Goal: Task Accomplishment & Management: Use online tool/utility

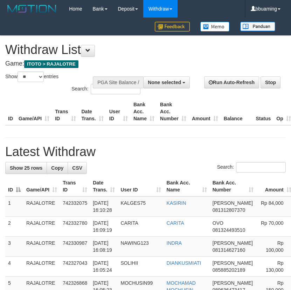
select select
select select "**"
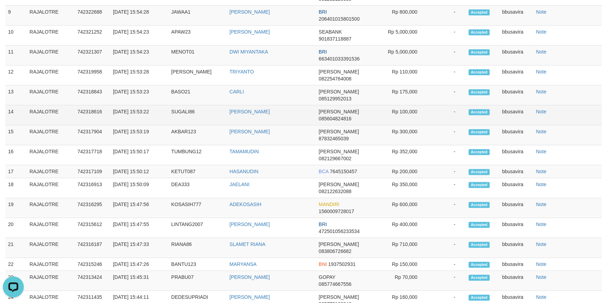
click at [183, 125] on td "AKBAR123" at bounding box center [198, 135] width 58 height 20
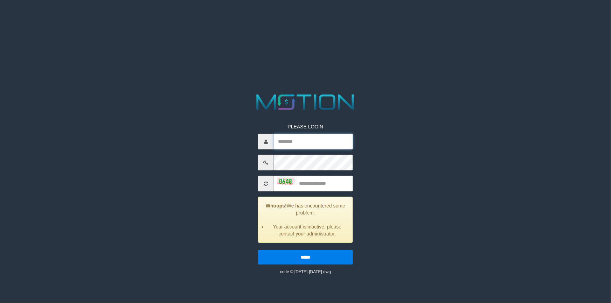
type input "********"
click at [309, 148] on input "********" at bounding box center [313, 142] width 79 height 16
click at [175, 165] on div "PLEASE LOGIN ******** Whoops! We has encountered some problem. Your account is …" at bounding box center [305, 184] width 316 height 184
click at [324, 185] on input "text" at bounding box center [313, 184] width 79 height 16
type input "****"
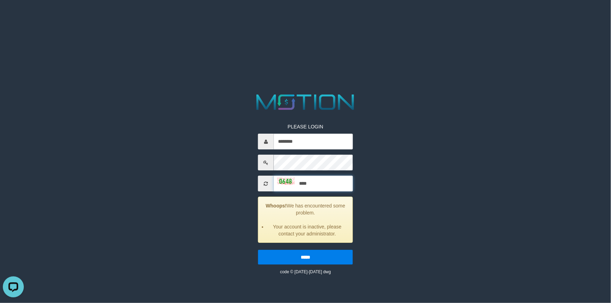
click at [258, 250] on input "*****" at bounding box center [305, 257] width 95 height 15
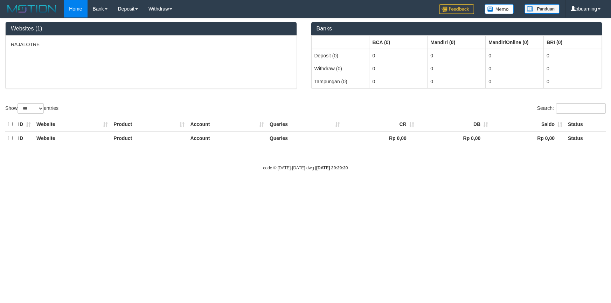
select select "***"
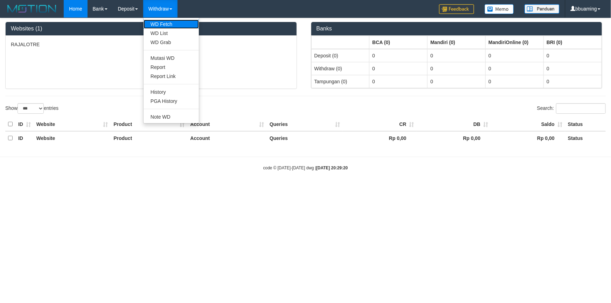
click at [166, 24] on link "WD Fetch" at bounding box center [171, 24] width 55 height 9
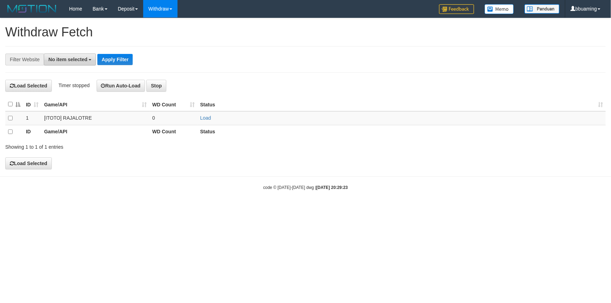
click at [60, 58] on span "No item selected" at bounding box center [67, 60] width 39 height 6
click at [65, 90] on label "SELECT ALL" at bounding box center [67, 86] width 47 height 10
select select "***"
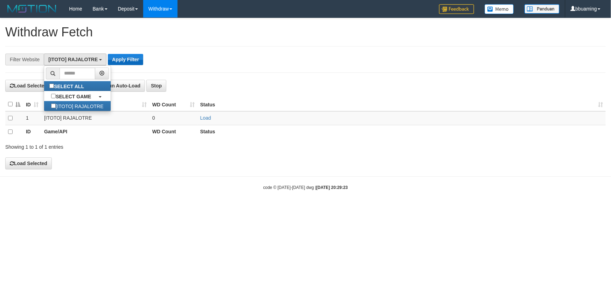
scroll to position [6, 0]
click at [146, 55] on div "**********" at bounding box center [254, 60] width 509 height 12
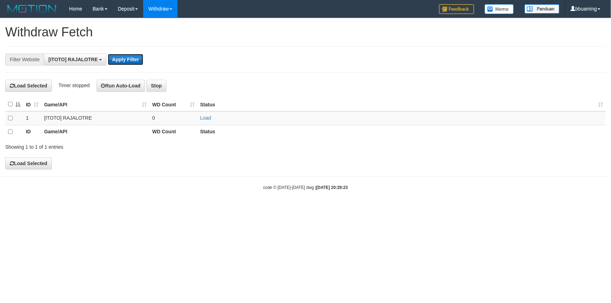
click at [115, 63] on button "Apply Filter" at bounding box center [125, 59] width 35 height 11
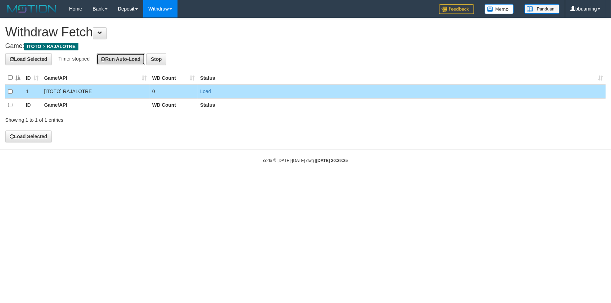
click at [134, 56] on button "Run Auto-Load" at bounding box center [121, 59] width 49 height 12
click at [208, 93] on link "Load" at bounding box center [205, 92] width 11 height 6
click at [128, 60] on button "Run Auto-Load" at bounding box center [122, 59] width 49 height 12
click at [144, 157] on div "code © 2012-2018 dwg | 2025/10/01 20:29:25" at bounding box center [305, 160] width 611 height 7
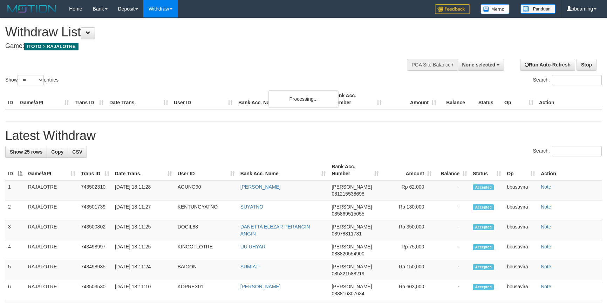
select select
select select "**"
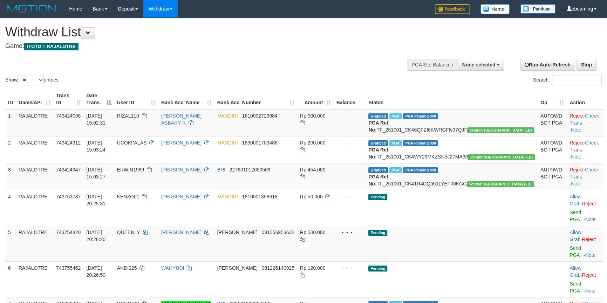
click at [116, 34] on h1 "Withdraw List" at bounding box center [201, 32] width 392 height 14
click at [42, 10] on img at bounding box center [31, 9] width 53 height 11
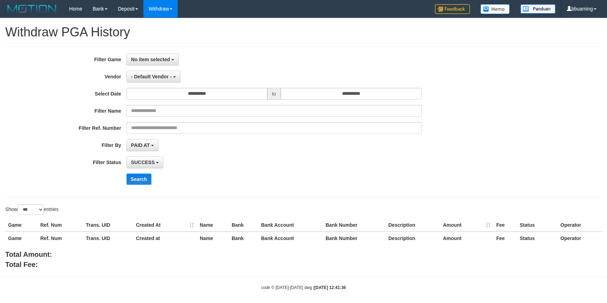
select select "**********"
select select "***"
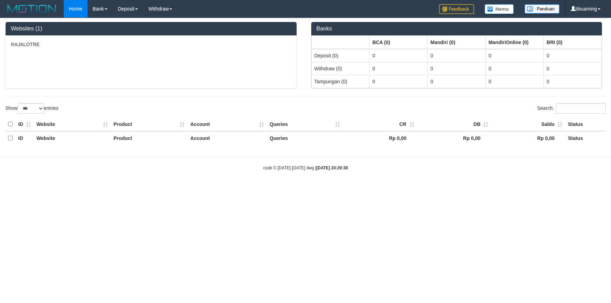
select select "***"
select select "**"
select select
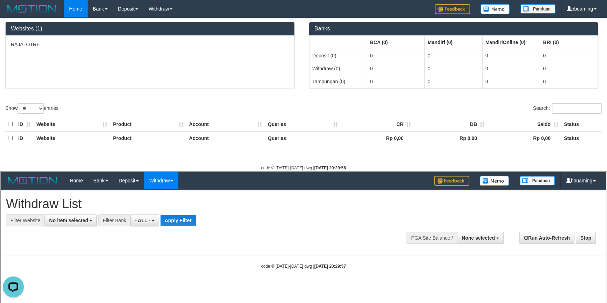
click at [242, 211] on div "**********" at bounding box center [203, 207] width 397 height 36
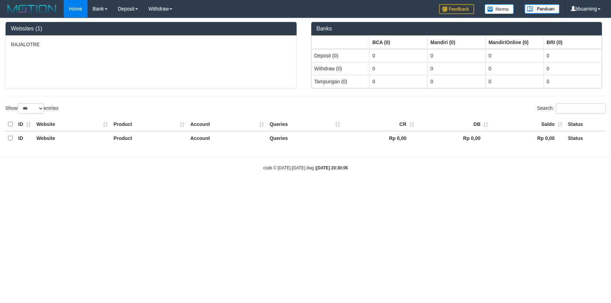
select select "***"
select select "**"
select select
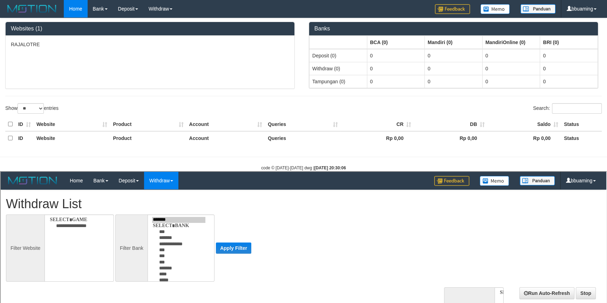
select select
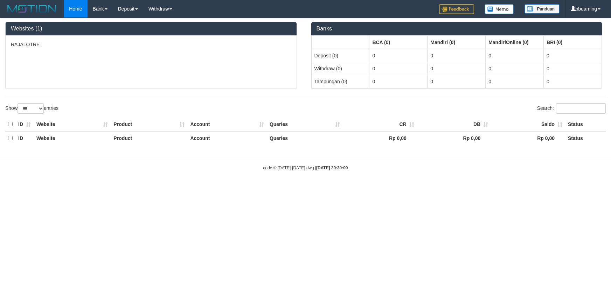
select select "***"
select select "**"
select select
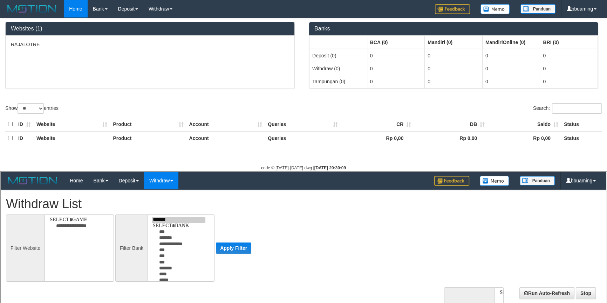
select select
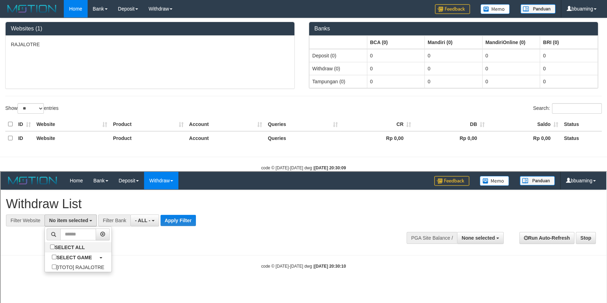
select select "***"
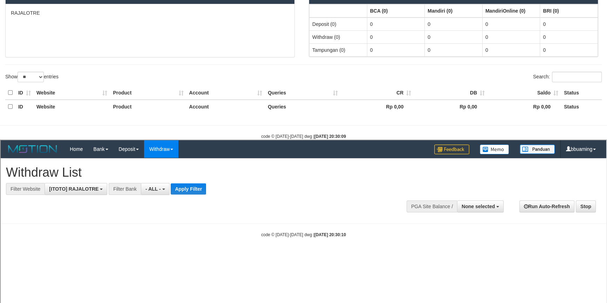
scroll to position [32, 0]
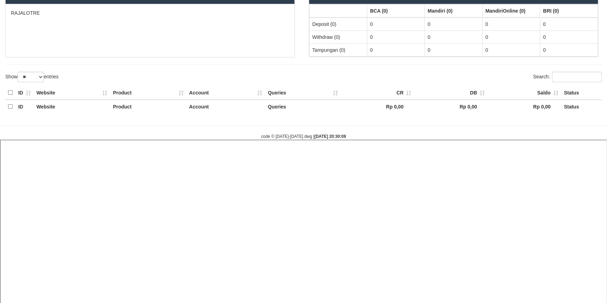
select select
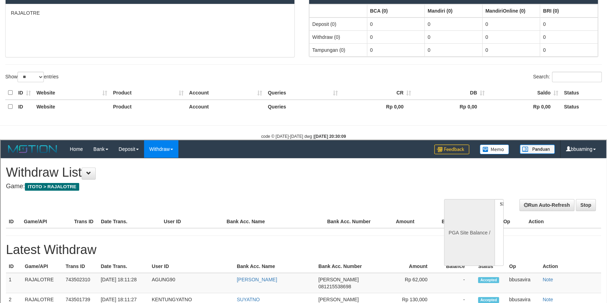
scroll to position [0, 0]
select select "**"
select select
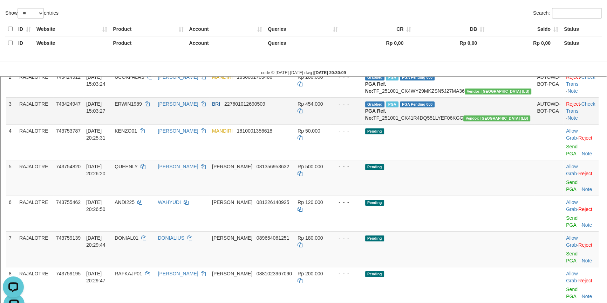
scroll to position [95, 0]
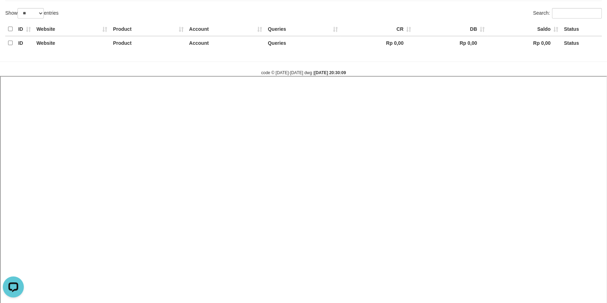
select select
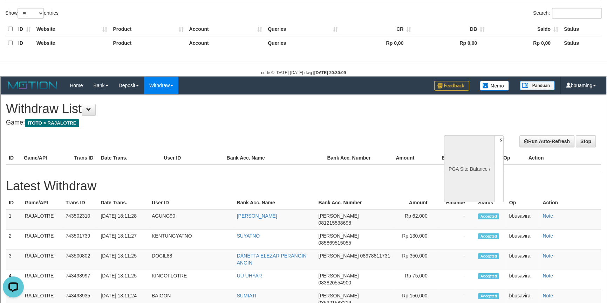
scroll to position [0, 0]
select select "**"
select select
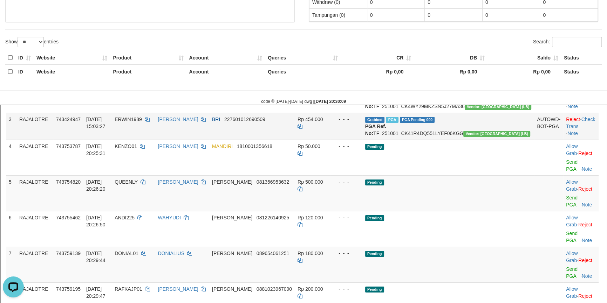
scroll to position [191, 0]
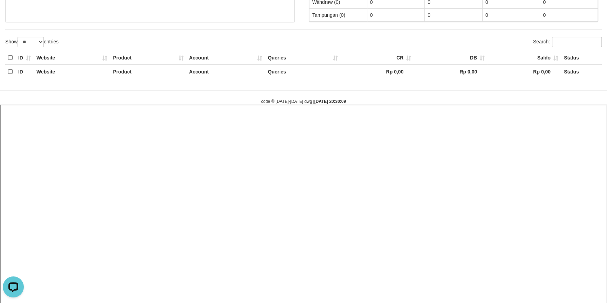
select select
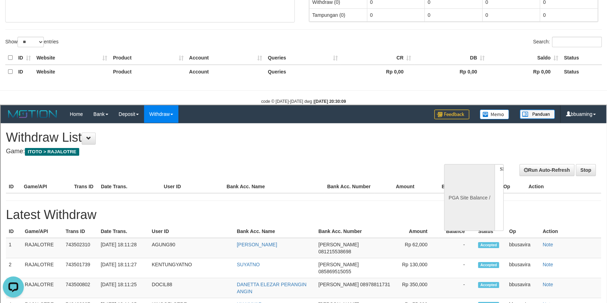
scroll to position [0, 0]
select select "**"
select select
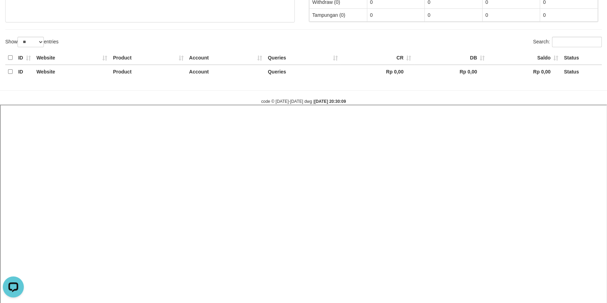
select select
select select "**"
select select
select select "**"
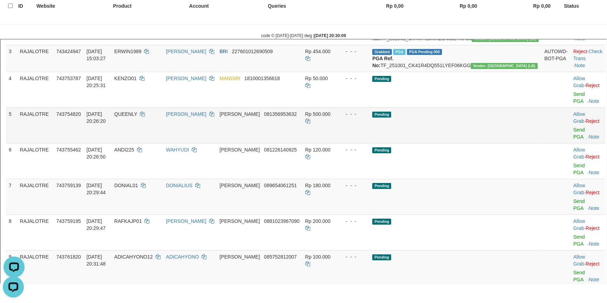
scroll to position [127, 0]
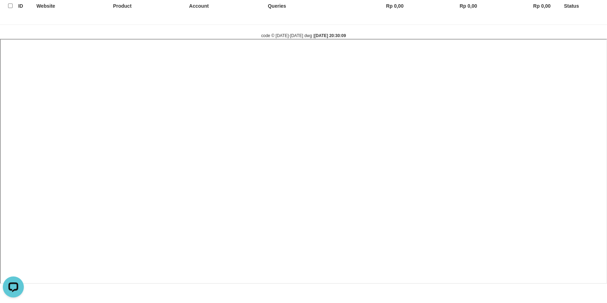
select select
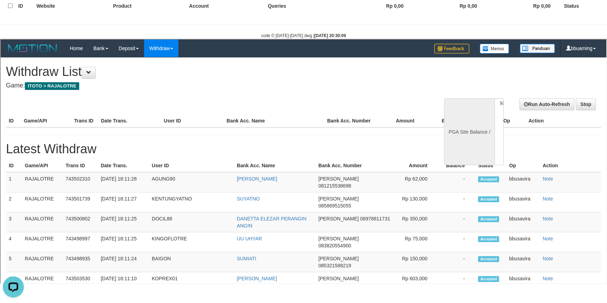
scroll to position [0, 0]
select select "**"
select select
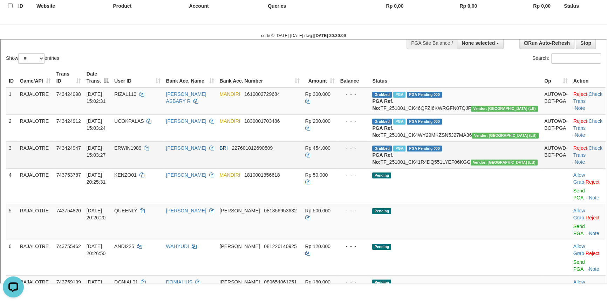
scroll to position [63, 0]
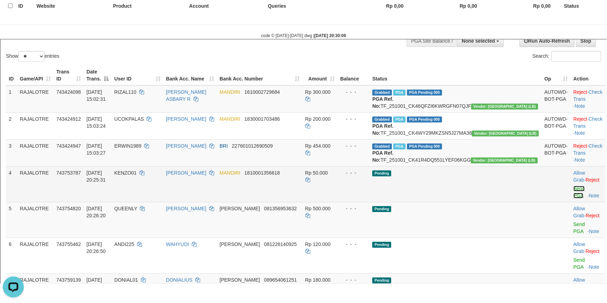
click at [572, 198] on link "Send PGA" at bounding box center [578, 191] width 12 height 13
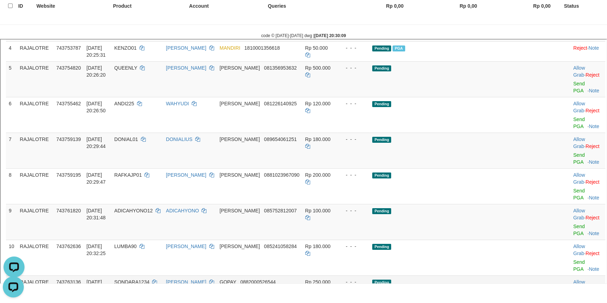
scroll to position [191, 0]
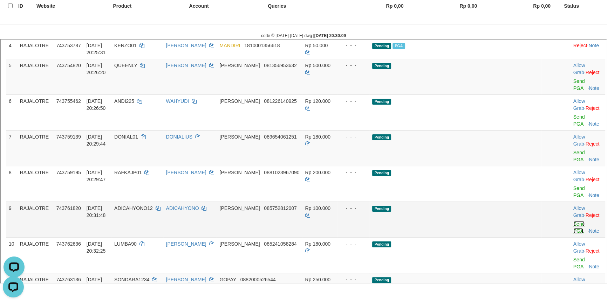
click at [572, 220] on link "Send PGA" at bounding box center [578, 226] width 12 height 13
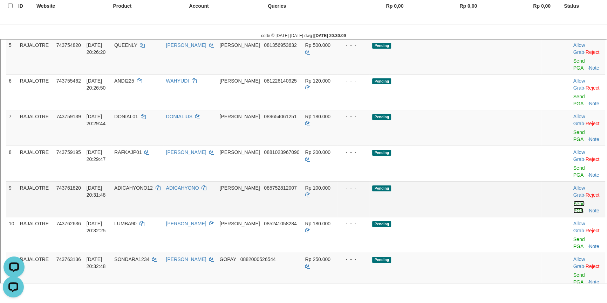
scroll to position [223, 0]
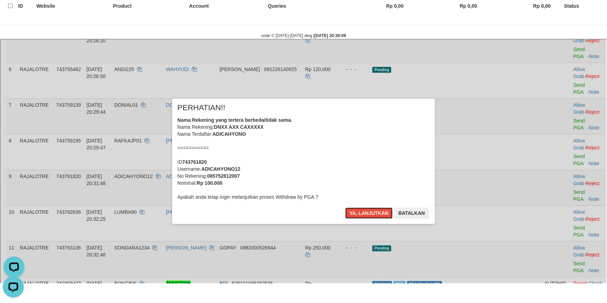
click at [344, 207] on button "Ya, lanjutkan" at bounding box center [368, 212] width 48 height 11
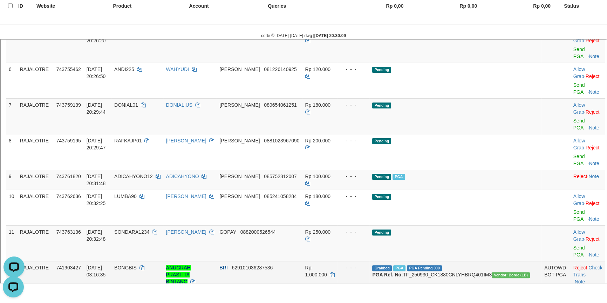
click at [449, 260] on td "Grabbed PGA PGA Pending 000 PGA Ref. No: TF_250930_CK1880CNLYHBRQ401IM3 Vendor:…" at bounding box center [455, 273] width 172 height 27
copy td "TF_250930_CK1880CNLYHBRQ401IM3"
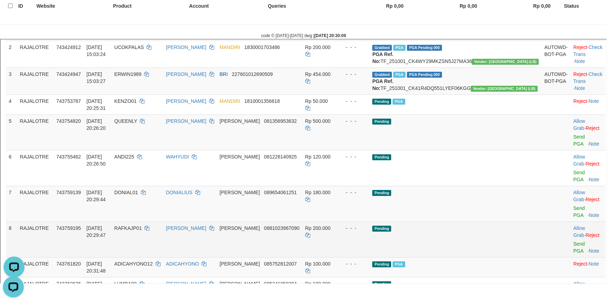
scroll to position [127, 0]
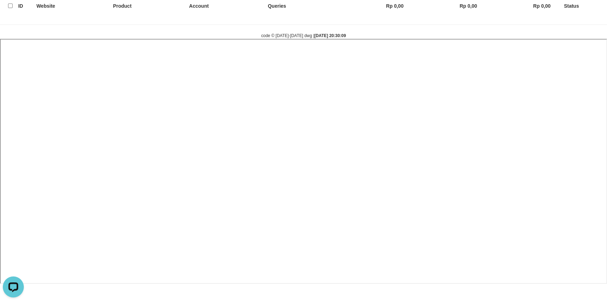
select select
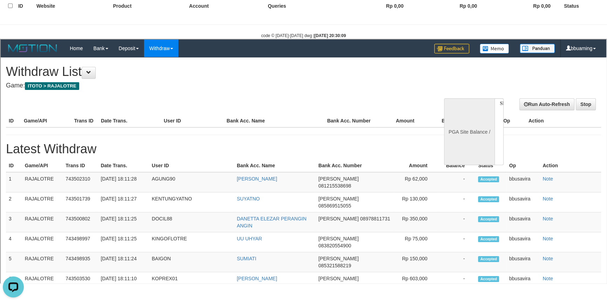
scroll to position [0, 0]
select select "**"
select select
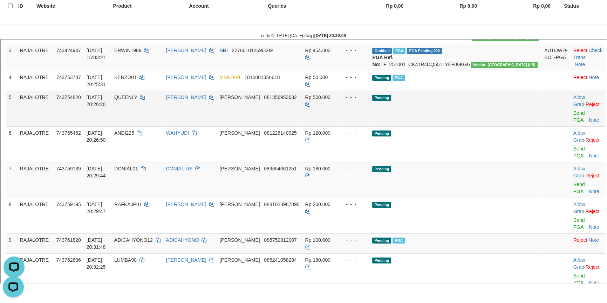
click at [301, 125] on td "DANA 081356953632" at bounding box center [258, 108] width 85 height 36
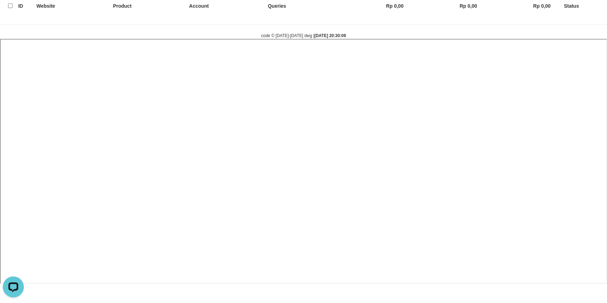
select select
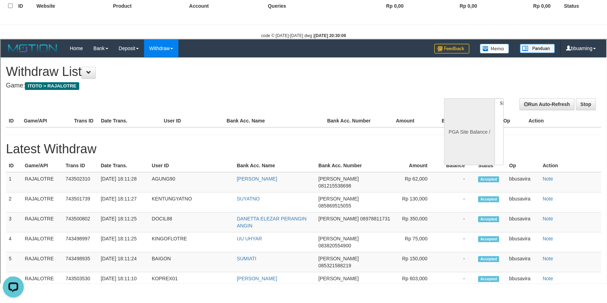
select select "**"
select select
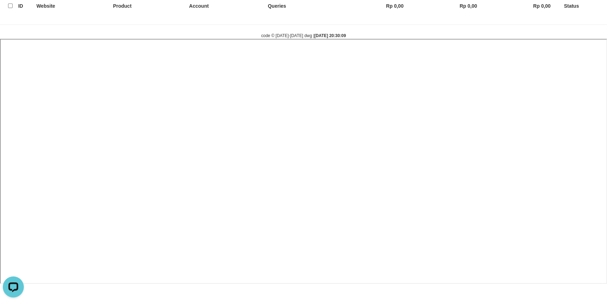
select select
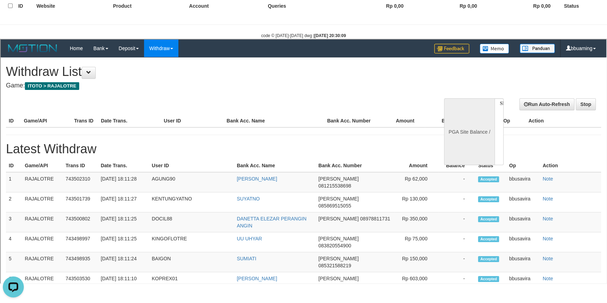
select select "**"
select select
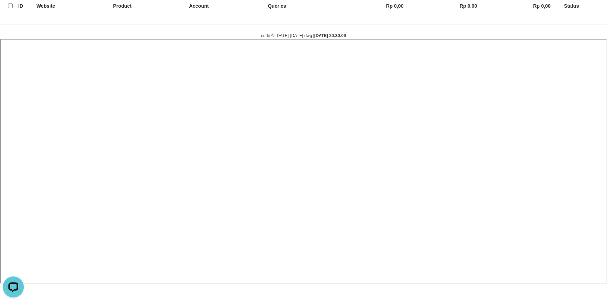
select select
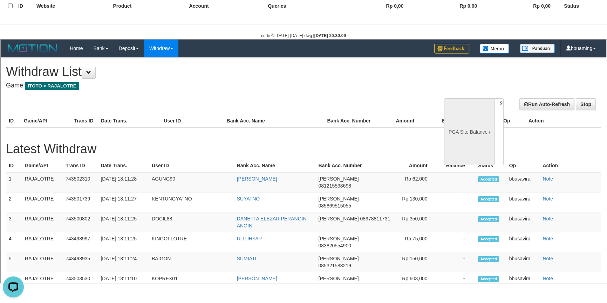
select select "**"
select select
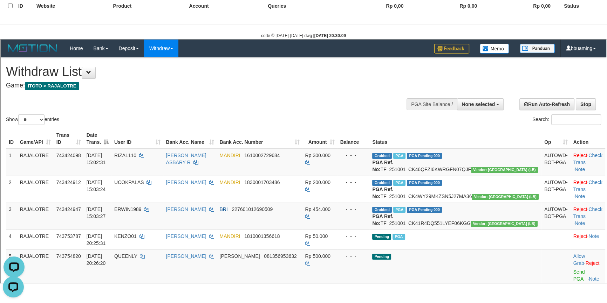
click at [158, 92] on div "Show ** ** ** *** entries Search:" at bounding box center [302, 91] width 605 height 69
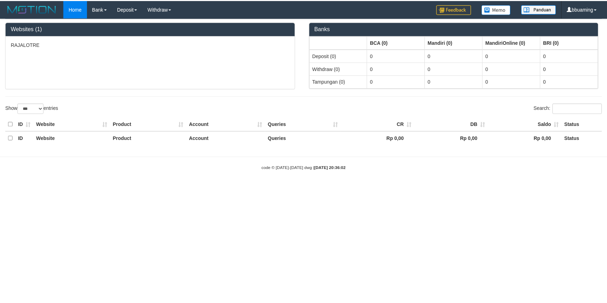
scroll to position [132, 0]
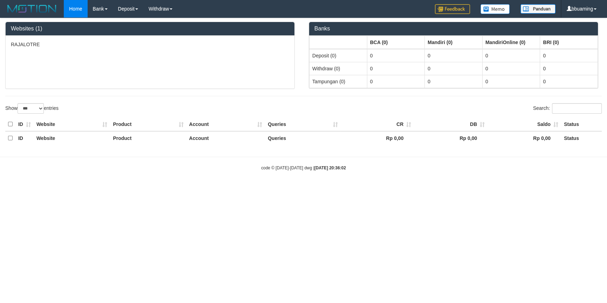
select select "**"
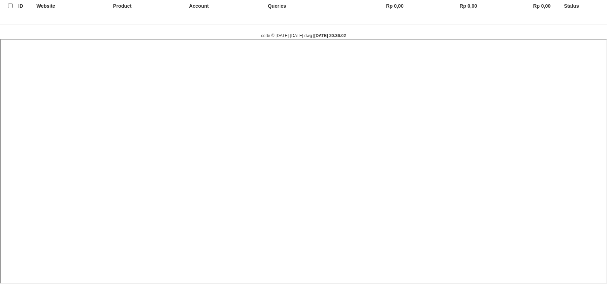
select select
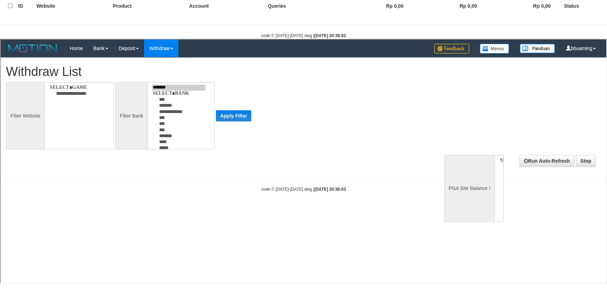
scroll to position [0, 0]
select select
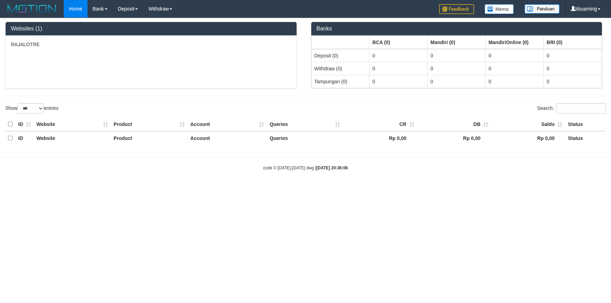
select select "***"
select select "**"
select select
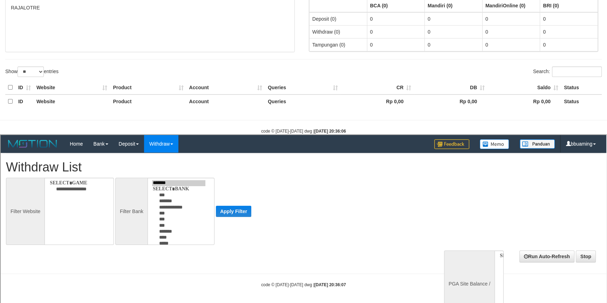
select select
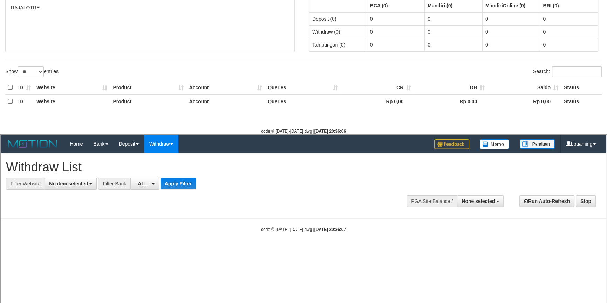
scroll to position [95, 0]
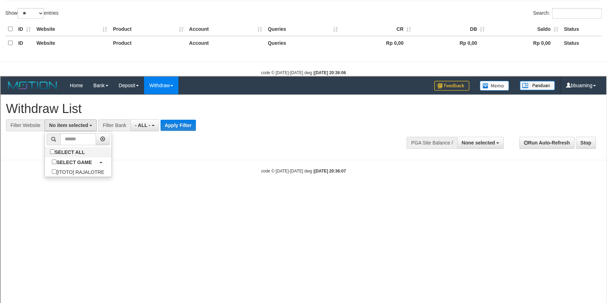
select select "***"
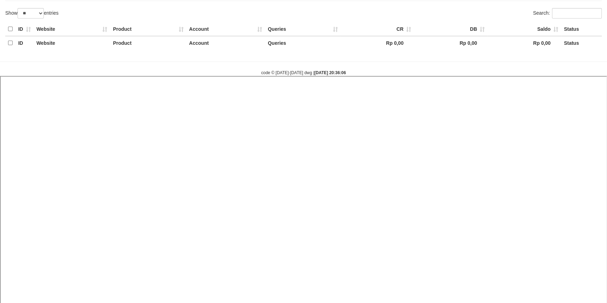
select select
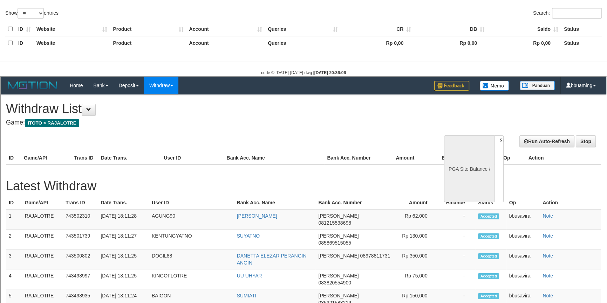
scroll to position [0, 0]
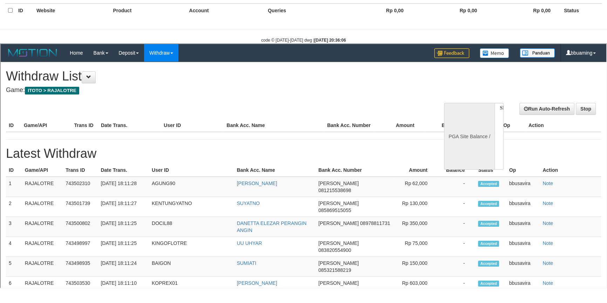
select select "**"
select select
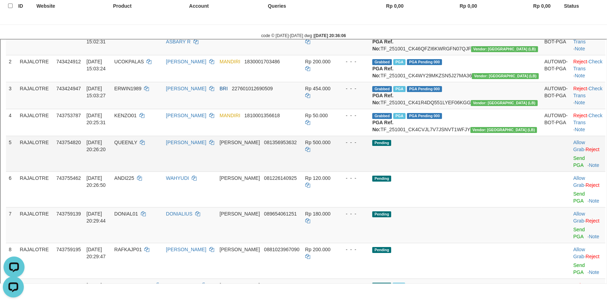
scroll to position [127, 0]
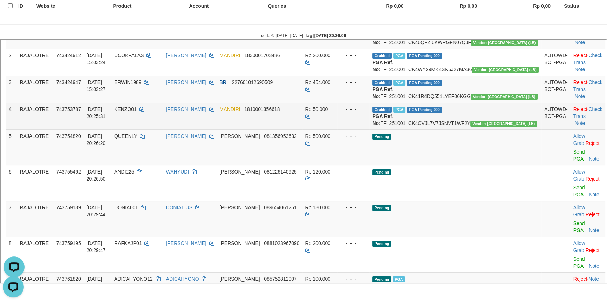
click at [469, 129] on td "Grabbed PGA PGA Pending 000 PGA Ref. No: TF_251001_CK4CVJL7V7JSNVT1WFJY Vendor:…" at bounding box center [455, 115] width 172 height 27
copy td "TF_251001_CK4CVJL7V7JSNVT1WFJY"
click at [136, 111] on span "KENZO01" at bounding box center [125, 108] width 22 height 6
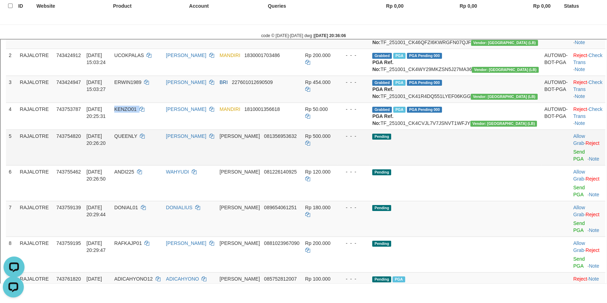
copy td "KENZO01"
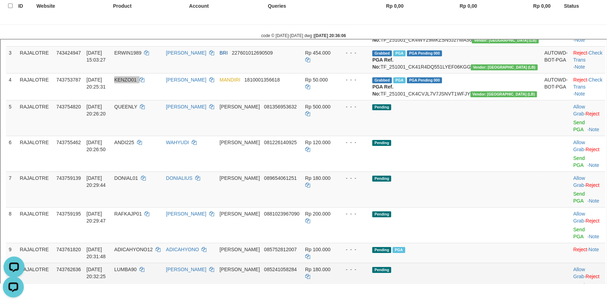
scroll to position [223, 0]
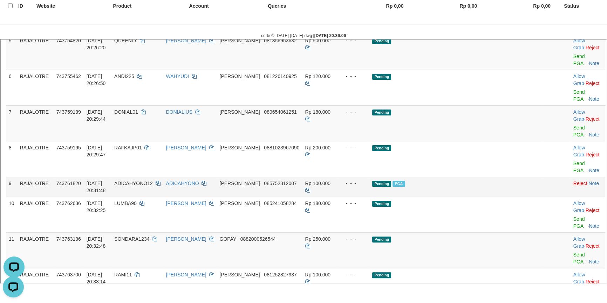
click at [296, 180] on span "085752812007" at bounding box center [279, 183] width 33 height 6
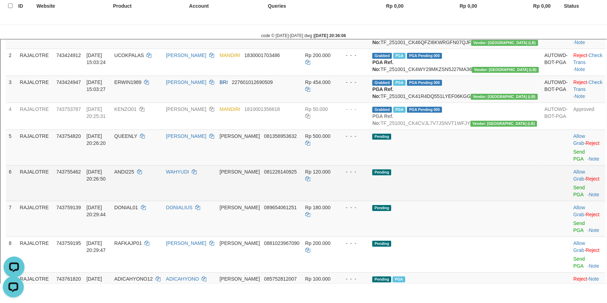
scroll to position [195, 0]
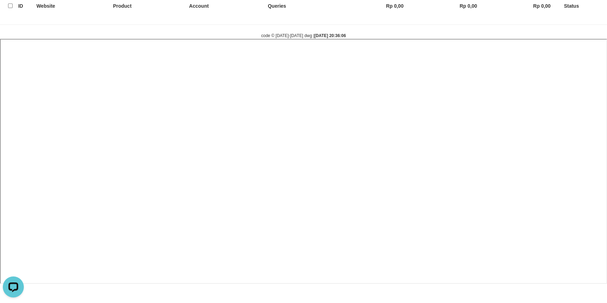
select select
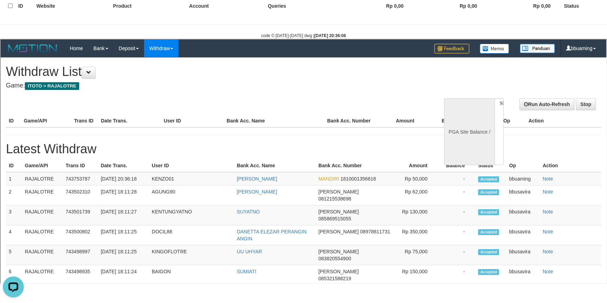
scroll to position [0, 0]
select select "**"
select select
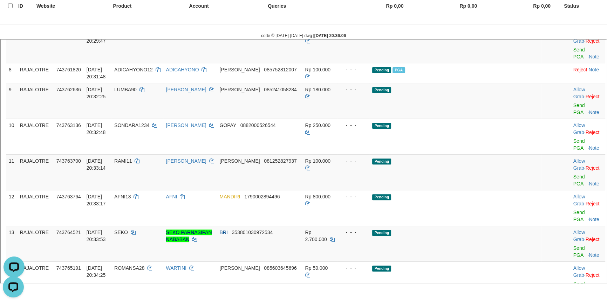
scroll to position [318, 0]
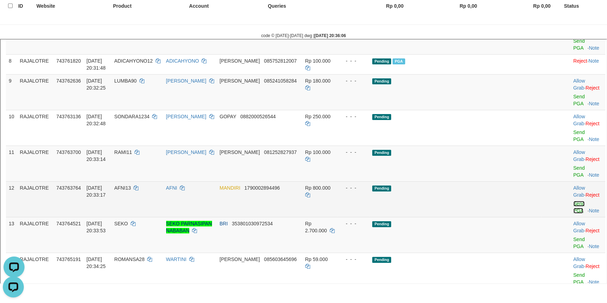
click at [572, 200] on link "Send PGA" at bounding box center [578, 206] width 12 height 13
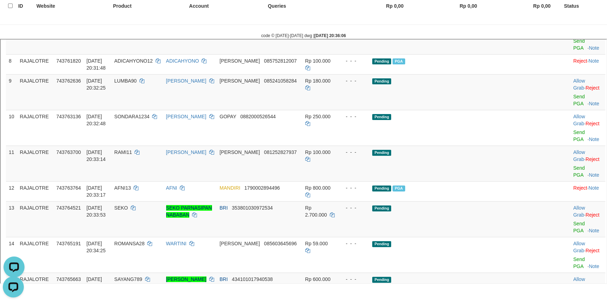
copy td "BONGBIS"
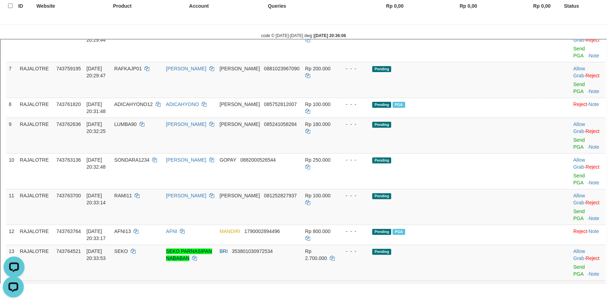
scroll to position [287, 0]
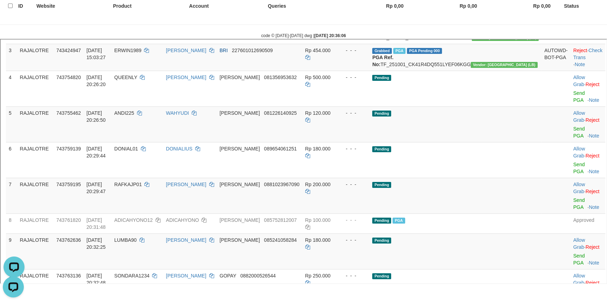
scroll to position [127, 0]
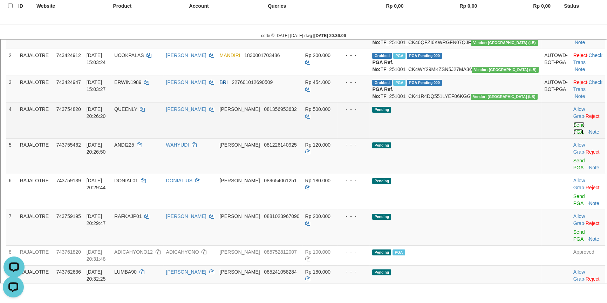
click at [572, 134] on link "Send PGA" at bounding box center [578, 127] width 12 height 13
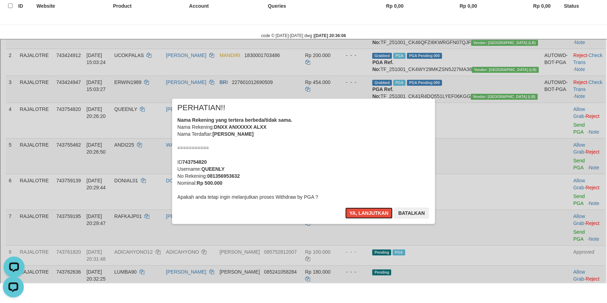
click at [344, 207] on button "Ya, lanjutkan" at bounding box center [368, 212] width 48 height 11
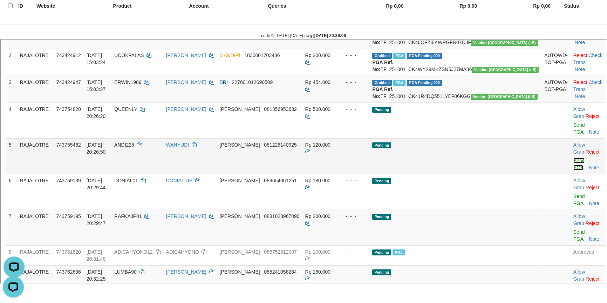
click at [572, 165] on link "Send PGA" at bounding box center [578, 163] width 12 height 13
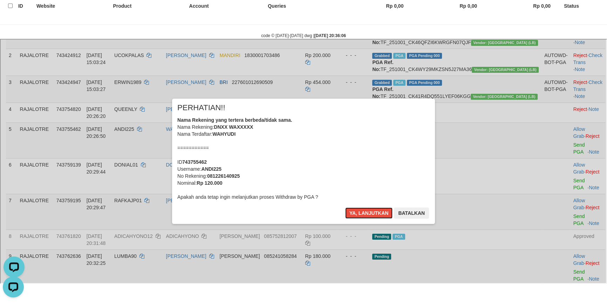
click at [344, 207] on button "Ya, lanjutkan" at bounding box center [368, 212] width 48 height 11
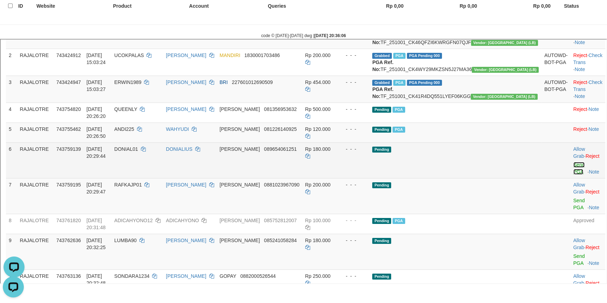
click at [572, 169] on link "Send PGA" at bounding box center [578, 167] width 12 height 13
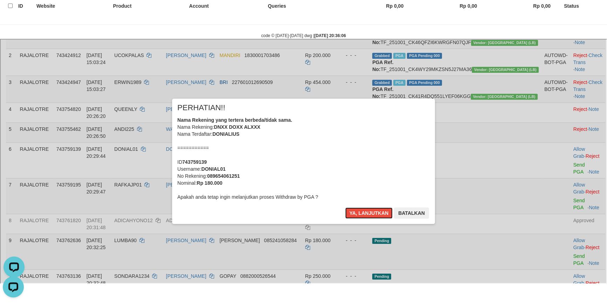
click at [344, 207] on button "Ya, lanjutkan" at bounding box center [368, 212] width 48 height 11
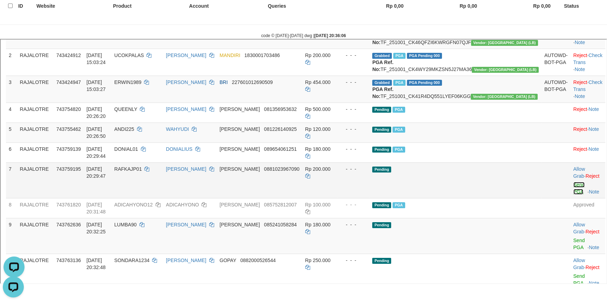
click at [572, 181] on link "Send PGA" at bounding box center [578, 187] width 12 height 13
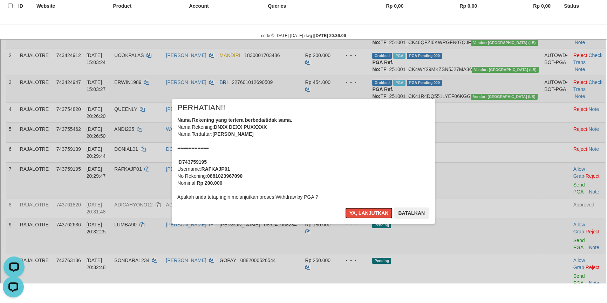
click at [344, 207] on button "Ya, lanjutkan" at bounding box center [368, 212] width 48 height 11
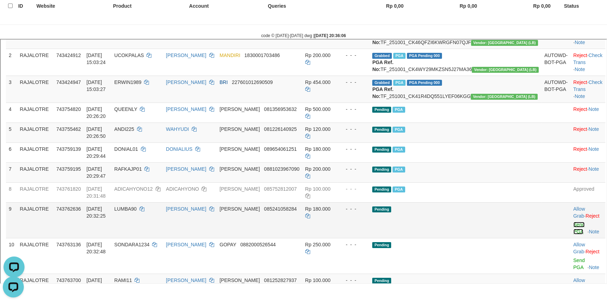
click at [572, 221] on link "Send PGA" at bounding box center [578, 227] width 12 height 13
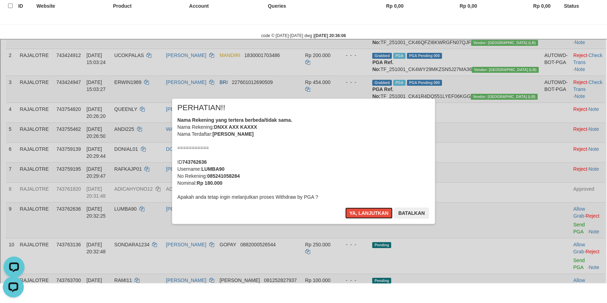
click at [344, 207] on button "Ya, lanjutkan" at bounding box center [368, 212] width 48 height 11
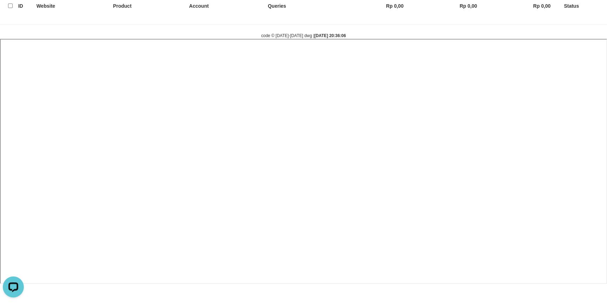
select select
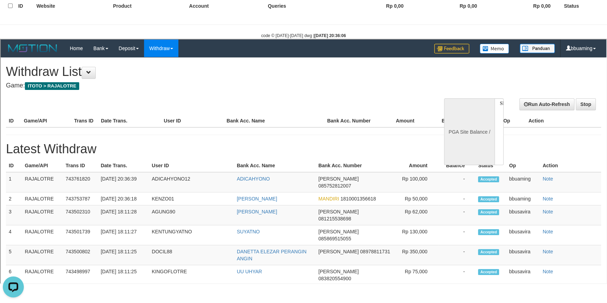
scroll to position [0, 0]
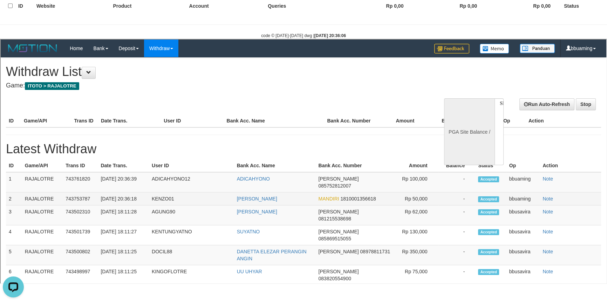
select select "**"
select select
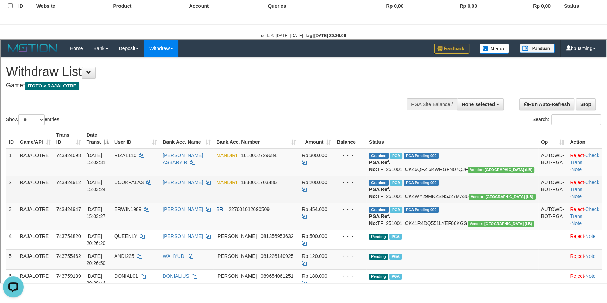
scroll to position [127, 0]
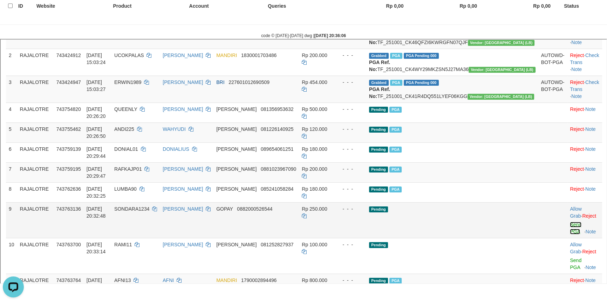
click at [569, 221] on link "Send PGA" at bounding box center [575, 227] width 12 height 13
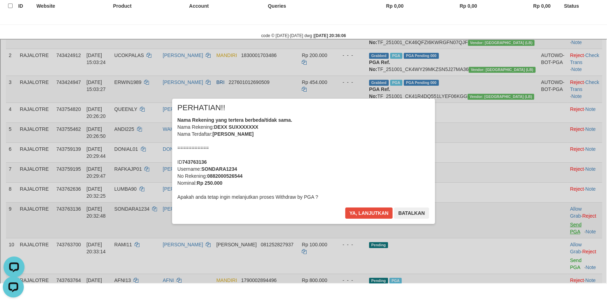
scroll to position [0, 0]
click at [344, 207] on button "Ya, lanjutkan" at bounding box center [368, 212] width 48 height 11
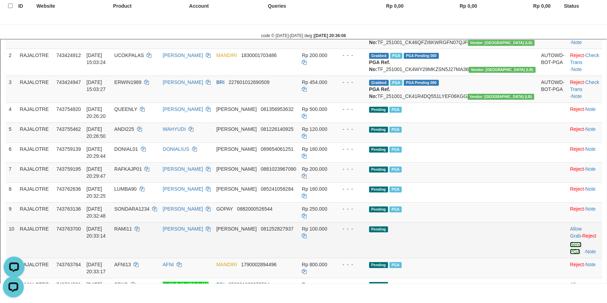
click at [569, 241] on link "Send PGA" at bounding box center [575, 247] width 12 height 13
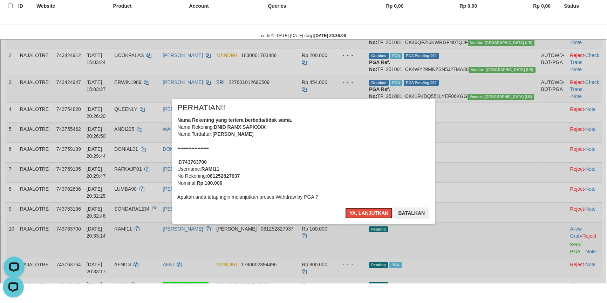
click at [344, 207] on button "Ya, lanjutkan" at bounding box center [368, 212] width 48 height 11
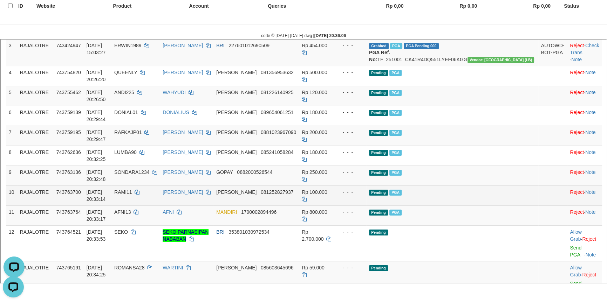
scroll to position [191, 0]
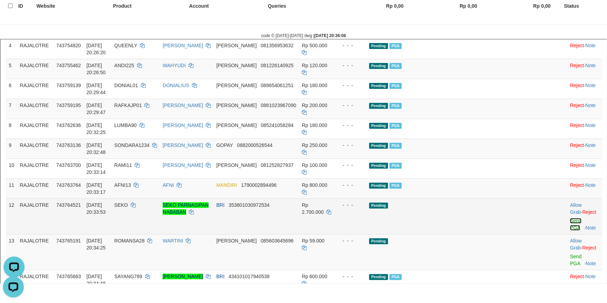
click at [569, 217] on link "Send PGA" at bounding box center [575, 223] width 12 height 13
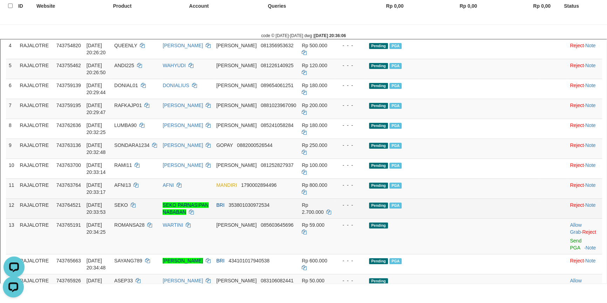
copy td "BONGBIS"
click at [127, 201] on span "SEKO" at bounding box center [121, 204] width 14 height 6
copy span "SEKO"
drag, startPoint x: 154, startPoint y: 173, endPoint x: 210, endPoint y: 173, distance: 56.4
click at [127, 201] on span "SEKO" at bounding box center [121, 204] width 14 height 6
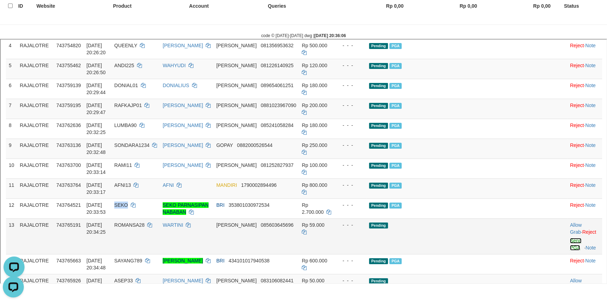
click at [569, 237] on link "Send PGA" at bounding box center [575, 243] width 12 height 13
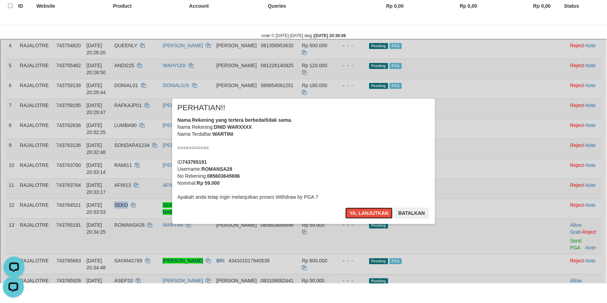
click at [344, 207] on button "Ya, lanjutkan" at bounding box center [368, 212] width 48 height 11
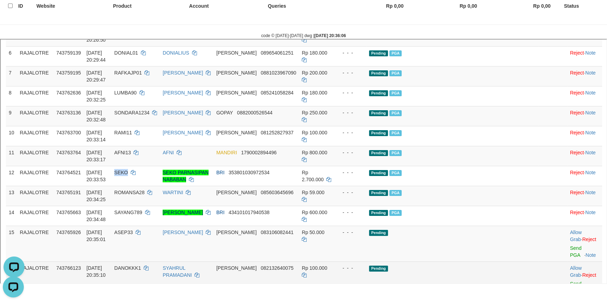
scroll to position [255, 0]
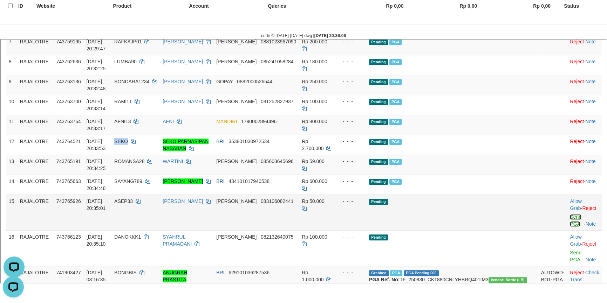
click at [569, 213] on link "Send PGA" at bounding box center [575, 219] width 12 height 13
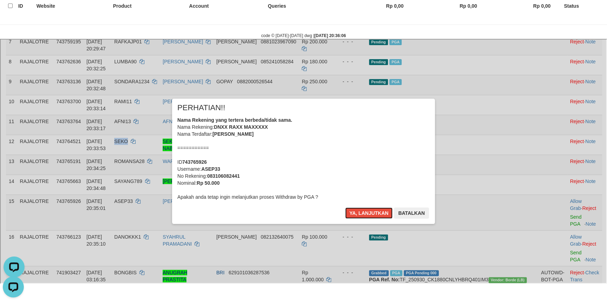
click at [344, 207] on button "Ya, lanjutkan" at bounding box center [368, 212] width 48 height 11
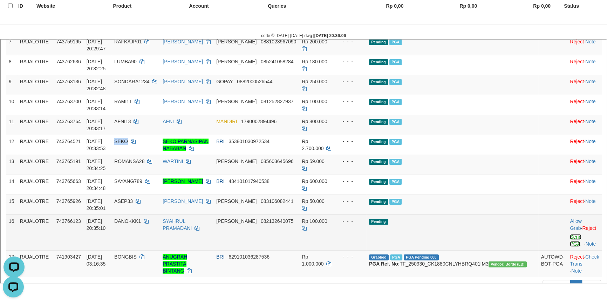
click at [569, 233] on link "Send PGA" at bounding box center [575, 239] width 12 height 13
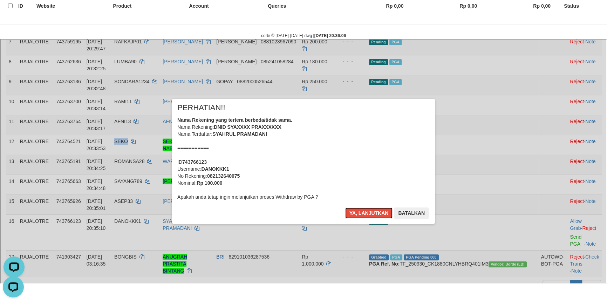
click at [344, 207] on button "Ya, lanjutkan" at bounding box center [368, 212] width 48 height 11
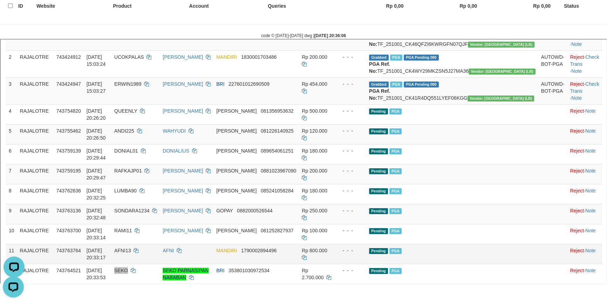
scroll to position [223, 0]
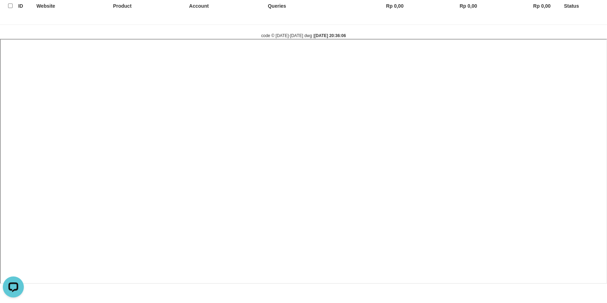
select select
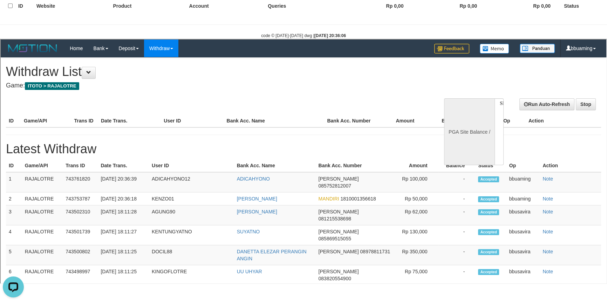
scroll to position [0, 0]
select select "**"
select select
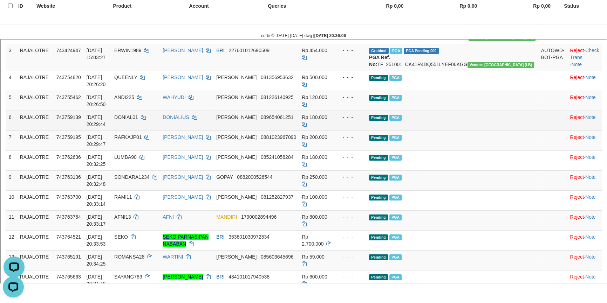
scroll to position [287, 0]
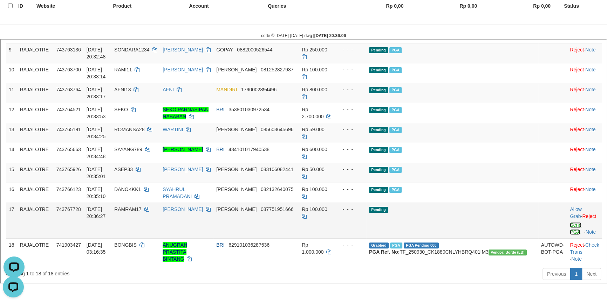
click at [569, 221] on link "Send PGA" at bounding box center [575, 227] width 12 height 13
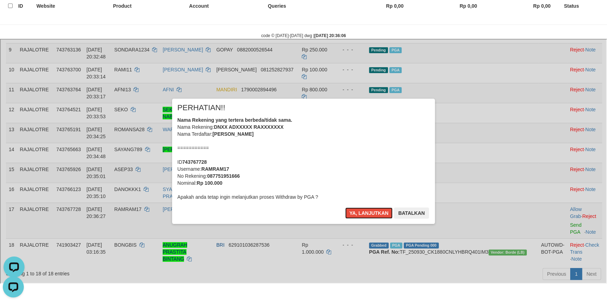
click at [344, 207] on button "Ya, lanjutkan" at bounding box center [368, 212] width 48 height 11
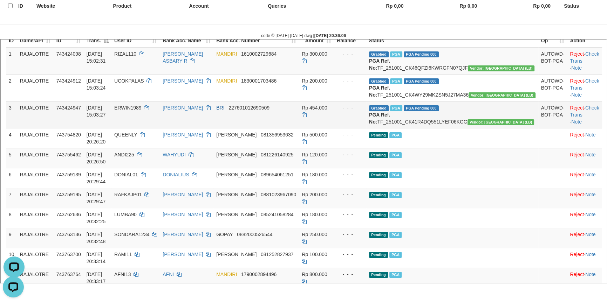
scroll to position [95, 0]
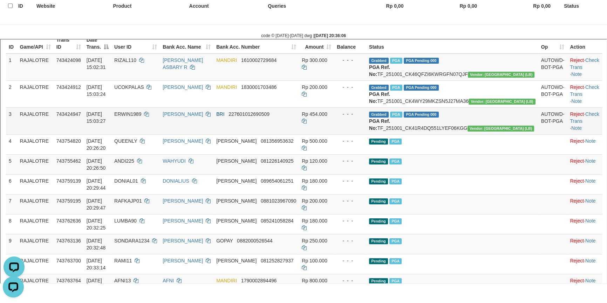
click at [434, 133] on td "Grabbed PGA PGA Pending 000 PGA Ref. No: TF_251001_CK41R4DQ551LYEF06KGG Vendor:…" at bounding box center [451, 120] width 172 height 27
copy td "TF_251001_CK41R4DQ551LYEF06KGG"
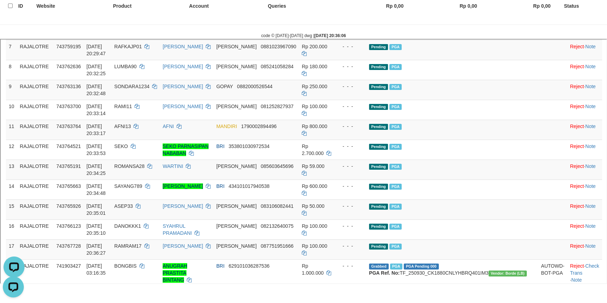
scroll to position [255, 0]
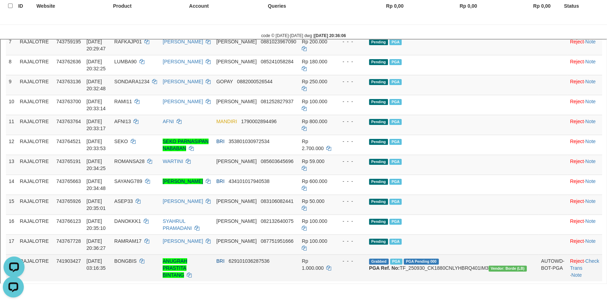
click at [460, 254] on td "Grabbed PGA PGA Pending 000 PGA Ref. No: TF_250930_CK1880CNLYHBRQ401IM3 Vendor:…" at bounding box center [451, 267] width 172 height 27
copy td "TF_250930_CK1880CNLYHBRQ401IM3"
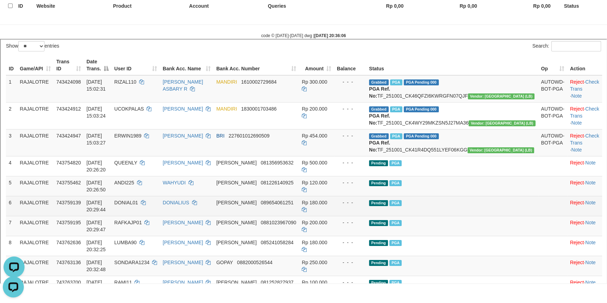
scroll to position [127, 0]
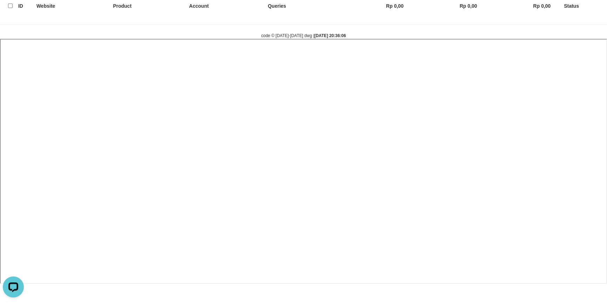
select select
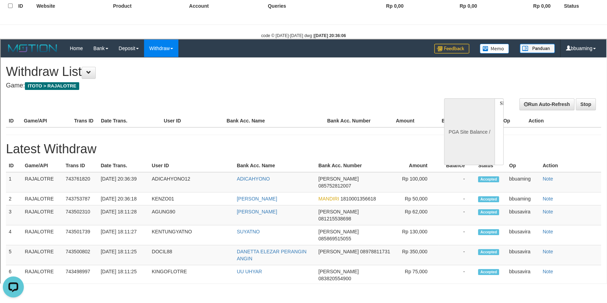
scroll to position [0, 0]
select select "**"
select select
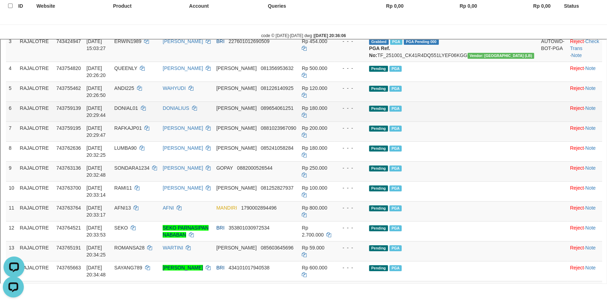
scroll to position [159, 0]
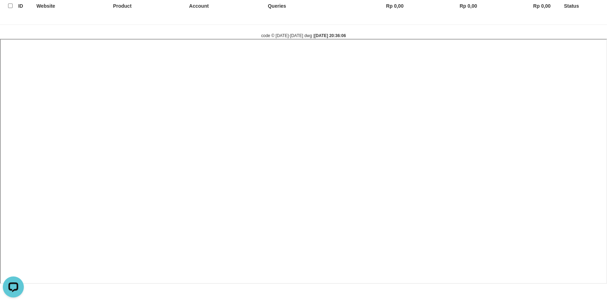
select select
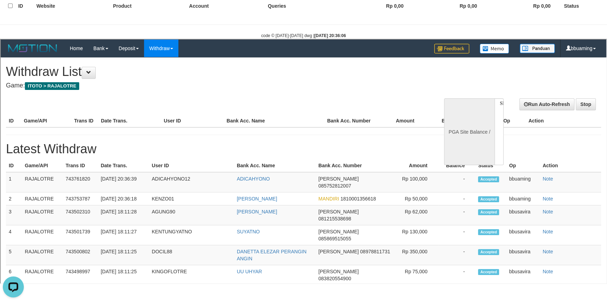
scroll to position [0, 0]
select select "**"
select select
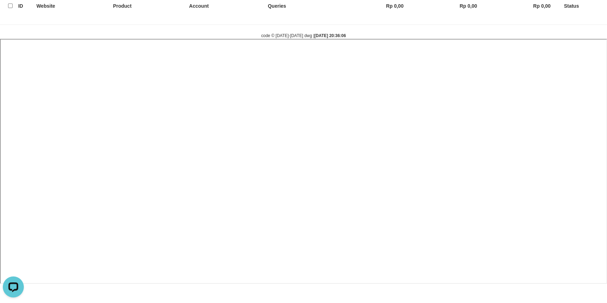
select select
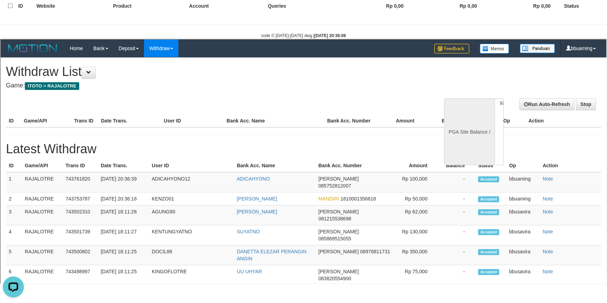
select select "**"
select select
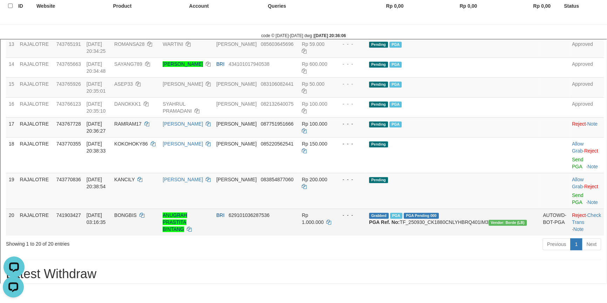
scroll to position [478, 0]
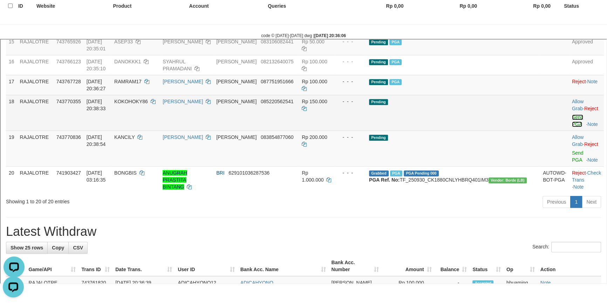
click at [571, 126] on link "Send PGA" at bounding box center [577, 120] width 12 height 13
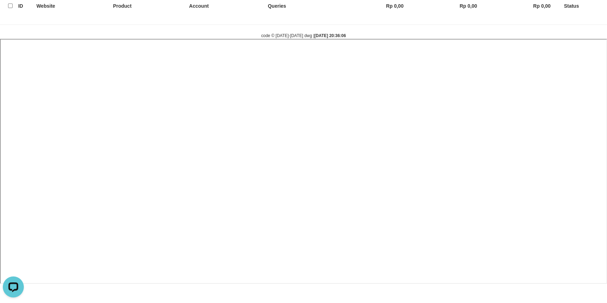
select select
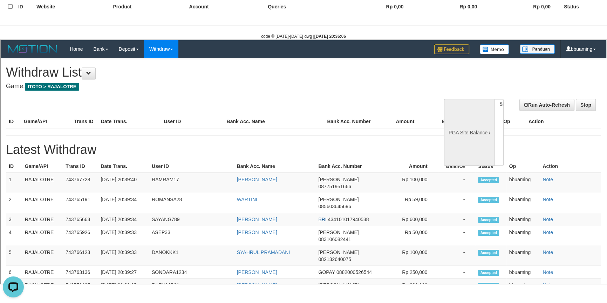
scroll to position [0, 0]
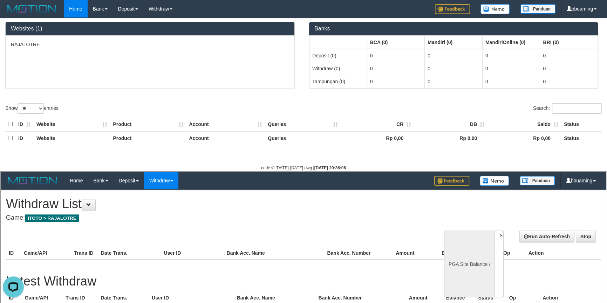
select select "**"
select select
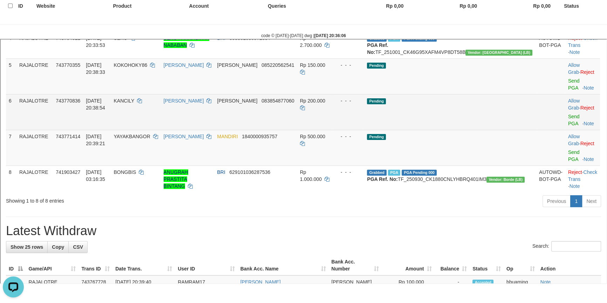
scroll to position [159, 0]
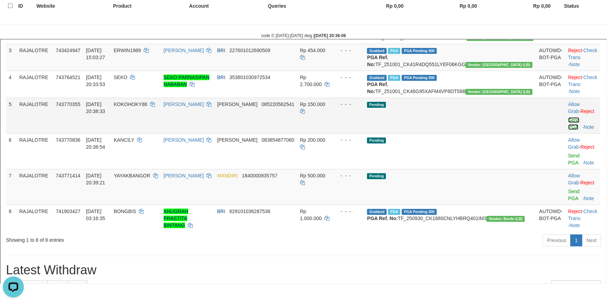
click at [567, 129] on link "Send PGA" at bounding box center [573, 122] width 12 height 13
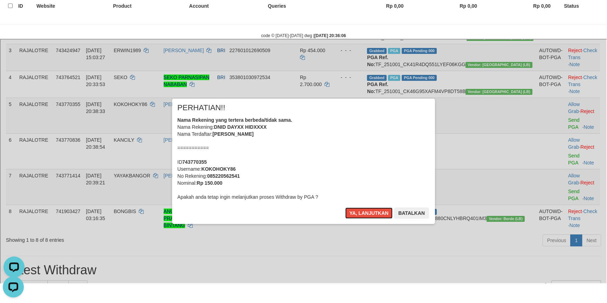
click at [344, 207] on button "Ya, lanjutkan" at bounding box center [368, 212] width 48 height 11
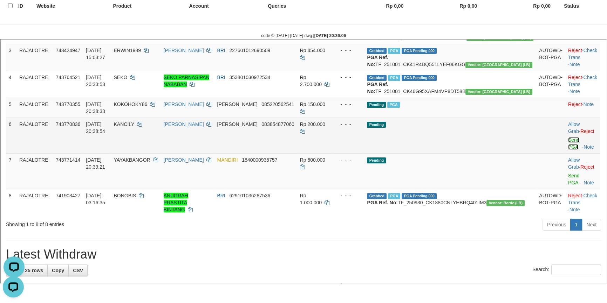
click at [567, 149] on link "Send PGA" at bounding box center [573, 142] width 12 height 13
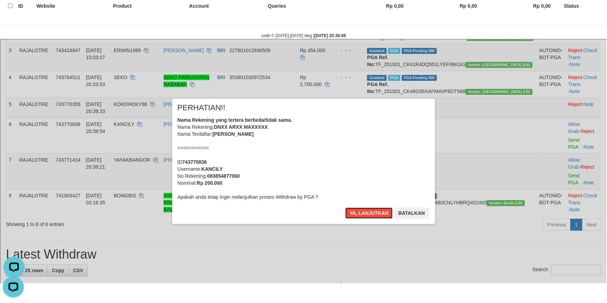
click at [344, 207] on button "Ya, lanjutkan" at bounding box center [368, 212] width 48 height 11
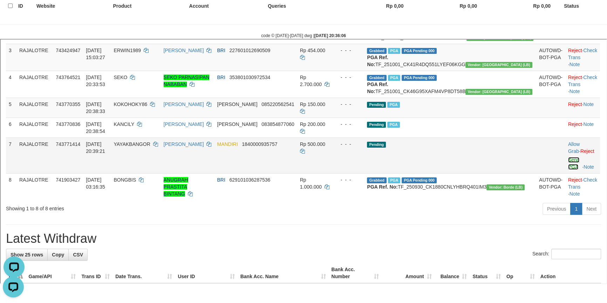
click at [567, 169] on link "Send PGA" at bounding box center [573, 162] width 12 height 13
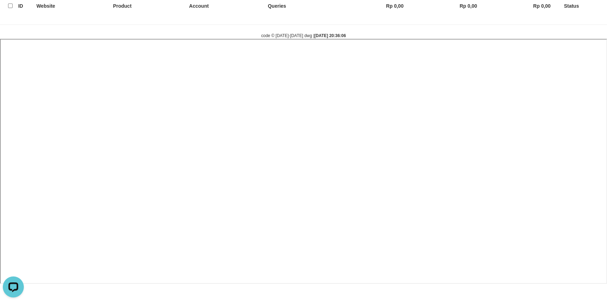
select select
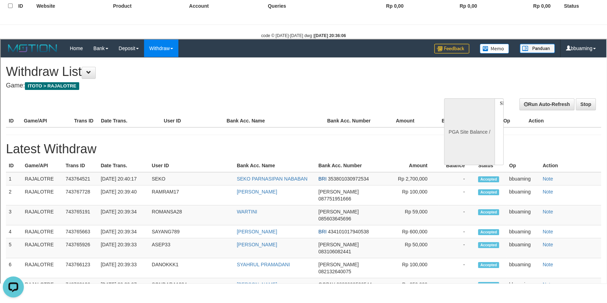
select select "**"
select select
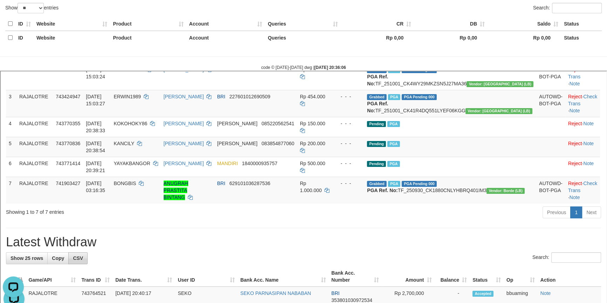
scroll to position [159, 0]
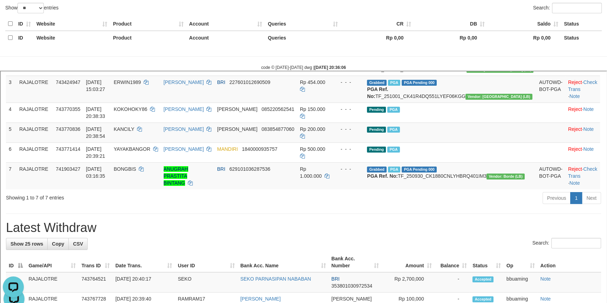
click at [68, 234] on h1 "Latest Withdraw" at bounding box center [302, 227] width 595 height 14
copy h1 "Withdraw"
click at [68, 234] on h1 "Latest Withdraw" at bounding box center [302, 227] width 595 height 14
copy div "Latest Withdraw Show 25 rows Copy CSV"
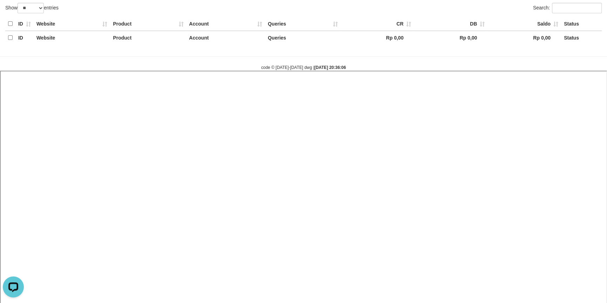
select select
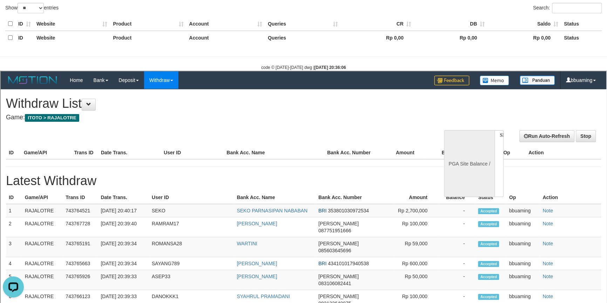
scroll to position [0, 0]
select select "**"
select select
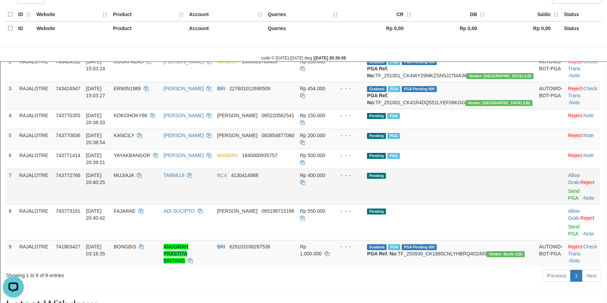
scroll to position [159, 0]
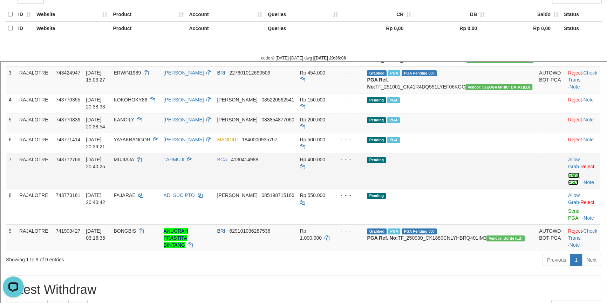
click at [567, 173] on link "Send PGA" at bounding box center [573, 178] width 12 height 13
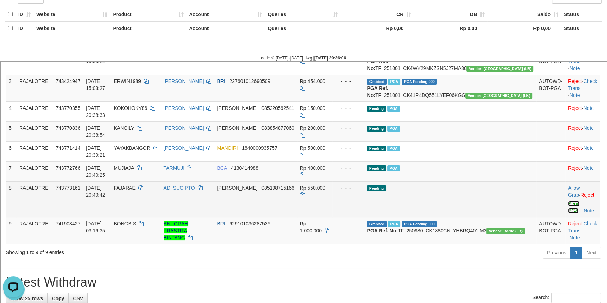
click at [567, 200] on link "Send PGA" at bounding box center [573, 206] width 12 height 13
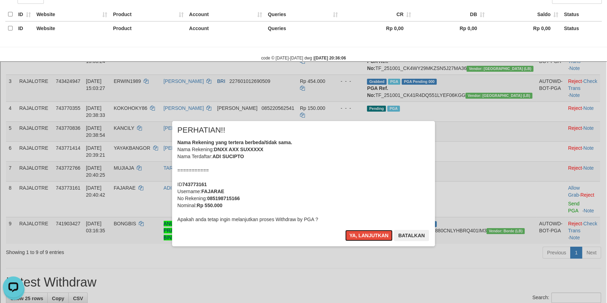
click at [344, 229] on button "Ya, lanjutkan" at bounding box center [368, 234] width 48 height 11
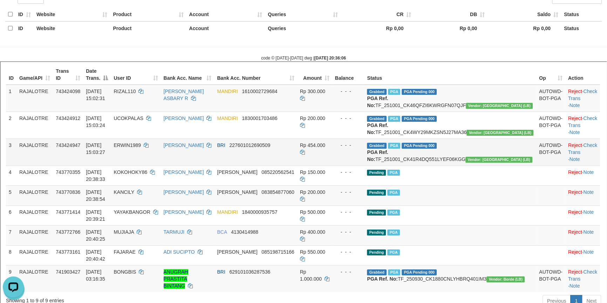
scroll to position [129, 0]
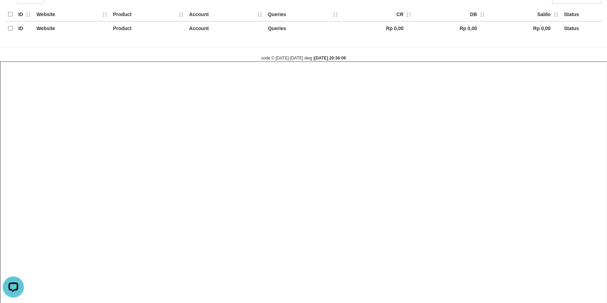
select select
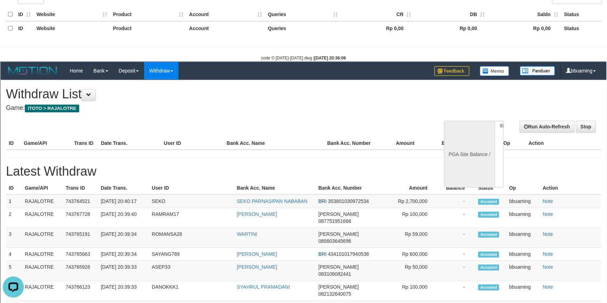
scroll to position [0, 0]
select select "**"
select select
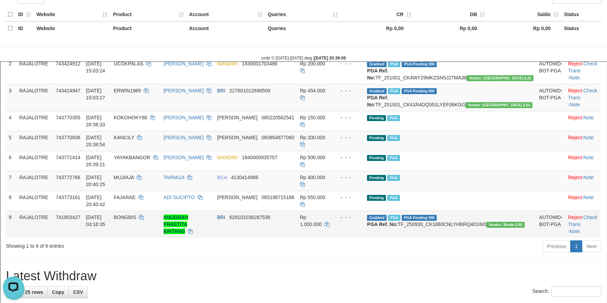
scroll to position [170, 0]
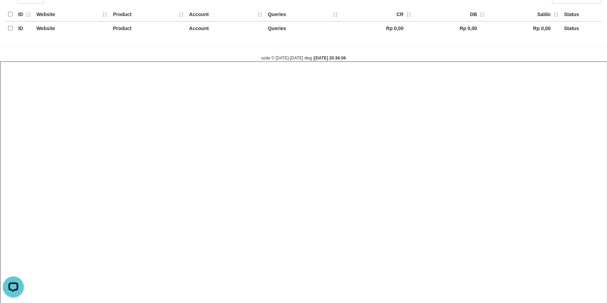
select select
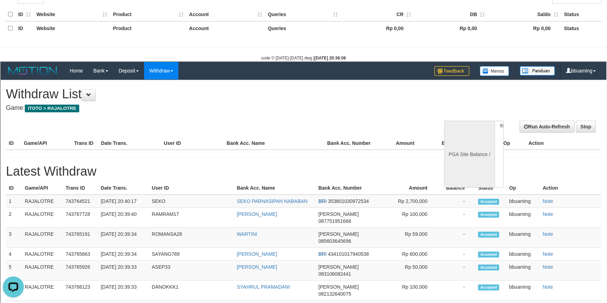
scroll to position [0, 0]
select select "**"
select select
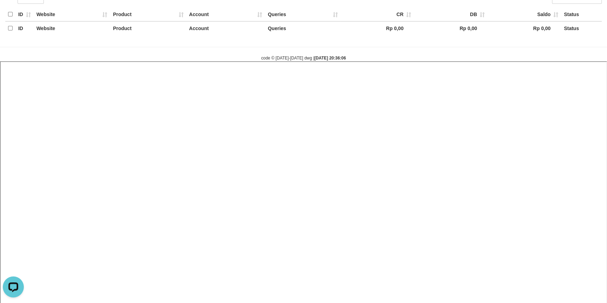
select select
select select "**"
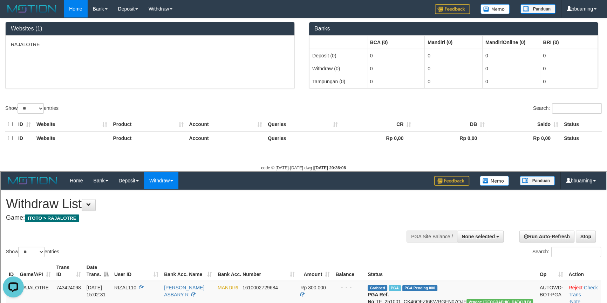
click at [336, 214] on h4 "Game: ITOTO > RAJALOTRE" at bounding box center [200, 217] width 391 height 7
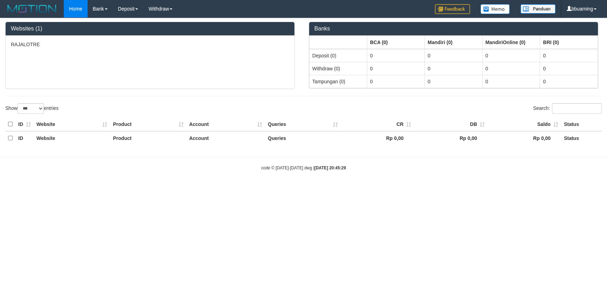
select select "**"
select select
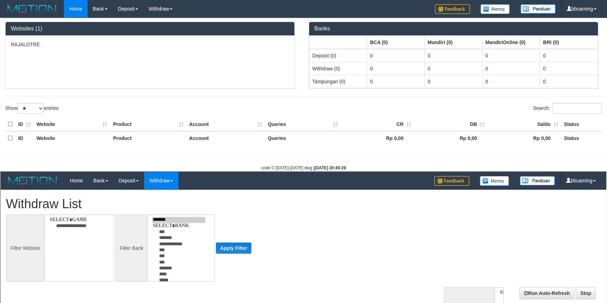
select select
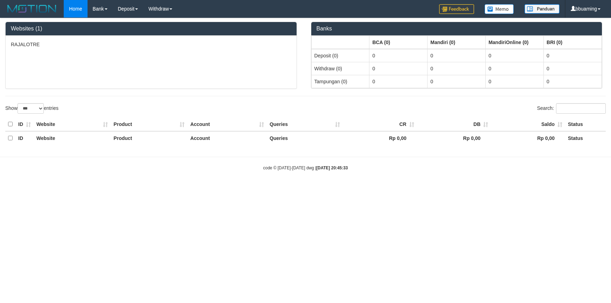
select select "***"
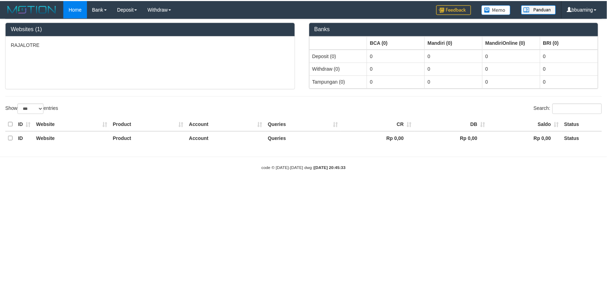
scroll to position [70, 0]
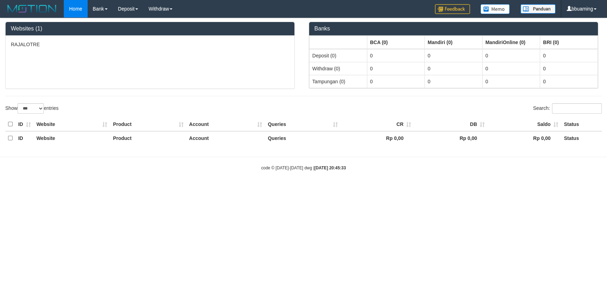
select select "**"
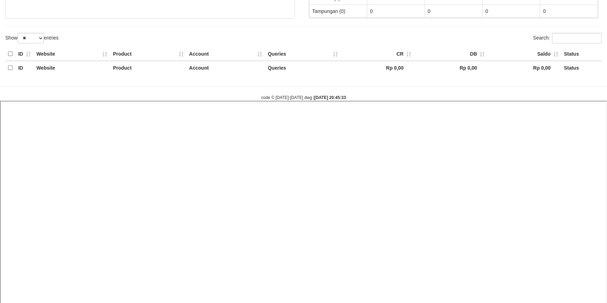
select select
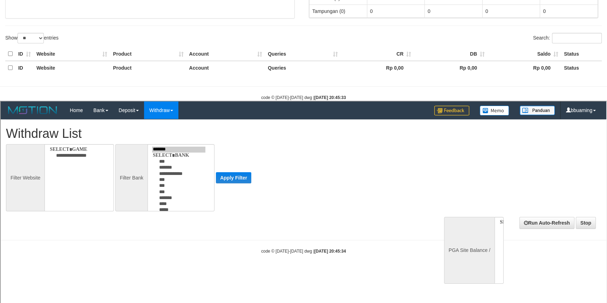
scroll to position [0, 0]
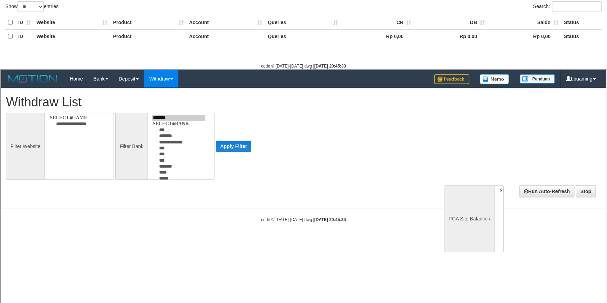
select select
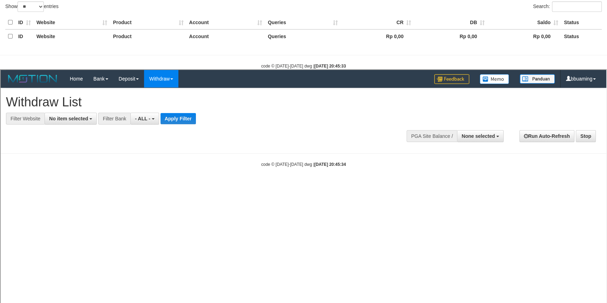
scroll to position [132, 0]
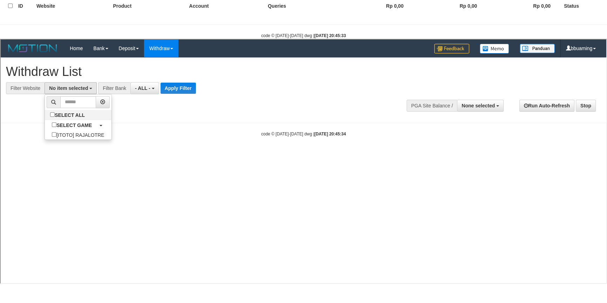
select select "***"
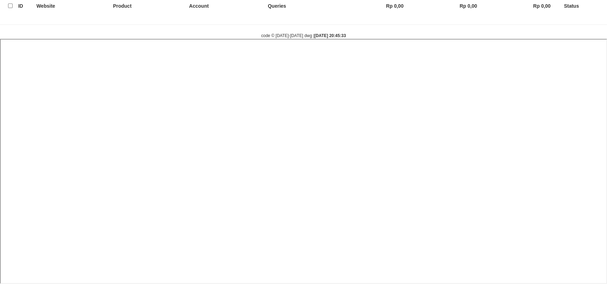
select select
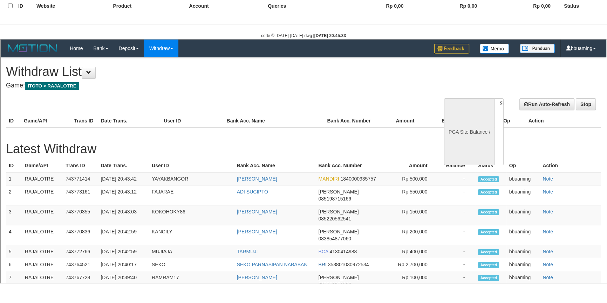
scroll to position [0, 0]
select select "**"
select select
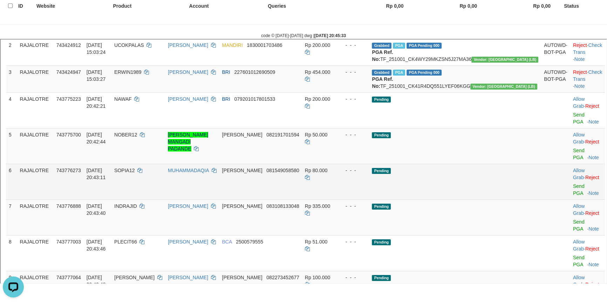
scroll to position [159, 0]
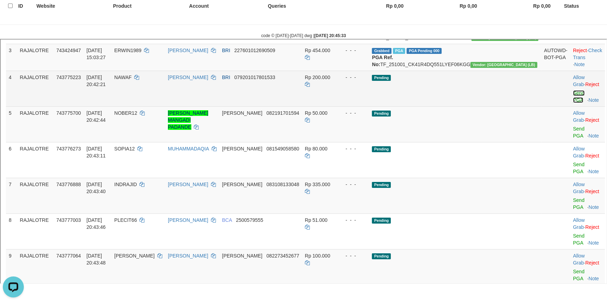
click at [572, 102] on link "Send PGA" at bounding box center [578, 95] width 12 height 13
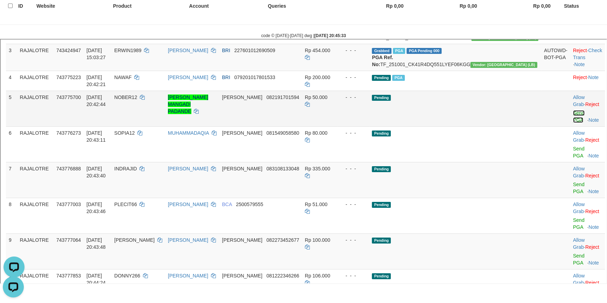
click at [572, 122] on link "Send PGA" at bounding box center [578, 115] width 12 height 13
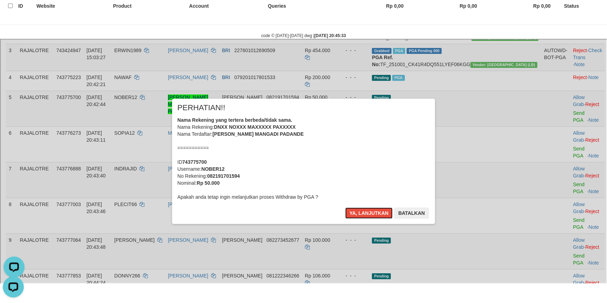
click at [344, 207] on button "Ya, lanjutkan" at bounding box center [368, 212] width 48 height 11
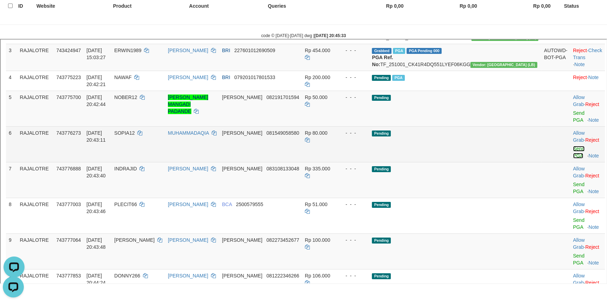
click at [572, 147] on link "Send PGA" at bounding box center [578, 151] width 12 height 13
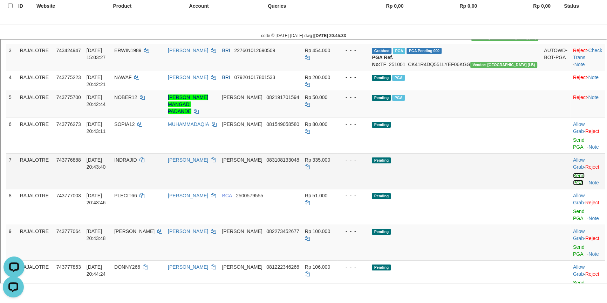
click at [572, 172] on link "Send PGA" at bounding box center [578, 178] width 12 height 13
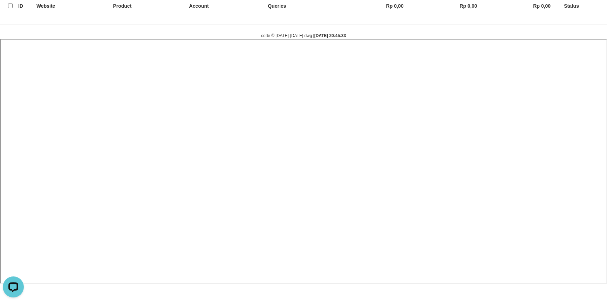
select select
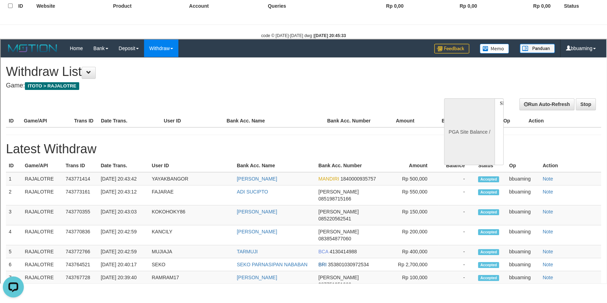
scroll to position [0, 0]
select select "**"
select select
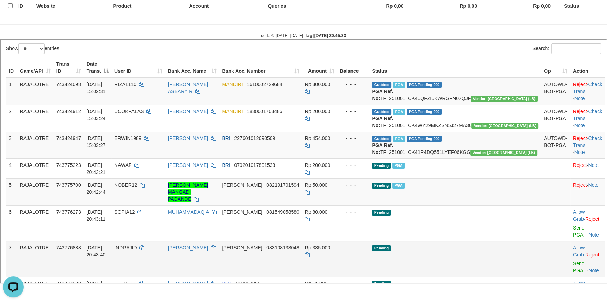
scroll to position [159, 0]
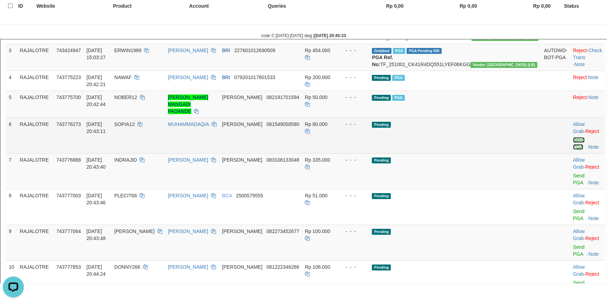
click at [572, 147] on link "Send PGA" at bounding box center [578, 142] width 12 height 13
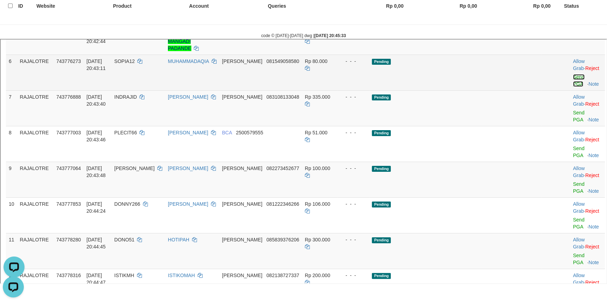
scroll to position [223, 0]
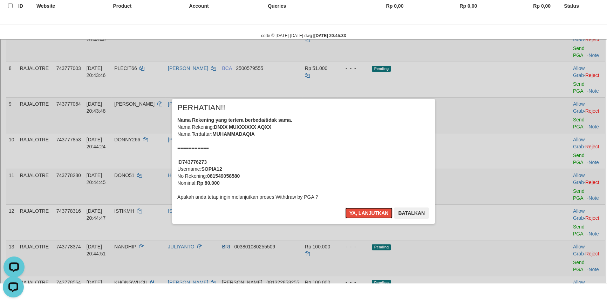
click at [344, 207] on button "Ya, lanjutkan" at bounding box center [368, 212] width 48 height 11
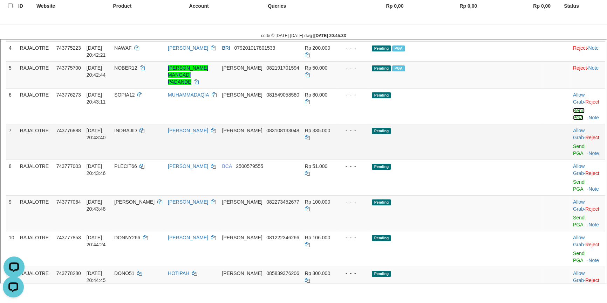
scroll to position [183, 0]
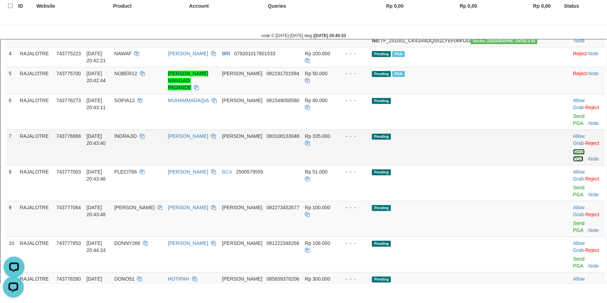
click at [572, 148] on link "Send PGA" at bounding box center [578, 154] width 12 height 13
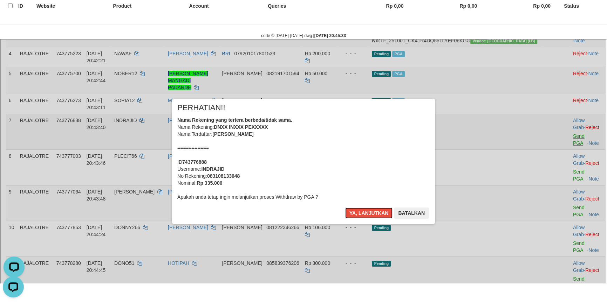
click at [344, 207] on button "Ya, lanjutkan" at bounding box center [368, 212] width 48 height 11
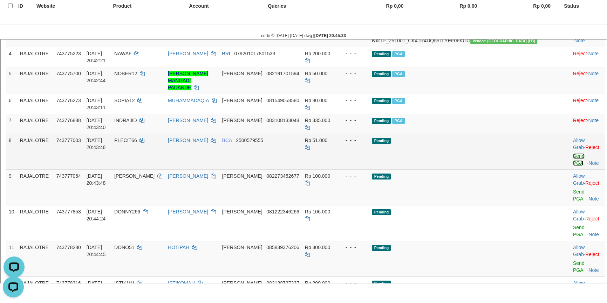
click at [572, 152] on link "Send PGA" at bounding box center [578, 158] width 12 height 13
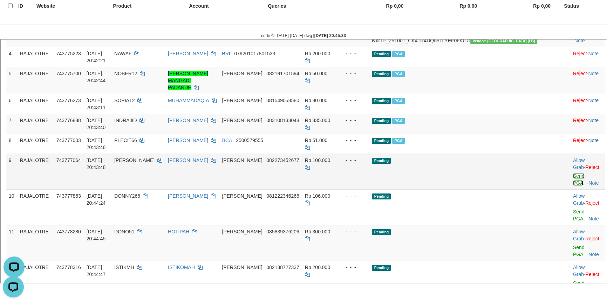
click at [572, 172] on link "Send PGA" at bounding box center [578, 178] width 12 height 13
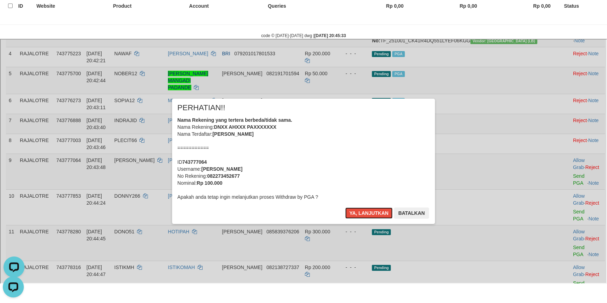
click at [344, 207] on button "Ya, lanjutkan" at bounding box center [368, 212] width 48 height 11
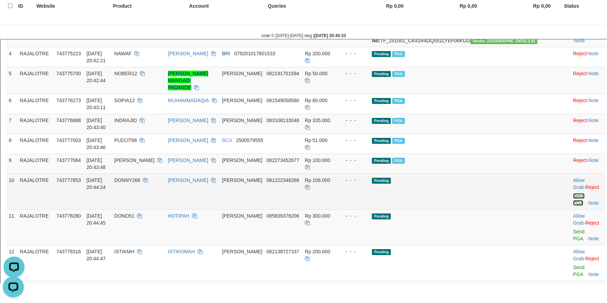
click at [572, 192] on link "Send PGA" at bounding box center [578, 198] width 12 height 13
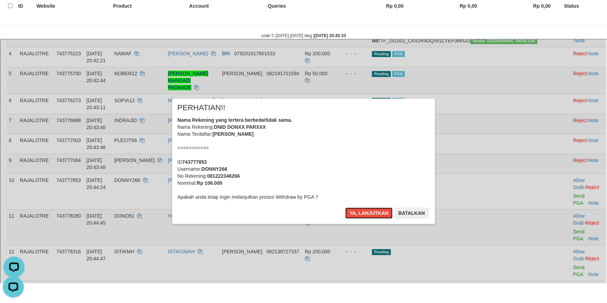
click at [344, 207] on button "Ya, lanjutkan" at bounding box center [368, 212] width 48 height 11
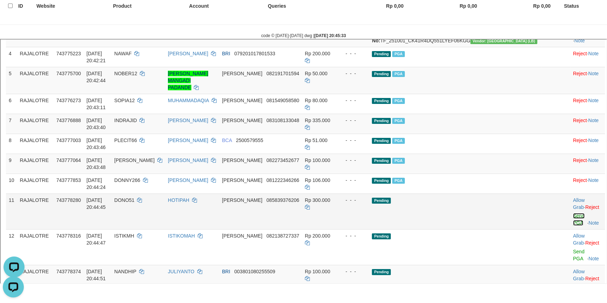
click at [572, 212] on link "Send PGA" at bounding box center [578, 218] width 12 height 13
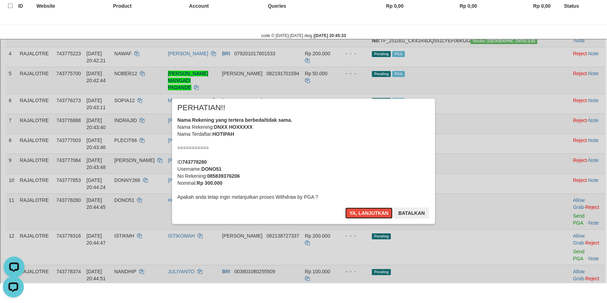
click at [344, 207] on button "Ya, lanjutkan" at bounding box center [368, 212] width 48 height 11
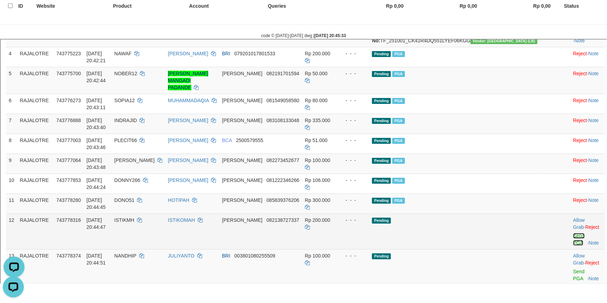
click at [572, 232] on link "Send PGA" at bounding box center [578, 238] width 12 height 13
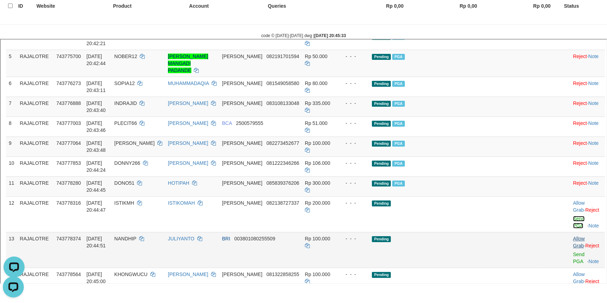
scroll to position [215, 0]
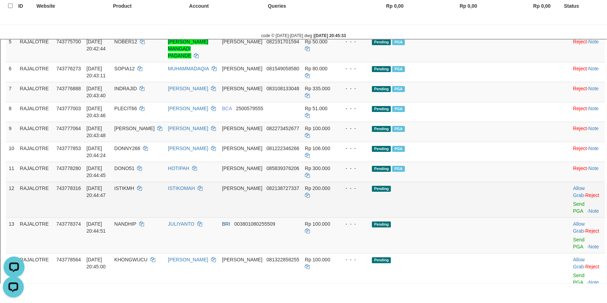
click at [569, 181] on td "Allow Grab · Reject Send PGA · Note" at bounding box center [586, 199] width 35 height 36
click at [572, 200] on link "Send PGA" at bounding box center [578, 206] width 12 height 13
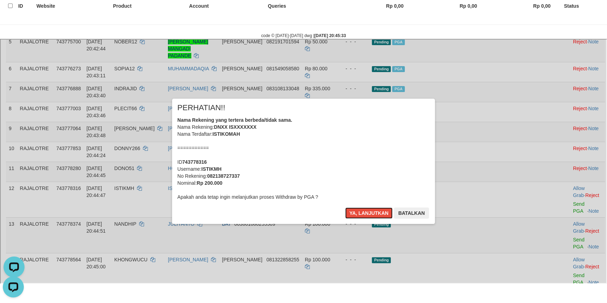
click at [344, 207] on button "Ya, lanjutkan" at bounding box center [368, 212] width 48 height 11
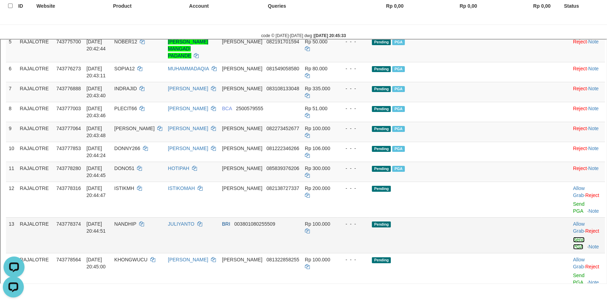
click at [572, 236] on link "Send PGA" at bounding box center [578, 242] width 12 height 13
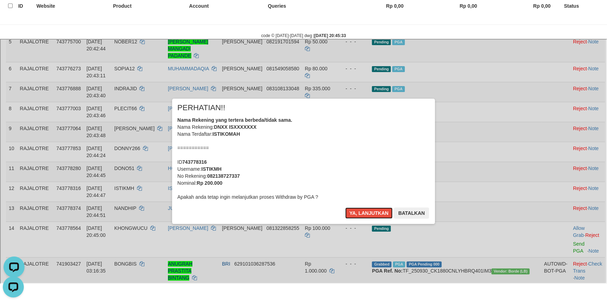
click at [344, 207] on button "Ya, lanjutkan" at bounding box center [368, 212] width 48 height 11
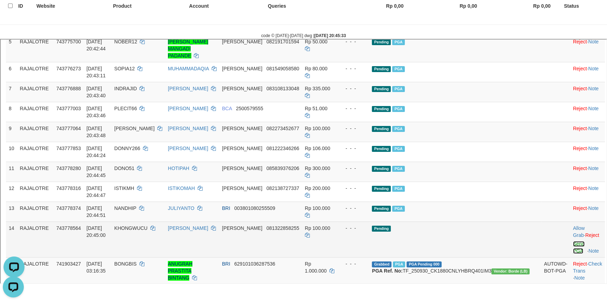
click at [572, 240] on link "Send PGA" at bounding box center [578, 246] width 12 height 13
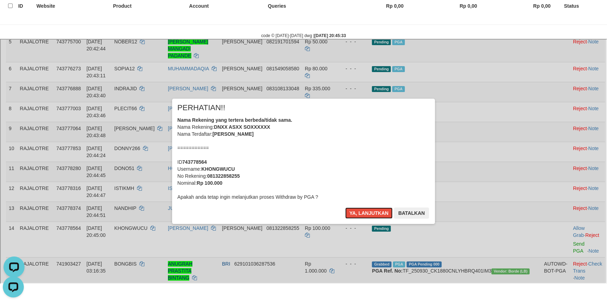
click at [344, 207] on button "Ya, lanjutkan" at bounding box center [368, 212] width 48 height 11
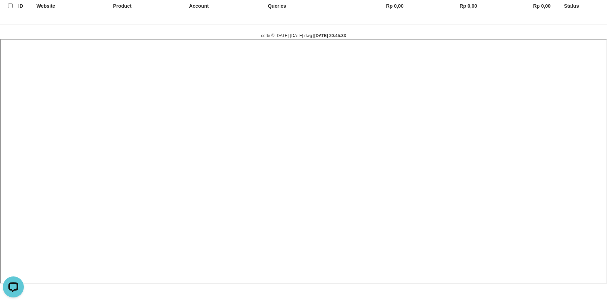
select select
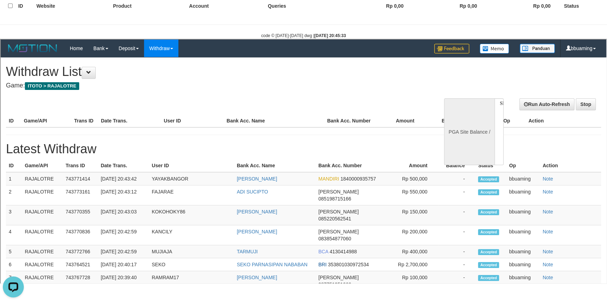
scroll to position [0, 0]
select select "**"
select select
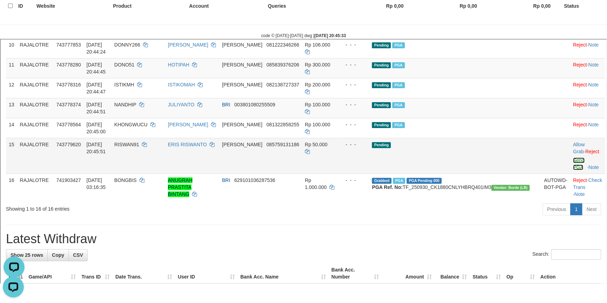
click at [572, 157] on link "Send PGA" at bounding box center [578, 163] width 12 height 13
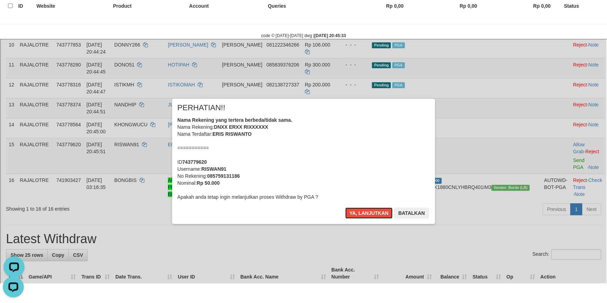
click at [344, 207] on button "Ya, lanjutkan" at bounding box center [368, 212] width 48 height 11
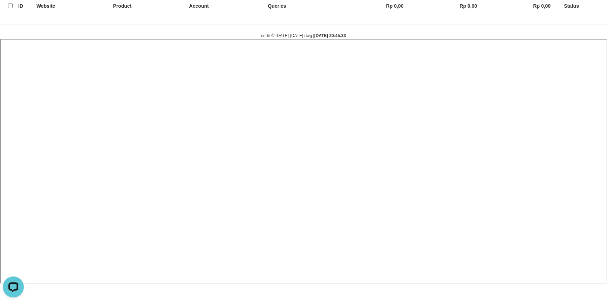
select select
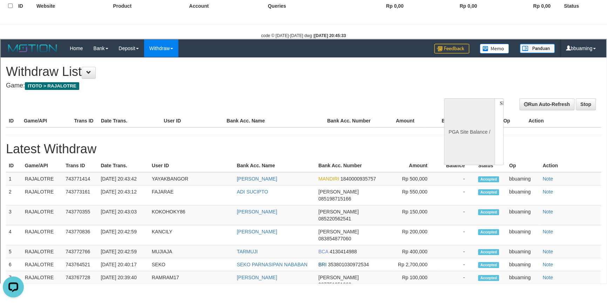
select select "**"
select select
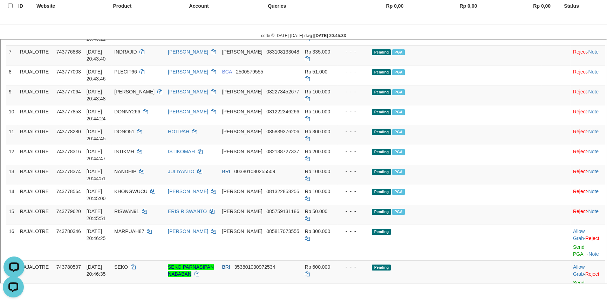
scroll to position [255, 0]
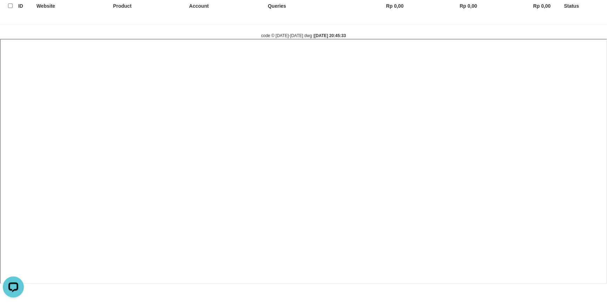
select select
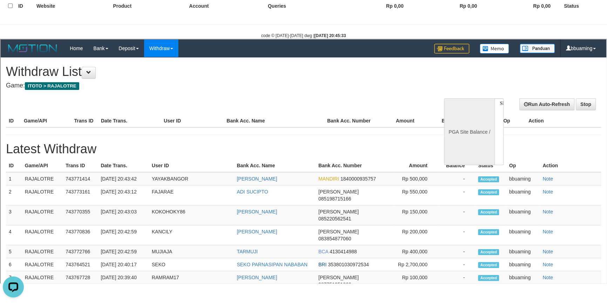
scroll to position [0, 0]
select select "**"
select select
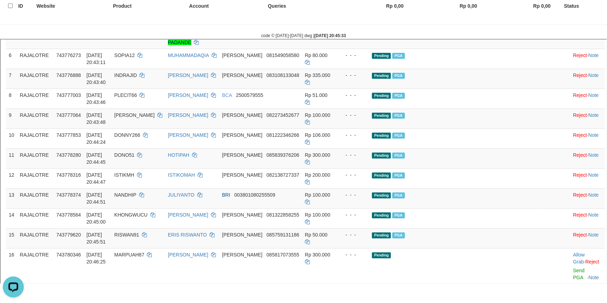
scroll to position [287, 0]
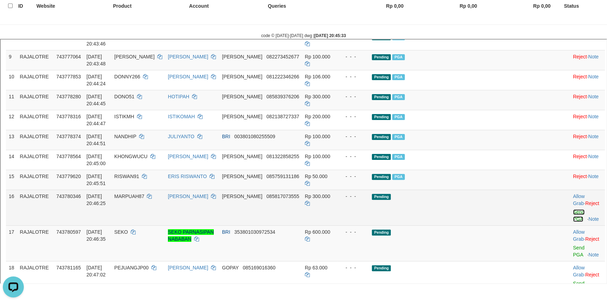
click at [572, 208] on link "Send PGA" at bounding box center [578, 214] width 12 height 13
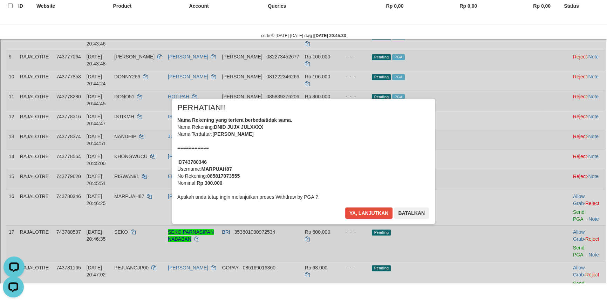
scroll to position [0, 0]
click at [344, 207] on button "Ya, lanjutkan" at bounding box center [368, 212] width 48 height 11
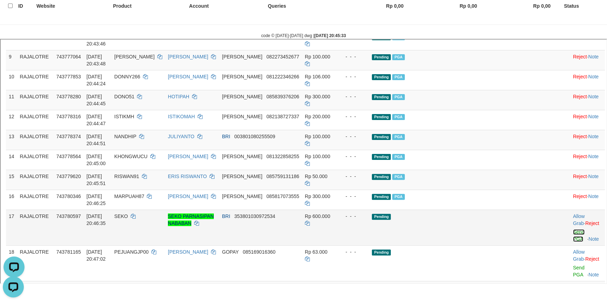
click at [572, 228] on link "Send PGA" at bounding box center [578, 234] width 12 height 13
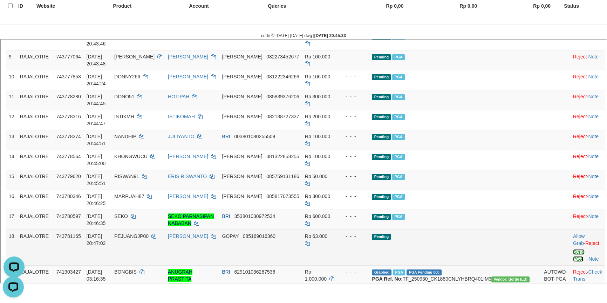
click at [572, 248] on link "Send PGA" at bounding box center [578, 254] width 12 height 13
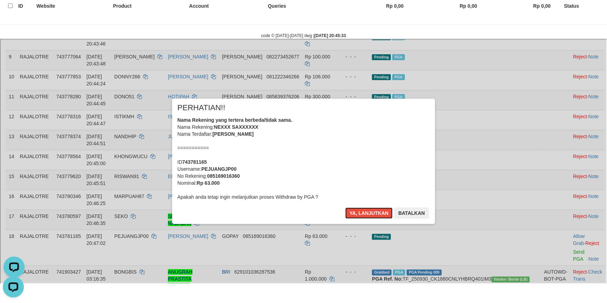
click at [344, 207] on button "Ya, lanjutkan" at bounding box center [368, 212] width 48 height 11
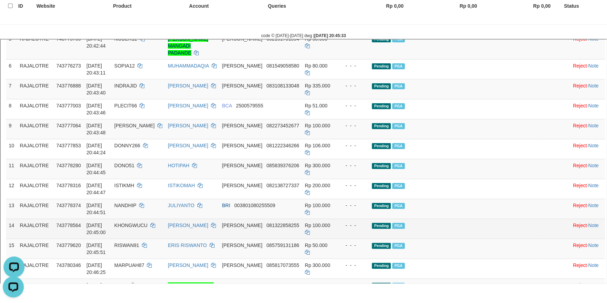
scroll to position [287, 0]
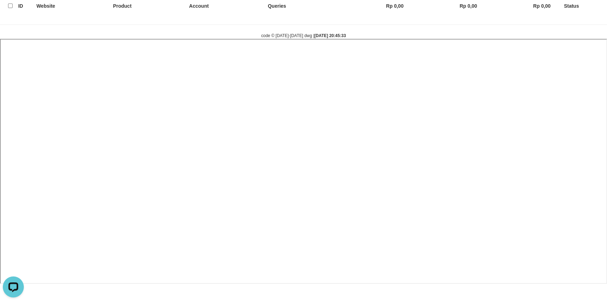
select select
select select "**"
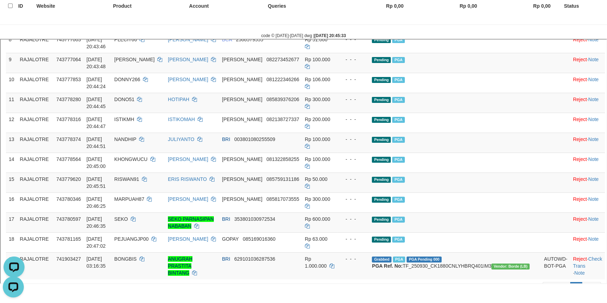
scroll to position [350, 0]
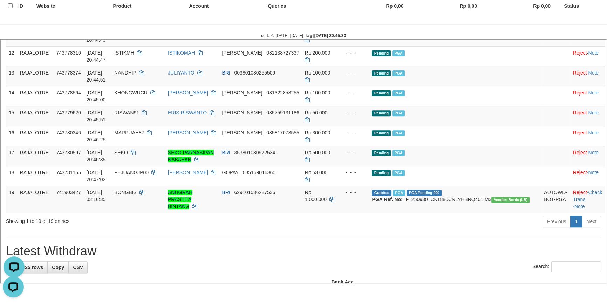
click at [181, 295] on td "YAYAKBANGOR" at bounding box center [205, 305] width 62 height 20
copy td "YAYAKBANGOR"
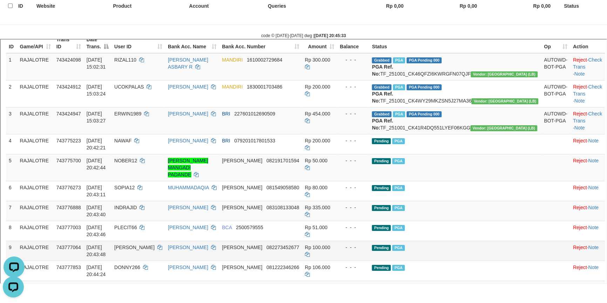
scroll to position [95, 0]
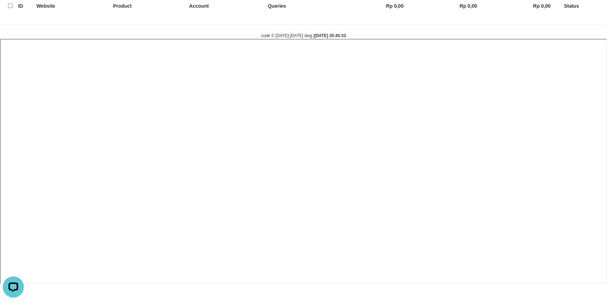
select select
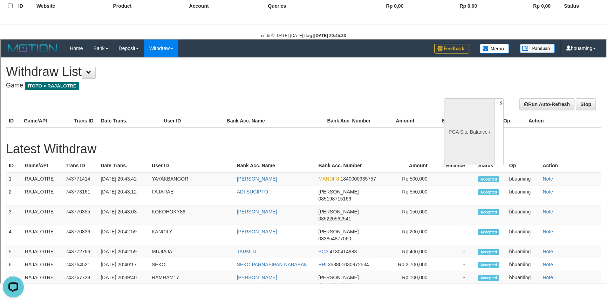
scroll to position [0, 0]
select select "**"
select select
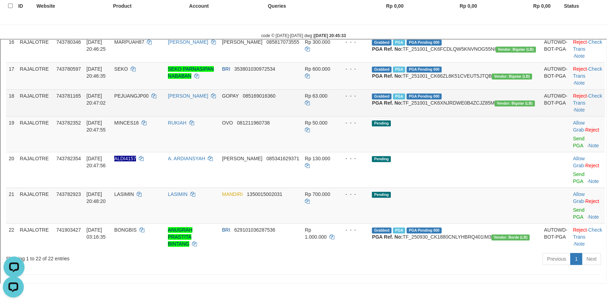
scroll to position [605, 0]
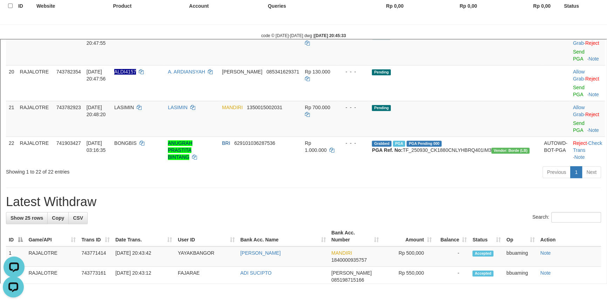
click at [588, 18] on link "Check Trans" at bounding box center [586, 11] width 29 height 13
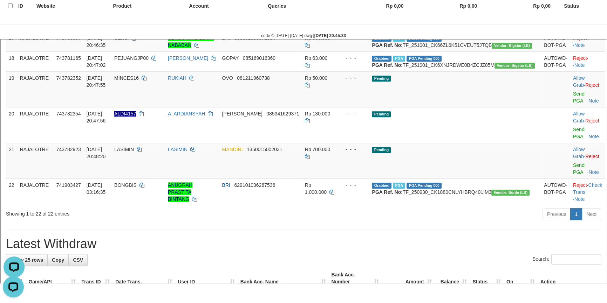
scroll to position [541, 0]
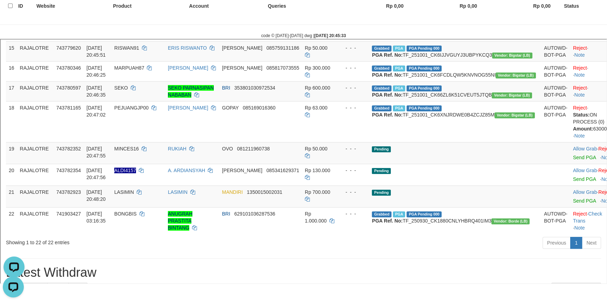
scroll to position [478, 0]
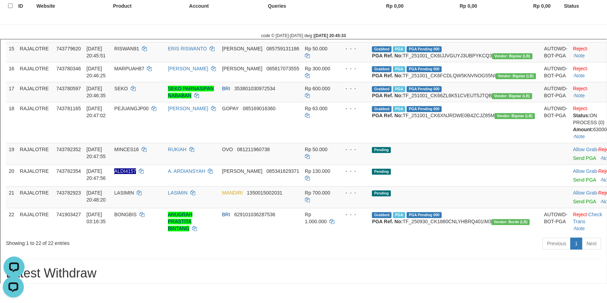
click at [582, 11] on link "Check Trans" at bounding box center [586, 4] width 29 height 13
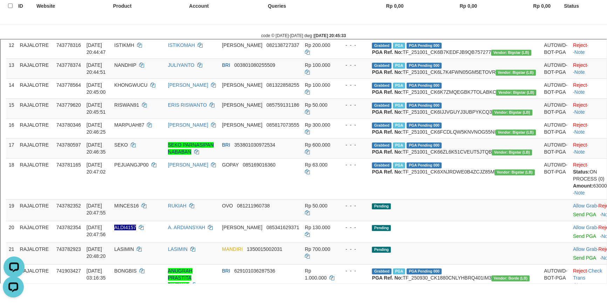
scroll to position [414, 0]
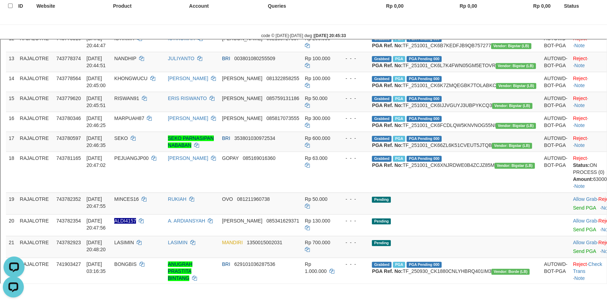
click at [585, 20] on link "Check Trans" at bounding box center [586, 14] width 29 height 13
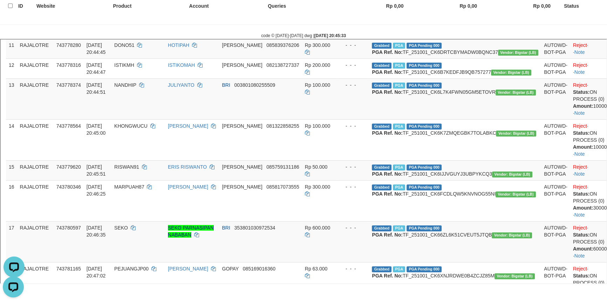
scroll to position [318, 0]
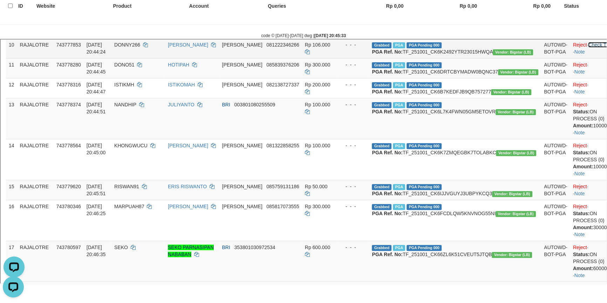
drag, startPoint x: 585, startPoint y: 151, endPoint x: 584, endPoint y: 144, distance: 7.8
click at [585, 57] on td "Reject · Check Trans · Note" at bounding box center [593, 47] width 49 height 20
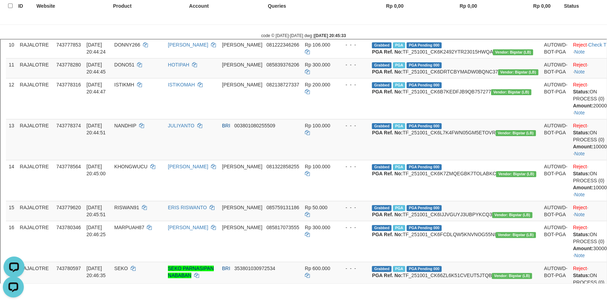
click at [587, 27] on link "Check Trans" at bounding box center [601, 24] width 28 height 6
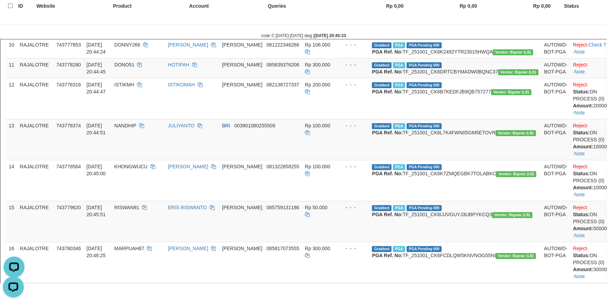
click at [580, 17] on td "Reject · Check Trans · Note" at bounding box center [593, 7] width 49 height 20
click at [587, 7] on link "Check Trans" at bounding box center [601, 4] width 28 height 6
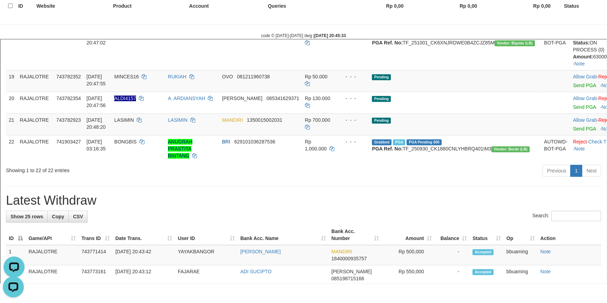
scroll to position [662, 0]
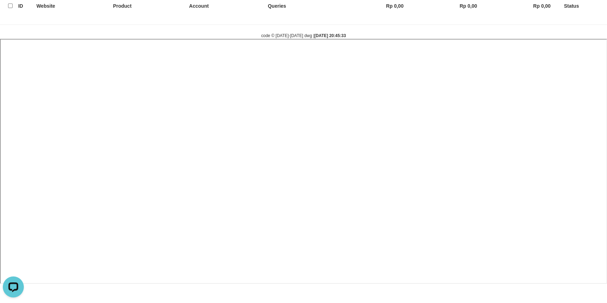
select select
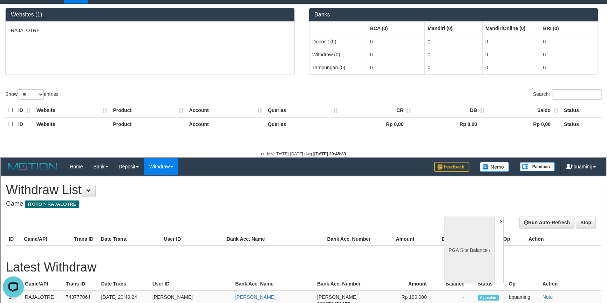
scroll to position [0, 0]
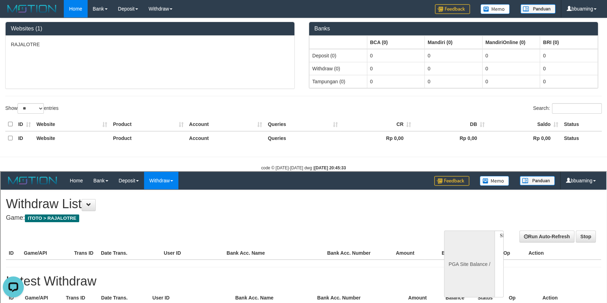
select select "**"
select select
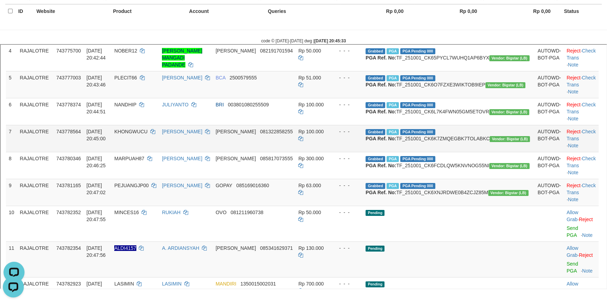
click at [295, 151] on td "DANA 081322858255" at bounding box center [253, 137] width 83 height 27
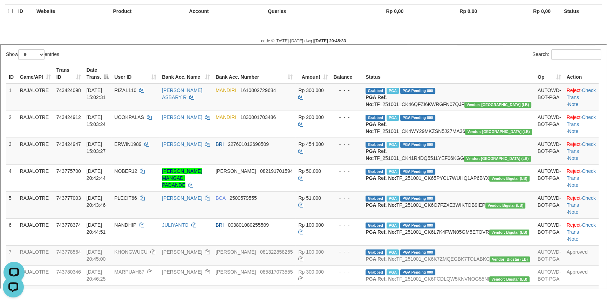
scroll to position [32, 0]
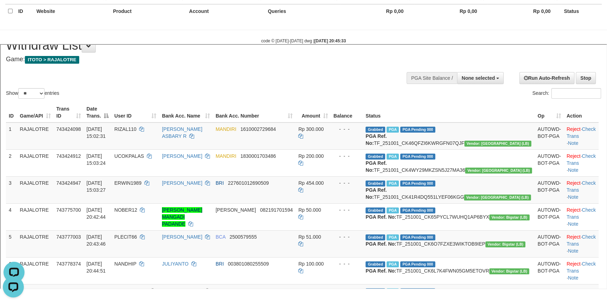
click at [287, 77] on div "Show ** ** ** *** entries Search:" at bounding box center [302, 64] width 605 height 69
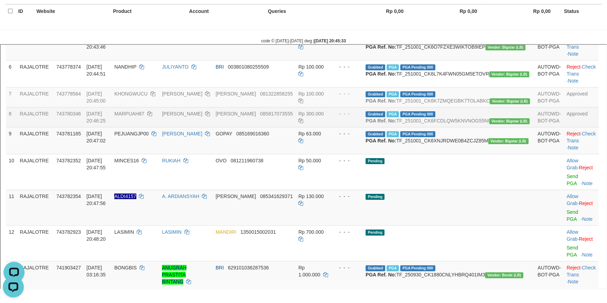
scroll to position [287, 0]
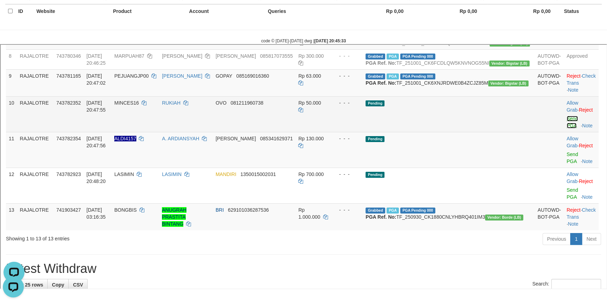
click at [566, 128] on link "Send PGA" at bounding box center [572, 121] width 12 height 13
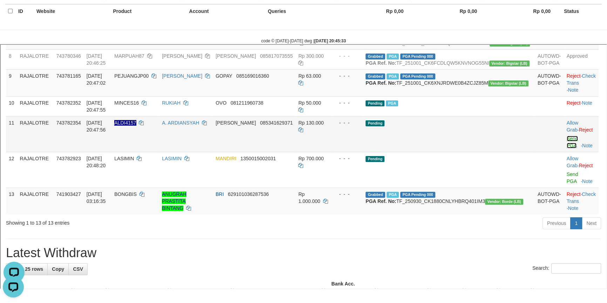
click at [566, 147] on link "Send PGA" at bounding box center [572, 141] width 12 height 13
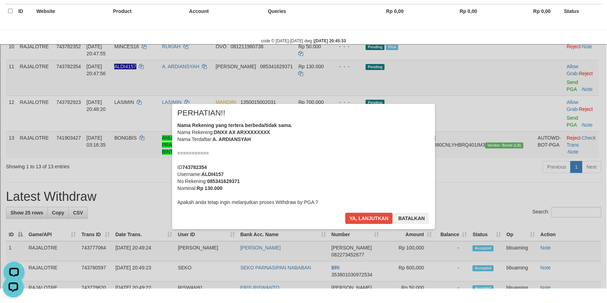
scroll to position [350, 0]
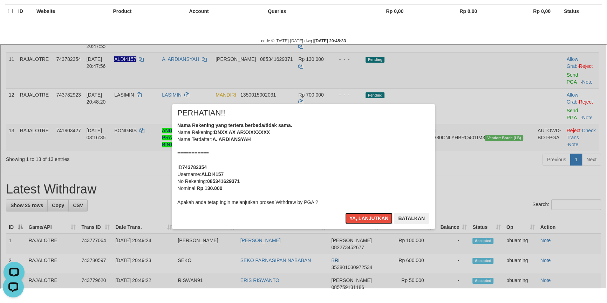
click at [344, 212] on button "Ya, lanjutkan" at bounding box center [368, 217] width 48 height 11
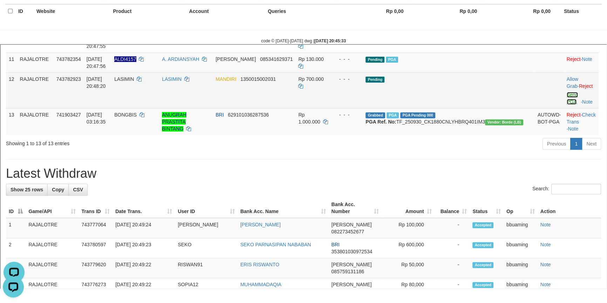
click at [566, 104] on link "Send PGA" at bounding box center [572, 97] width 12 height 13
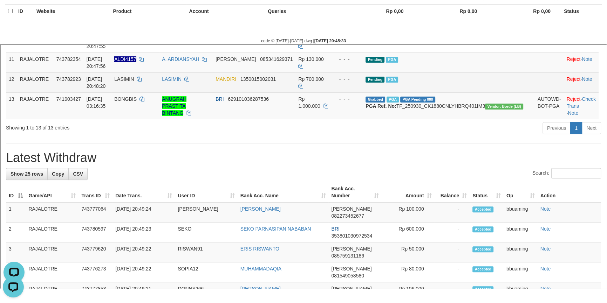
click at [154, 91] on td "LASIMIN" at bounding box center [135, 81] width 48 height 20
copy td "LASIMIN"
click at [154, 91] on td "LASIMIN" at bounding box center [135, 81] width 48 height 20
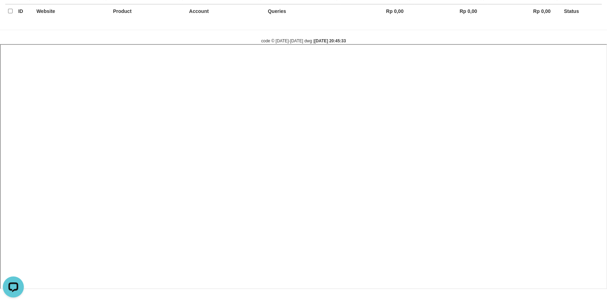
select select
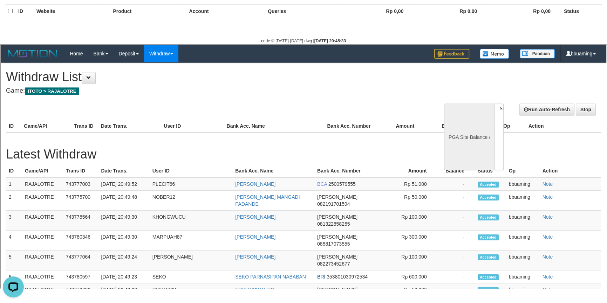
scroll to position [0, 0]
select select "**"
select select
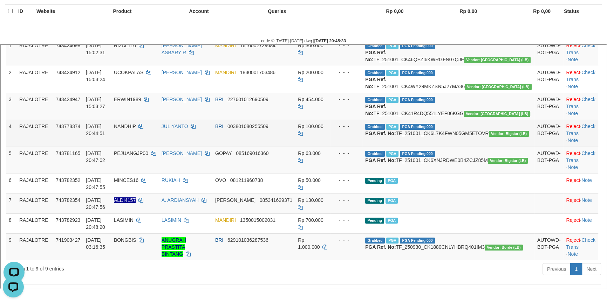
scroll to position [159, 0]
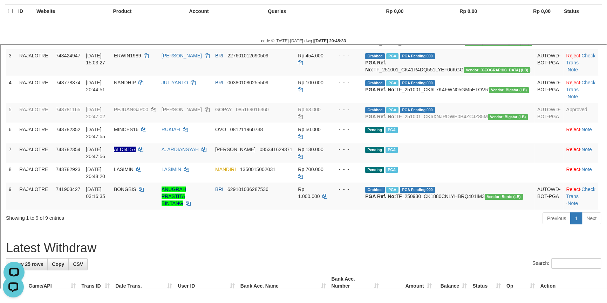
click at [491, 226] on div "Previous 1 Next" at bounding box center [429, 218] width 343 height 15
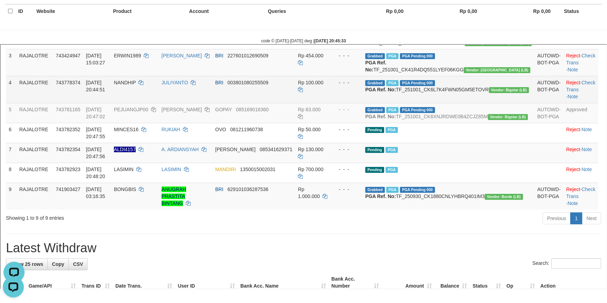
scroll to position [223, 0]
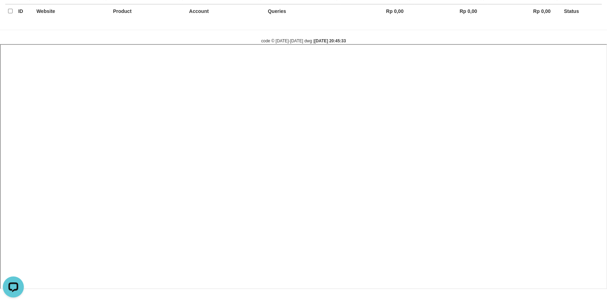
select select
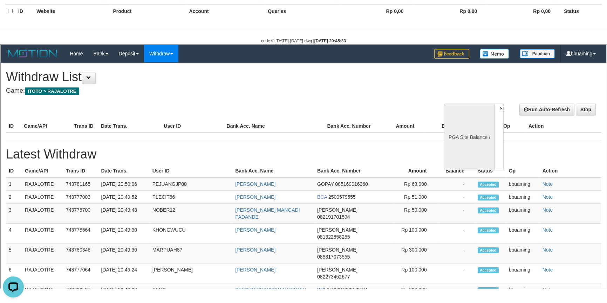
scroll to position [0, 0]
select select "**"
select select
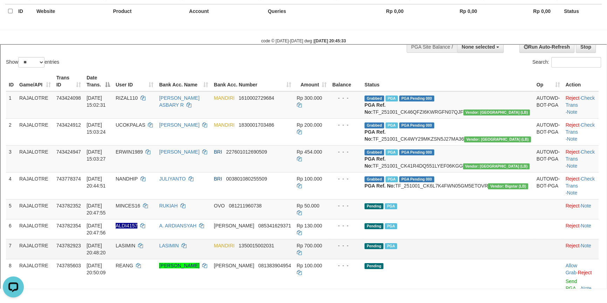
scroll to position [127, 0]
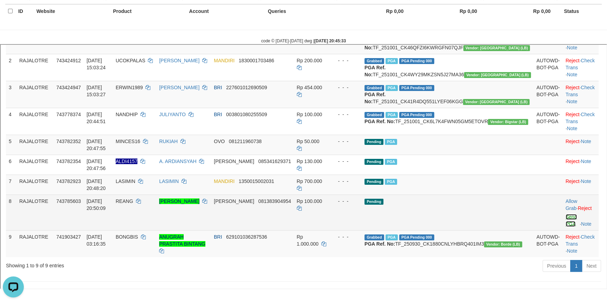
click at [565, 222] on link "Send PGA" at bounding box center [571, 219] width 12 height 13
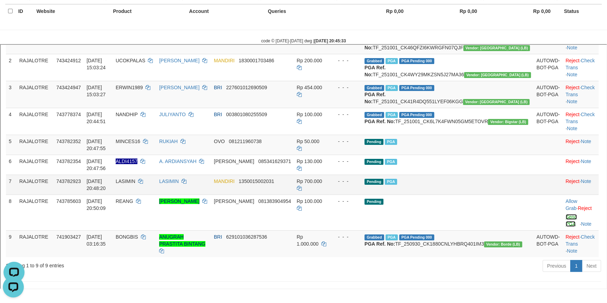
scroll to position [0, 0]
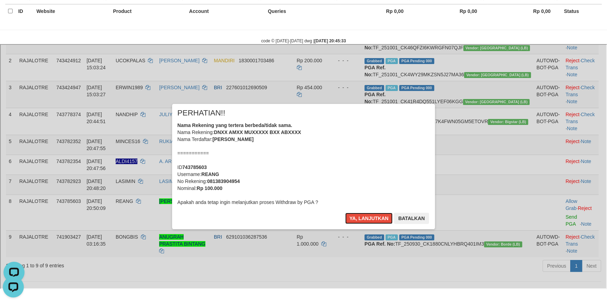
click at [344, 212] on button "Ya, lanjutkan" at bounding box center [368, 217] width 48 height 11
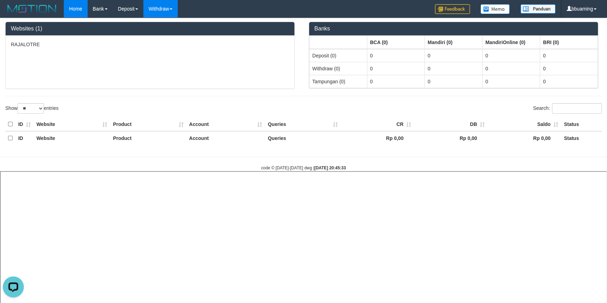
select select
select select "**"
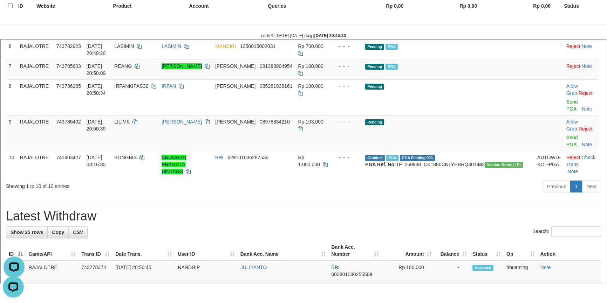
scroll to position [131, 0]
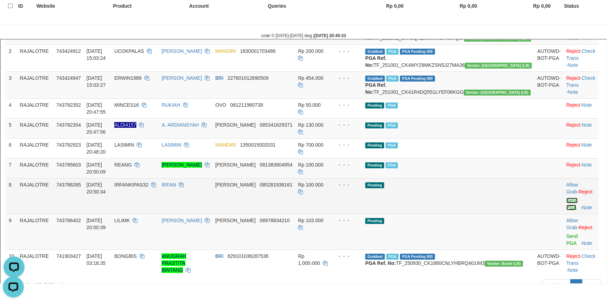
click at [565, 198] on link "Send PGA" at bounding box center [571, 203] width 12 height 13
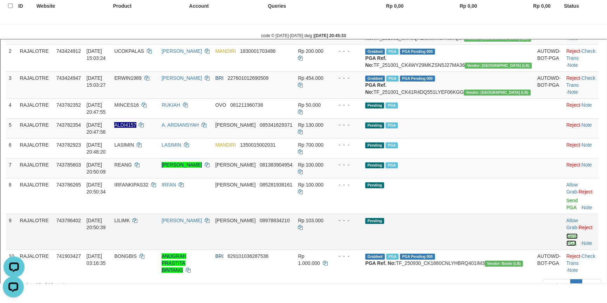
click at [565, 233] on link "Send PGA" at bounding box center [571, 239] width 12 height 13
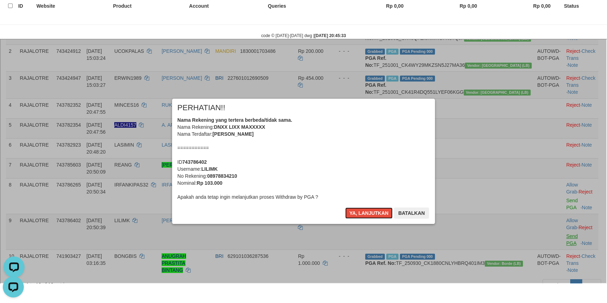
click at [344, 207] on button "Ya, lanjutkan" at bounding box center [368, 212] width 48 height 11
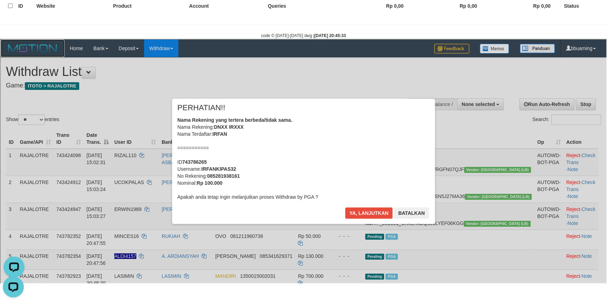
click at [0, 39] on link at bounding box center [32, 48] width 64 height 18
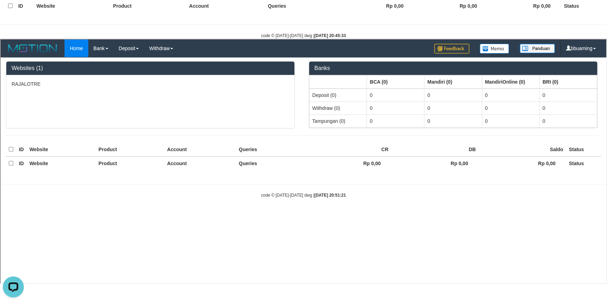
scroll to position [0, 0]
select select "***"
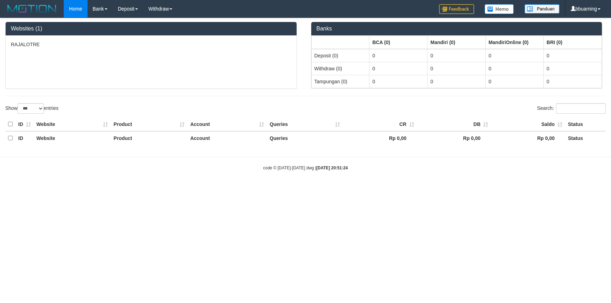
select select "***"
select select "**"
select select
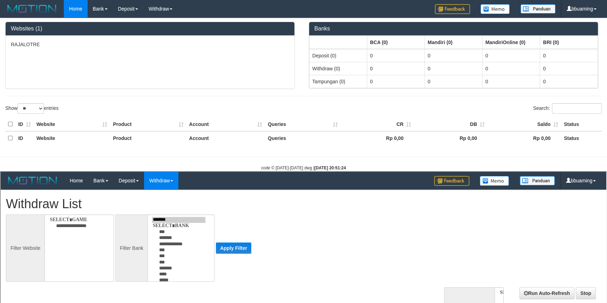
select select
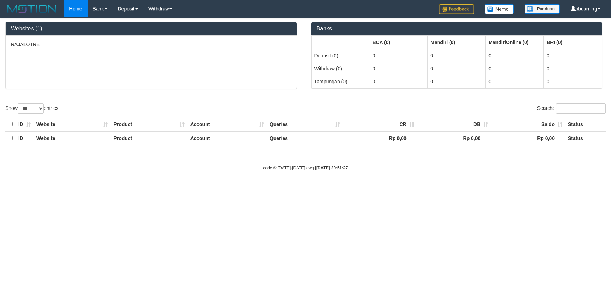
select select "***"
select select "**"
select select
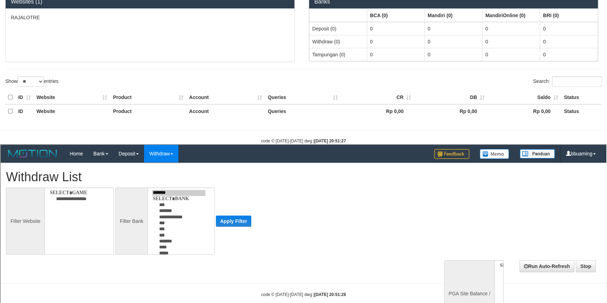
select select
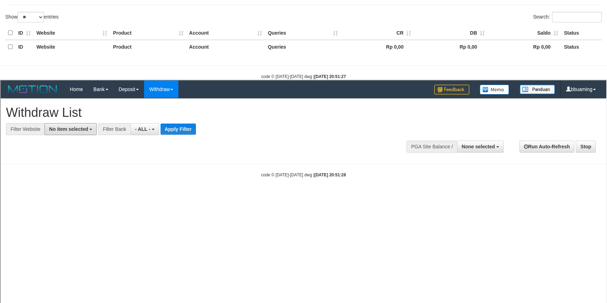
scroll to position [95, 0]
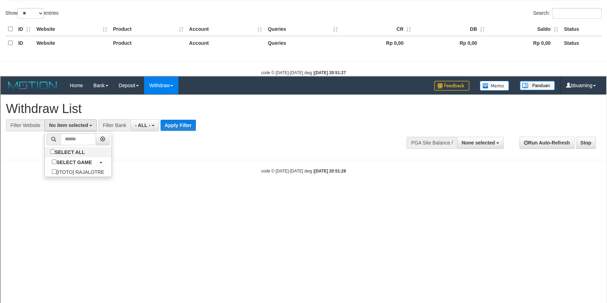
select select "***"
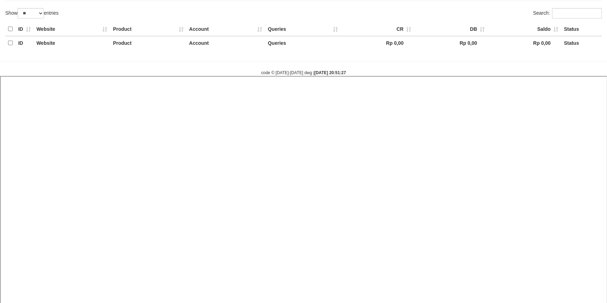
select select
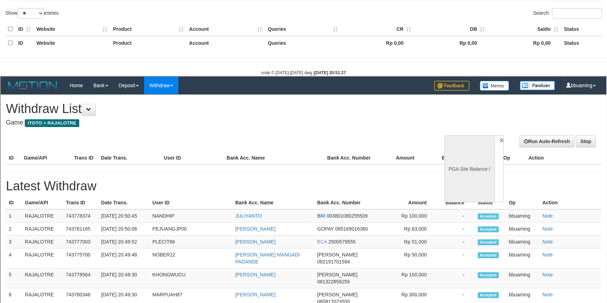
scroll to position [0, 0]
select select "**"
select select
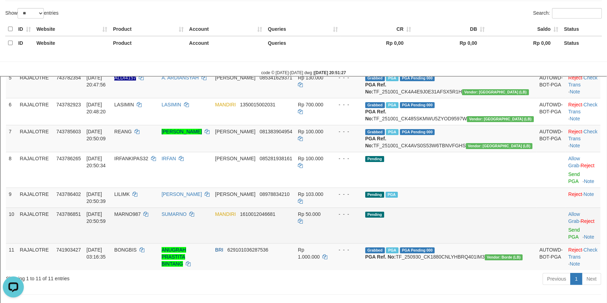
scroll to position [287, 0]
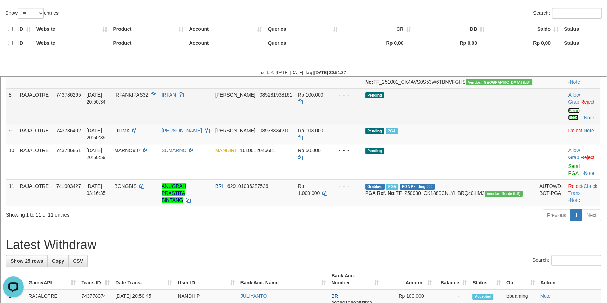
click at [567, 119] on link "Send PGA" at bounding box center [573, 113] width 12 height 13
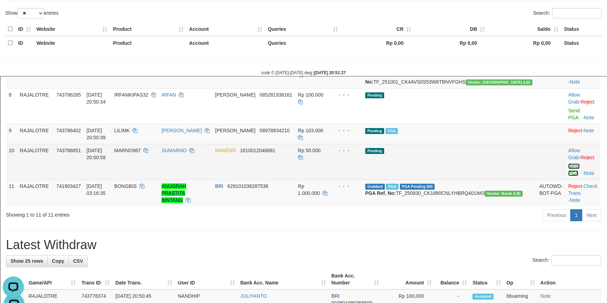
click at [567, 175] on link "Send PGA" at bounding box center [573, 169] width 12 height 13
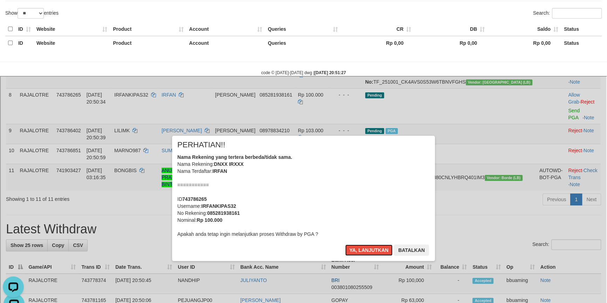
click at [344, 244] on button "Ya, lanjutkan" at bounding box center [368, 249] width 48 height 11
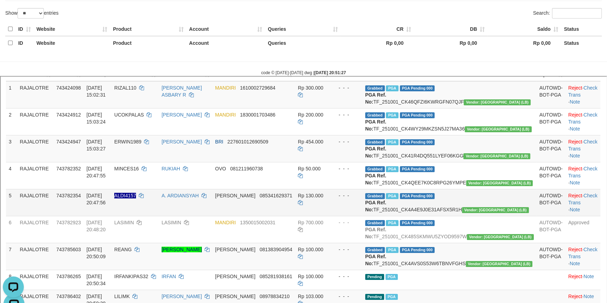
scroll to position [142, 0]
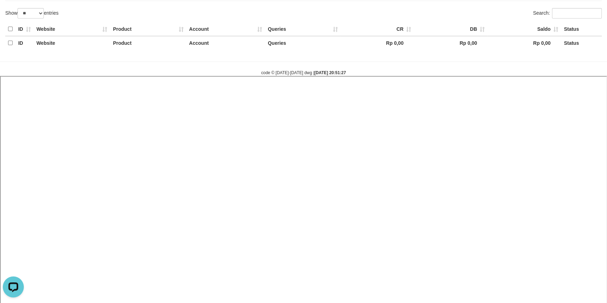
select select
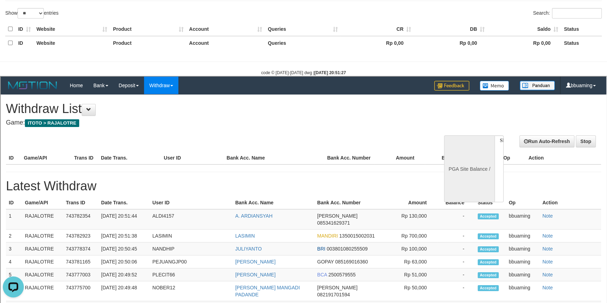
scroll to position [0, 0]
select select "**"
select select
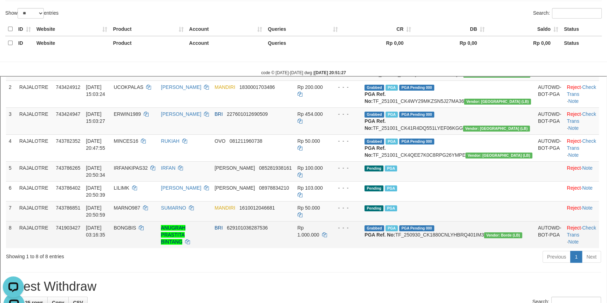
scroll to position [159, 0]
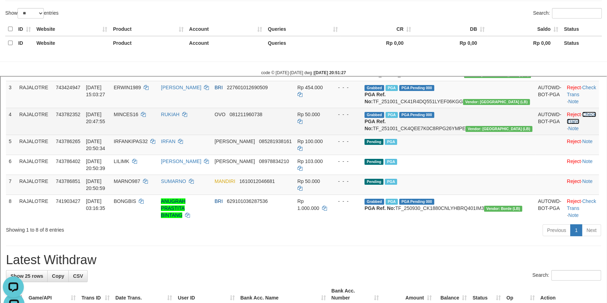
click at [581, 123] on link "Check Trans" at bounding box center [580, 117] width 29 height 13
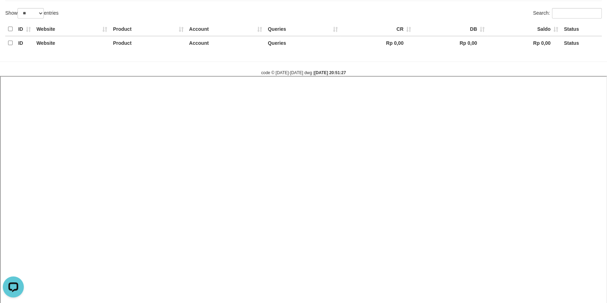
select select
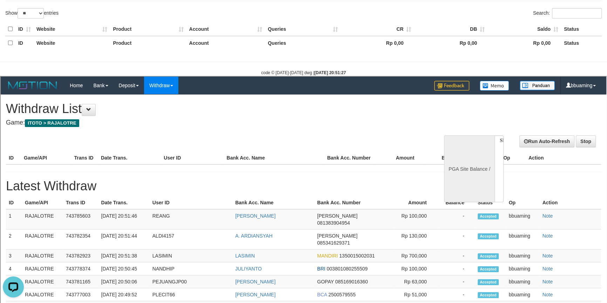
scroll to position [0, 0]
select select "**"
select select
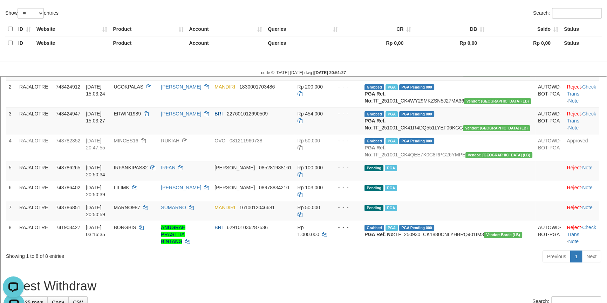
scroll to position [191, 0]
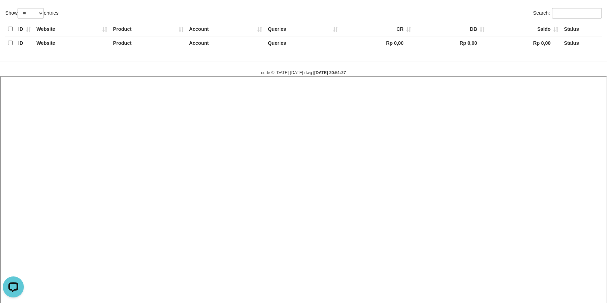
select select
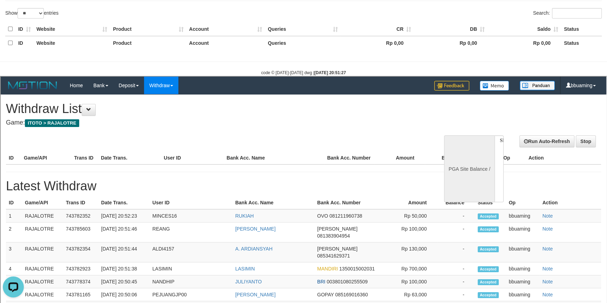
scroll to position [0, 0]
select select "**"
select select
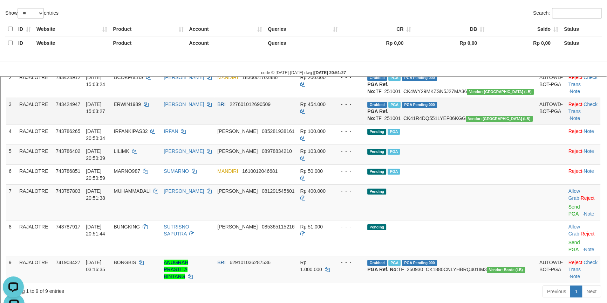
scroll to position [159, 0]
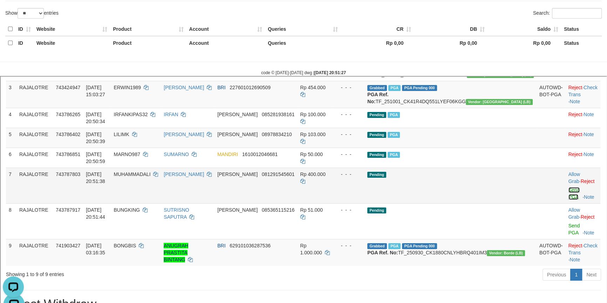
click at [568, 191] on link "Send PGA" at bounding box center [574, 192] width 12 height 13
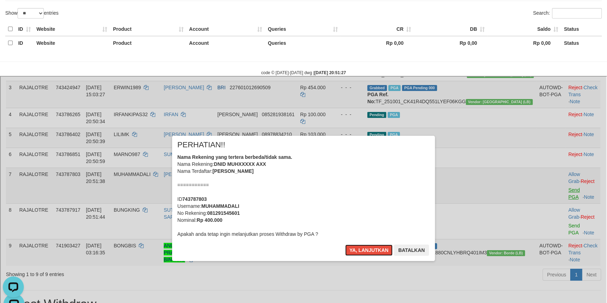
click at [344, 244] on button "Ya, lanjutkan" at bounding box center [368, 249] width 48 height 11
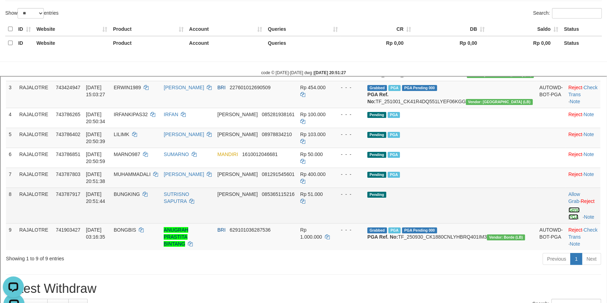
click at [568, 206] on link "Send PGA" at bounding box center [574, 212] width 12 height 13
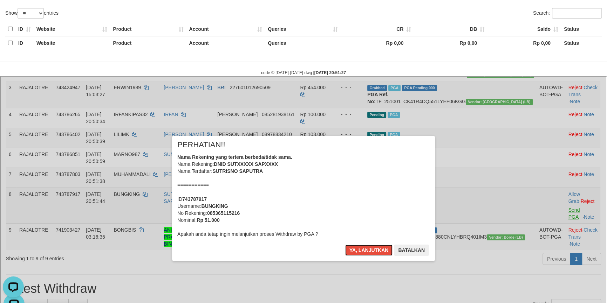
click at [344, 244] on button "Ya, lanjutkan" at bounding box center [368, 249] width 48 height 11
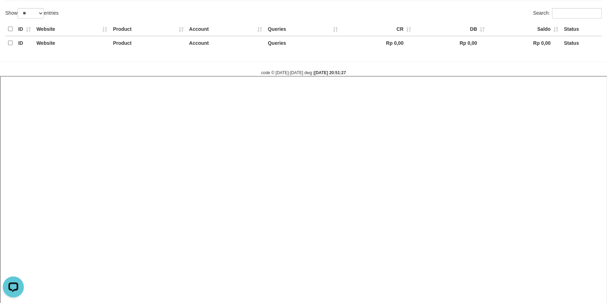
select select
select select "**"
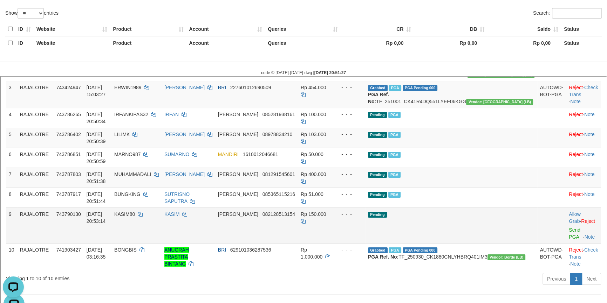
click at [565, 219] on td "Allow Grab · Reject Send PGA · Note" at bounding box center [582, 225] width 35 height 36
click at [568, 226] on link "Send PGA" at bounding box center [574, 232] width 12 height 13
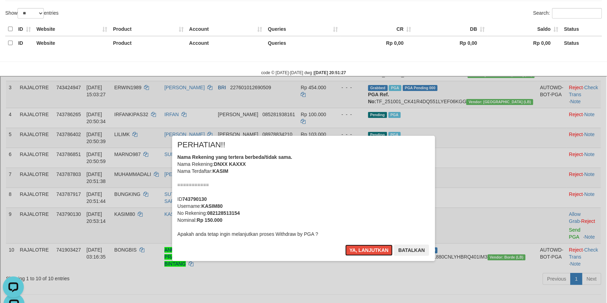
click at [344, 244] on button "Ya, lanjutkan" at bounding box center [368, 249] width 48 height 11
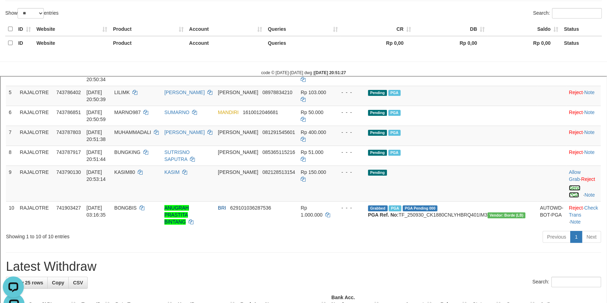
scroll to position [255, 0]
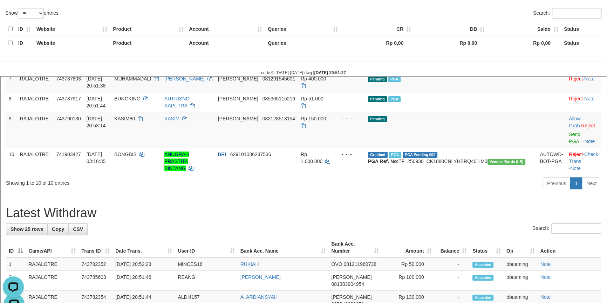
click at [38, 205] on h1 "Latest Withdraw" at bounding box center [302, 212] width 595 height 14
click at [38, 197] on div "**********" at bounding box center [302, 307] width 605 height 936
copy div "Latest Withdraw Show 25 rows Copy CSV"
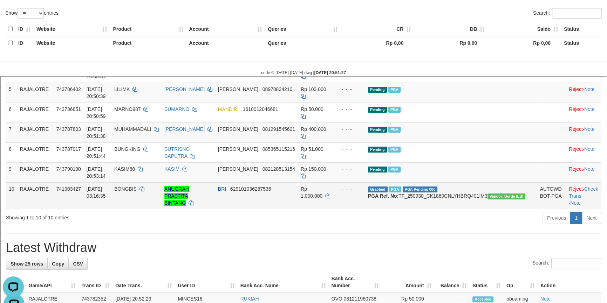
scroll to position [191, 0]
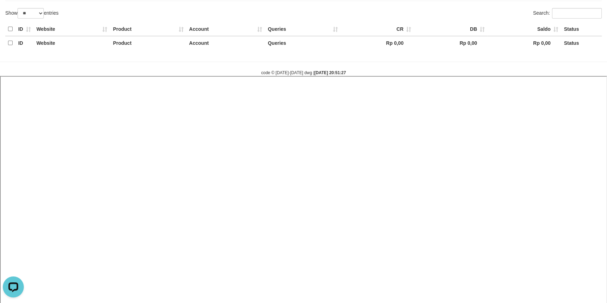
select select
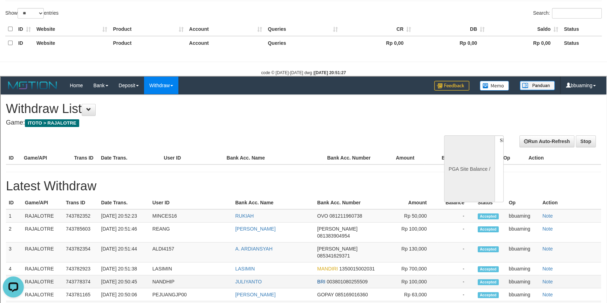
scroll to position [0, 0]
select select "**"
select select
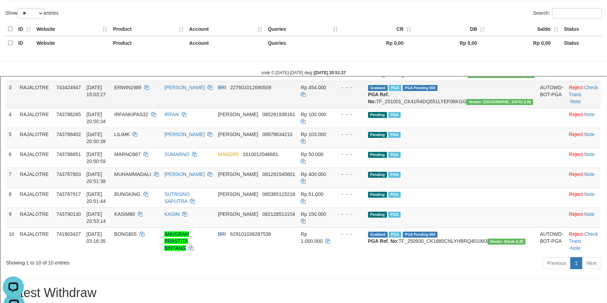
click at [270, 89] on span "227601012690509" at bounding box center [249, 87] width 41 height 6
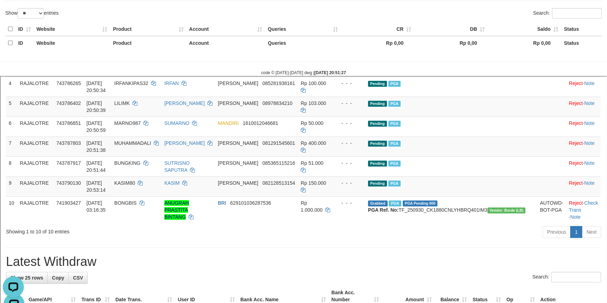
scroll to position [191, 0]
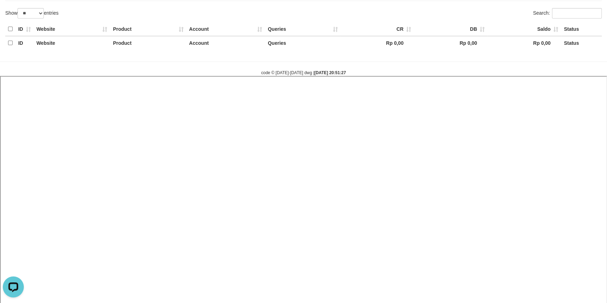
select select
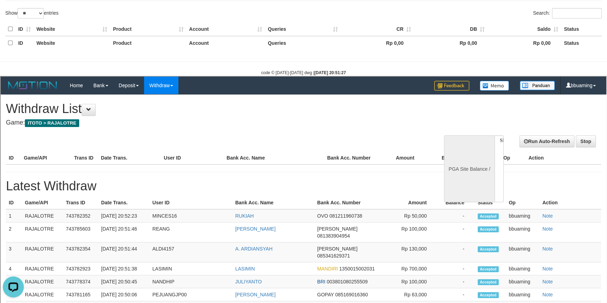
scroll to position [0, 0]
select select "**"
select select
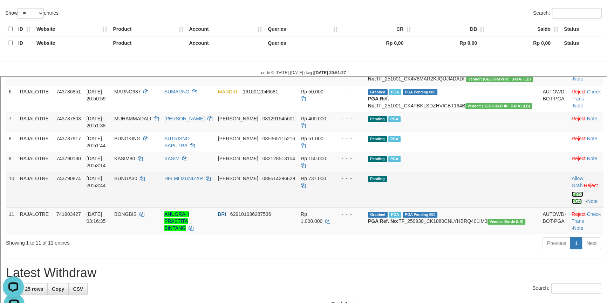
click at [571, 203] on link "Send PGA" at bounding box center [577, 197] width 12 height 13
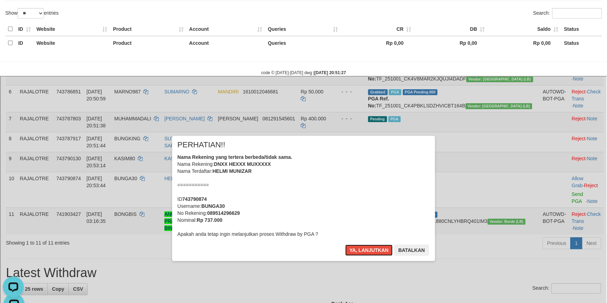
click at [344, 244] on button "Ya, lanjutkan" at bounding box center [368, 249] width 48 height 11
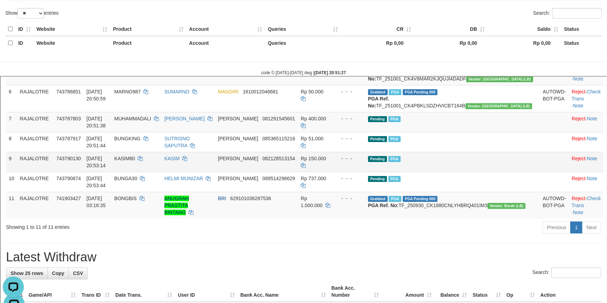
scroll to position [227, 0]
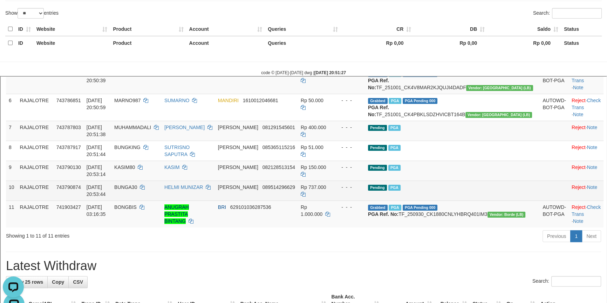
click at [136, 189] on span "BUNGA30" at bounding box center [125, 187] width 23 height 6
drag, startPoint x: 162, startPoint y: 213, endPoint x: 177, endPoint y: 212, distance: 15.5
click at [136, 189] on span "BUNGA30" at bounding box center [125, 187] width 23 height 6
copy td "BUNGA30"
copy span "BUNGA30"
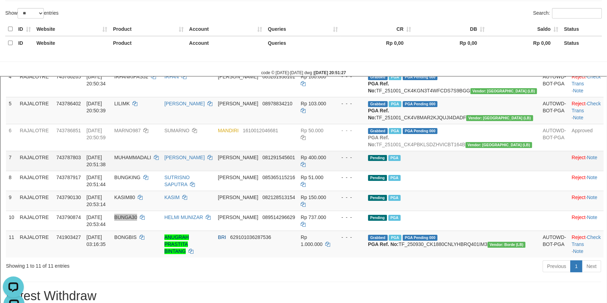
scroll to position [195, 0]
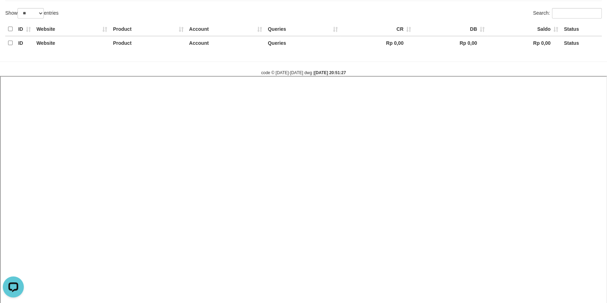
select select
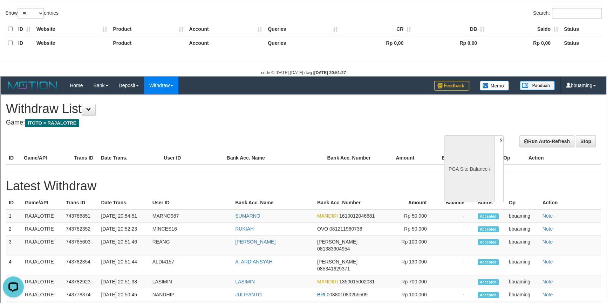
scroll to position [0, 0]
select select "**"
select select
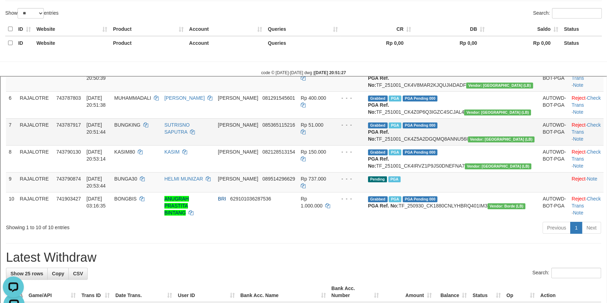
scroll to position [224, 0]
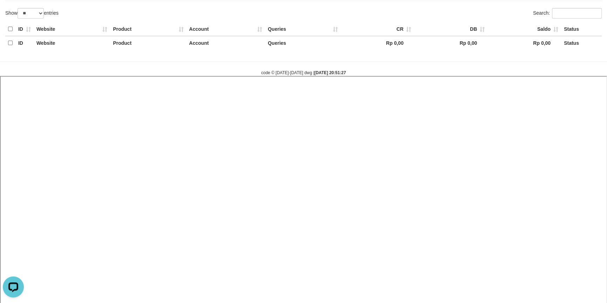
select select
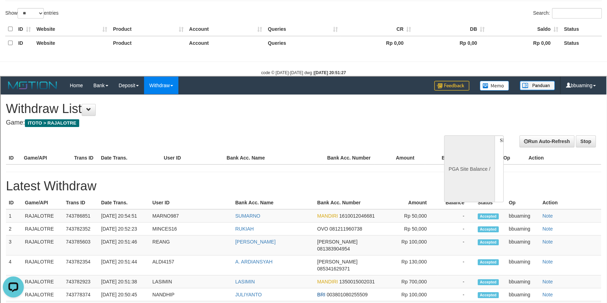
scroll to position [0, 0]
select select "**"
select select
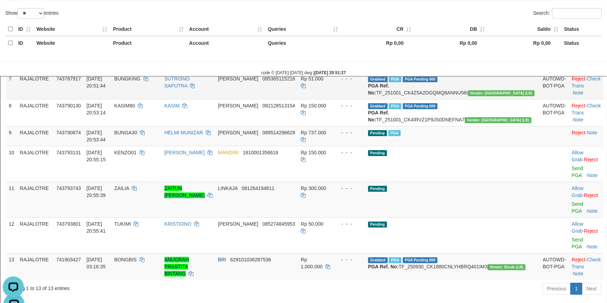
scroll to position [289, 0]
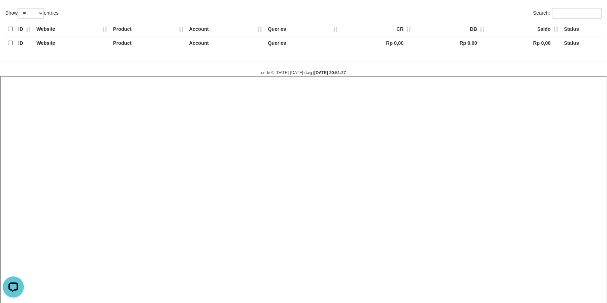
select select
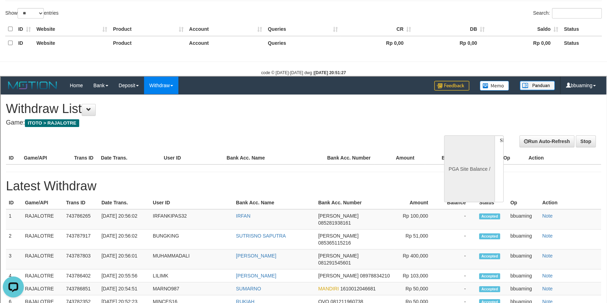
scroll to position [0, 0]
select select "**"
select select
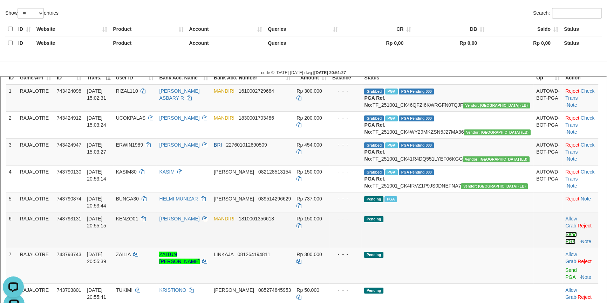
click at [564, 243] on link "Send PGA" at bounding box center [570, 237] width 12 height 13
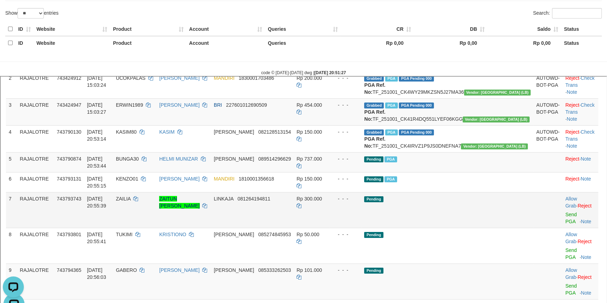
scroll to position [165, 0]
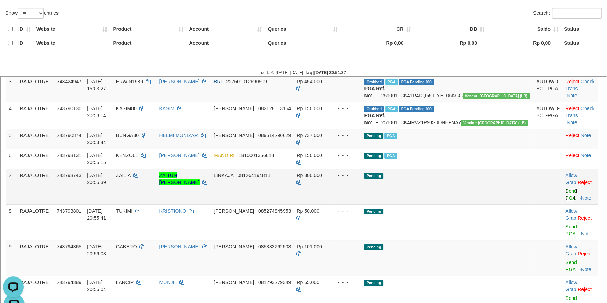
click at [564, 200] on link "Send PGA" at bounding box center [570, 193] width 12 height 13
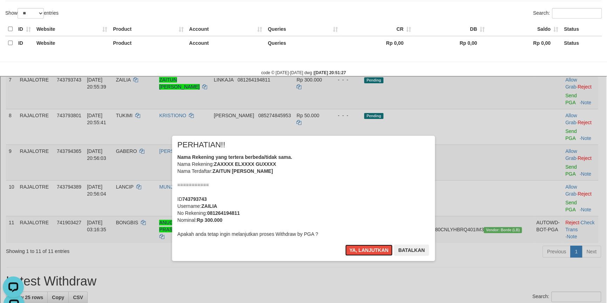
click at [344, 244] on button "Ya, lanjutkan" at bounding box center [368, 249] width 48 height 11
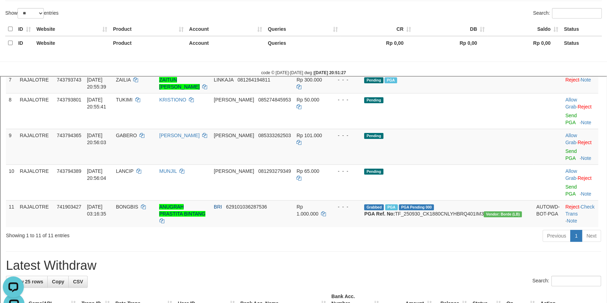
scroll to position [259, 0]
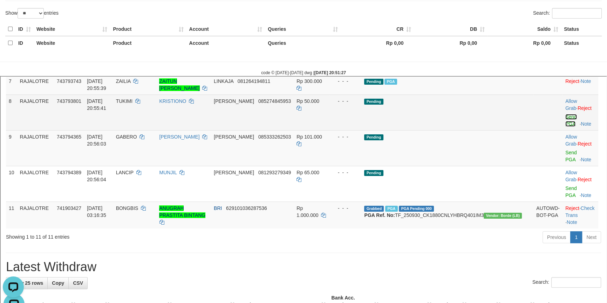
click at [564, 126] on link "Send PGA" at bounding box center [570, 119] width 12 height 13
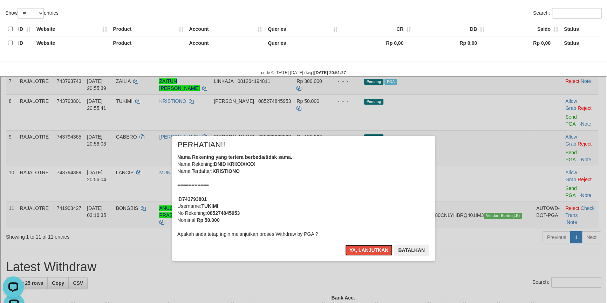
click at [344, 244] on button "Ya, lanjutkan" at bounding box center [368, 249] width 48 height 11
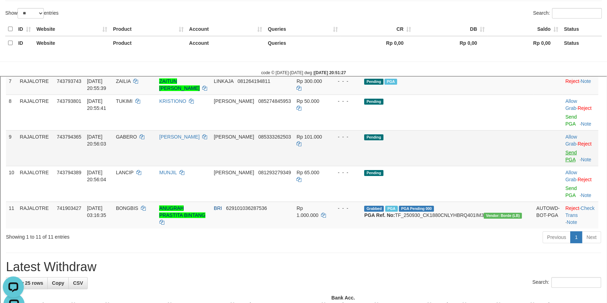
scroll to position [250, 0]
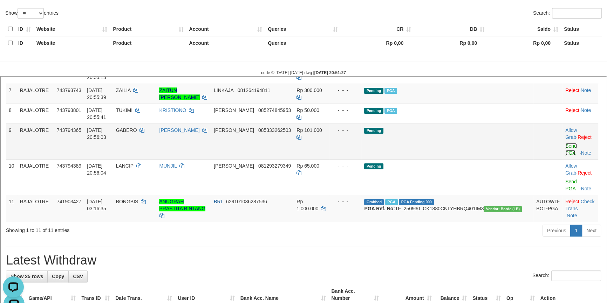
click at [564, 151] on link "Send PGA" at bounding box center [570, 148] width 12 height 13
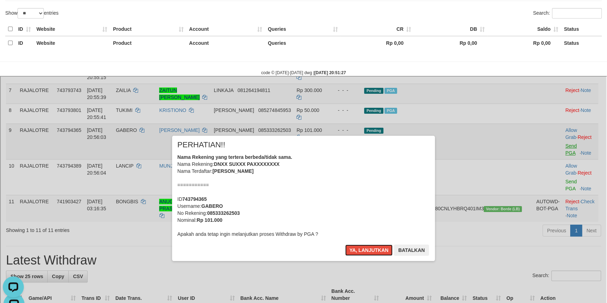
click at [344, 244] on button "Ya, lanjutkan" at bounding box center [368, 249] width 48 height 11
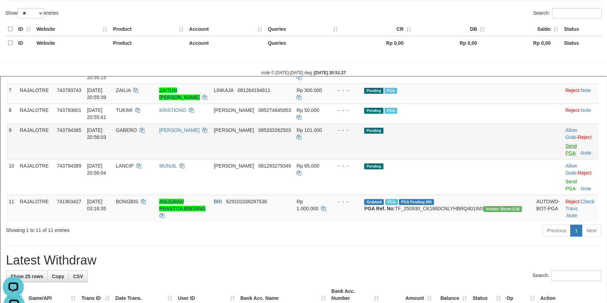
scroll to position [242, 0]
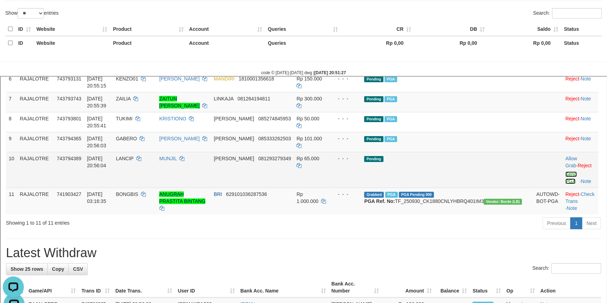
click at [564, 173] on link "Send PGA" at bounding box center [570, 177] width 12 height 13
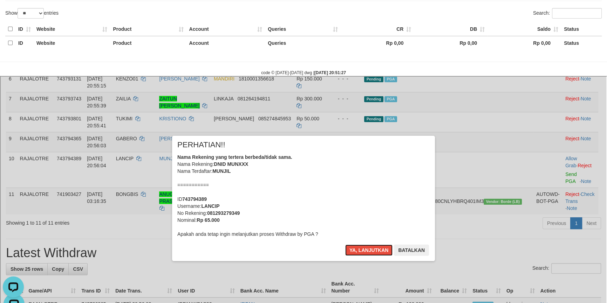
click at [344, 244] on button "Ya, lanjutkan" at bounding box center [368, 249] width 48 height 11
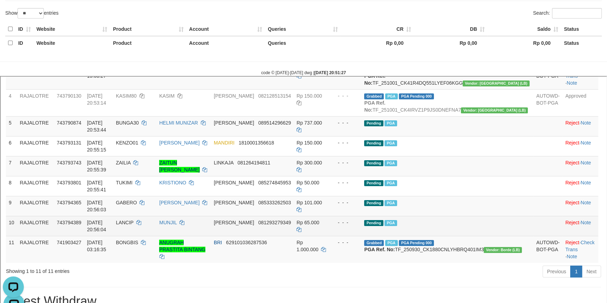
scroll to position [169, 0]
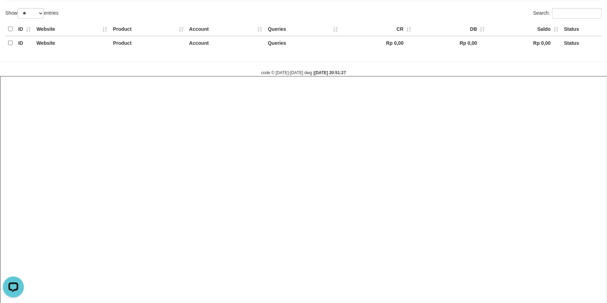
select select
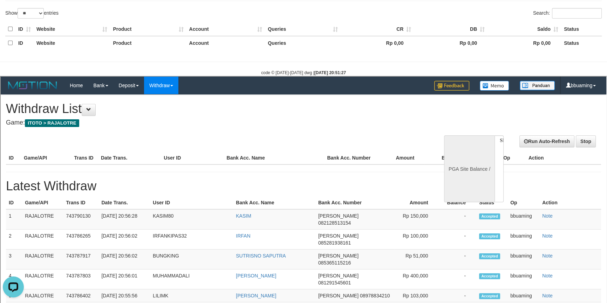
scroll to position [0, 0]
select select "**"
select select
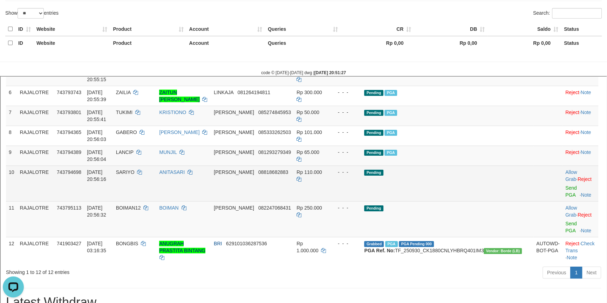
scroll to position [223, 0]
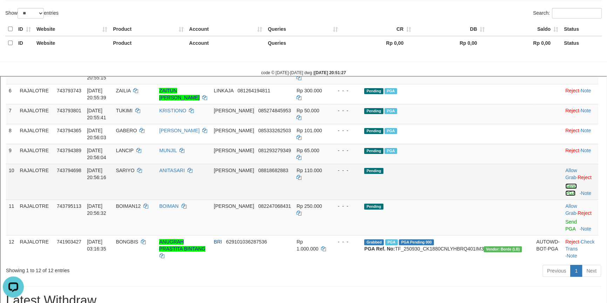
click at [564, 183] on link "Send PGA" at bounding box center [570, 189] width 12 height 13
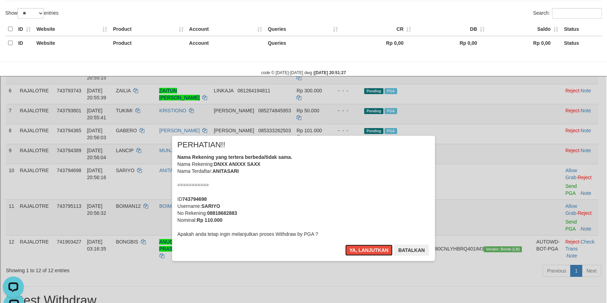
click at [344, 244] on button "Ya, lanjutkan" at bounding box center [368, 249] width 48 height 11
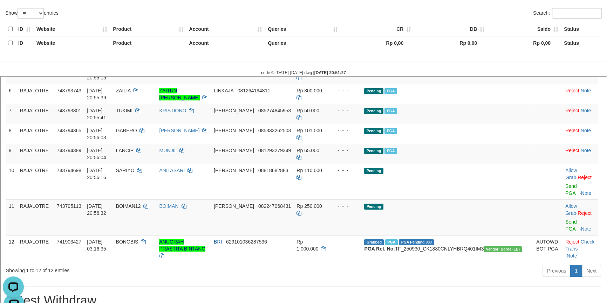
scroll to position [214, 0]
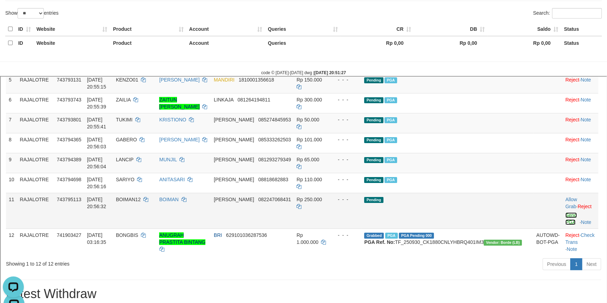
click at [564, 212] on link "Send PGA" at bounding box center [570, 218] width 12 height 13
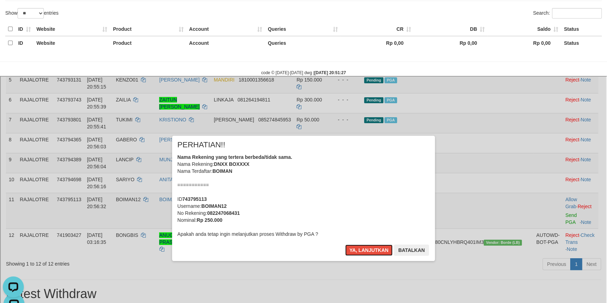
click at [344, 244] on button "Ya, lanjutkan" at bounding box center [368, 249] width 48 height 11
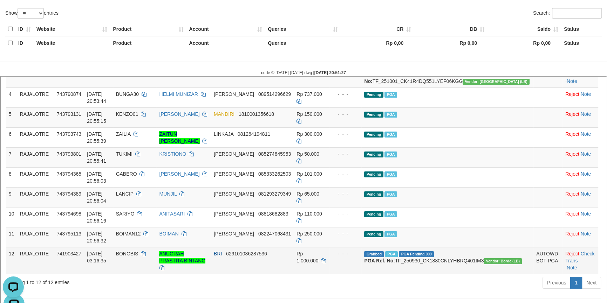
scroll to position [237, 0]
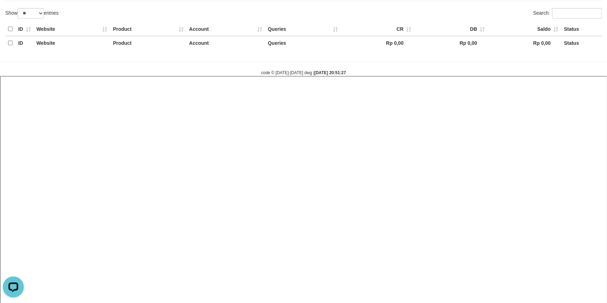
select select
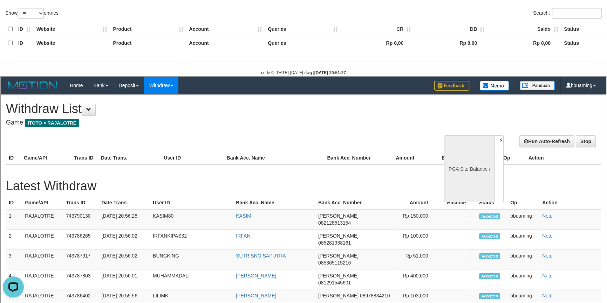
scroll to position [0, 0]
select select "**"
select select
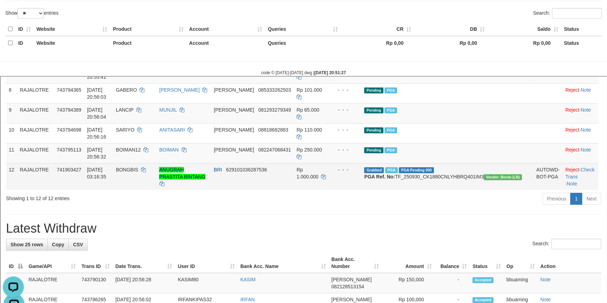
scroll to position [184, 0]
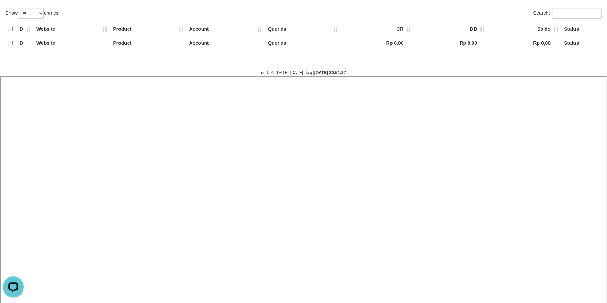
select select
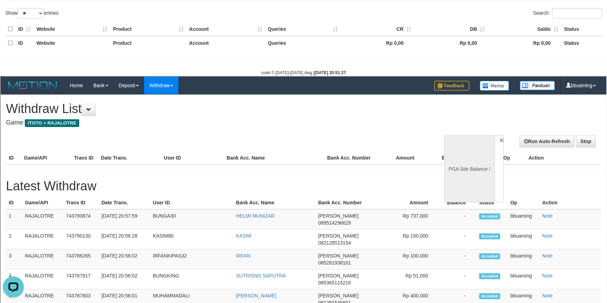
scroll to position [0, 0]
select select "**"
select select
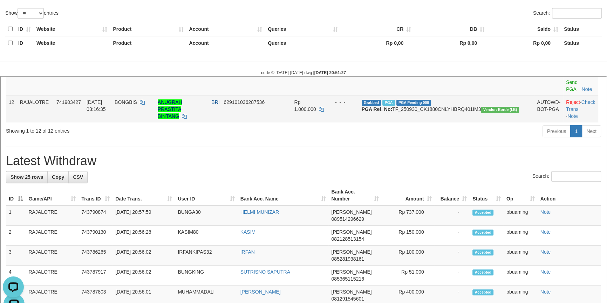
scroll to position [365, 0]
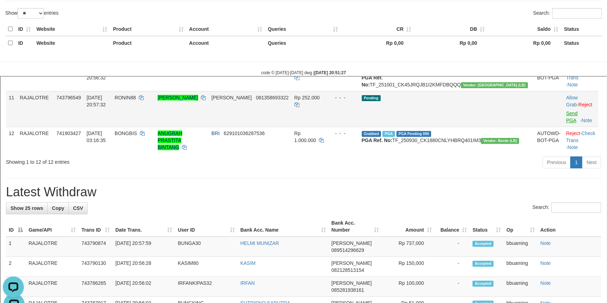
click at [562, 126] on td "Allow Grab · Reject Send PGA · Note" at bounding box center [579, 108] width 35 height 36
click at [565, 122] on link "Send PGA" at bounding box center [571, 116] width 12 height 13
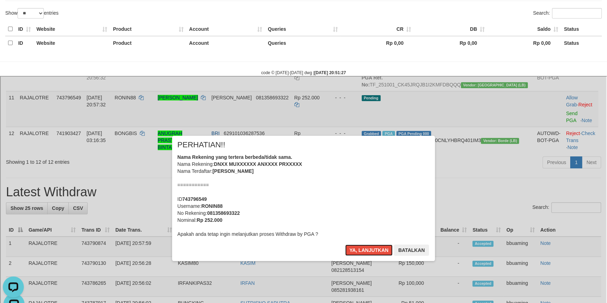
click at [344, 244] on button "Ya, lanjutkan" at bounding box center [368, 249] width 48 height 11
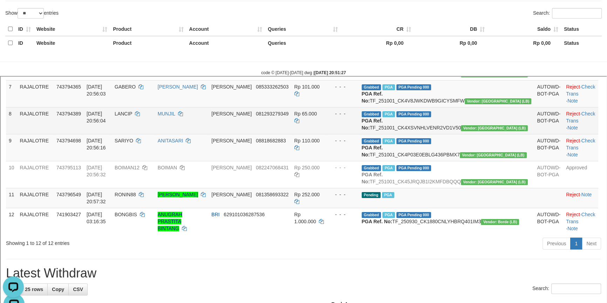
scroll to position [300, 0]
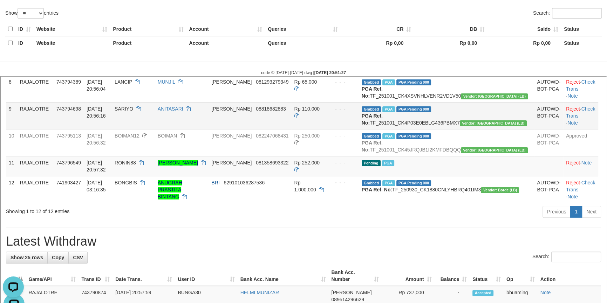
click at [580, 128] on td "Reject · Check Trans · Note" at bounding box center [579, 114] width 35 height 27
click at [579, 118] on link "Check Trans" at bounding box center [579, 111] width 29 height 13
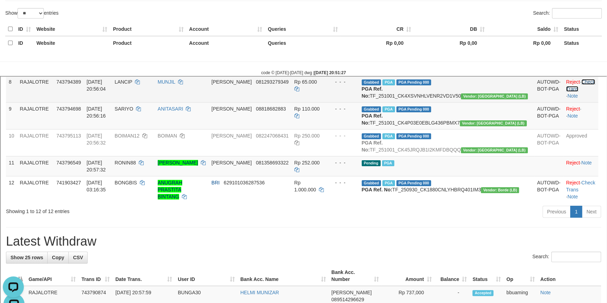
click at [581, 91] on link "Check Trans" at bounding box center [579, 84] width 29 height 13
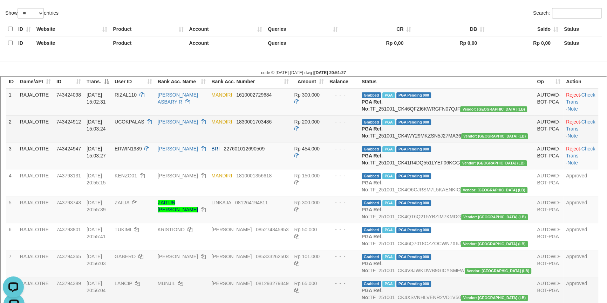
scroll to position [45, 0]
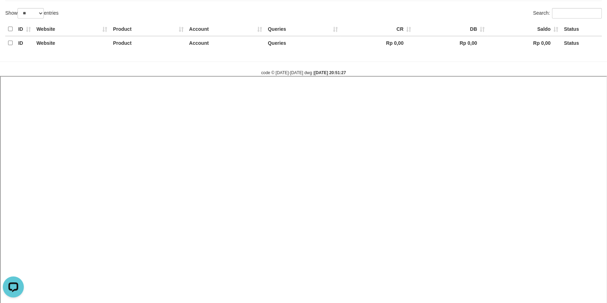
select select
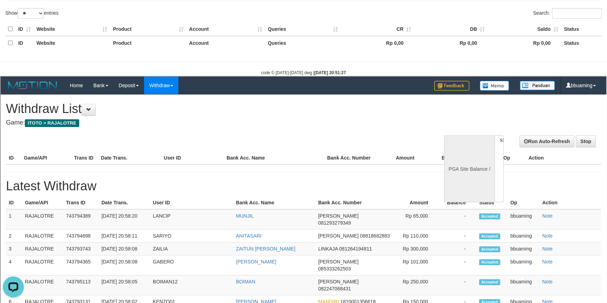
scroll to position [0, 0]
select select "**"
select select
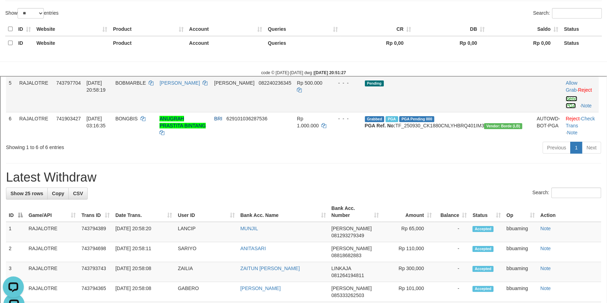
click at [565, 108] on link "Send PGA" at bounding box center [571, 101] width 12 height 13
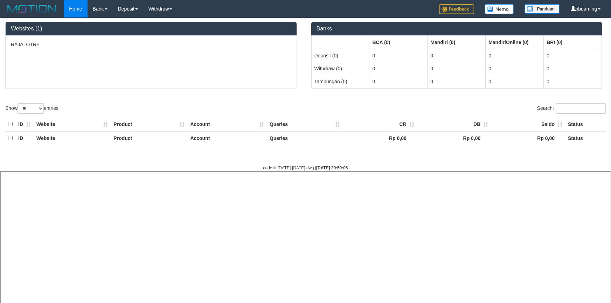
select select "**"
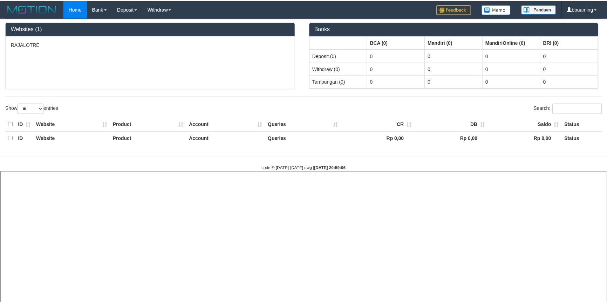
scroll to position [95, 0]
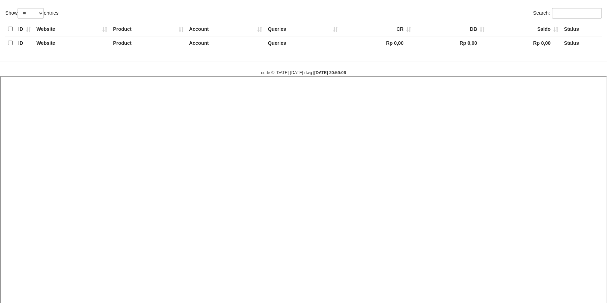
select select
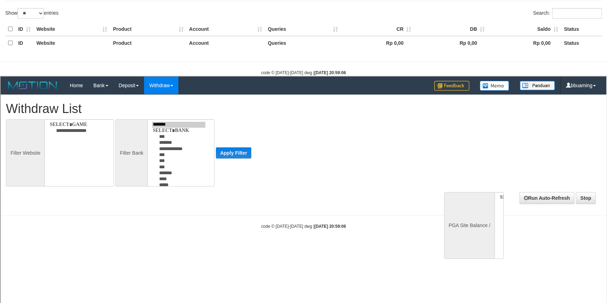
scroll to position [0, 0]
select select
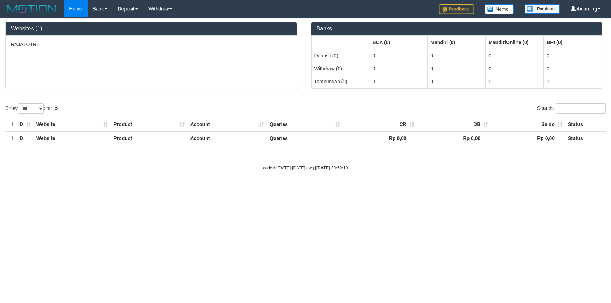
select select "***"
select select "**"
select select
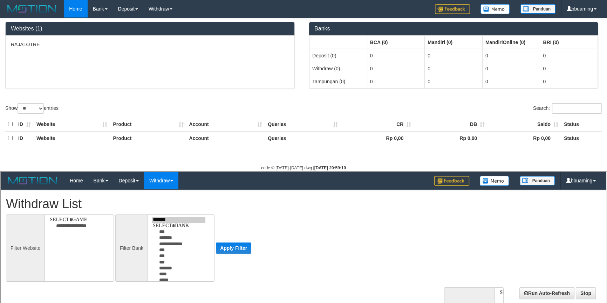
select select
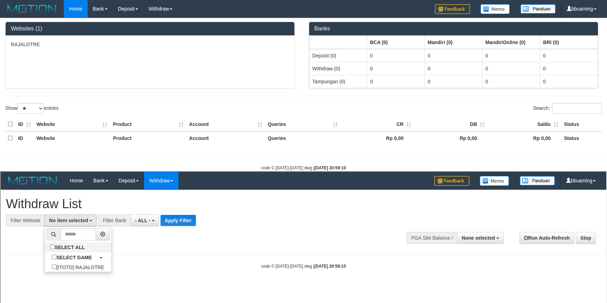
select select "***"
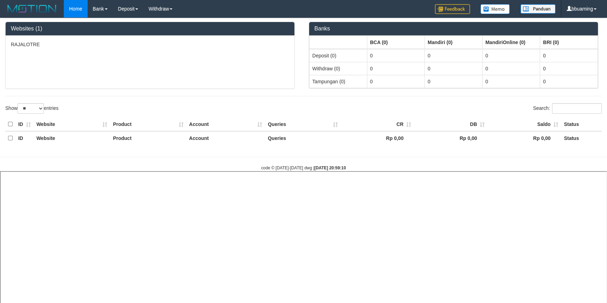
select select
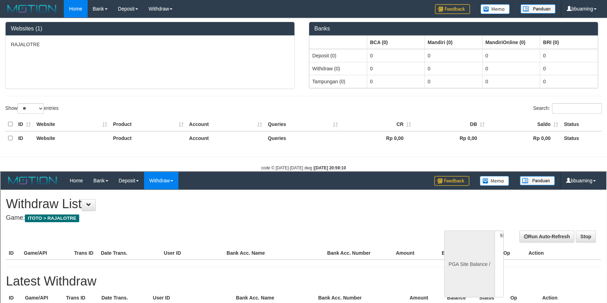
scroll to position [0, 0]
select select "**"
select select
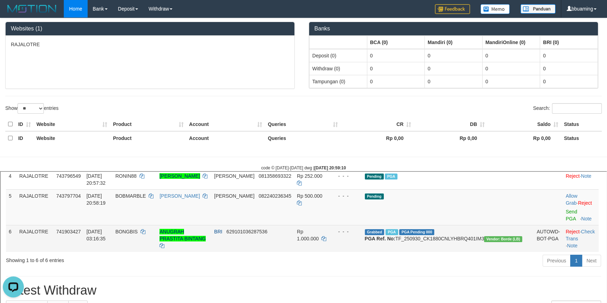
scroll to position [223, 0]
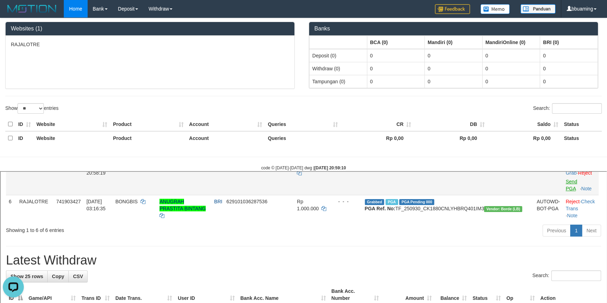
click at [565, 191] on link "Send PGA" at bounding box center [571, 184] width 12 height 13
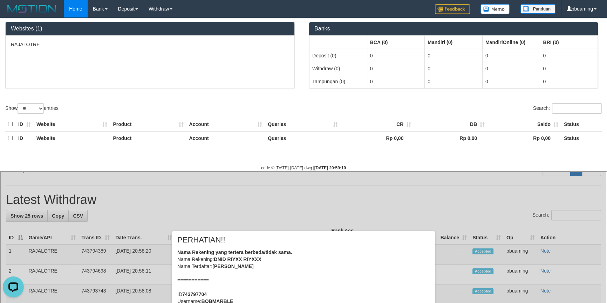
scroll to position [382, 0]
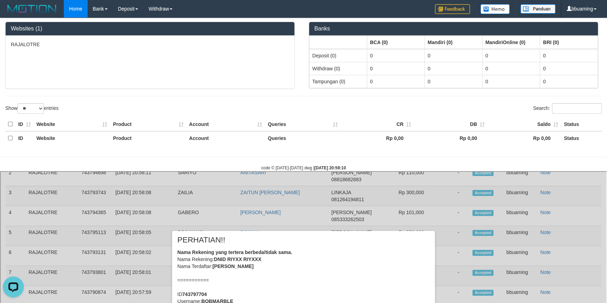
click at [314, 245] on div "PERHATIAN!!" at bounding box center [303, 241] width 252 height 13
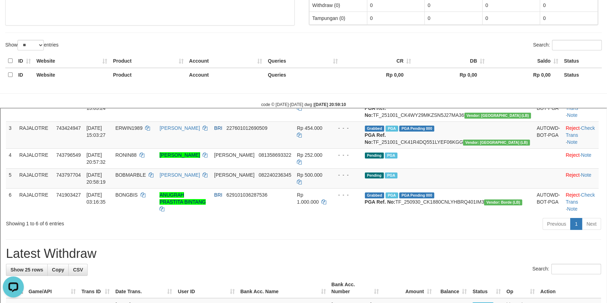
scroll to position [127, 0]
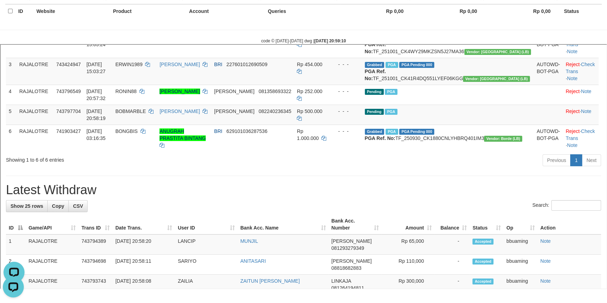
click at [54, 196] on h1 "Latest Withdraw" at bounding box center [302, 189] width 595 height 14
copy h1 "Withdraw"
click at [54, 196] on h1 "Latest Withdraw" at bounding box center [302, 189] width 595 height 14
copy div "Latest Withdraw Show 25 rows Copy CSV"
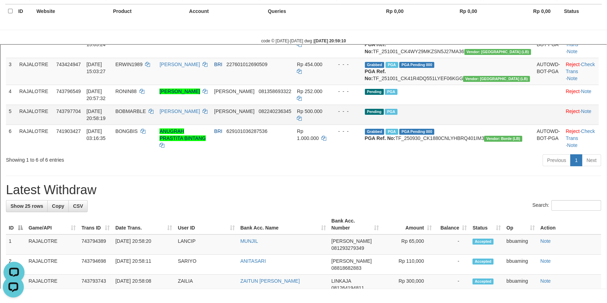
click at [145, 113] on span "BOBMARBLE" at bounding box center [130, 111] width 30 height 6
copy td "BOBMARBLE"
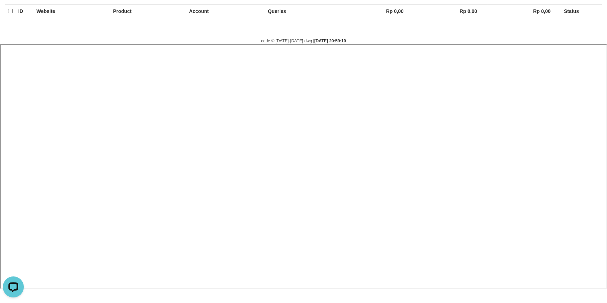
select select
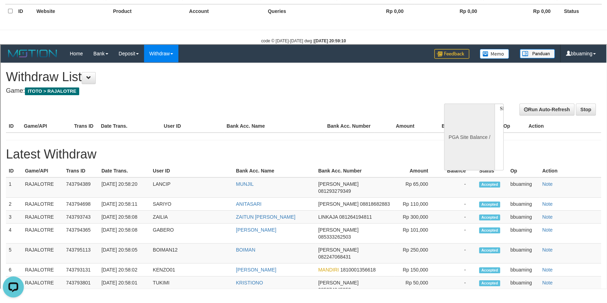
scroll to position [0, 0]
select select "**"
select select
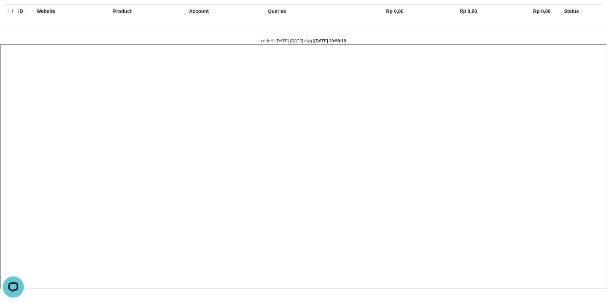
select select
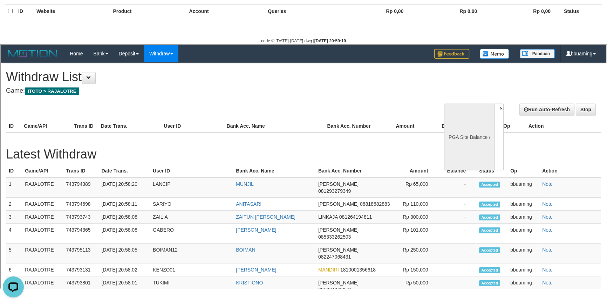
select select "**"
select select
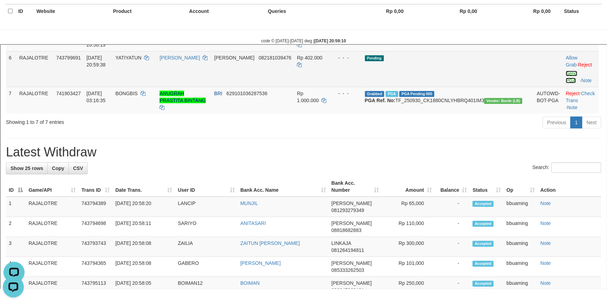
click at [565, 82] on link "Send PGA" at bounding box center [571, 76] width 12 height 13
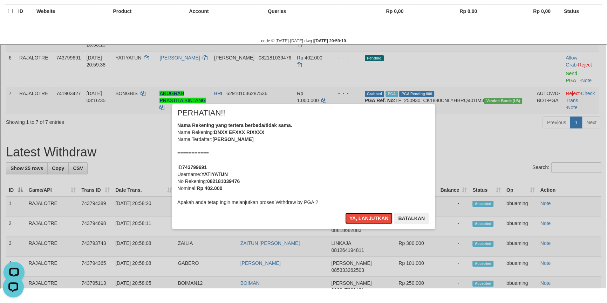
click at [344, 212] on button "Ya, lanjutkan" at bounding box center [368, 217] width 48 height 11
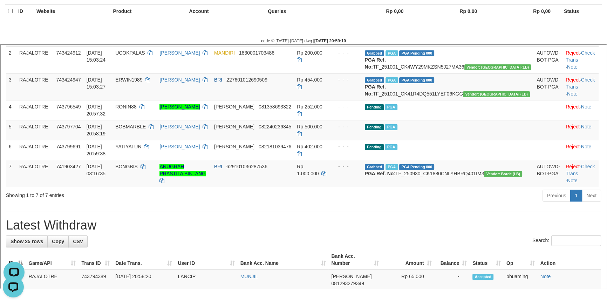
scroll to position [119, 0]
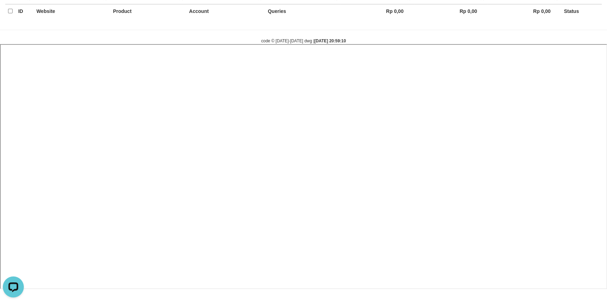
select select
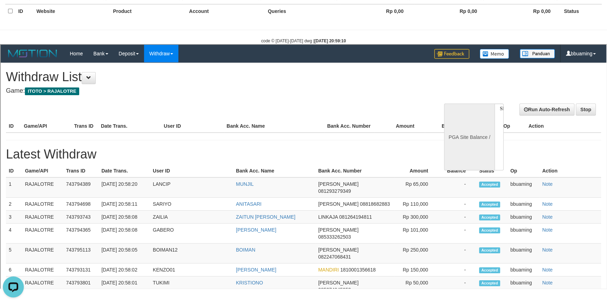
scroll to position [0, 0]
select select "**"
select select
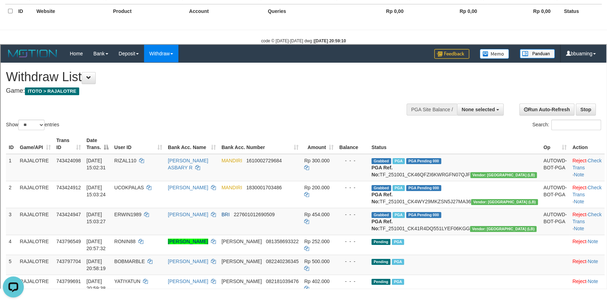
scroll to position [280, 0]
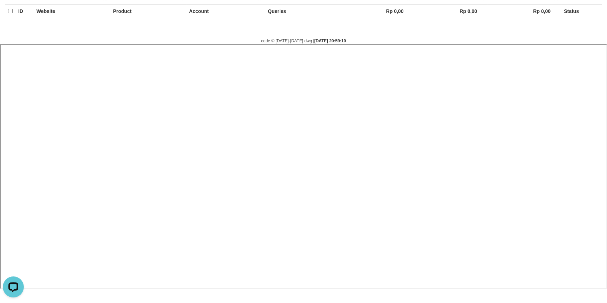
select select
select select "**"
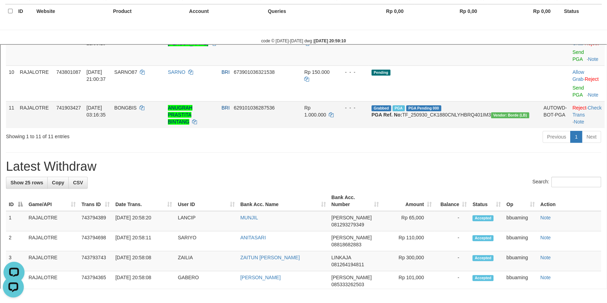
scroll to position [337, 0]
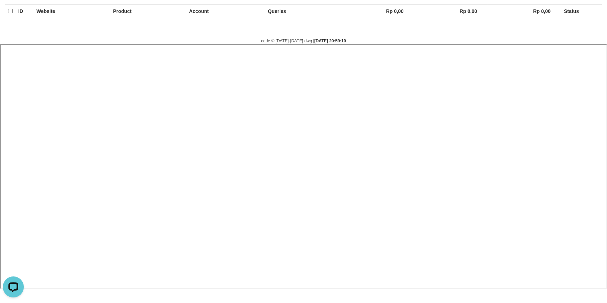
select select
select select "**"
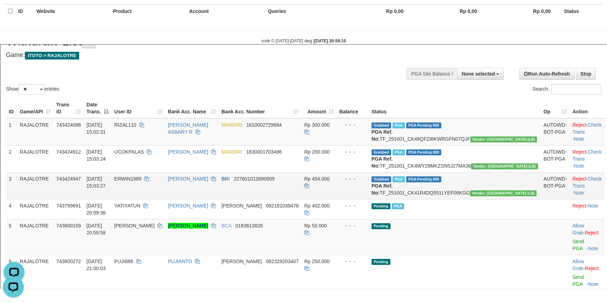
scroll to position [131, 0]
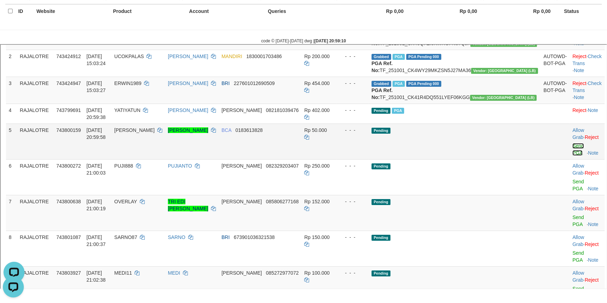
click at [571, 155] on link "Send PGA" at bounding box center [577, 148] width 12 height 13
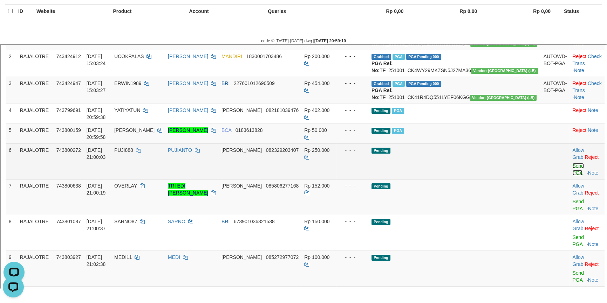
click at [571, 175] on link "Send PGA" at bounding box center [577, 168] width 12 height 13
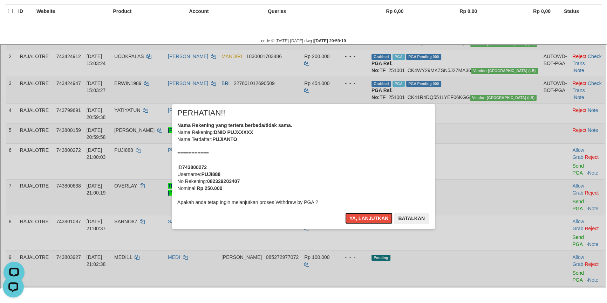
click at [344, 212] on button "Ya, lanjutkan" at bounding box center [368, 217] width 48 height 11
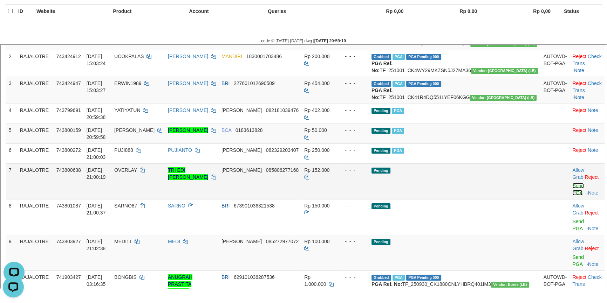
click at [571, 191] on link "Send PGA" at bounding box center [577, 188] width 12 height 13
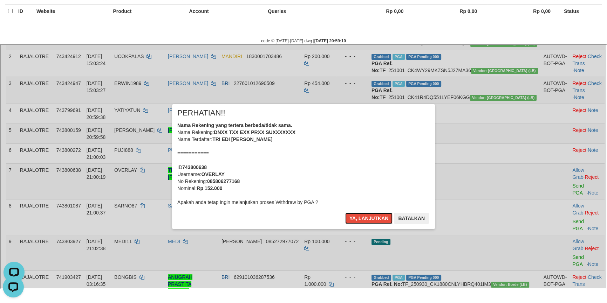
click at [344, 212] on button "Ya, lanjutkan" at bounding box center [368, 217] width 48 height 11
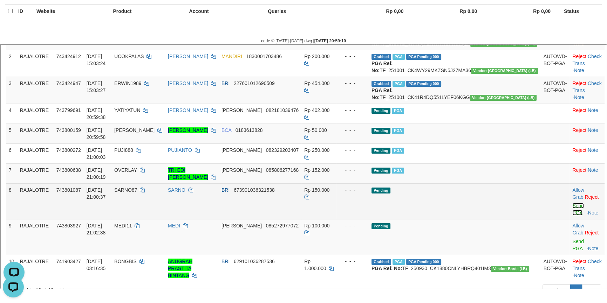
click at [571, 212] on link "Send PGA" at bounding box center [577, 208] width 12 height 13
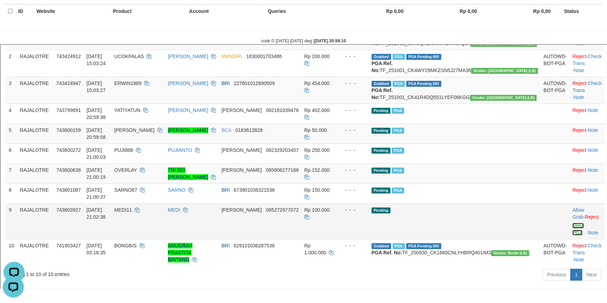
click at [571, 226] on link "Send PGA" at bounding box center [577, 228] width 12 height 13
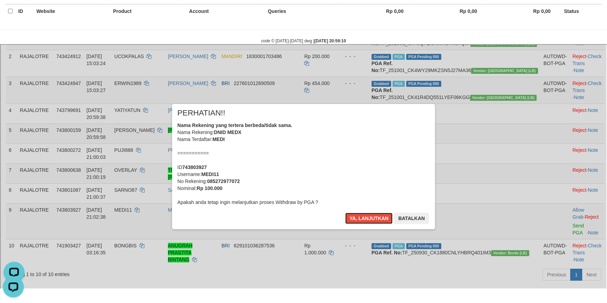
click at [344, 212] on button "Ya, lanjutkan" at bounding box center [368, 217] width 48 height 11
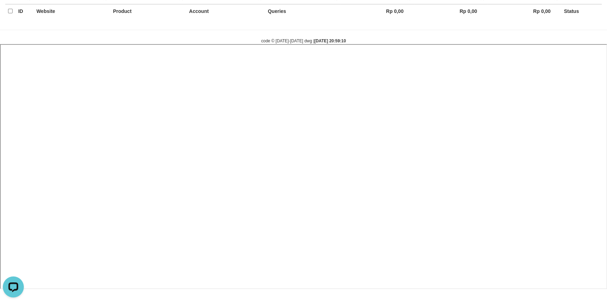
select select
select select "**"
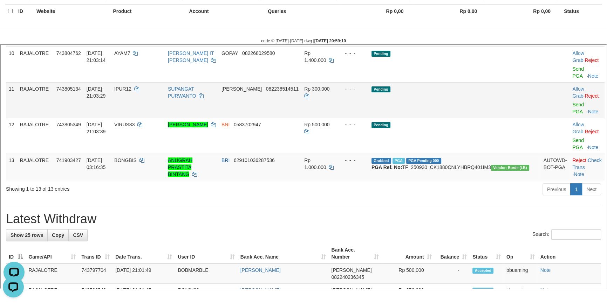
scroll to position [251, 0]
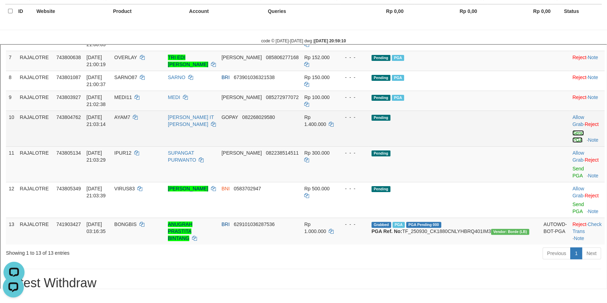
click at [571, 140] on link "Send PGA" at bounding box center [577, 135] width 12 height 13
click at [129, 119] on span "AYAM7" at bounding box center [122, 117] width 16 height 6
copy span "AYAM7"
click at [129, 119] on span "AYAM7" at bounding box center [122, 117] width 16 height 6
click at [571, 139] on link "Send PGA" at bounding box center [577, 135] width 12 height 13
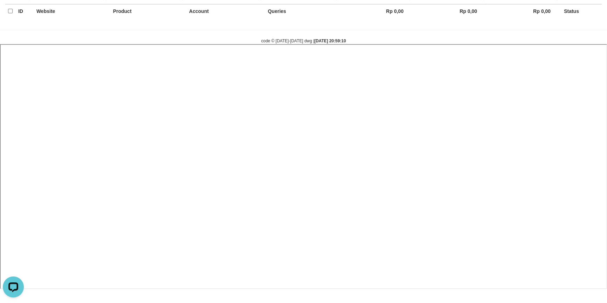
select select
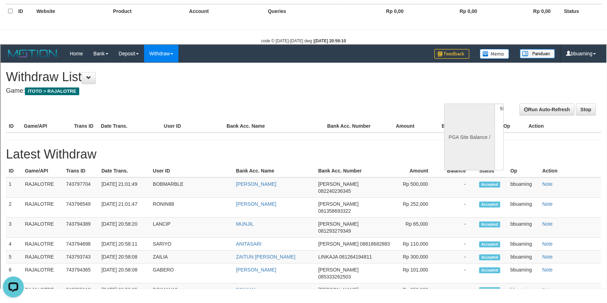
scroll to position [0, 0]
select select "**"
select select
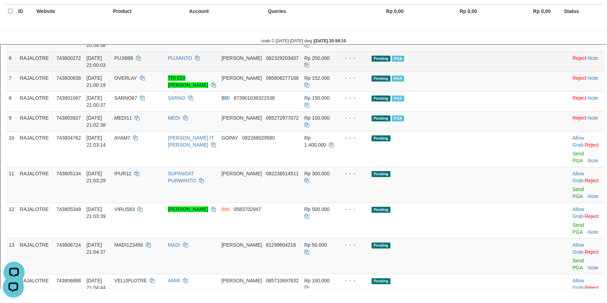
scroll to position [231, 0]
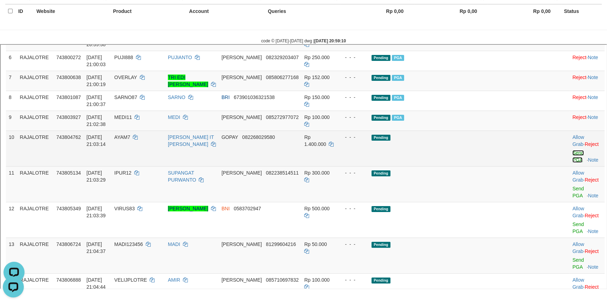
click at [571, 159] on link "Send PGA" at bounding box center [577, 155] width 12 height 13
click at [129, 139] on span "AYAM7" at bounding box center [122, 136] width 16 height 6
click at [147, 152] on td "AYAM7" at bounding box center [138, 148] width 54 height 36
copy span "AYAM7"
click at [571, 157] on link "Send PGA" at bounding box center [577, 155] width 12 height 13
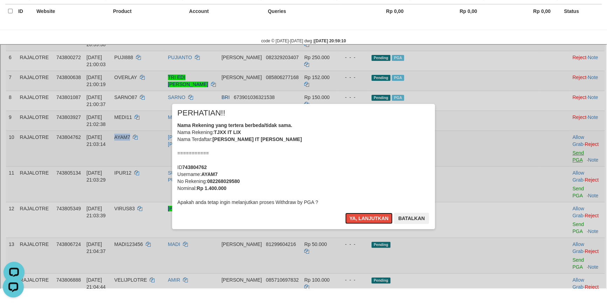
click at [344, 212] on button "Ya, lanjutkan" at bounding box center [368, 217] width 48 height 11
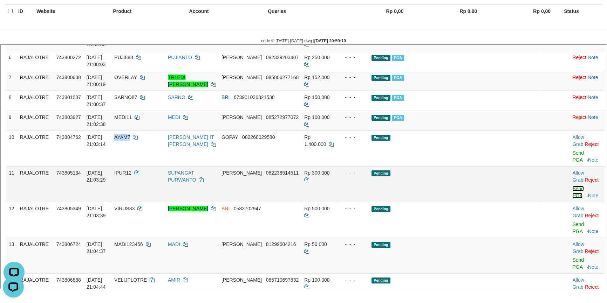
click at [571, 185] on link "Send PGA" at bounding box center [577, 191] width 12 height 13
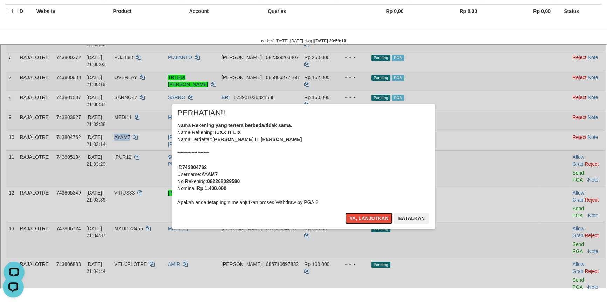
click at [344, 212] on button "Ya, lanjutkan" at bounding box center [368, 217] width 48 height 11
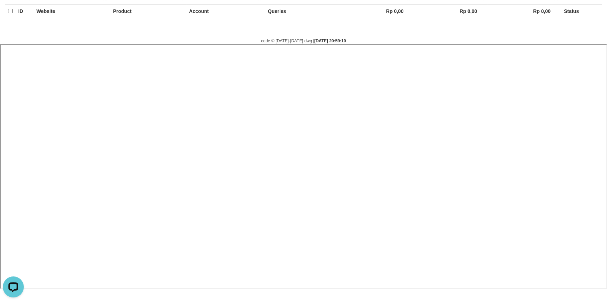
select select
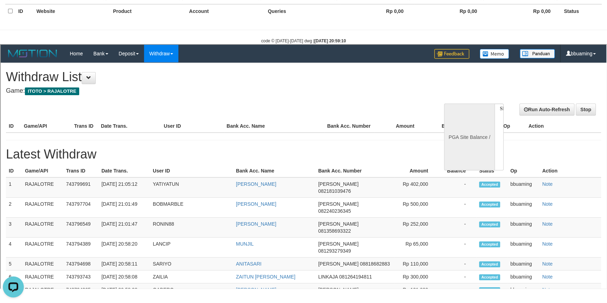
scroll to position [0, 0]
select select "**"
select select
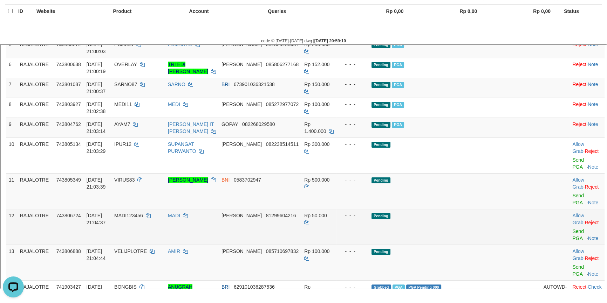
scroll to position [223, 0]
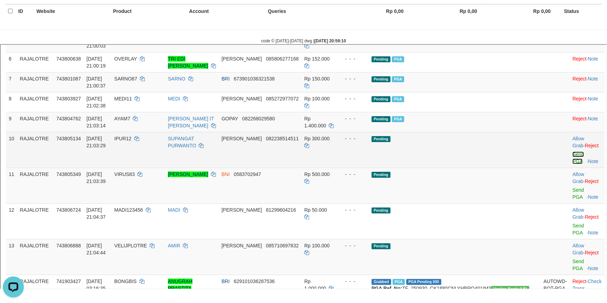
click at [571, 151] on link "Send PGA" at bounding box center [577, 157] width 12 height 13
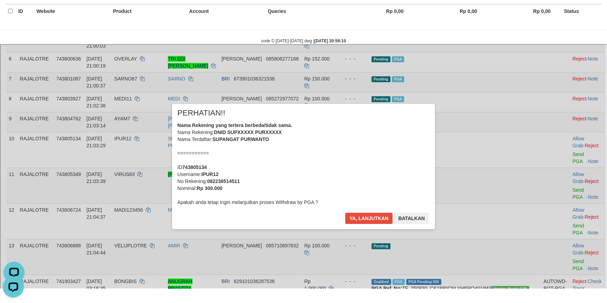
scroll to position [0, 0]
click at [344, 212] on button "Ya, lanjutkan" at bounding box center [368, 217] width 48 height 11
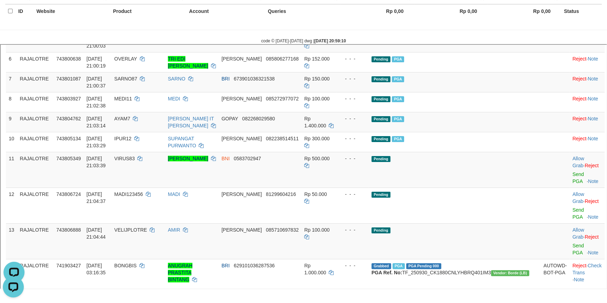
scroll to position [214, 0]
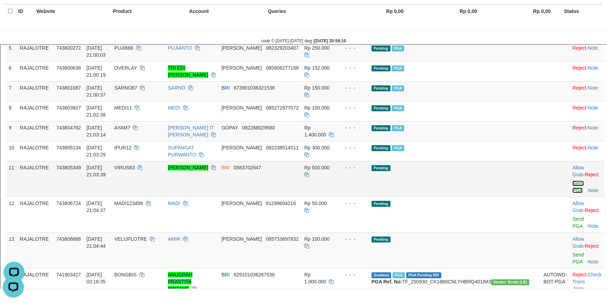
click at [571, 180] on link "Send PGA" at bounding box center [577, 186] width 12 height 13
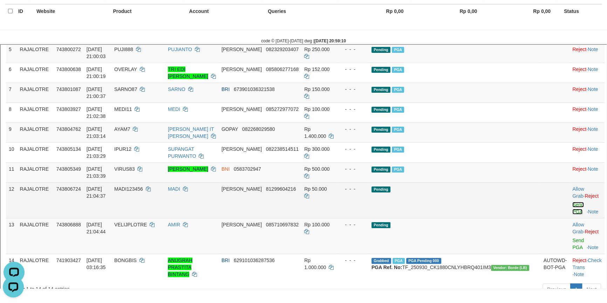
click at [571, 201] on link "Send PGA" at bounding box center [577, 207] width 12 height 13
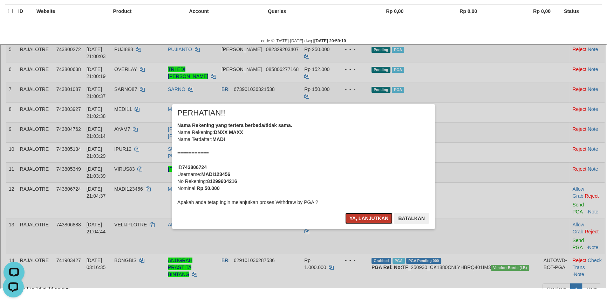
click at [371, 216] on button "Ya, lanjutkan" at bounding box center [368, 217] width 48 height 11
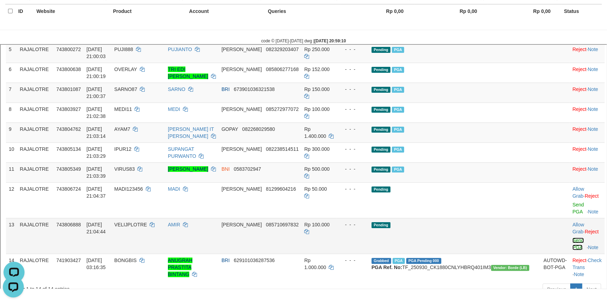
click at [571, 237] on link "Send PGA" at bounding box center [577, 243] width 12 height 13
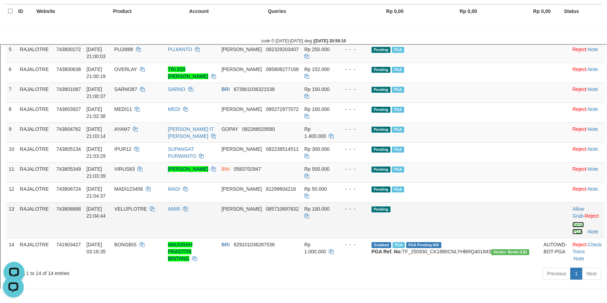
scroll to position [203, 0]
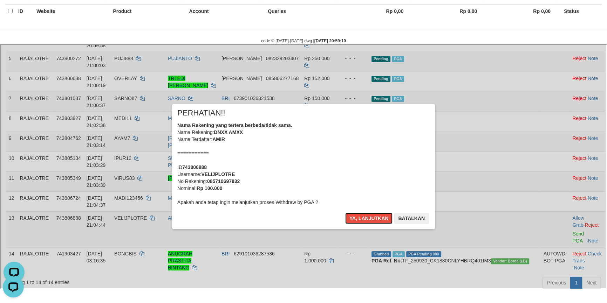
click at [344, 212] on button "Ya, lanjutkan" at bounding box center [368, 217] width 48 height 11
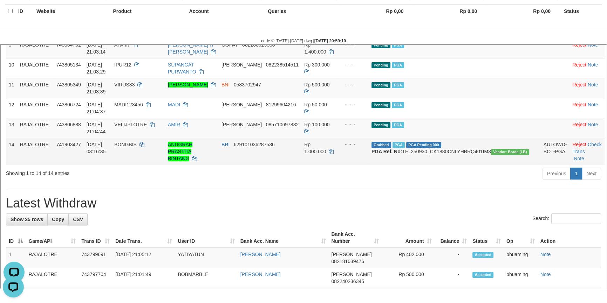
scroll to position [354, 0]
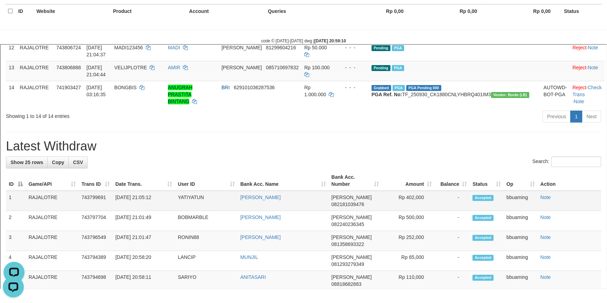
click at [184, 190] on td "YATIYATUN" at bounding box center [205, 200] width 62 height 20
copy td "YATIYATUN"
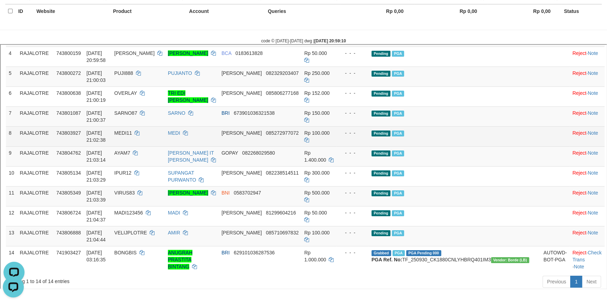
scroll to position [195, 0]
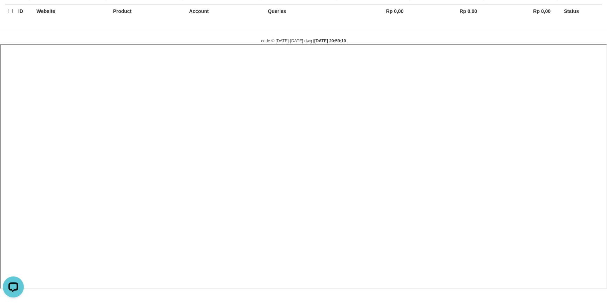
select select
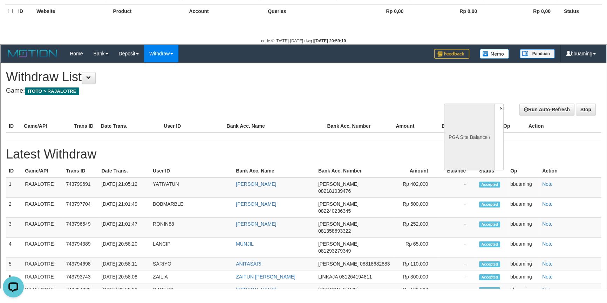
scroll to position [0, 0]
select select "**"
select select
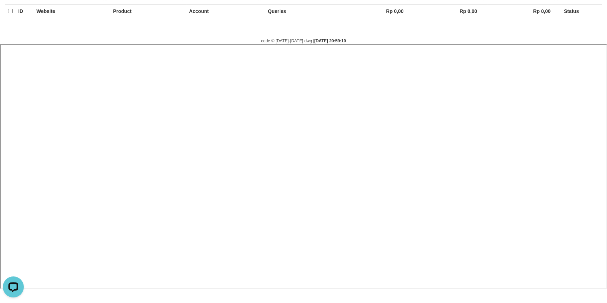
select select
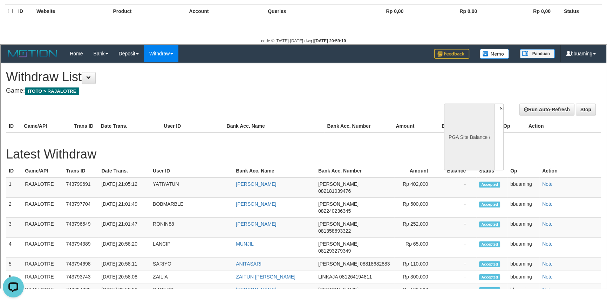
select select "**"
select select
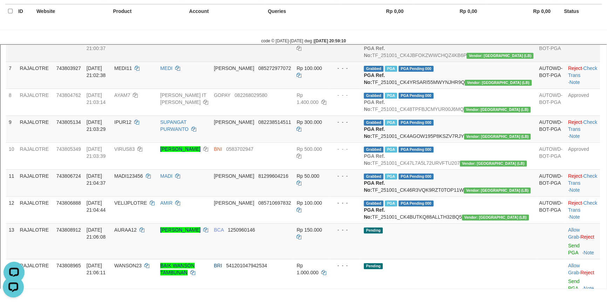
scroll to position [191, 0]
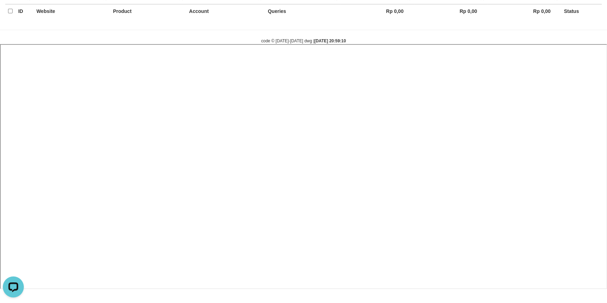
select select
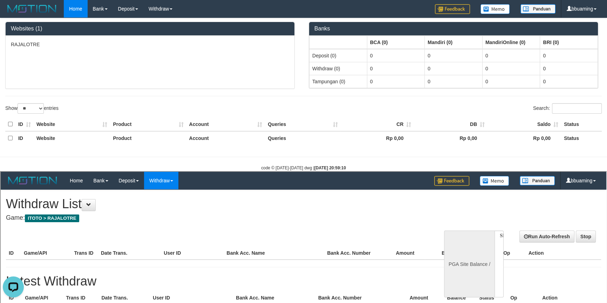
scroll to position [0, 0]
select select "**"
select select
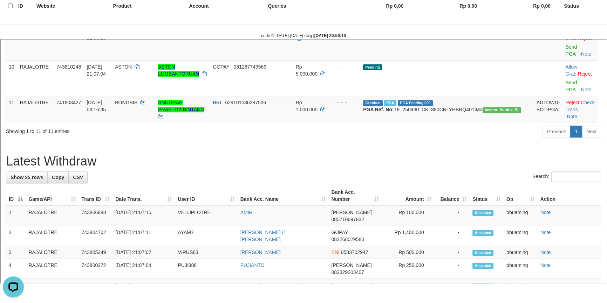
scroll to position [159, 0]
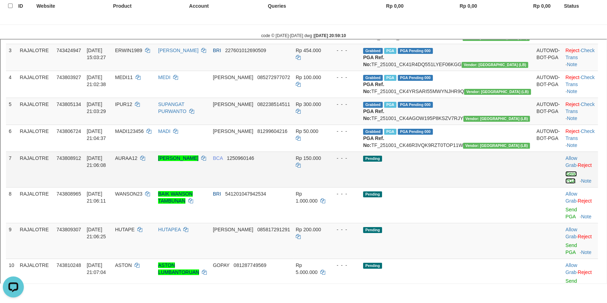
click at [564, 183] on link "Send PGA" at bounding box center [570, 176] width 12 height 13
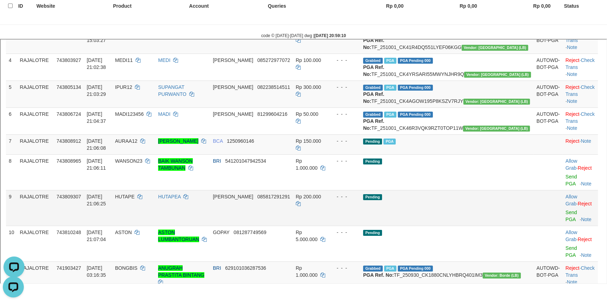
scroll to position [191, 0]
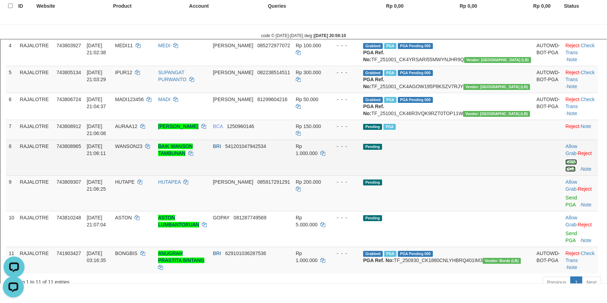
click at [564, 171] on link "Send PGA" at bounding box center [570, 164] width 12 height 13
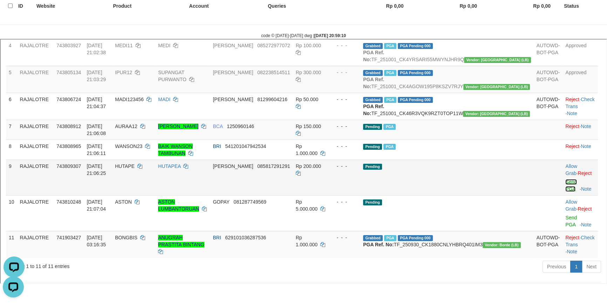
click at [564, 191] on link "Send PGA" at bounding box center [570, 184] width 12 height 13
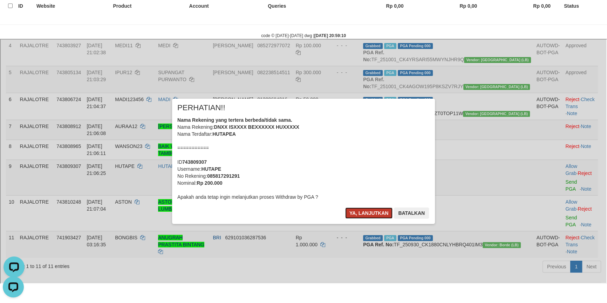
click at [344, 207] on button "Ya, lanjutkan" at bounding box center [368, 212] width 48 height 11
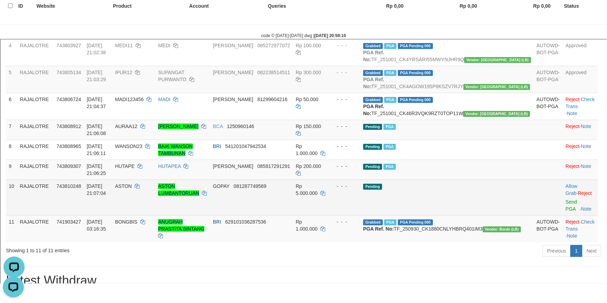
click at [131, 188] on span "ASTON" at bounding box center [122, 186] width 17 height 6
copy td "ASTON"
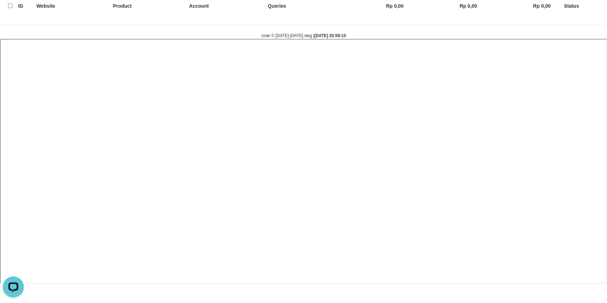
select select
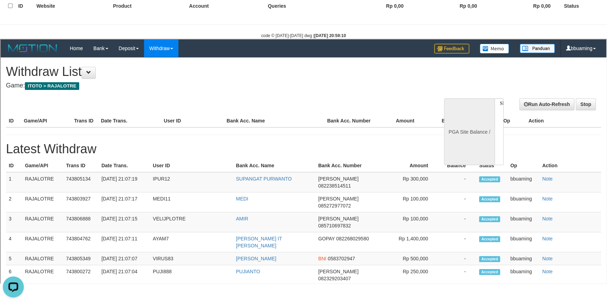
scroll to position [0, 0]
select select "**"
select select
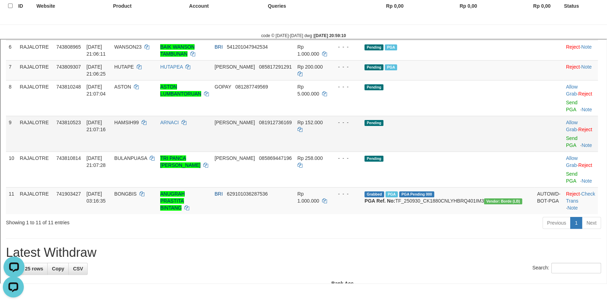
scroll to position [225, 0]
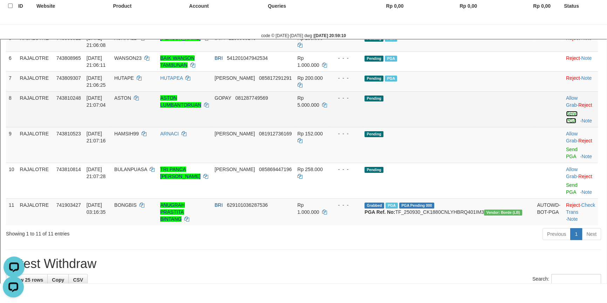
click at [565, 123] on link "Send PGA" at bounding box center [571, 116] width 12 height 13
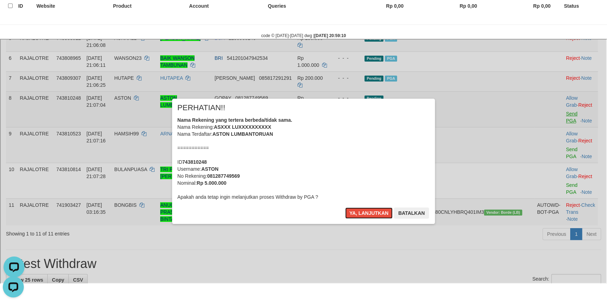
click at [344, 207] on button "Ya, lanjutkan" at bounding box center [368, 212] width 48 height 11
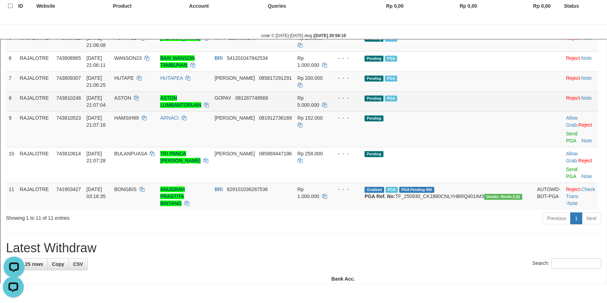
scroll to position [217, 0]
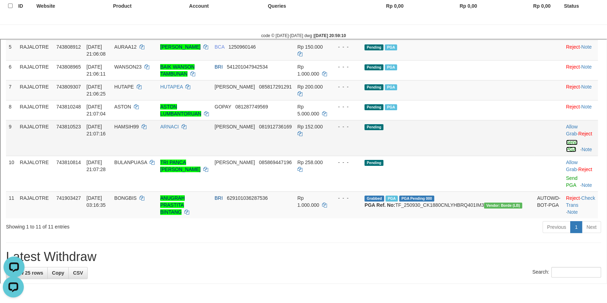
click at [565, 151] on link "Send PGA" at bounding box center [571, 145] width 12 height 13
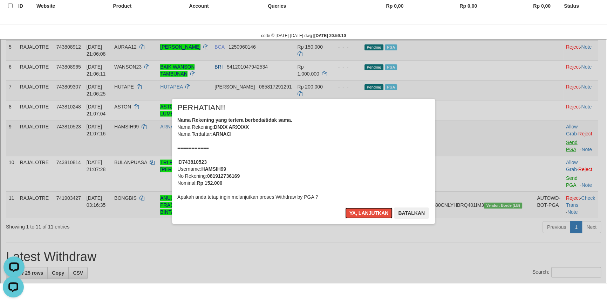
click at [344, 207] on button "Ya, lanjutkan" at bounding box center [368, 212] width 48 height 11
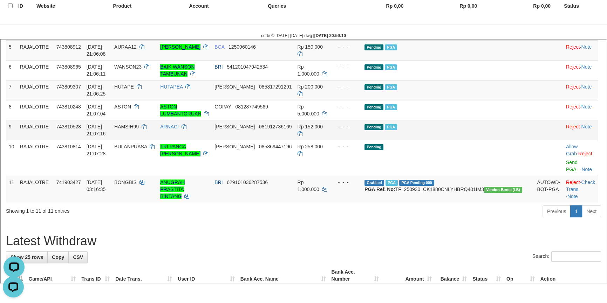
scroll to position [208, 0]
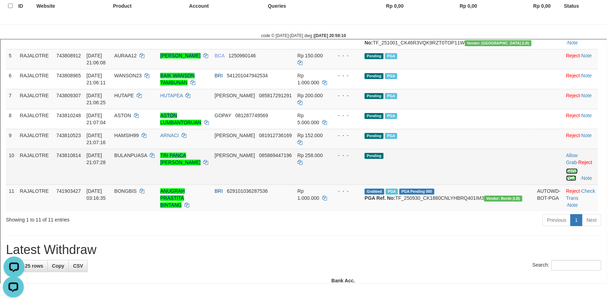
click at [565, 178] on link "Send PGA" at bounding box center [571, 173] width 12 height 13
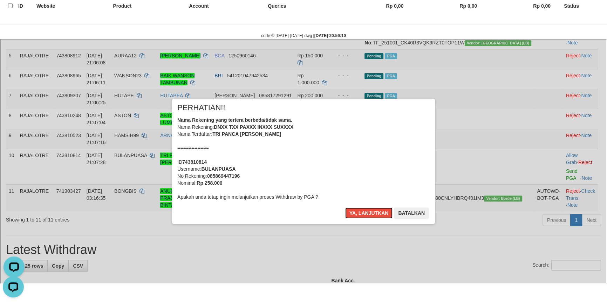
click at [344, 207] on button "Ya, lanjutkan" at bounding box center [368, 212] width 48 height 11
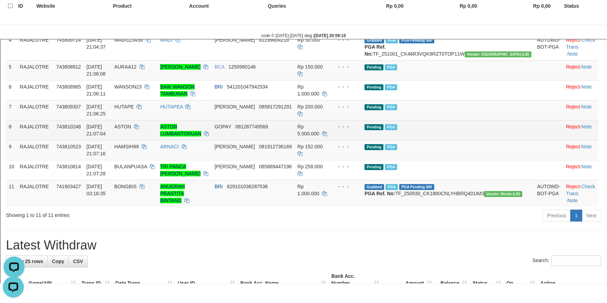
scroll to position [206, 0]
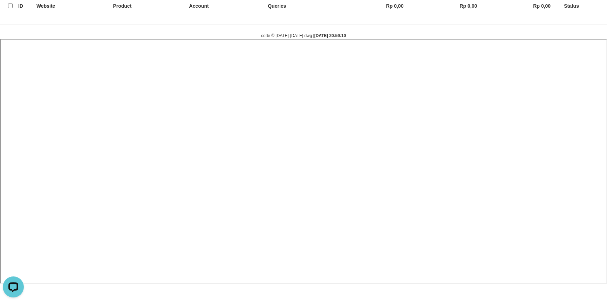
select select
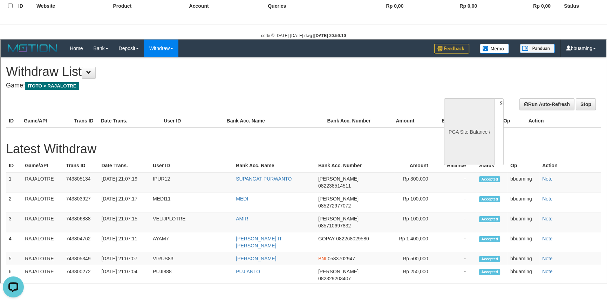
scroll to position [0, 0]
select select "**"
select select
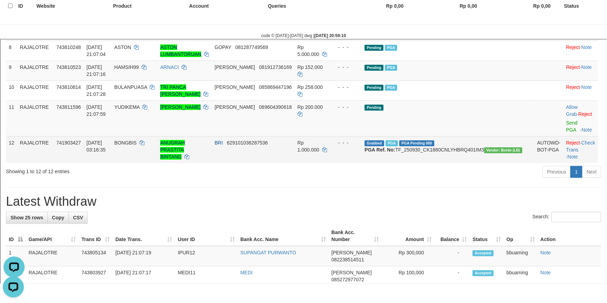
scroll to position [228, 0]
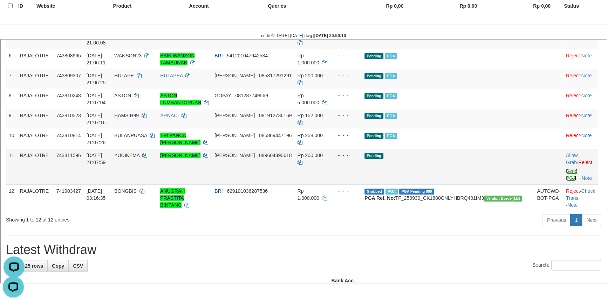
click at [565, 177] on link "Send PGA" at bounding box center [571, 173] width 12 height 13
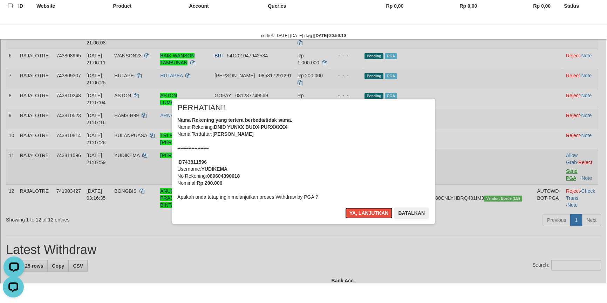
click at [344, 207] on button "Ya, lanjutkan" at bounding box center [368, 212] width 48 height 11
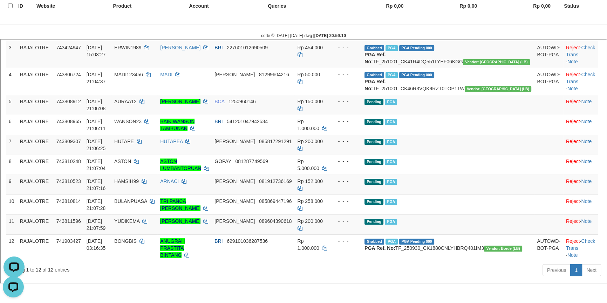
scroll to position [163, 0]
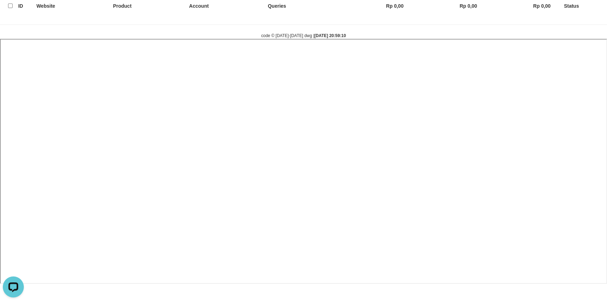
select select
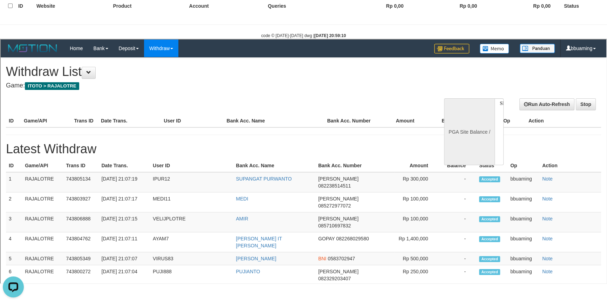
scroll to position [0, 0]
select select "**"
select select
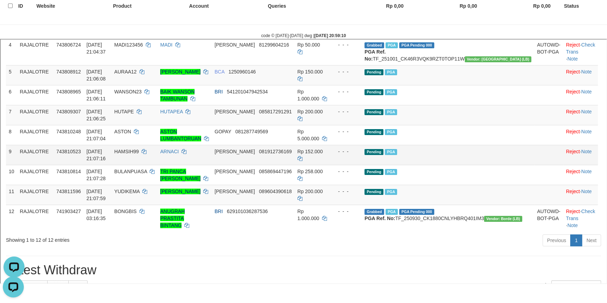
scroll to position [226, 0]
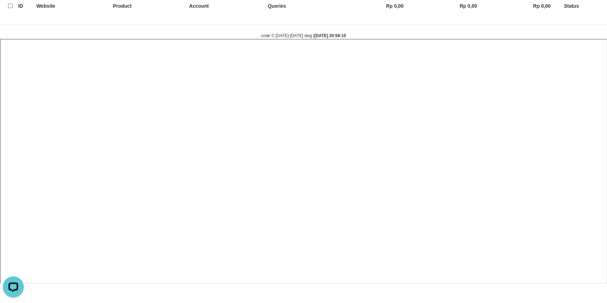
select select
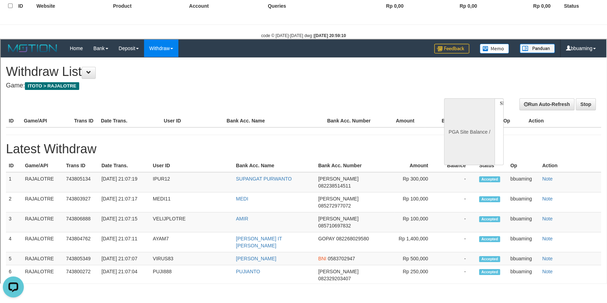
scroll to position [0, 0]
select select "**"
select select
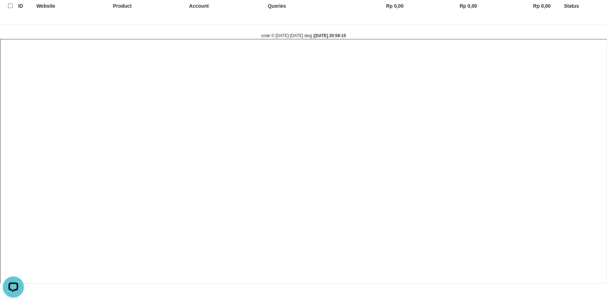
select select
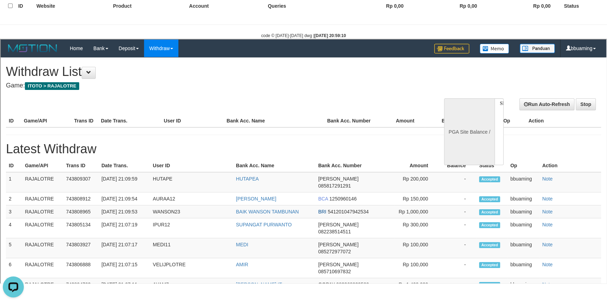
select select "**"
select select
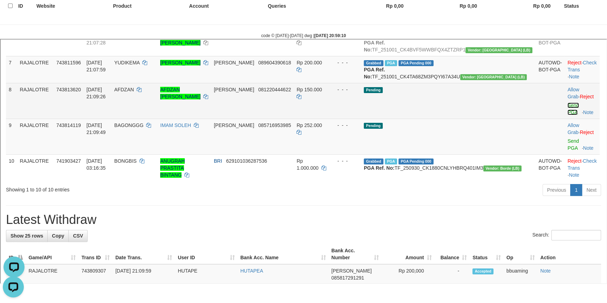
click at [567, 114] on link "Send PGA" at bounding box center [573, 108] width 12 height 13
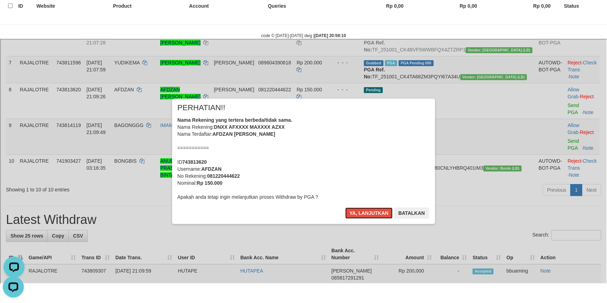
click at [344, 207] on button "Ya, lanjutkan" at bounding box center [368, 212] width 48 height 11
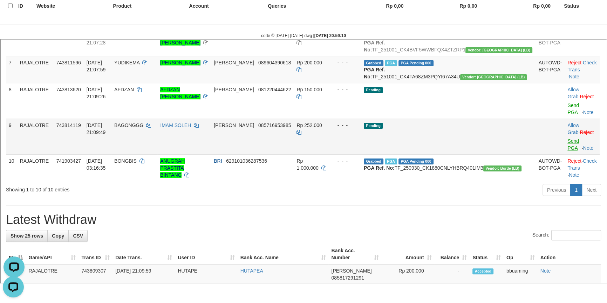
scroll to position [246, 0]
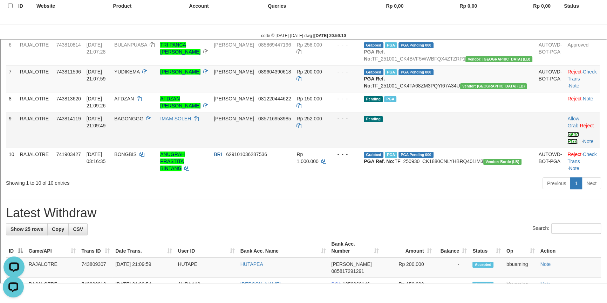
click at [567, 143] on link "Send PGA" at bounding box center [573, 137] width 12 height 13
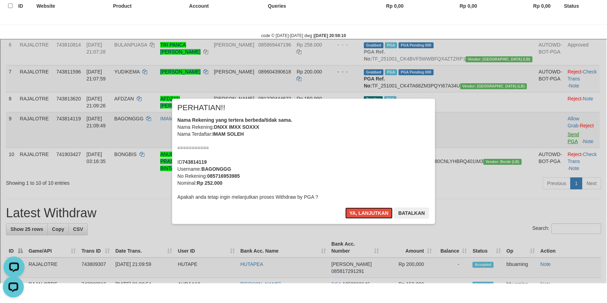
click at [344, 207] on button "Ya, lanjutkan" at bounding box center [368, 212] width 48 height 11
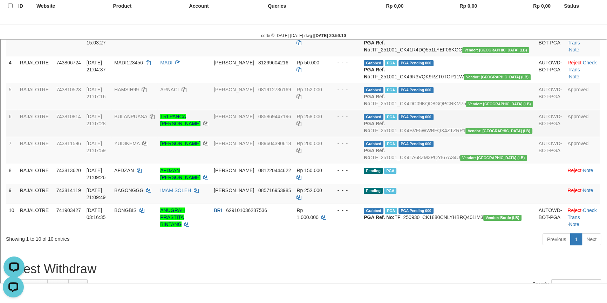
scroll to position [173, 0]
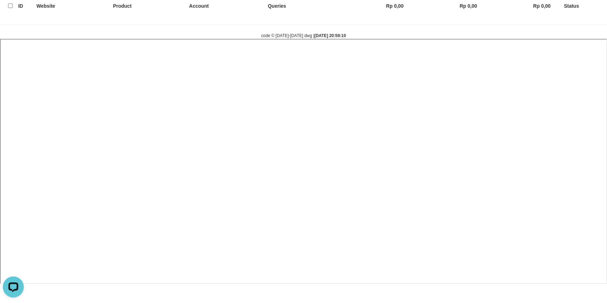
select select
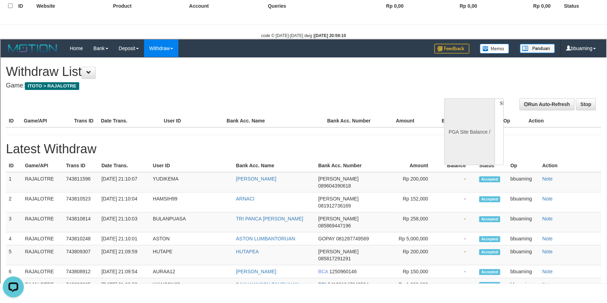
scroll to position [0, 0]
select select "**"
select select
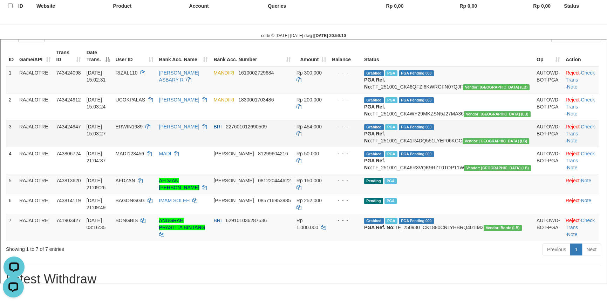
scroll to position [70, 0]
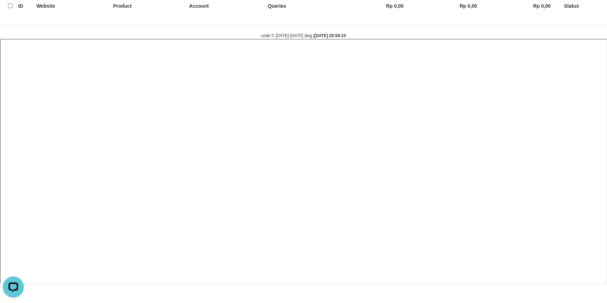
select select
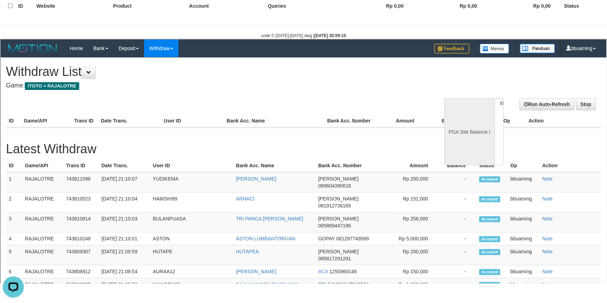
scroll to position [0, 0]
select select "**"
select select
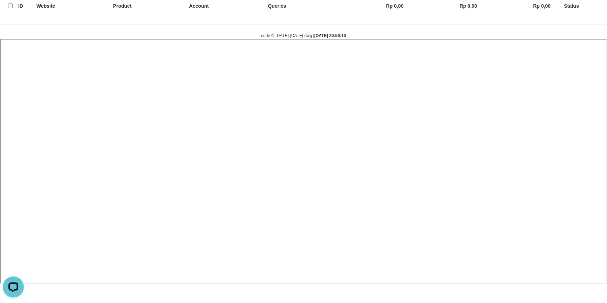
select select
select select "**"
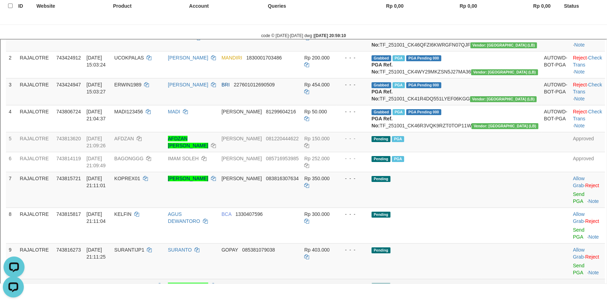
scroll to position [220, 0]
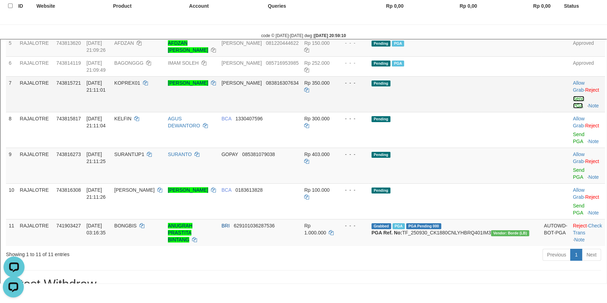
click at [572, 108] on link "Send PGA" at bounding box center [578, 101] width 12 height 13
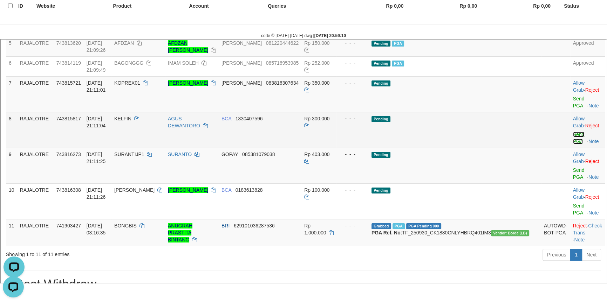
click at [572, 134] on link "Send PGA" at bounding box center [578, 137] width 12 height 13
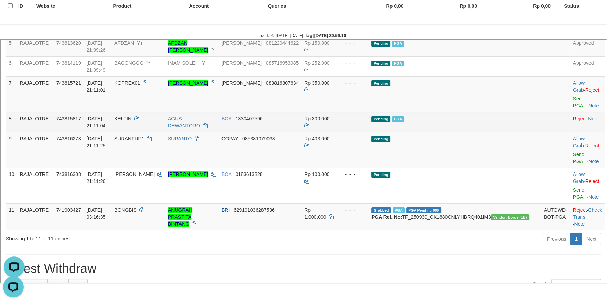
scroll to position [212, 0]
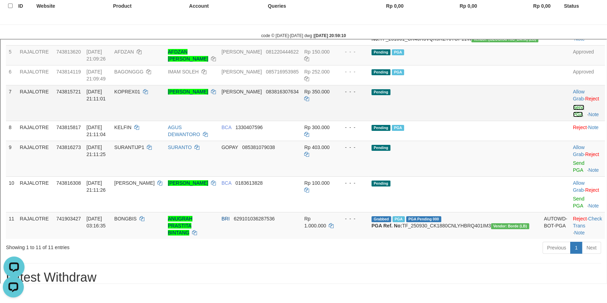
click at [572, 116] on link "Send PGA" at bounding box center [578, 110] width 12 height 13
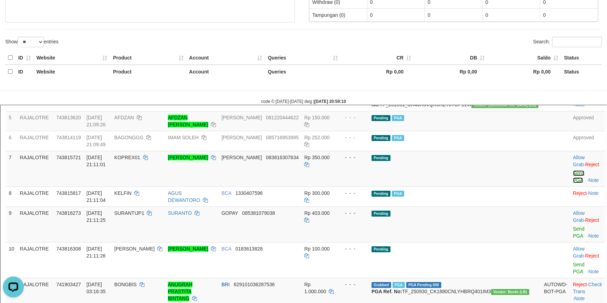
scroll to position [0, 0]
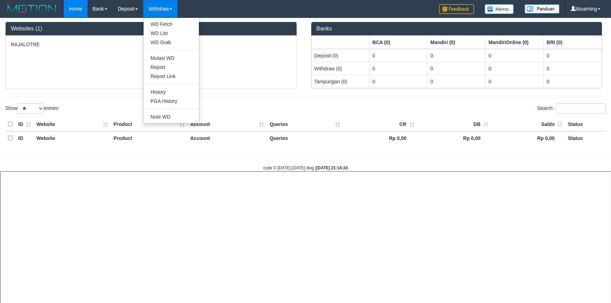
select select "**"
select select
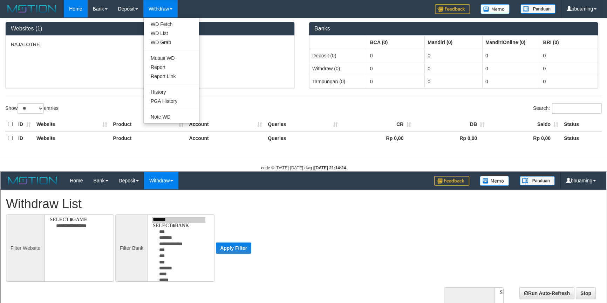
select select
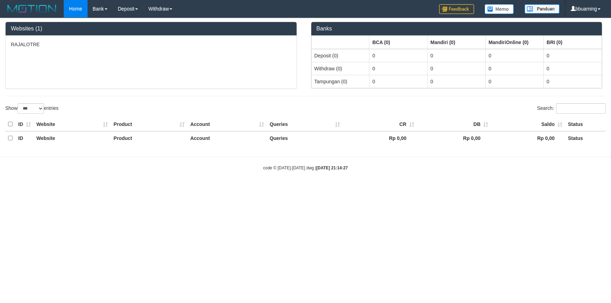
select select "***"
select select "**"
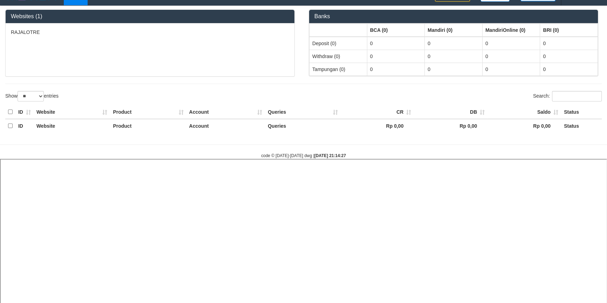
scroll to position [132, 0]
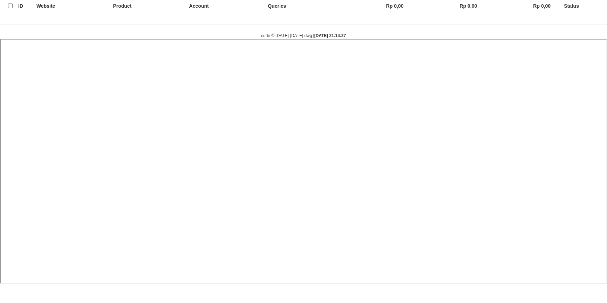
select select
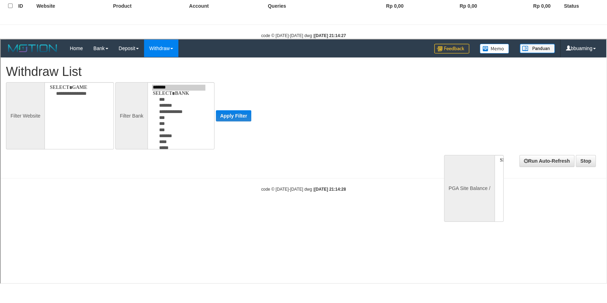
scroll to position [0, 0]
select select
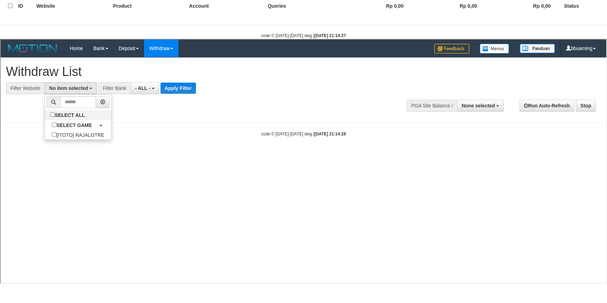
select select "***"
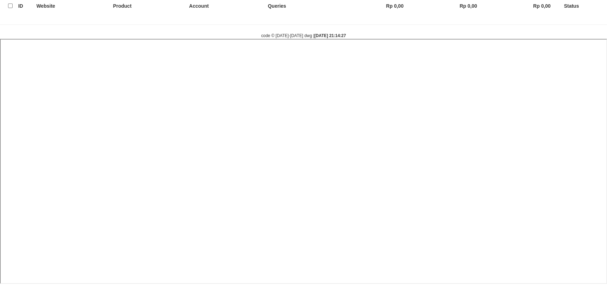
select select
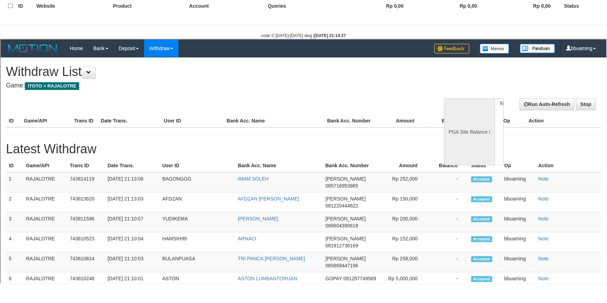
scroll to position [0, 0]
select select "**"
select select
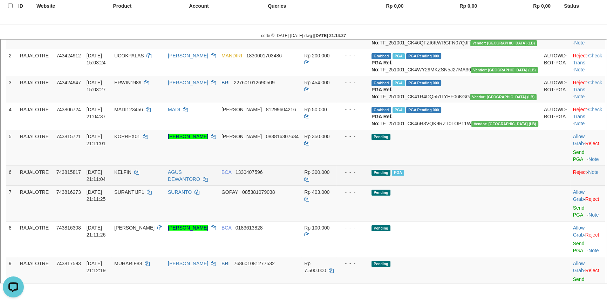
scroll to position [127, 0]
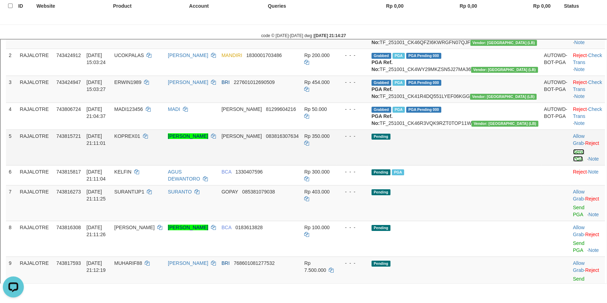
click at [572, 161] on link "Send PGA" at bounding box center [578, 154] width 12 height 13
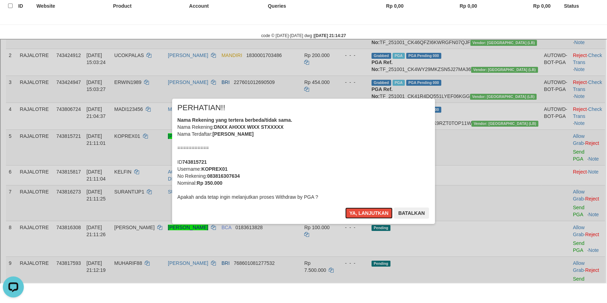
click at [344, 207] on button "Ya, lanjutkan" at bounding box center [368, 212] width 48 height 11
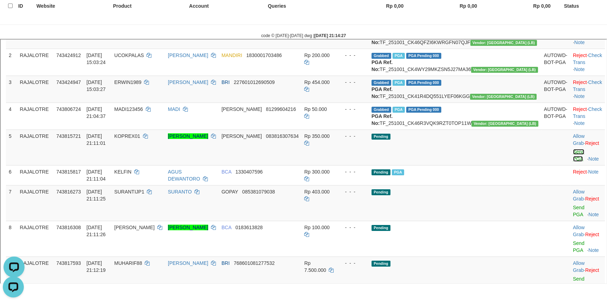
scroll to position [0, 0]
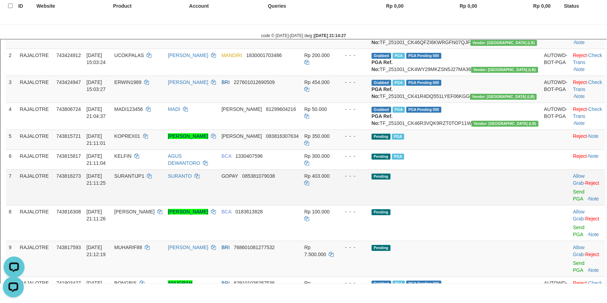
click at [569, 204] on td "Allow Grab · Reject Send PGA · Note" at bounding box center [586, 187] width 35 height 36
click at [572, 201] on link "Send PGA" at bounding box center [578, 194] width 12 height 13
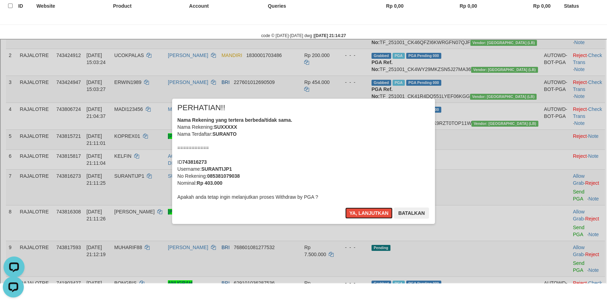
click at [344, 207] on button "Ya, lanjutkan" at bounding box center [368, 212] width 48 height 11
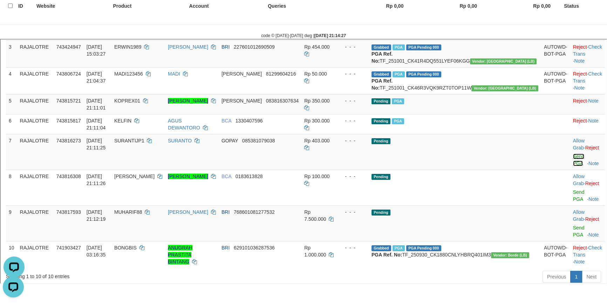
scroll to position [223, 0]
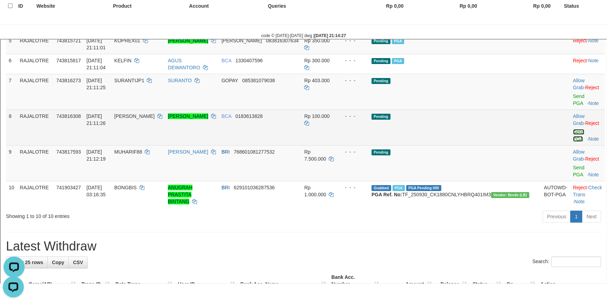
click at [572, 129] on link "Send PGA" at bounding box center [578, 134] width 12 height 13
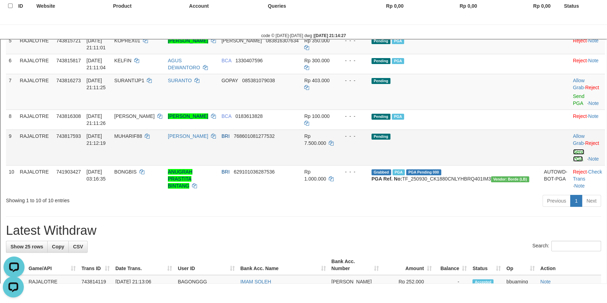
click at [572, 150] on link "Send PGA" at bounding box center [578, 154] width 12 height 13
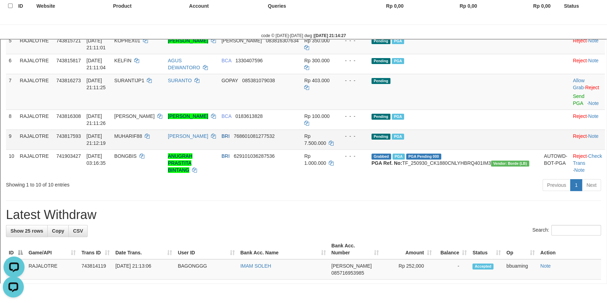
click at [141, 138] on span "MUHARIF88" at bounding box center [128, 135] width 28 height 6
copy td "MUHARIF88"
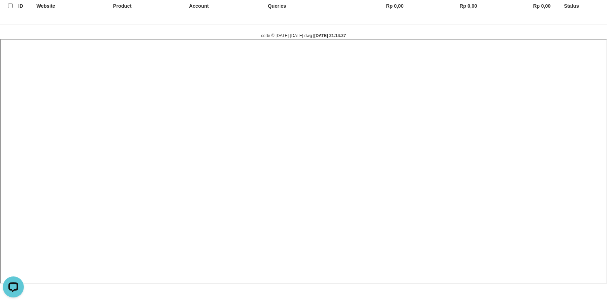
select select
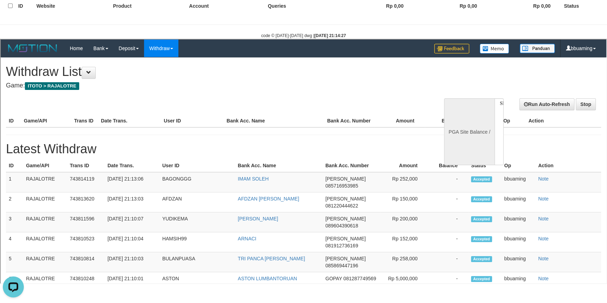
scroll to position [0, 0]
select select "**"
select select
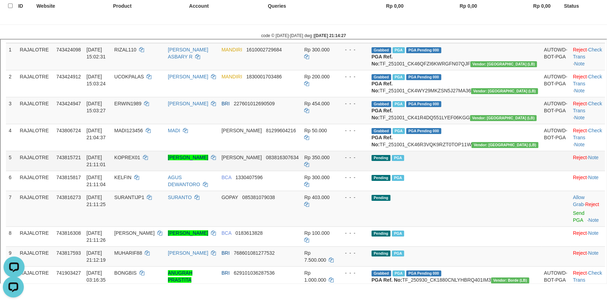
scroll to position [191, 0]
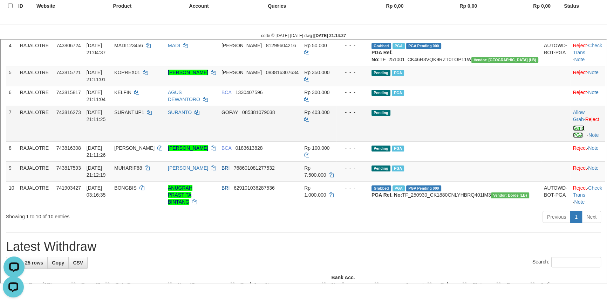
click at [572, 137] on link "Send PGA" at bounding box center [578, 130] width 12 height 13
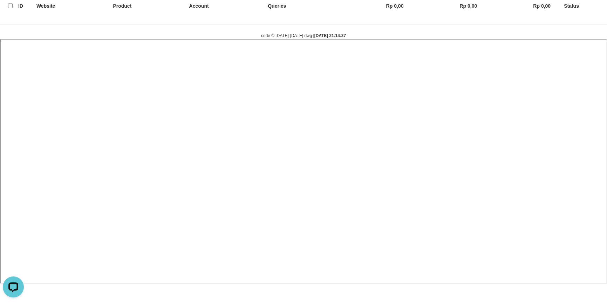
select select
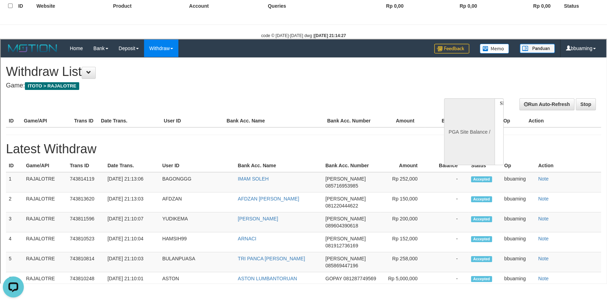
scroll to position [0, 0]
select select "**"
select select
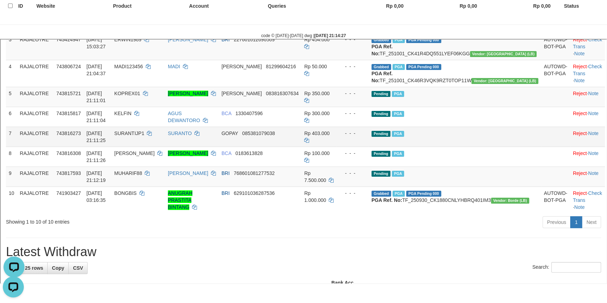
scroll to position [223, 0]
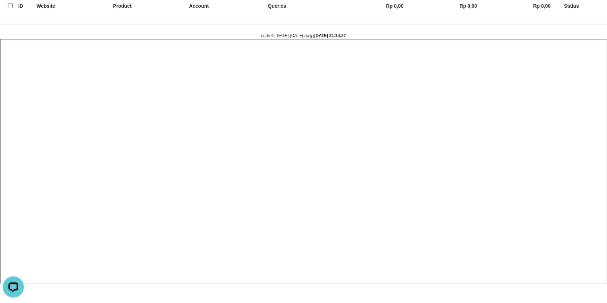
select select
select select "**"
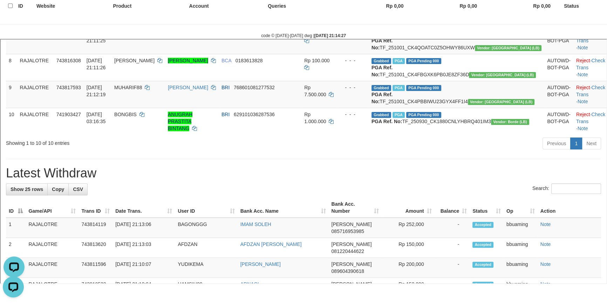
scroll to position [350, 0]
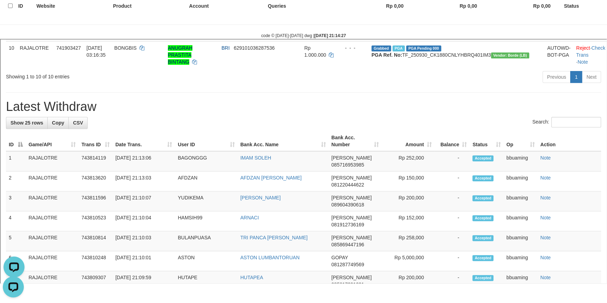
click at [50, 113] on h1 "Latest Withdraw" at bounding box center [302, 106] width 595 height 14
copy h1 "Withdraw"
click at [50, 113] on h1 "Latest Withdraw" at bounding box center [302, 106] width 595 height 14
copy div "Latest Withdraw Show 25 rows Copy CSV"
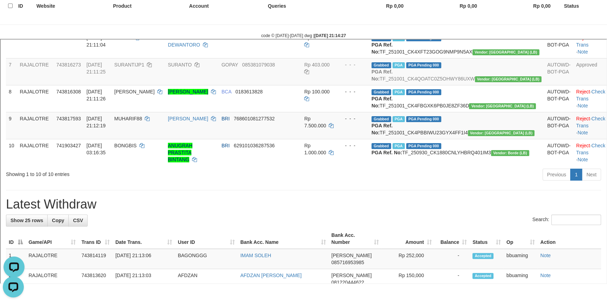
scroll to position [255, 0]
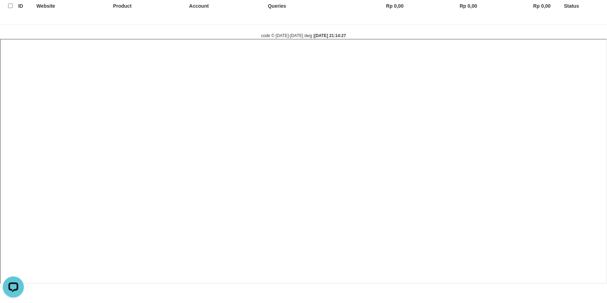
select select
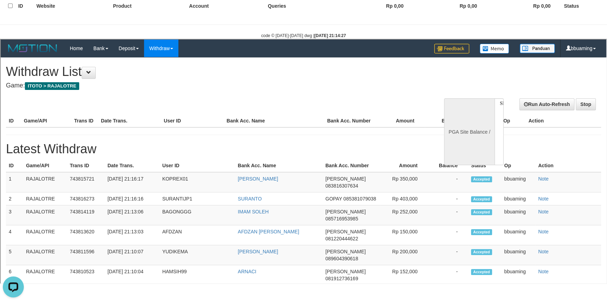
scroll to position [0, 0]
select select "**"
select select
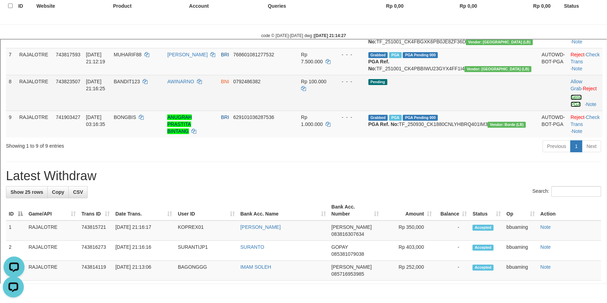
click at [570, 106] on link "Send PGA" at bounding box center [576, 100] width 12 height 13
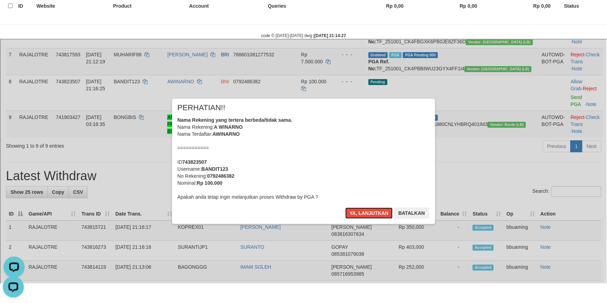
click at [344, 207] on button "Ya, lanjutkan" at bounding box center [368, 212] width 48 height 11
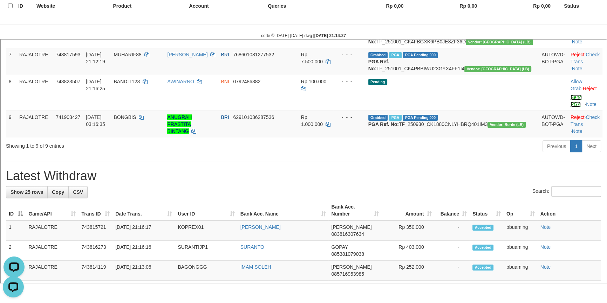
scroll to position [254, 0]
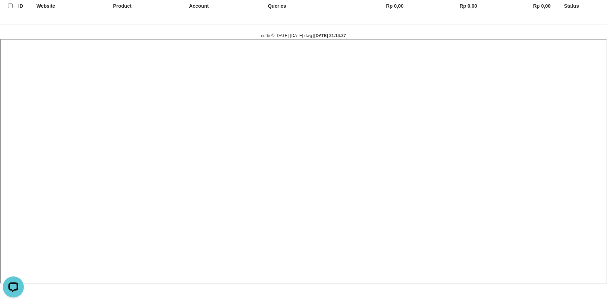
select select
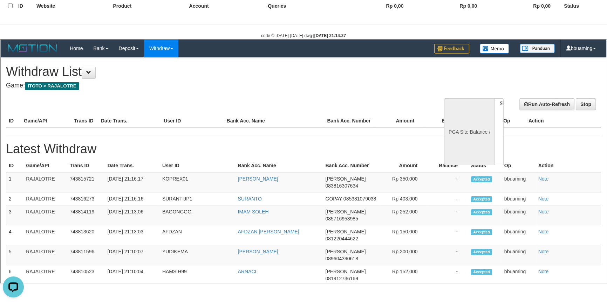
scroll to position [0, 0]
select select "**"
select select
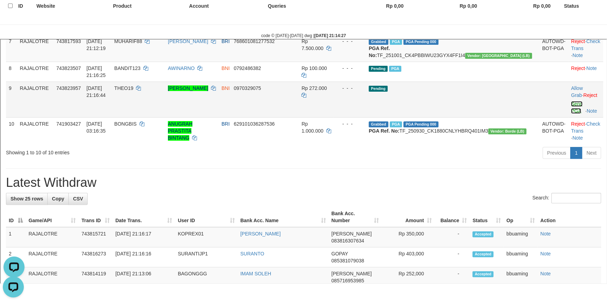
click at [570, 113] on link "Send PGA" at bounding box center [576, 106] width 12 height 13
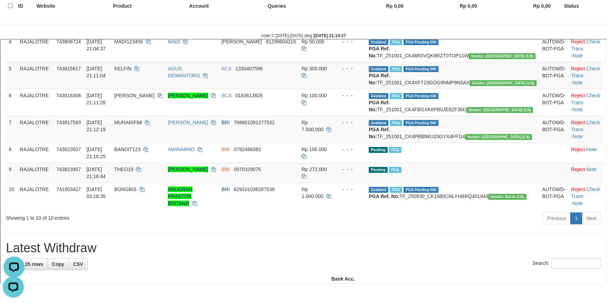
scroll to position [255, 0]
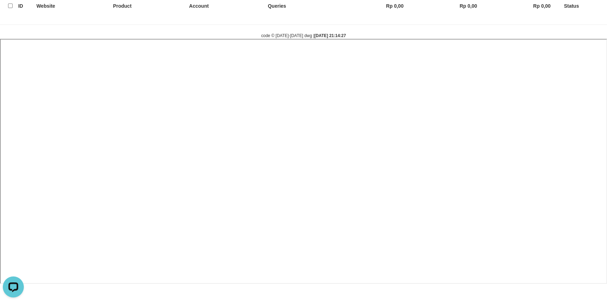
select select
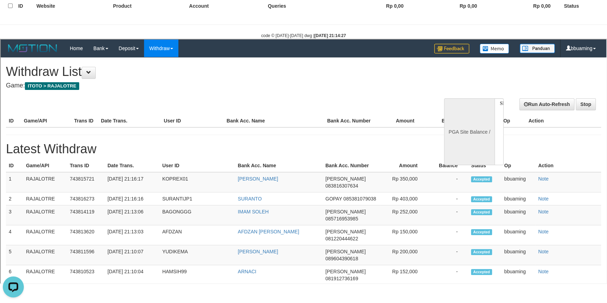
scroll to position [0, 0]
select select "**"
select select
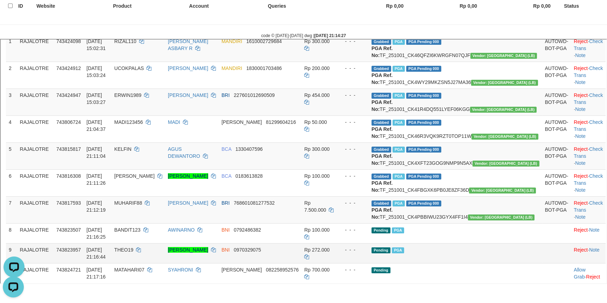
scroll to position [74, 0]
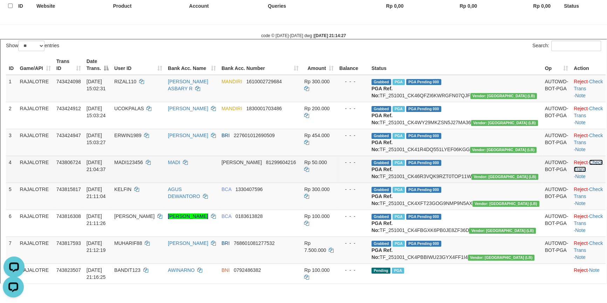
click at [582, 171] on link "Check Trans" at bounding box center [587, 165] width 29 height 13
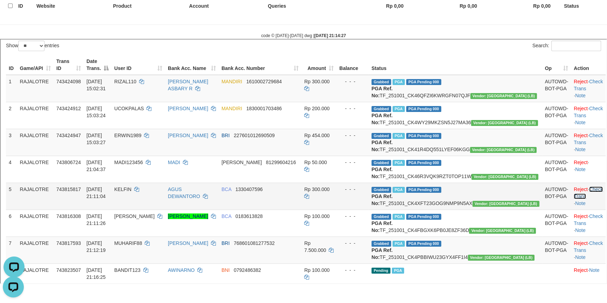
click at [588, 198] on link "Check Trans" at bounding box center [587, 192] width 29 height 13
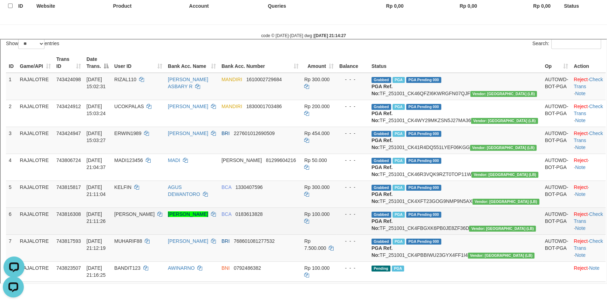
scroll to position [138, 0]
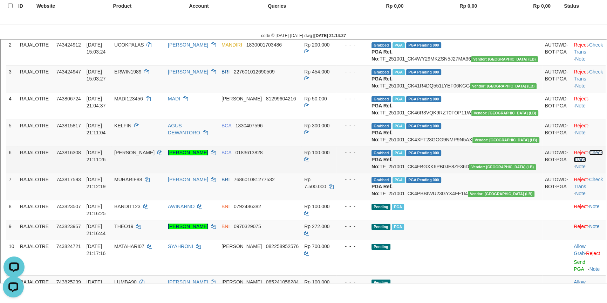
click at [586, 162] on link "Check Trans" at bounding box center [587, 155] width 29 height 13
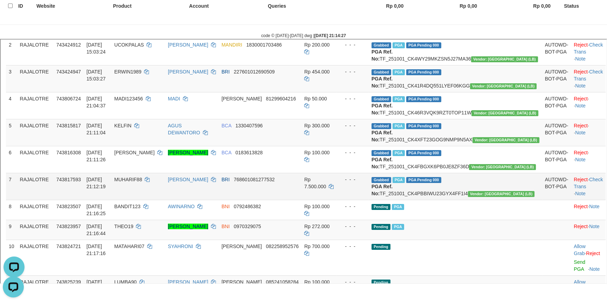
click at [587, 199] on td "Reject · Check Trans · Note" at bounding box center [587, 185] width 35 height 27
click at [585, 188] on link "Check Trans" at bounding box center [587, 182] width 29 height 13
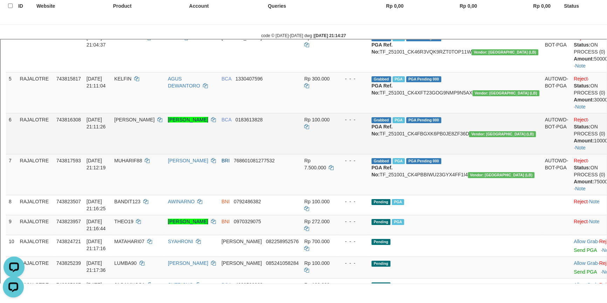
scroll to position [106, 0]
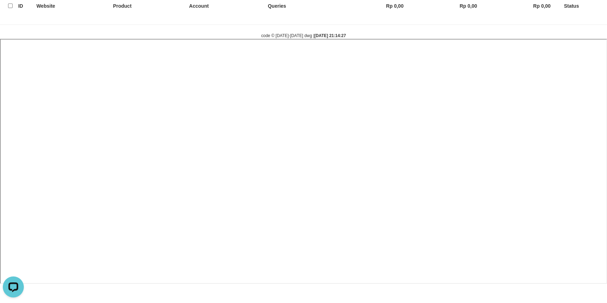
select select
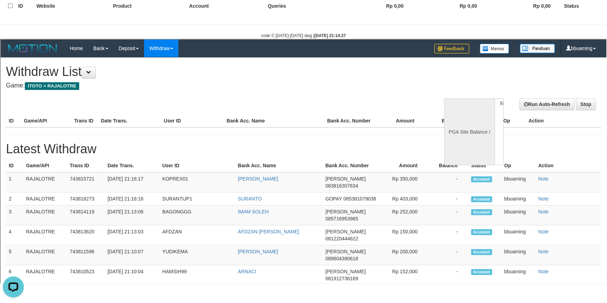
scroll to position [0, 0]
select select "**"
select select
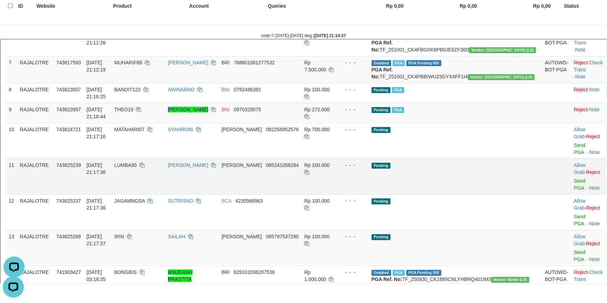
scroll to position [223, 0]
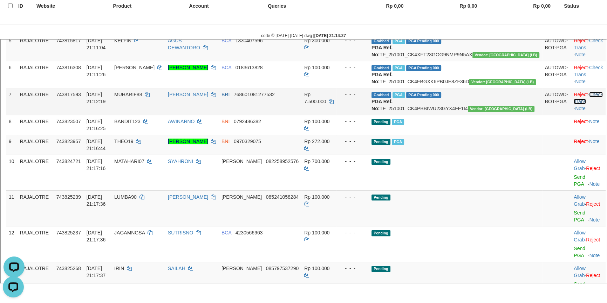
click at [578, 103] on link "Check Trans" at bounding box center [587, 97] width 29 height 13
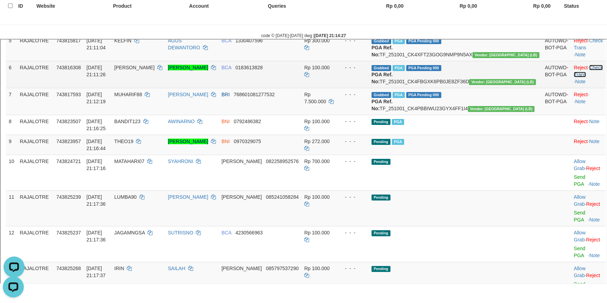
click at [587, 76] on link "Check Trans" at bounding box center [587, 70] width 29 height 13
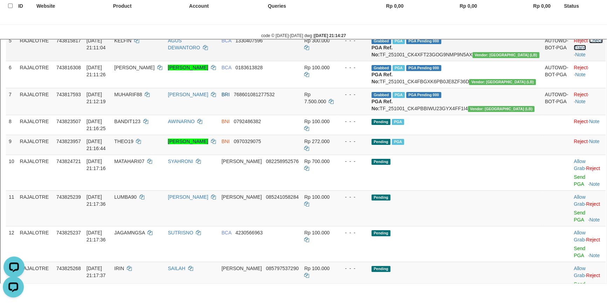
click at [587, 49] on link "Check Trans" at bounding box center [587, 43] width 29 height 13
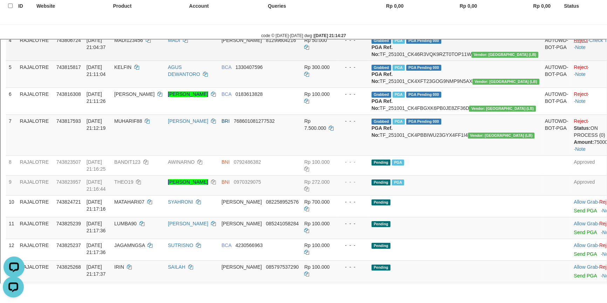
scroll to position [159, 0]
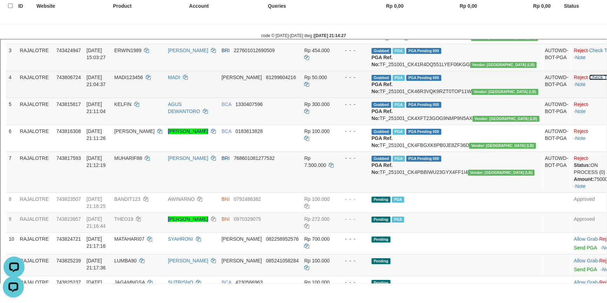
click at [588, 79] on link "Check Trans" at bounding box center [602, 77] width 28 height 6
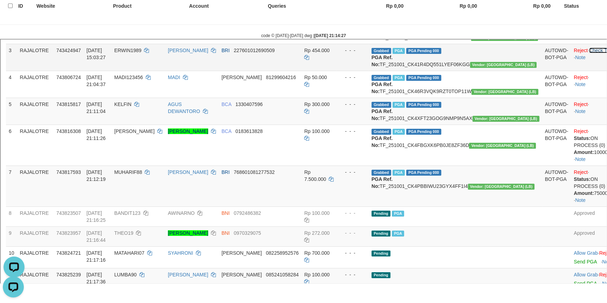
click at [588, 52] on link "Check Trans" at bounding box center [602, 50] width 28 height 6
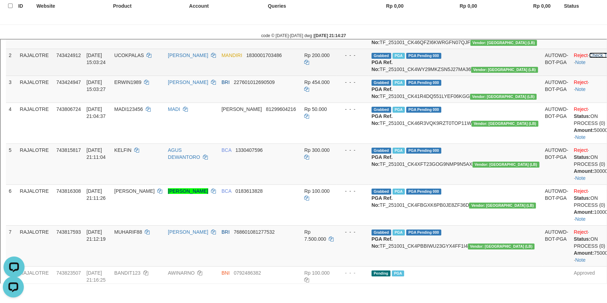
click at [588, 57] on link "Check Trans" at bounding box center [602, 55] width 28 height 6
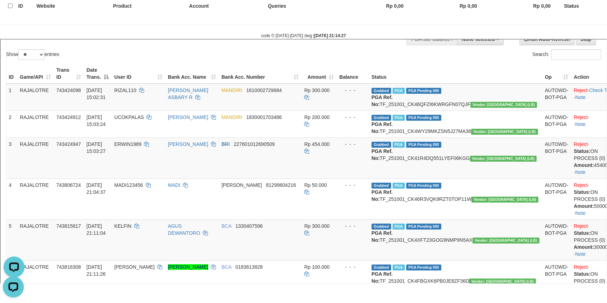
scroll to position [63, 0]
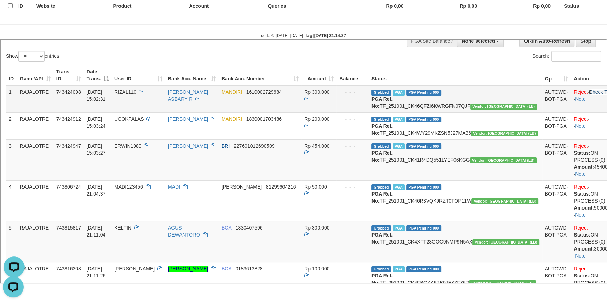
click at [588, 94] on link "Check Trans" at bounding box center [602, 91] width 28 height 6
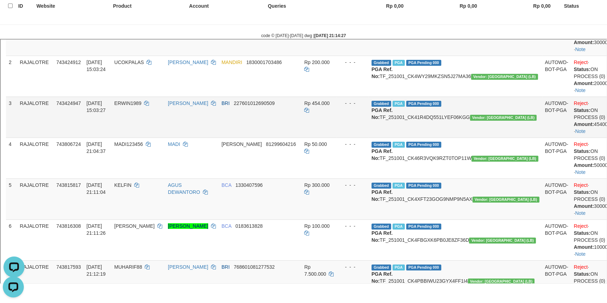
scroll to position [150, 0]
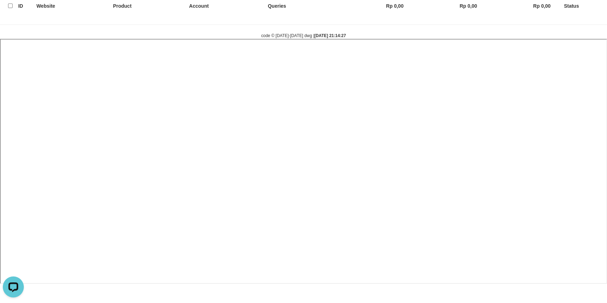
select select
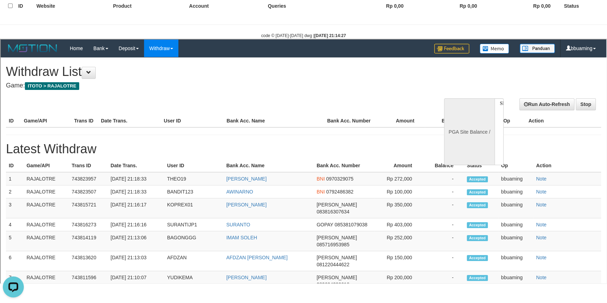
scroll to position [0, 0]
select select "**"
select select
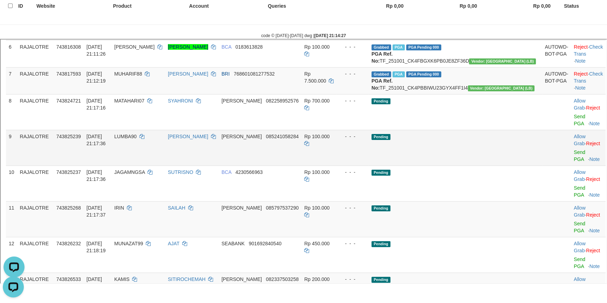
scroll to position [244, 0]
click at [579, 82] on link "Check Trans" at bounding box center [587, 76] width 29 height 13
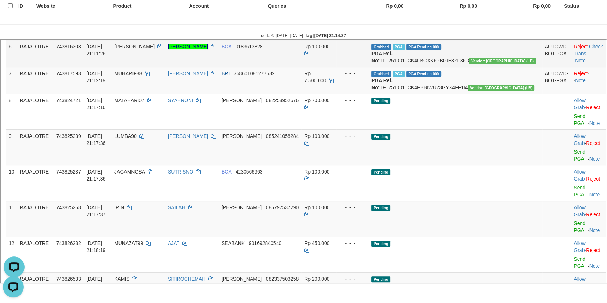
click at [579, 66] on td "Reject · Check Trans · Note" at bounding box center [587, 52] width 35 height 27
click at [578, 55] on link "Check Trans" at bounding box center [587, 49] width 29 height 13
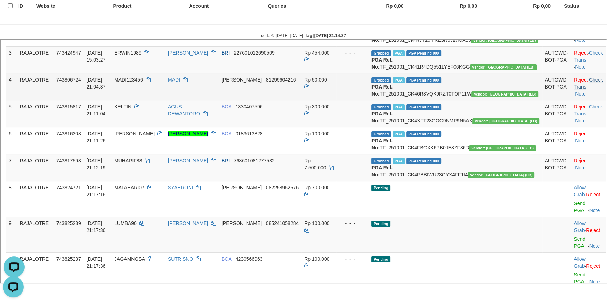
scroll to position [148, 0]
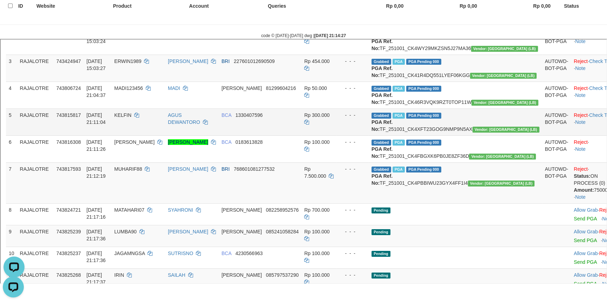
click at [581, 135] on td "Reject · Check Trans · Note" at bounding box center [596, 121] width 52 height 27
click at [588, 117] on link "Check Trans" at bounding box center [602, 114] width 28 height 6
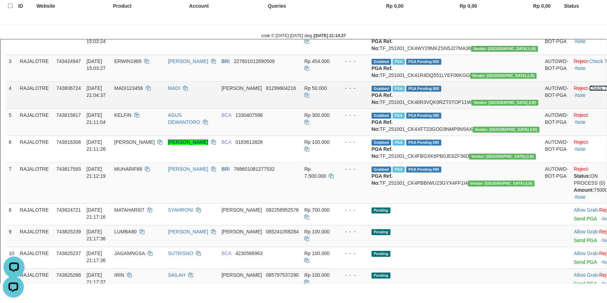
click at [588, 90] on link "Check Trans" at bounding box center [602, 87] width 28 height 6
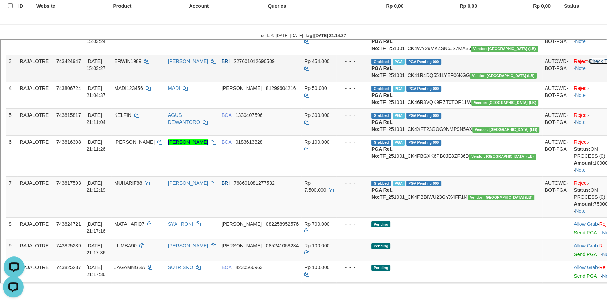
click at [588, 63] on link "Check Trans" at bounding box center [602, 60] width 28 height 6
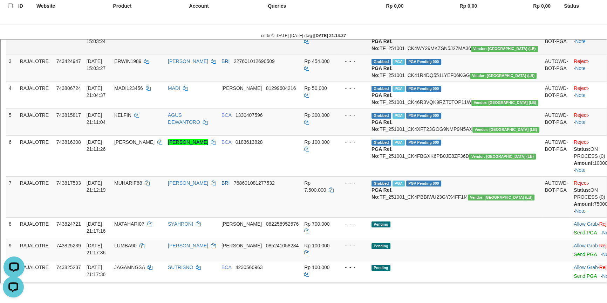
click at [583, 50] on td "Reject · Check Trans · Note" at bounding box center [596, 40] width 52 height 27
click at [588, 36] on link "Check Trans" at bounding box center [602, 33] width 28 height 6
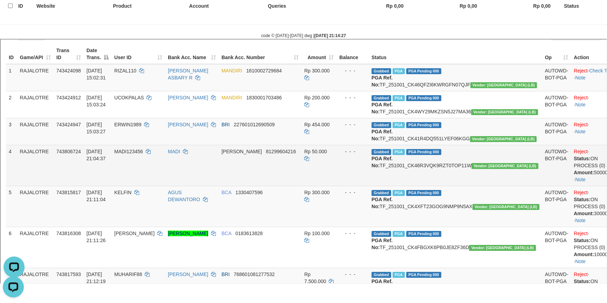
scroll to position [84, 0]
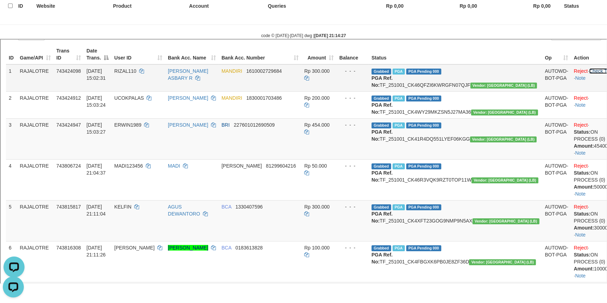
click at [588, 73] on link "Check Trans" at bounding box center [602, 70] width 28 height 6
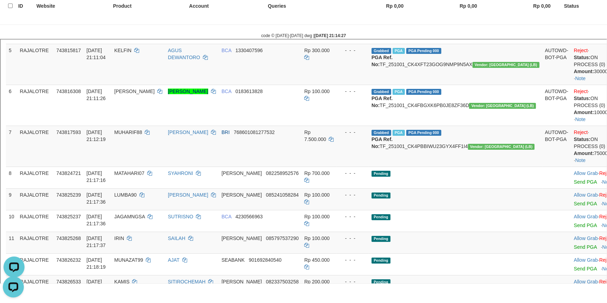
scroll to position [251, 0]
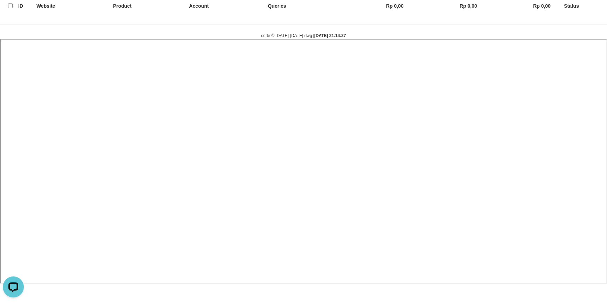
select select
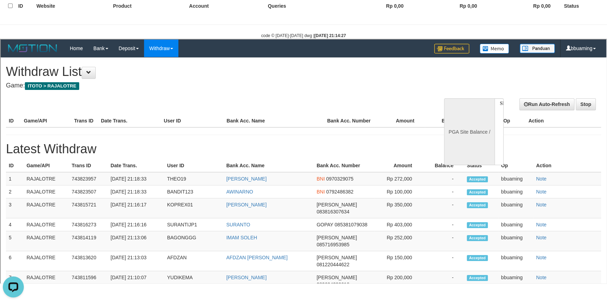
scroll to position [0, 0]
select select "**"
select select
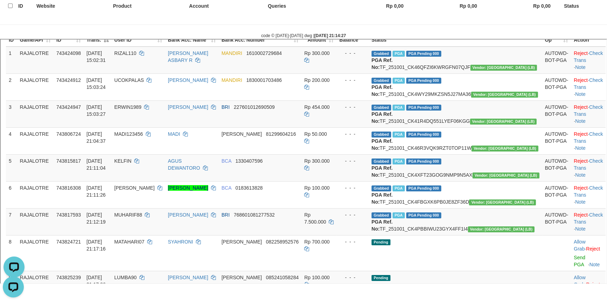
scroll to position [202, 0]
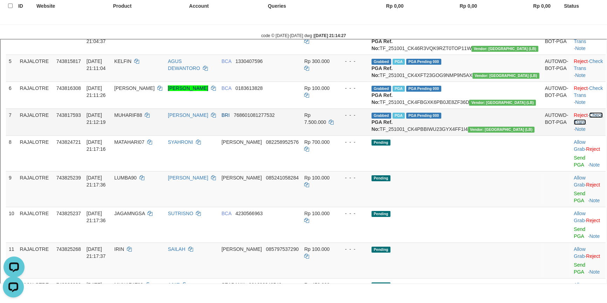
click at [587, 124] on link "Check Trans" at bounding box center [587, 117] width 29 height 13
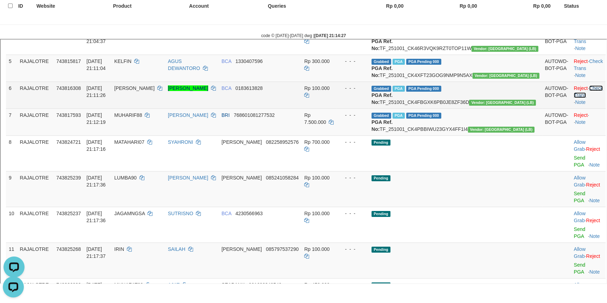
click at [581, 97] on link "Check Trans" at bounding box center [587, 90] width 29 height 13
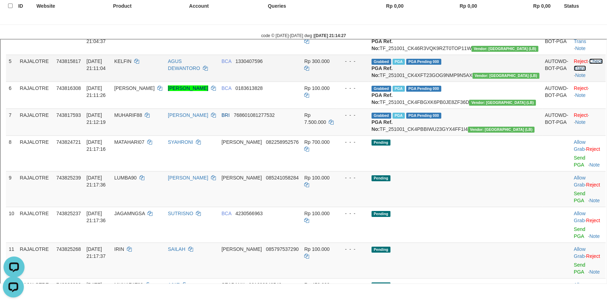
click at [578, 70] on link "Check Trans" at bounding box center [587, 63] width 29 height 13
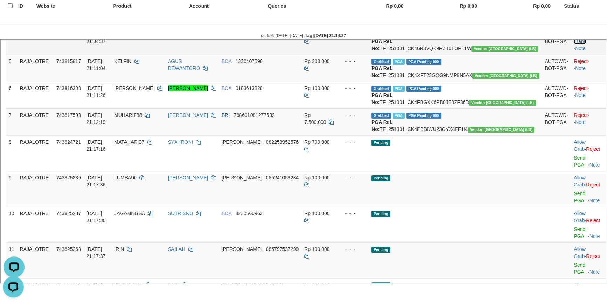
click at [576, 43] on link "Check Trans" at bounding box center [587, 36] width 29 height 13
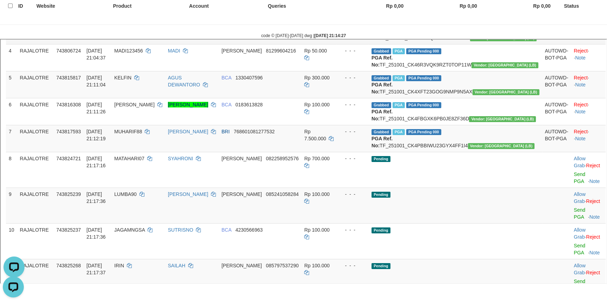
scroll to position [170, 0]
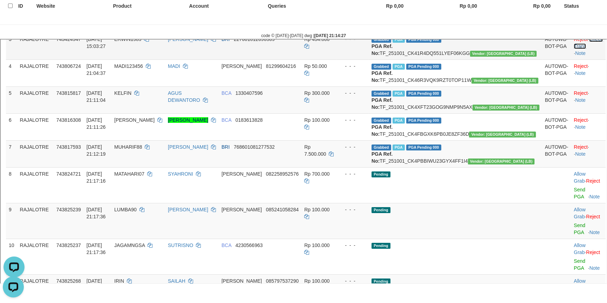
click at [578, 48] on link "Check Trans" at bounding box center [587, 41] width 29 height 13
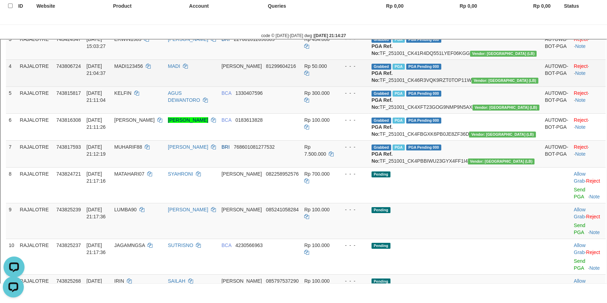
scroll to position [75, 0]
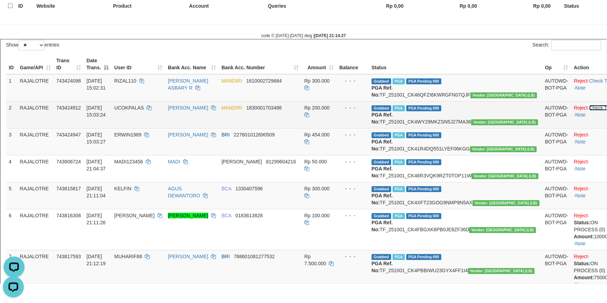
click at [588, 110] on link "Check Trans" at bounding box center [602, 107] width 28 height 6
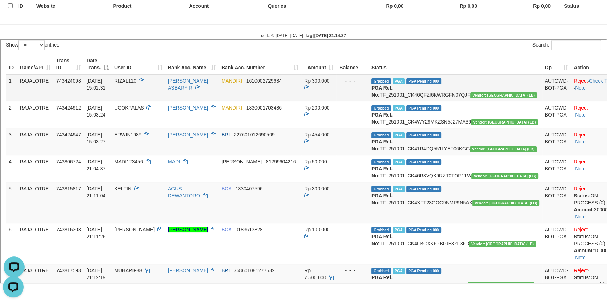
click at [580, 92] on td "Reject · Check Trans · Note" at bounding box center [596, 86] width 52 height 27
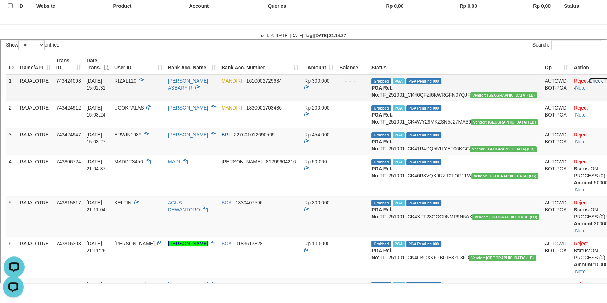
click at [588, 83] on link "Check Trans" at bounding box center [602, 80] width 28 height 6
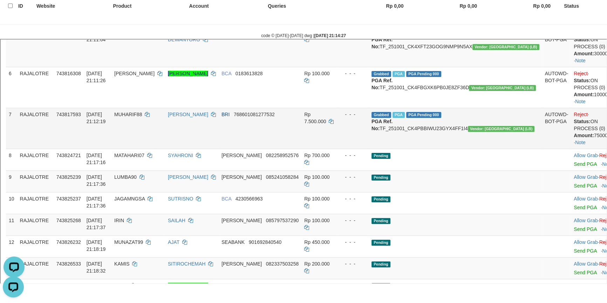
scroll to position [280, 0]
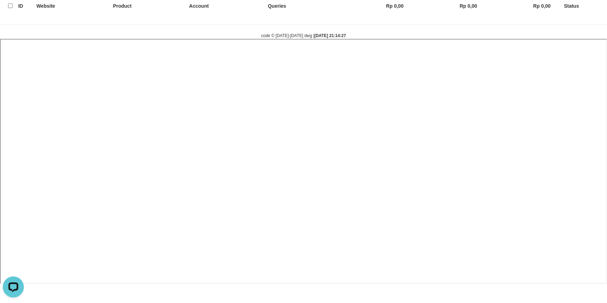
select select
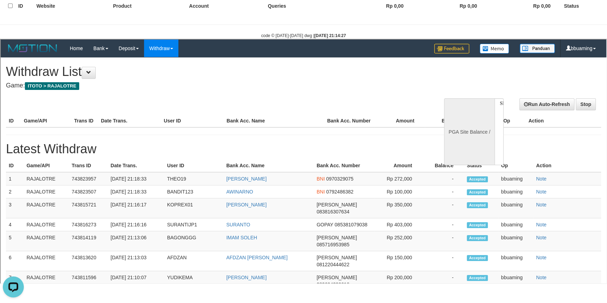
scroll to position [0, 0]
select select "**"
select select
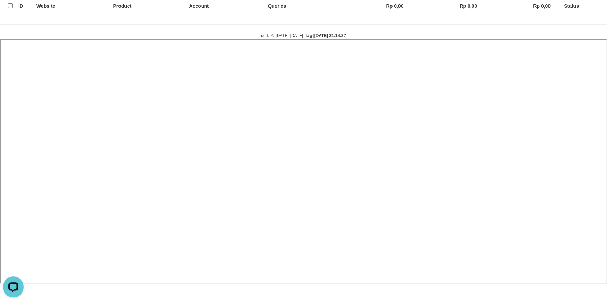
select select
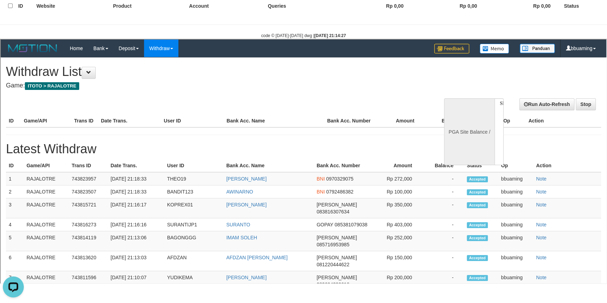
select select "**"
select select
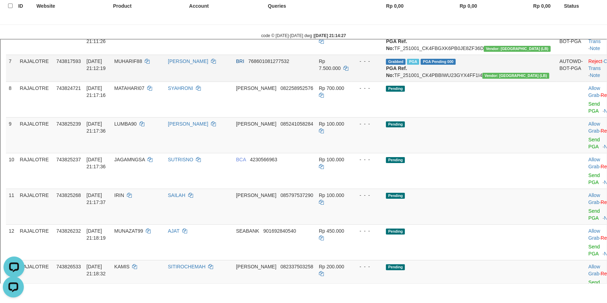
scroll to position [256, 0]
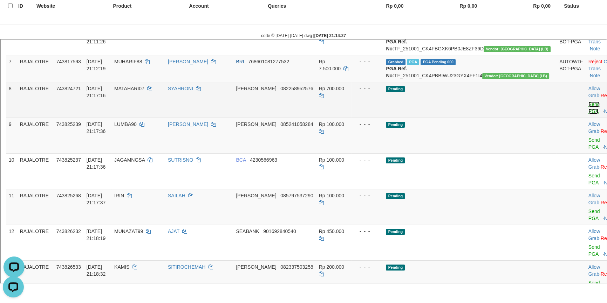
click at [588, 113] on link "Send PGA" at bounding box center [594, 107] width 12 height 13
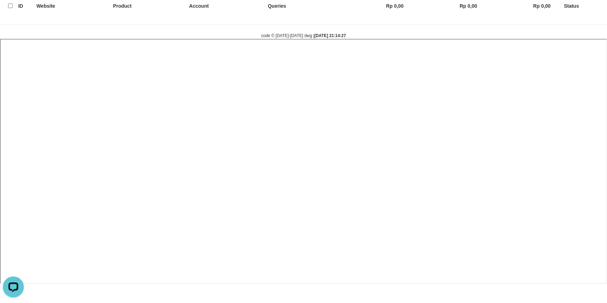
select select
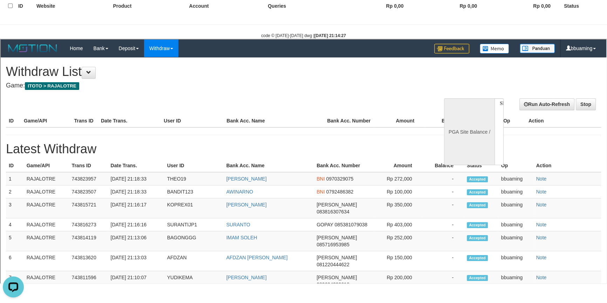
scroll to position [0, 0]
select select "**"
select select
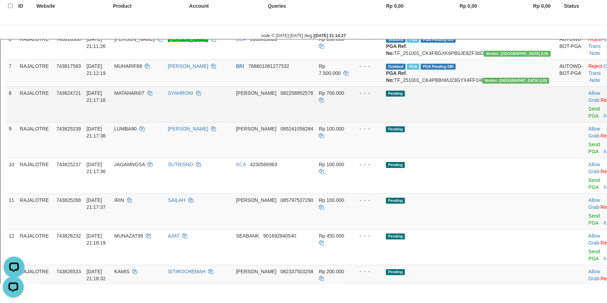
scroll to position [256, 0]
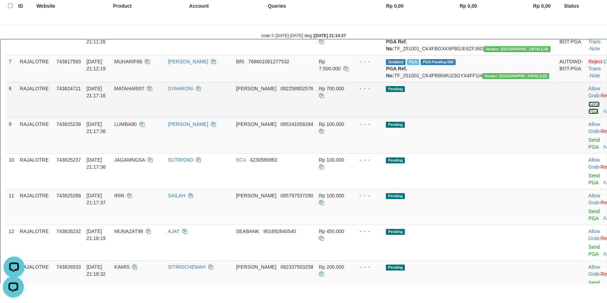
click at [588, 113] on link "Send PGA" at bounding box center [594, 107] width 12 height 13
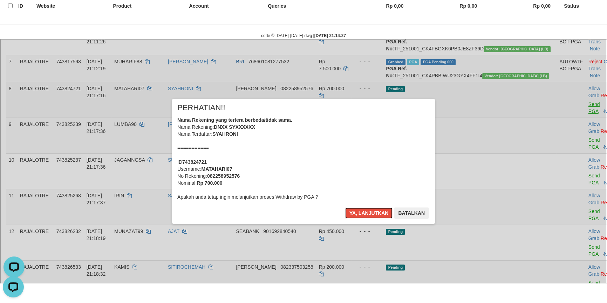
click at [344, 207] on button "Ya, lanjutkan" at bounding box center [368, 212] width 48 height 11
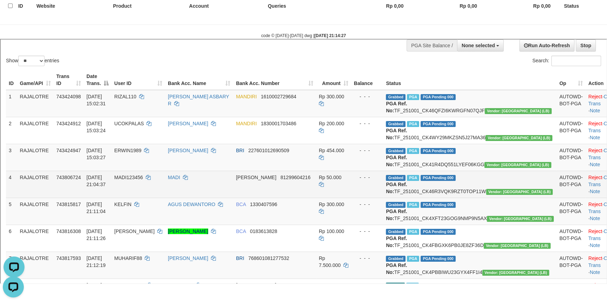
scroll to position [1, 0]
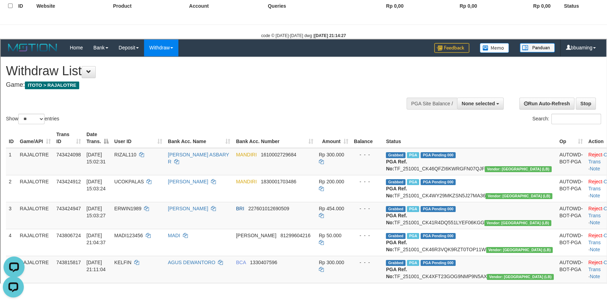
click at [369, 71] on h1 "Withdraw List" at bounding box center [200, 70] width 391 height 14
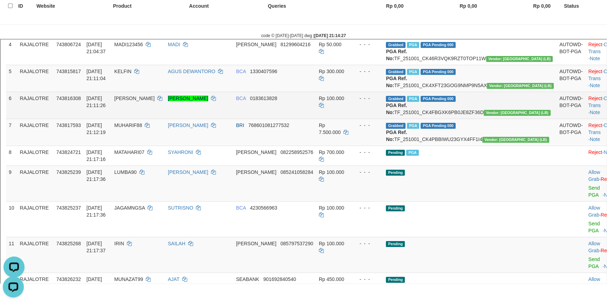
scroll to position [256, 0]
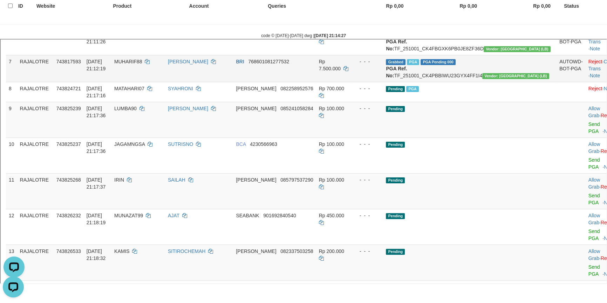
click at [585, 81] on td "Reject · Check Trans · Note" at bounding box center [602, 67] width 35 height 27
click at [588, 70] on link "Check Trans" at bounding box center [602, 64] width 29 height 13
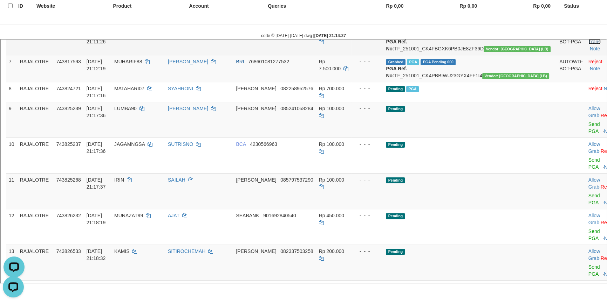
click at [588, 43] on link "Check Trans" at bounding box center [602, 37] width 29 height 13
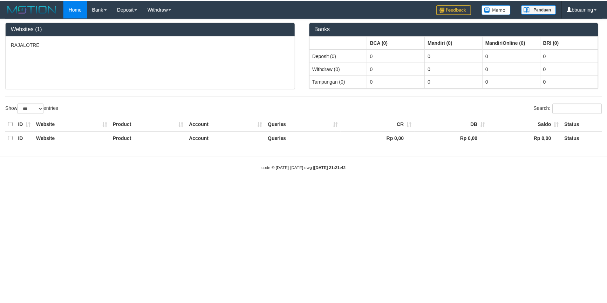
scroll to position [132, 0]
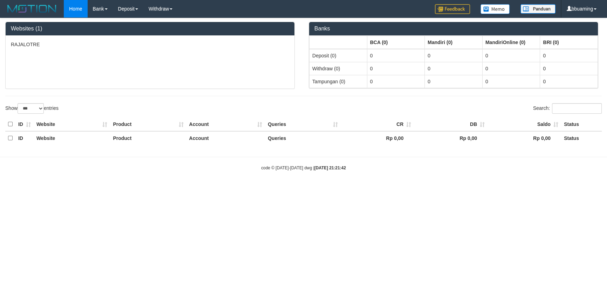
select select "**"
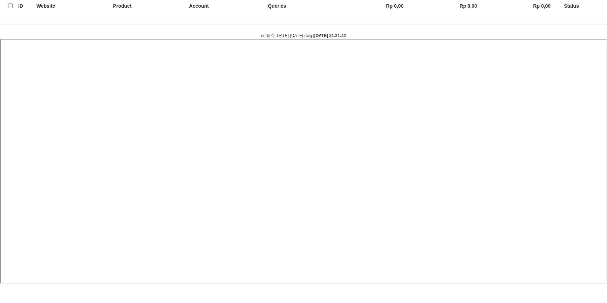
select select
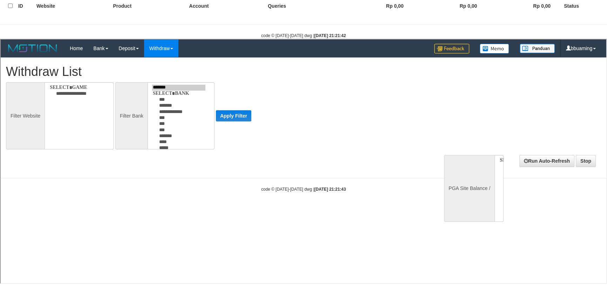
scroll to position [0, 0]
select select
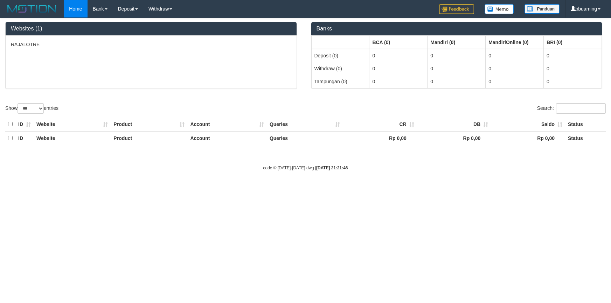
select select "***"
select select "**"
select select
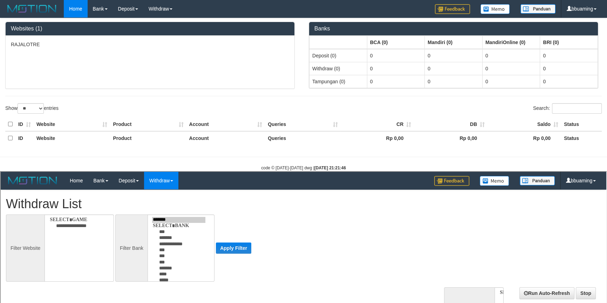
select select
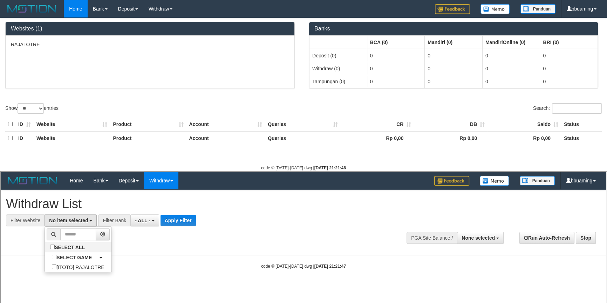
select select "***"
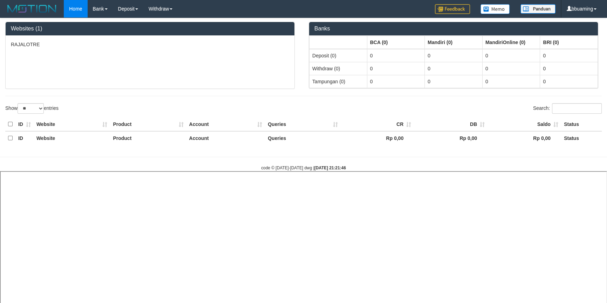
select select
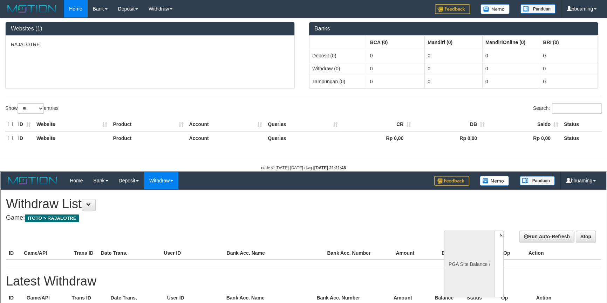
scroll to position [0, 0]
select select "**"
select select
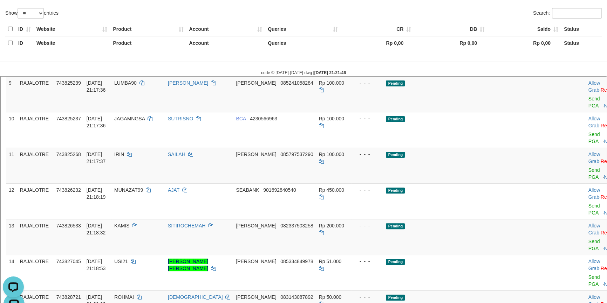
scroll to position [350, 0]
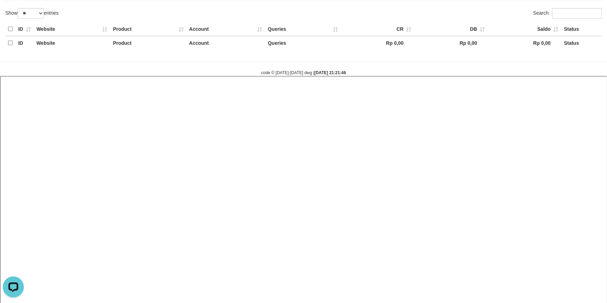
select select
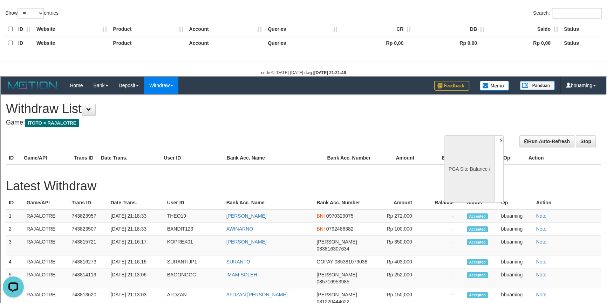
scroll to position [0, 0]
select select "**"
select select
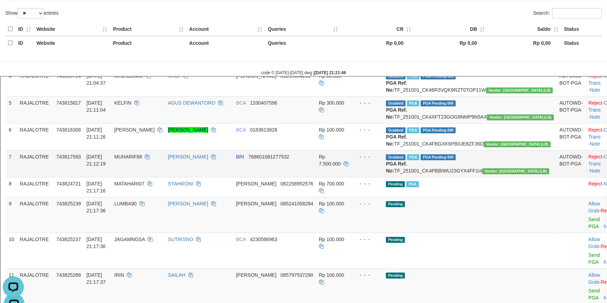
scroll to position [255, 0]
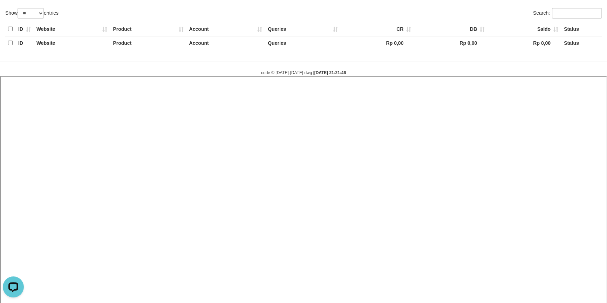
select select
select select "**"
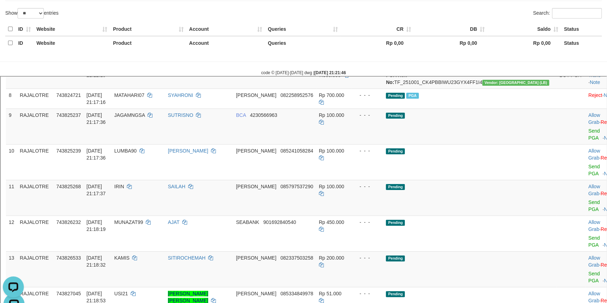
scroll to position [287, 0]
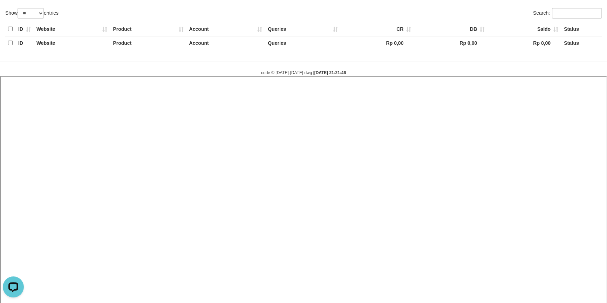
select select
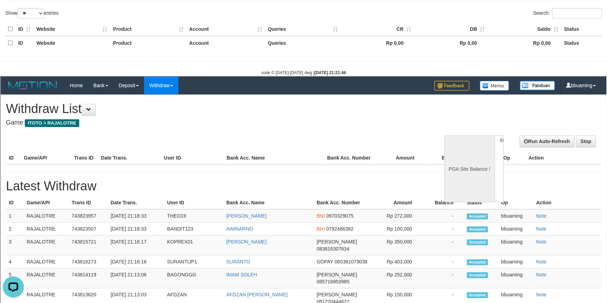
scroll to position [0, 0]
select select "**"
select select
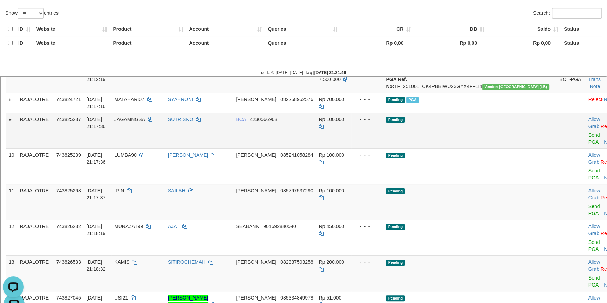
scroll to position [255, 0]
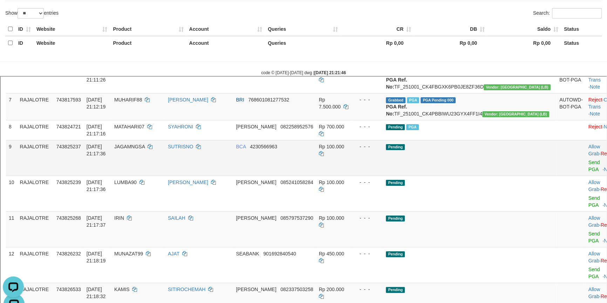
click at [504, 175] on td "Pending" at bounding box center [468, 157] width 173 height 36
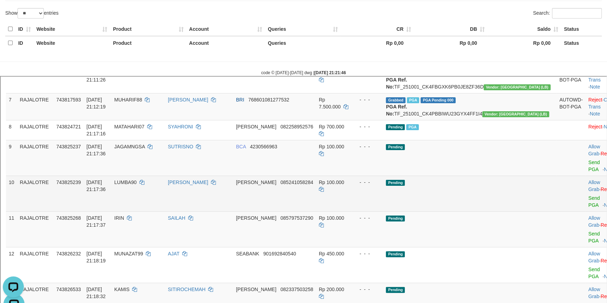
click at [507, 211] on td "Pending" at bounding box center [468, 193] width 173 height 36
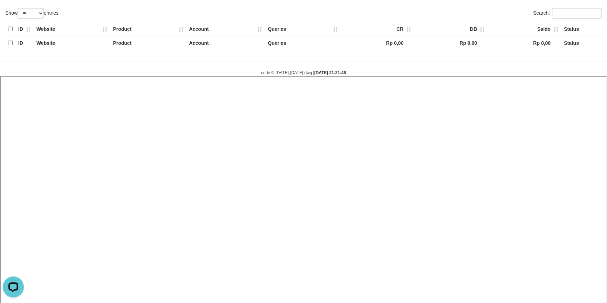
select select
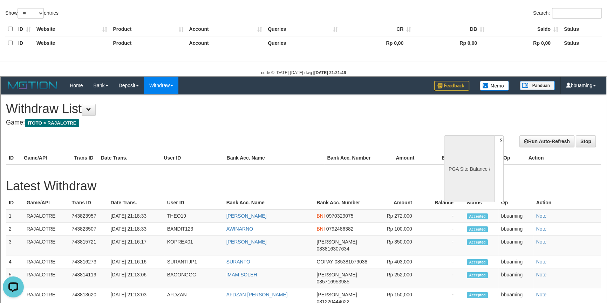
scroll to position [0, 0]
select select "**"
select select
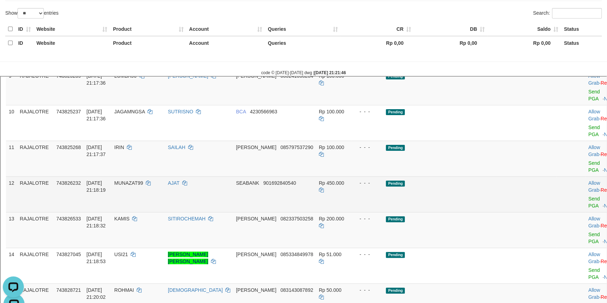
scroll to position [337, 0]
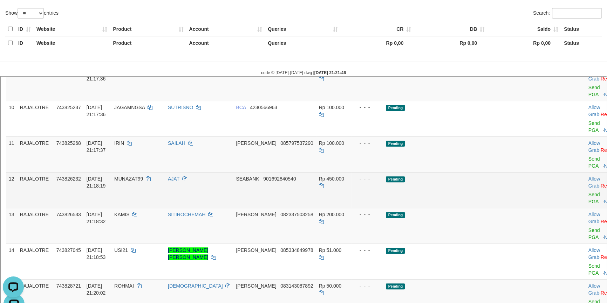
click at [511, 199] on td "Pending" at bounding box center [468, 189] width 173 height 36
click at [485, 193] on td "Pending" at bounding box center [468, 189] width 173 height 36
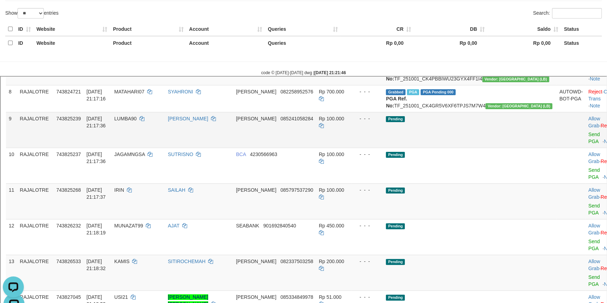
scroll to position [305, 0]
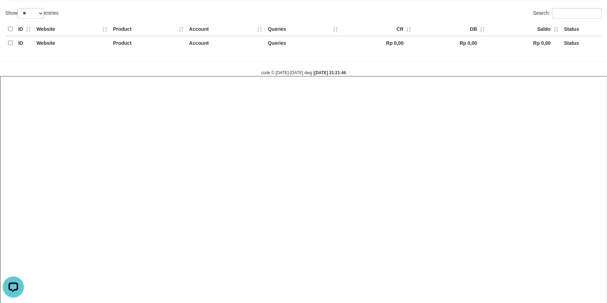
select select
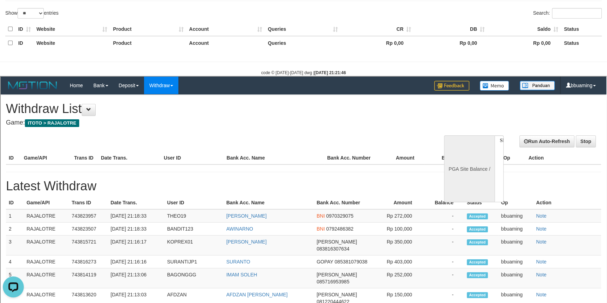
scroll to position [0, 0]
select select "**"
select select
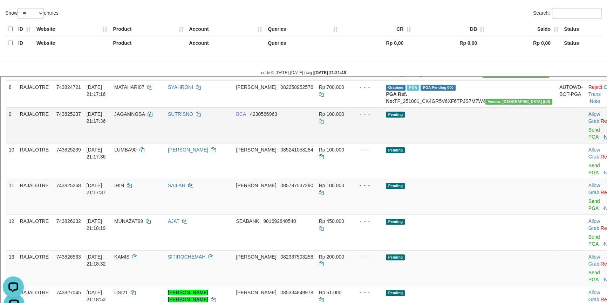
scroll to position [295, 0]
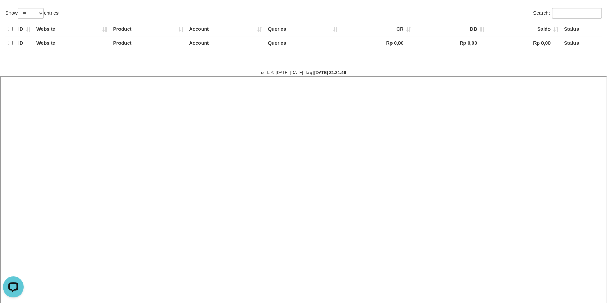
select select
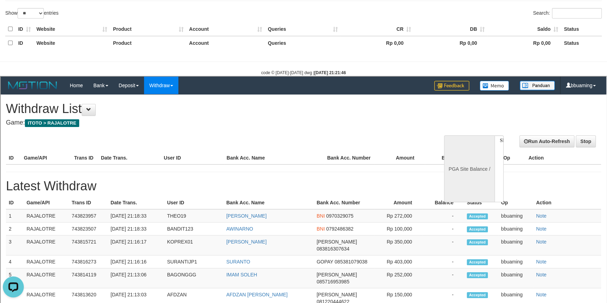
scroll to position [0, 0]
select select "**"
select select
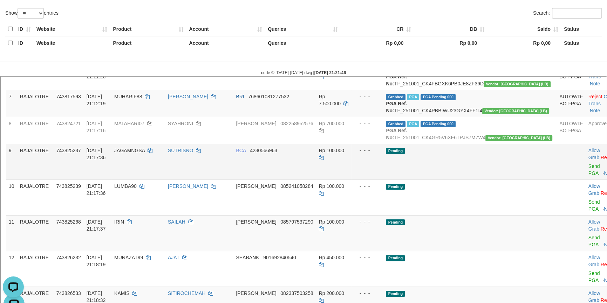
scroll to position [263, 0]
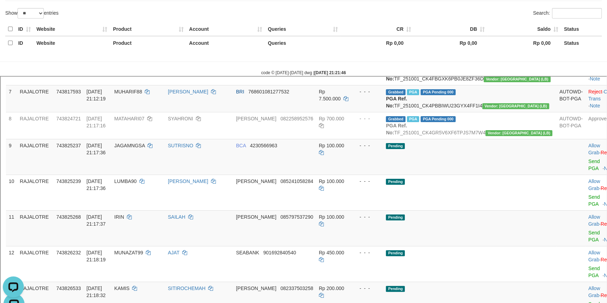
click at [224, 67] on body "Toggle navigation Home Bank Account List Load By Website Group [ITOTO] RAJALOTR…" at bounding box center [303, 123] width 607 height 436
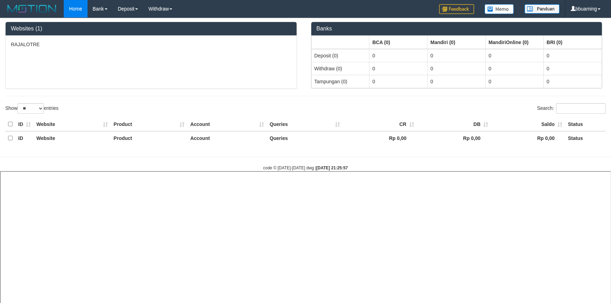
select select "**"
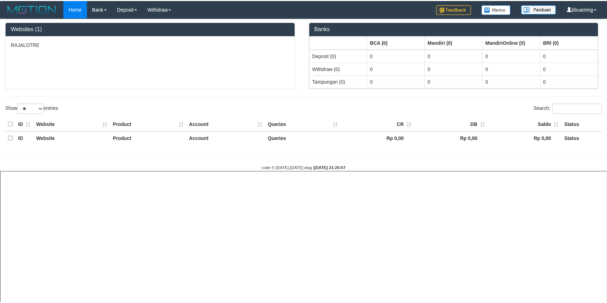
select select
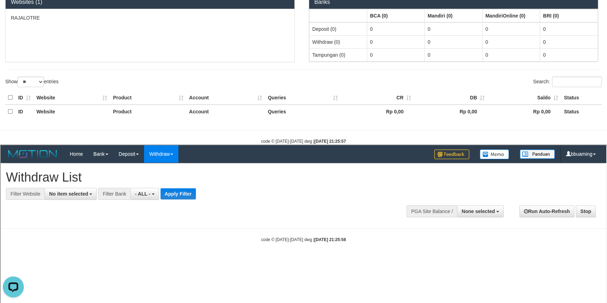
scroll to position [63, 0]
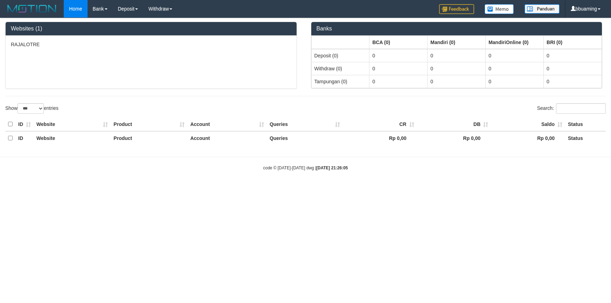
select select "***"
select select "**"
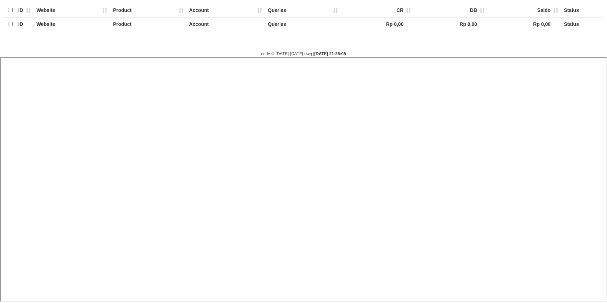
select select
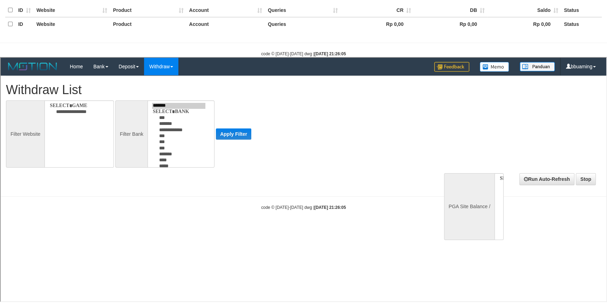
scroll to position [132, 0]
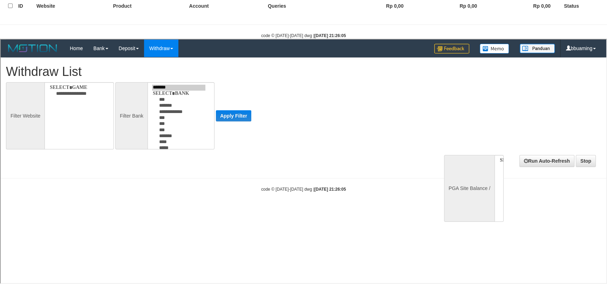
select select
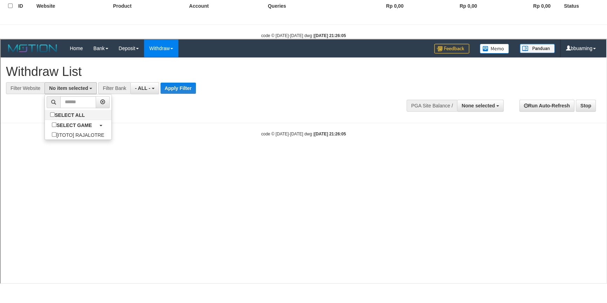
select select "***"
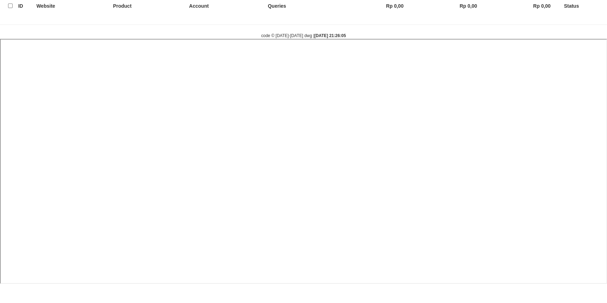
select select
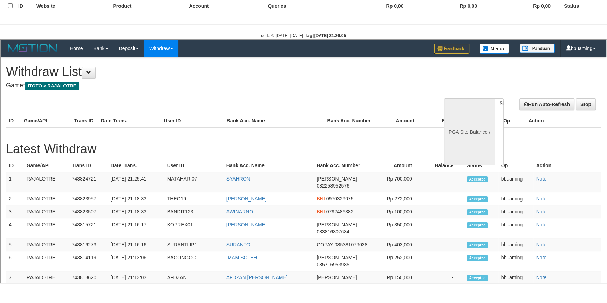
scroll to position [0, 0]
select select "**"
select select
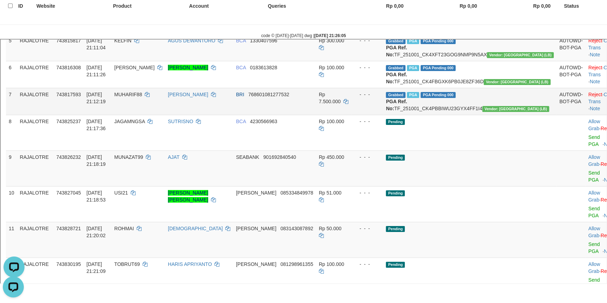
scroll to position [287, 0]
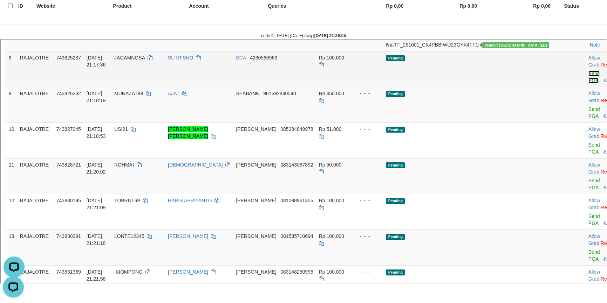
click at [588, 82] on link "Send PGA" at bounding box center [594, 76] width 12 height 13
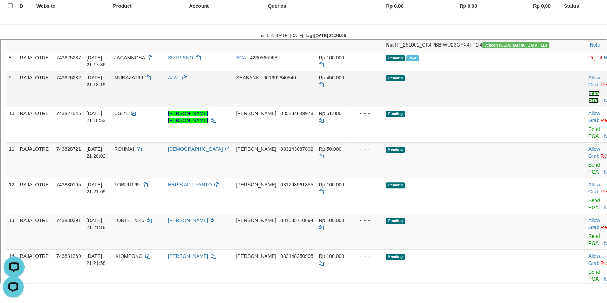
click at [588, 102] on link "Send PGA" at bounding box center [594, 96] width 12 height 13
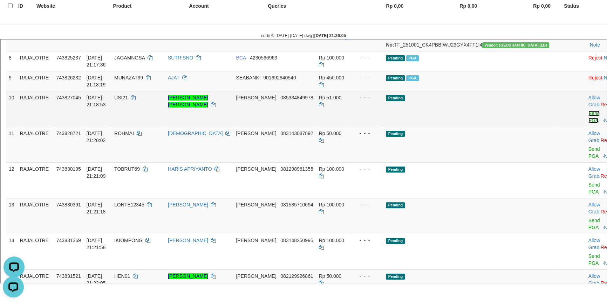
click at [588, 122] on link "Send PGA" at bounding box center [594, 116] width 12 height 13
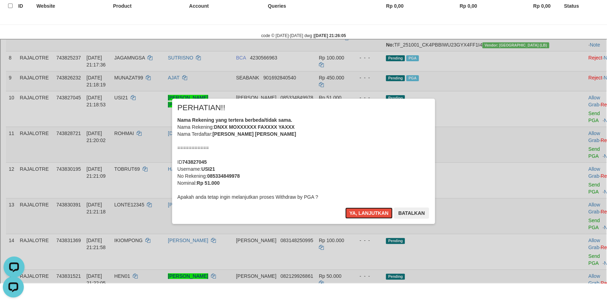
click at [344, 207] on button "Ya, lanjutkan" at bounding box center [368, 212] width 48 height 11
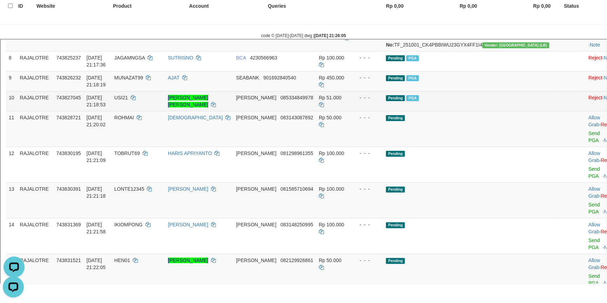
click at [301, 99] on span "085334849978" at bounding box center [296, 97] width 33 height 6
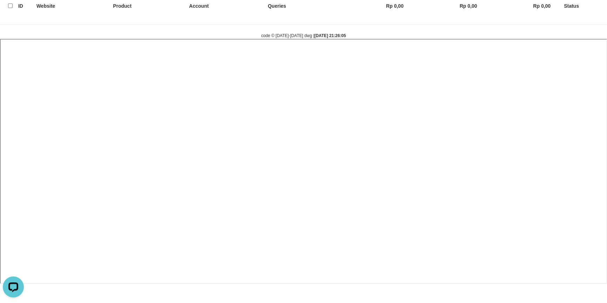
select select
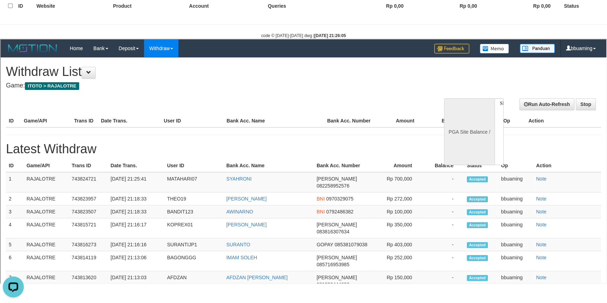
scroll to position [0, 0]
select select "**"
select select
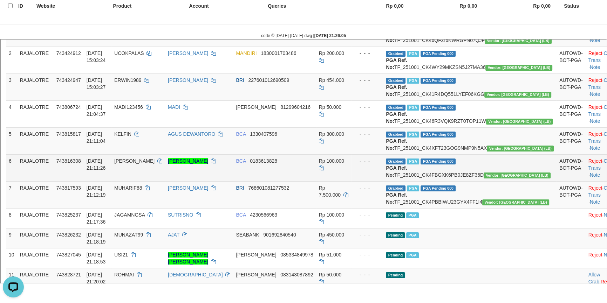
scroll to position [223, 0]
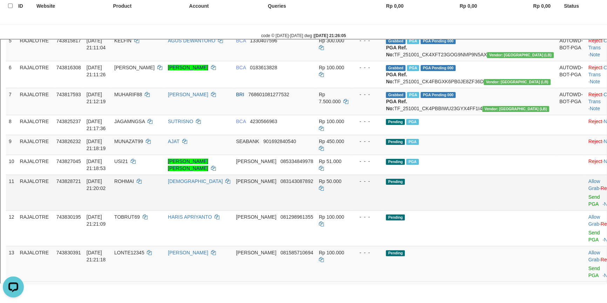
click at [585, 210] on td "Allow Grab · Reject Send PGA · Note" at bounding box center [602, 192] width 35 height 36
click at [588, 206] on link "Send PGA" at bounding box center [594, 199] width 12 height 13
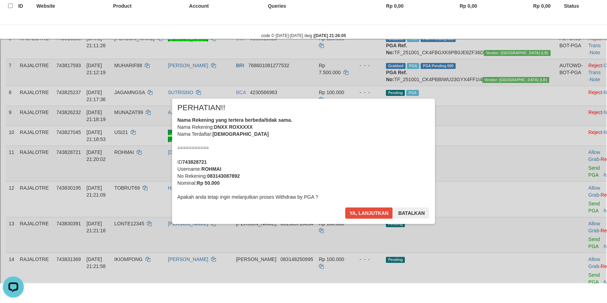
scroll to position [287, 0]
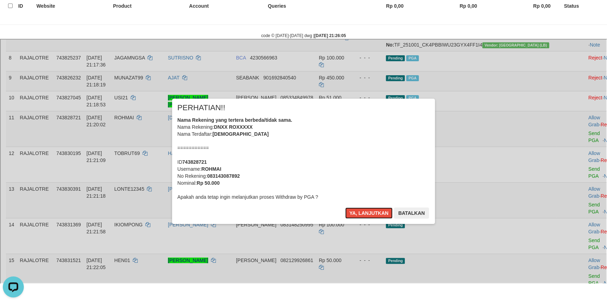
click at [344, 207] on button "Ya, lanjutkan" at bounding box center [368, 212] width 48 height 11
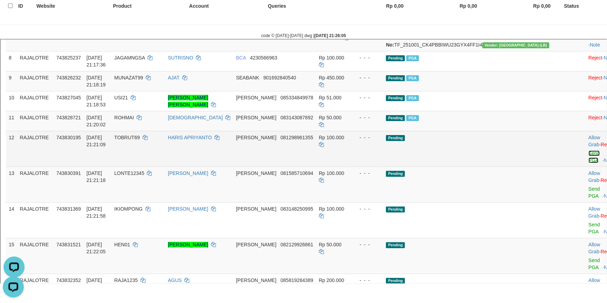
click at [588, 162] on link "Send PGA" at bounding box center [594, 156] width 12 height 13
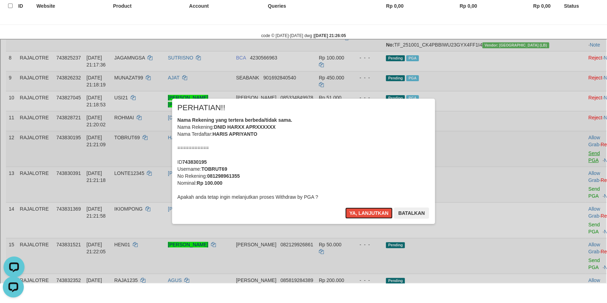
click at [344, 207] on button "Ya, lanjutkan" at bounding box center [368, 212] width 48 height 11
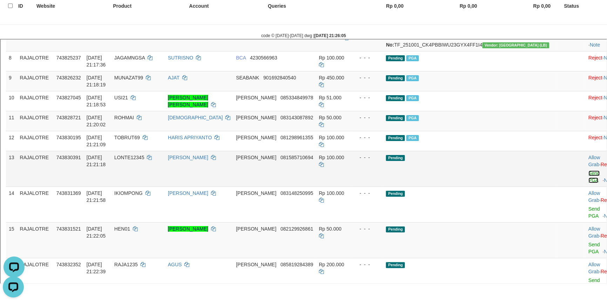
click at [588, 182] on link "Send PGA" at bounding box center [594, 176] width 12 height 13
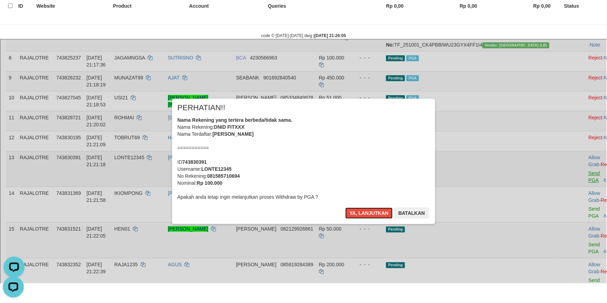
click at [344, 207] on button "Ya, lanjutkan" at bounding box center [368, 212] width 48 height 11
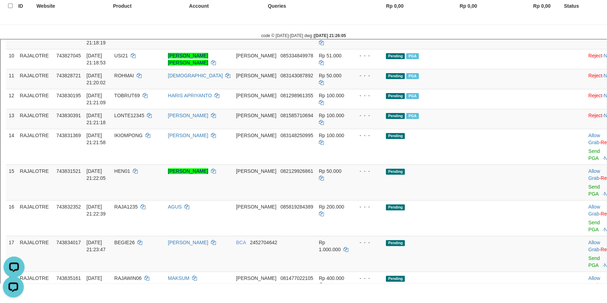
scroll to position [382, 0]
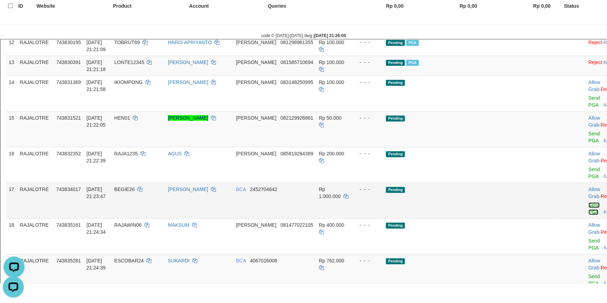
click at [588, 201] on link "Send PGA" at bounding box center [594, 207] width 12 height 13
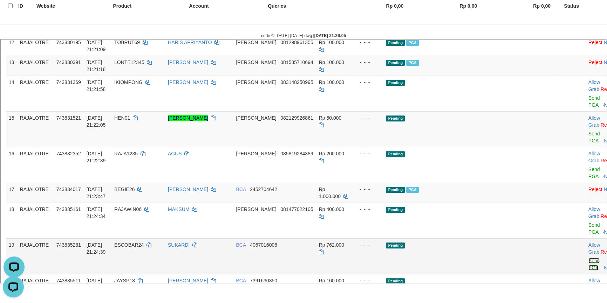
click at [588, 257] on link "Send PGA" at bounding box center [594, 263] width 12 height 13
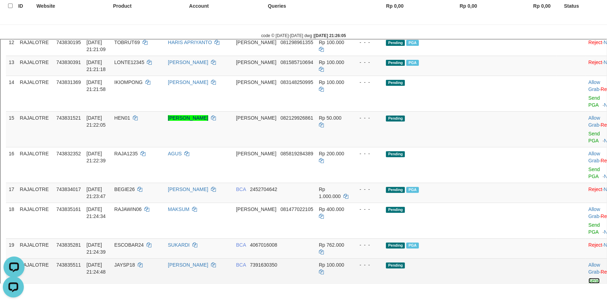
click at [588, 277] on link "Send PGA" at bounding box center [594, 283] width 12 height 13
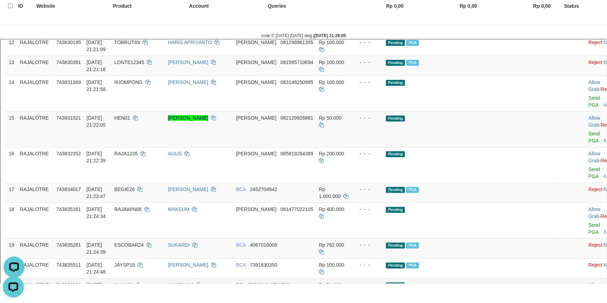
click at [588, 297] on link "Send PGA" at bounding box center [594, 303] width 12 height 13
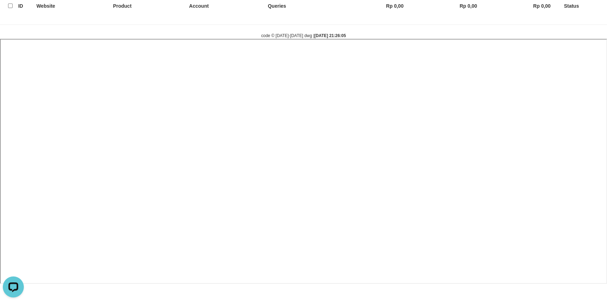
select select
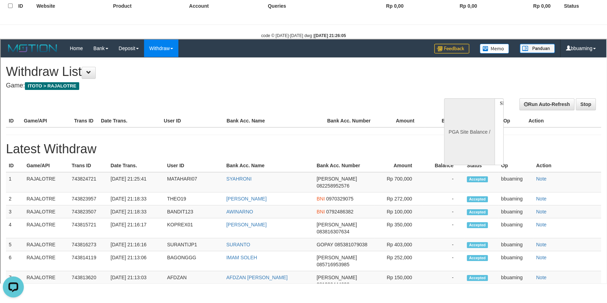
scroll to position [0, 0]
select select "**"
select select
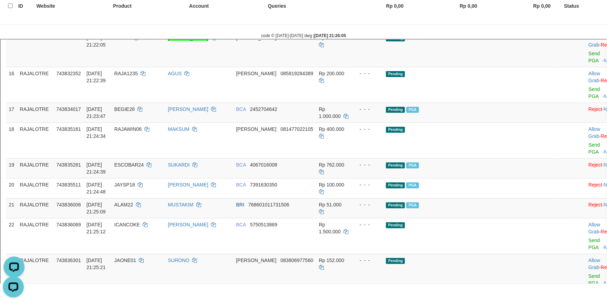
scroll to position [478, 0]
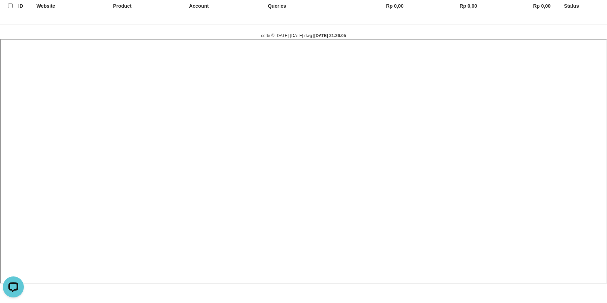
select select
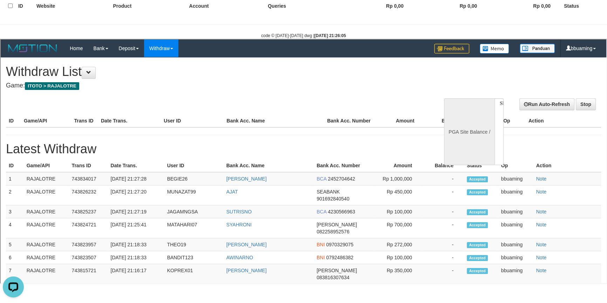
scroll to position [0, 0]
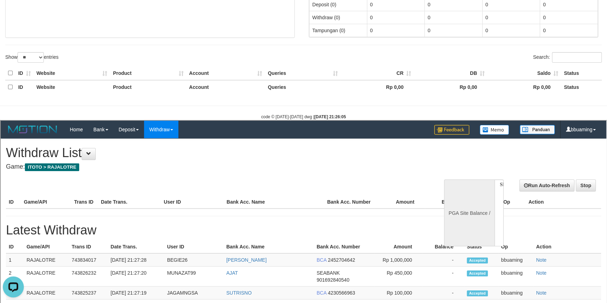
select select "**"
select select
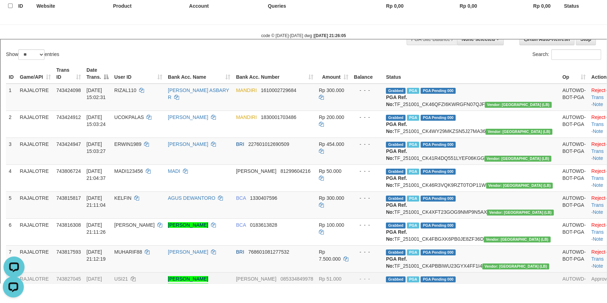
scroll to position [63, 0]
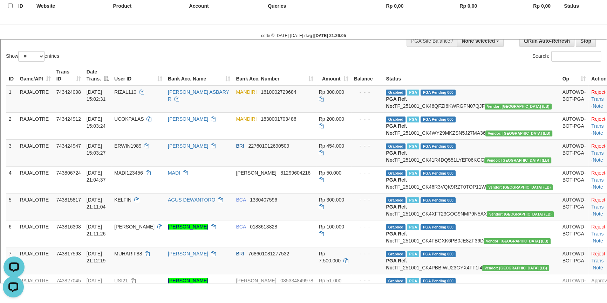
click at [308, 61] on div "Search:" at bounding box center [454, 56] width 292 height 12
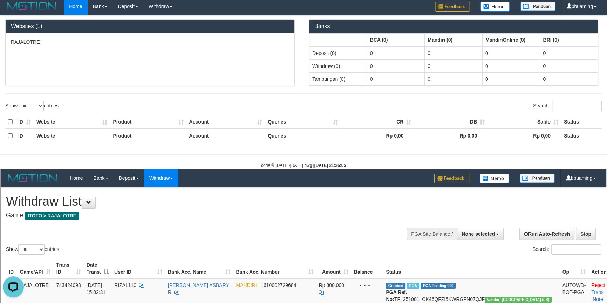
scroll to position [0, 0]
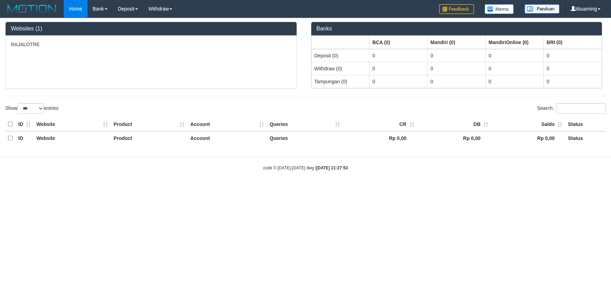
select select "***"
select select "**"
select select
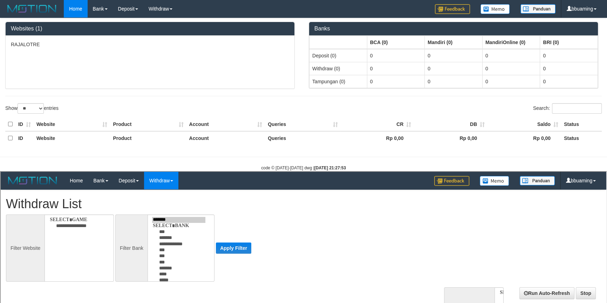
select select
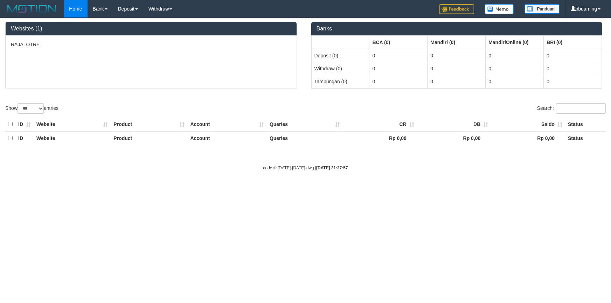
select select "***"
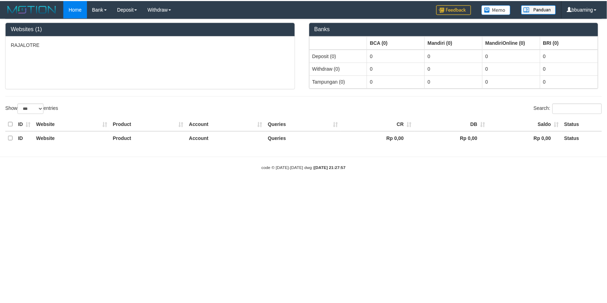
scroll to position [127, 0]
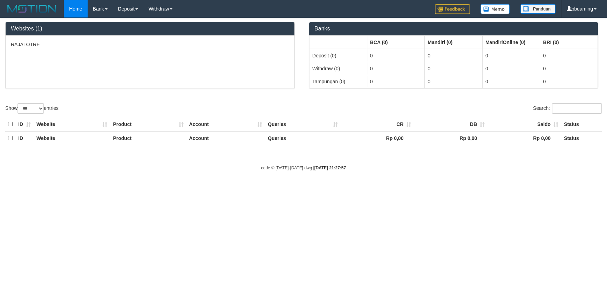
select select "**"
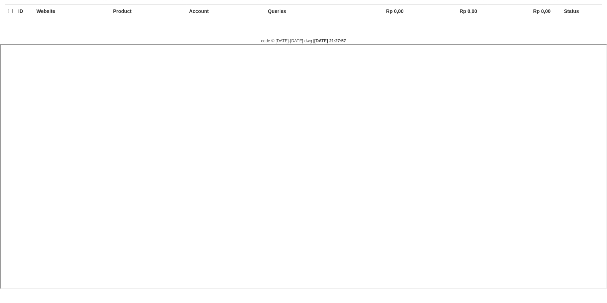
select select
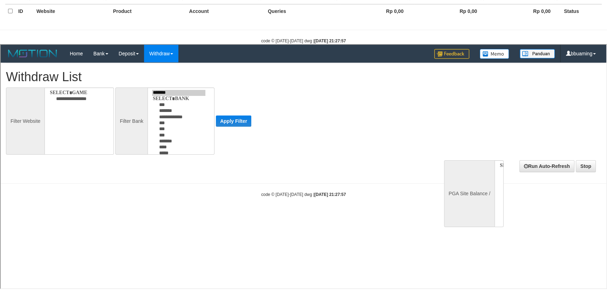
scroll to position [0, 0]
select select
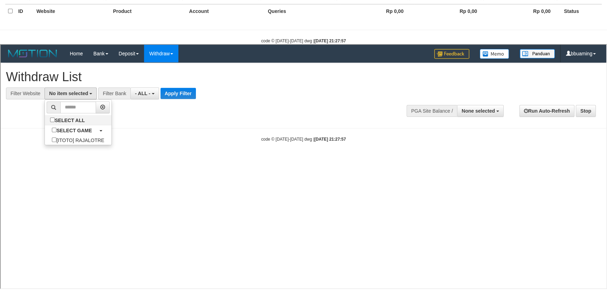
select select "***"
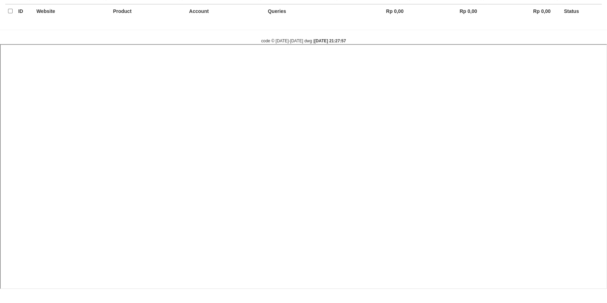
select select
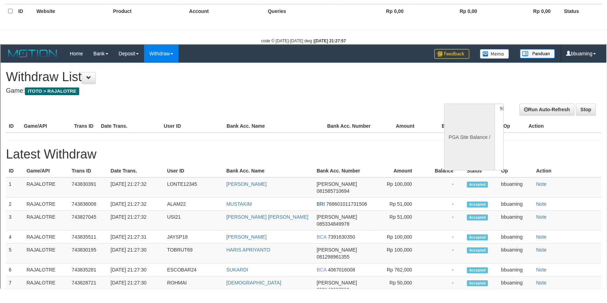
scroll to position [0, 0]
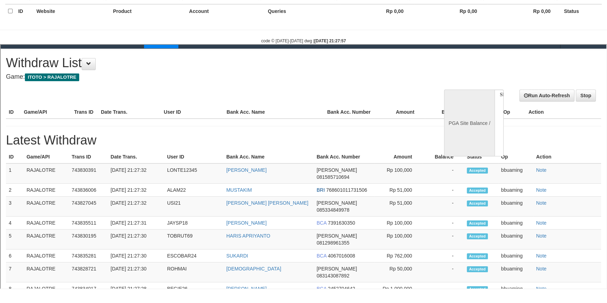
select select "**"
select select
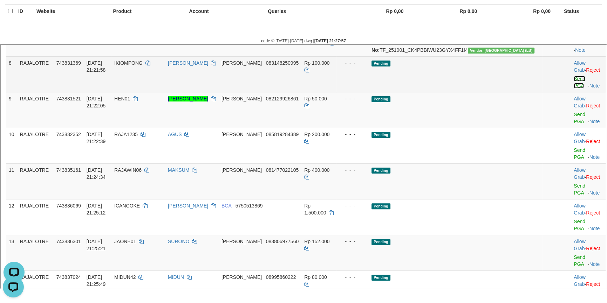
click at [573, 88] on link "Send PGA" at bounding box center [579, 81] width 12 height 13
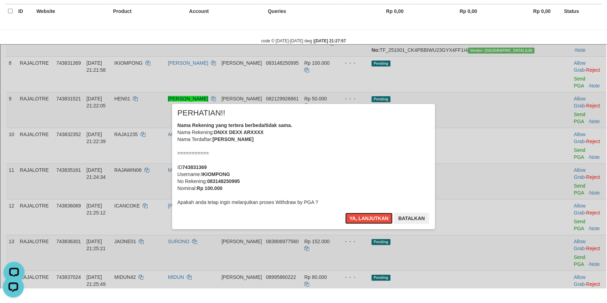
click at [344, 212] on button "Ya, lanjutkan" at bounding box center [368, 217] width 48 height 11
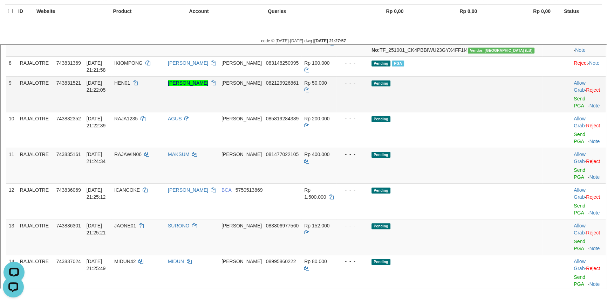
click at [570, 111] on td "Allow Grab · Reject Send PGA · Note" at bounding box center [587, 93] width 35 height 36
click at [573, 108] on link "Send PGA" at bounding box center [579, 101] width 12 height 13
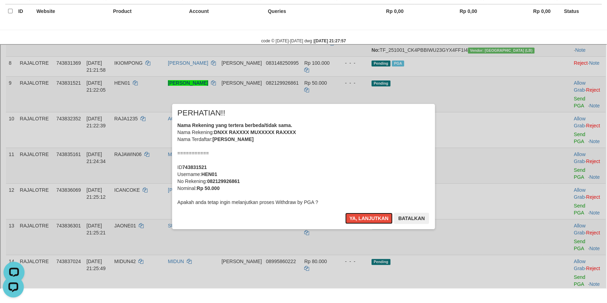
click at [344, 212] on button "Ya, lanjutkan" at bounding box center [368, 217] width 48 height 11
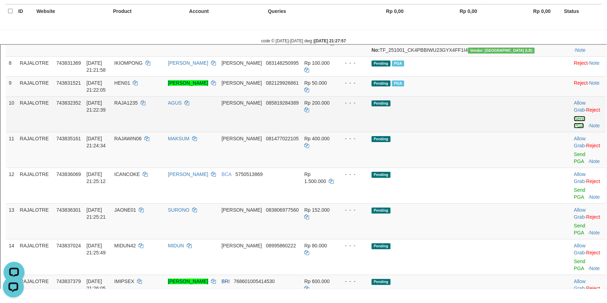
click at [573, 128] on link "Send PGA" at bounding box center [579, 121] width 12 height 13
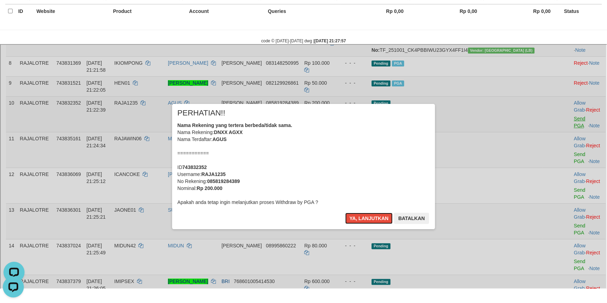
click at [344, 212] on button "Ya, lanjutkan" at bounding box center [368, 217] width 48 height 11
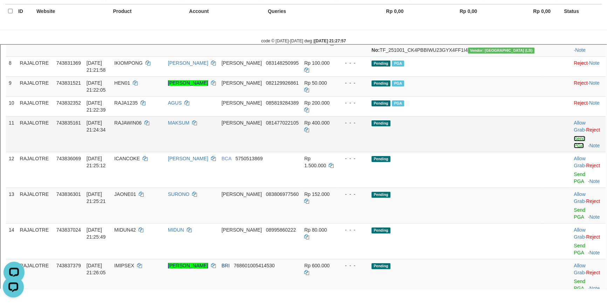
click at [573, 147] on link "Send PGA" at bounding box center [579, 141] width 12 height 13
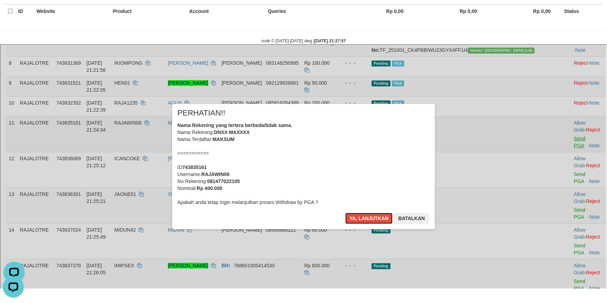
click at [344, 212] on button "Ya, lanjutkan" at bounding box center [368, 217] width 48 height 11
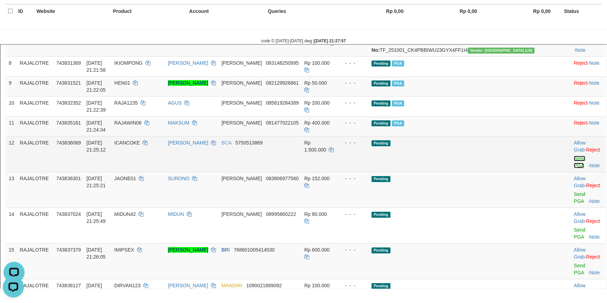
click at [573, 167] on link "Send PGA" at bounding box center [579, 161] width 12 height 13
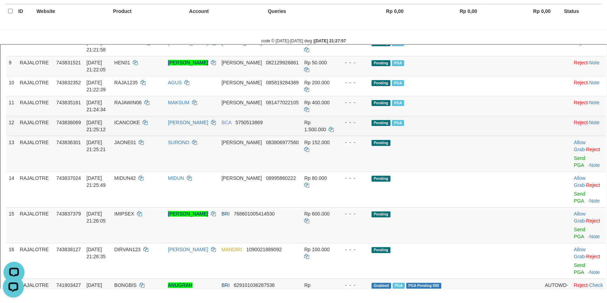
scroll to position [318, 0]
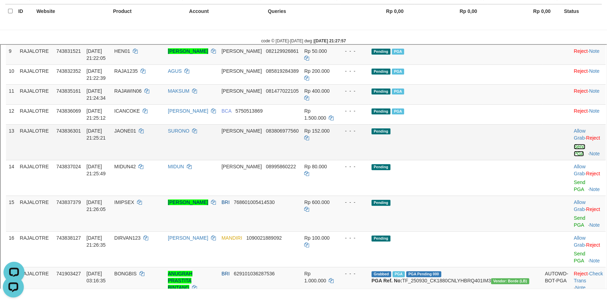
click at [573, 156] on link "Send PGA" at bounding box center [579, 149] width 12 height 13
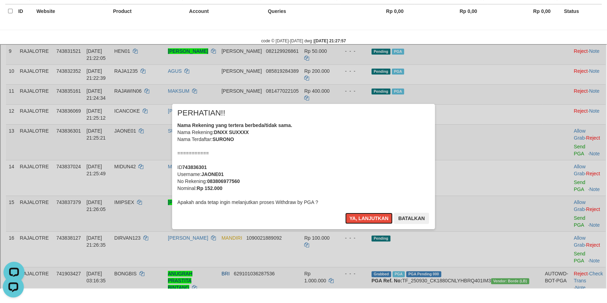
click at [344, 212] on button "Ya, lanjutkan" at bounding box center [368, 217] width 48 height 11
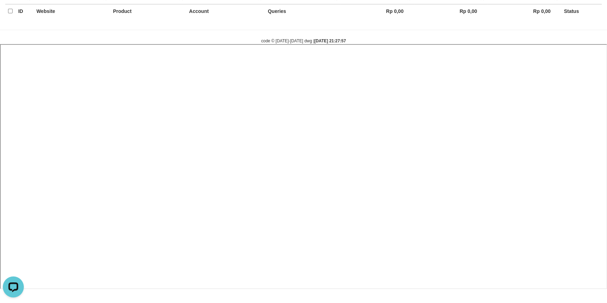
select select
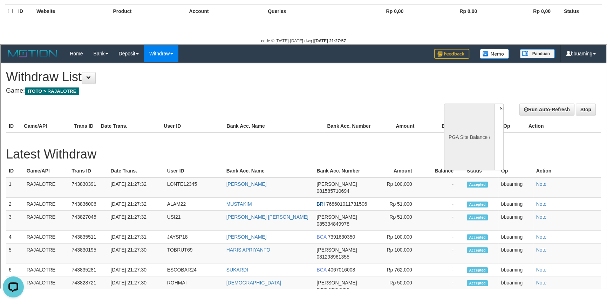
scroll to position [0, 0]
select select "**"
select select
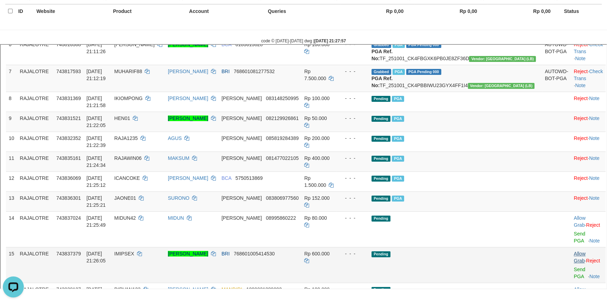
scroll to position [318, 0]
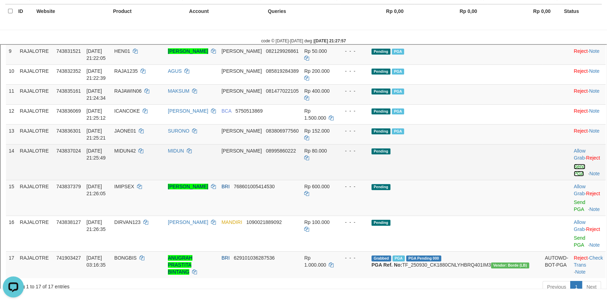
click at [573, 176] on link "Send PGA" at bounding box center [579, 169] width 12 height 13
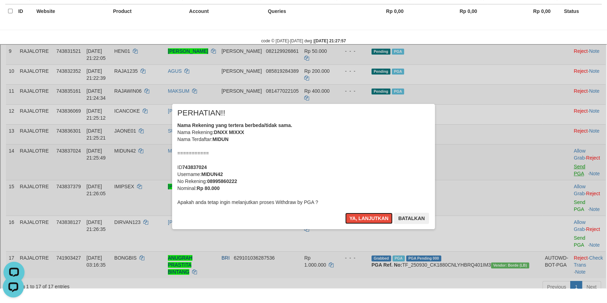
click at [344, 212] on button "Ya, lanjutkan" at bounding box center [368, 217] width 48 height 11
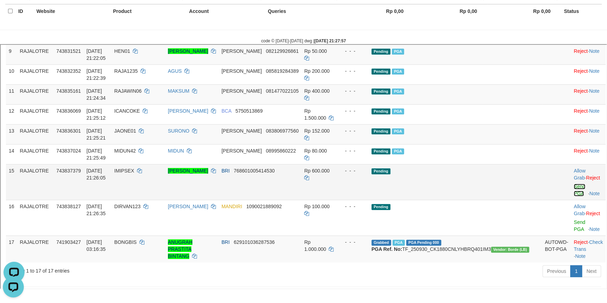
click at [573, 193] on link "Send PGA" at bounding box center [579, 189] width 12 height 13
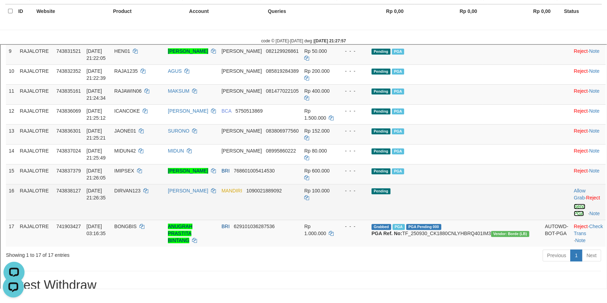
click at [573, 212] on link "Send PGA" at bounding box center [579, 209] width 12 height 13
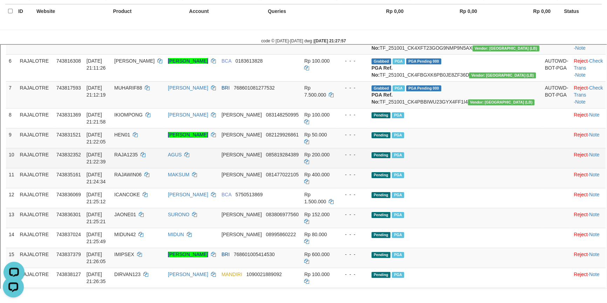
scroll to position [318, 0]
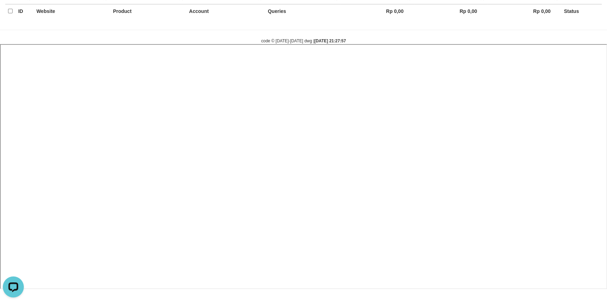
select select
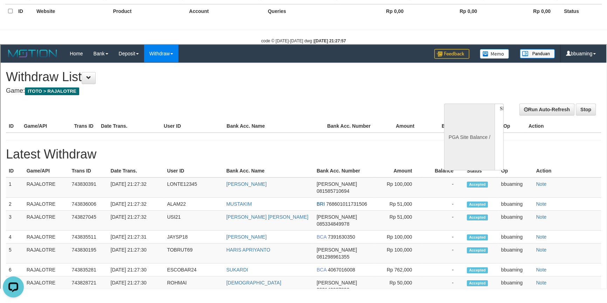
scroll to position [0, 0]
select select "**"
select select
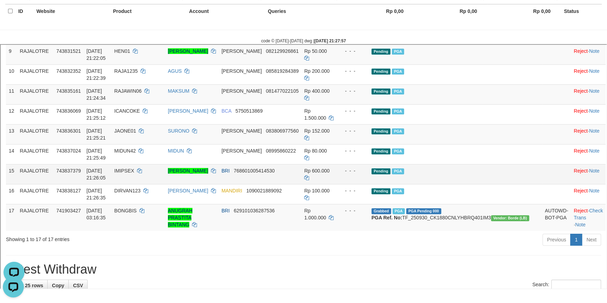
scroll to position [191, 0]
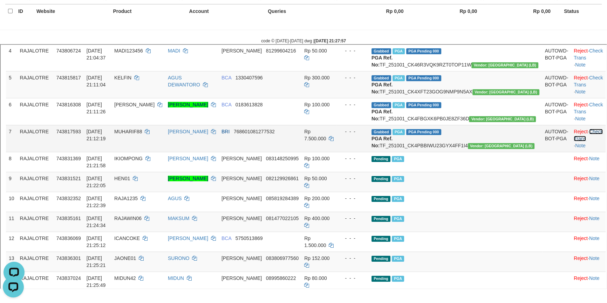
click at [582, 140] on link "Check Trans" at bounding box center [587, 134] width 29 height 13
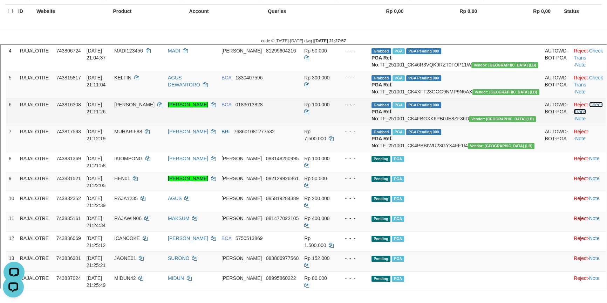
click at [574, 114] on link "Check Trans" at bounding box center [587, 107] width 29 height 13
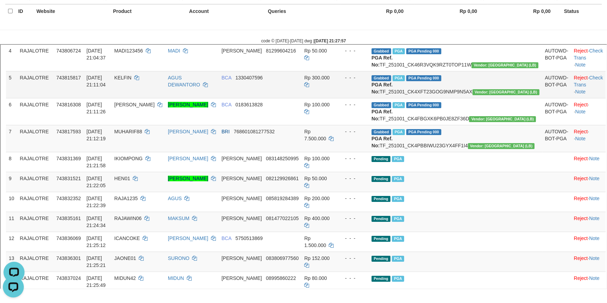
click at [582, 97] on td "Reject · Check Trans · Note" at bounding box center [587, 83] width 35 height 27
click at [581, 87] on link "Check Trans" at bounding box center [587, 80] width 29 height 13
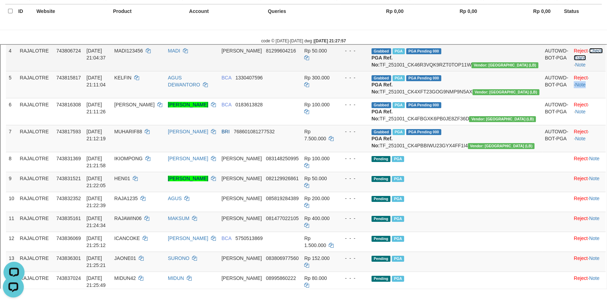
click at [578, 60] on link "Check Trans" at bounding box center [587, 53] width 29 height 13
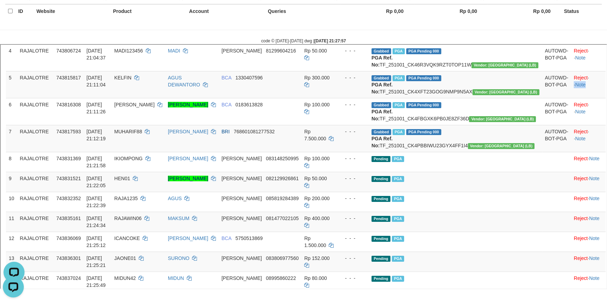
scroll to position [127, 0]
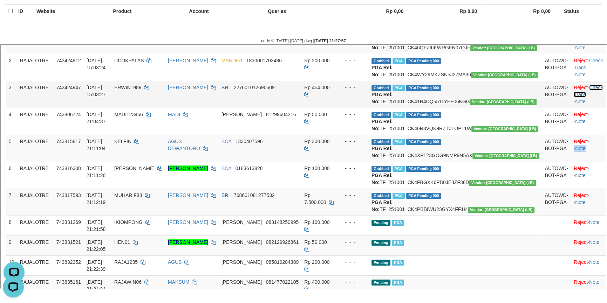
click at [579, 96] on link "Check Trans" at bounding box center [587, 90] width 29 height 13
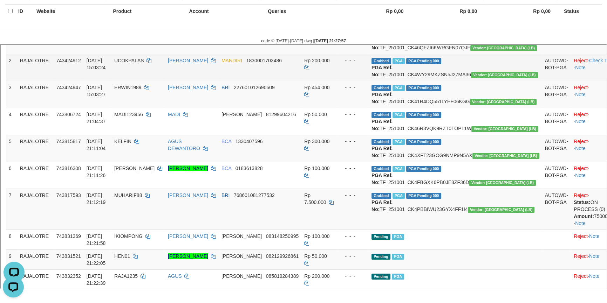
click at [582, 77] on td "Reject · Check Trans · Note" at bounding box center [596, 66] width 52 height 27
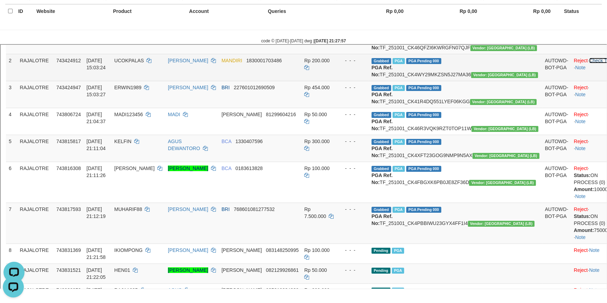
click at [588, 62] on link "Check Trans" at bounding box center [602, 60] width 28 height 6
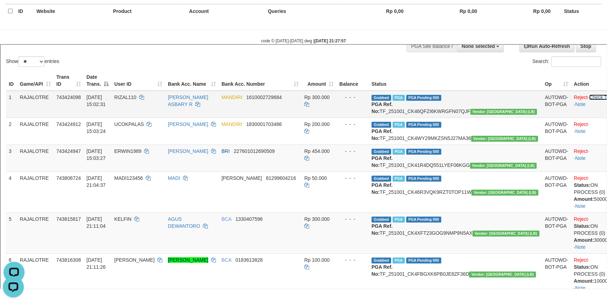
click at [588, 99] on link "Check Trans" at bounding box center [602, 97] width 28 height 6
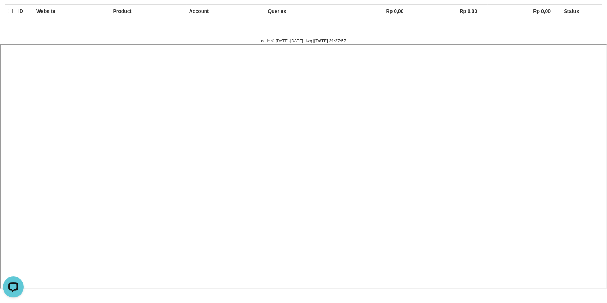
select select
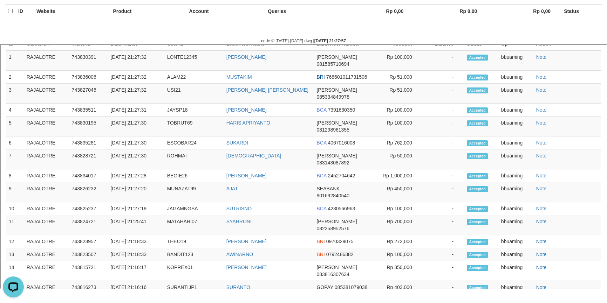
select select "**"
select select
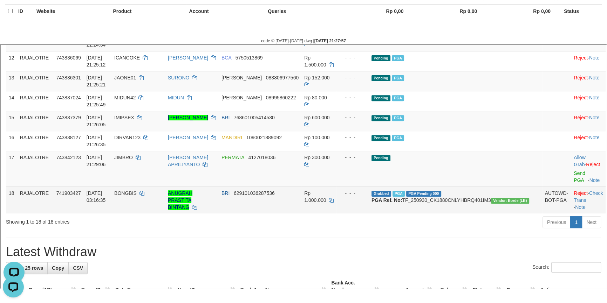
scroll to position [0, 0]
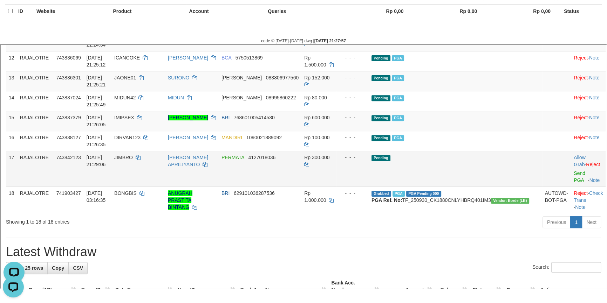
click at [132, 159] on span "JIMBRO" at bounding box center [123, 157] width 19 height 6
copy td "JIMBRO"
click at [573, 171] on link "Send PGA" at bounding box center [579, 176] width 12 height 13
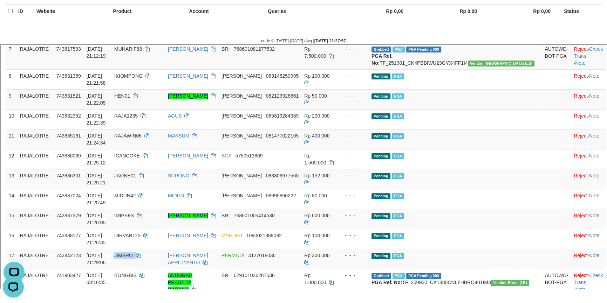
scroll to position [276, 0]
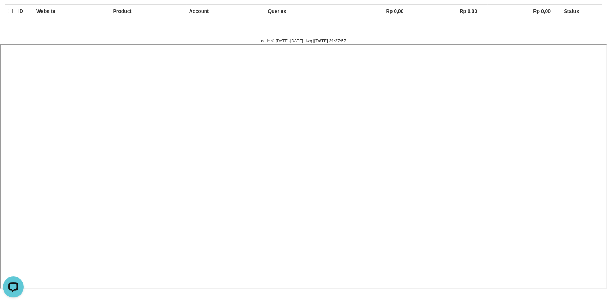
select select
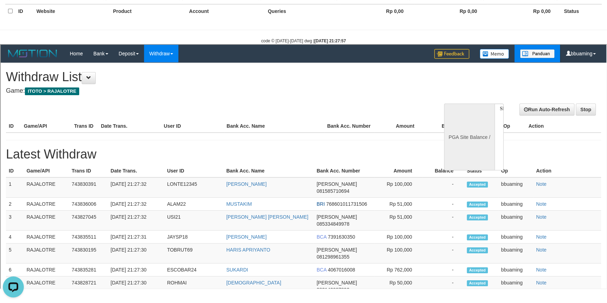
scroll to position [0, 0]
select select "**"
select select
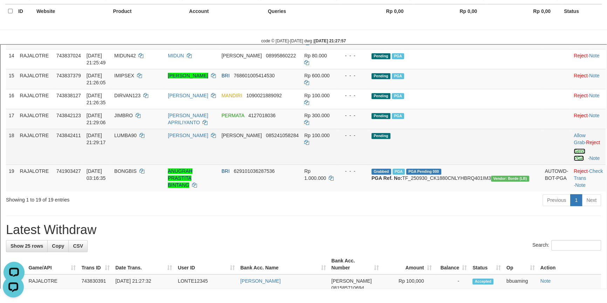
click at [573, 147] on link "Send PGA" at bounding box center [579, 153] width 12 height 13
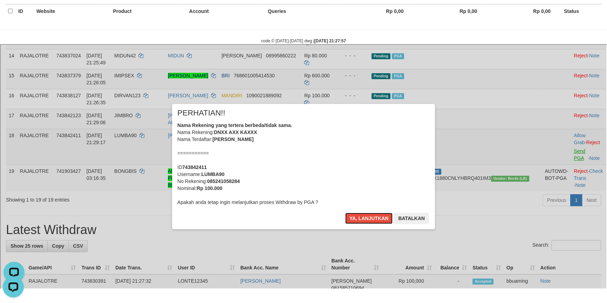
click at [344, 212] on button "Ya, lanjutkan" at bounding box center [368, 217] width 48 height 11
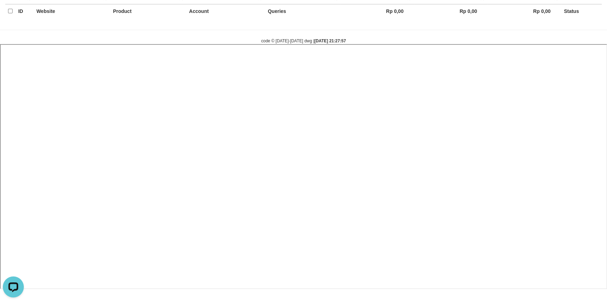
select select
select select "**"
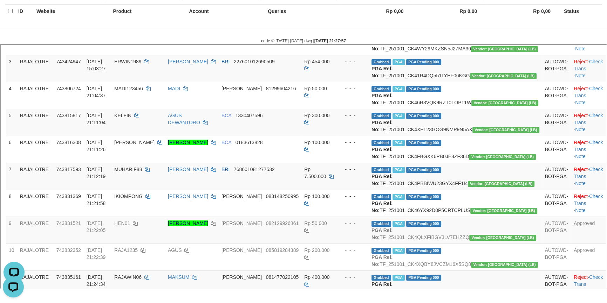
scroll to position [95, 0]
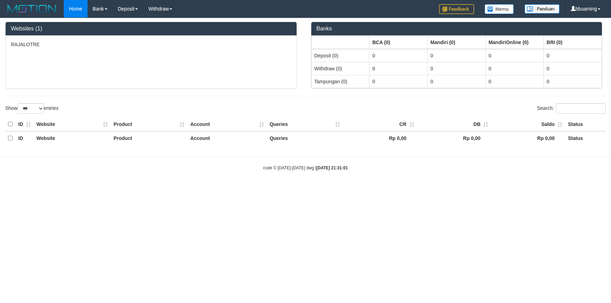
select select "***"
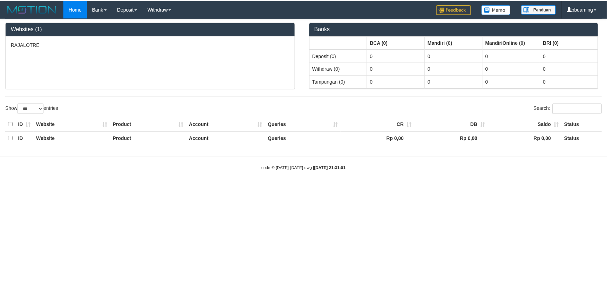
scroll to position [127, 0]
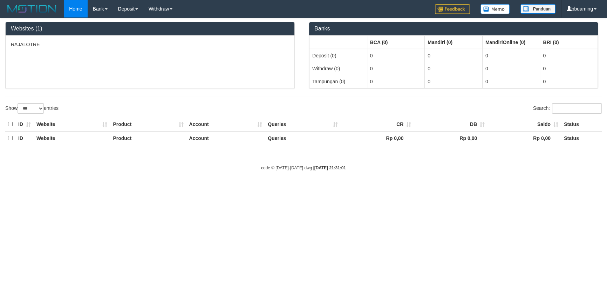
select select "**"
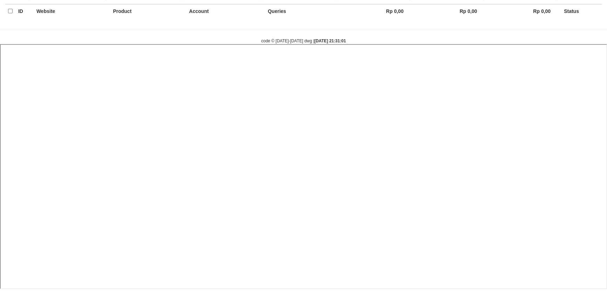
select select
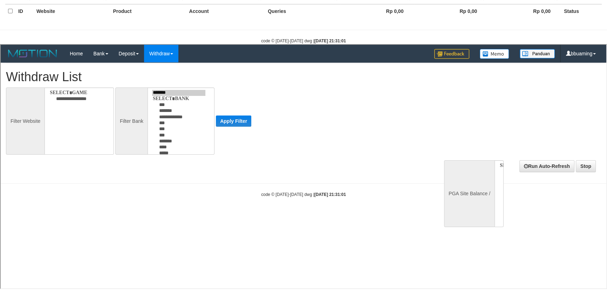
scroll to position [0, 0]
select select
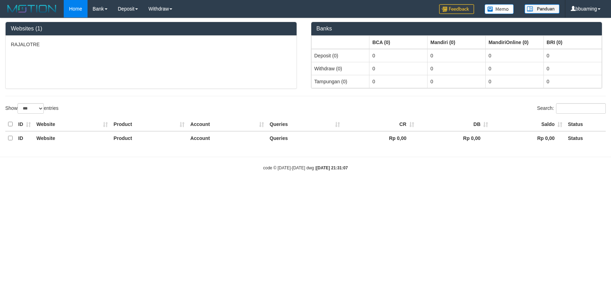
select select "***"
select select "**"
select select
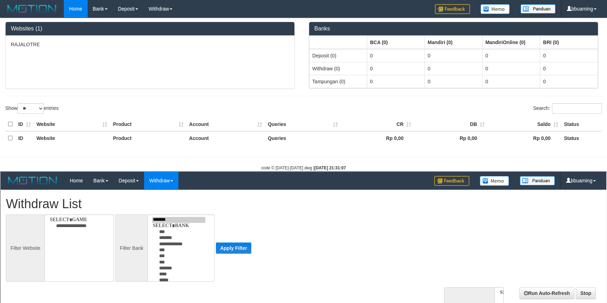
select select
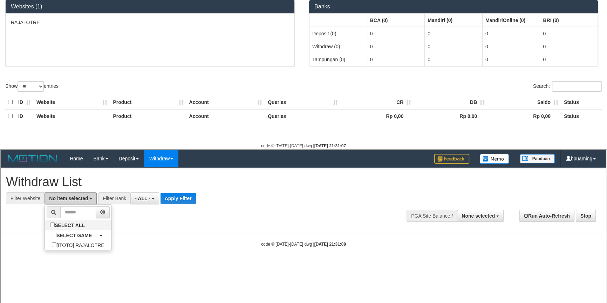
scroll to position [127, 0]
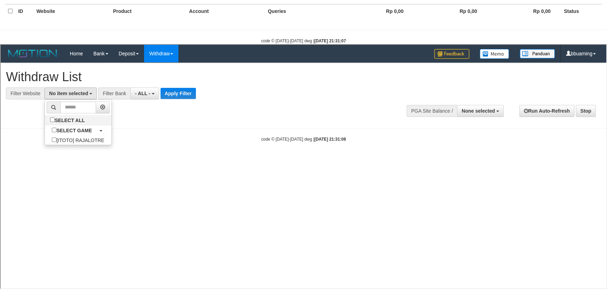
select select "***"
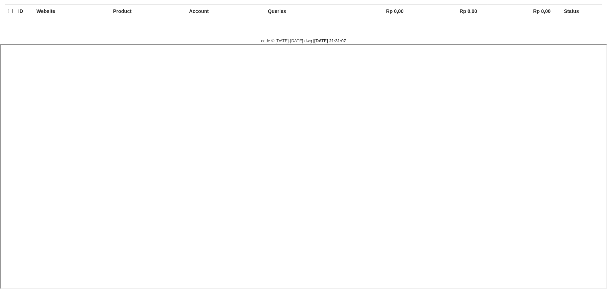
select select
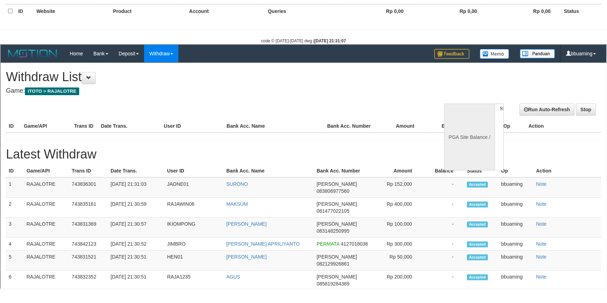
scroll to position [0, 0]
select select "**"
select select
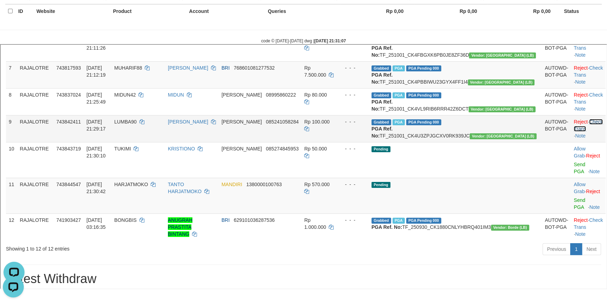
click at [584, 131] on link "Check Trans" at bounding box center [587, 124] width 29 height 13
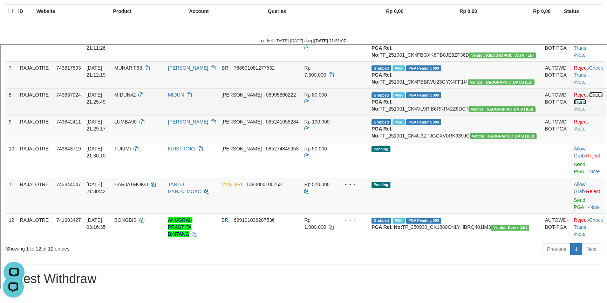
click at [575, 104] on link "Check Trans" at bounding box center [587, 97] width 29 height 13
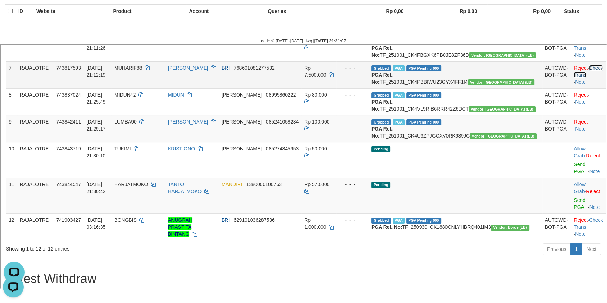
click at [578, 77] on link "Check Trans" at bounding box center [587, 70] width 29 height 13
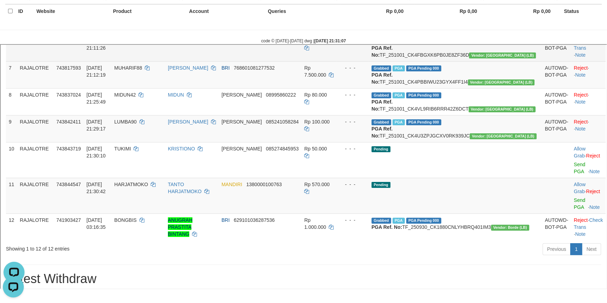
click at [578, 60] on td "Reject · Check Trans · Note" at bounding box center [587, 46] width 35 height 27
click at [579, 50] on link "Check Trans" at bounding box center [587, 43] width 29 height 13
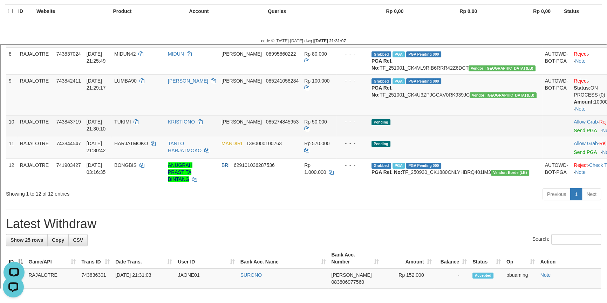
scroll to position [350, 0]
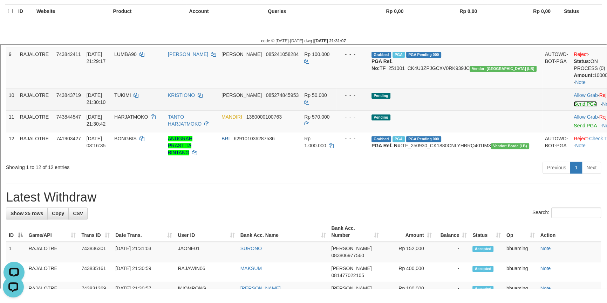
click at [570, 109] on td "Allow Grab · Reject Send PGA · Note" at bounding box center [596, 99] width 52 height 22
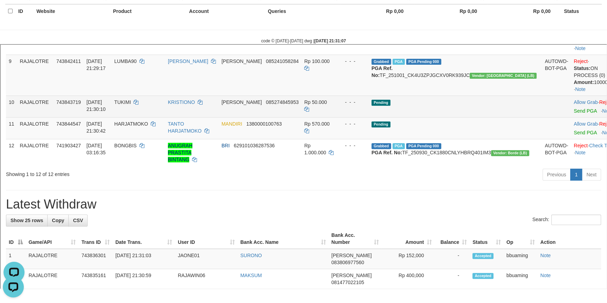
click at [486, 116] on td "Pending" at bounding box center [454, 106] width 173 height 22
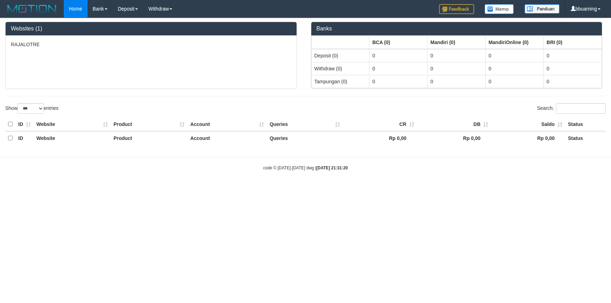
select select "***"
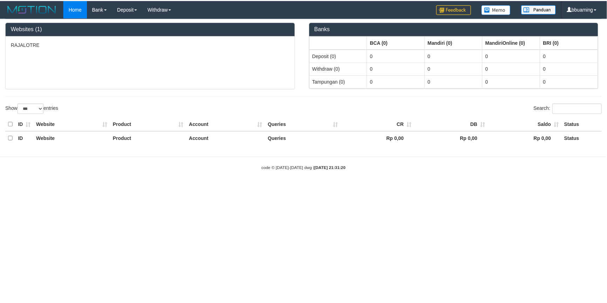
scroll to position [127, 0]
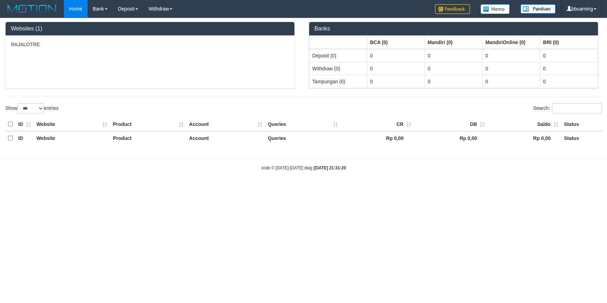
select select "**"
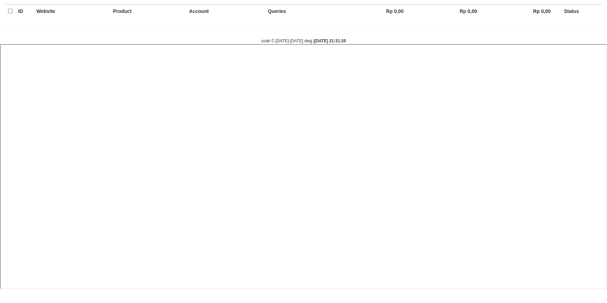
select select
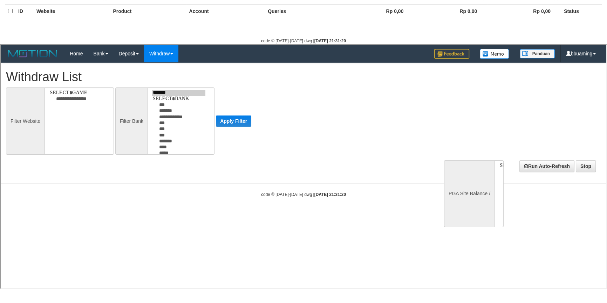
scroll to position [0, 0]
select select
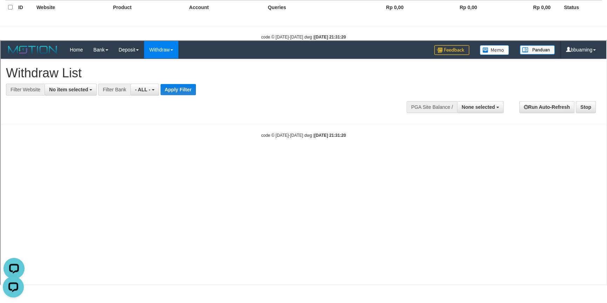
scroll to position [132, 0]
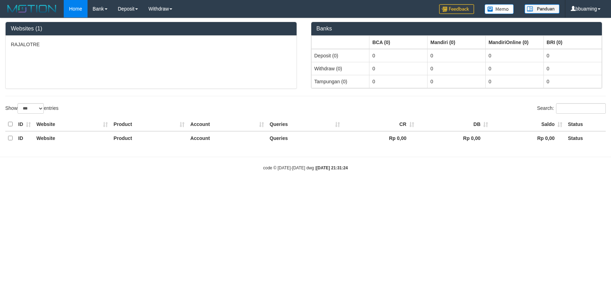
select select "***"
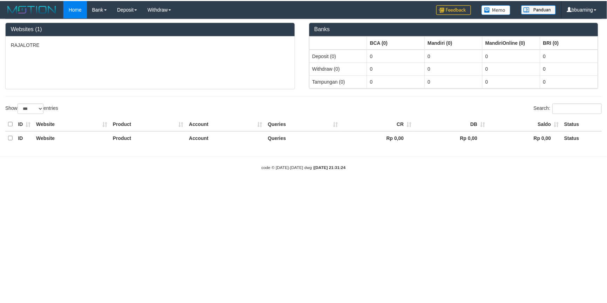
scroll to position [132, 0]
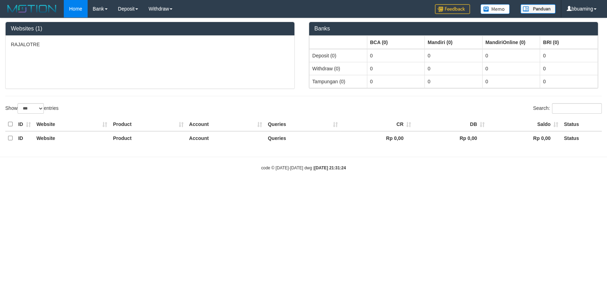
select select "**"
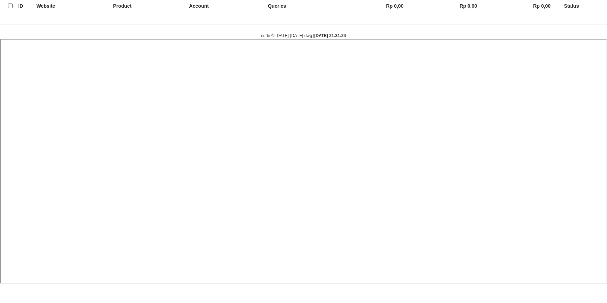
select select
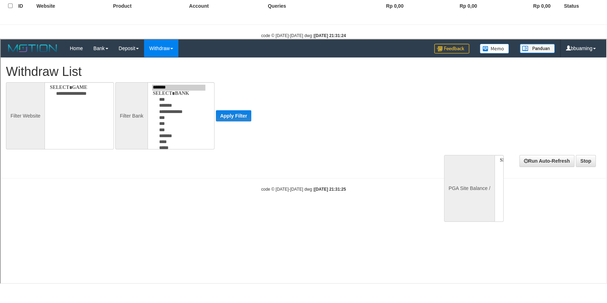
scroll to position [0, 0]
select select
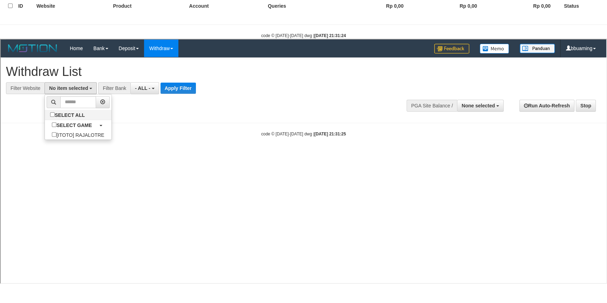
select select "***"
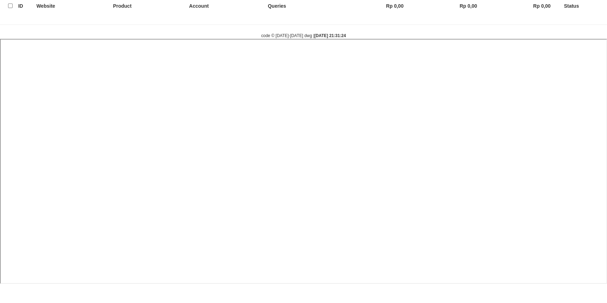
select select
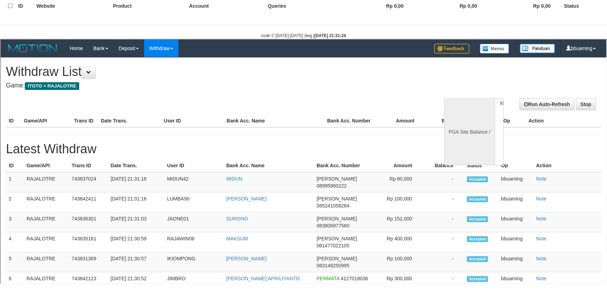
scroll to position [0, 0]
select select "**"
select select
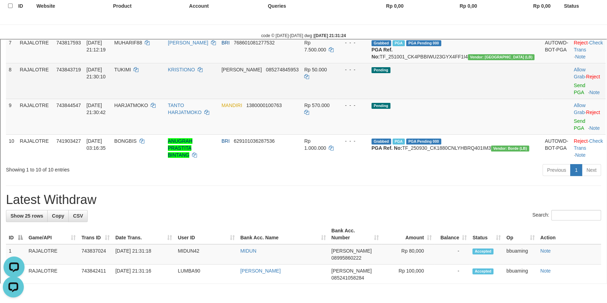
scroll to position [263, 0]
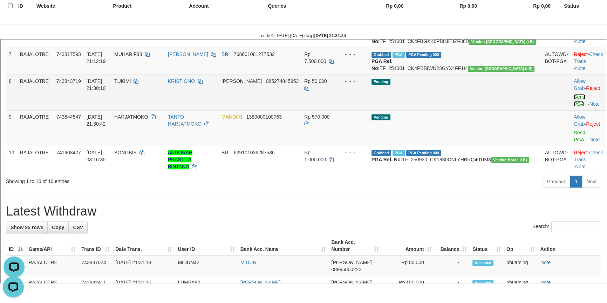
click at [573, 106] on link "Send PGA" at bounding box center [579, 99] width 12 height 13
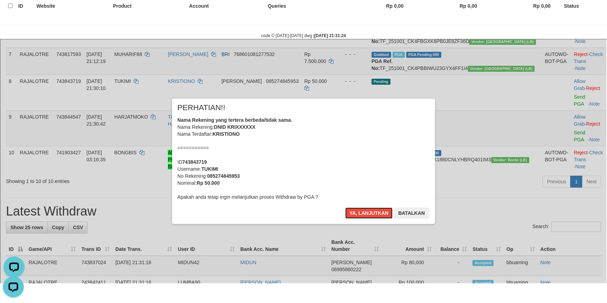
click at [344, 207] on button "Ya, lanjutkan" at bounding box center [368, 212] width 48 height 11
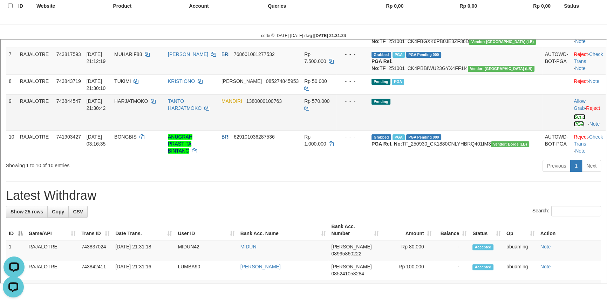
click at [573, 126] on link "Send PGA" at bounding box center [579, 119] width 12 height 13
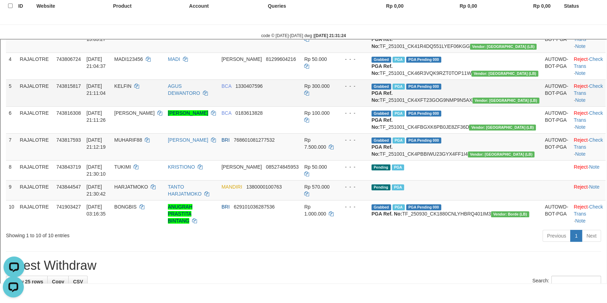
scroll to position [136, 0]
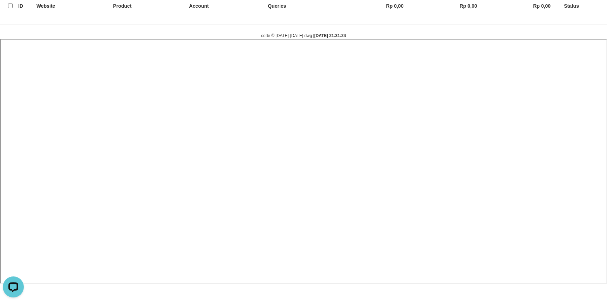
select select
select select "**"
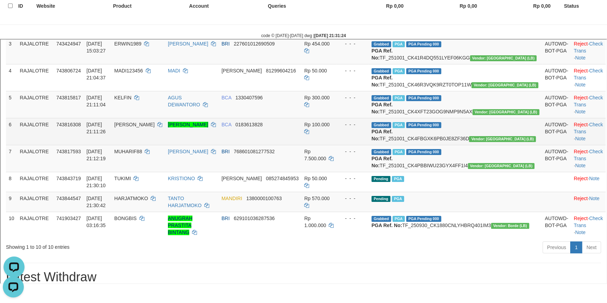
scroll to position [159, 0]
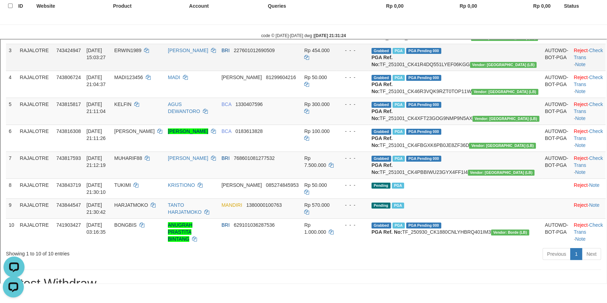
click at [365, 53] on div "- - -" at bounding box center [351, 49] width 27 height 7
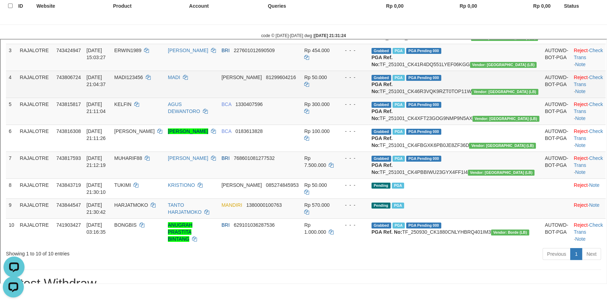
click at [433, 97] on td "Grabbed PGA PGA Pending 000 PGA Ref. No: TF_251001_CK46R3VQK9RZT0TOP11W Vendor:…" at bounding box center [454, 83] width 173 height 27
copy td "TF_251001_CK46R3VQK9RZT0TOP11W"
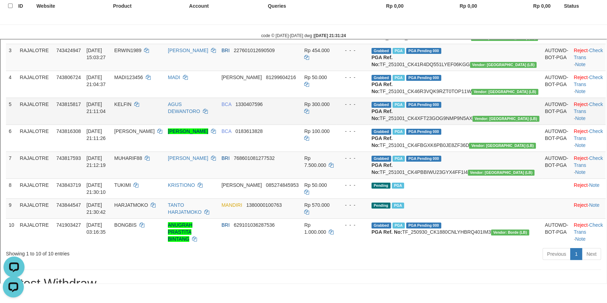
click at [432, 124] on td "Grabbed PGA PGA Pending 000 PGA Ref. No: TF_251001_CK4XFT23GOG9NMP9N5AX Vendor:…" at bounding box center [454, 110] width 173 height 27
copy td "TF_251001_CK4XFT23GOG9NMP9N5AX"
click at [432, 124] on td "Grabbed PGA PGA Pending 000 PGA Ref. No: TF_251001_CK4XFT23GOG9NMP9N5AX Vendor:…" at bounding box center [454, 110] width 173 height 27
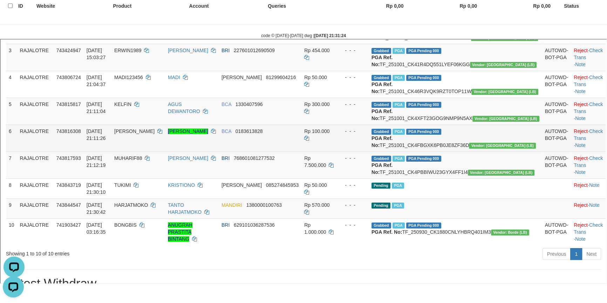
click at [466, 151] on td "Grabbed PGA PGA Pending 000 PGA Ref. No: TF_251001_CK4FBGXK6PB0JE8ZF36D Vendor:…" at bounding box center [454, 137] width 173 height 27
copy td "TF_251001_CK4FBGXK6PB0JE8ZF36D"
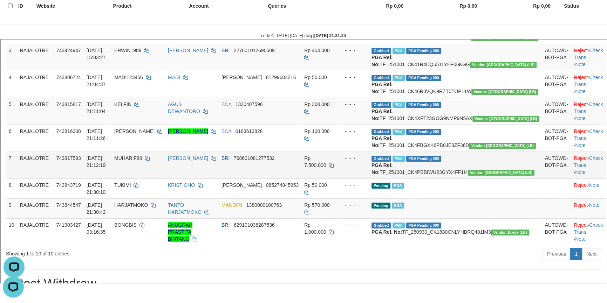
click at [474, 178] on td "Grabbed PGA PGA Pending 000 PGA Ref. No: TF_251001_CK4PBBIWU23GYX4FF1I4 Vendor:…" at bounding box center [454, 164] width 173 height 27
copy td "TF_251001_CK4PBBIWU23GYX4FF1I4"
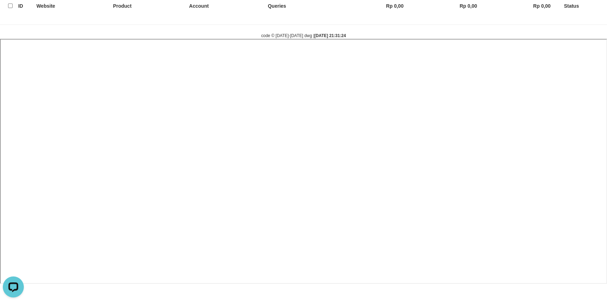
select select
select select "**"
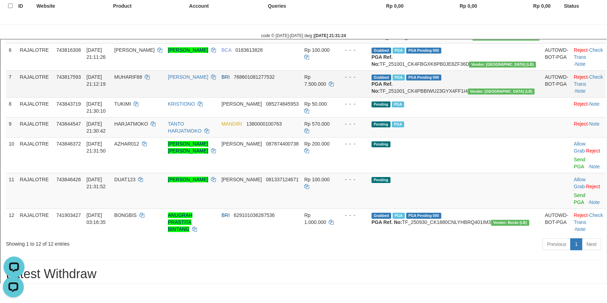
scroll to position [283, 0]
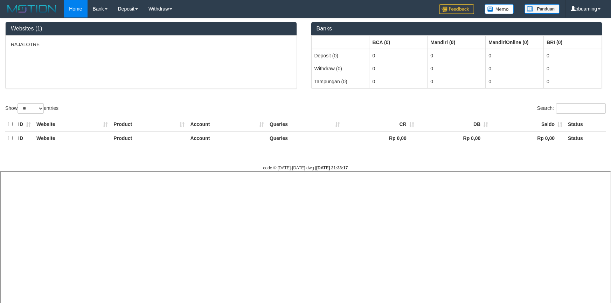
select select "**"
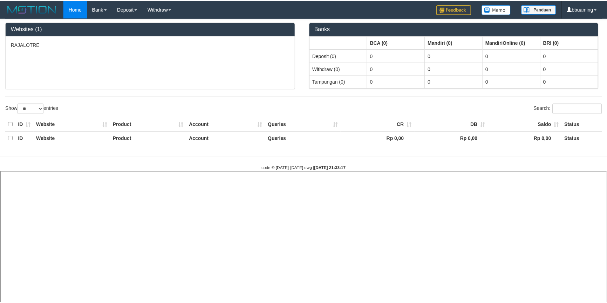
scroll to position [132, 0]
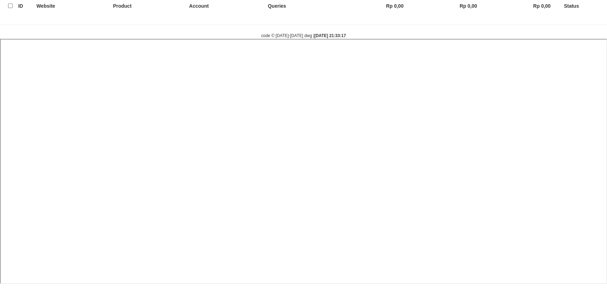
select select
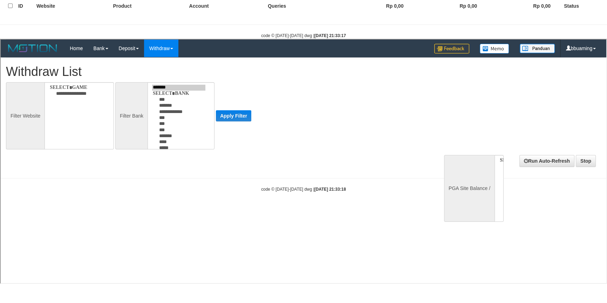
scroll to position [0, 0]
select select
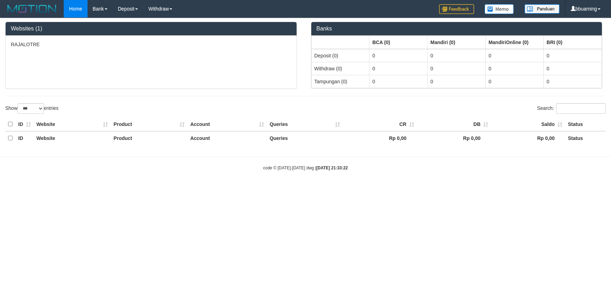
select select "***"
select select "**"
select select
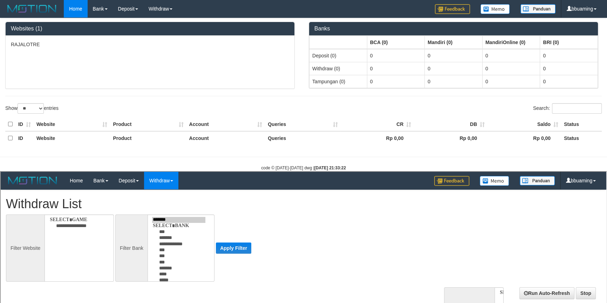
select select
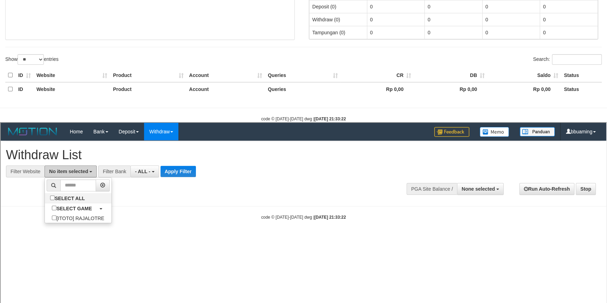
scroll to position [132, 0]
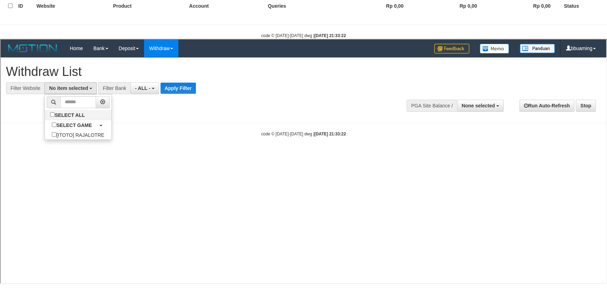
select select "***"
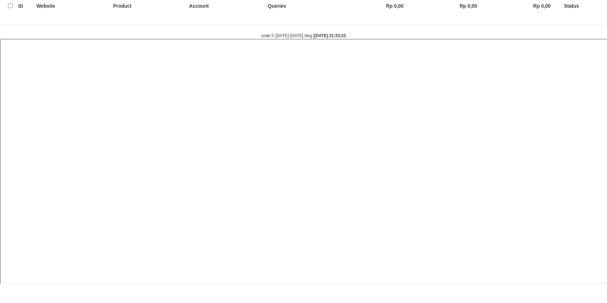
select select
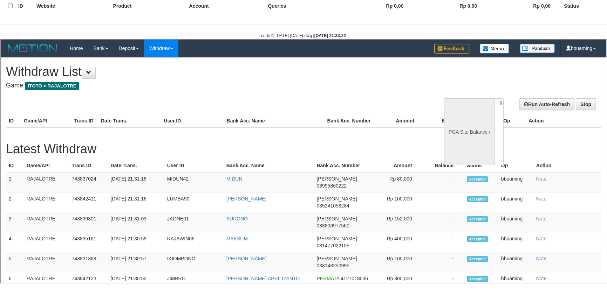
scroll to position [0, 0]
select select "**"
select select
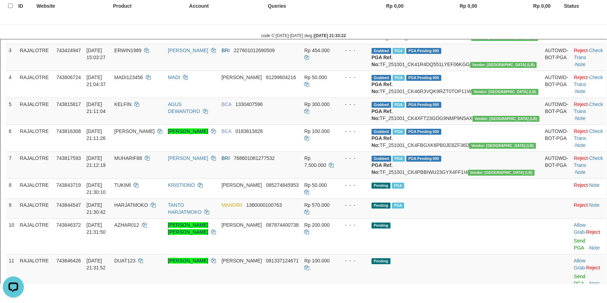
scroll to position [255, 0]
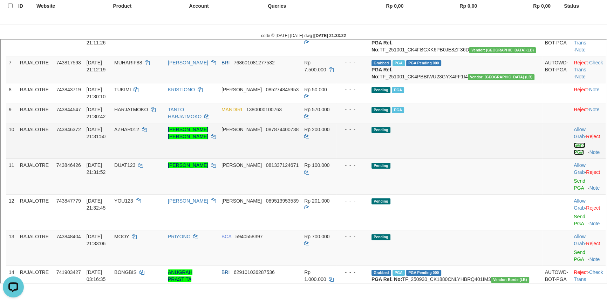
click at [573, 154] on link "Send PGA" at bounding box center [579, 148] width 12 height 13
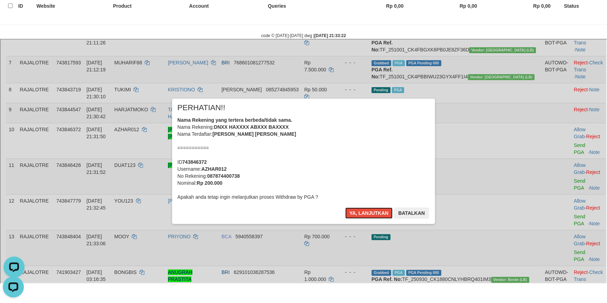
click at [344, 207] on button "Ya, lanjutkan" at bounding box center [368, 212] width 48 height 11
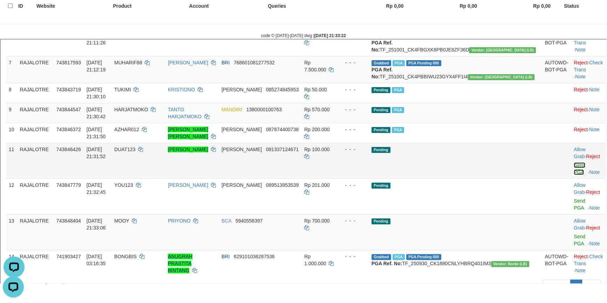
click at [573, 174] on link "Send PGA" at bounding box center [579, 168] width 12 height 13
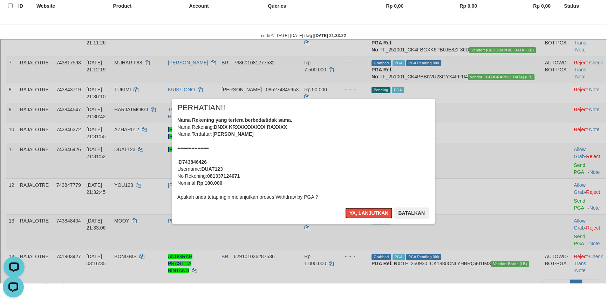
click at [344, 207] on button "Ya, lanjutkan" at bounding box center [368, 212] width 48 height 11
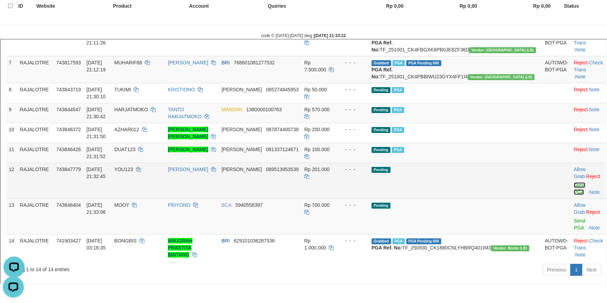
click at [573, 194] on link "Send PGA" at bounding box center [579, 187] width 12 height 13
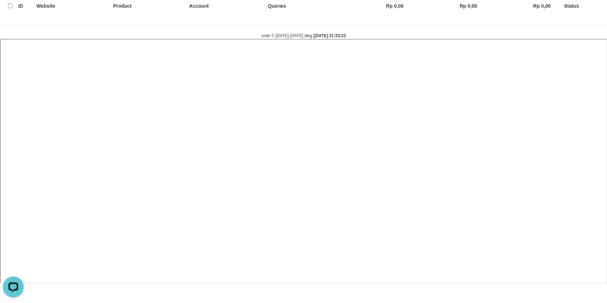
select select
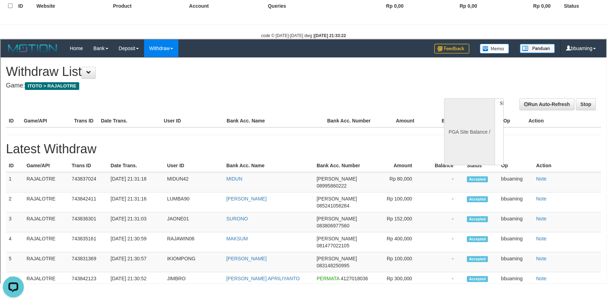
select select "**"
select select
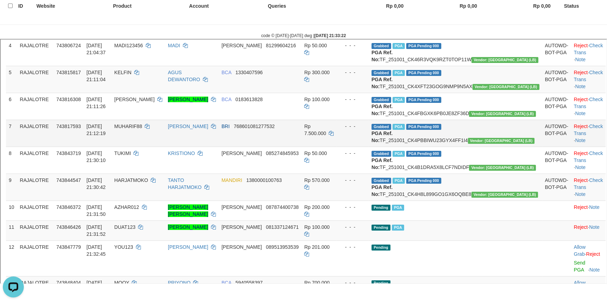
scroll to position [318, 0]
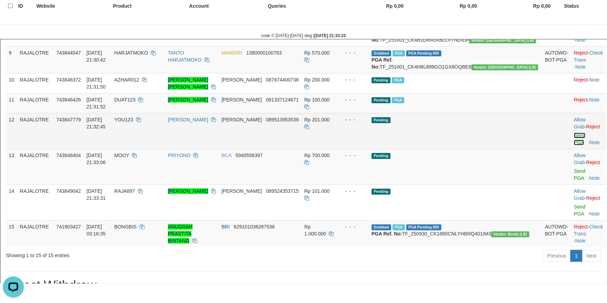
click at [573, 144] on link "Send PGA" at bounding box center [579, 138] width 12 height 13
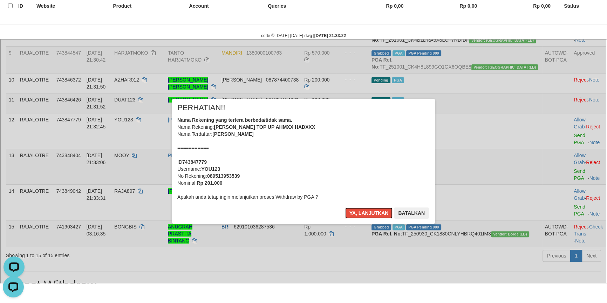
click at [344, 207] on button "Ya, lanjutkan" at bounding box center [368, 212] width 48 height 11
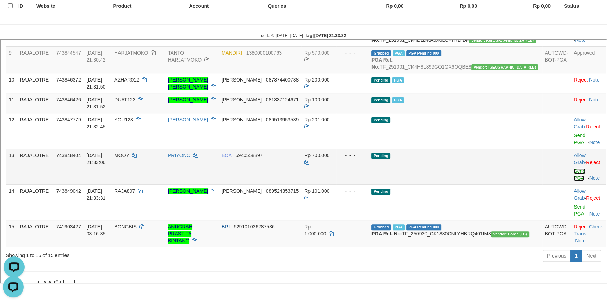
click at [573, 180] on link "Send PGA" at bounding box center [579, 173] width 12 height 13
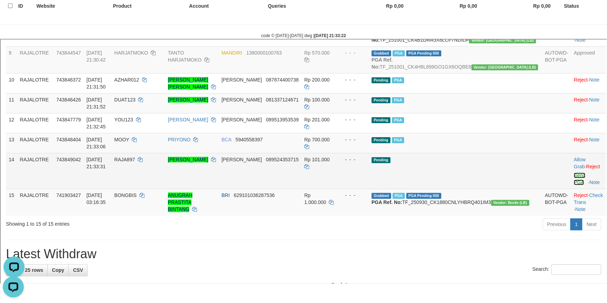
click at [573, 184] on link "Send PGA" at bounding box center [579, 178] width 12 height 13
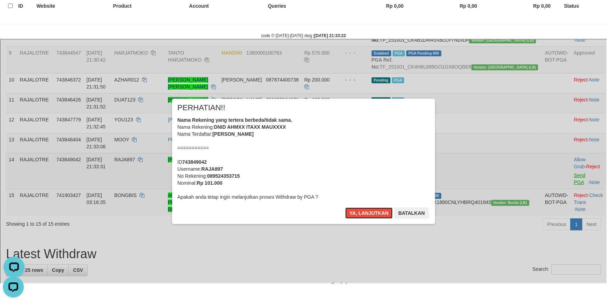
click at [344, 207] on button "Ya, lanjutkan" at bounding box center [368, 212] width 48 height 11
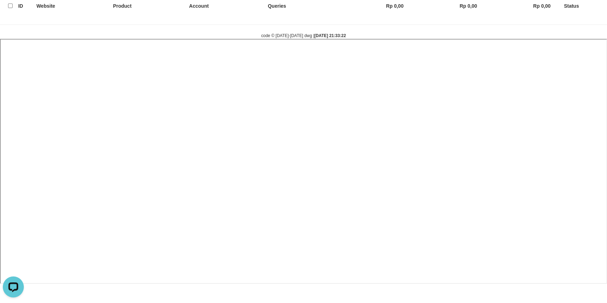
select select
select select "**"
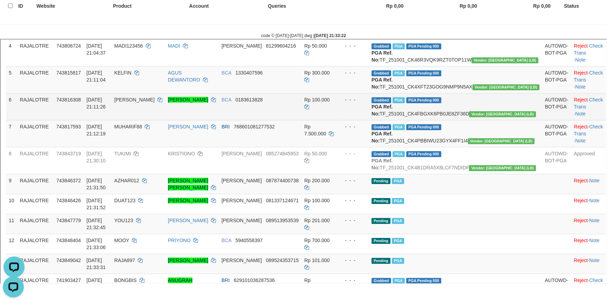
scroll to position [191, 0]
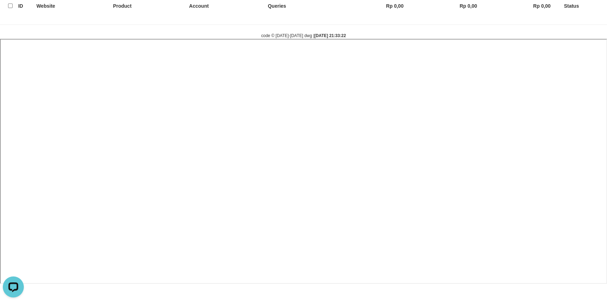
select select
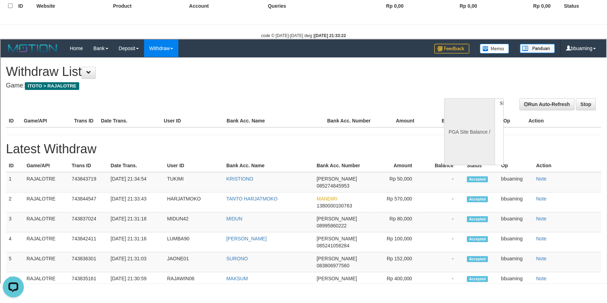
scroll to position [130, 0]
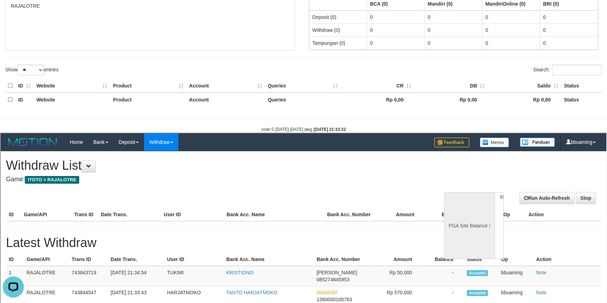
select select "**"
select select
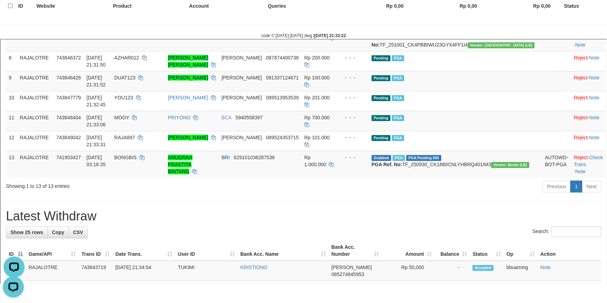
scroll to position [0, 0]
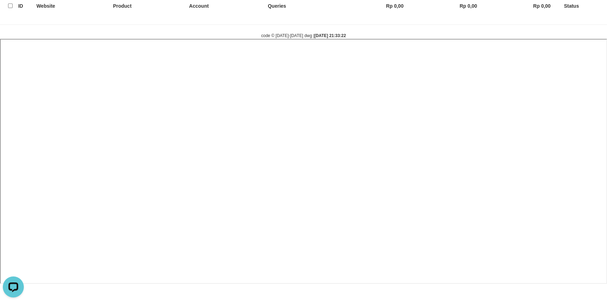
select select
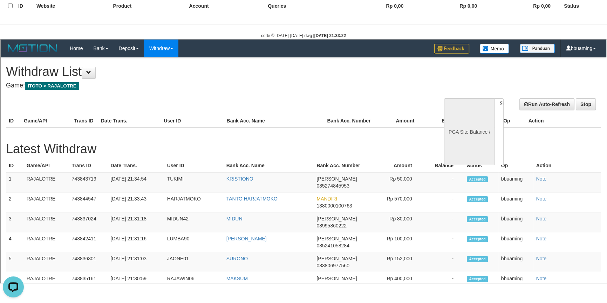
select select "**"
select select
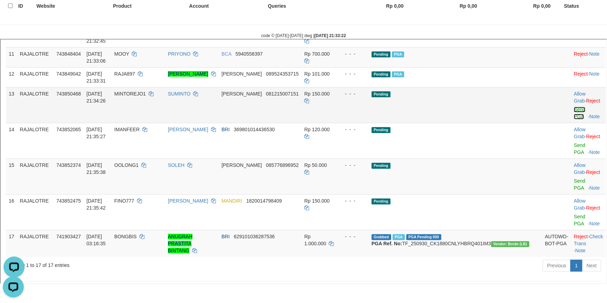
click at [573, 118] on link "Send PGA" at bounding box center [579, 112] width 12 height 13
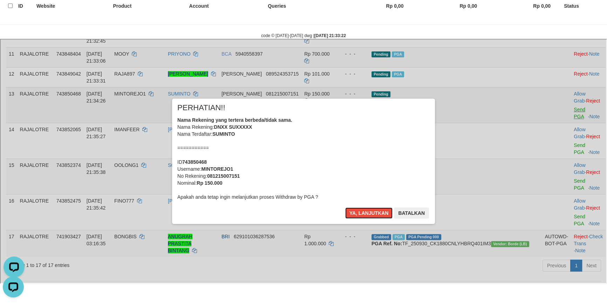
click at [344, 207] on button "Ya, lanjutkan" at bounding box center [368, 212] width 48 height 11
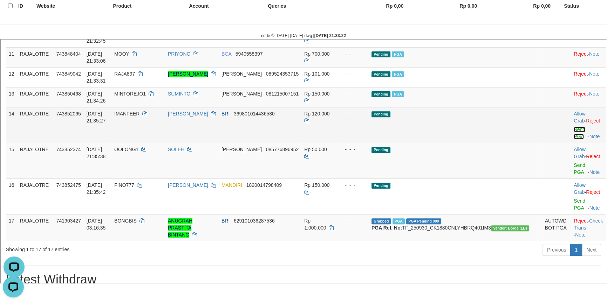
click at [573, 136] on link "Send PGA" at bounding box center [579, 132] width 12 height 13
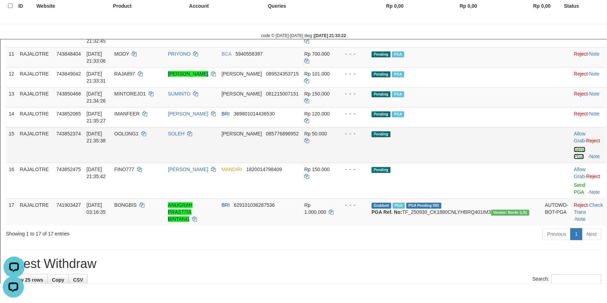
click at [573, 150] on link "Send PGA" at bounding box center [579, 152] width 12 height 13
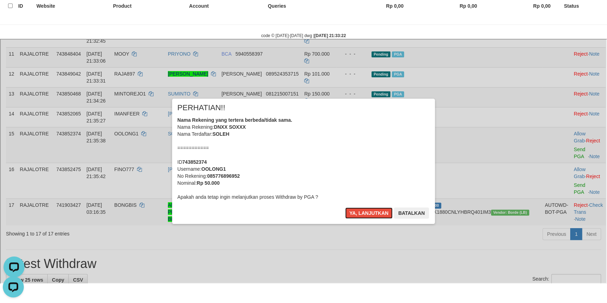
click at [344, 207] on button "Ya, lanjutkan" at bounding box center [368, 212] width 48 height 11
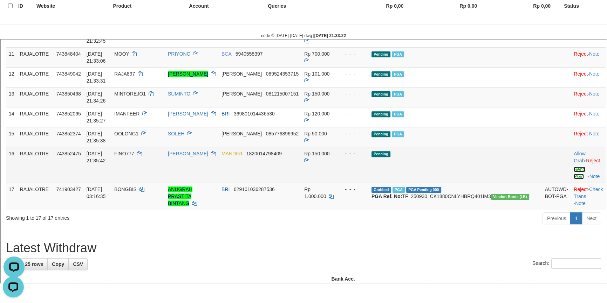
click at [573, 166] on link "Send PGA" at bounding box center [579, 172] width 12 height 13
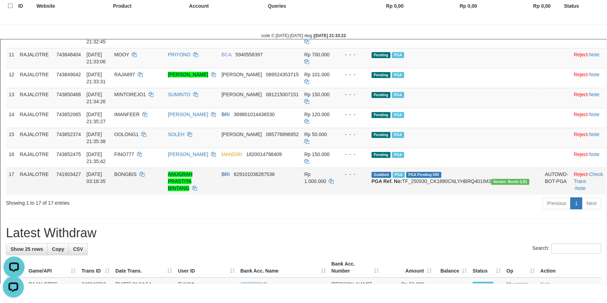
scroll to position [350, 0]
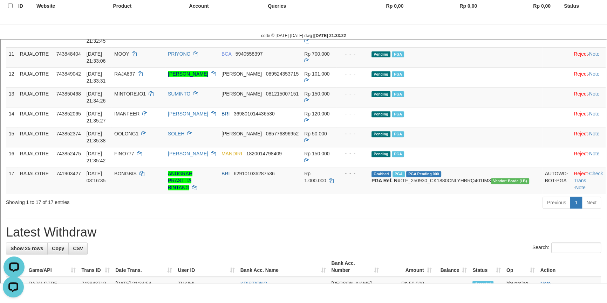
click at [423, 218] on div "**********" at bounding box center [302, 239] width 605 height 1067
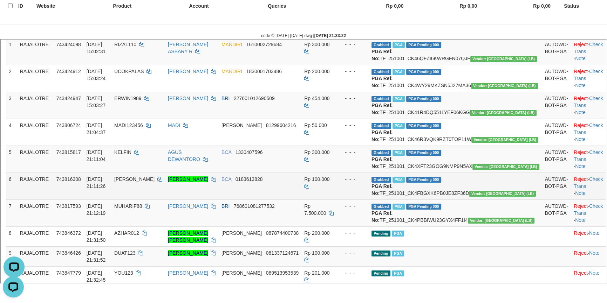
scroll to position [159, 0]
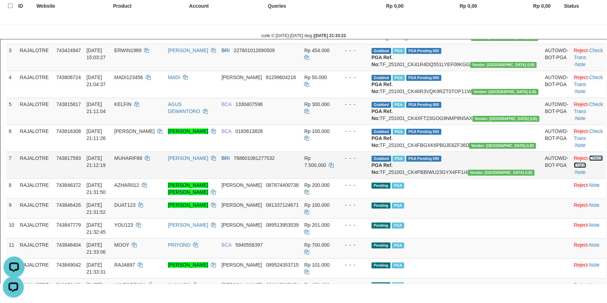
click at [579, 167] on link "Check Trans" at bounding box center [587, 161] width 29 height 13
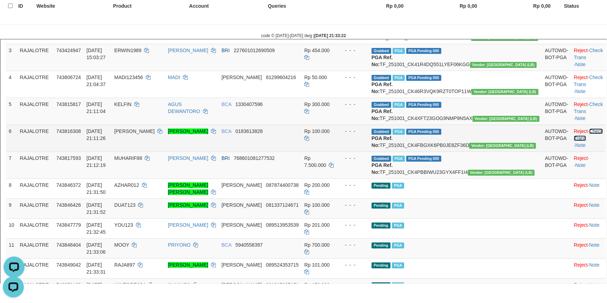
click at [578, 140] on link "Check Trans" at bounding box center [587, 134] width 29 height 13
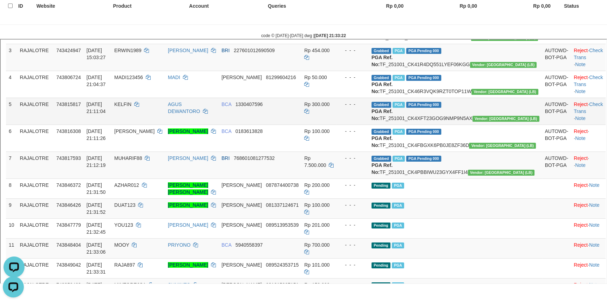
click at [580, 124] on td "Reject · Check Trans · Note" at bounding box center [587, 110] width 35 height 27
click at [582, 113] on link "Check Trans" at bounding box center [587, 107] width 29 height 13
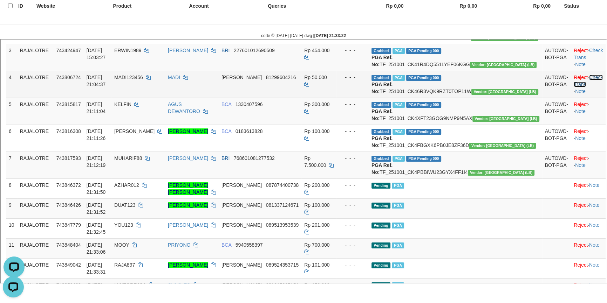
click at [583, 86] on link "Check Trans" at bounding box center [587, 80] width 29 height 13
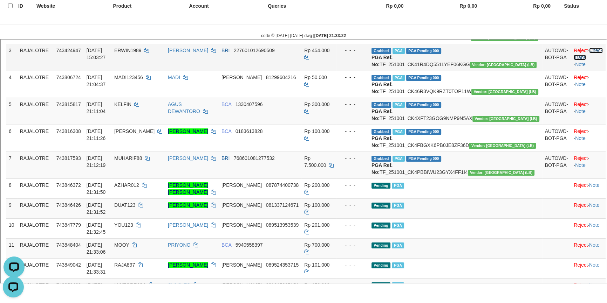
click at [581, 59] on link "Check Trans" at bounding box center [587, 53] width 29 height 13
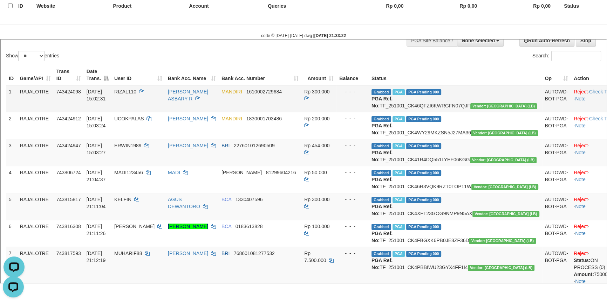
scroll to position [63, 0]
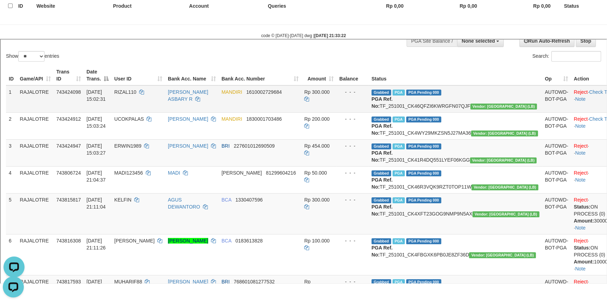
click at [586, 102] on td "Reject · Check Trans · Note" at bounding box center [596, 97] width 52 height 27
click at [588, 94] on link "Check Trans" at bounding box center [602, 91] width 28 height 6
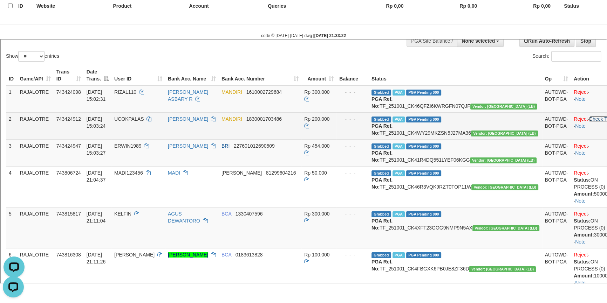
click at [588, 121] on link "Check Trans" at bounding box center [602, 118] width 28 height 6
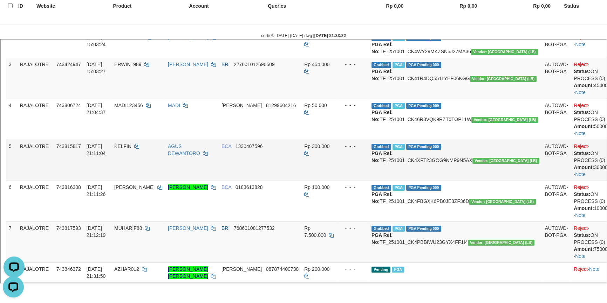
scroll to position [166, 0]
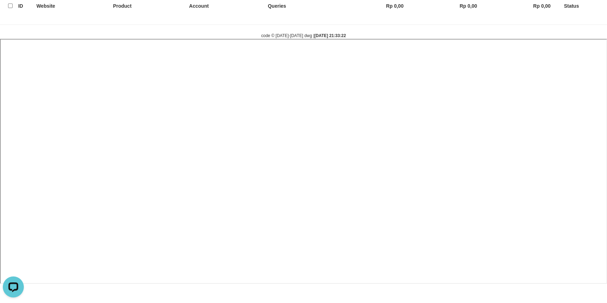
select select
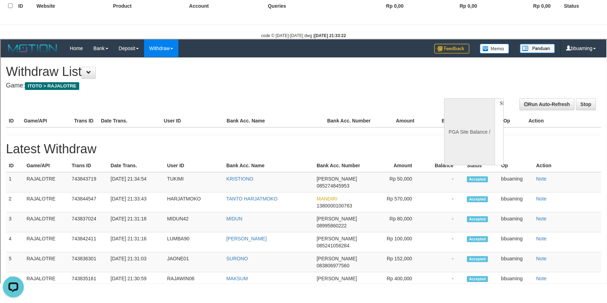
scroll to position [0, 0]
select select "**"
select select
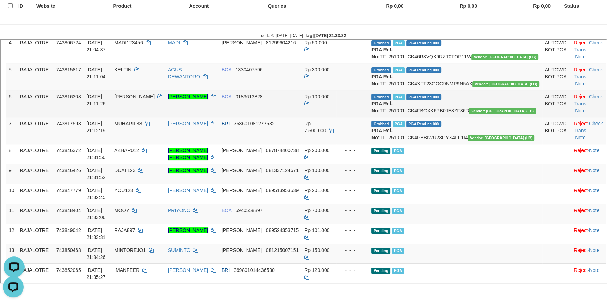
scroll to position [255, 0]
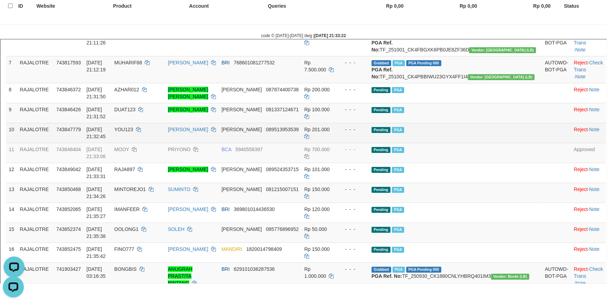
click at [499, 142] on td "Pending PGA" at bounding box center [454, 132] width 173 height 20
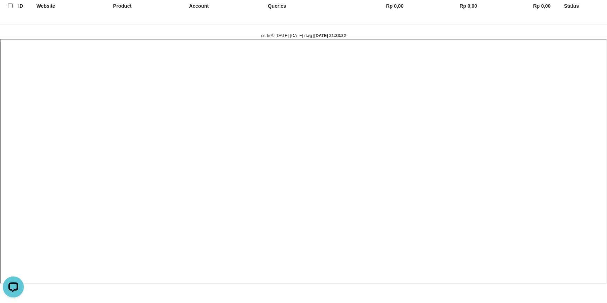
select select
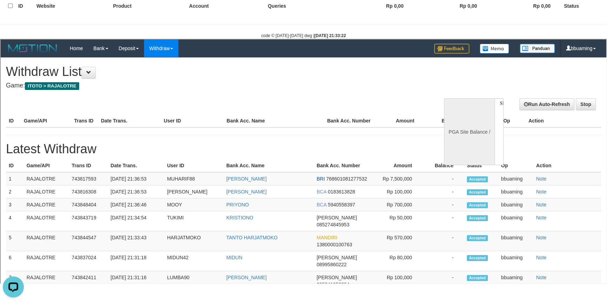
scroll to position [0, 0]
select select "**"
select select
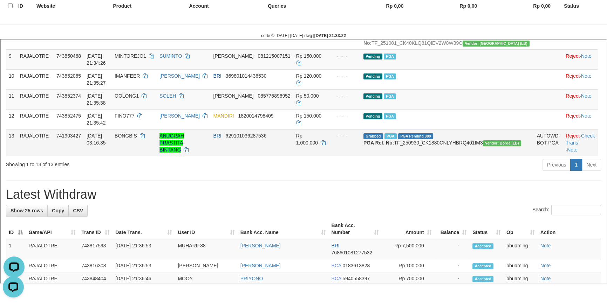
scroll to position [350, 0]
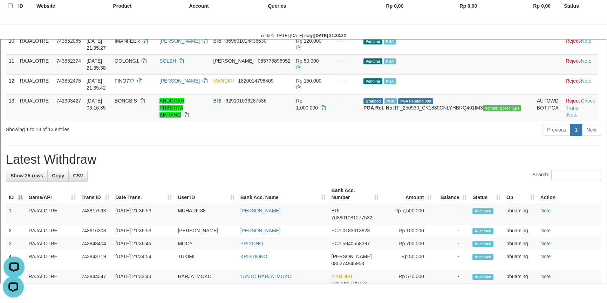
click at [56, 166] on h1 "Latest Withdraw" at bounding box center [302, 159] width 595 height 14
copy h1 "Withdraw"
click at [56, 166] on h1 "Latest Withdraw" at bounding box center [302, 159] width 595 height 14
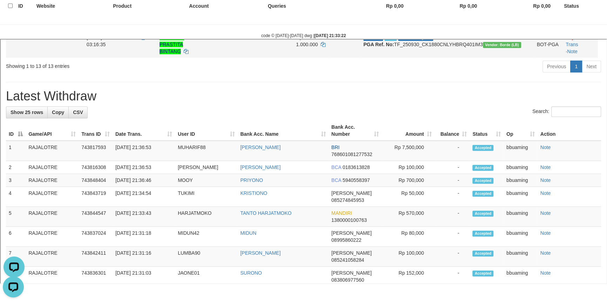
scroll to position [390, 0]
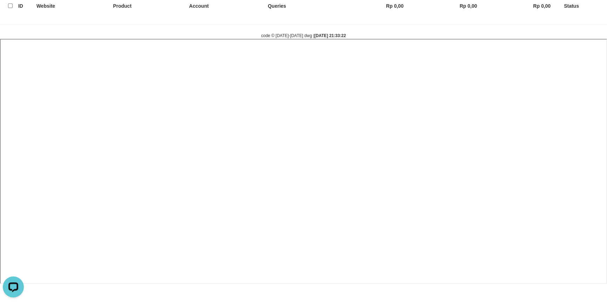
select select
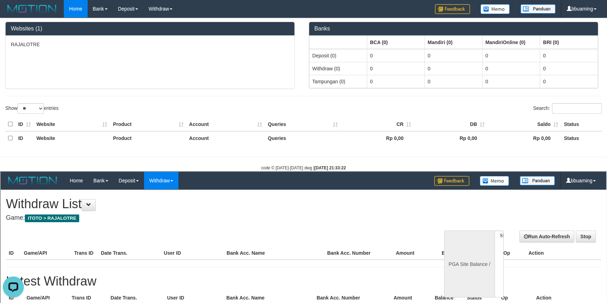
scroll to position [0, 0]
select select "**"
select select
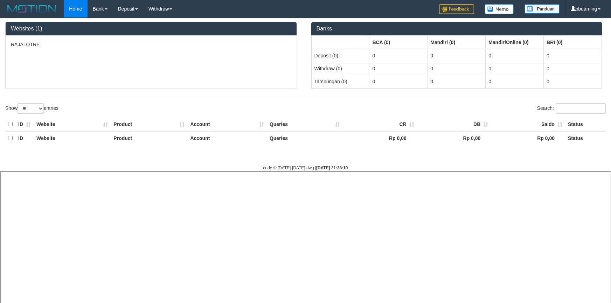
select select "**"
select select
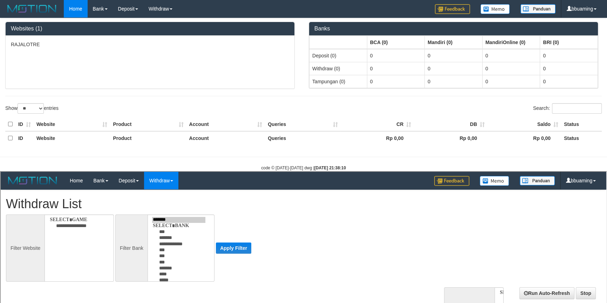
select select
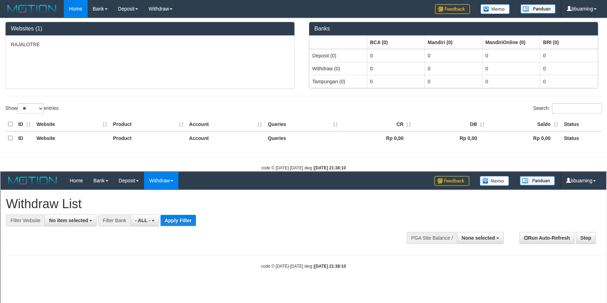
scroll to position [61, 0]
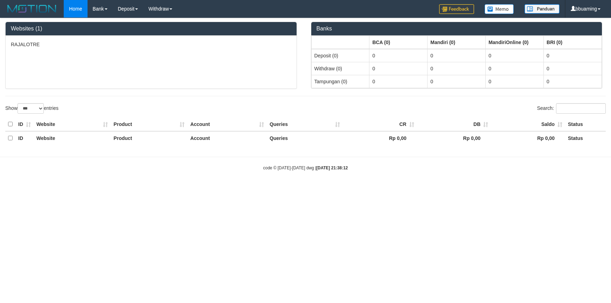
select select "***"
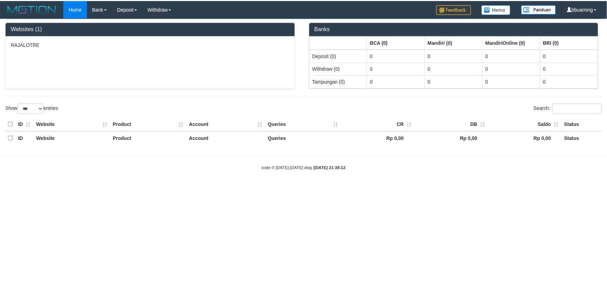
scroll to position [63, 0]
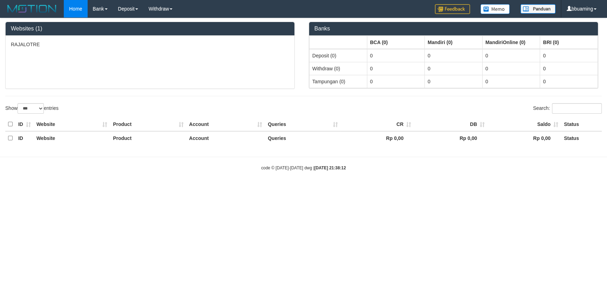
select select "**"
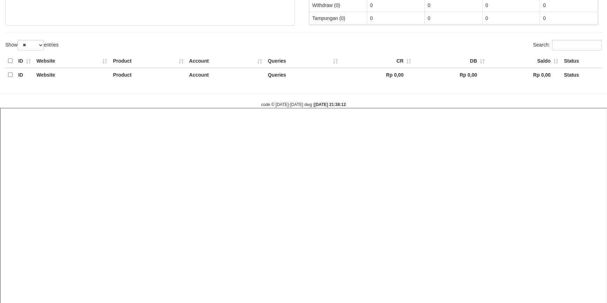
select select
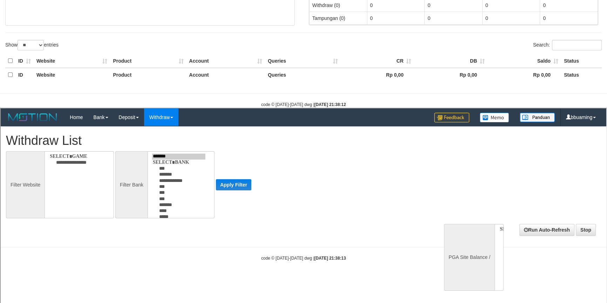
scroll to position [127, 0]
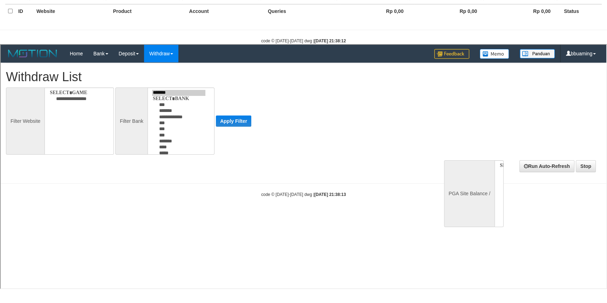
select select
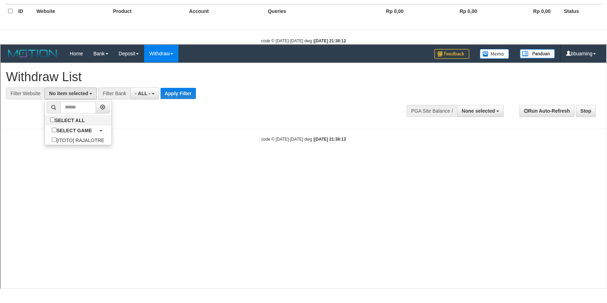
select select "***"
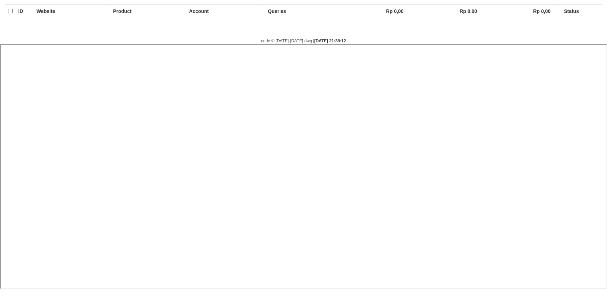
select select
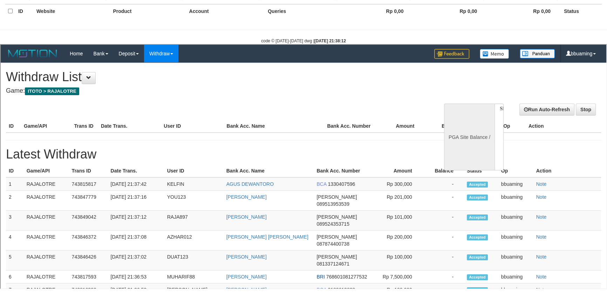
scroll to position [0, 0]
select select "**"
select select
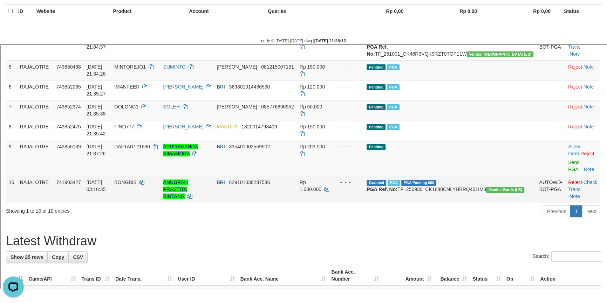
scroll to position [191, 0]
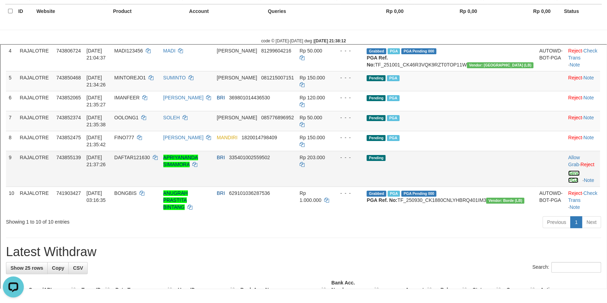
click at [567, 174] on link "Send PGA" at bounding box center [573, 176] width 12 height 13
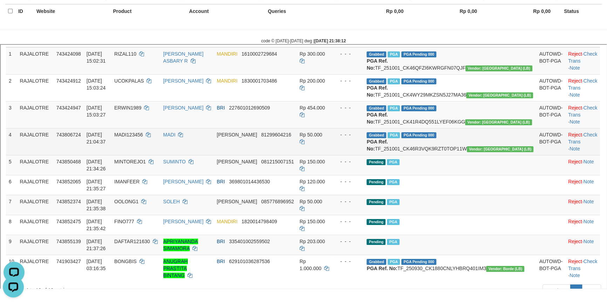
scroll to position [95, 0]
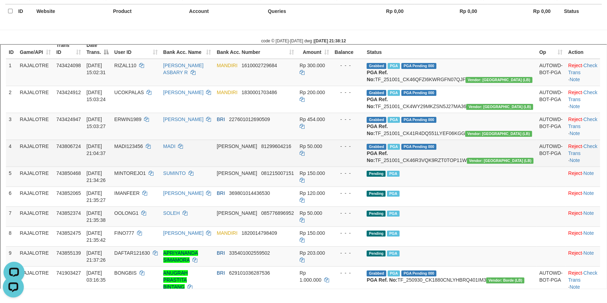
click at [467, 166] on td "Grabbed PGA PGA Pending 000 PGA Ref. No: TF_251001_CK46R3VQK9RZT0TOP11W Vendor:…" at bounding box center [449, 152] width 172 height 27
copy td "TF_251001_CK46R3VQK9RZT0TOP11W"
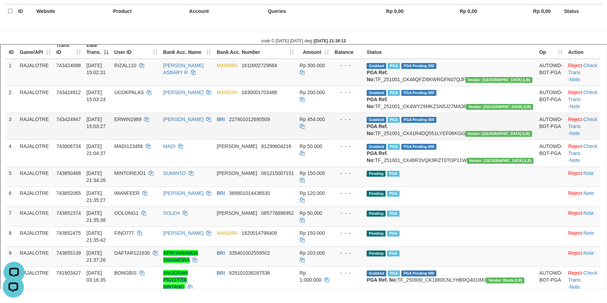
scroll to position [116, 0]
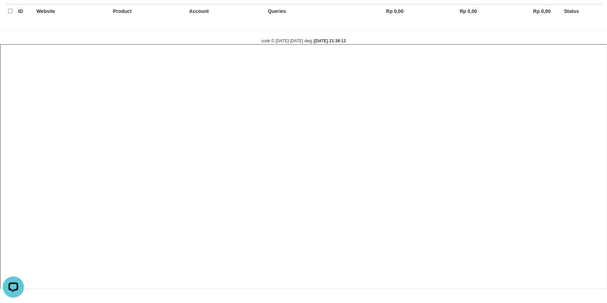
select select
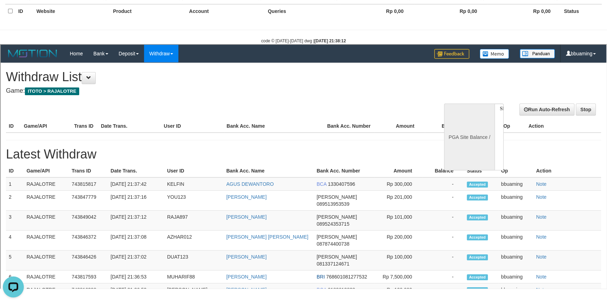
scroll to position [0, 0]
select select "**"
select select
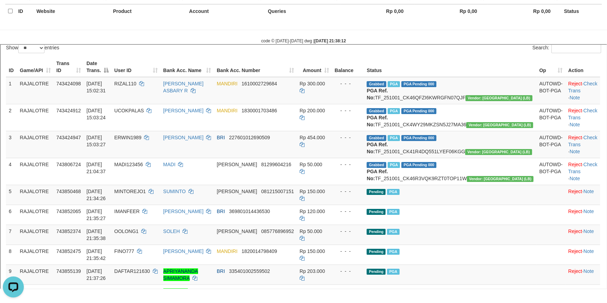
scroll to position [95, 0]
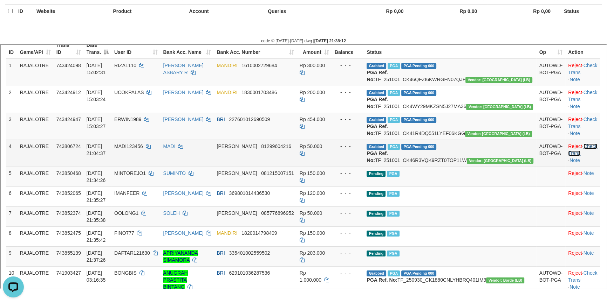
click at [580, 155] on link "Check Trans" at bounding box center [581, 149] width 29 height 13
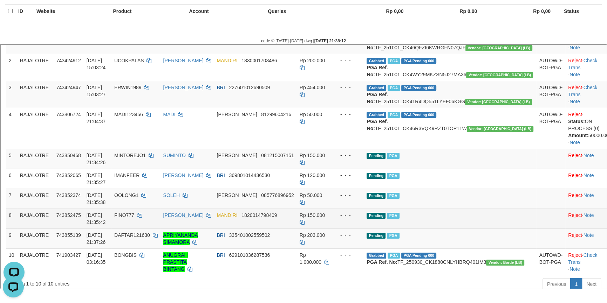
scroll to position [223, 0]
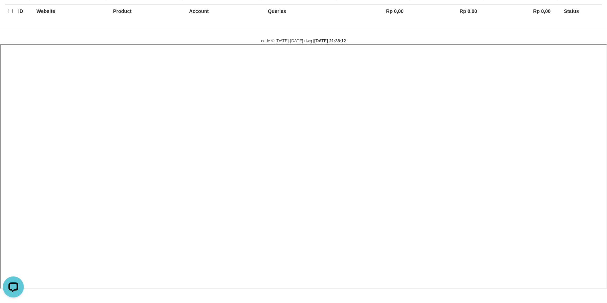
select select
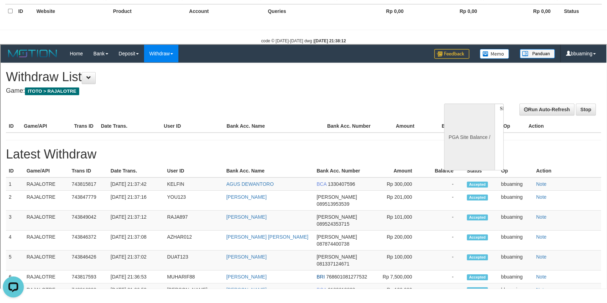
scroll to position [0, 0]
select select "**"
select select
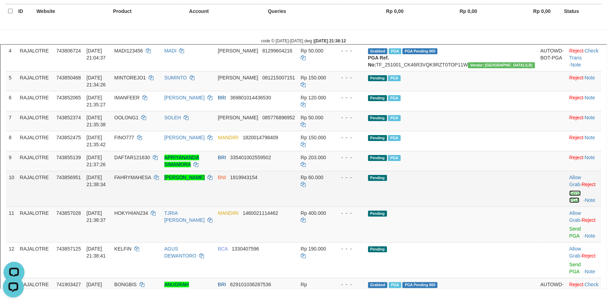
click at [568, 194] on link "Send PGA" at bounding box center [574, 196] width 12 height 13
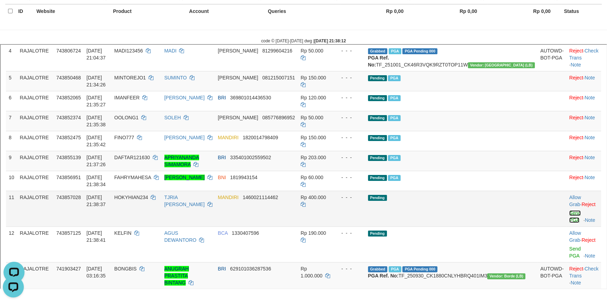
click at [568, 210] on link "Send PGA" at bounding box center [574, 216] width 12 height 13
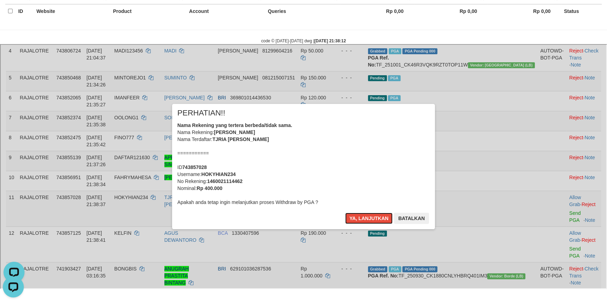
click at [344, 212] on button "Ya, lanjutkan" at bounding box center [368, 217] width 48 height 11
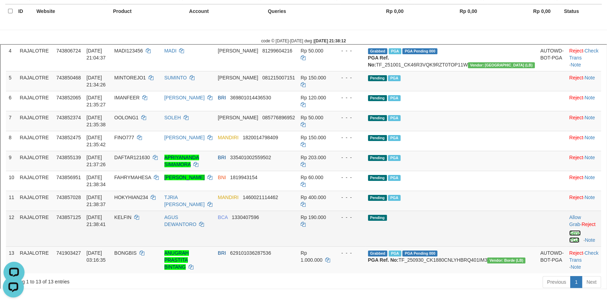
click at [568, 229] on link "Send PGA" at bounding box center [574, 235] width 12 height 13
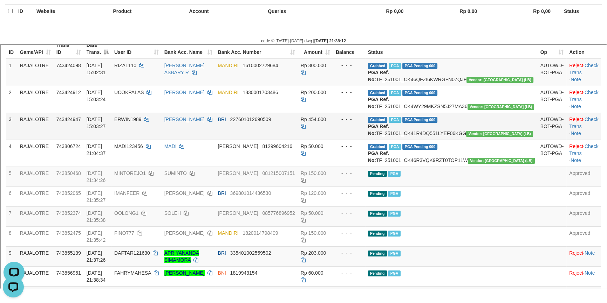
scroll to position [159, 0]
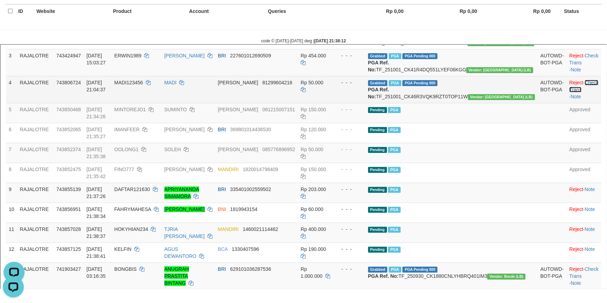
click at [585, 91] on link "Check Trans" at bounding box center [582, 85] width 29 height 13
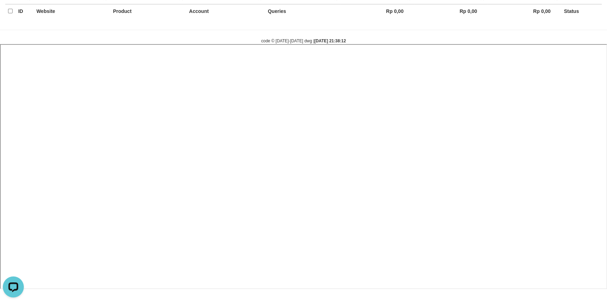
select select
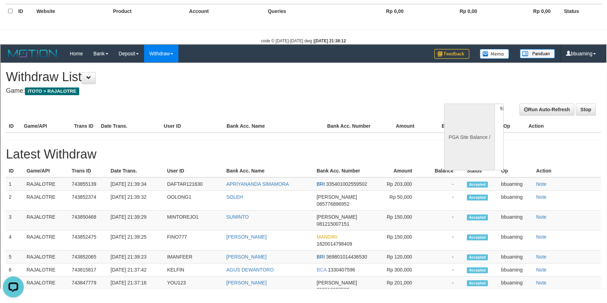
scroll to position [0, 0]
select select "**"
select select
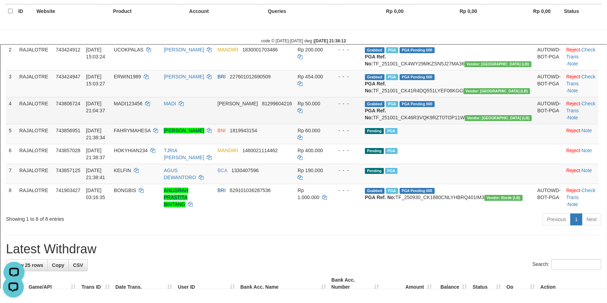
scroll to position [127, 0]
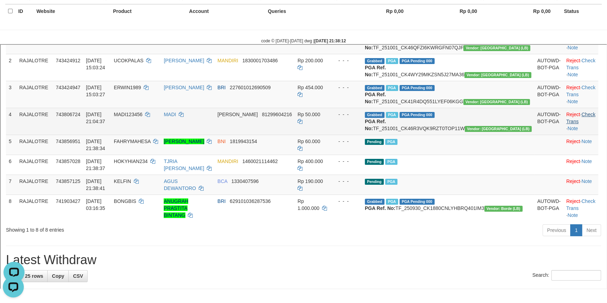
click at [578, 123] on link "Check Trans" at bounding box center [579, 117] width 29 height 13
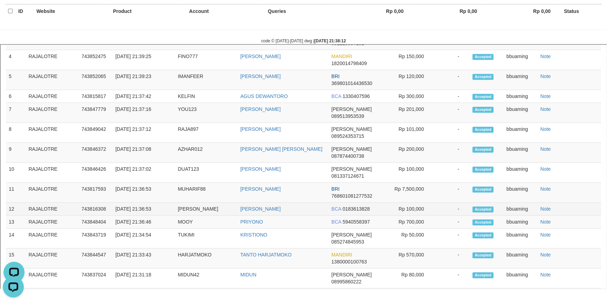
scroll to position [516, 0]
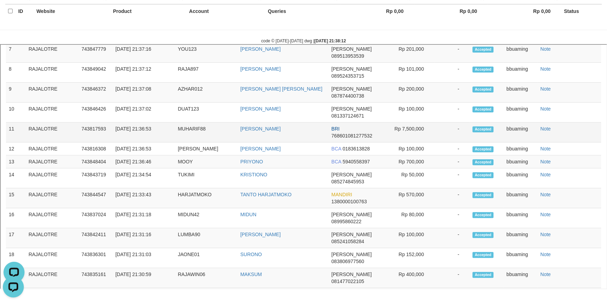
click at [188, 141] on td "MUHARIF88" at bounding box center [205, 132] width 62 height 20
copy td "MUHARIF88"
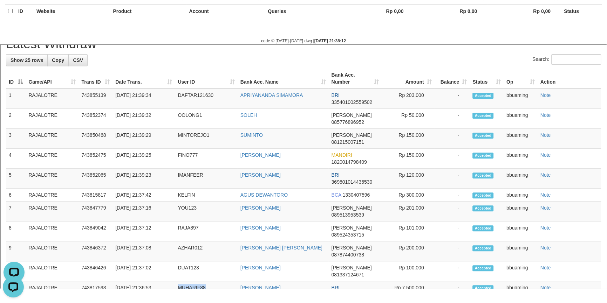
scroll to position [166, 0]
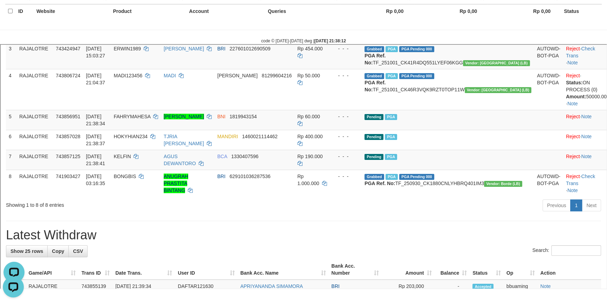
click at [68, 241] on h1 "Latest Withdraw" at bounding box center [302, 234] width 595 height 14
copy h1 "Withdraw"
copy div "Latest Withdraw Show 25 rows Copy CSV"
click at [68, 241] on h1 "Latest Withdraw" at bounding box center [302, 234] width 595 height 14
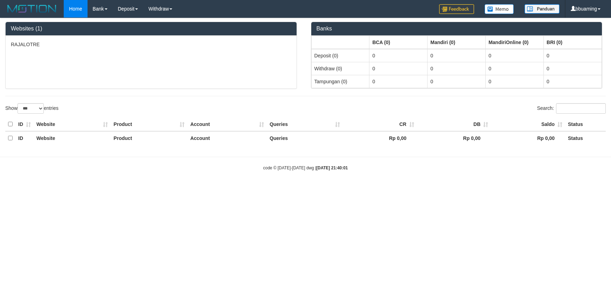
select select "***"
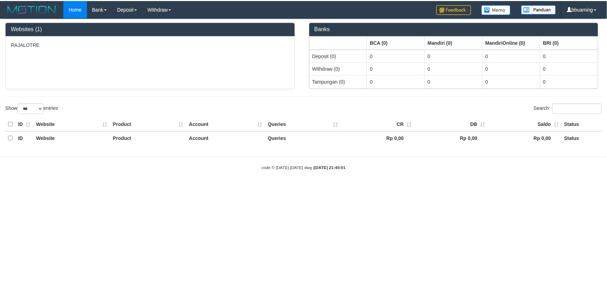
scroll to position [127, 0]
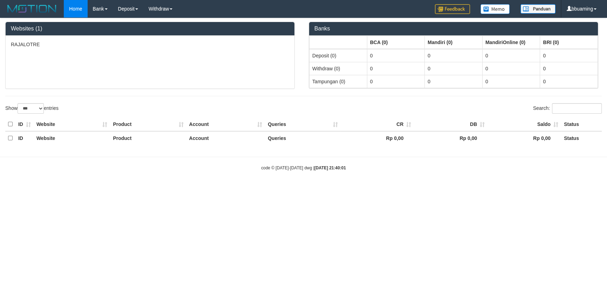
select select "**"
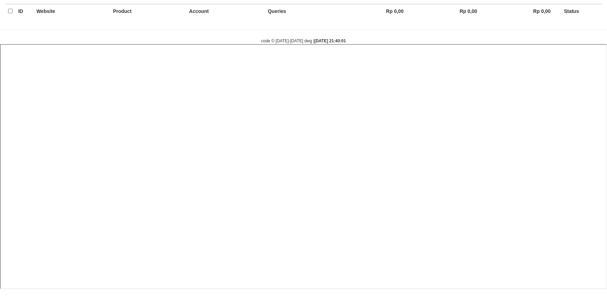
select select
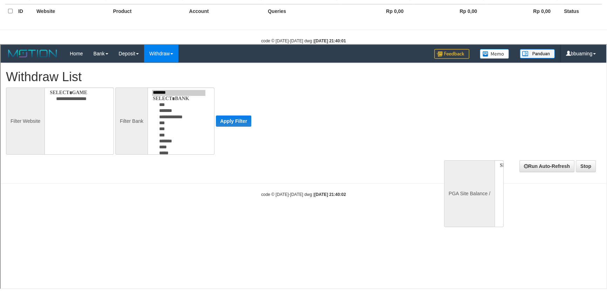
scroll to position [0, 0]
select select
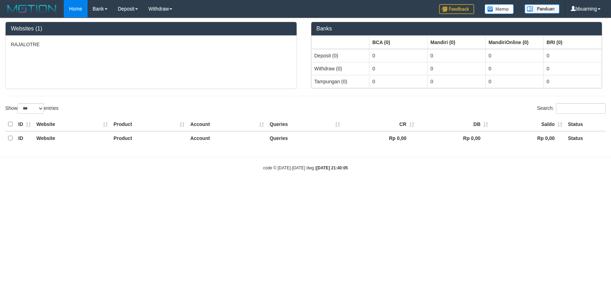
select select "***"
select select "**"
select select
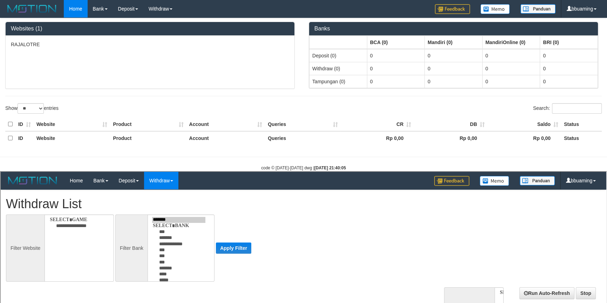
select select
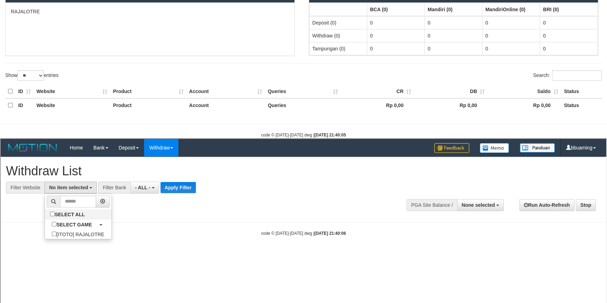
scroll to position [132, 0]
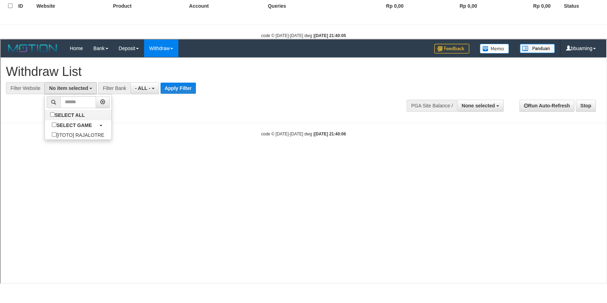
select select "***"
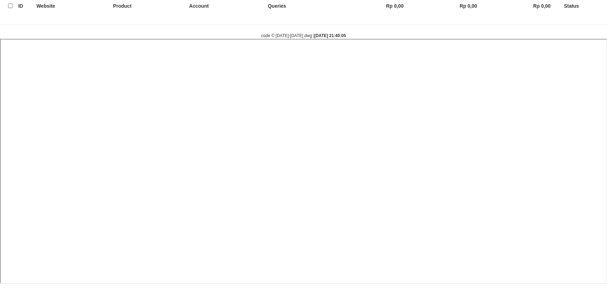
select select
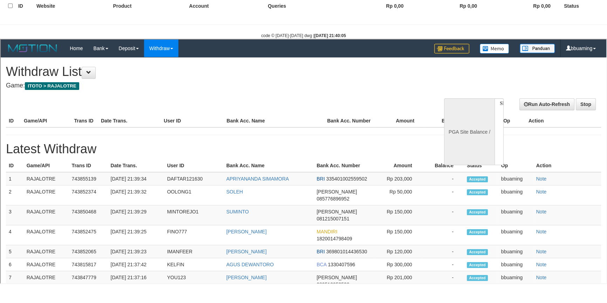
scroll to position [0, 0]
select select "**"
select select
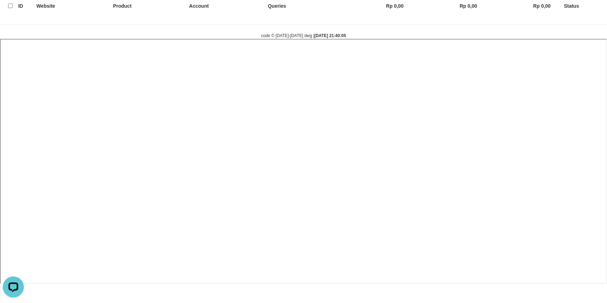
select select
select select "**"
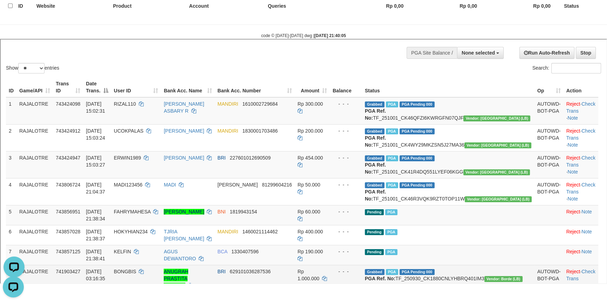
scroll to position [191, 0]
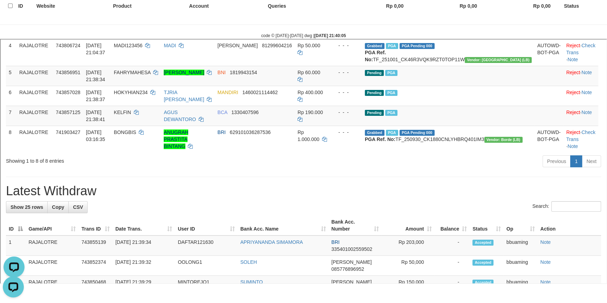
click at [28, 197] on h1 "Latest Withdraw" at bounding box center [302, 190] width 595 height 14
copy h1 "Latest"
click at [28, 197] on h1 "Latest Withdraw" at bounding box center [302, 190] width 595 height 14
copy div "Latest Withdraw Show 25 rows Copy CSV"
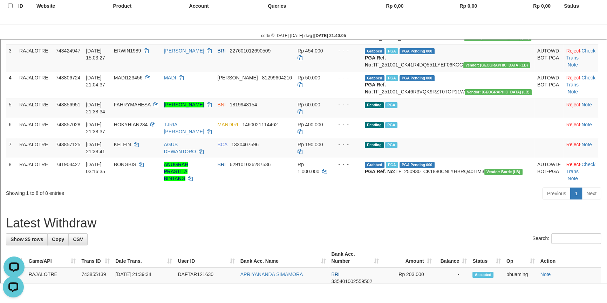
scroll to position [159, 0]
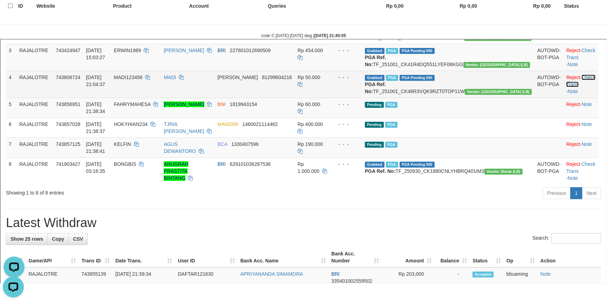
click at [584, 86] on link "Check Trans" at bounding box center [579, 80] width 29 height 13
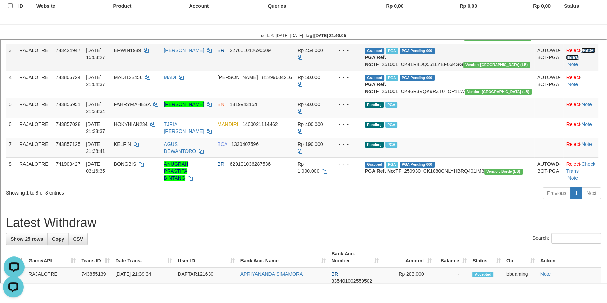
click at [583, 59] on link "Check Trans" at bounding box center [579, 53] width 29 height 13
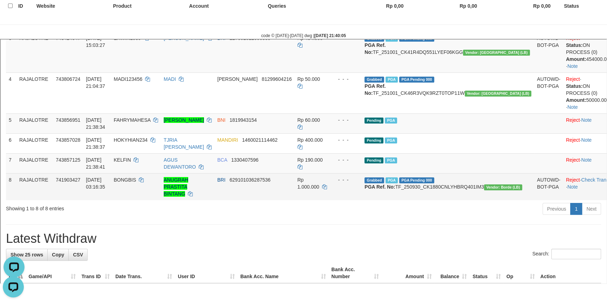
scroll to position [109, 0]
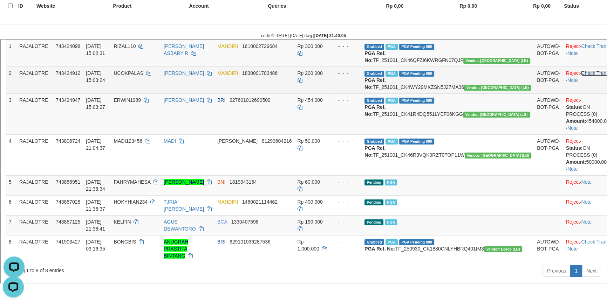
click at [583, 75] on link "Check Trans" at bounding box center [594, 72] width 28 height 6
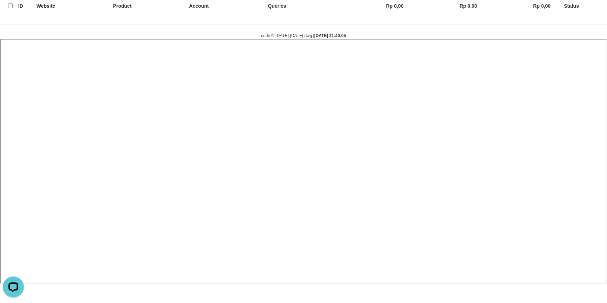
select select
select select "**"
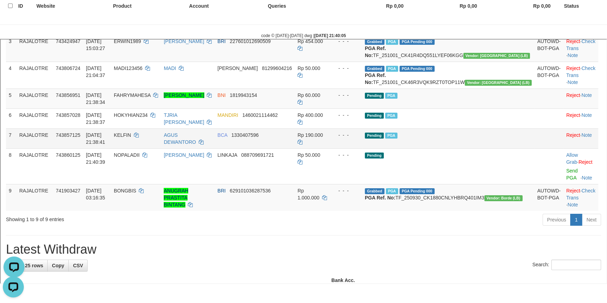
scroll to position [168, 0]
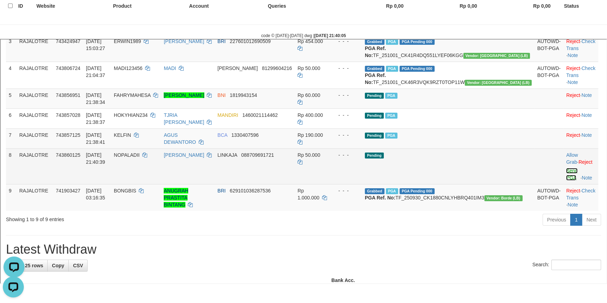
click at [565, 178] on link "Send PGA" at bounding box center [571, 173] width 12 height 13
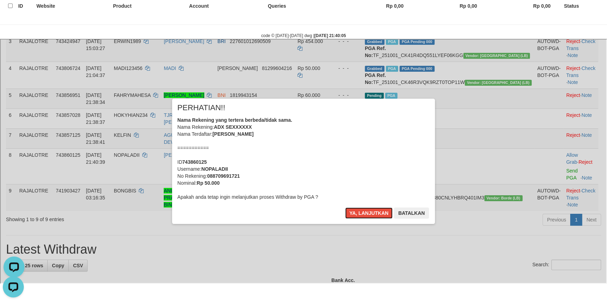
click at [344, 207] on button "Ya, lanjutkan" at bounding box center [368, 212] width 48 height 11
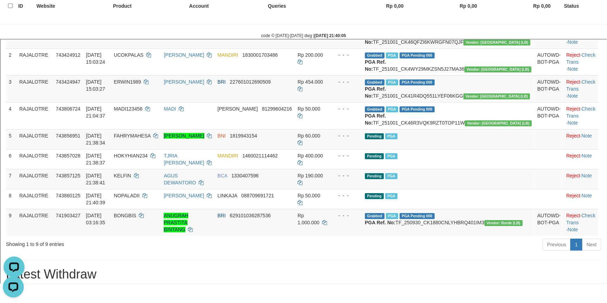
scroll to position [127, 0]
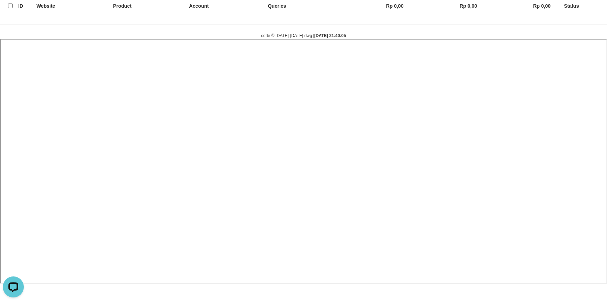
select select
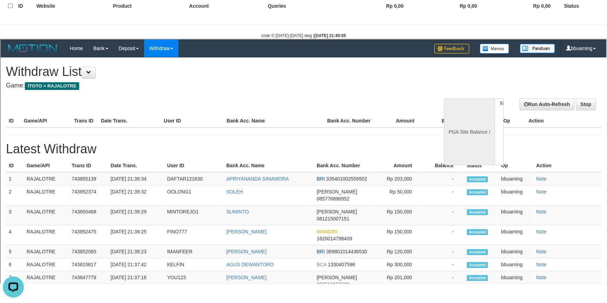
scroll to position [0, 0]
select select "**"
select select
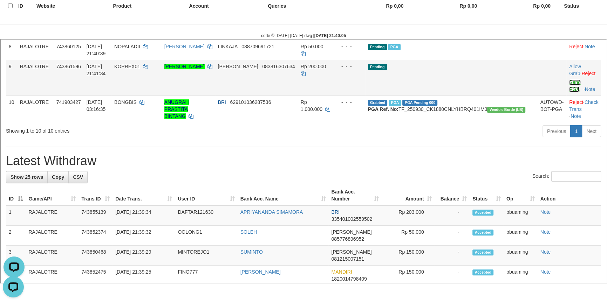
click at [568, 82] on link "Send PGA" at bounding box center [574, 84] width 12 height 13
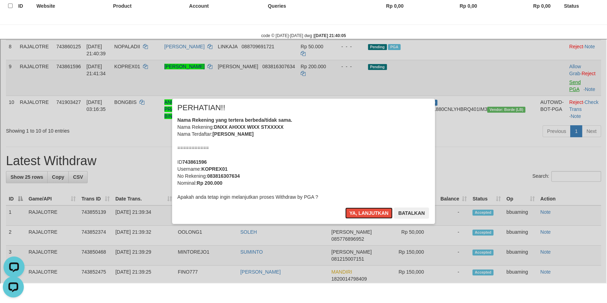
click at [344, 207] on button "Ya, lanjutkan" at bounding box center [368, 212] width 48 height 11
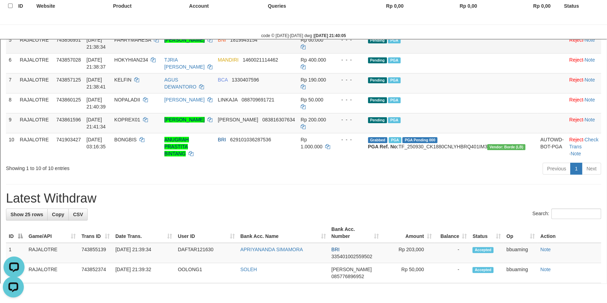
scroll to position [172, 0]
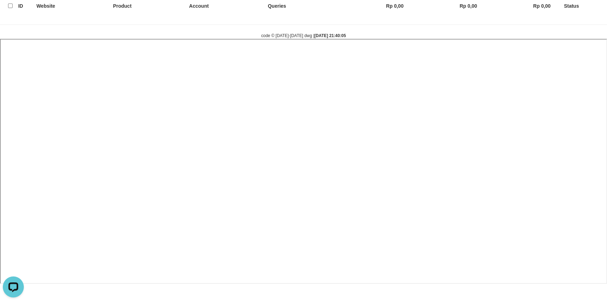
select select
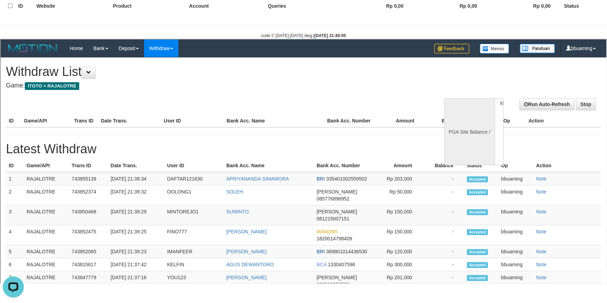
scroll to position [0, 0]
select select "**"
select select
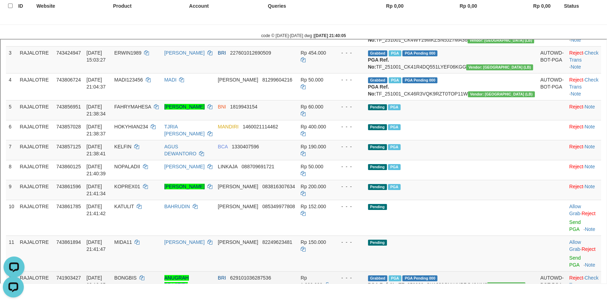
scroll to position [215, 0]
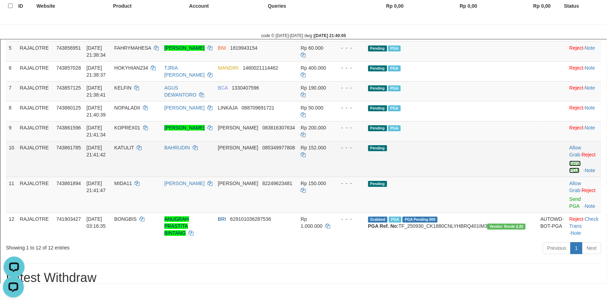
click at [568, 160] on link "Send PGA" at bounding box center [574, 166] width 12 height 13
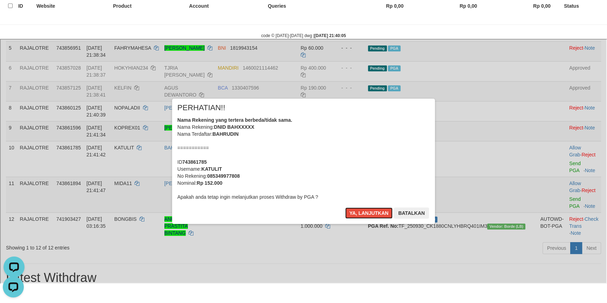
click at [344, 207] on button "Ya, lanjutkan" at bounding box center [368, 212] width 48 height 11
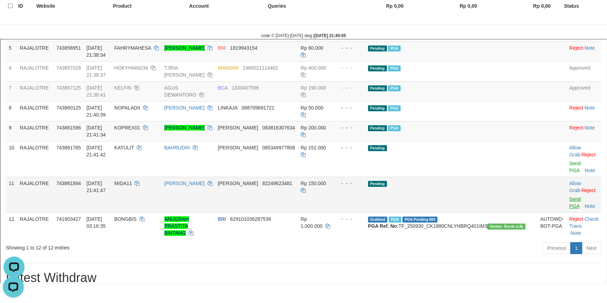
scroll to position [207, 0]
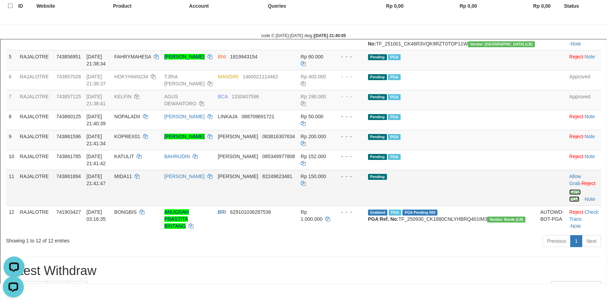
click at [568, 188] on link "Send PGA" at bounding box center [574, 194] width 12 height 13
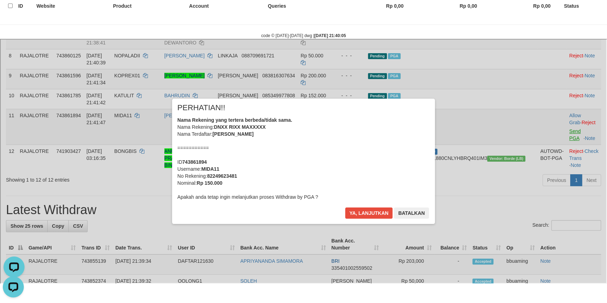
scroll to position [270, 0]
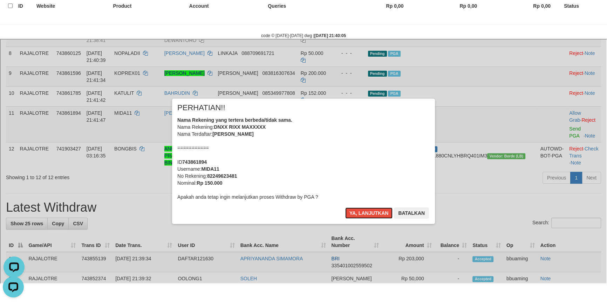
click at [344, 207] on button "Ya, lanjutkan" at bounding box center [368, 212] width 48 height 11
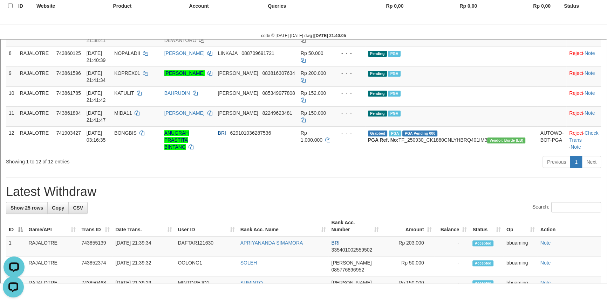
scroll to position [262, 0]
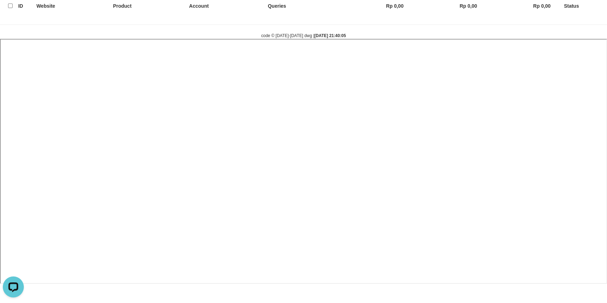
select select
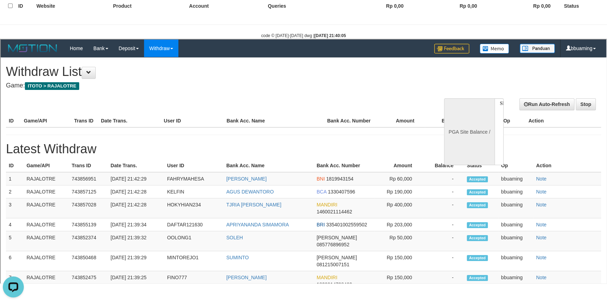
scroll to position [0, 0]
select select "**"
select select
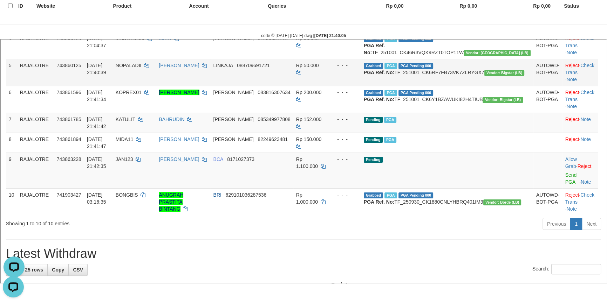
scroll to position [255, 0]
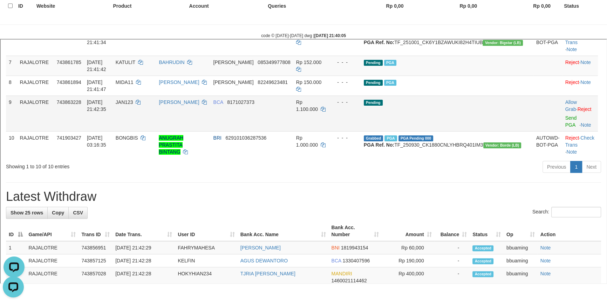
click at [132, 104] on span "JAN123" at bounding box center [124, 101] width 18 height 6
copy td "JAN123"
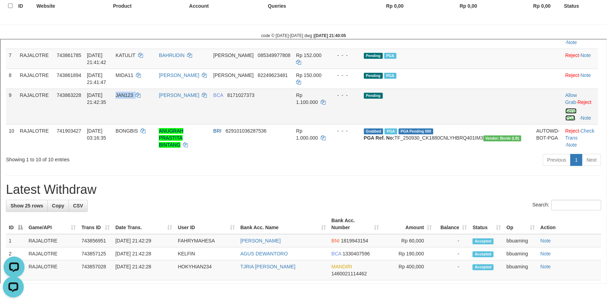
click at [564, 120] on link "Send PGA" at bounding box center [570, 113] width 12 height 13
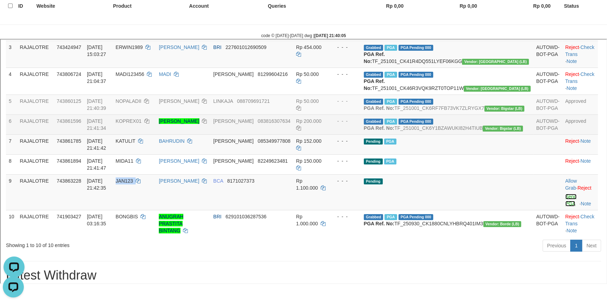
scroll to position [159, 0]
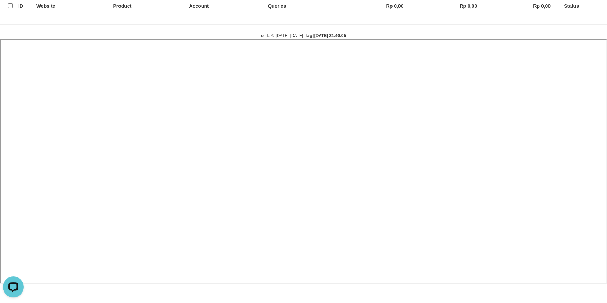
select select
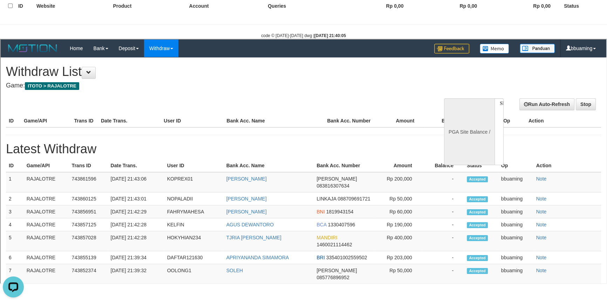
scroll to position [0, 0]
select select "**"
select select
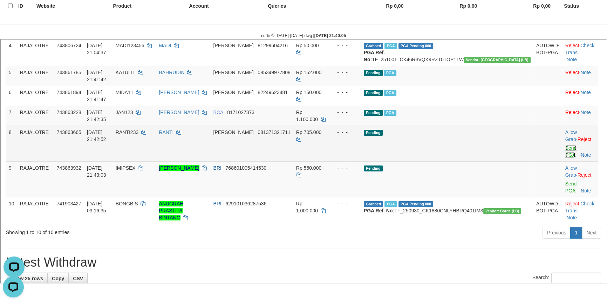
click at [564, 155] on link "Send PGA" at bounding box center [570, 150] width 12 height 13
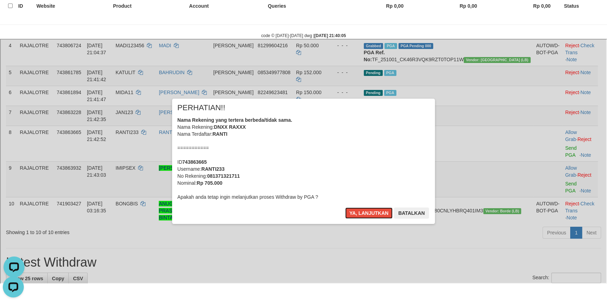
click at [344, 207] on button "Ya, lanjutkan" at bounding box center [368, 212] width 48 height 11
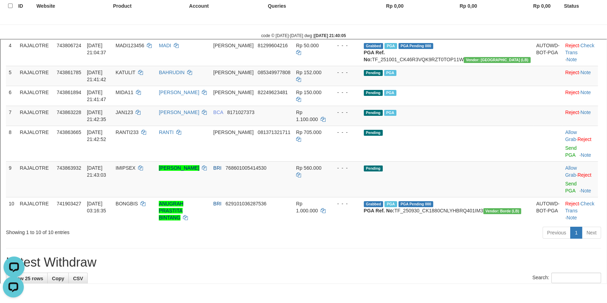
scroll to position [182, 0]
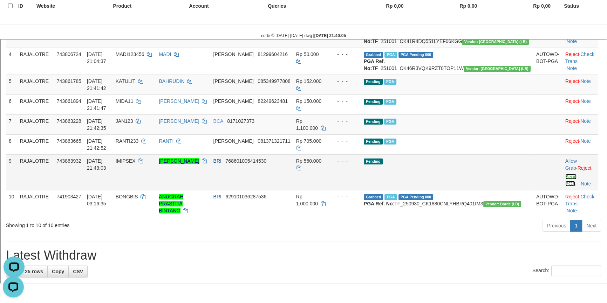
click at [564, 175] on link "Send PGA" at bounding box center [570, 179] width 12 height 13
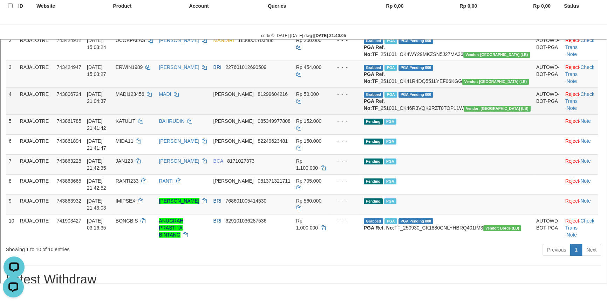
scroll to position [149, 0]
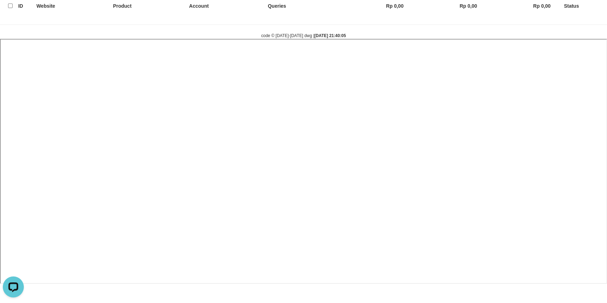
select select
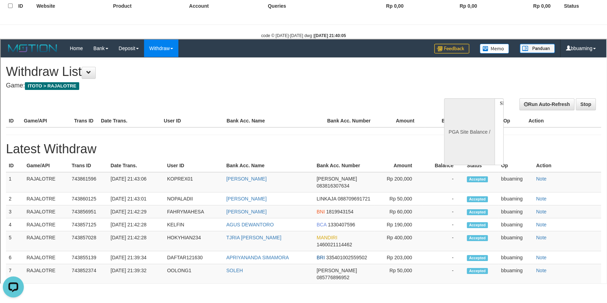
scroll to position [0, 0]
select select "**"
select select
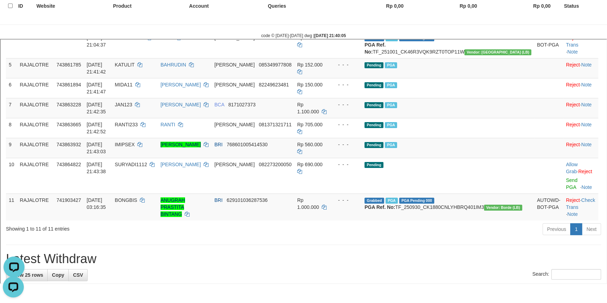
scroll to position [201, 0]
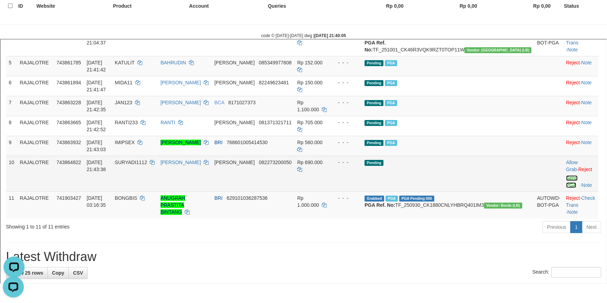
click at [565, 176] on link "Send PGA" at bounding box center [571, 180] width 12 height 13
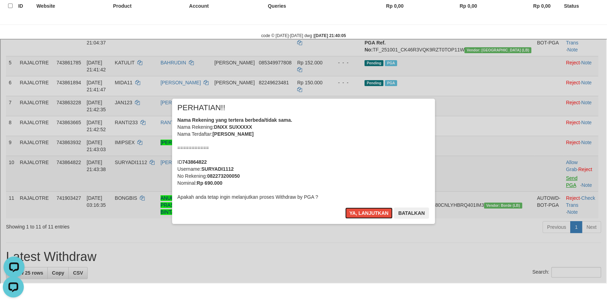
click at [344, 207] on button "Ya, lanjutkan" at bounding box center [368, 212] width 48 height 11
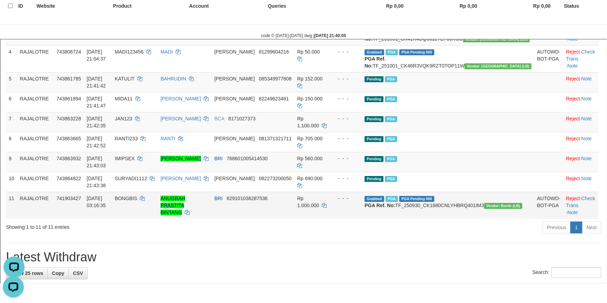
scroll to position [160, 0]
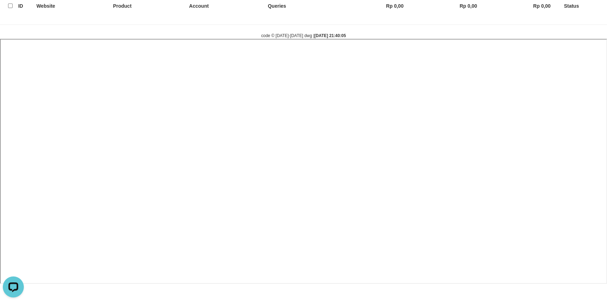
select select
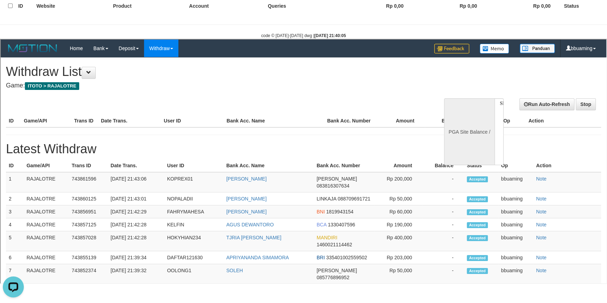
scroll to position [0, 0]
select select "**"
select select
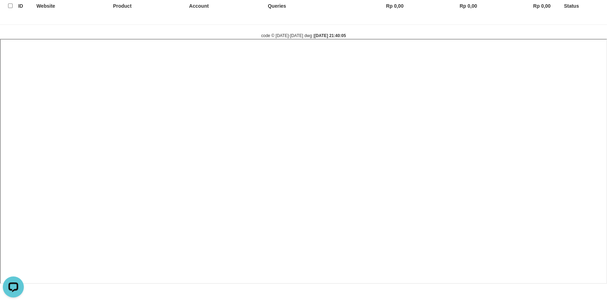
select select
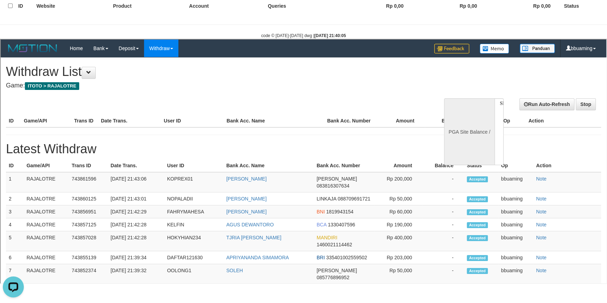
select select "**"
select select
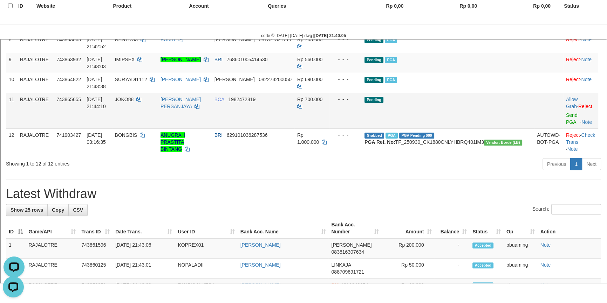
scroll to position [246, 0]
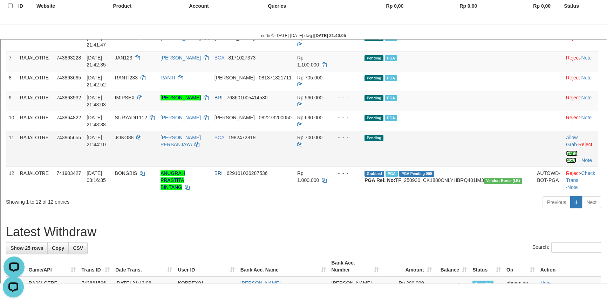
click at [565, 150] on link "Send PGA" at bounding box center [571, 156] width 12 height 13
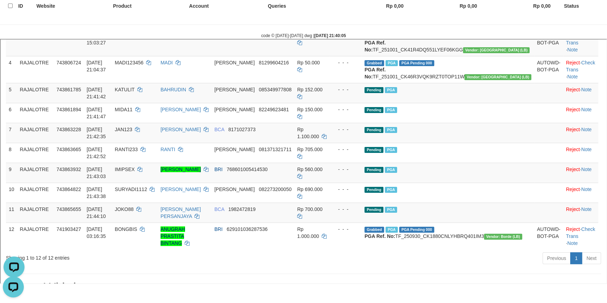
scroll to position [173, 0]
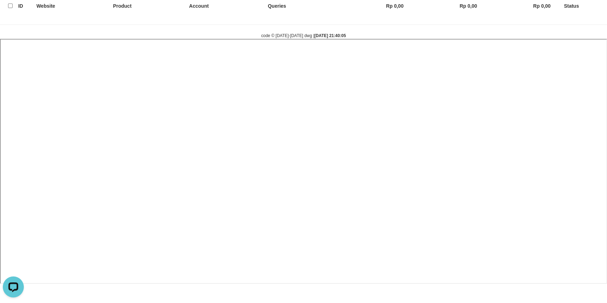
select select
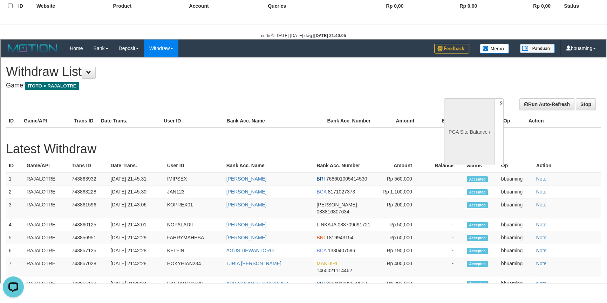
scroll to position [0, 0]
select select "**"
select select
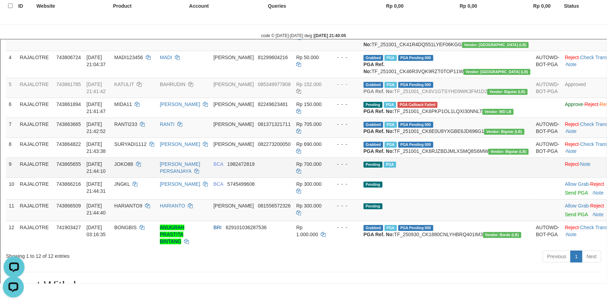
scroll to position [275, 0]
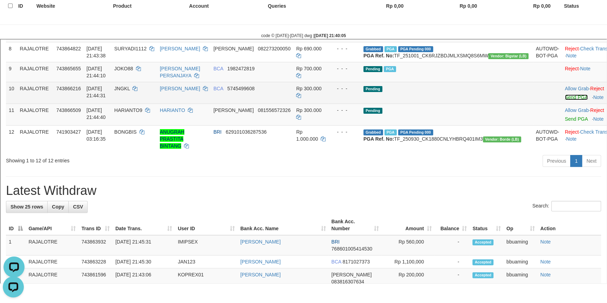
click at [564, 99] on link "Send PGA" at bounding box center [575, 97] width 23 height 6
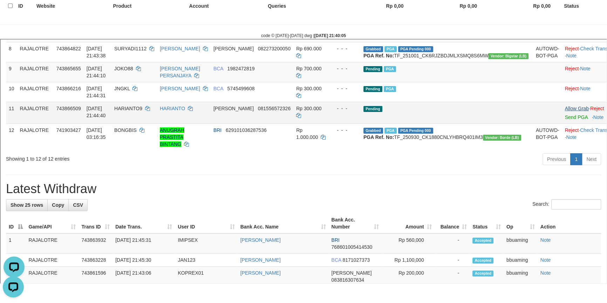
scroll to position [273, 0]
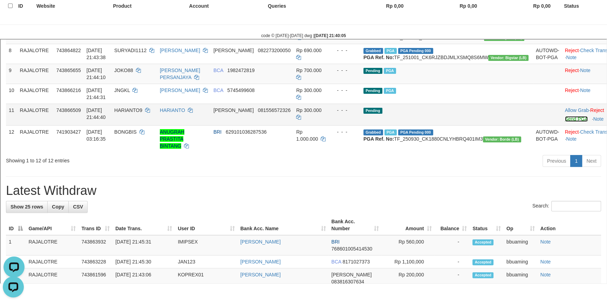
click at [564, 121] on link "Send PGA" at bounding box center [575, 118] width 23 height 6
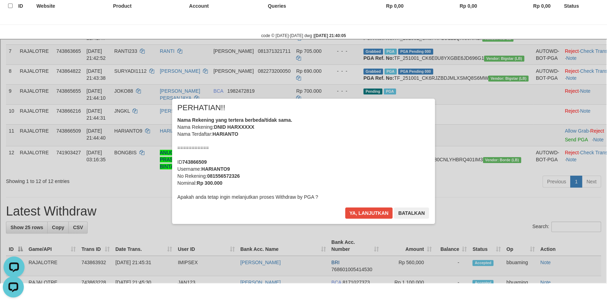
scroll to position [241, 0]
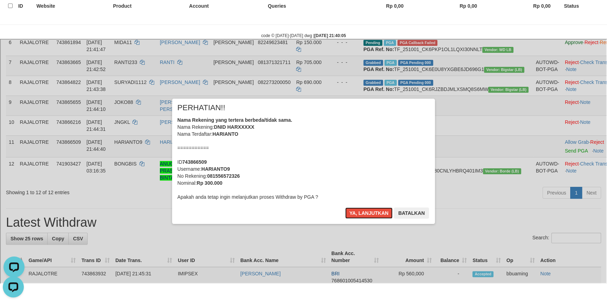
click at [344, 207] on button "Ya, lanjutkan" at bounding box center [368, 212] width 48 height 11
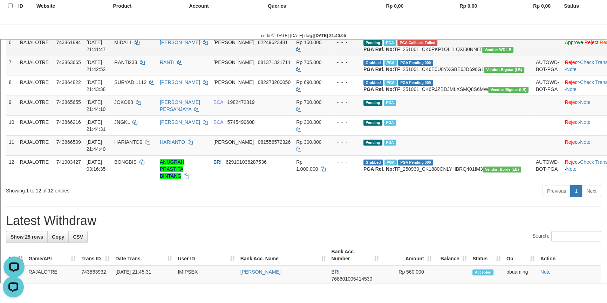
click at [276, 44] on span "82249623481" at bounding box center [272, 42] width 30 height 6
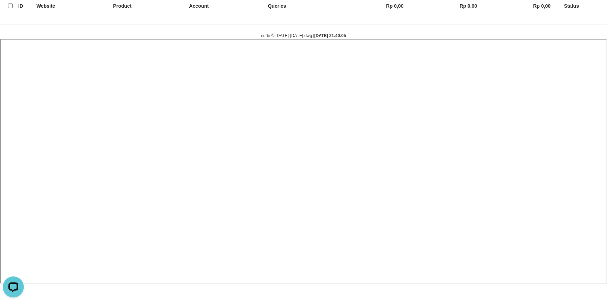
select select
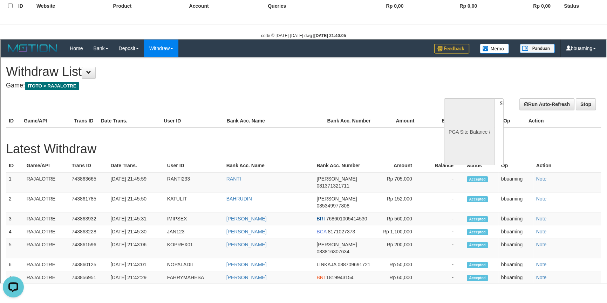
scroll to position [0, 0]
select select "**"
select select
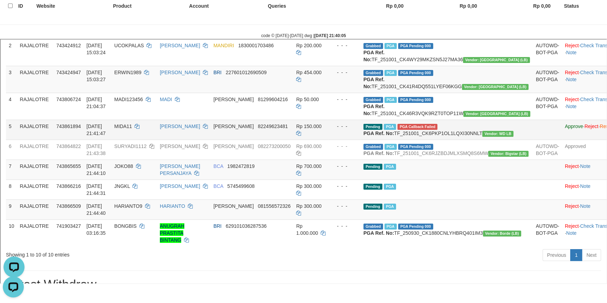
click at [532, 139] on td at bounding box center [546, 129] width 29 height 20
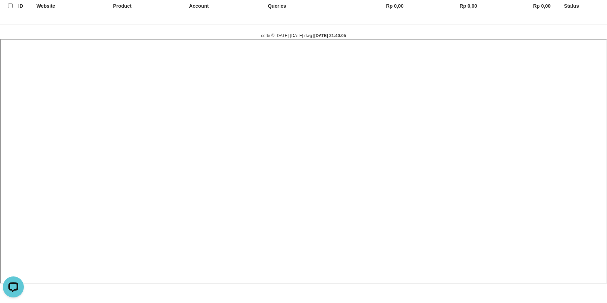
select select
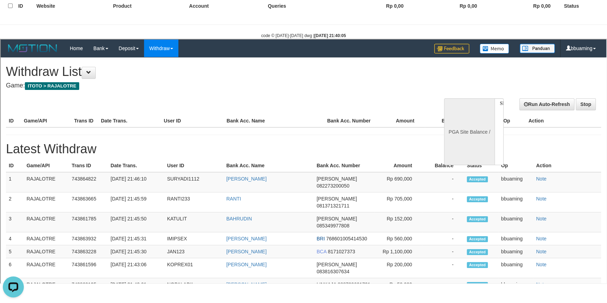
select select "**"
select select
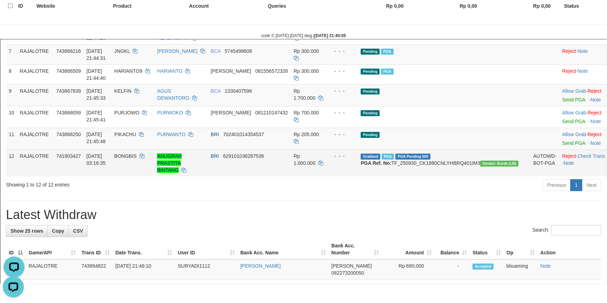
scroll to position [255, 0]
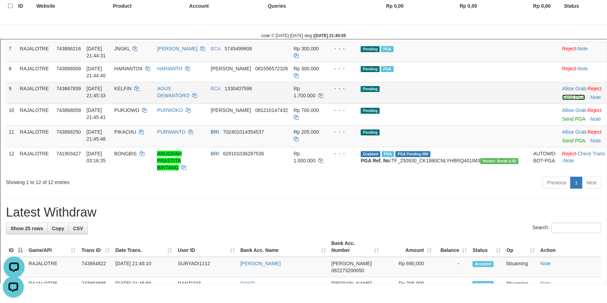
click at [561, 99] on link "Send PGA" at bounding box center [572, 97] width 23 height 6
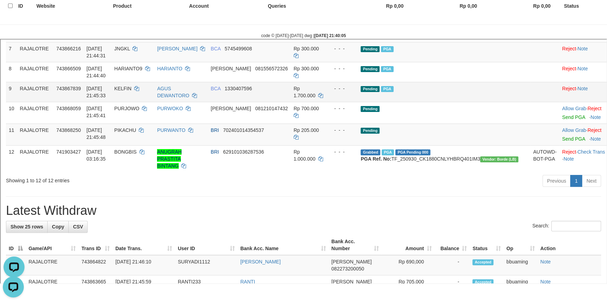
click at [131, 90] on span "KELFIN" at bounding box center [122, 88] width 17 height 6
copy td "KELFIN"
click at [131, 90] on span "KELFIN" at bounding box center [122, 88] width 17 height 6
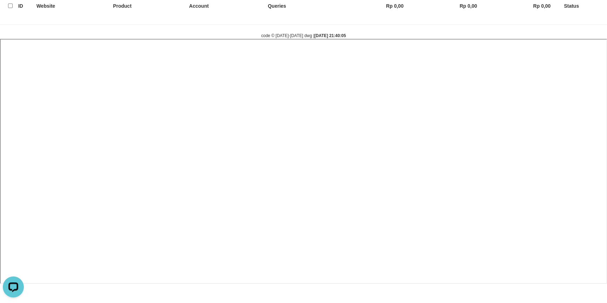
select select
select select "**"
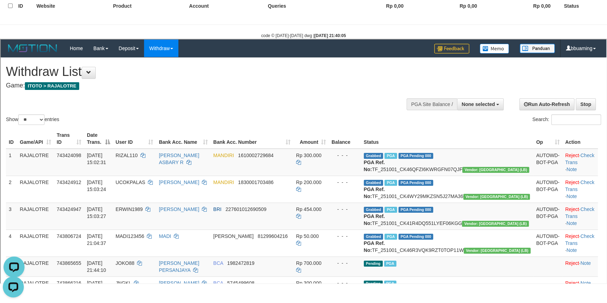
scroll to position [191, 0]
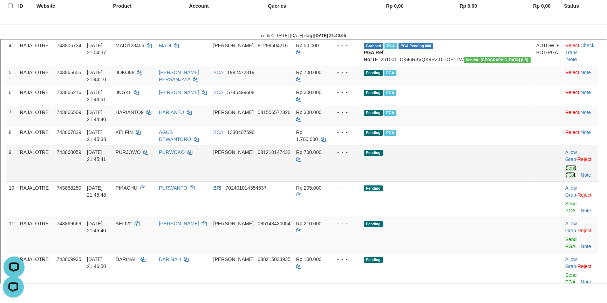
click at [564, 168] on link "Send PGA" at bounding box center [570, 170] width 12 height 13
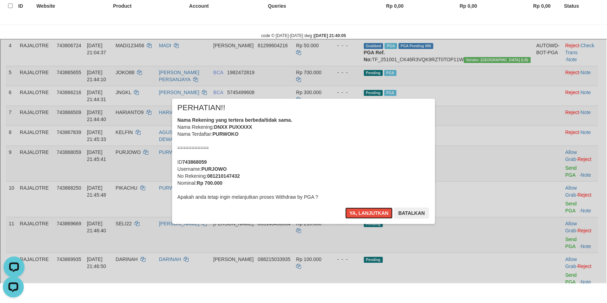
click at [344, 207] on button "Ya, lanjutkan" at bounding box center [368, 212] width 48 height 11
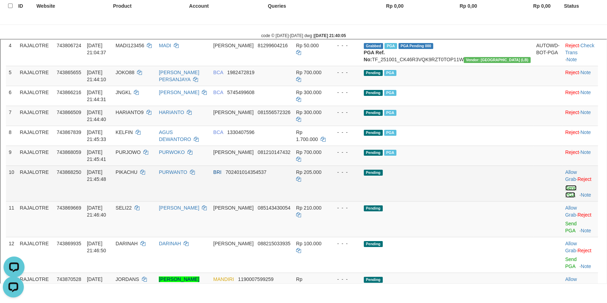
click at [564, 184] on link "Send PGA" at bounding box center [570, 190] width 12 height 13
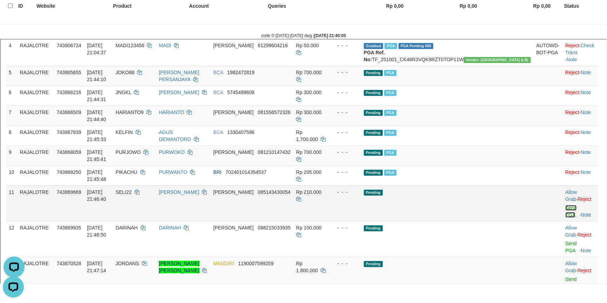
click at [564, 204] on link "Send PGA" at bounding box center [570, 210] width 12 height 13
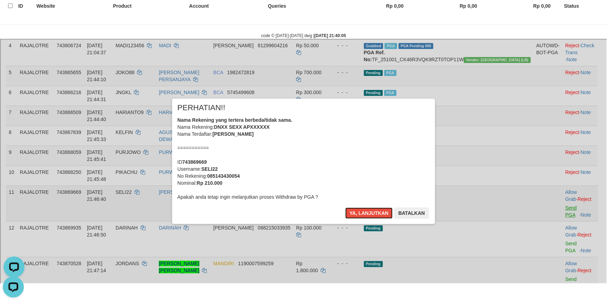
click at [344, 207] on button "Ya, lanjutkan" at bounding box center [368, 212] width 48 height 11
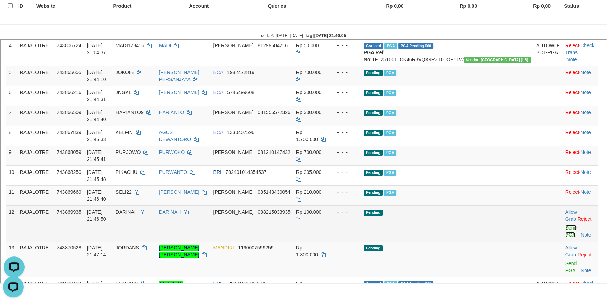
click at [564, 224] on link "Send PGA" at bounding box center [570, 230] width 12 height 13
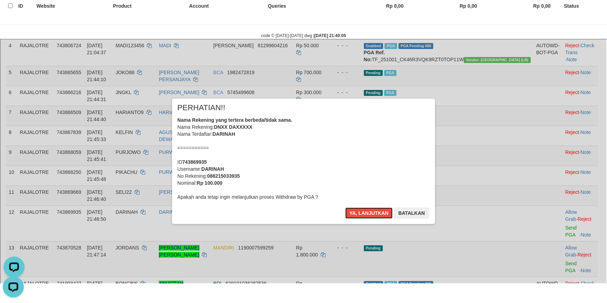
click at [344, 207] on button "Ya, lanjutkan" at bounding box center [368, 212] width 48 height 11
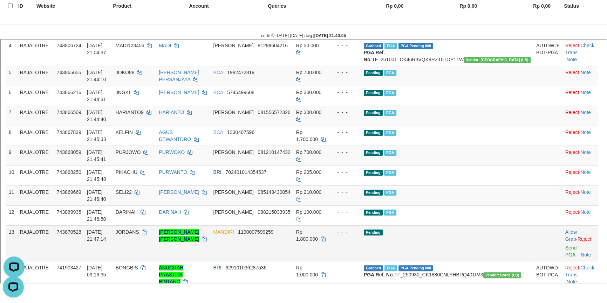
click at [138, 228] on span "JORDANS" at bounding box center [126, 231] width 23 height 6
copy td "JORDANS"
click at [564, 244] on link "Send PGA" at bounding box center [570, 250] width 12 height 13
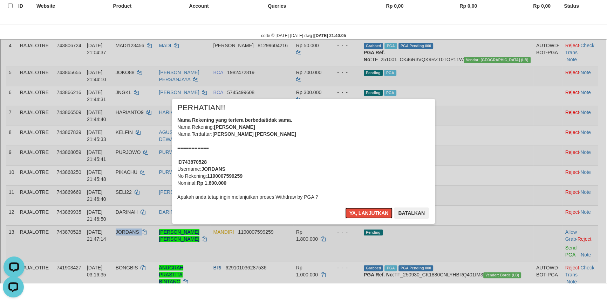
click at [344, 207] on button "Ya, lanjutkan" at bounding box center [368, 212] width 48 height 11
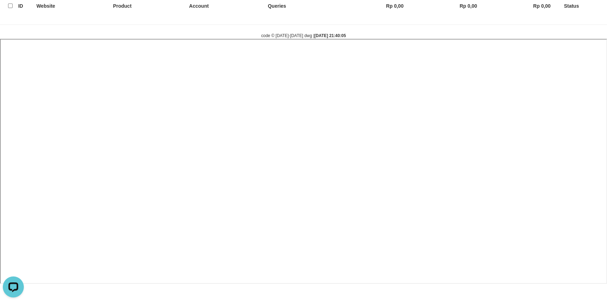
select select
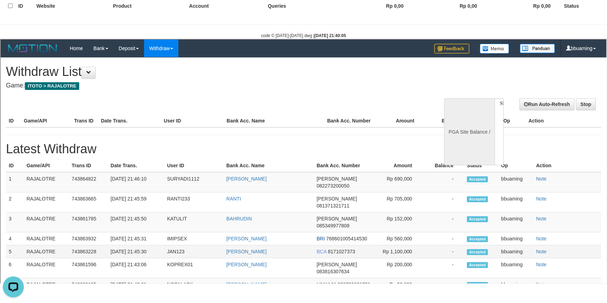
scroll to position [0, 0]
select select "**"
select select
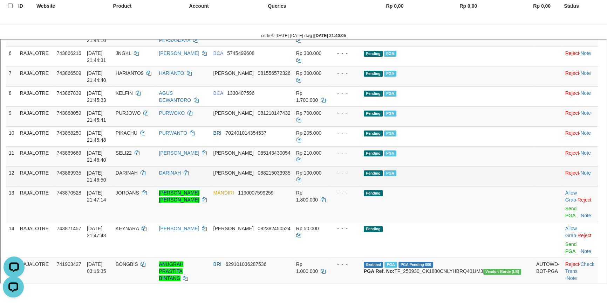
scroll to position [255, 0]
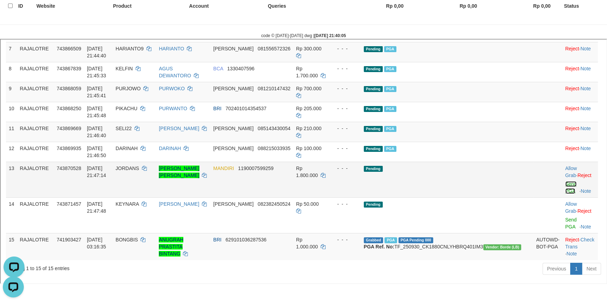
click at [564, 180] on link "Send PGA" at bounding box center [570, 186] width 12 height 13
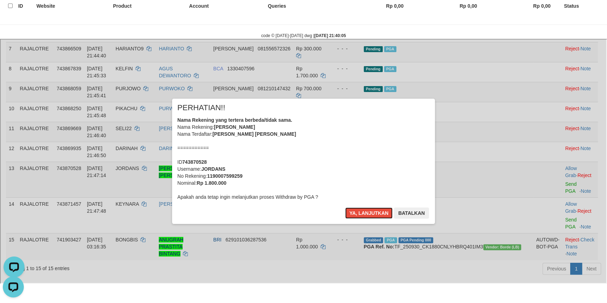
click at [344, 207] on button "Ya, lanjutkan" at bounding box center [368, 212] width 48 height 11
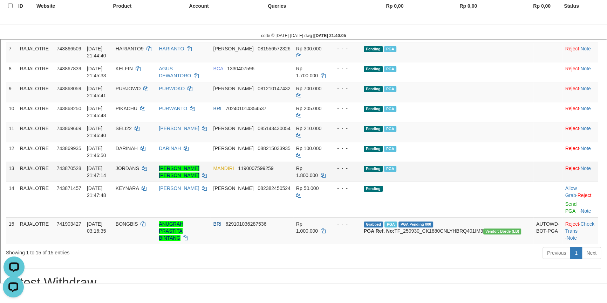
click at [138, 165] on span "JORDANS" at bounding box center [126, 168] width 23 height 6
copy td "JORDANS"
click at [138, 165] on span "JORDANS" at bounding box center [126, 168] width 23 height 6
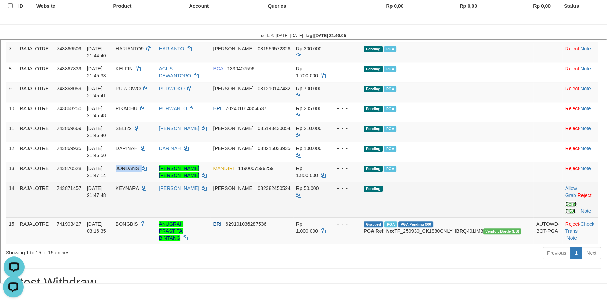
click at [564, 200] on link "Send PGA" at bounding box center [570, 206] width 12 height 13
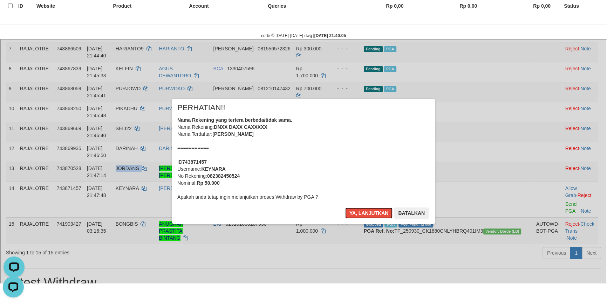
click at [344, 207] on button "Ya, lanjutkan" at bounding box center [368, 212] width 48 height 11
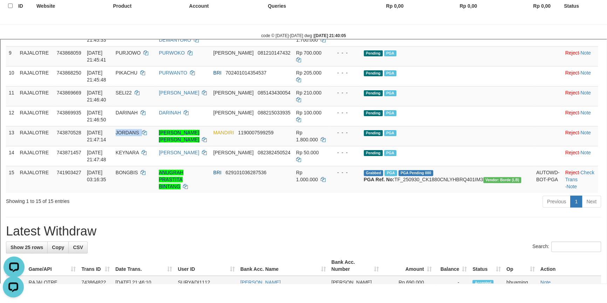
scroll to position [382, 0]
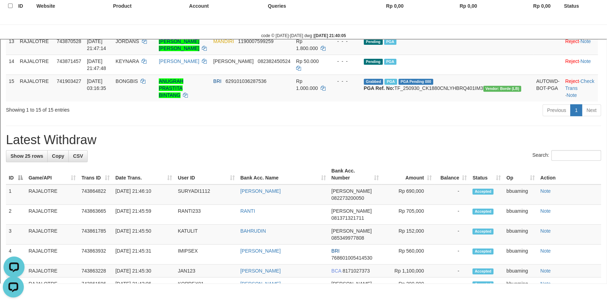
click at [50, 132] on h1 "Latest Withdraw" at bounding box center [302, 139] width 595 height 14
copy h1 "Withdraw"
click at [50, 132] on h1 "Latest Withdraw" at bounding box center [302, 139] width 595 height 14
copy div "Latest Withdraw Show 25 rows Copy CSV"
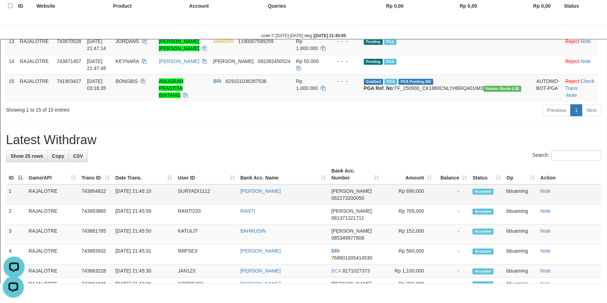
click at [191, 184] on td "SURYADI1112" at bounding box center [205, 194] width 62 height 20
copy td "SURYADI1112"
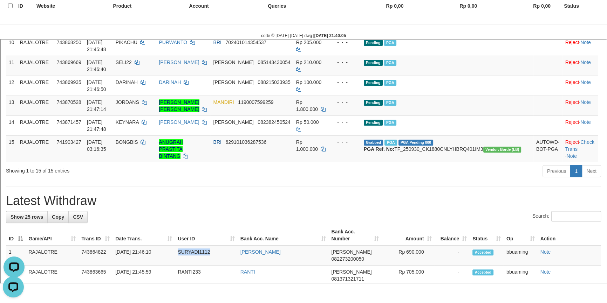
scroll to position [350, 0]
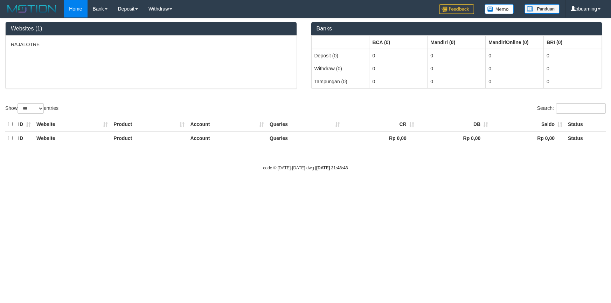
select select "***"
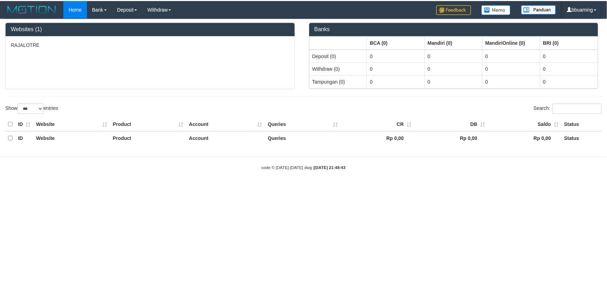
scroll to position [132, 0]
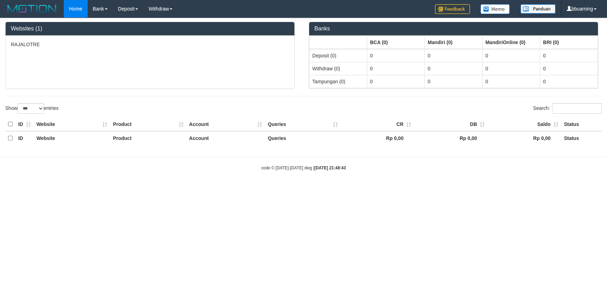
select select "**"
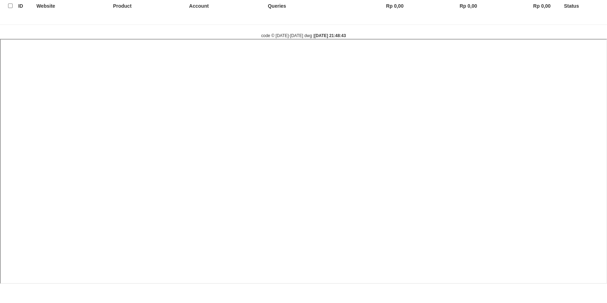
select select
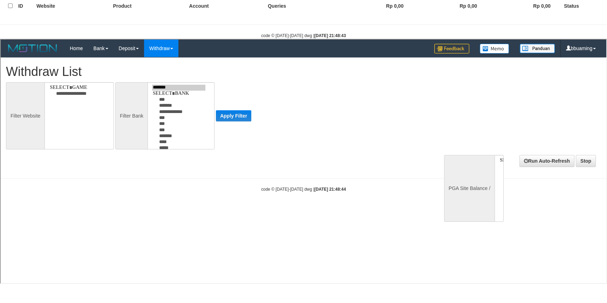
scroll to position [0, 0]
select select
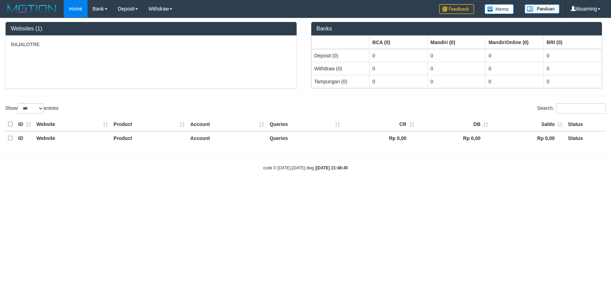
select select "***"
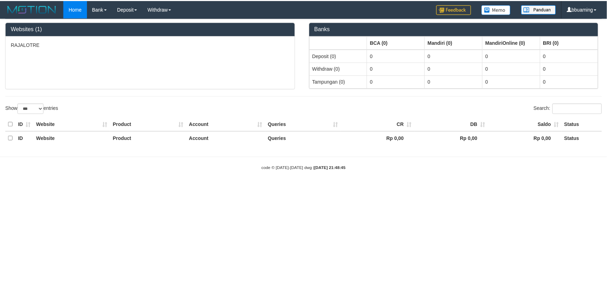
scroll to position [132, 0]
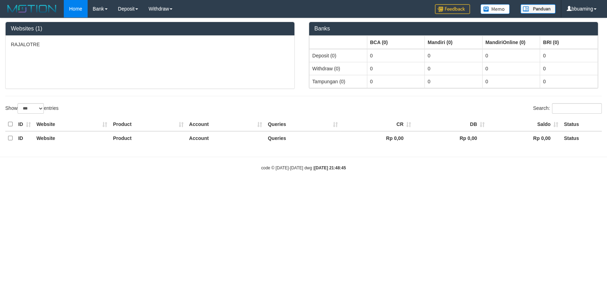
select select "**"
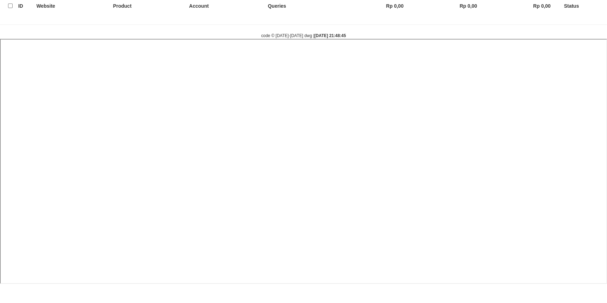
select select
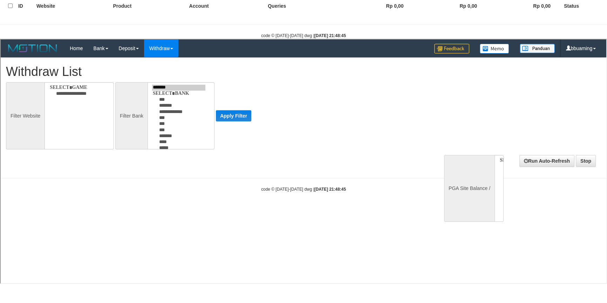
scroll to position [0, 0]
select select
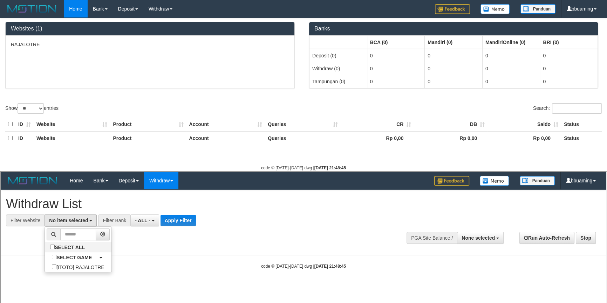
select select "***"
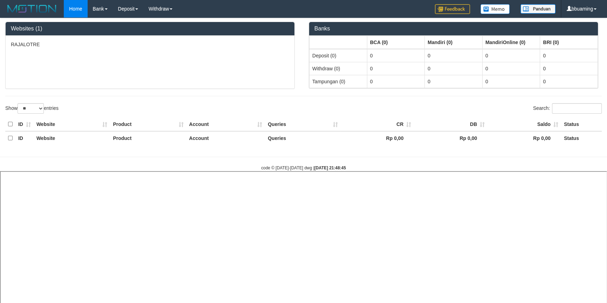
select select
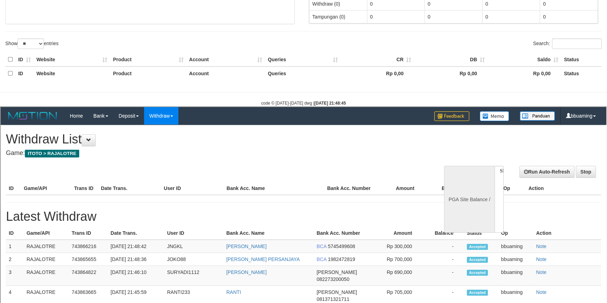
scroll to position [127, 0]
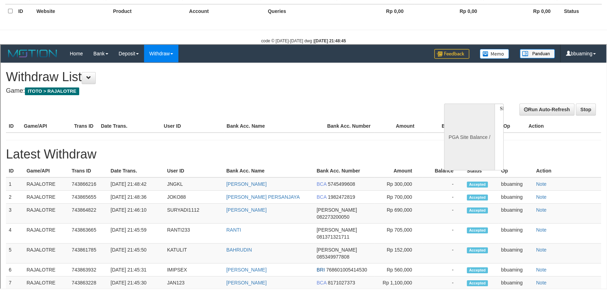
select select "**"
select select
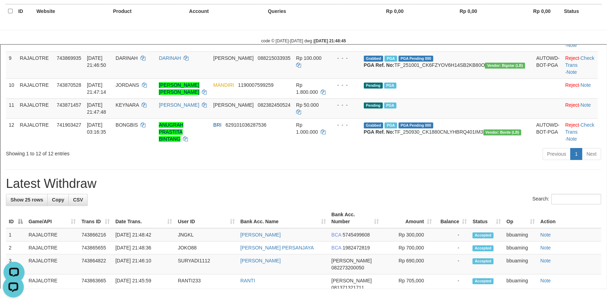
scroll to position [0, 0]
click at [30, 190] on h1 "Latest Withdraw" at bounding box center [302, 183] width 595 height 14
copy h1 "Latest"
click at [30, 190] on h1 "Latest Withdraw" at bounding box center [302, 183] width 595 height 14
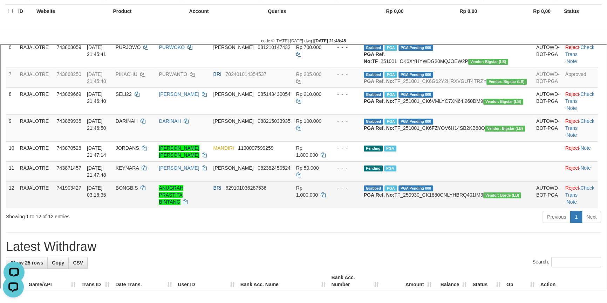
scroll to position [318, 0]
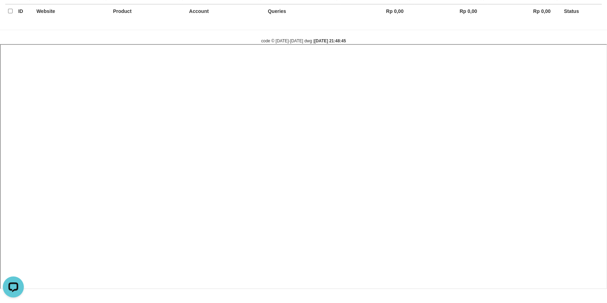
select select
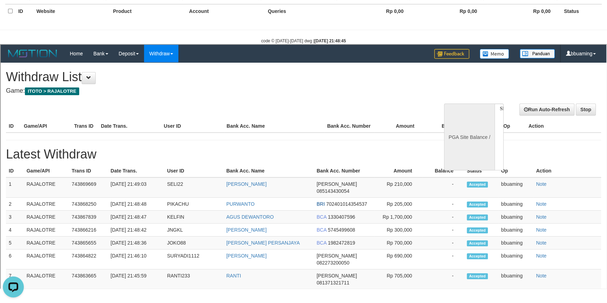
scroll to position [0, 0]
select select "**"
select select
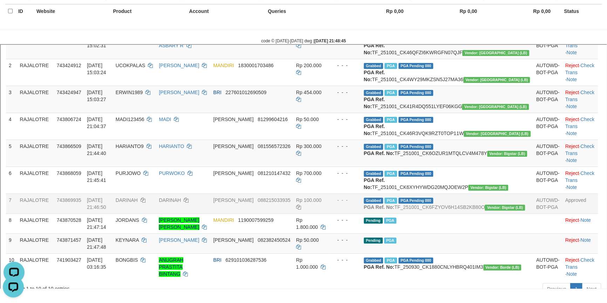
scroll to position [122, 0]
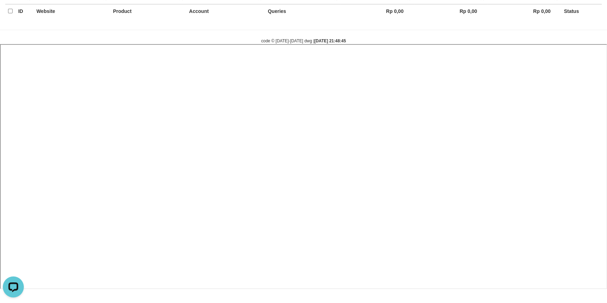
select select
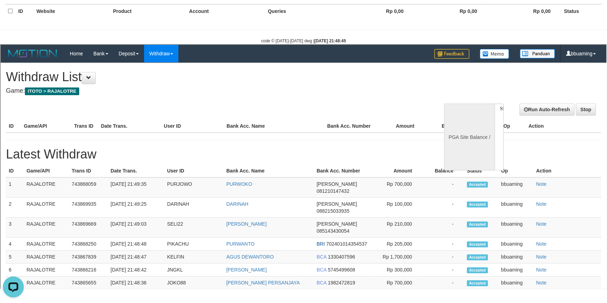
scroll to position [0, 0]
select select "**"
select select
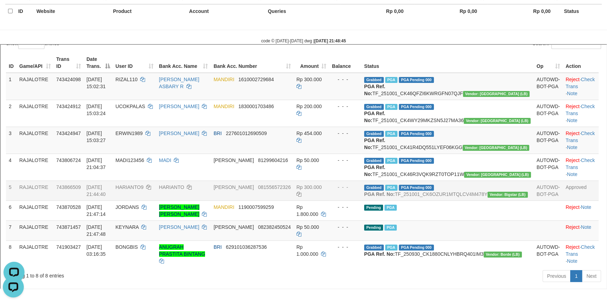
scroll to position [79, 0]
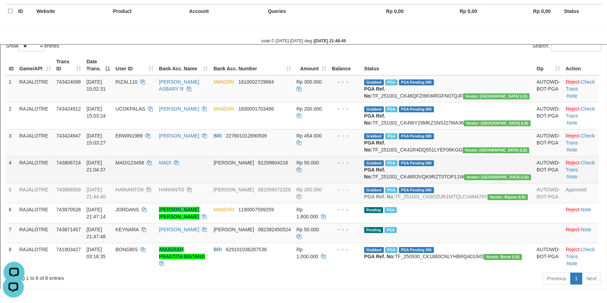
click at [580, 182] on td "Reject · Check Trans · Note" at bounding box center [580, 168] width 36 height 27
click at [581, 172] on link "Check Trans" at bounding box center [579, 165] width 29 height 13
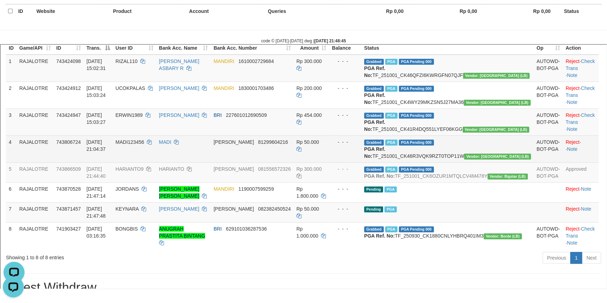
scroll to position [111, 0]
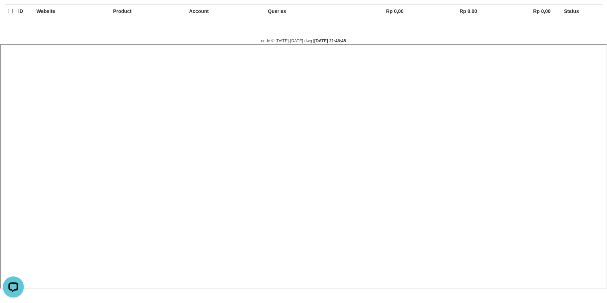
select select
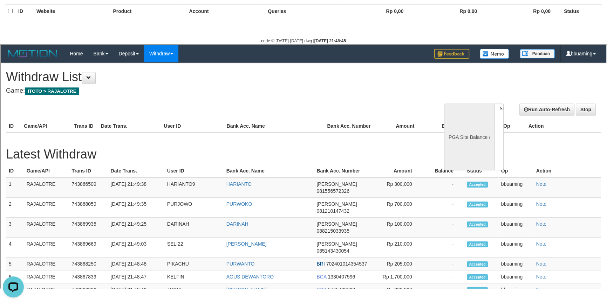
scroll to position [0, 0]
select select "**"
select select
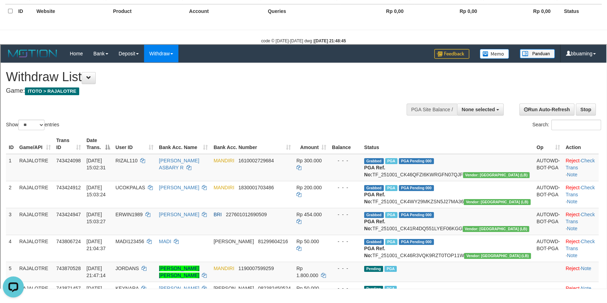
click at [344, 125] on div "Show ** ** ** *** entries Search:" at bounding box center [302, 96] width 605 height 69
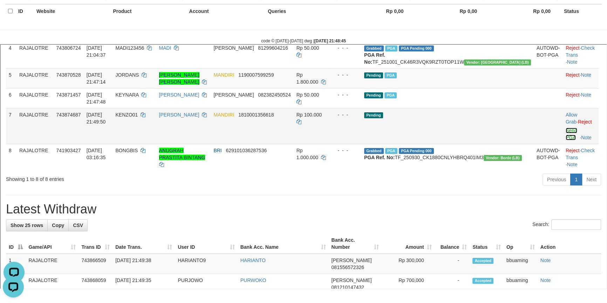
click at [565, 139] on link "Send PGA" at bounding box center [571, 133] width 12 height 13
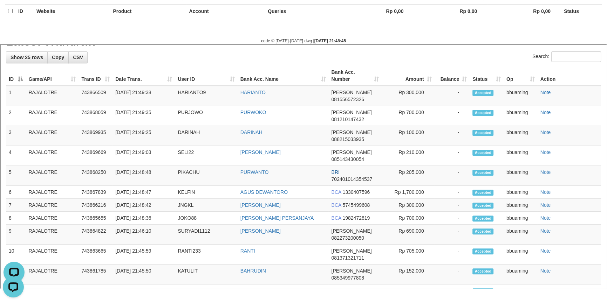
scroll to position [312, 0]
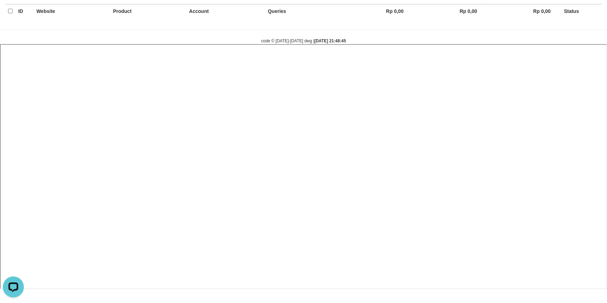
select select
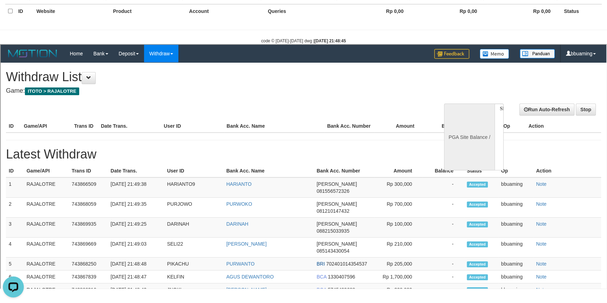
scroll to position [0, 0]
select select "**"
select select
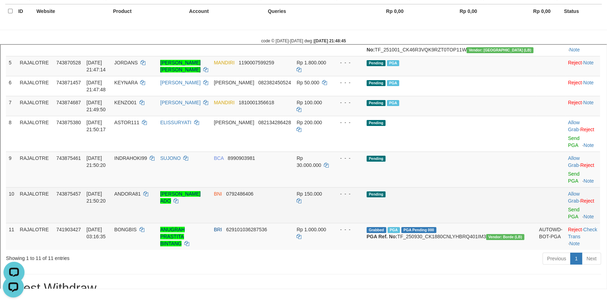
scroll to position [186, 0]
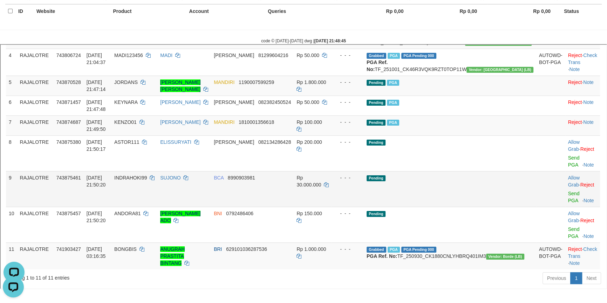
click at [146, 180] on span "INDRAHOKI99" at bounding box center [130, 177] width 33 height 6
copy td "INDRAHOKI99"
click at [146, 180] on span "INDRAHOKI99" at bounding box center [130, 177] width 33 height 6
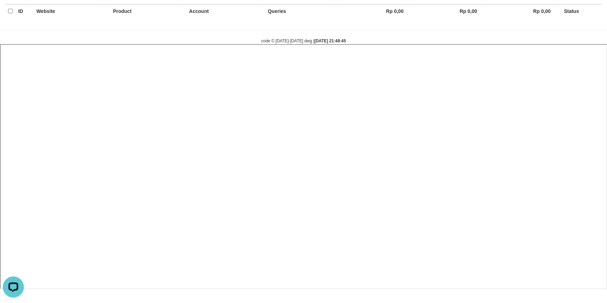
select select
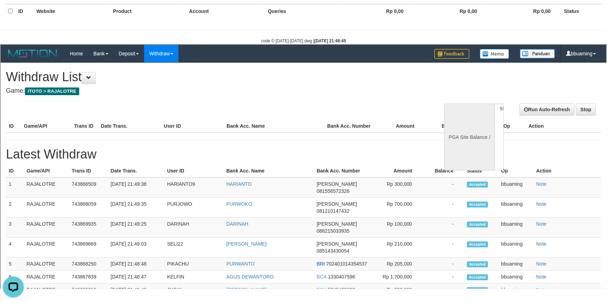
scroll to position [0, 0]
select select "**"
select select
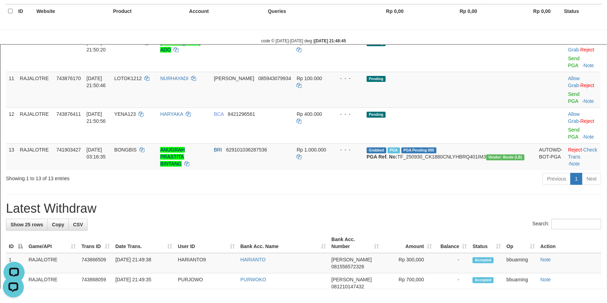
click at [424, 201] on h1 "Latest Withdraw" at bounding box center [302, 208] width 595 height 14
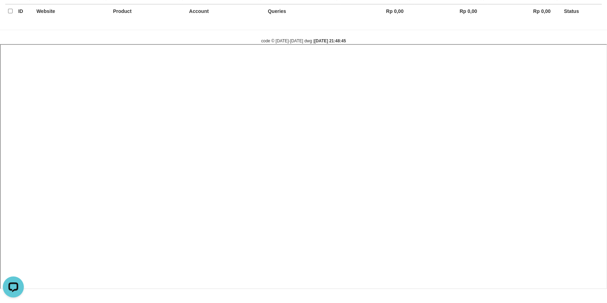
select select
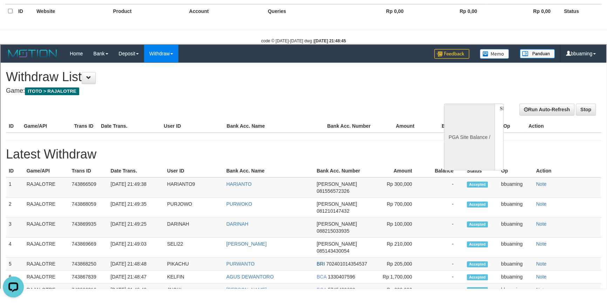
scroll to position [0, 0]
select select "**"
select select
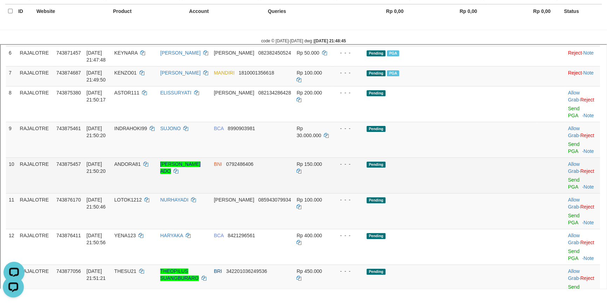
scroll to position [141, 0]
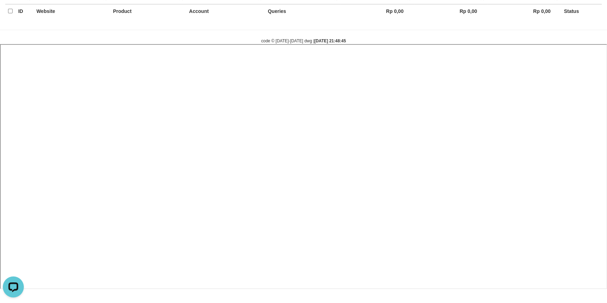
select select
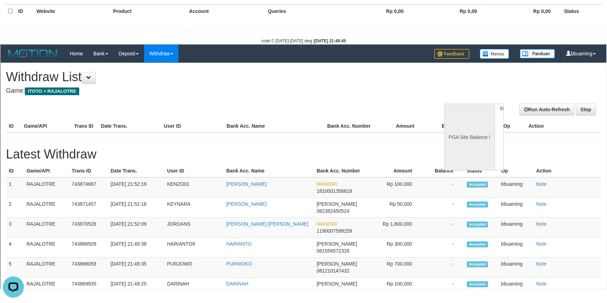
scroll to position [0, 0]
select select "**"
select select
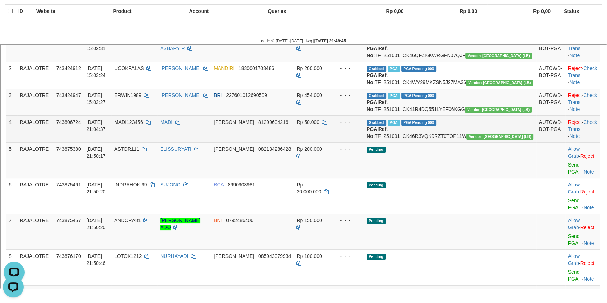
scroll to position [159, 0]
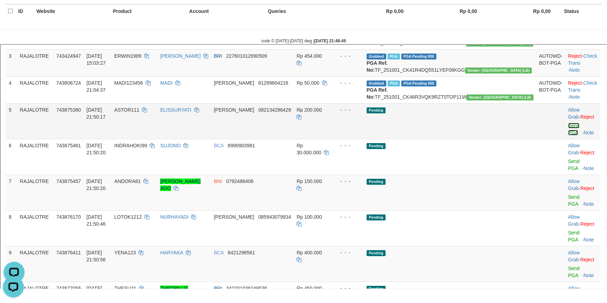
click at [567, 135] on link "Send PGA" at bounding box center [573, 128] width 12 height 13
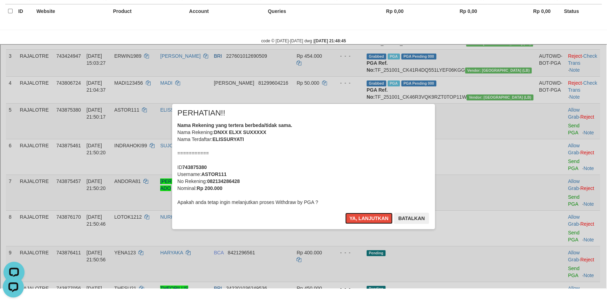
click at [344, 212] on button "Ya, lanjutkan" at bounding box center [368, 217] width 48 height 11
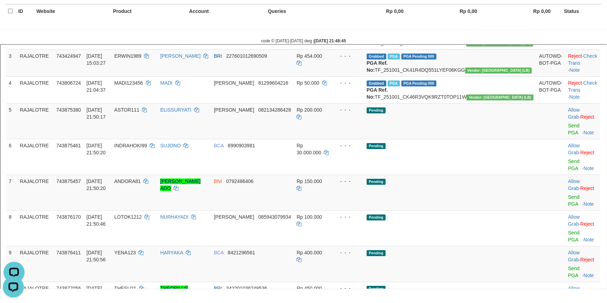
scroll to position [150, 0]
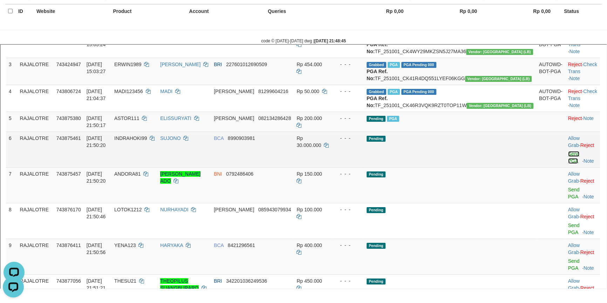
click at [567, 163] on link "Send PGA" at bounding box center [573, 156] width 12 height 13
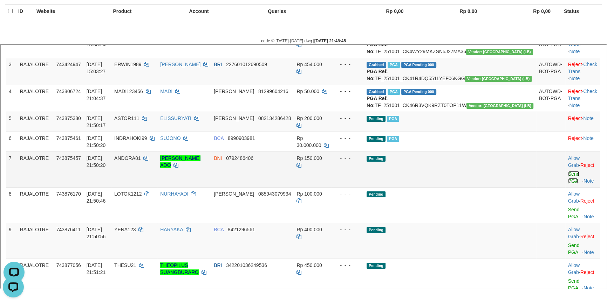
click at [567, 183] on link "Send PGA" at bounding box center [573, 176] width 12 height 13
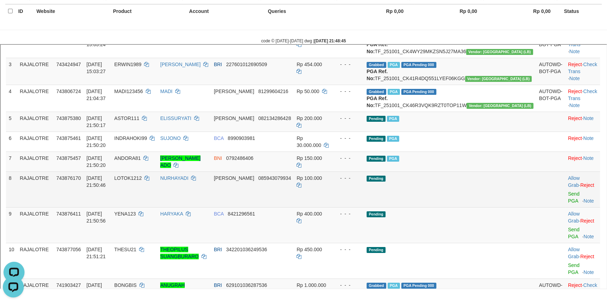
click at [564, 204] on td "Allow Grab · Reject Send PGA · Note" at bounding box center [581, 189] width 35 height 36
click at [567, 201] on link "Send PGA" at bounding box center [573, 196] width 12 height 13
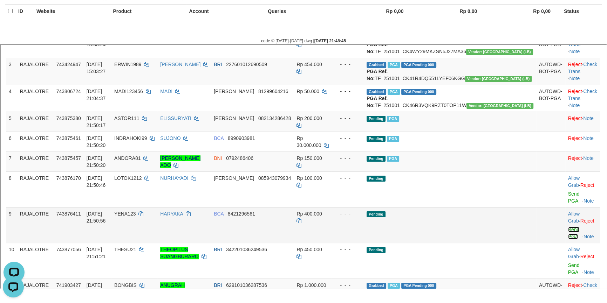
click at [567, 226] on link "Send PGA" at bounding box center [573, 232] width 12 height 13
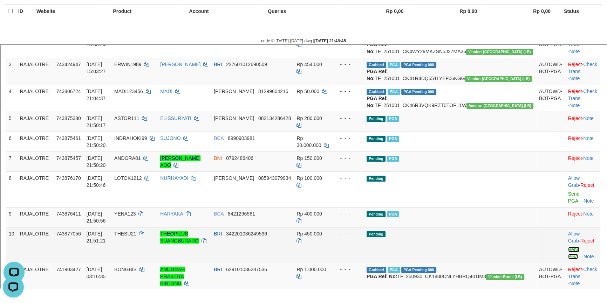
click at [567, 246] on link "Send PGA" at bounding box center [573, 252] width 12 height 13
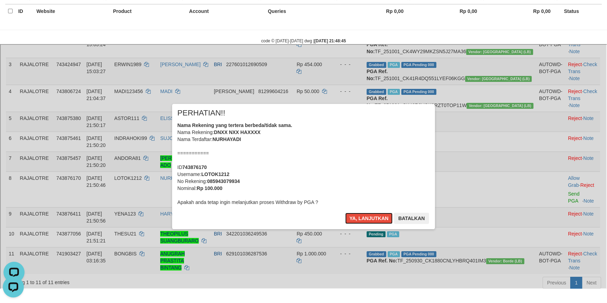
click at [344, 212] on button "Ya, lanjutkan" at bounding box center [368, 217] width 48 height 11
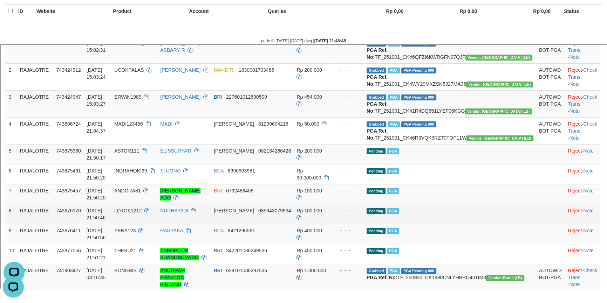
scroll to position [118, 0]
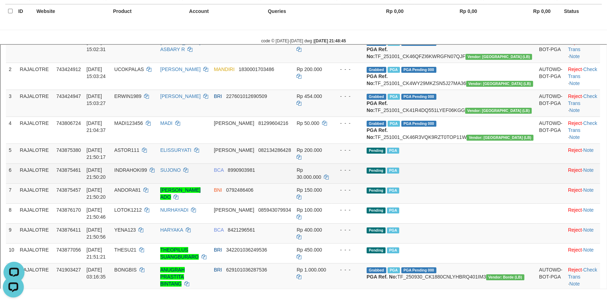
click at [146, 172] on span "INDRAHOKI99" at bounding box center [130, 169] width 33 height 6
copy td "INDRAHOKI99"
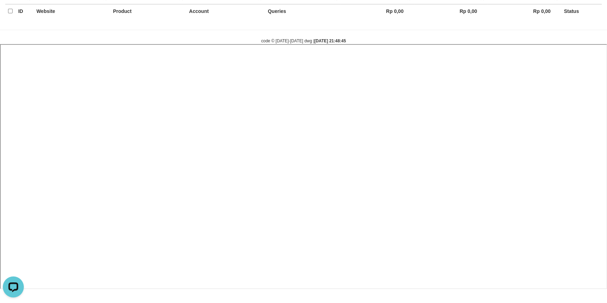
select select
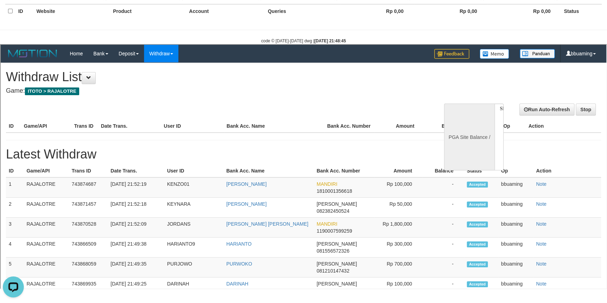
scroll to position [0, 0]
select select "**"
select select
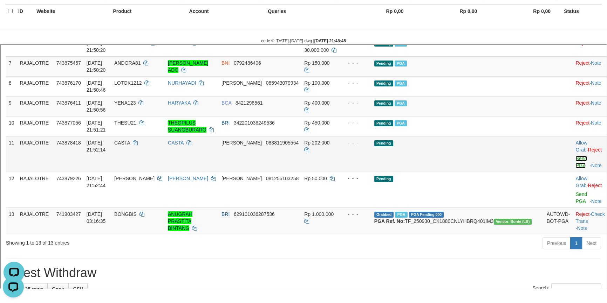
click at [575, 155] on link "Send PGA" at bounding box center [581, 161] width 12 height 13
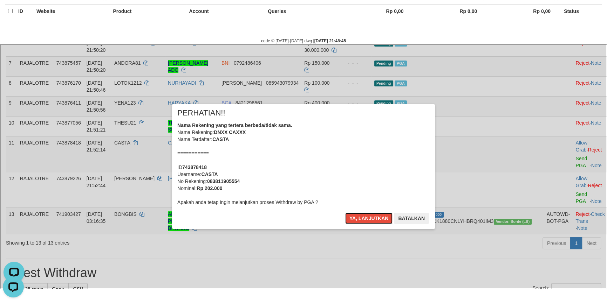
click at [344, 212] on button "Ya, lanjutkan" at bounding box center [368, 217] width 48 height 11
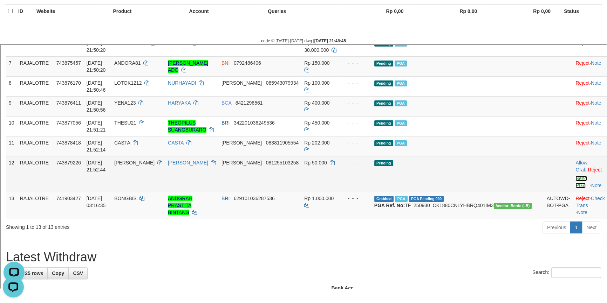
click at [575, 175] on link "Send PGA" at bounding box center [581, 181] width 12 height 13
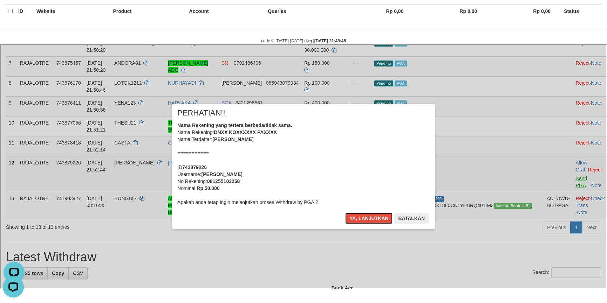
click at [344, 212] on button "Ya, lanjutkan" at bounding box center [368, 217] width 48 height 11
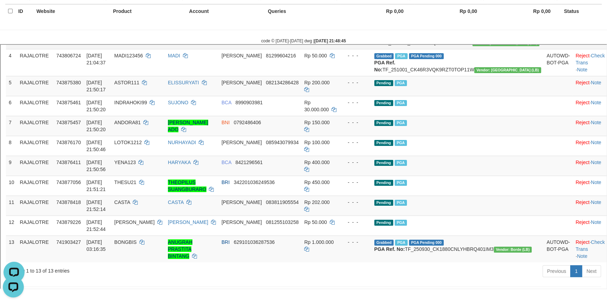
scroll to position [214, 0]
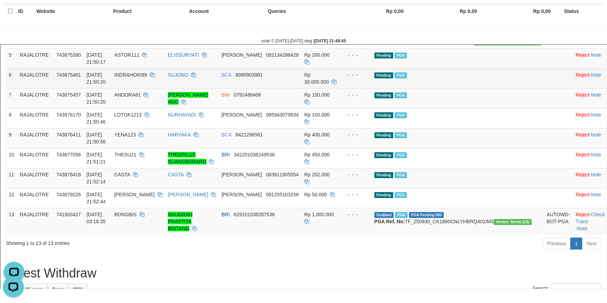
click at [146, 77] on span "INDRAHOKI99" at bounding box center [130, 74] width 33 height 6
copy td "INDRAHOKI99"
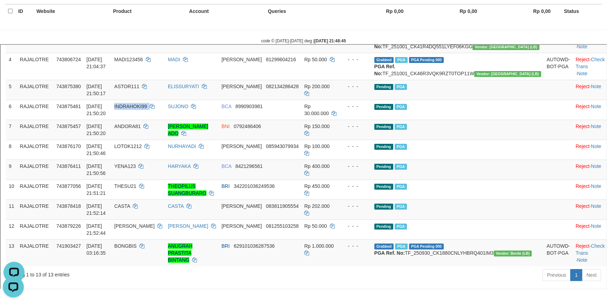
scroll to position [150, 0]
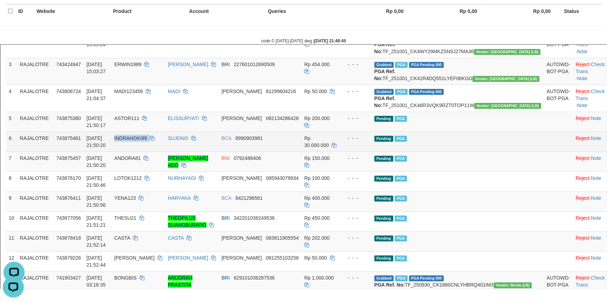
click at [146, 140] on span "INDRAHOKI99" at bounding box center [130, 138] width 33 height 6
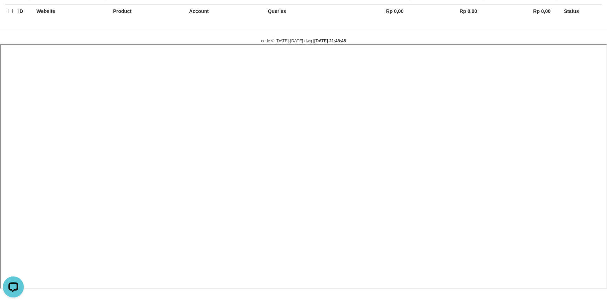
select select
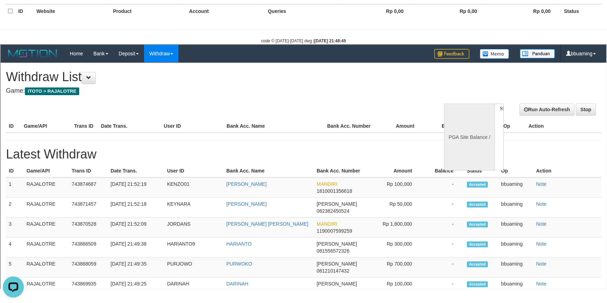
scroll to position [0, 0]
select select "**"
select select
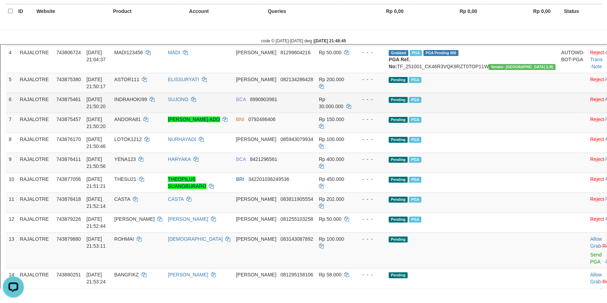
scroll to position [191, 0]
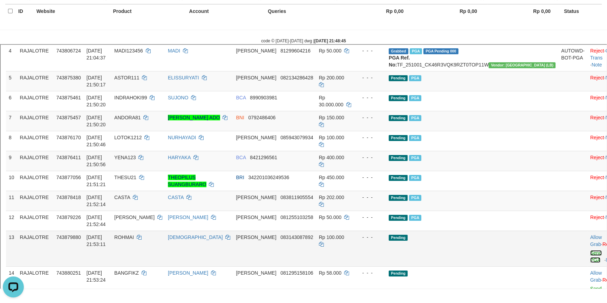
click at [589, 249] on link "Send PGA" at bounding box center [595, 255] width 12 height 13
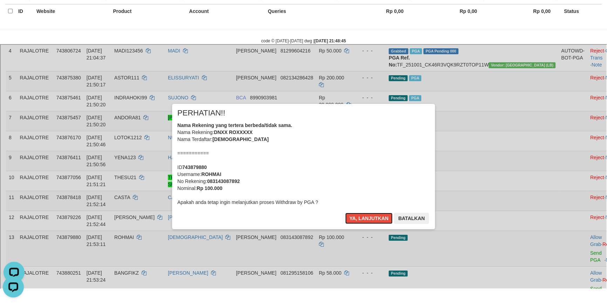
click at [344, 212] on button "Ya, lanjutkan" at bounding box center [368, 217] width 48 height 11
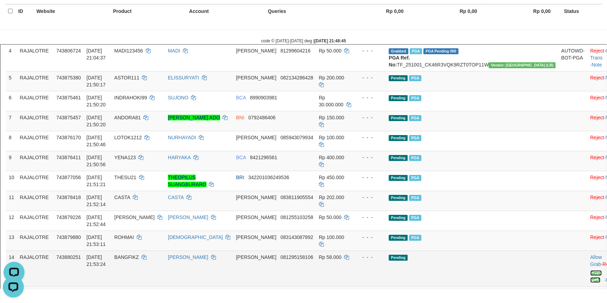
click at [589, 269] on link "Send PGA" at bounding box center [595, 275] width 12 height 13
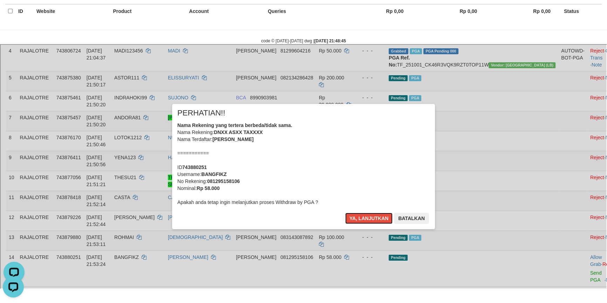
click at [344, 212] on button "Ya, lanjutkan" at bounding box center [368, 217] width 48 height 11
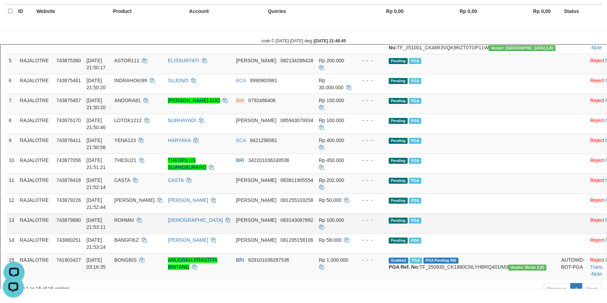
scroll to position [223, 0]
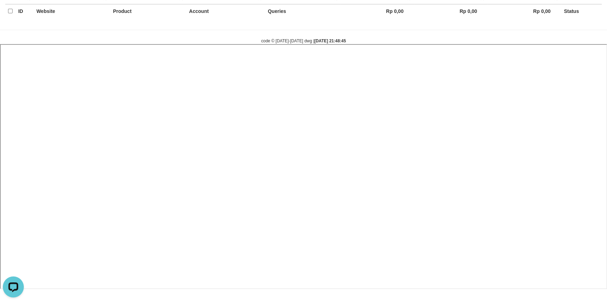
select select
select select "**"
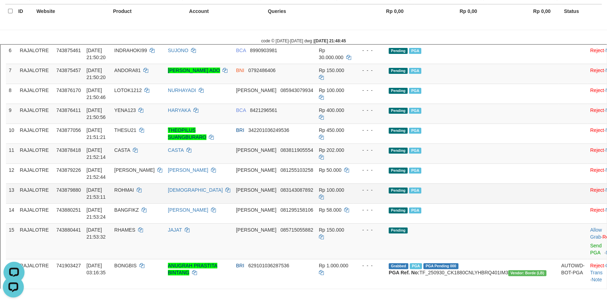
scroll to position [246, 0]
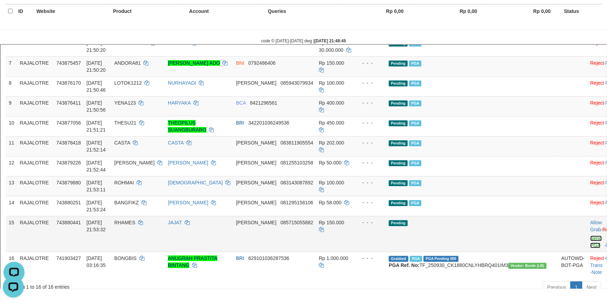
click at [589, 235] on link "Send PGA" at bounding box center [595, 241] width 12 height 13
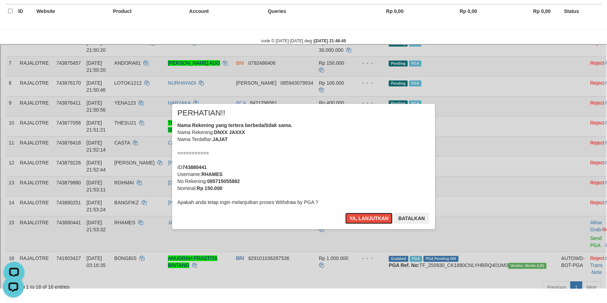
click at [344, 212] on button "Ya, lanjutkan" at bounding box center [368, 217] width 48 height 11
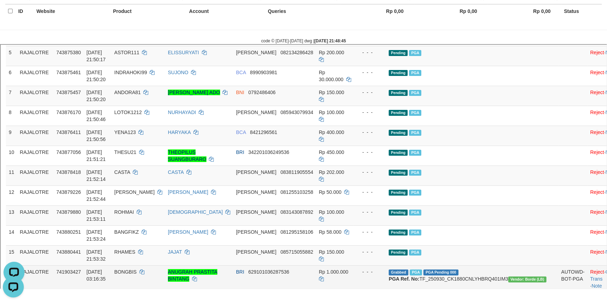
scroll to position [182, 0]
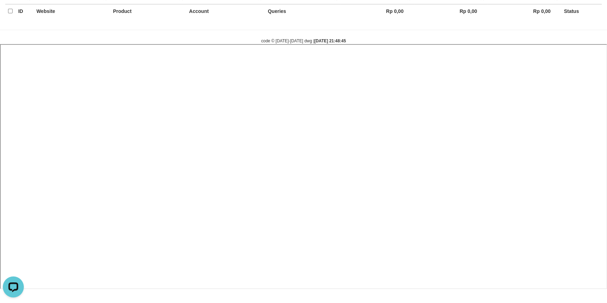
select select
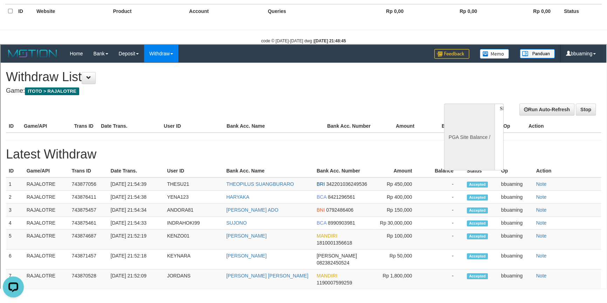
scroll to position [0, 0]
select select "**"
select select
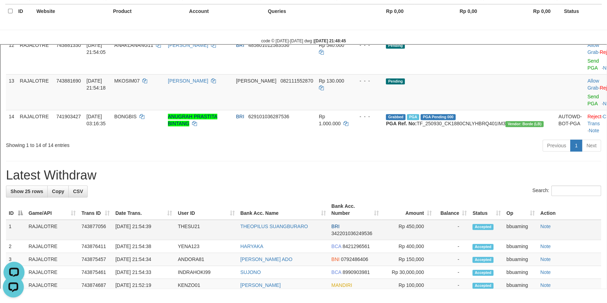
scroll to position [423, 0]
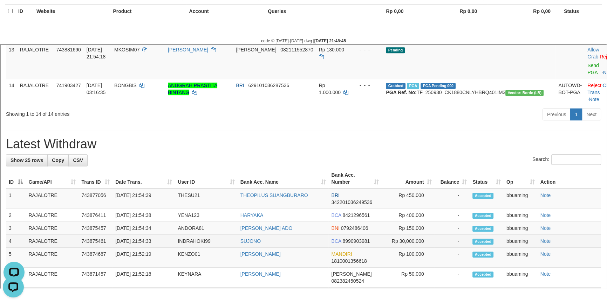
click at [193, 247] on td "INDRAHOKI99" at bounding box center [205, 240] width 62 height 13
copy td "INDRAHOKI99"
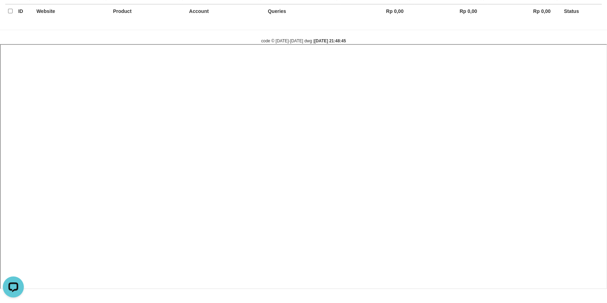
select select
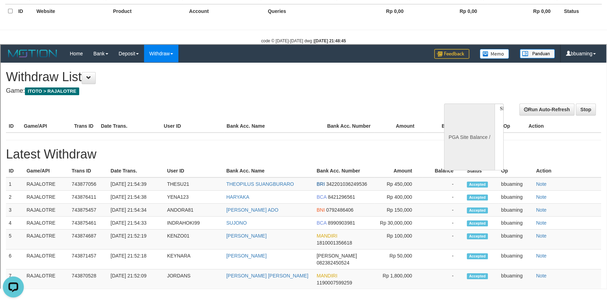
scroll to position [0, 0]
select select "**"
select select
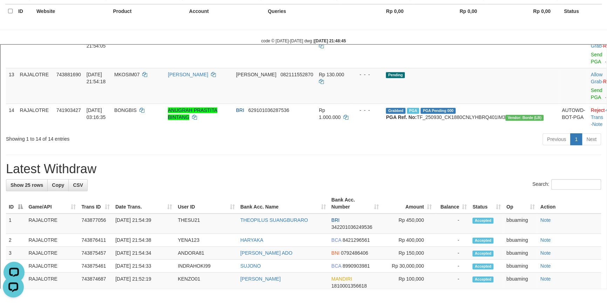
scroll to position [344, 0]
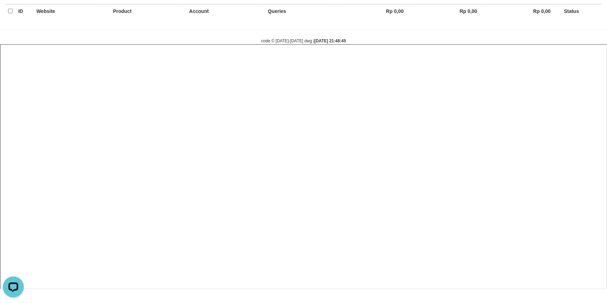
select select
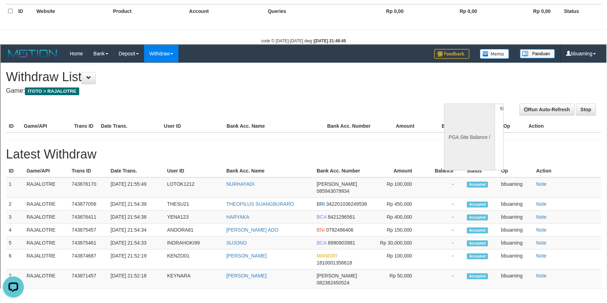
scroll to position [0, 0]
select select "**"
select select
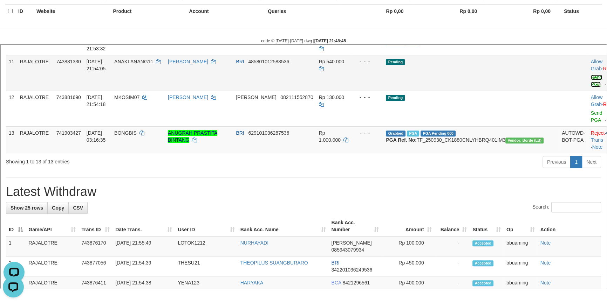
click at [590, 86] on link "Send PGA" at bounding box center [596, 80] width 12 height 13
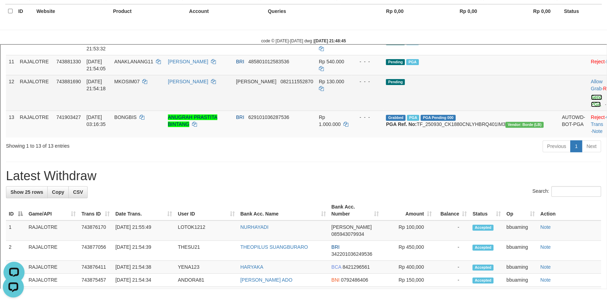
click at [590, 106] on link "Send PGA" at bounding box center [596, 100] width 12 height 13
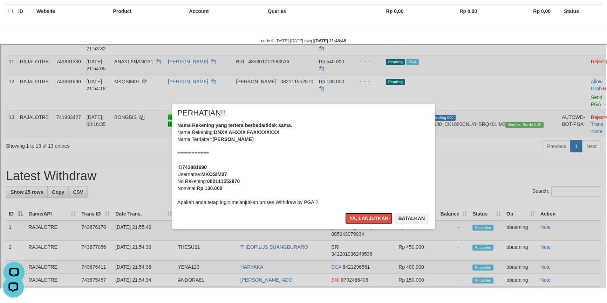
click at [344, 212] on button "Ya, lanjutkan" at bounding box center [368, 217] width 48 height 11
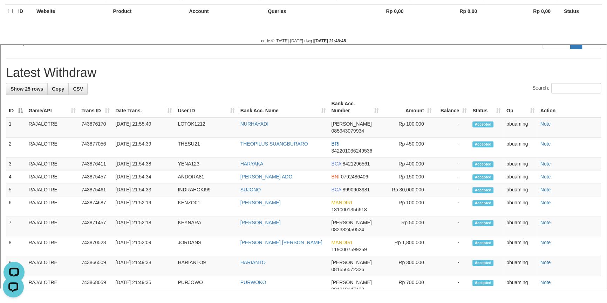
scroll to position [458, 0]
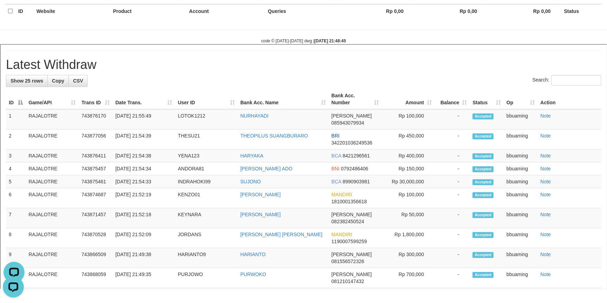
click at [433, 71] on h1 "Latest Withdraw" at bounding box center [302, 64] width 595 height 14
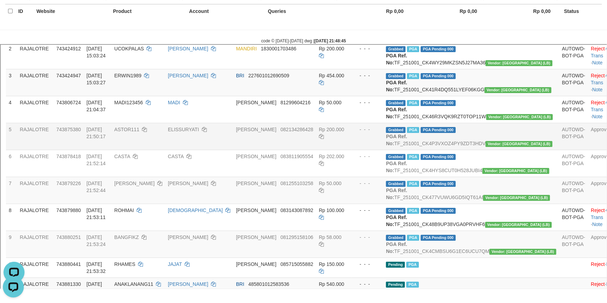
scroll to position [12, 0]
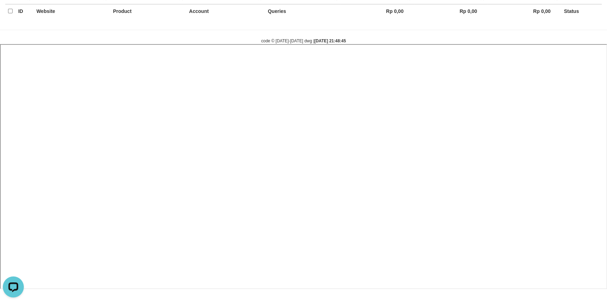
select select
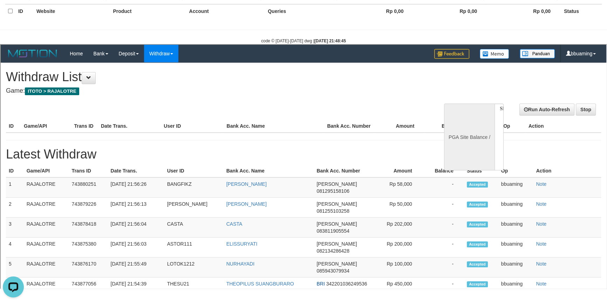
scroll to position [0, 0]
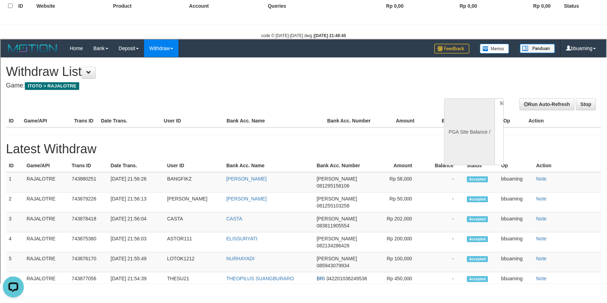
select select "**"
select select
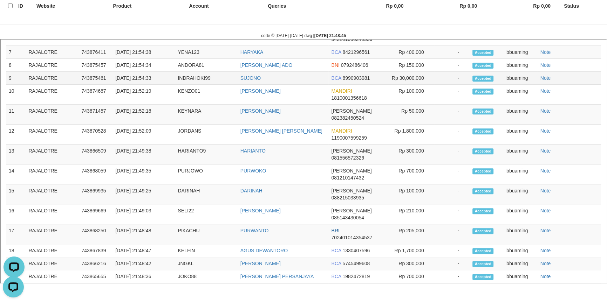
scroll to position [494, 0]
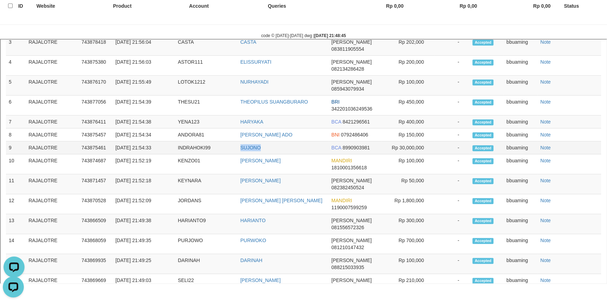
copy tr "SUJONO"
drag, startPoint x: 233, startPoint y: 159, endPoint x: 274, endPoint y: 159, distance: 40.6
click at [274, 153] on tr "9 RAJALOTRE 743875461 01/10/2025 21:54:33 INDRAHOKI99 SUJONO BCA 8990903981 Rp …" at bounding box center [302, 146] width 595 height 13
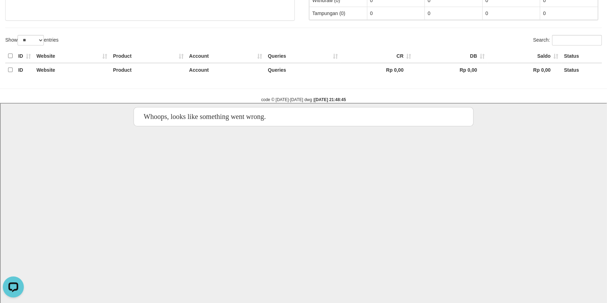
scroll to position [0, 0]
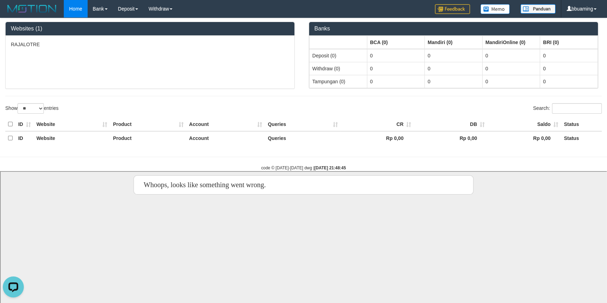
click at [191, 50] on div "RAJALOTRE" at bounding box center [150, 62] width 289 height 53
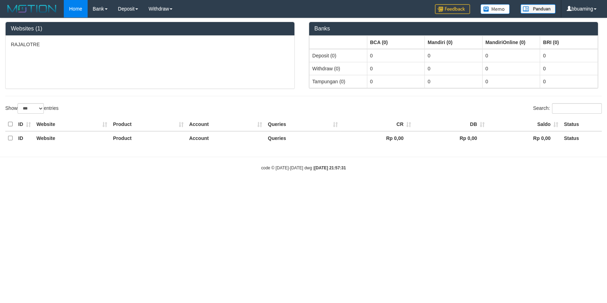
select select "**"
select select
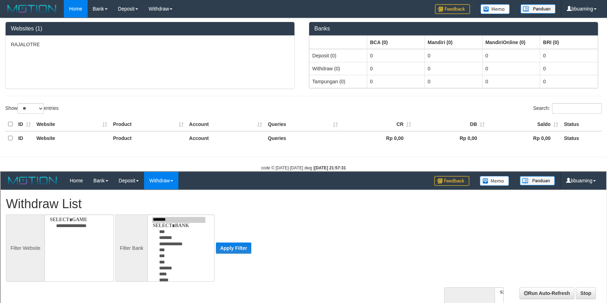
select select
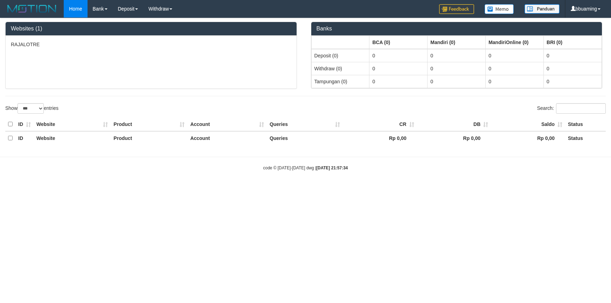
select select "***"
select select "**"
select select
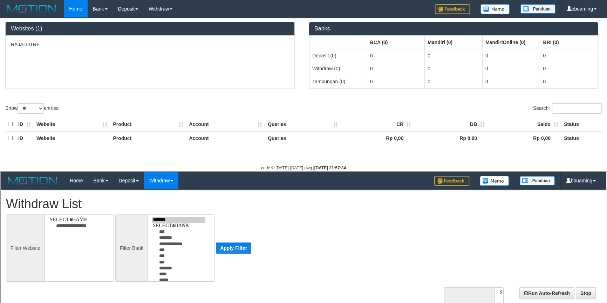
scroll to position [63, 0]
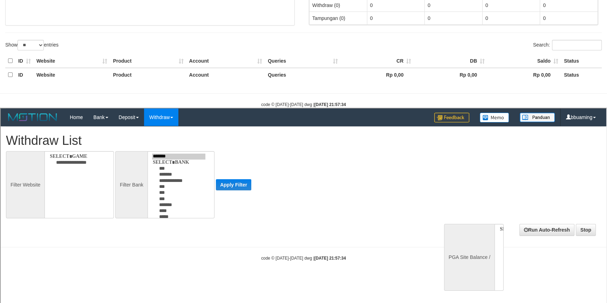
select select
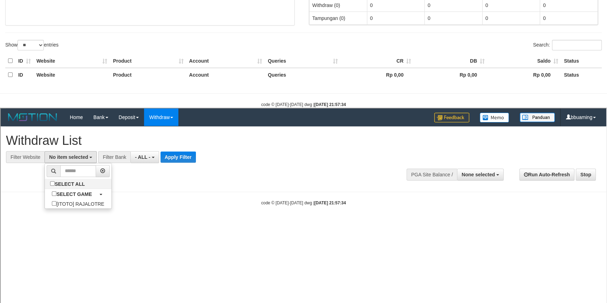
select select "***"
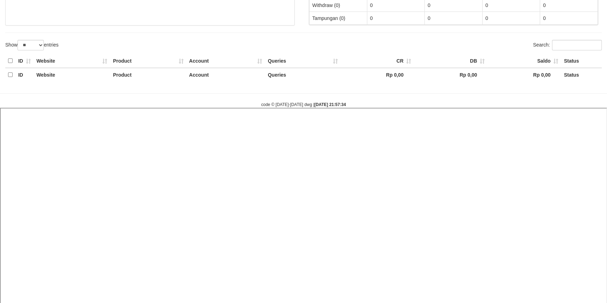
select select
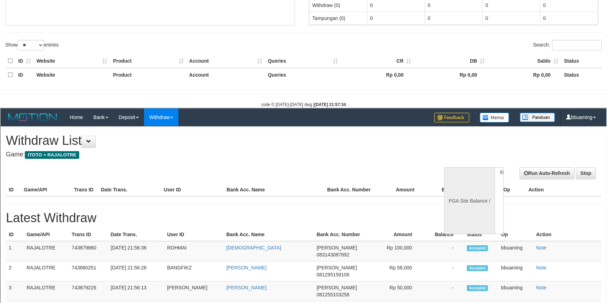
scroll to position [0, 0]
select select "**"
select select
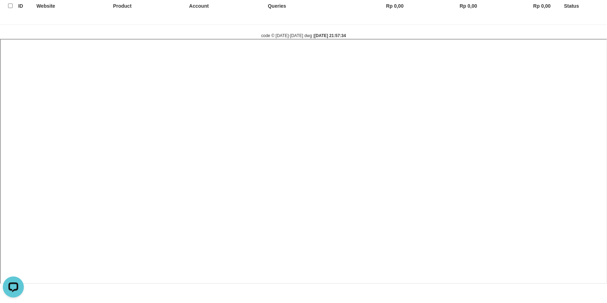
select select
select select "**"
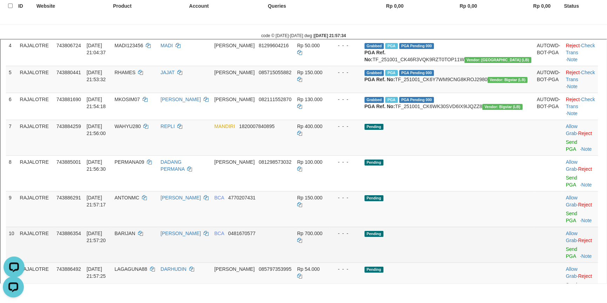
scroll to position [350, 0]
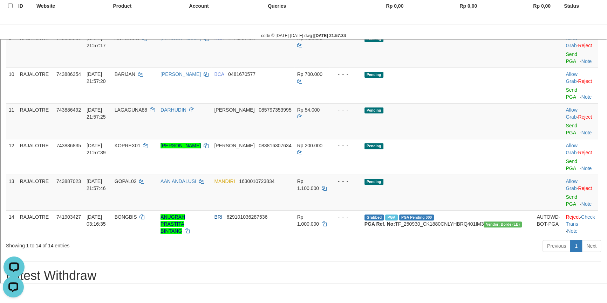
click at [372, 218] on div "**********" at bounding box center [302, 261] width 605 height 1110
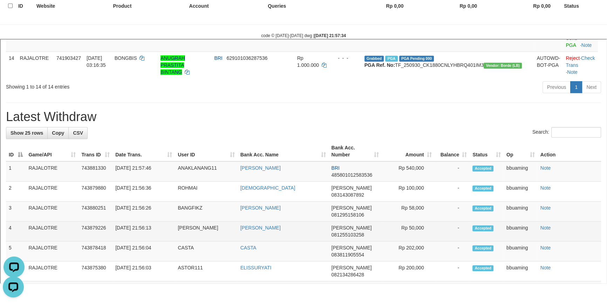
scroll to position [659, 0]
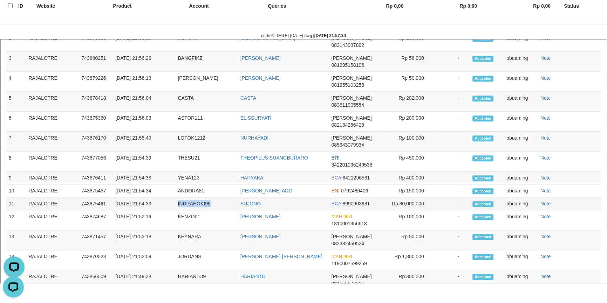
copy td "INDRAHOKI99"
drag, startPoint x: 179, startPoint y: 160, endPoint x: 207, endPoint y: 160, distance: 27.7
click at [207, 197] on td "INDRAHOKI99" at bounding box center [205, 203] width 62 height 13
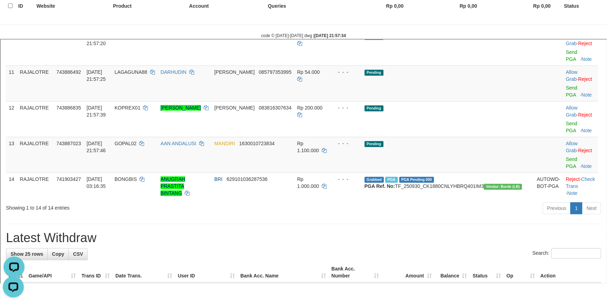
scroll to position [468, 0]
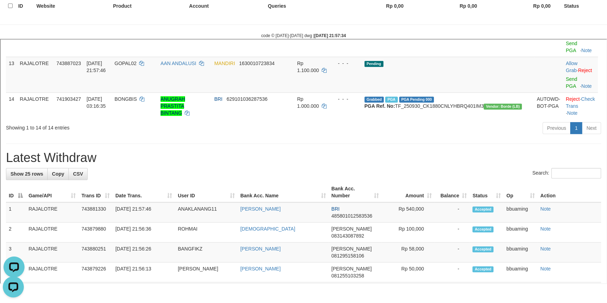
click at [57, 150] on h1 "Latest Withdraw" at bounding box center [302, 157] width 595 height 14
copy h1 "Withdraw"
click at [57, 150] on h1 "Latest Withdraw" at bounding box center [302, 157] width 595 height 14
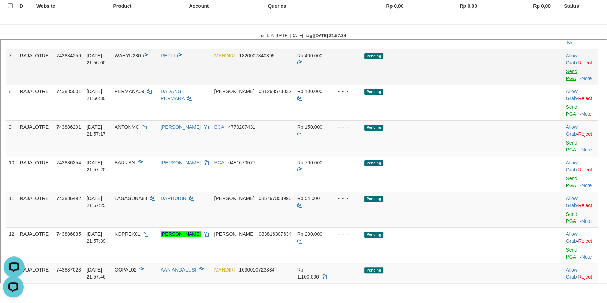
scroll to position [214, 0]
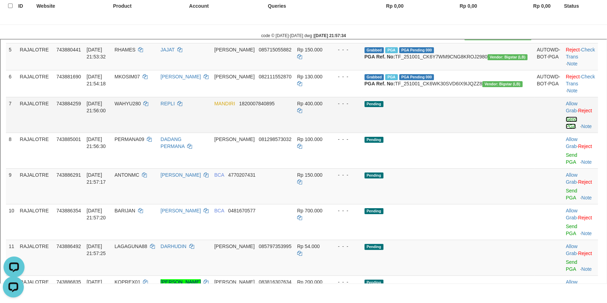
click at [565, 128] on link "Send PGA" at bounding box center [571, 122] width 12 height 13
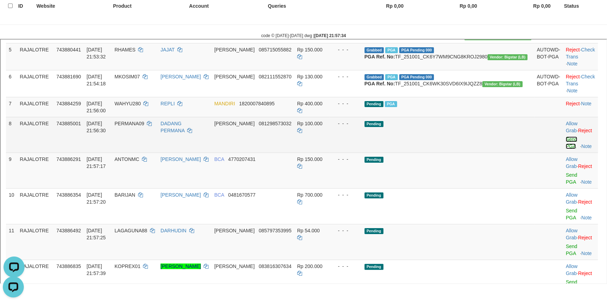
click at [565, 148] on link "Send PGA" at bounding box center [571, 142] width 12 height 13
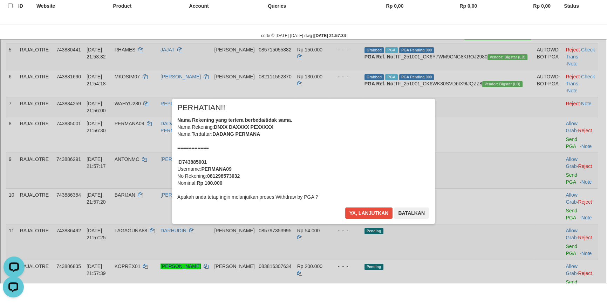
drag, startPoint x: 557, startPoint y: 178, endPoint x: 554, endPoint y: 172, distance: 6.4
click at [554, 172] on div "× PERHATIAN!! Nama Rekening yang tertera berbeda/tidak sama. Nama Rekening: DNX…" at bounding box center [302, 160] width 605 height 153
drag, startPoint x: 364, startPoint y: 214, endPoint x: 400, endPoint y: 216, distance: 36.1
click at [364, 214] on button "Ya, lanjutkan" at bounding box center [368, 212] width 48 height 11
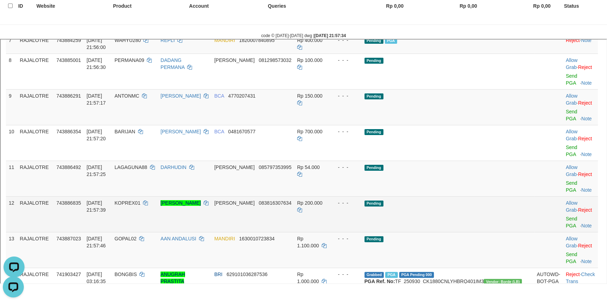
click at [507, 195] on td "Pending" at bounding box center [447, 213] width 172 height 36
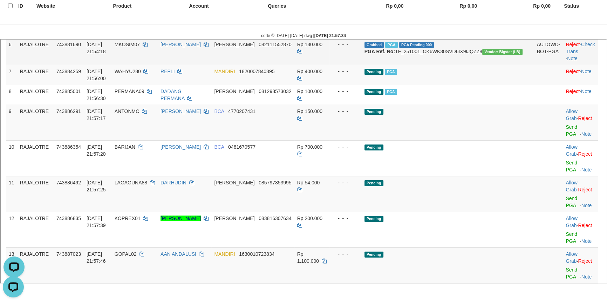
scroll to position [150, 0]
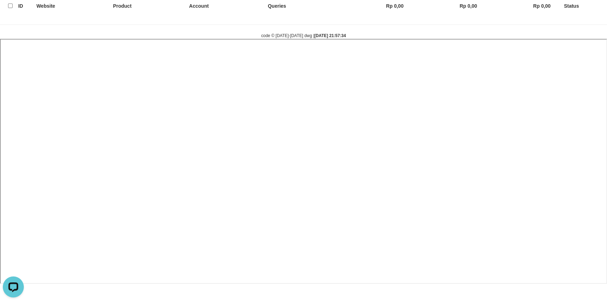
select select
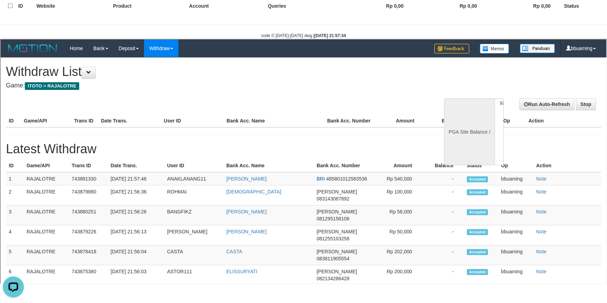
scroll to position [0, 0]
select select "**"
select select
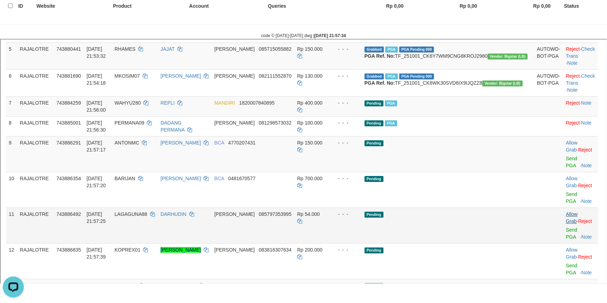
scroll to position [255, 0]
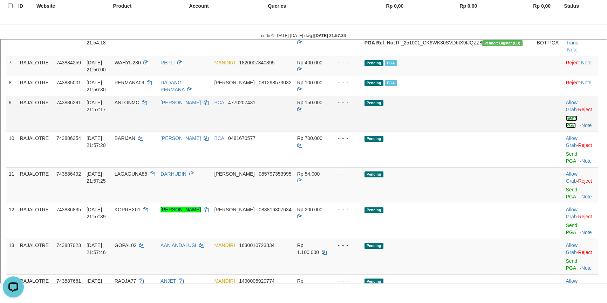
click at [565, 127] on link "Send PGA" at bounding box center [571, 121] width 12 height 13
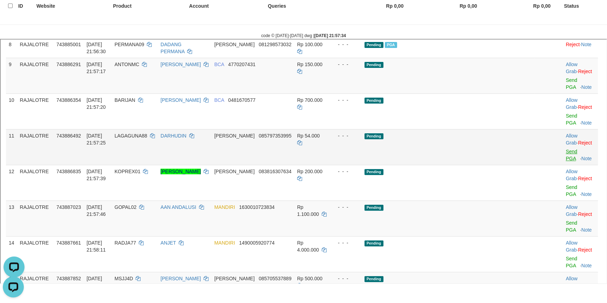
scroll to position [291, 0]
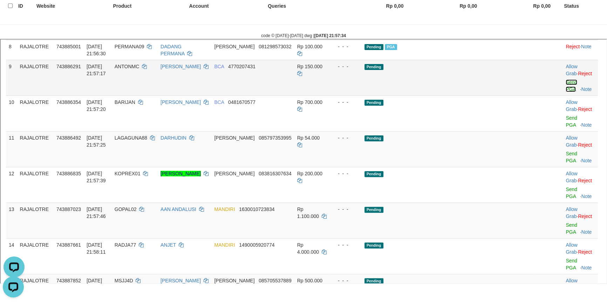
click at [565, 91] on link "Send PGA" at bounding box center [571, 84] width 12 height 13
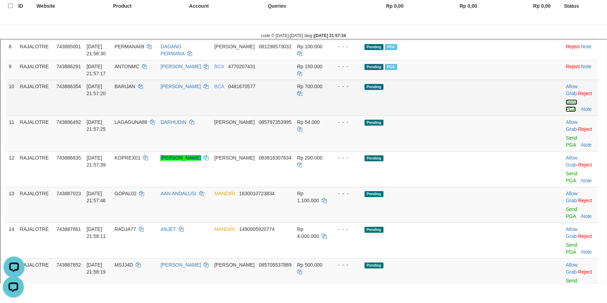
click at [565, 111] on link "Send PGA" at bounding box center [571, 104] width 12 height 13
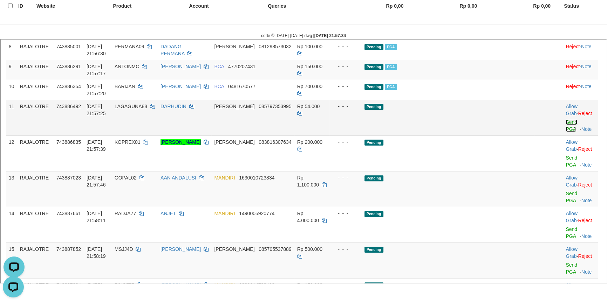
click at [565, 131] on link "Send PGA" at bounding box center [571, 124] width 12 height 13
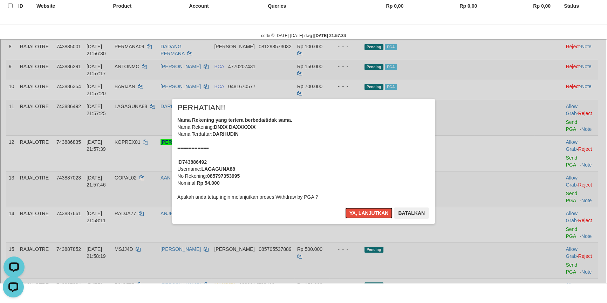
click at [344, 207] on button "Ya, lanjutkan" at bounding box center [368, 212] width 48 height 11
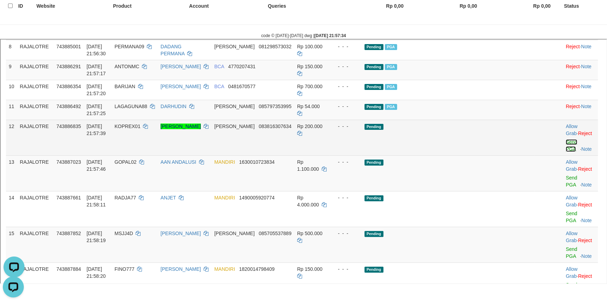
click at [565, 149] on link "Send PGA" at bounding box center [571, 144] width 12 height 13
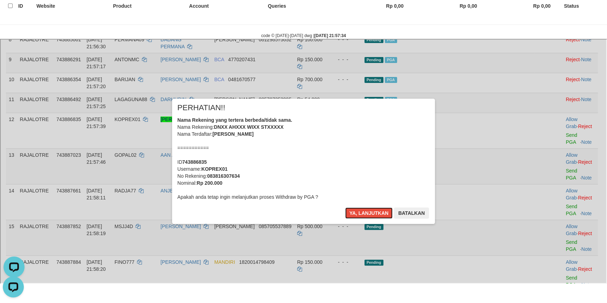
click at [344, 207] on button "Ya, lanjutkan" at bounding box center [368, 212] width 48 height 11
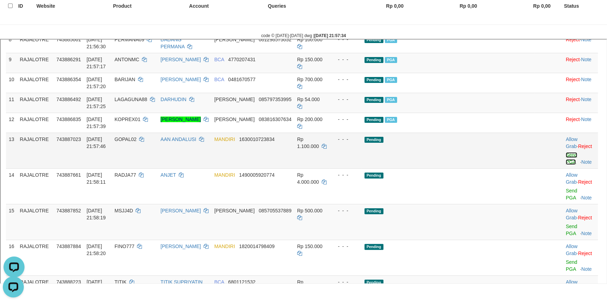
click at [565, 163] on link "Send PGA" at bounding box center [571, 157] width 12 height 13
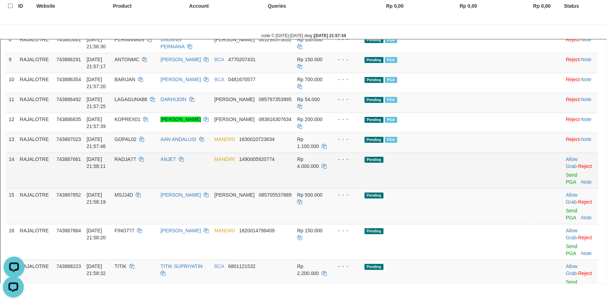
click at [135, 161] on span "RADJA77" at bounding box center [124, 159] width 21 height 6
copy td "RADJA77"
click at [565, 172] on link "Send PGA" at bounding box center [571, 177] width 12 height 13
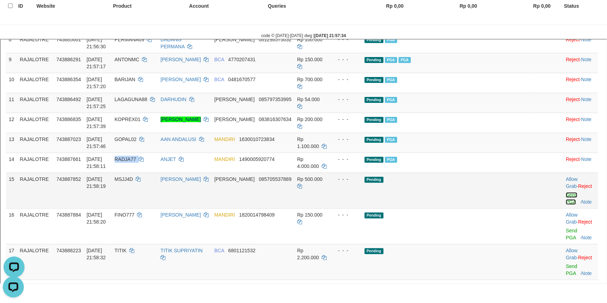
click at [565, 191] on link "Send PGA" at bounding box center [571, 197] width 12 height 13
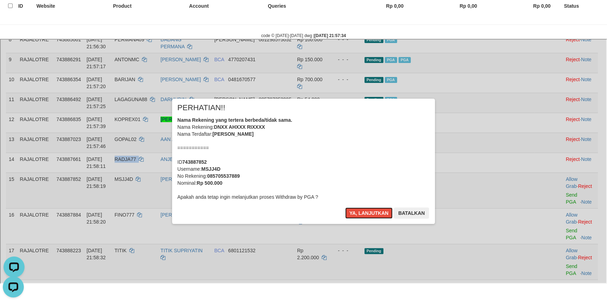
click at [344, 207] on button "Ya, lanjutkan" at bounding box center [368, 212] width 48 height 11
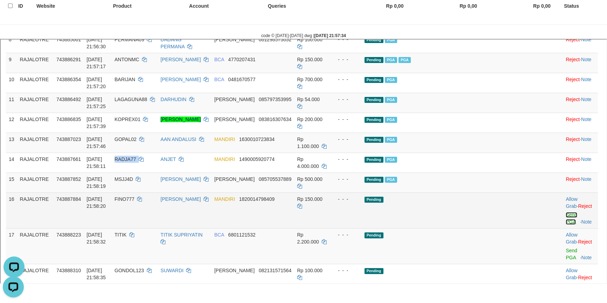
click at [565, 211] on link "Send PGA" at bounding box center [571, 217] width 12 height 13
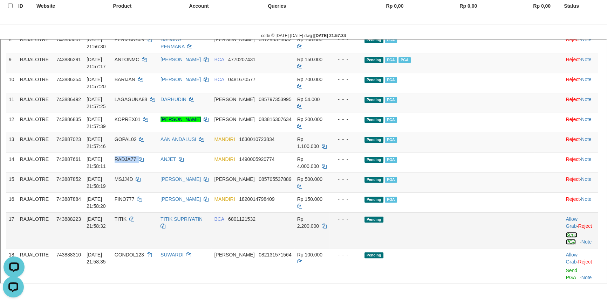
click at [565, 231] on link "Send PGA" at bounding box center [571, 237] width 12 height 13
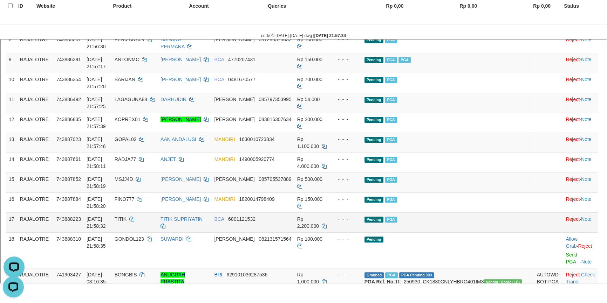
click at [157, 212] on td "TITIK" at bounding box center [134, 222] width 46 height 20
click at [126, 215] on span "TITIK" at bounding box center [120, 218] width 12 height 6
copy td "TITIK"
click at [126, 215] on span "TITIK" at bounding box center [120, 218] width 12 height 6
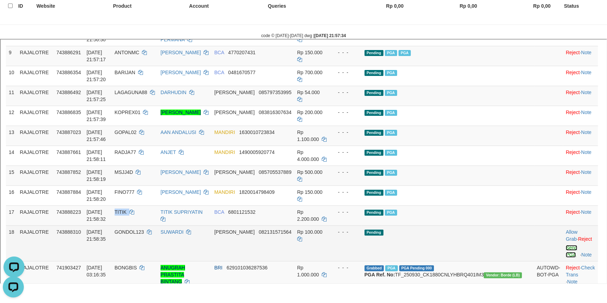
click at [565, 244] on link "Send PGA" at bounding box center [571, 250] width 12 height 13
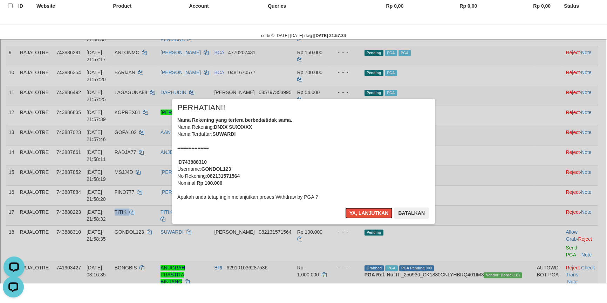
click at [344, 207] on button "Ya, lanjutkan" at bounding box center [368, 212] width 48 height 11
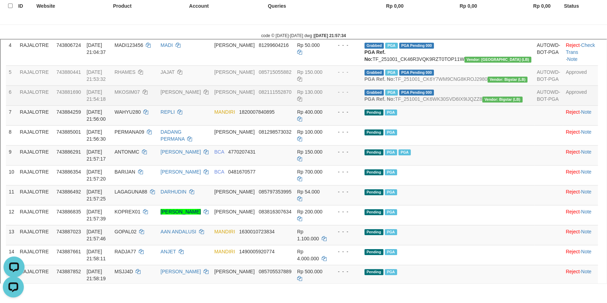
scroll to position [131, 0]
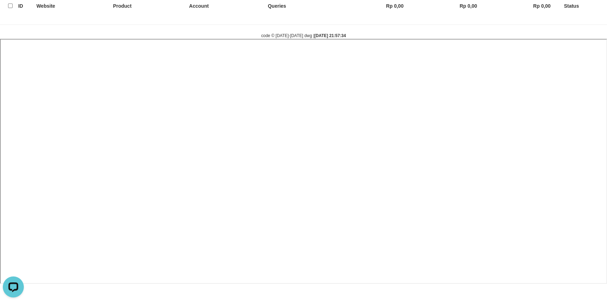
select select
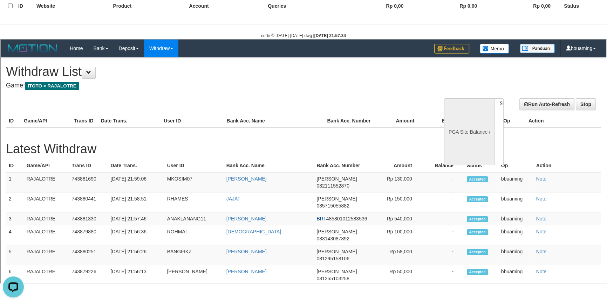
scroll to position [0, 0]
select select "**"
select select
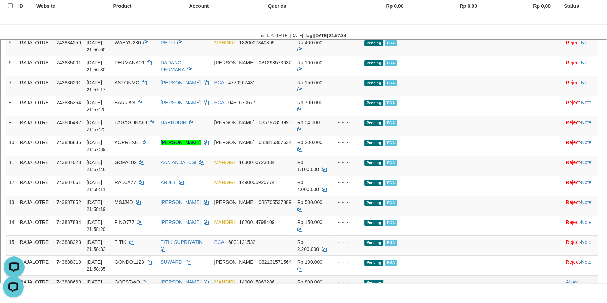
click at [565, 294] on link "Send PGA" at bounding box center [571, 300] width 12 height 13
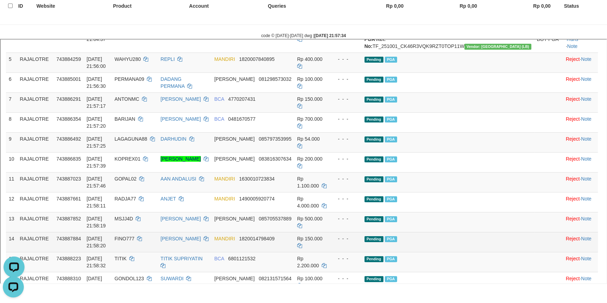
scroll to position [157, 0]
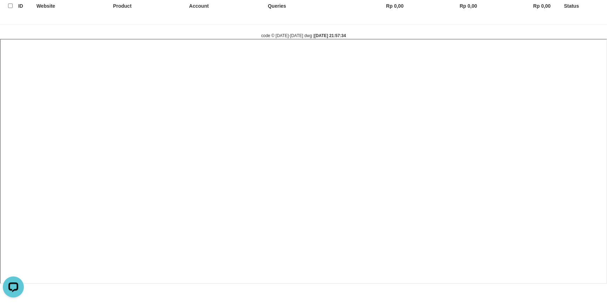
select select
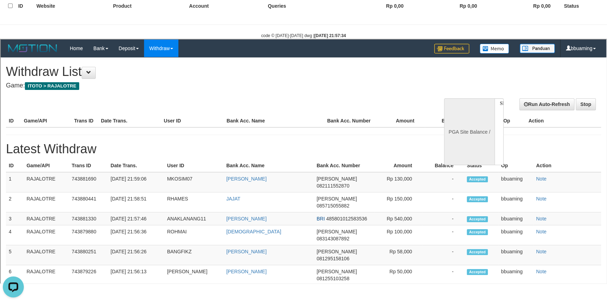
scroll to position [0, 0]
select select "**"
select select
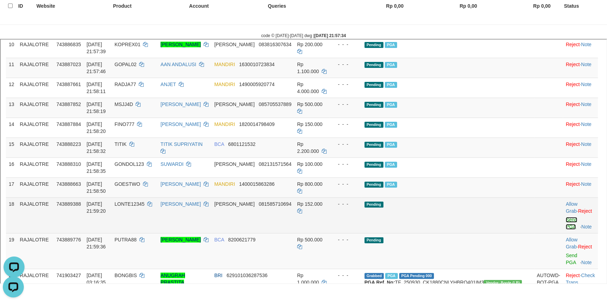
click at [565, 216] on link "Send PGA" at bounding box center [571, 222] width 12 height 13
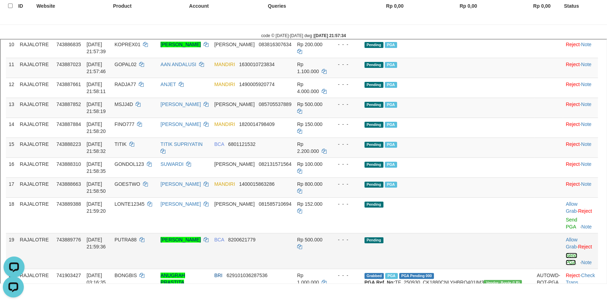
click at [565, 252] on link "Send PGA" at bounding box center [571, 258] width 12 height 13
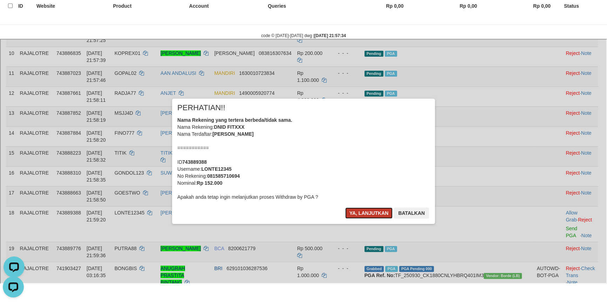
click at [351, 210] on button "Ya, lanjutkan" at bounding box center [368, 212] width 48 height 11
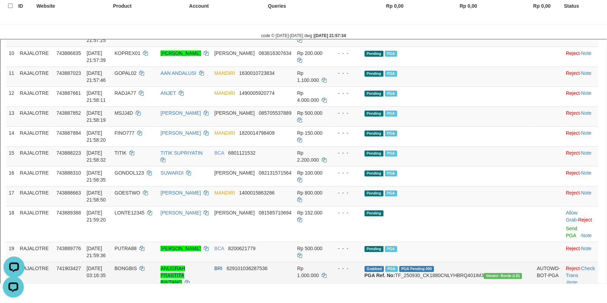
scroll to position [301, 0]
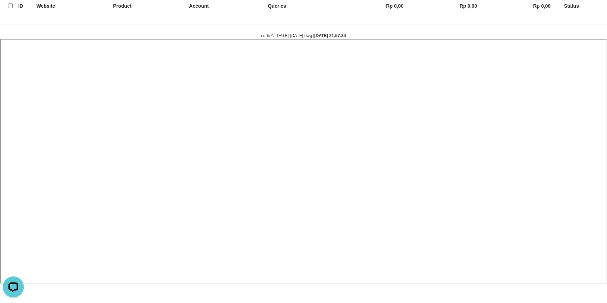
select select
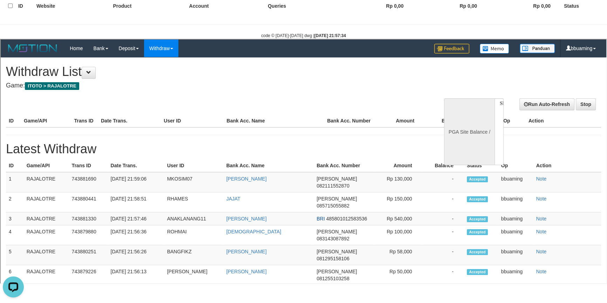
scroll to position [0, 0]
select select "**"
select select
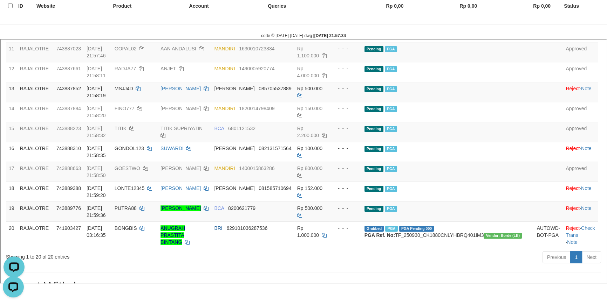
scroll to position [206, 0]
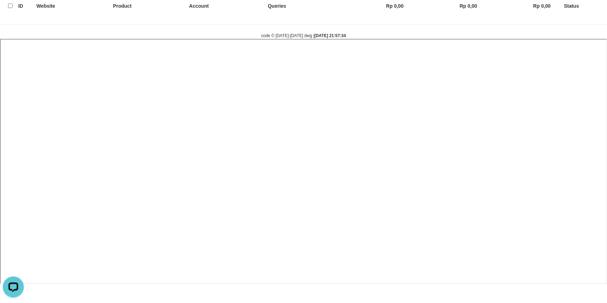
select select
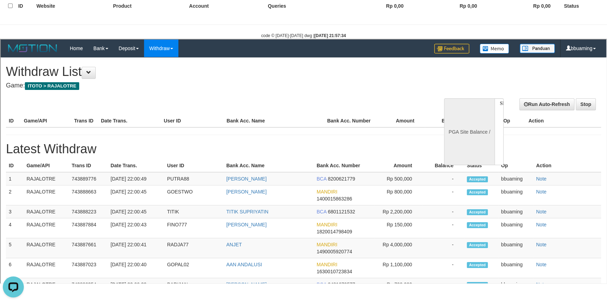
scroll to position [0, 0]
select select "**"
select select
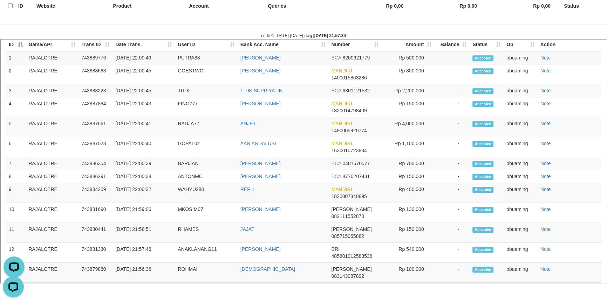
scroll to position [287, 0]
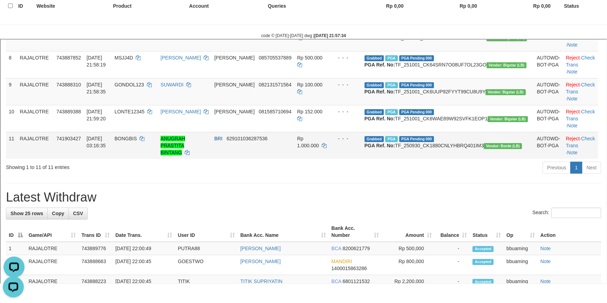
click at [577, 158] on td "Reject · Check Trans · Note" at bounding box center [579, 144] width 35 height 27
click at [575, 147] on link "Check Trans" at bounding box center [579, 141] width 29 height 13
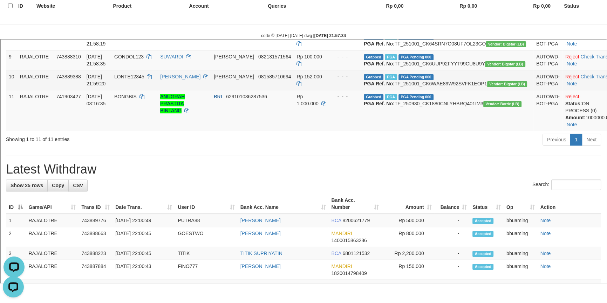
scroll to position [294, 0]
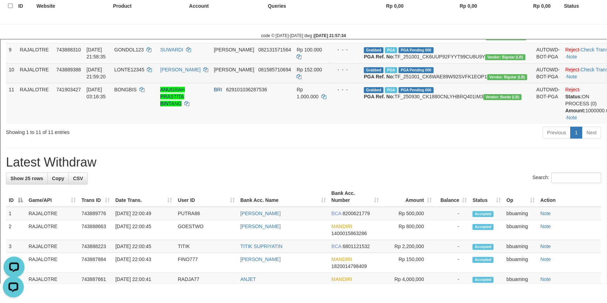
click at [579, 82] on td "Reject · Check Trans · Note" at bounding box center [588, 72] width 52 height 20
click at [581, 82] on td "Reject · Check Trans · Note" at bounding box center [588, 72] width 52 height 20
click at [581, 71] on link "Check Trans" at bounding box center [593, 69] width 28 height 6
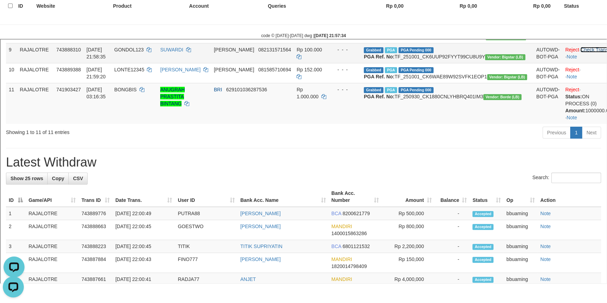
click at [581, 52] on link "Check Trans" at bounding box center [593, 49] width 28 height 6
click at [579, 32] on link "Check Trans" at bounding box center [593, 29] width 28 height 6
click at [579, 12] on link "Check Trans" at bounding box center [593, 9] width 28 height 6
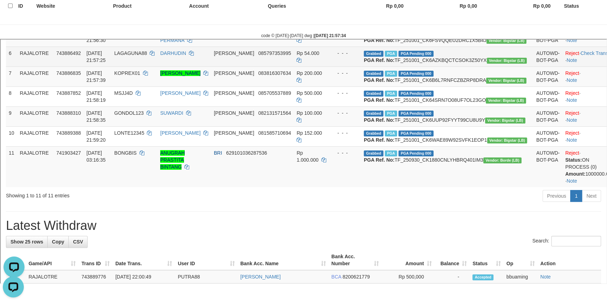
scroll to position [230, 0]
click at [579, 55] on link "Check Trans" at bounding box center [593, 53] width 28 height 6
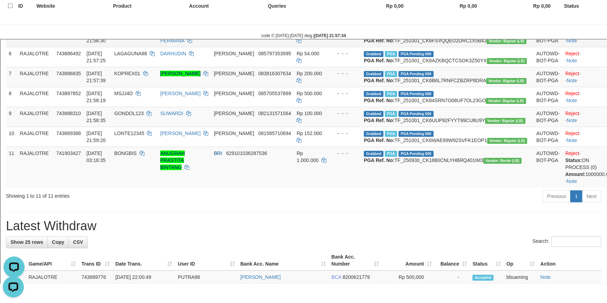
click at [579, 46] on td "Reject · Check Trans · Note" at bounding box center [588, 36] width 52 height 20
click at [581, 35] on link "Check Trans" at bounding box center [593, 33] width 28 height 6
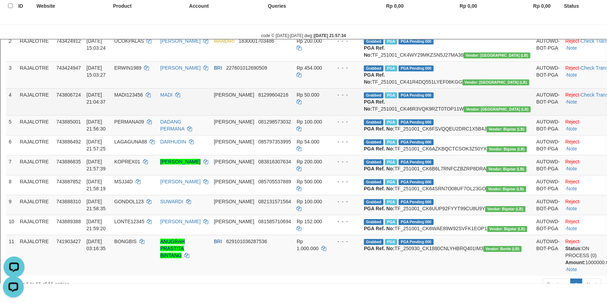
scroll to position [134, 0]
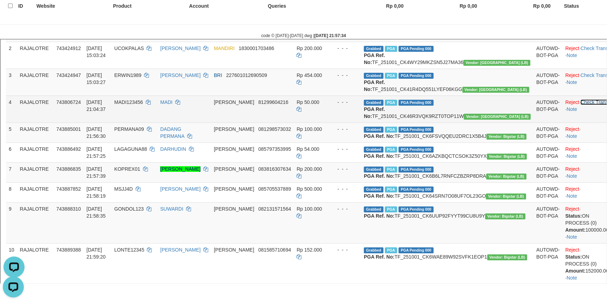
click at [581, 104] on link "Check Trans" at bounding box center [593, 101] width 28 height 6
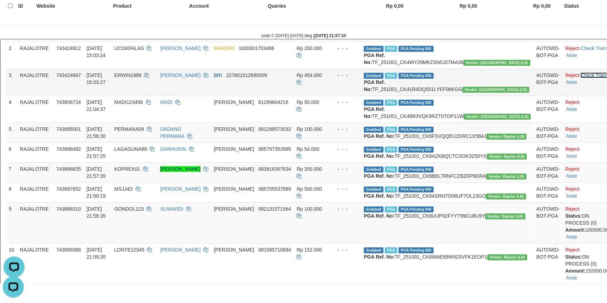
click at [579, 77] on link "Check Trans" at bounding box center [593, 74] width 28 height 6
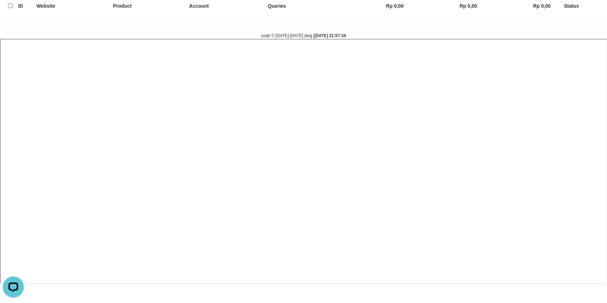
select select
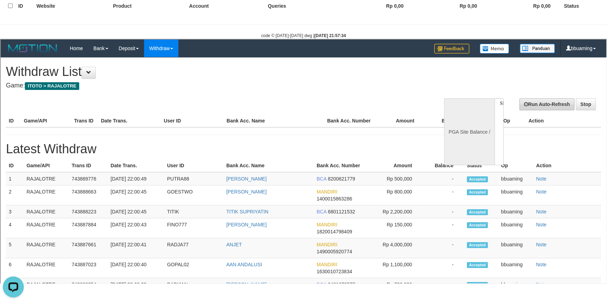
scroll to position [0, 0]
select select "**"
select select
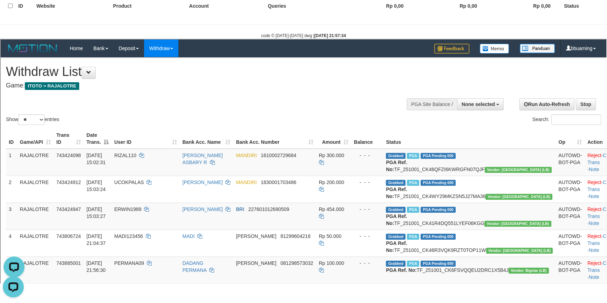
click at [210, 90] on div "**********" at bounding box center [203, 74] width 397 height 35
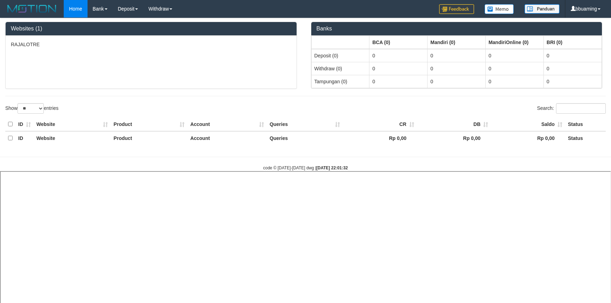
select select "**"
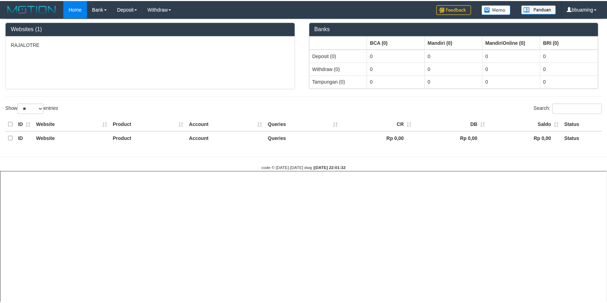
scroll to position [132, 0]
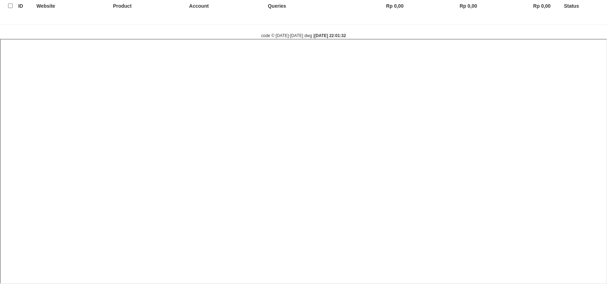
select select
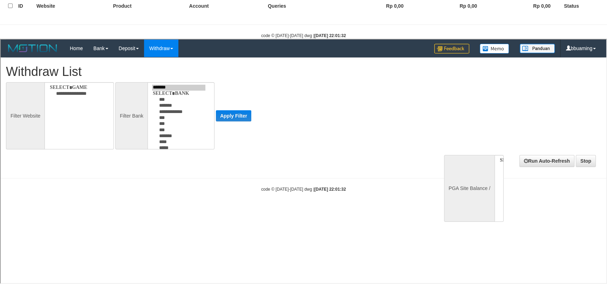
scroll to position [0, 0]
select select
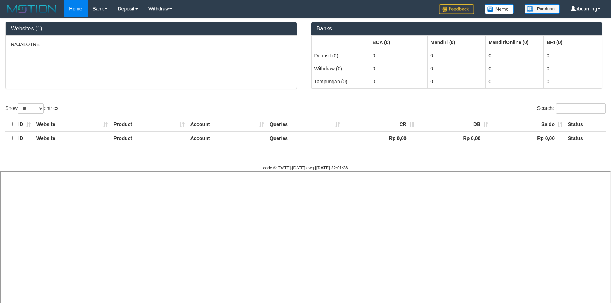
select select "**"
select select
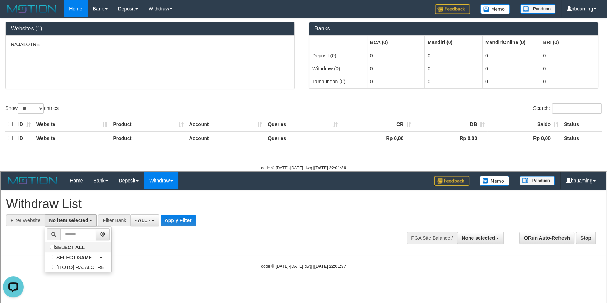
select select "***"
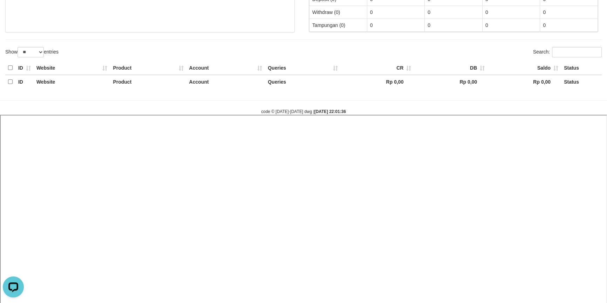
scroll to position [63, 0]
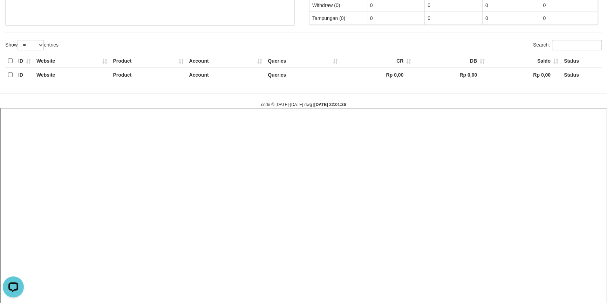
select select
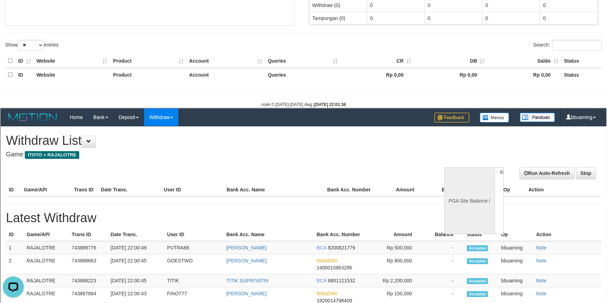
scroll to position [0, 0]
select select "**"
select select
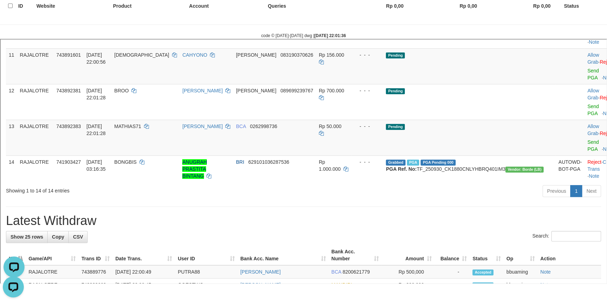
scroll to position [382, 0]
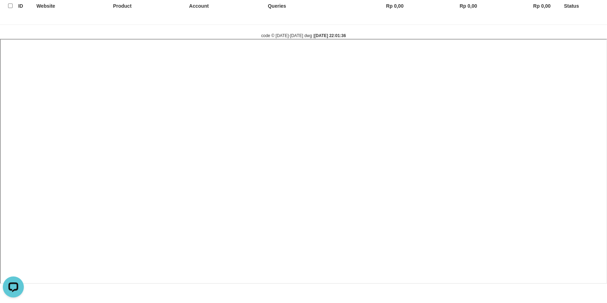
select select
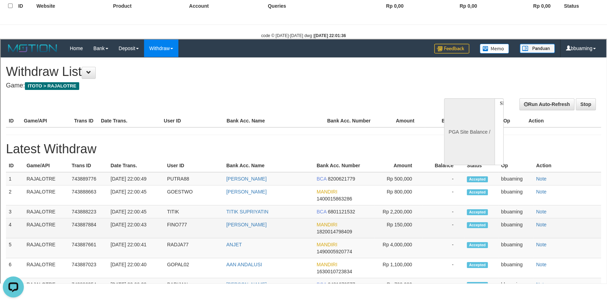
scroll to position [0, 0]
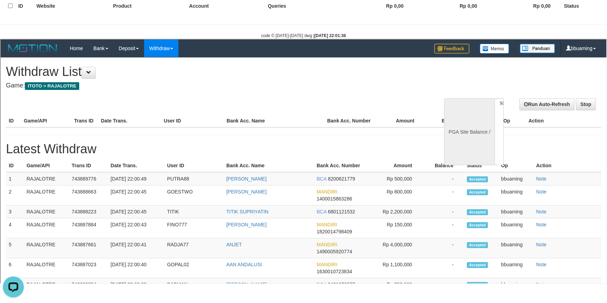
select select "**"
select select
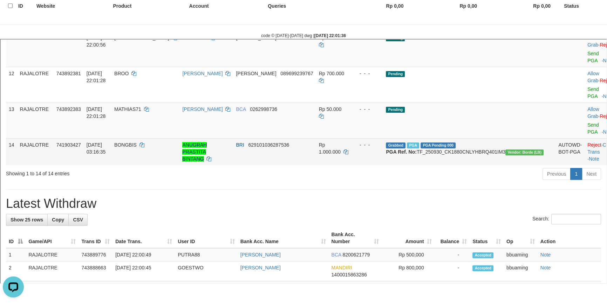
scroll to position [350, 0]
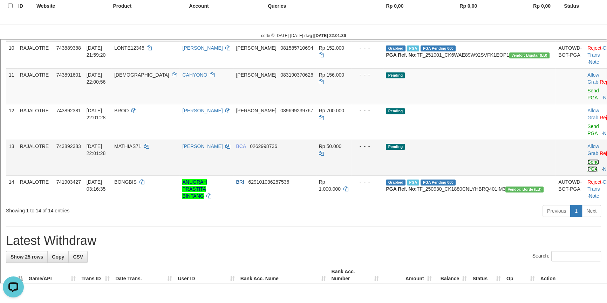
click at [586, 171] on link "Send PGA" at bounding box center [592, 164] width 12 height 13
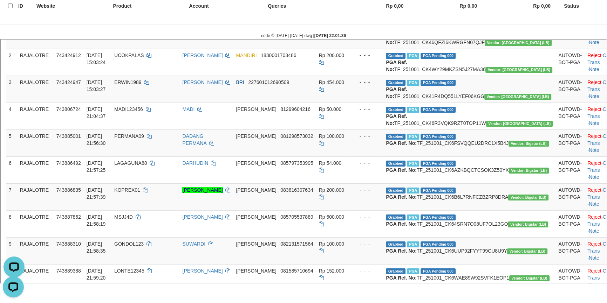
scroll to position [32, 0]
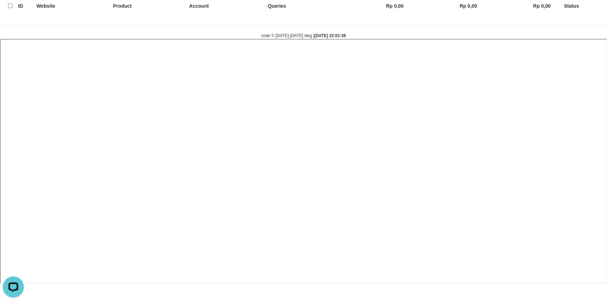
select select
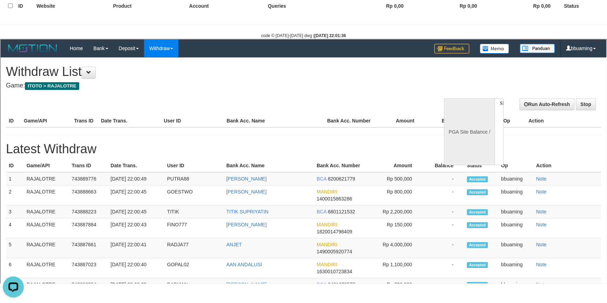
scroll to position [0, 0]
select select "**"
select select
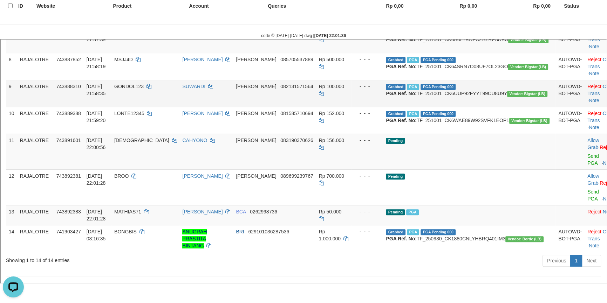
scroll to position [287, 0]
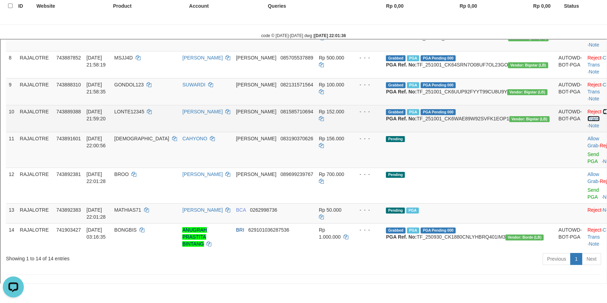
click at [586, 121] on link "Check Trans" at bounding box center [600, 114] width 29 height 13
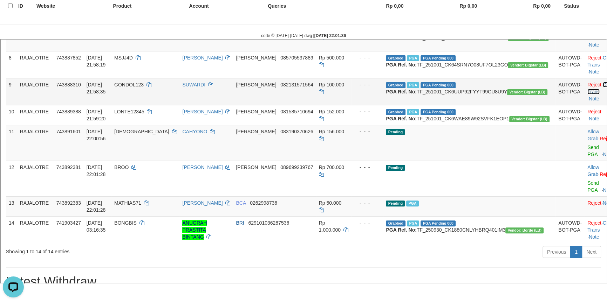
click at [586, 94] on link "Check Trans" at bounding box center [600, 87] width 29 height 13
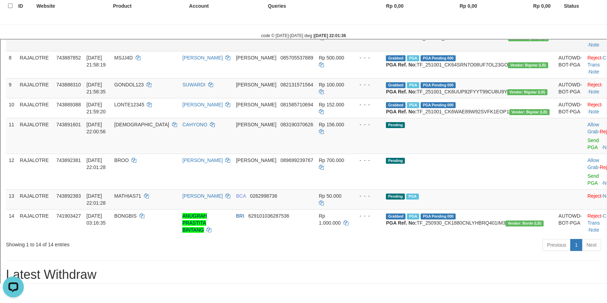
click at [584, 50] on td "Reject · Check Trans · Note" at bounding box center [601, 36] width 35 height 27
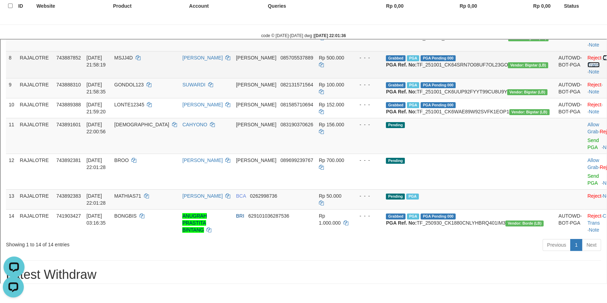
click at [586, 67] on link "Check Trans" at bounding box center [600, 60] width 29 height 13
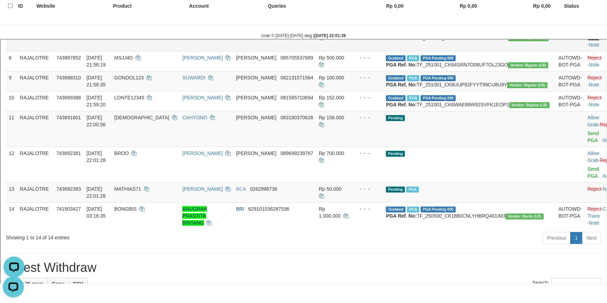
click at [586, 40] on link "Check Trans" at bounding box center [600, 33] width 29 height 13
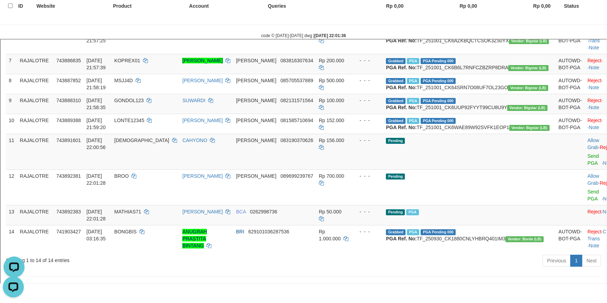
scroll to position [223, 0]
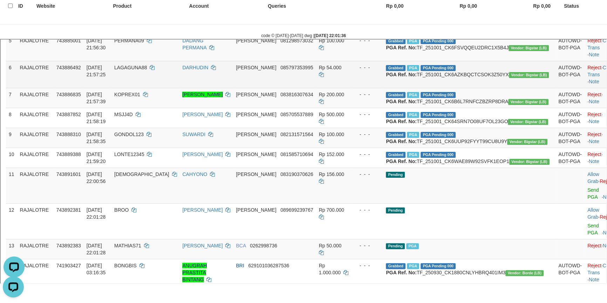
click at [584, 87] on td "Reject · Check Trans · Note" at bounding box center [601, 73] width 35 height 27
click at [586, 76] on link "Check Trans" at bounding box center [600, 70] width 29 height 13
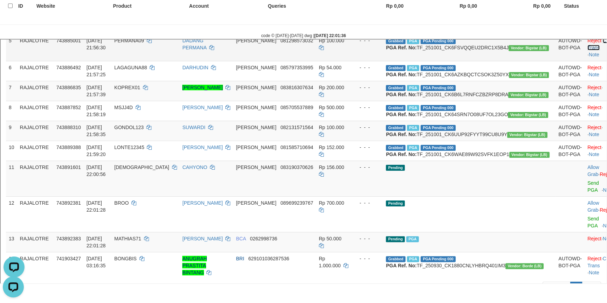
drag, startPoint x: 582, startPoint y: 77, endPoint x: 582, endPoint y: 73, distance: 3.9
click at [586, 49] on link "Check Trans" at bounding box center [600, 43] width 29 height 13
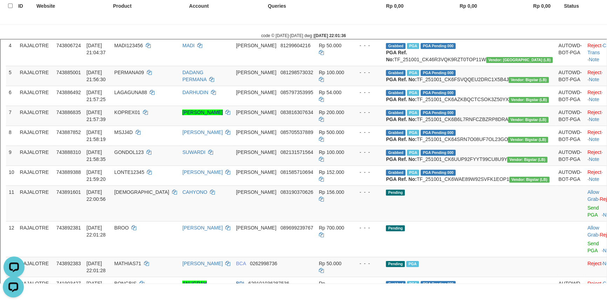
scroll to position [127, 0]
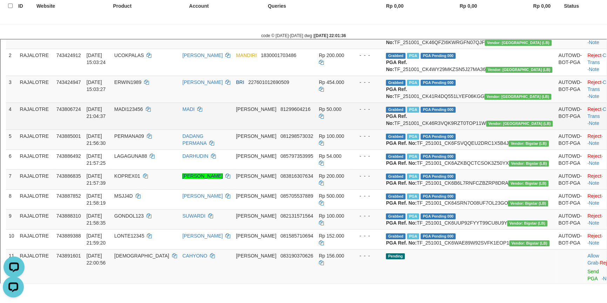
click at [584, 129] on td "Reject · Check Trans · Note" at bounding box center [601, 115] width 35 height 27
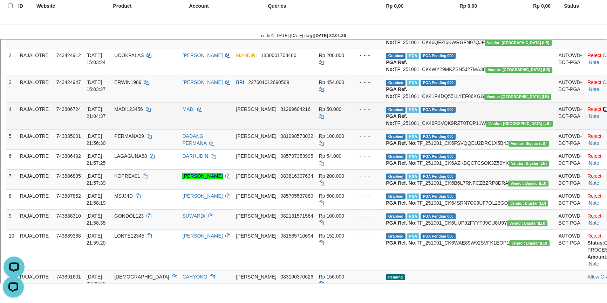
click at [602, 111] on link "Check Trans" at bounding box center [616, 108] width 28 height 6
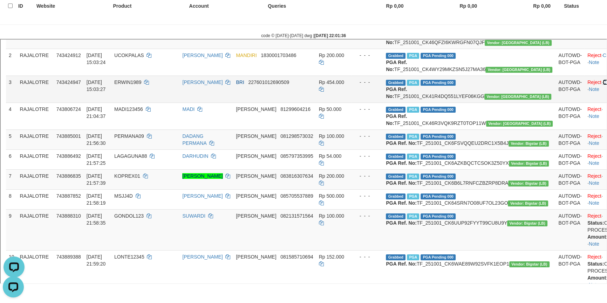
click at [602, 84] on link "Check Trans" at bounding box center [616, 81] width 28 height 6
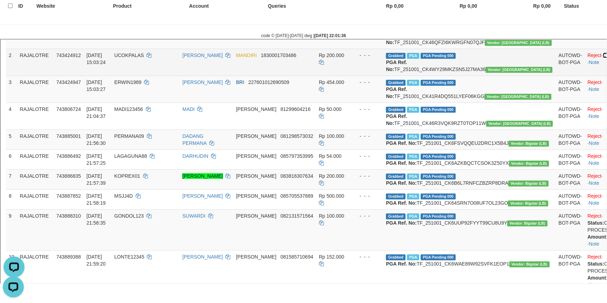
click at [602, 57] on link "Check Trans" at bounding box center [616, 55] width 28 height 6
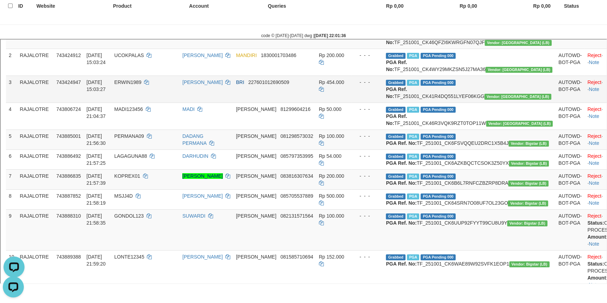
scroll to position [63, 0]
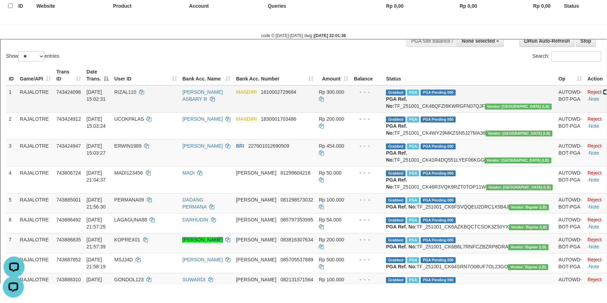
click at [602, 94] on link "Check Trans" at bounding box center [616, 91] width 28 height 6
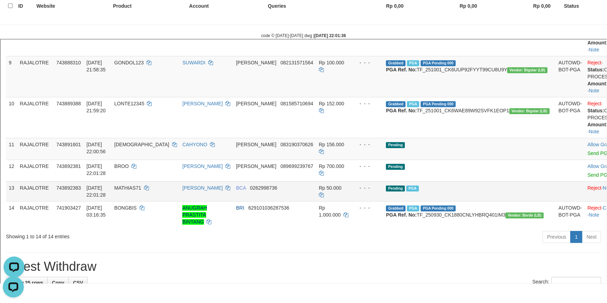
scroll to position [424, 0]
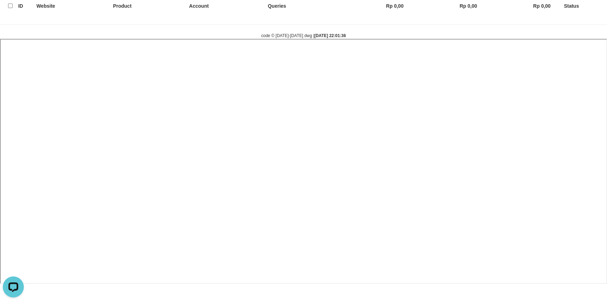
select select
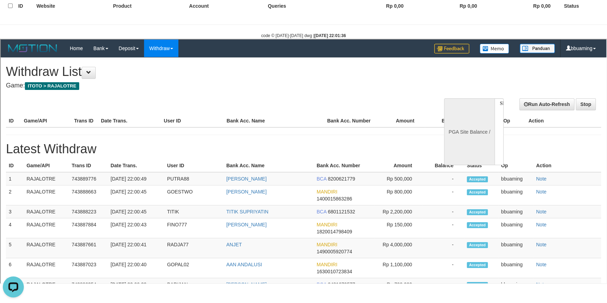
scroll to position [0, 0]
select select "**"
select select
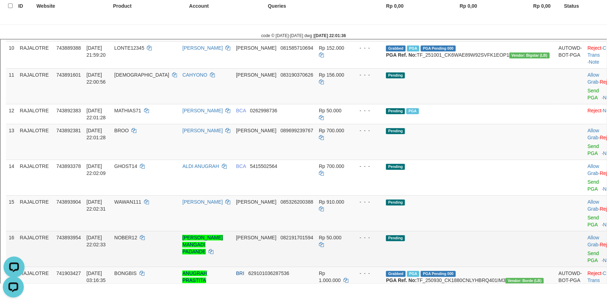
scroll to position [382, 0]
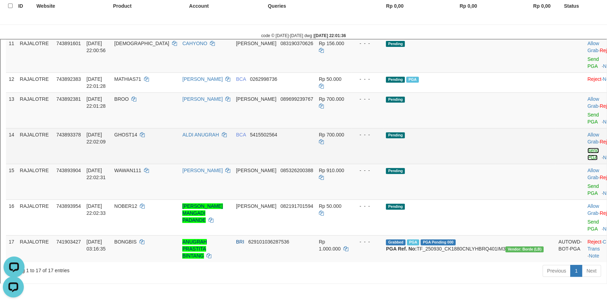
click at [586, 159] on link "Send PGA" at bounding box center [592, 153] width 12 height 13
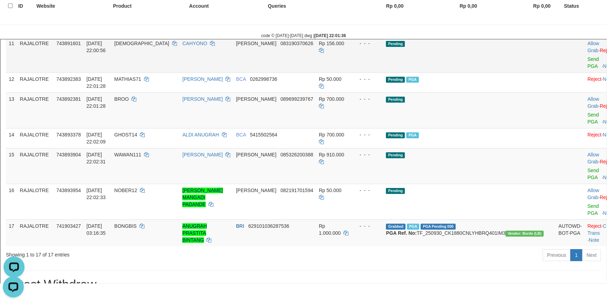
click at [303, 45] on span "083190370626" at bounding box center [296, 43] width 33 height 6
click at [400, 263] on div "Previous 1 Next" at bounding box center [429, 255] width 343 height 15
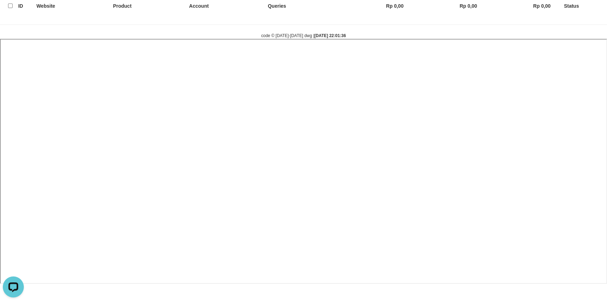
select select
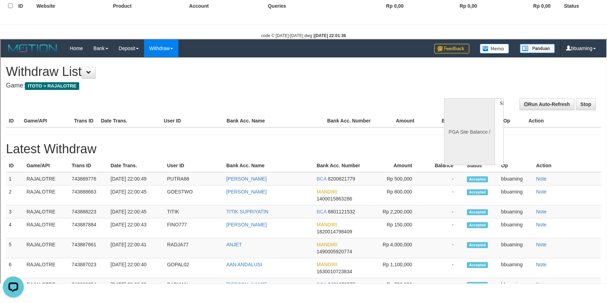
scroll to position [0, 0]
select select "**"
select select
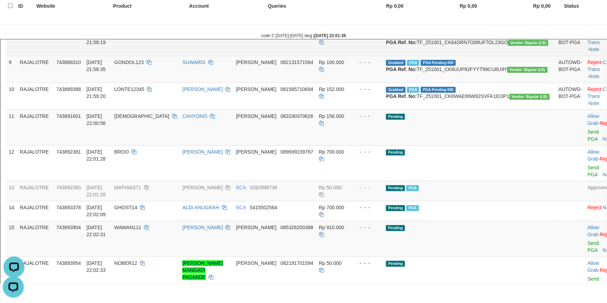
scroll to position [373, 0]
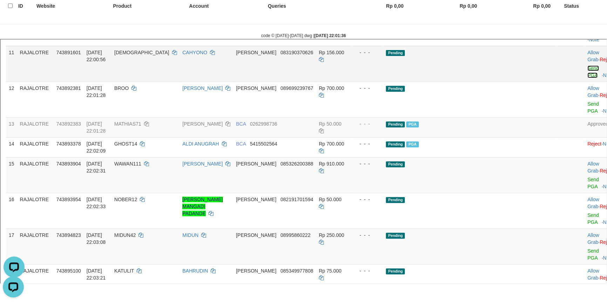
click at [586, 77] on link "Send PGA" at bounding box center [592, 70] width 12 height 13
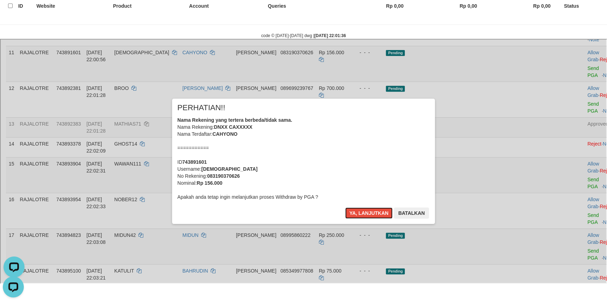
click at [344, 207] on button "Ya, lanjutkan" at bounding box center [368, 212] width 48 height 11
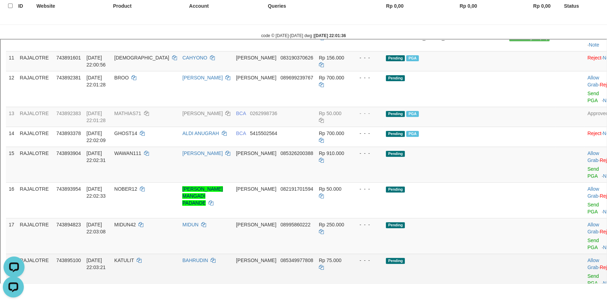
scroll to position [309, 0]
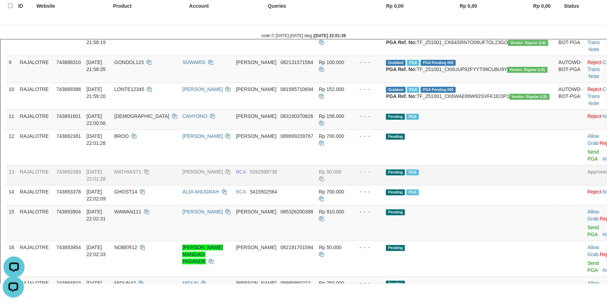
click at [487, 184] on td "Pending PGA" at bounding box center [468, 174] width 172 height 20
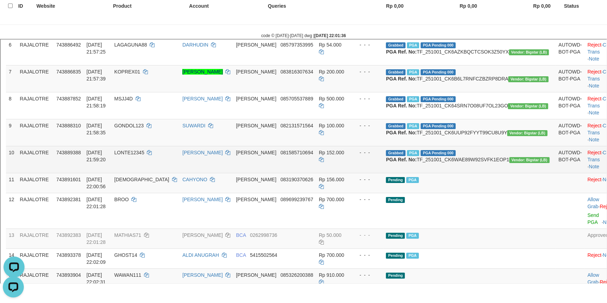
scroll to position [341, 0]
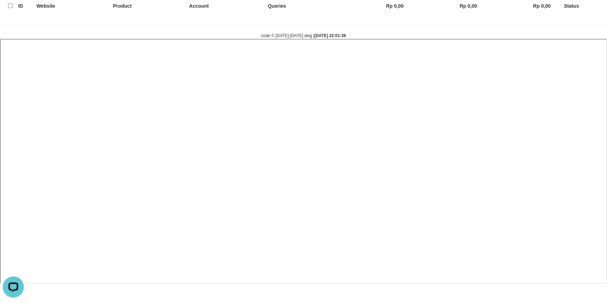
select select
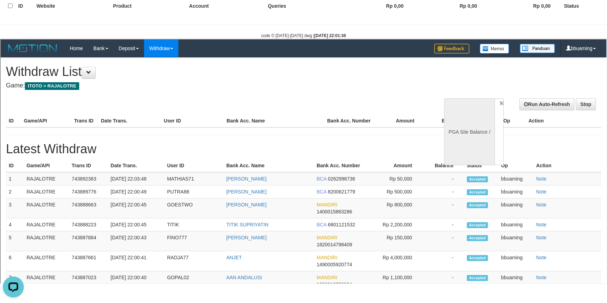
scroll to position [0, 0]
select select "**"
select select
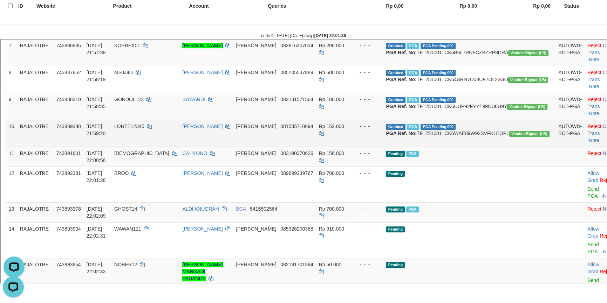
scroll to position [287, 0]
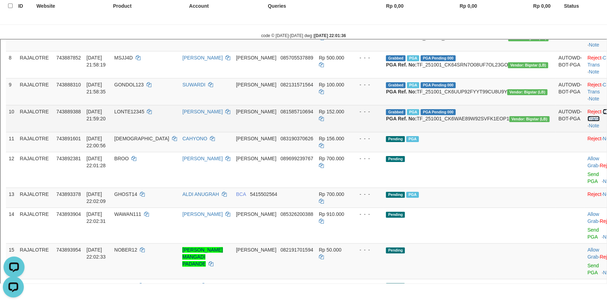
click at [586, 121] on link "Check Trans" at bounding box center [600, 114] width 29 height 13
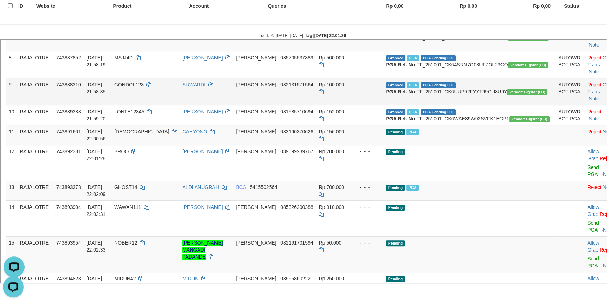
click at [584, 104] on td "Reject · Check Trans · Note" at bounding box center [601, 90] width 35 height 27
click at [586, 94] on link "Check Trans" at bounding box center [600, 87] width 29 height 13
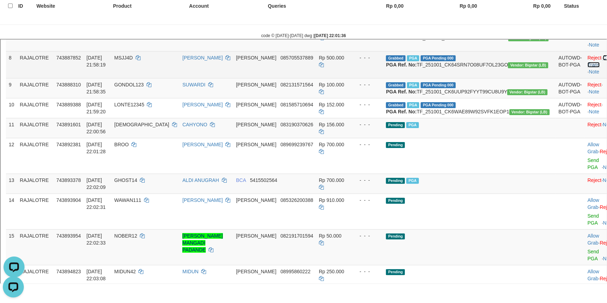
click at [586, 67] on link "Check Trans" at bounding box center [600, 60] width 29 height 13
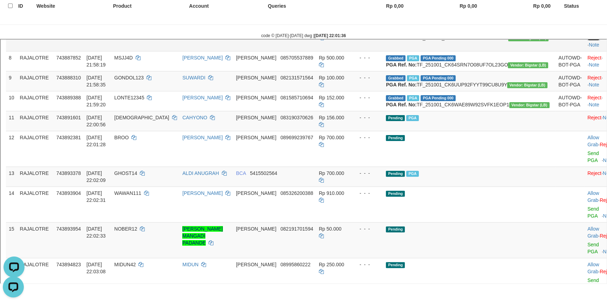
click at [586, 40] on link "Check Trans" at bounding box center [600, 33] width 29 height 13
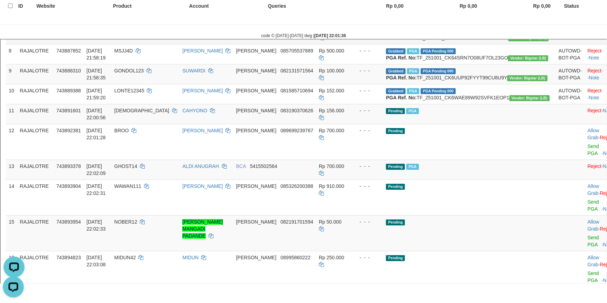
scroll to position [286, 0]
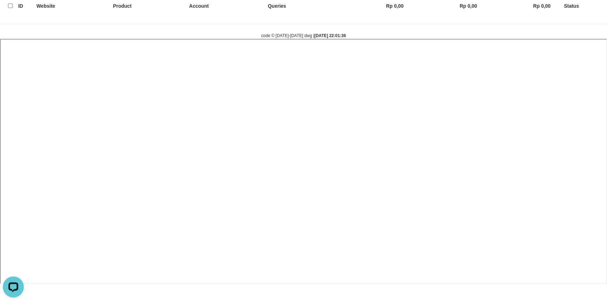
select select
select select "**"
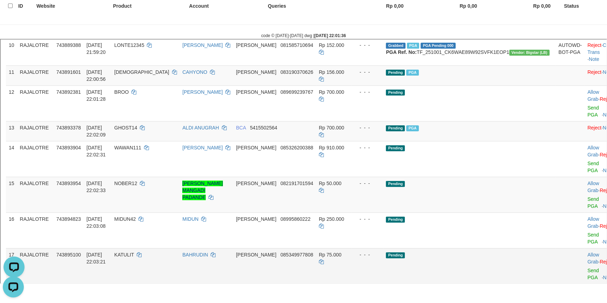
scroll to position [350, 0]
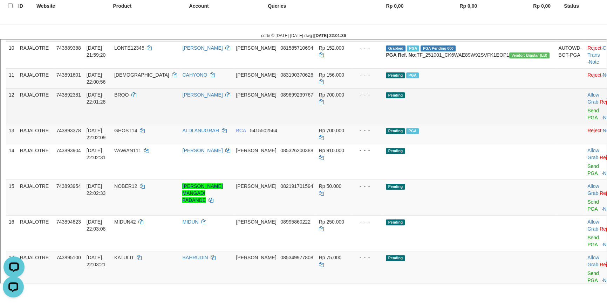
click at [302, 97] on span "089699239767" at bounding box center [296, 94] width 33 height 6
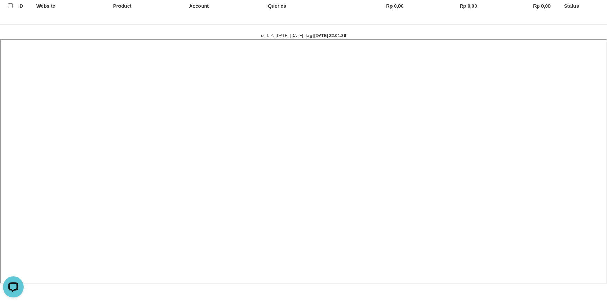
select select
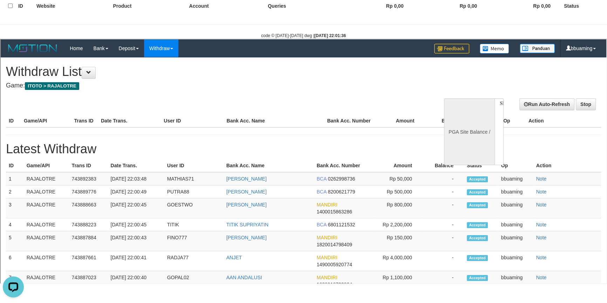
scroll to position [0, 0]
select select "**"
select select
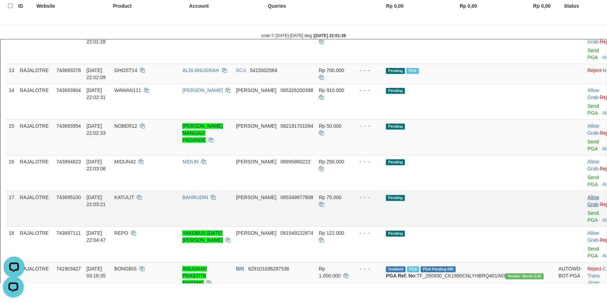
scroll to position [417, 0]
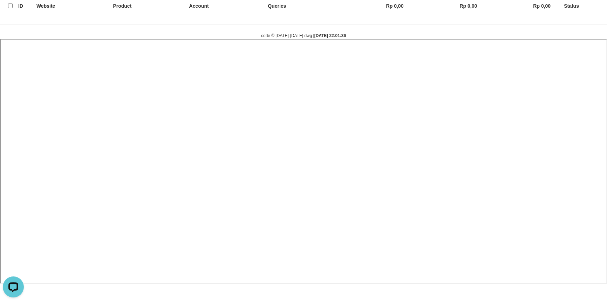
select select
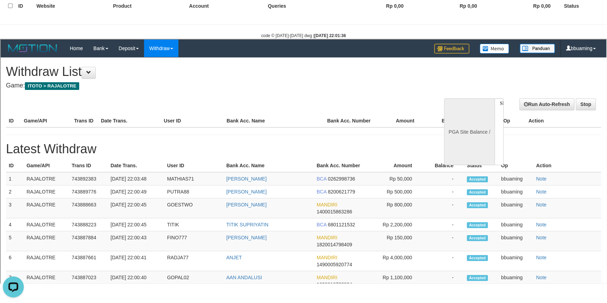
scroll to position [0, 0]
select select "**"
select select
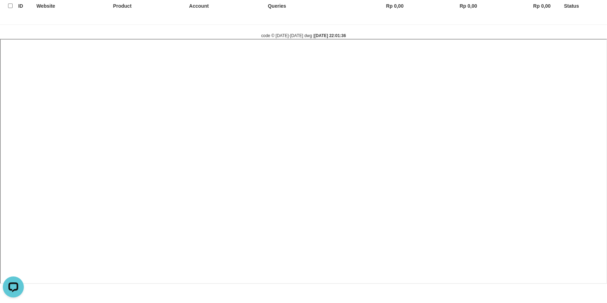
select select
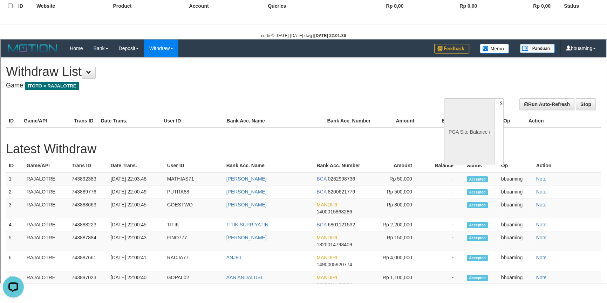
select select "**"
select select
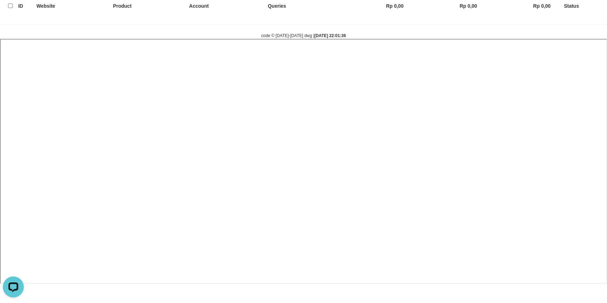
select select
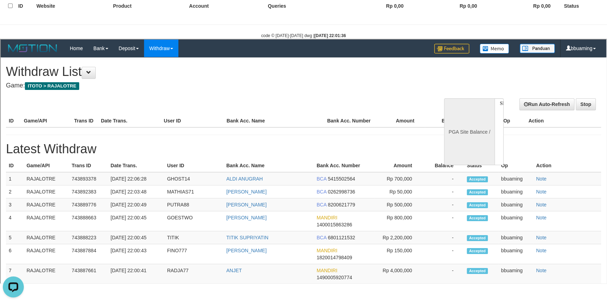
select select "**"
select select
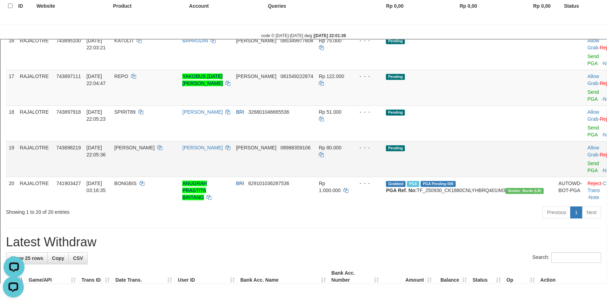
scroll to position [502, 0]
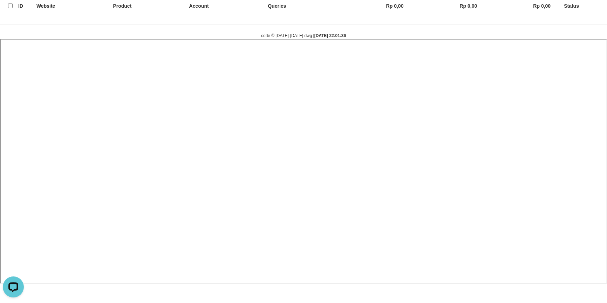
select select
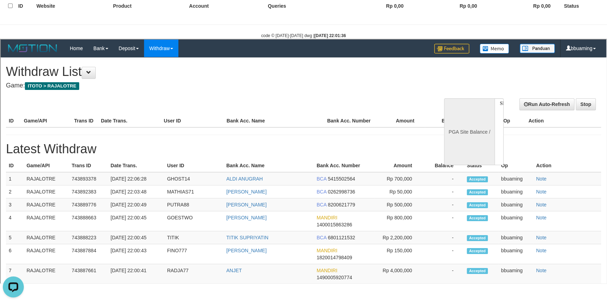
scroll to position [0, 0]
select select "**"
select select
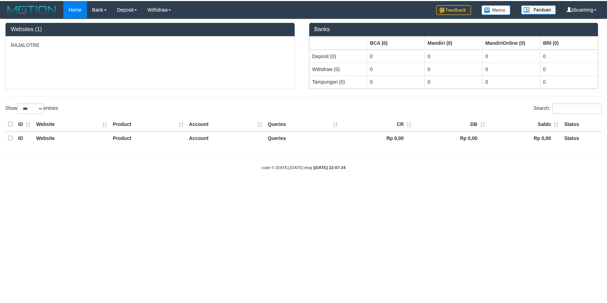
scroll to position [132, 0]
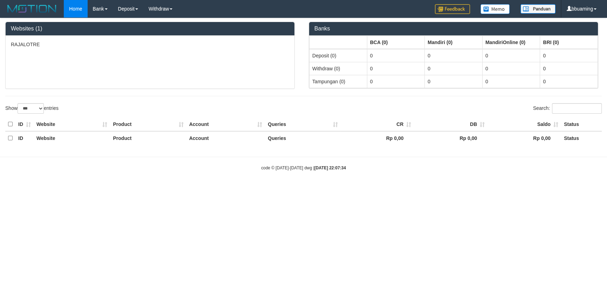
select select "**"
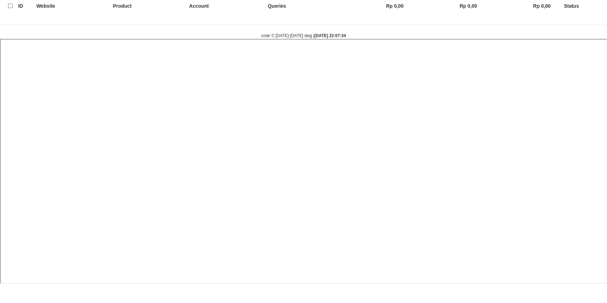
select select
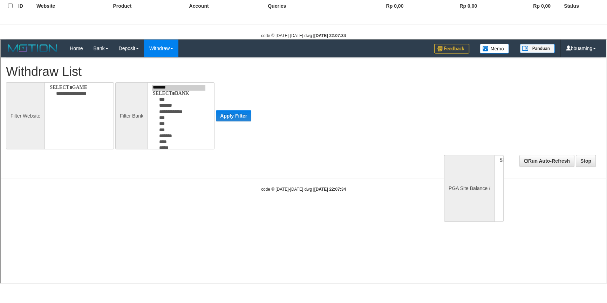
scroll to position [0, 0]
select select
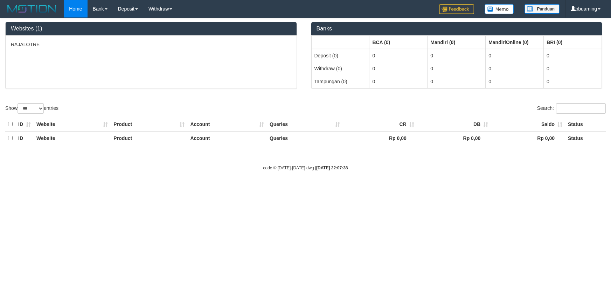
select select "***"
select select "**"
select select
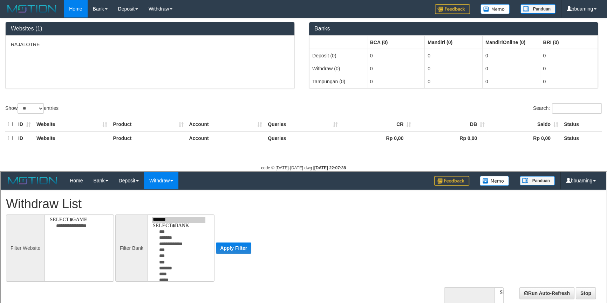
select select
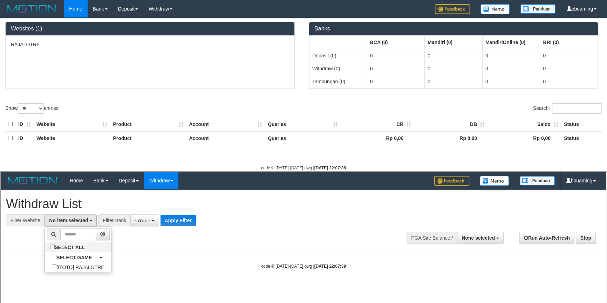
select select "***"
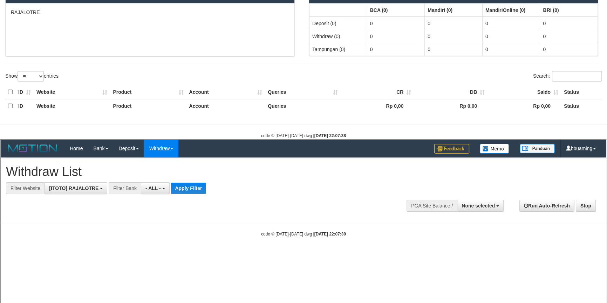
scroll to position [63, 0]
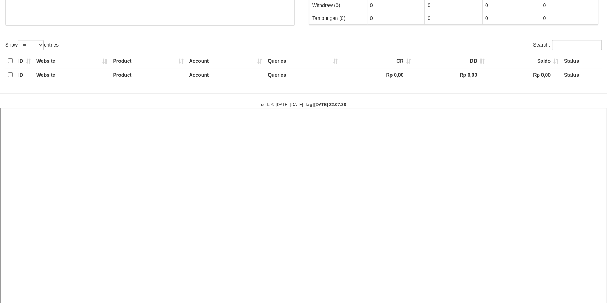
select select
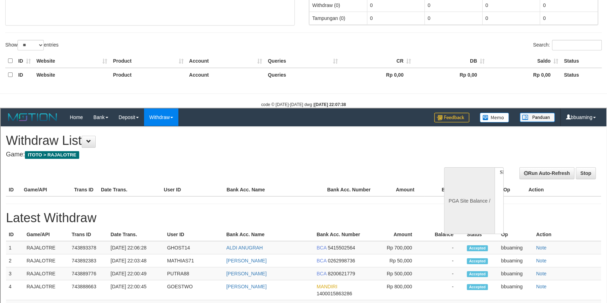
scroll to position [0, 0]
select select "**"
select select
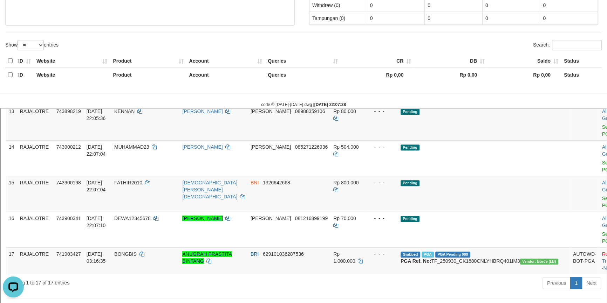
click at [601, 100] on link "Send PGA" at bounding box center [607, 94] width 12 height 13
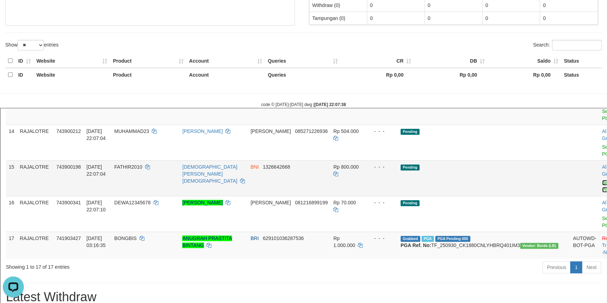
click at [601, 192] on link "Send PGA" at bounding box center [607, 185] width 12 height 13
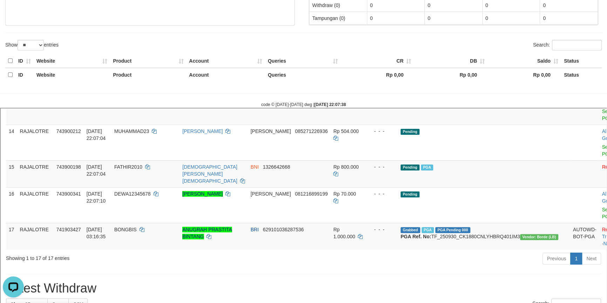
click at [303, 77] on span "326801046665536" at bounding box center [282, 75] width 41 height 6
click at [311, 97] on span "08988359106" at bounding box center [309, 95] width 30 height 6
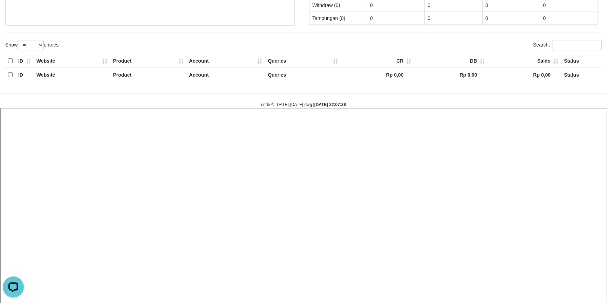
select select
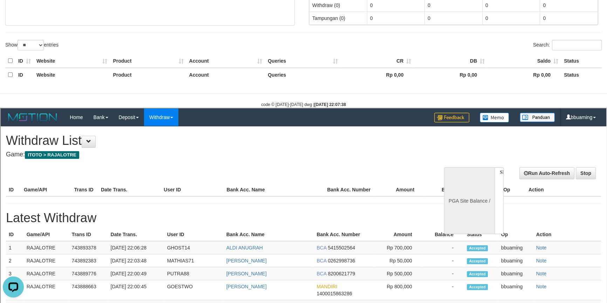
select select "**"
select select
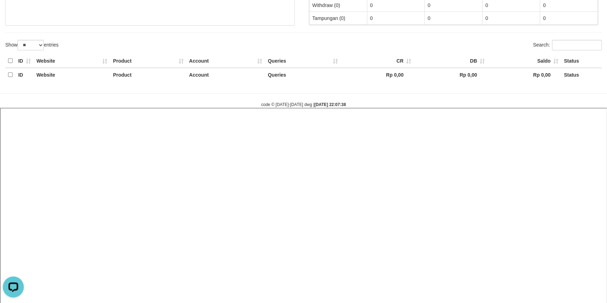
select select
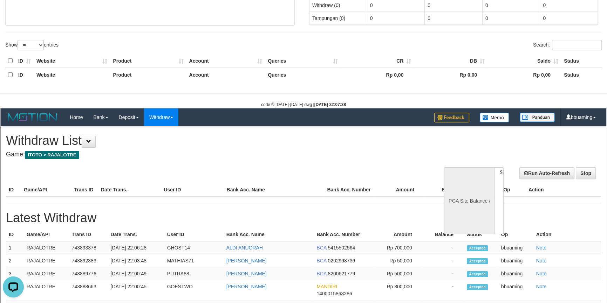
select select "**"
select select
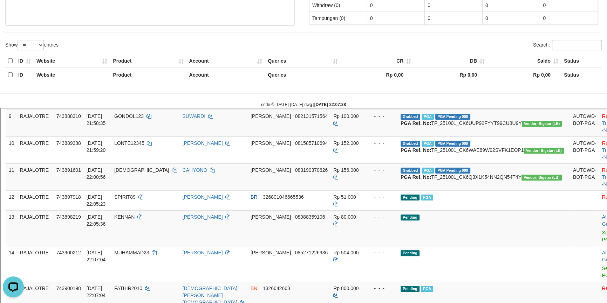
scroll to position [266, 0]
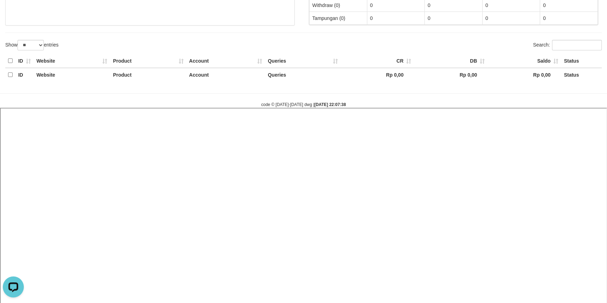
select select
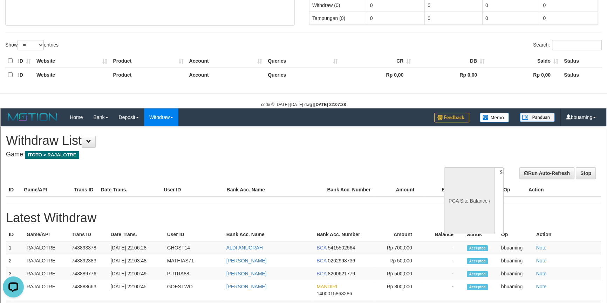
scroll to position [0, 0]
select select "**"
select select
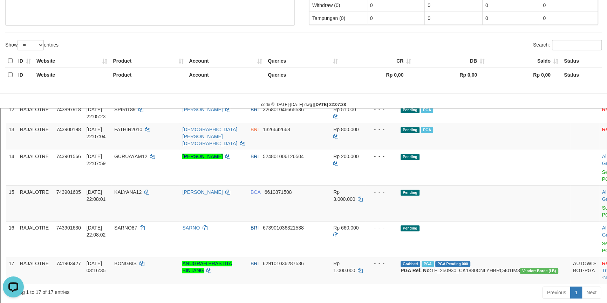
scroll to position [414, 0]
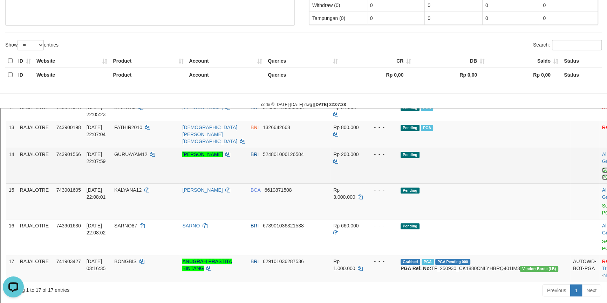
click at [601, 179] on link "Send PGA" at bounding box center [607, 172] width 12 height 13
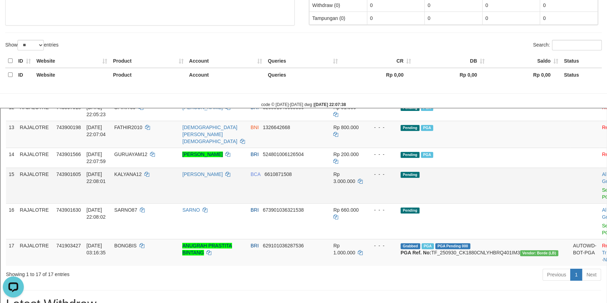
click at [141, 176] on span "KALYANA12" at bounding box center [127, 174] width 27 height 6
copy td "KALYANA12"
click at [601, 199] on link "Send PGA" at bounding box center [607, 192] width 12 height 13
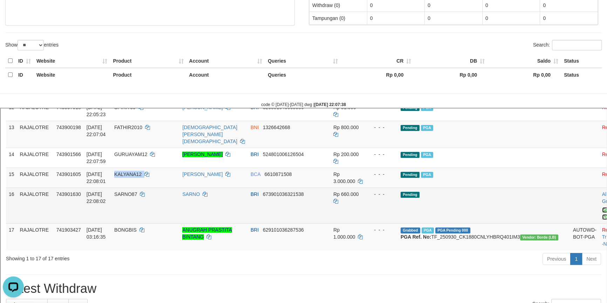
click at [601, 219] on link "Send PGA" at bounding box center [607, 212] width 12 height 13
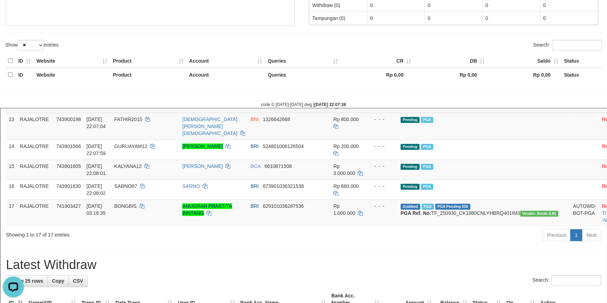
scroll to position [478, 0]
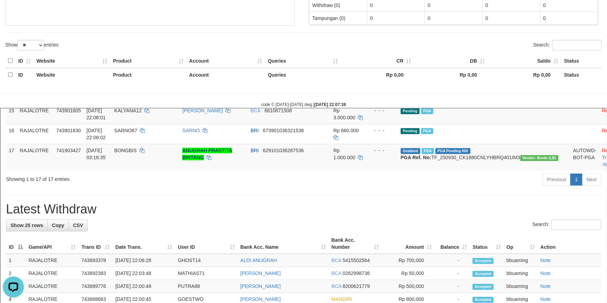
click at [42, 215] on h1 "Latest Withdraw" at bounding box center [302, 208] width 595 height 14
copy div "Latest Withdraw Show 25 rows Copy CSV"
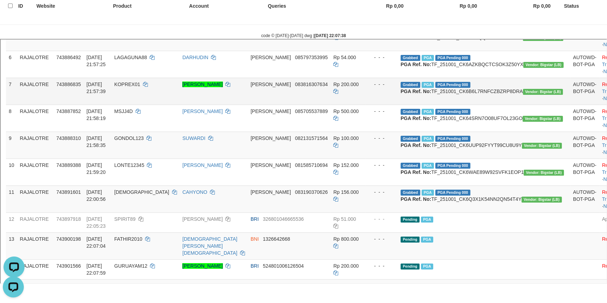
scroll to position [287, 0]
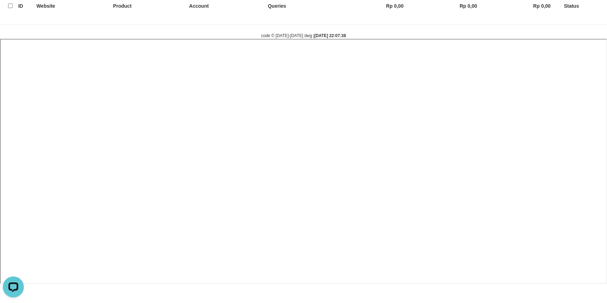
select select
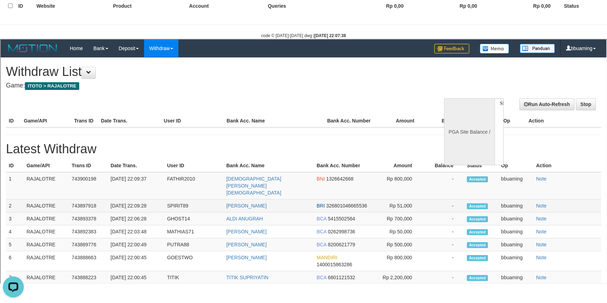
scroll to position [0, 0]
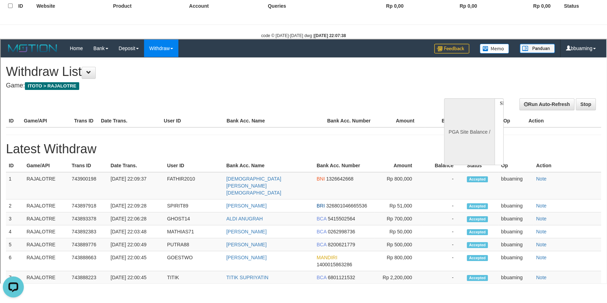
select select "**"
select select
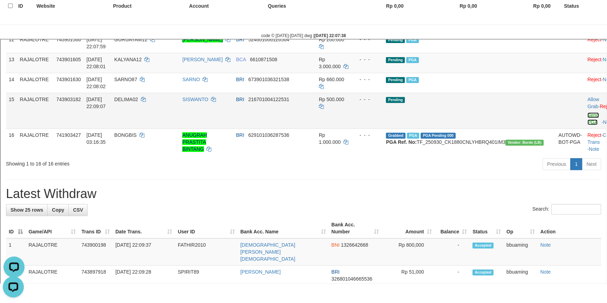
click at [586, 124] on link "Send PGA" at bounding box center [592, 117] width 12 height 13
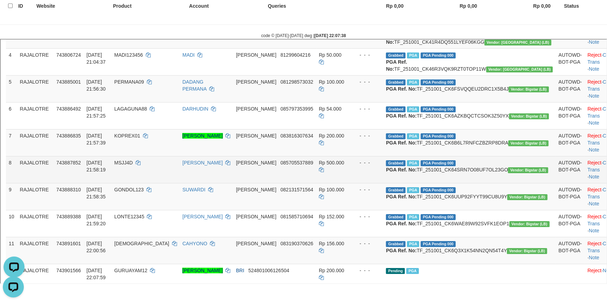
scroll to position [181, 0]
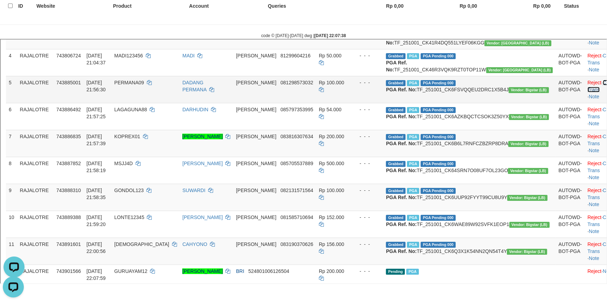
click at [586, 91] on link "Check Trans" at bounding box center [600, 85] width 29 height 13
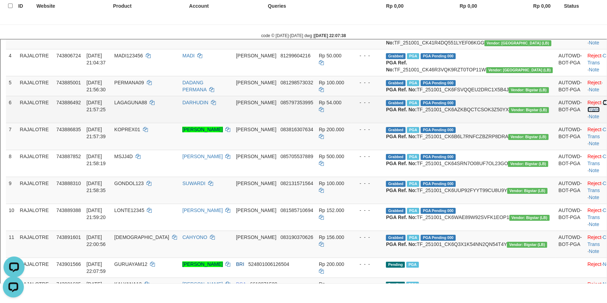
click at [586, 111] on link "Check Trans" at bounding box center [600, 105] width 29 height 13
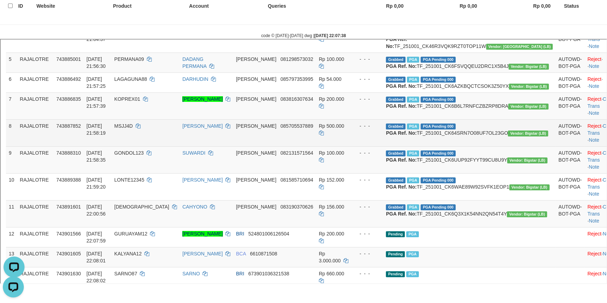
scroll to position [245, 0]
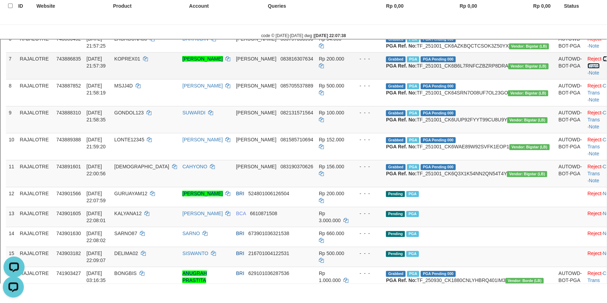
click at [586, 68] on link "Check Trans" at bounding box center [600, 61] width 29 height 13
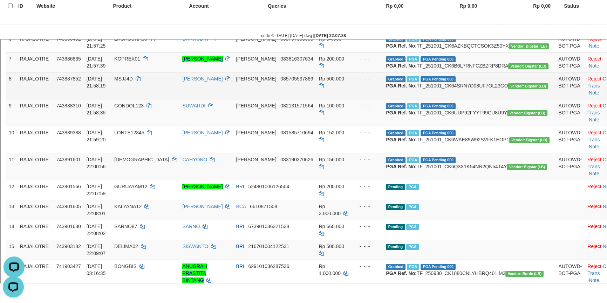
click at [584, 98] on td "Reject · Check Trans · Note" at bounding box center [601, 84] width 35 height 27
click at [586, 88] on link "Check Trans" at bounding box center [600, 81] width 29 height 13
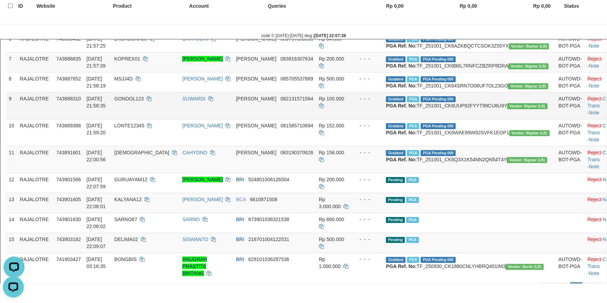
click at [586, 118] on td "Reject · Check Trans · Note" at bounding box center [601, 104] width 35 height 27
click at [586, 108] on link "Check Trans" at bounding box center [600, 101] width 29 height 13
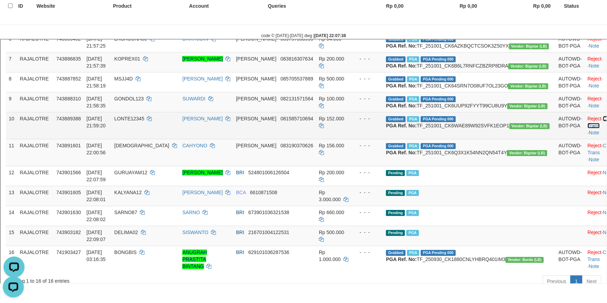
click at [586, 128] on link "Check Trans" at bounding box center [600, 121] width 29 height 13
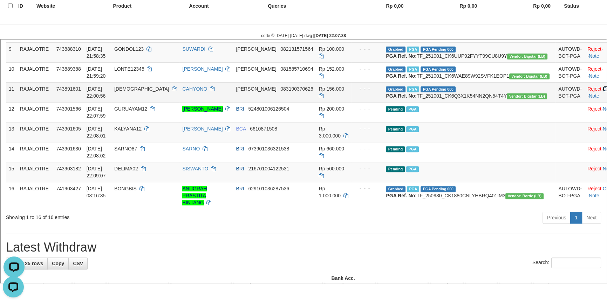
click at [602, 91] on link "Check Trans" at bounding box center [616, 88] width 28 height 6
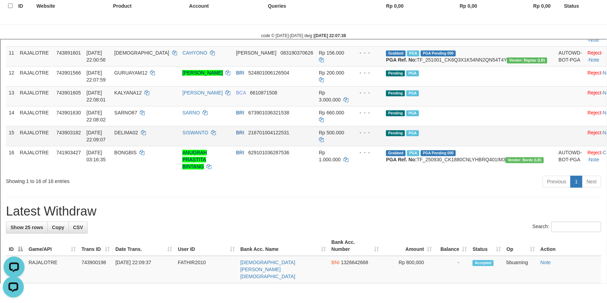
scroll to position [464, 0]
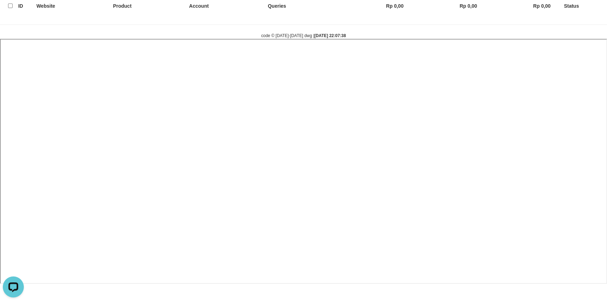
select select
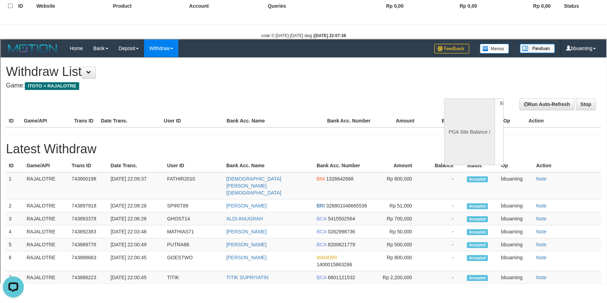
scroll to position [0, 0]
select select "**"
select select
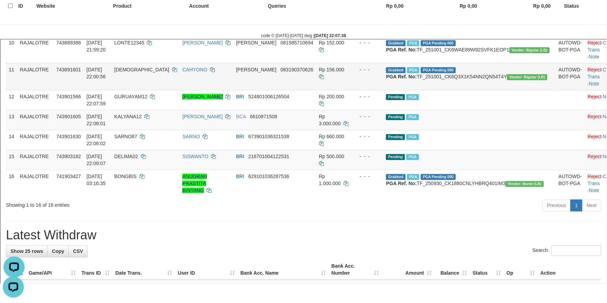
scroll to position [372, 0]
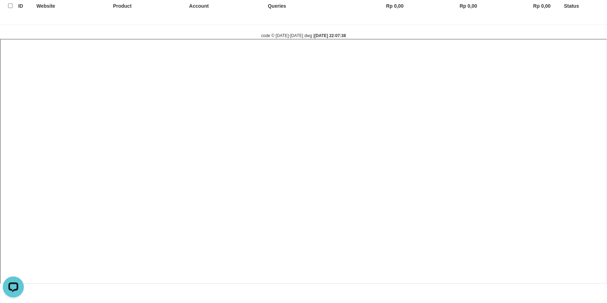
select select
select select "**"
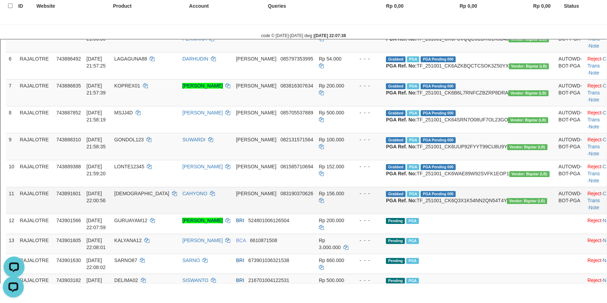
scroll to position [203, 0]
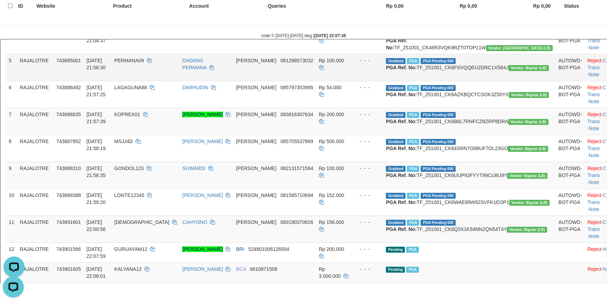
click at [431, 80] on td "Grabbed PGA PGA Pending 000 PGA Ref. No: TF_251001_CK6FSVQQEU2DRC1X5B4J Vendor:…" at bounding box center [468, 66] width 172 height 27
copy td "TF_251001_CK6FSVQQEU2DRC1X5B4J"
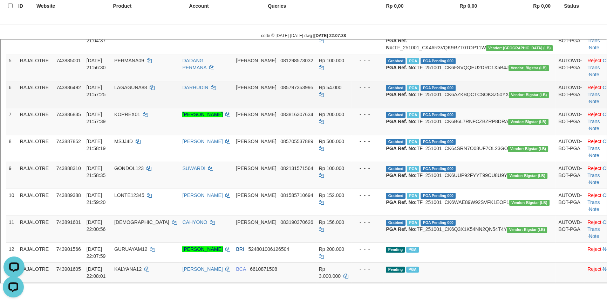
click at [451, 107] on td "Grabbed PGA PGA Pending 000 PGA Ref. No: TF_251001_CK6AZKBQCTCSOK3Z50YX Vendor:…" at bounding box center [468, 93] width 172 height 27
copy td "TF_251001_CK6AZKBQCTCSOK3Z50YX"
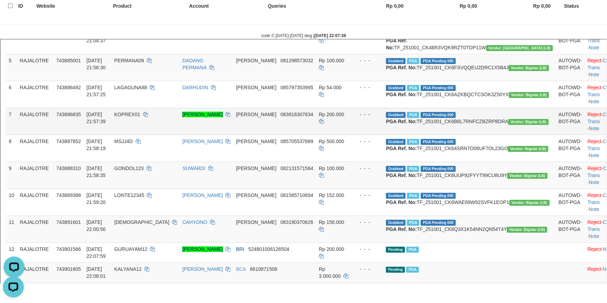
click at [448, 134] on td "Grabbed PGA PGA Pending 000 PGA Ref. No: TF_251001_CK6B6L7RNFCZBZRP8DRA Vendor:…" at bounding box center [468, 120] width 172 height 27
copy td "TF_251001_CK6B6L7RNFCZBZRP8DRA"
click at [448, 134] on td "Grabbed PGA PGA Pending 000 PGA Ref. No: TF_251001_CK6B6L7RNFCZBZRP8DRA Vendor:…" at bounding box center [468, 120] width 172 height 27
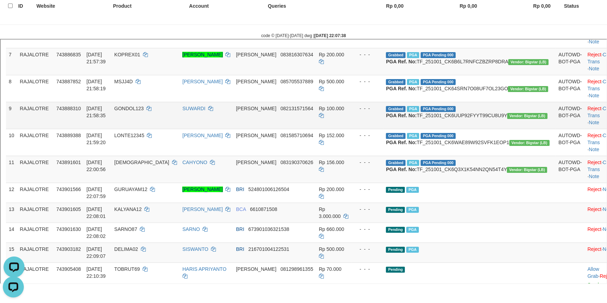
scroll to position [266, 0]
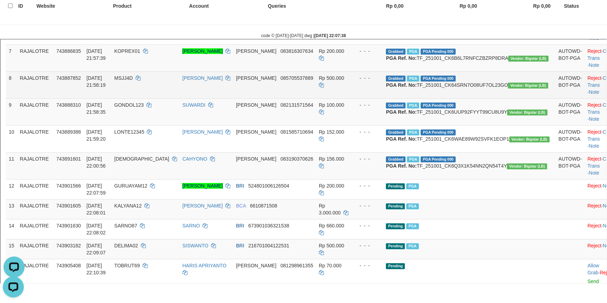
click at [450, 97] on td "Grabbed PGA PGA Pending 000 PGA Ref. No: TF_251001_CK64SRN7O08UF7OL23GO Vendor:…" at bounding box center [468, 83] width 172 height 27
copy td "TF_251001_CK64SRN7O08UF7OL23GO"
click at [450, 97] on td "Grabbed PGA PGA Pending 000 PGA Ref. No: TF_251001_CK64SRN7O08UF7OL23GO Vendor:…" at bounding box center [468, 83] width 172 height 27
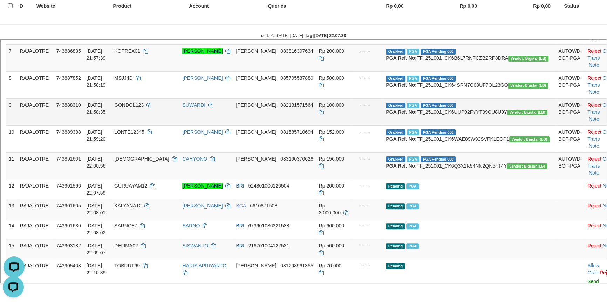
click at [449, 124] on td "Grabbed PGA PGA Pending 000 PGA Ref. No: TF_251001_CK6UUP92FYYT99CU8U9Y Vendor:…" at bounding box center [468, 110] width 172 height 27
copy td "TF_251001_CK6UUP92FYYT99CU8U9Y"
click at [449, 124] on td "Grabbed PGA PGA Pending 000 PGA Ref. No: TF_251001_CK6UUP92FYYT99CU8U9Y Vendor:…" at bounding box center [468, 110] width 172 height 27
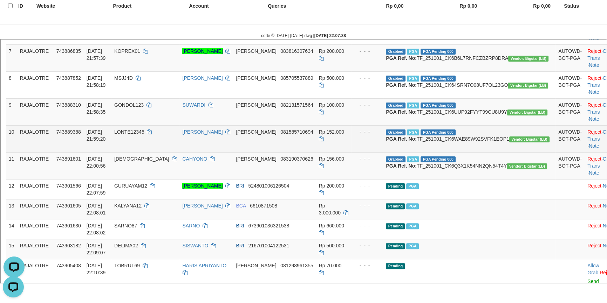
click at [451, 151] on td "Grabbed PGA PGA Pending 000 PGA Ref. No: TF_251001_CK6WAE89W92SVFK1EOP1 Vendor:…" at bounding box center [468, 137] width 172 height 27
copy td "TF_251001_CK6WAE89W92SVFK1EOP1"
click at [451, 151] on td "Grabbed PGA PGA Pending 000 PGA Ref. No: TF_251001_CK6WAE89W92SVFK1EOP1 Vendor:…" at bounding box center [468, 137] width 172 height 27
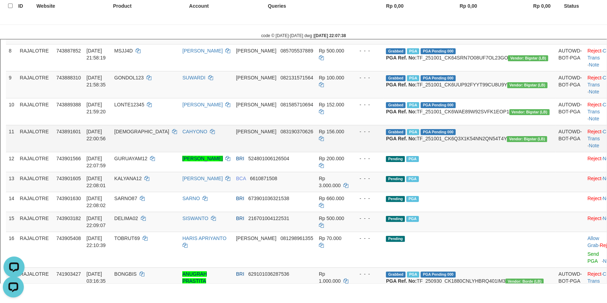
scroll to position [330, 0]
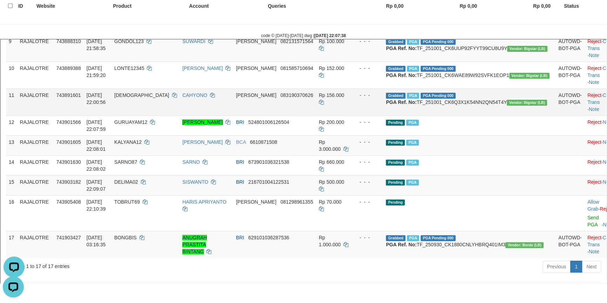
click at [461, 115] on td "Grabbed PGA PGA Pending 000 PGA Ref. No: TF_251001_CK6Q3X1K54NN2QN54T4Y Vendor:…" at bounding box center [468, 101] width 172 height 27
copy td "TF_251001_CK6Q3X1K54NN2QN54T4Y"
click at [461, 115] on td "Grabbed PGA PGA Pending 000 PGA Ref. No: TF_251001_CK6Q3X1K54NN2QN54T4Y Vendor:…" at bounding box center [468, 101] width 172 height 27
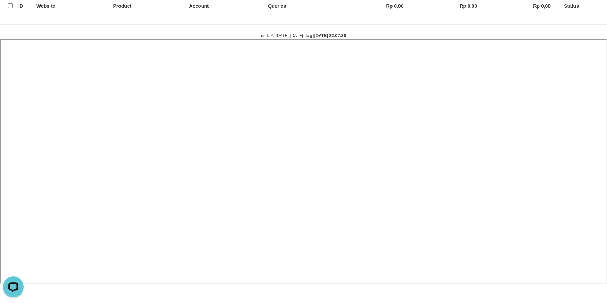
select select
select select "**"
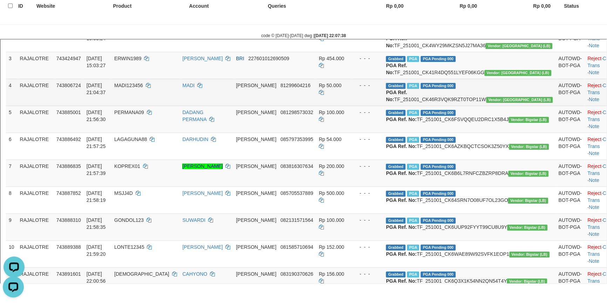
scroll to position [321, 0]
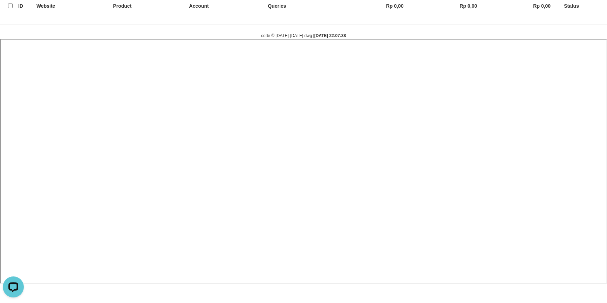
select select
select select "**"
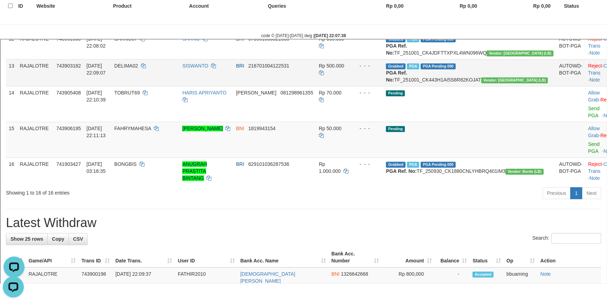
scroll to position [417, 0]
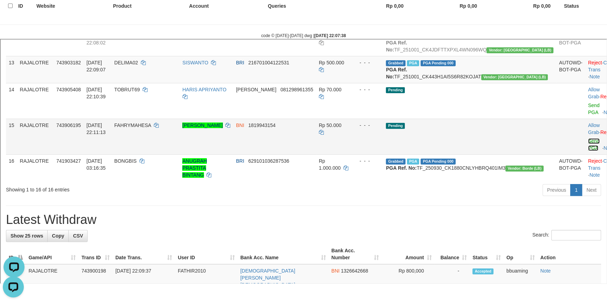
click at [587, 150] on link "Send PGA" at bounding box center [593, 143] width 12 height 13
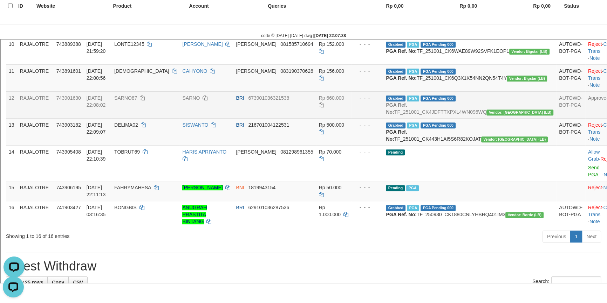
scroll to position [353, 0]
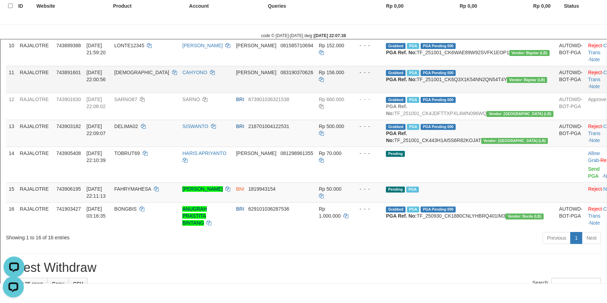
click at [74, 74] on span "743891601" at bounding box center [68, 72] width 25 height 6
copy span "743891601"
click at [74, 74] on span "743891601" at bounding box center [68, 72] width 25 height 6
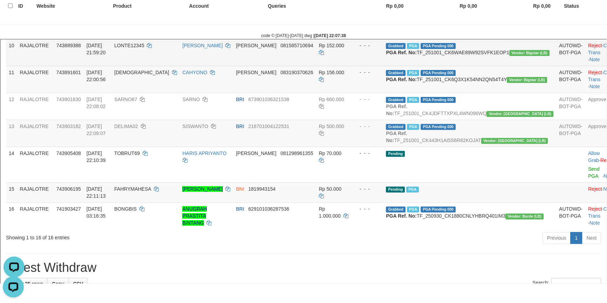
click at [75, 47] on span "743889388" at bounding box center [68, 45] width 25 height 6
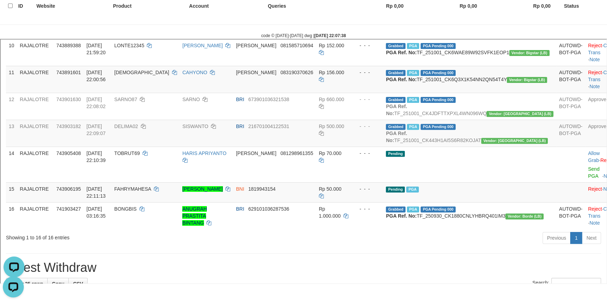
click at [73, 20] on span "743888310" at bounding box center [68, 18] width 25 height 6
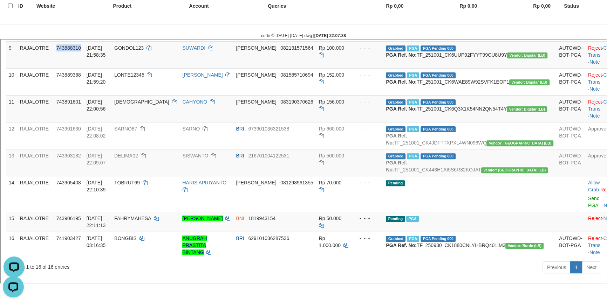
scroll to position [289, 0]
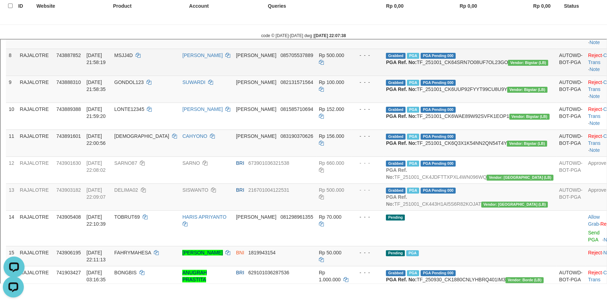
click at [78, 57] on span "743887852" at bounding box center [68, 55] width 25 height 6
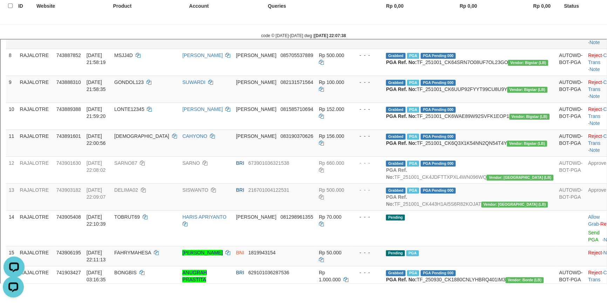
click at [75, 30] on span "743886835" at bounding box center [68, 28] width 25 height 6
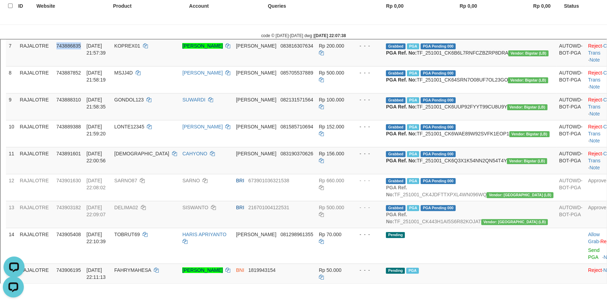
scroll to position [257, 0]
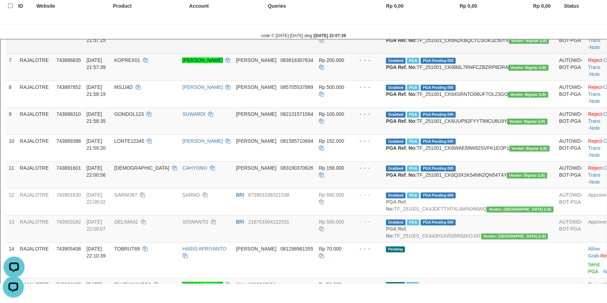
click at [75, 35] on span "743886492" at bounding box center [68, 32] width 25 height 6
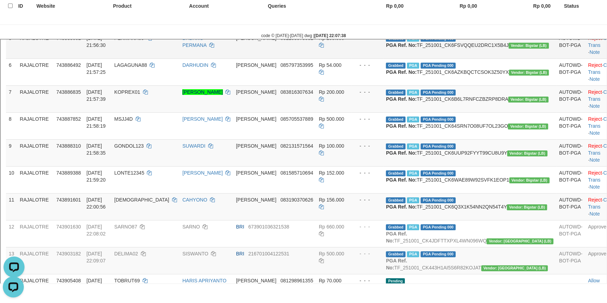
click at [75, 40] on span "743885001" at bounding box center [68, 37] width 25 height 6
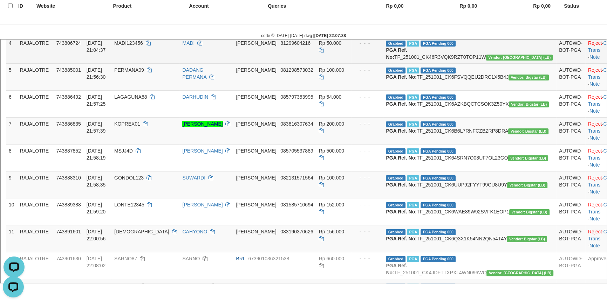
click at [77, 45] on span "743806724" at bounding box center [68, 42] width 25 height 6
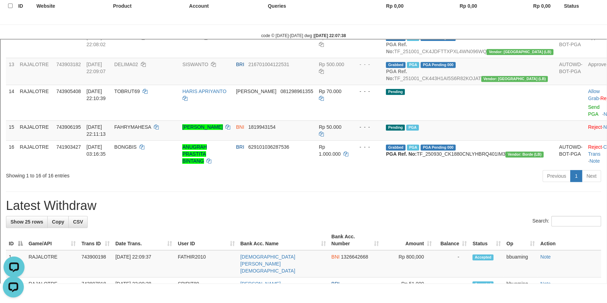
scroll to position [417, 0]
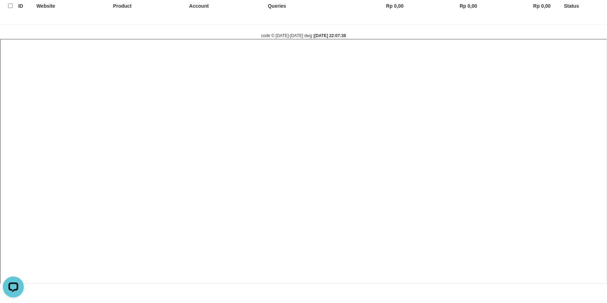
select select
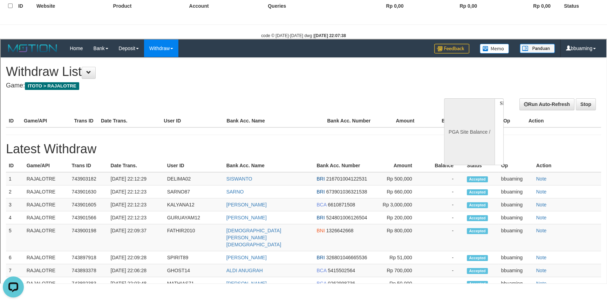
scroll to position [0, 0]
select select "**"
select select
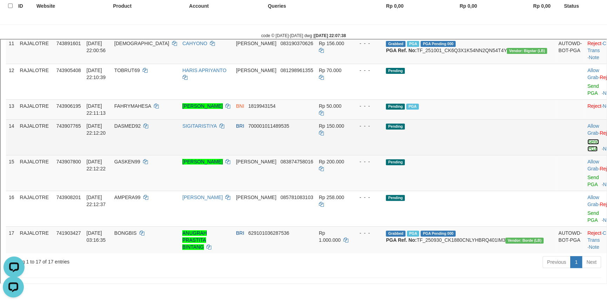
click at [586, 151] on link "Send PGA" at bounding box center [592, 144] width 12 height 13
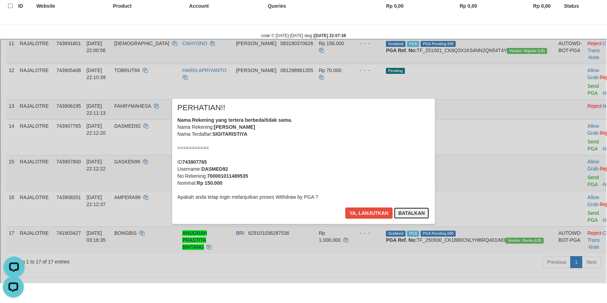
click at [409, 214] on button "Batalkan" at bounding box center [410, 212] width 35 height 11
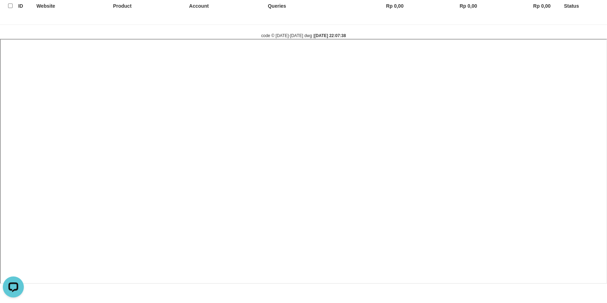
select select
select select "**"
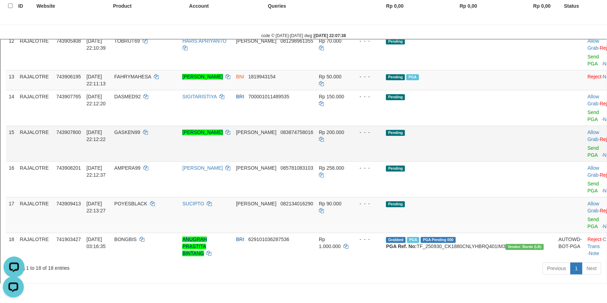
scroll to position [419, 0]
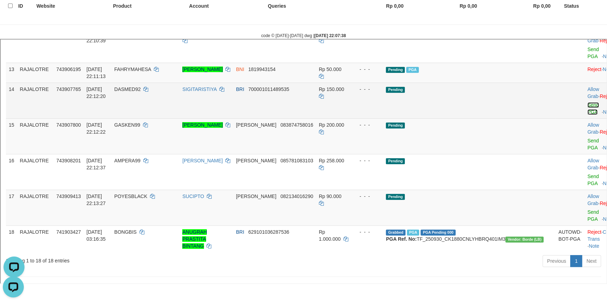
click at [586, 114] on link "Send PGA" at bounding box center [592, 107] width 12 height 13
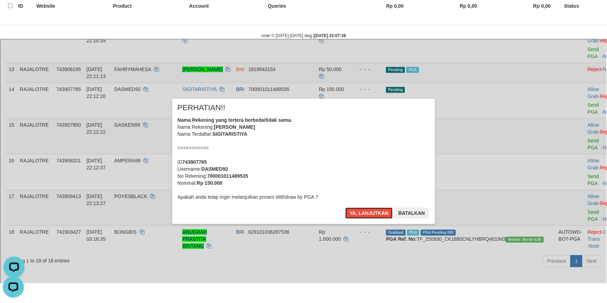
click at [344, 207] on button "Ya, lanjutkan" at bounding box center [368, 212] width 48 height 11
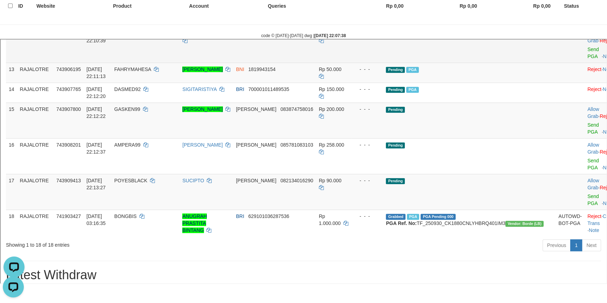
click at [308, 35] on span "081298961355" at bounding box center [296, 33] width 33 height 6
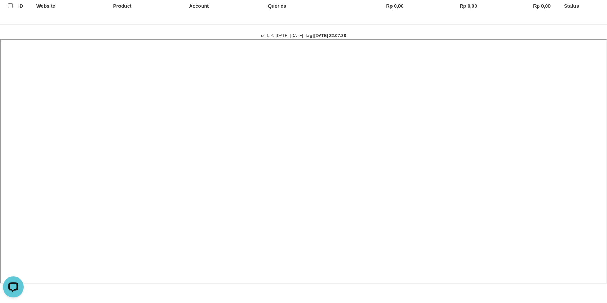
select select
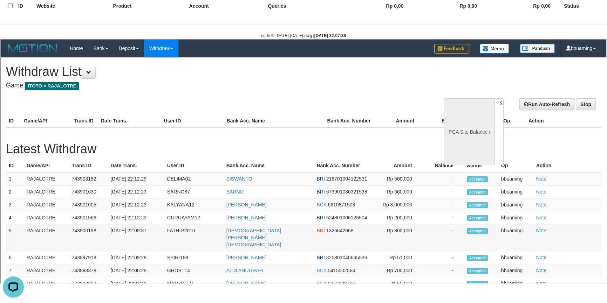
scroll to position [0, 0]
select select "**"
select select
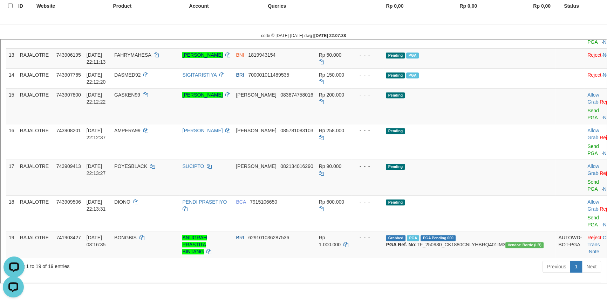
scroll to position [438, 0]
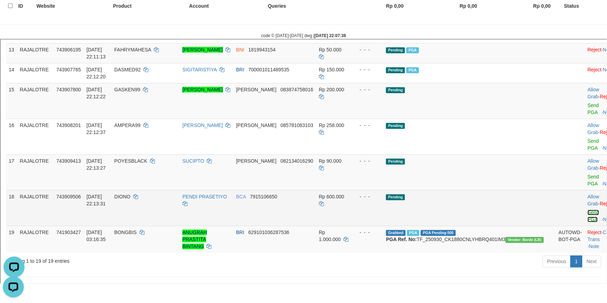
click at [586, 217] on link "Send PGA" at bounding box center [592, 215] width 12 height 13
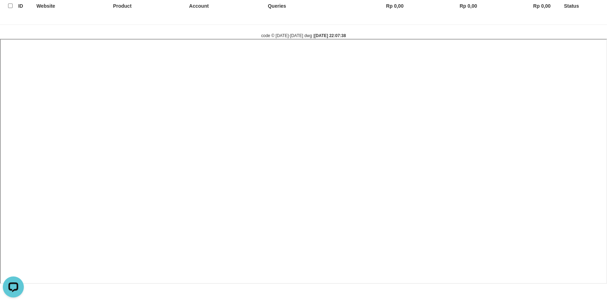
select select
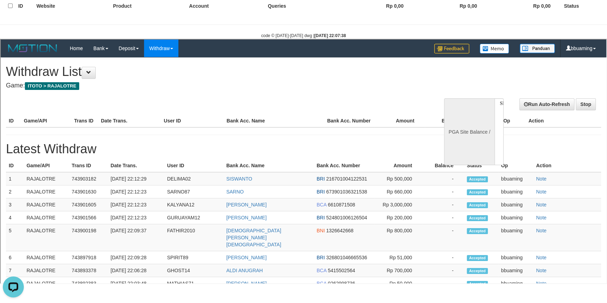
scroll to position [0, 0]
select select "**"
select select
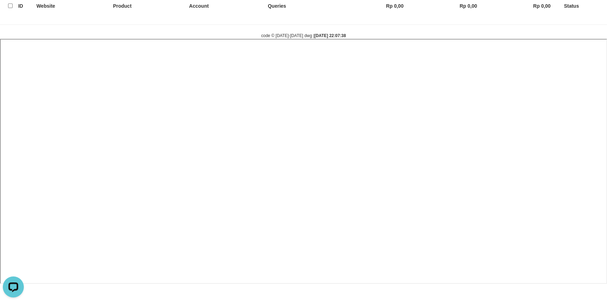
select select
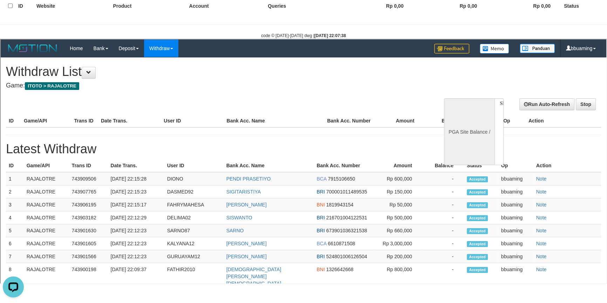
select select "**"
select select
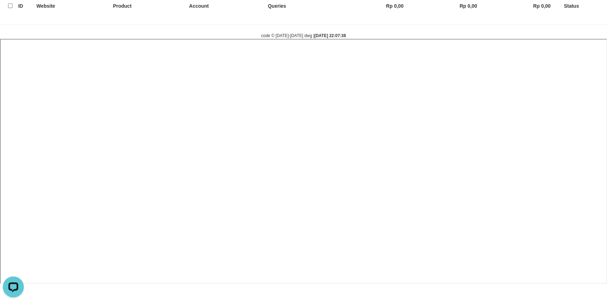
select select
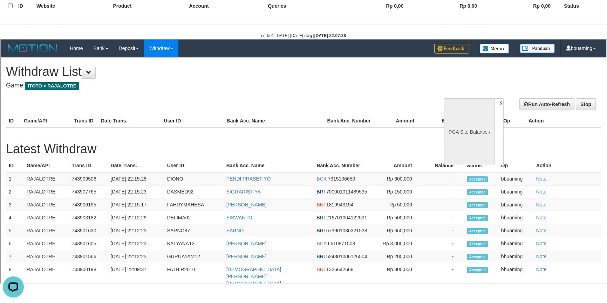
select select "**"
select select
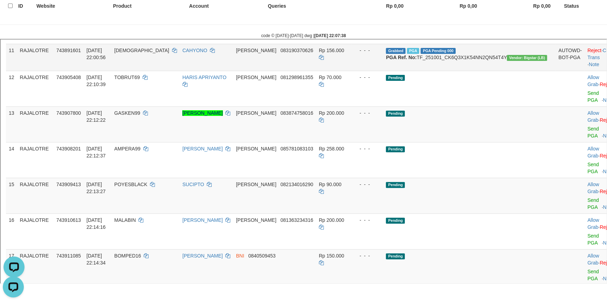
click at [147, 52] on span "[DEMOGRAPHIC_DATA]" at bounding box center [141, 50] width 55 height 6
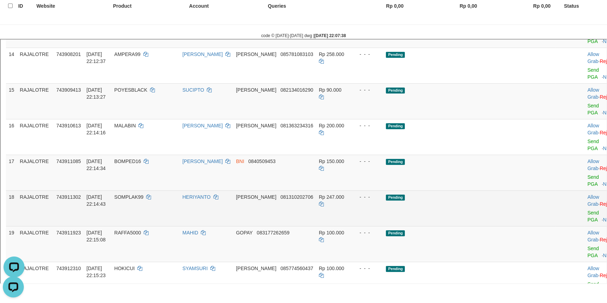
scroll to position [470, 0]
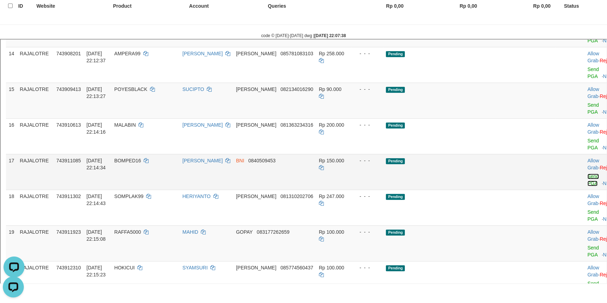
click at [586, 183] on link "Send PGA" at bounding box center [592, 179] width 12 height 13
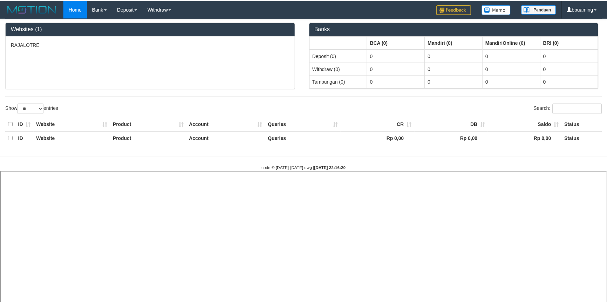
scroll to position [132, 0]
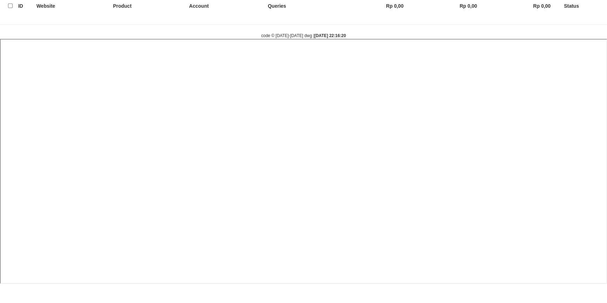
select select
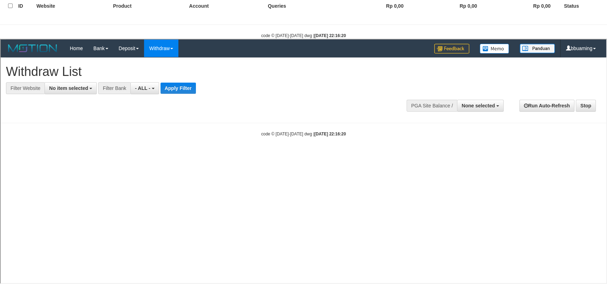
scroll to position [0, 0]
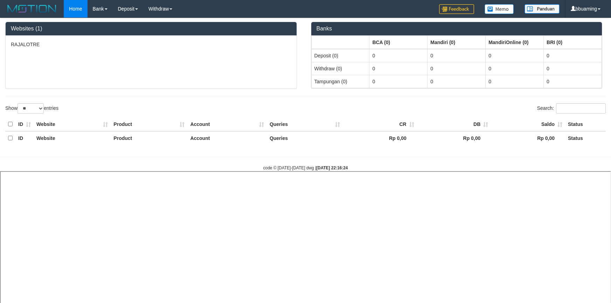
select select "**"
select select
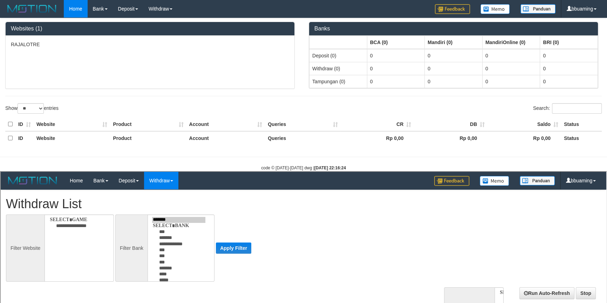
select select
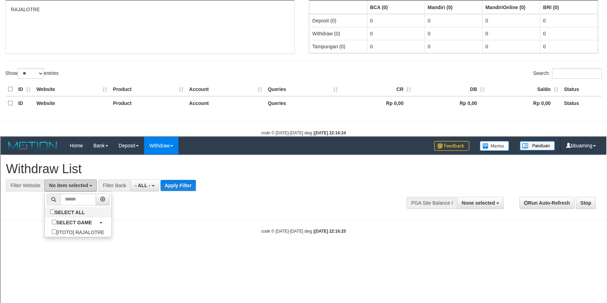
scroll to position [127, 0]
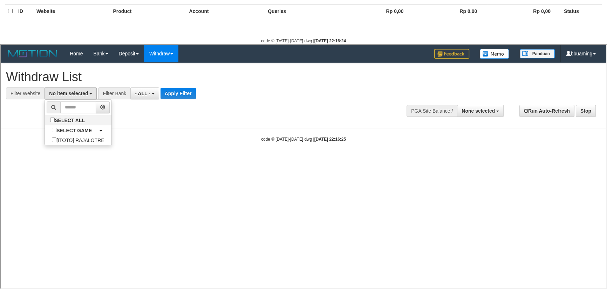
select select "***"
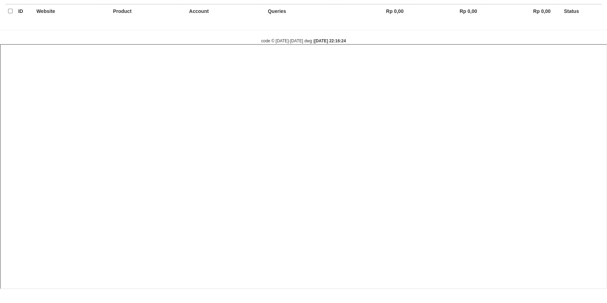
select select
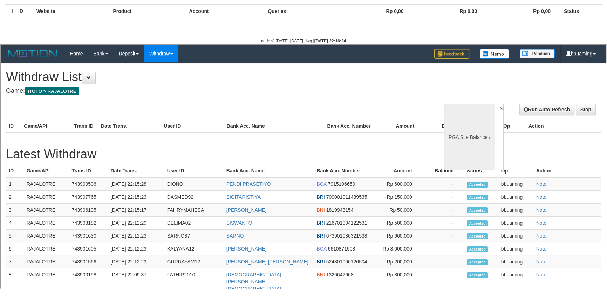
scroll to position [0, 0]
select select "**"
select select
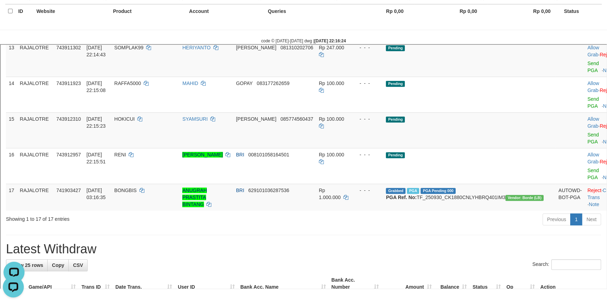
click at [586, 36] on link "Send PGA" at bounding box center [592, 30] width 12 height 13
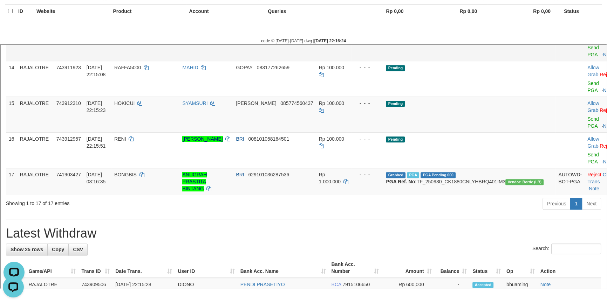
click at [306, 34] on span "081310202706" at bounding box center [296, 31] width 33 height 6
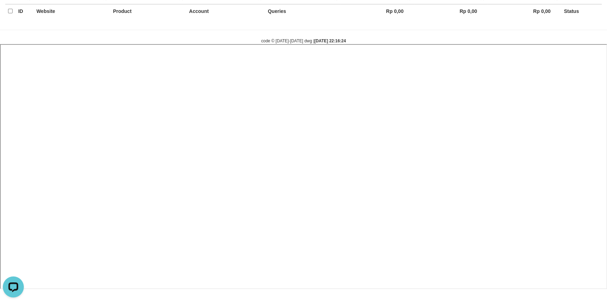
select select
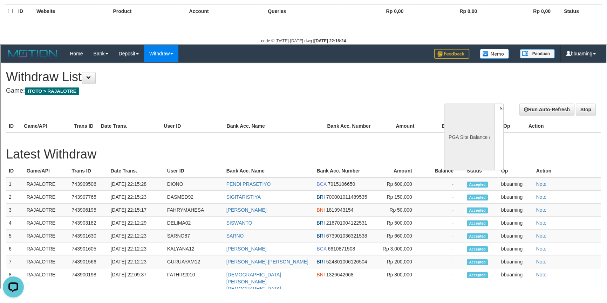
select select "**"
select select
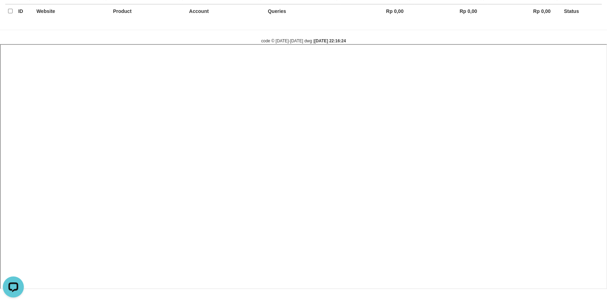
select select
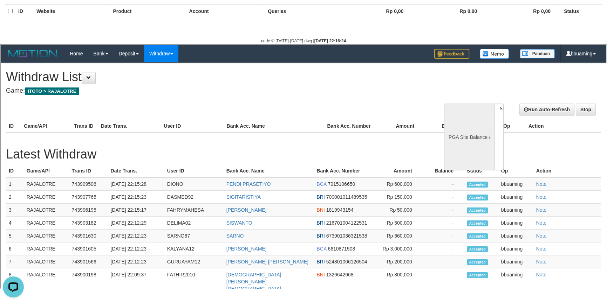
select select "**"
select select
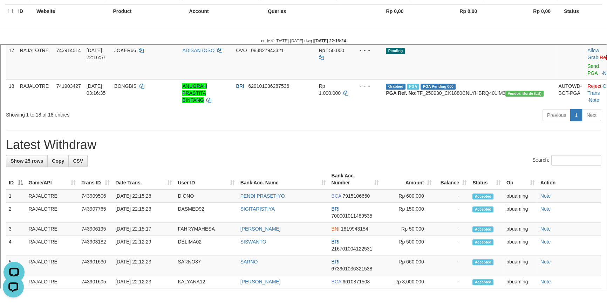
scroll to position [637, 0]
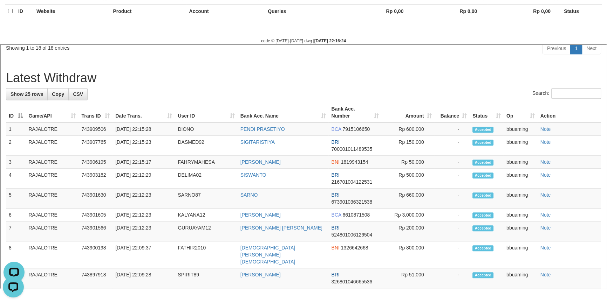
click at [48, 84] on h1 "Latest Withdraw" at bounding box center [302, 77] width 595 height 14
copy h1 "Withdraw"
click at [48, 84] on h1 "Latest Withdraw" at bounding box center [302, 77] width 595 height 14
copy div "Latest Withdraw Show 25 rows Copy CSV"
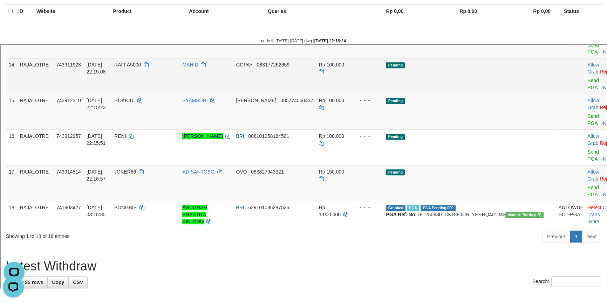
scroll to position [414, 0]
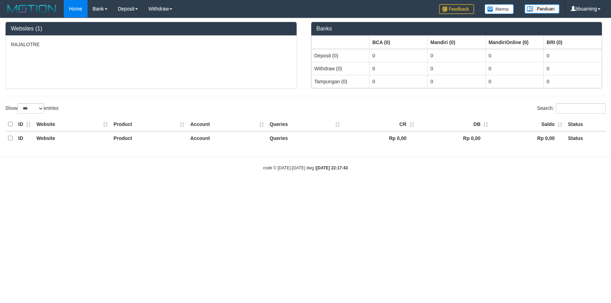
select select "***"
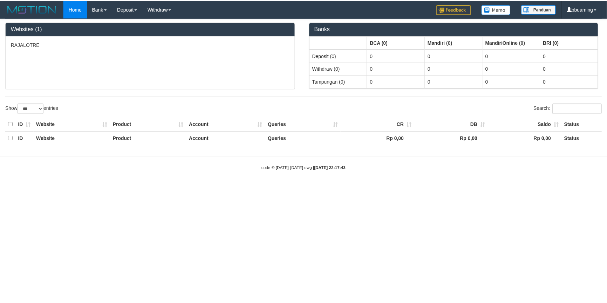
scroll to position [127, 0]
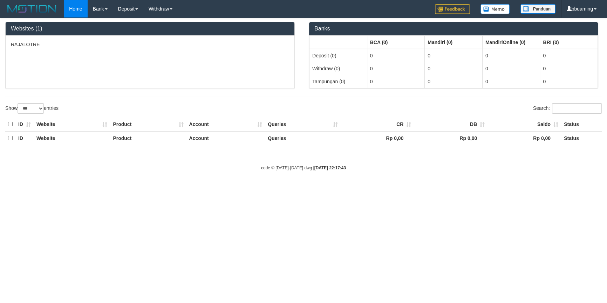
select select "**"
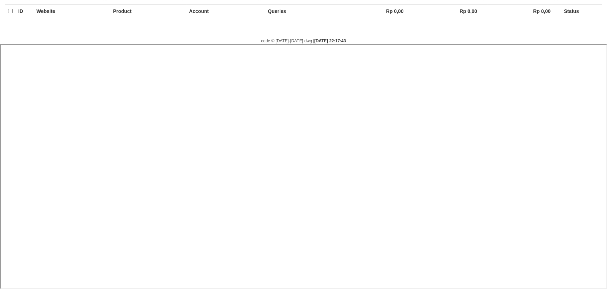
select select
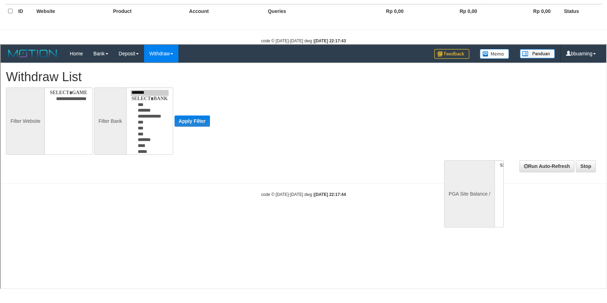
click at [279, 12] on th "Queries" at bounding box center [302, 11] width 75 height 14
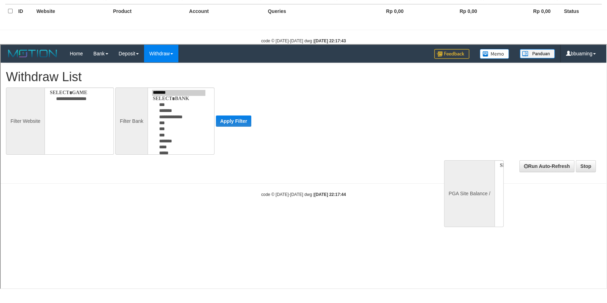
scroll to position [0, 0]
select select
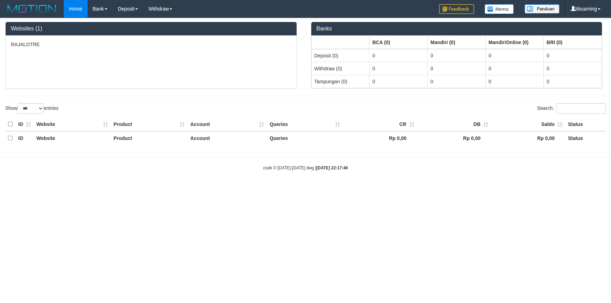
select select "***"
select select "**"
select select
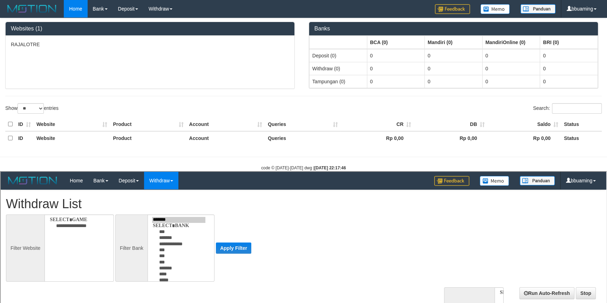
select select
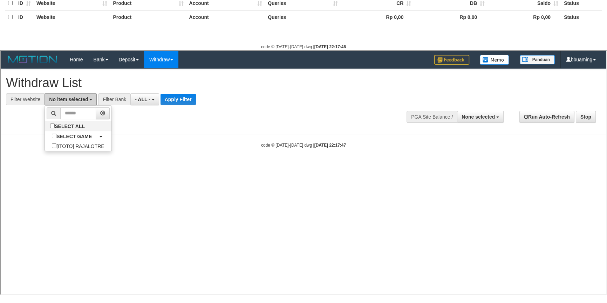
scroll to position [132, 0]
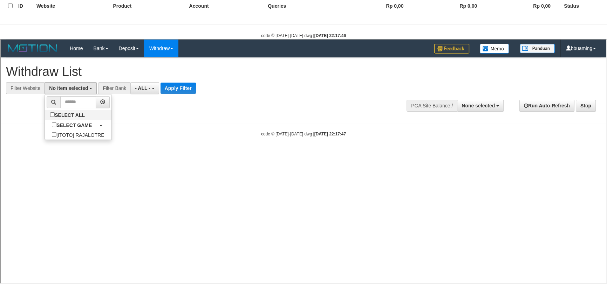
select select "***"
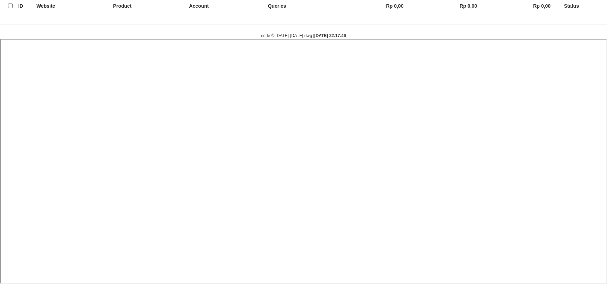
select select
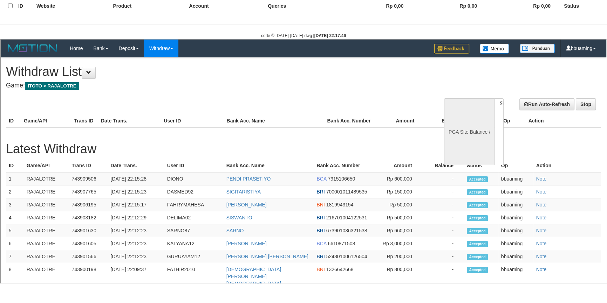
scroll to position [0, 0]
select select "**"
select select
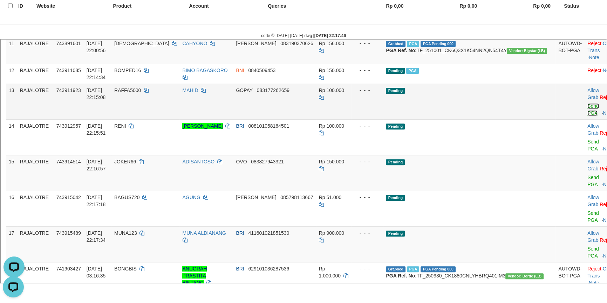
click at [586, 115] on link "Send PGA" at bounding box center [592, 108] width 12 height 13
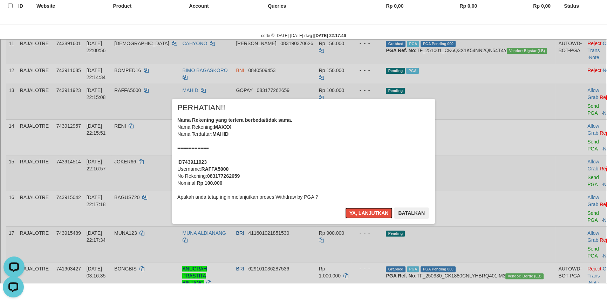
click at [344, 207] on button "Ya, lanjutkan" at bounding box center [368, 212] width 48 height 11
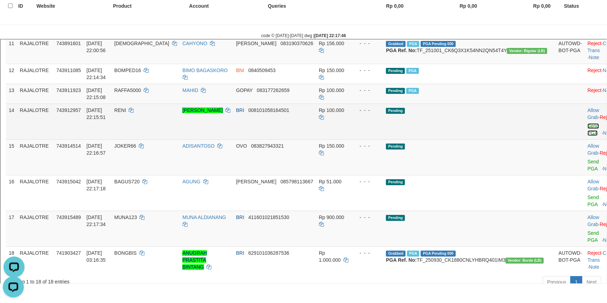
click at [586, 135] on link "Send PGA" at bounding box center [592, 128] width 12 height 13
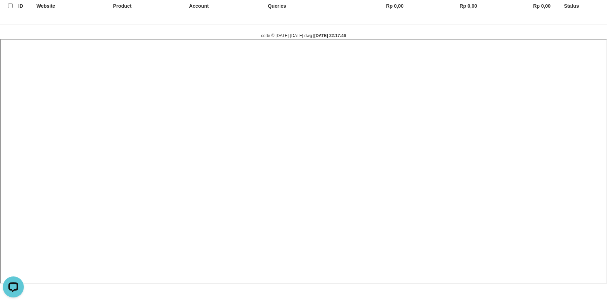
select select
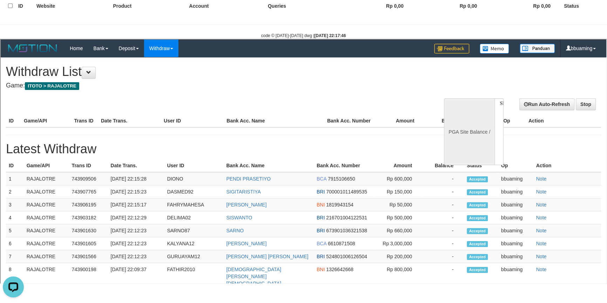
select select "**"
select select
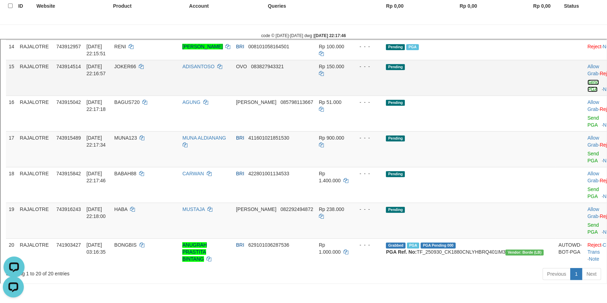
click at [586, 91] on link "Send PGA" at bounding box center [592, 84] width 12 height 13
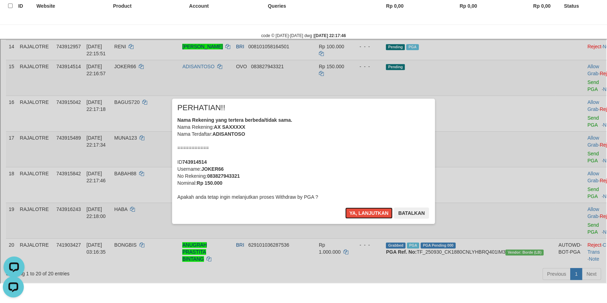
click at [344, 207] on button "Ya, lanjutkan" at bounding box center [368, 212] width 48 height 11
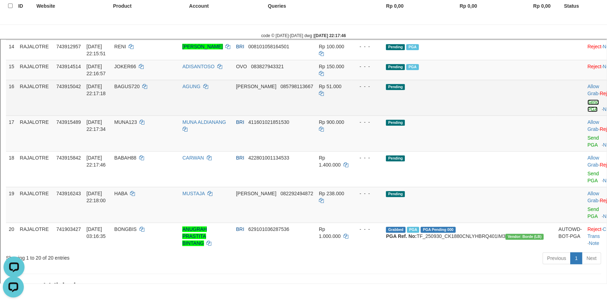
click at [586, 111] on link "Send PGA" at bounding box center [592, 104] width 12 height 13
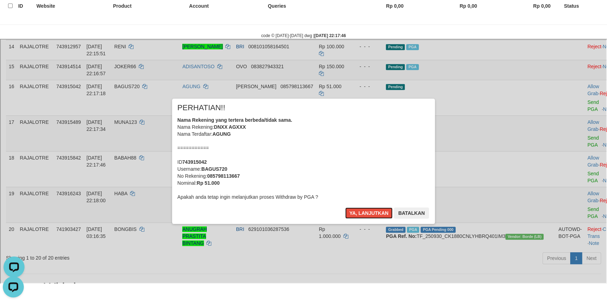
click at [344, 207] on button "Ya, lanjutkan" at bounding box center [368, 212] width 48 height 11
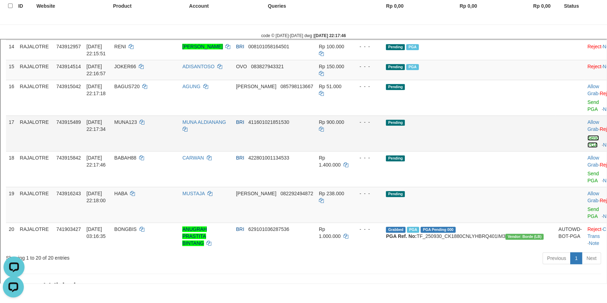
click at [586, 147] on link "Send PGA" at bounding box center [592, 140] width 12 height 13
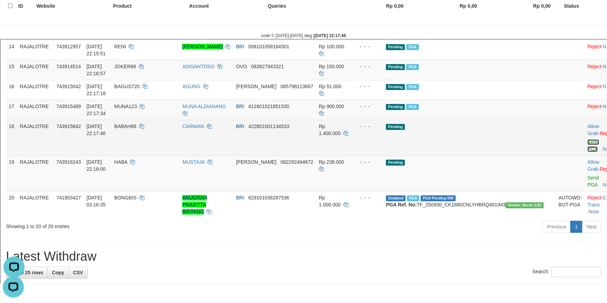
click at [586, 151] on link "Send PGA" at bounding box center [592, 144] width 12 height 13
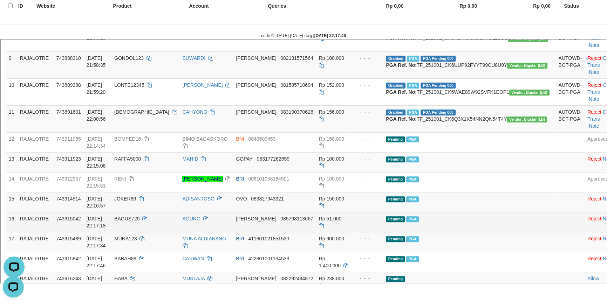
scroll to position [414, 0]
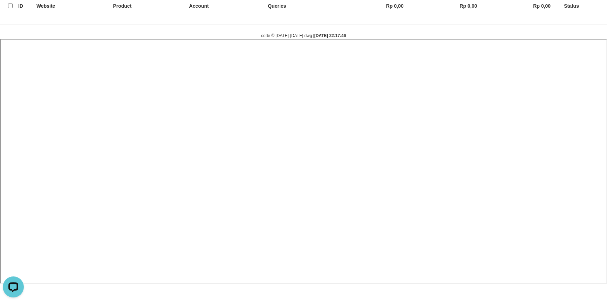
select select
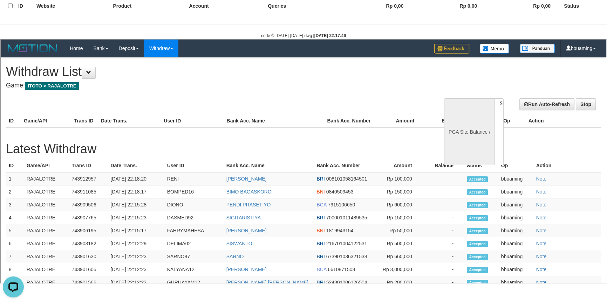
scroll to position [0, 0]
select select "**"
select select
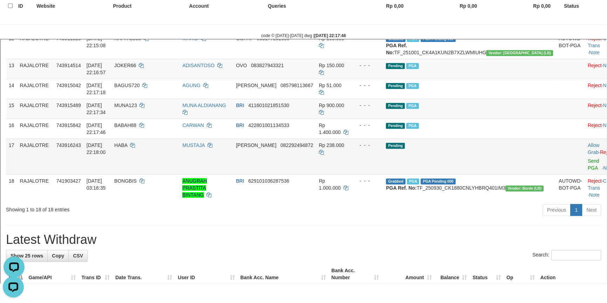
click at [312, 147] on span "082292494872" at bounding box center [296, 145] width 33 height 6
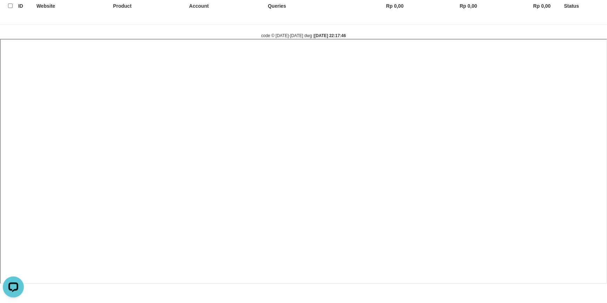
select select
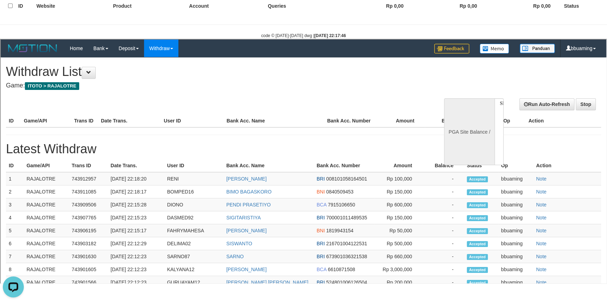
select select "**"
select select
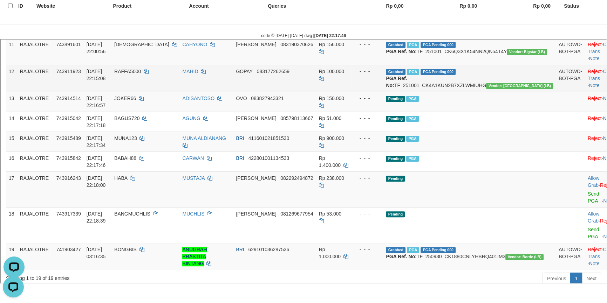
scroll to position [382, 0]
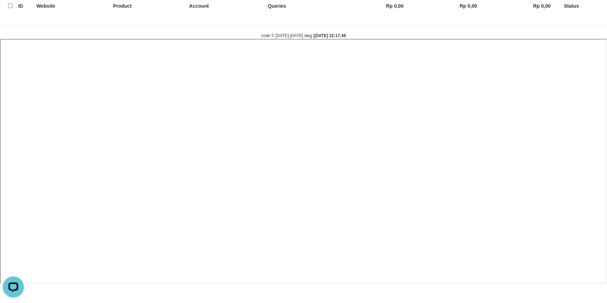
select select
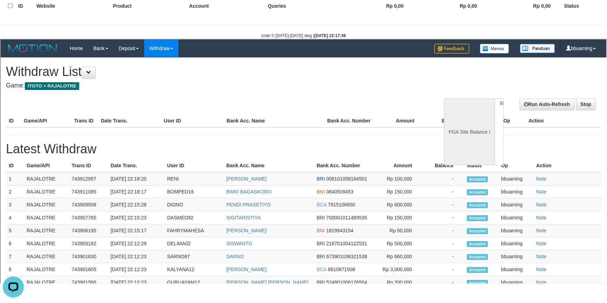
scroll to position [0, 0]
select select "**"
select select
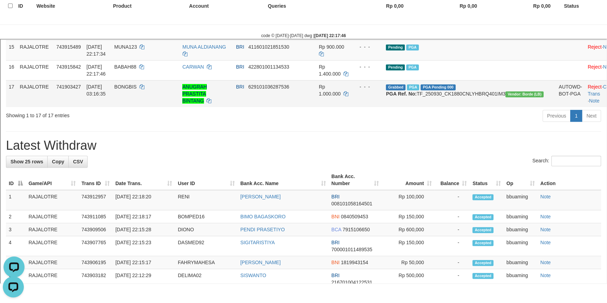
scroll to position [478, 0]
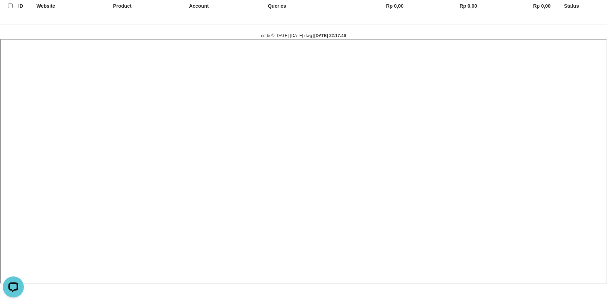
select select
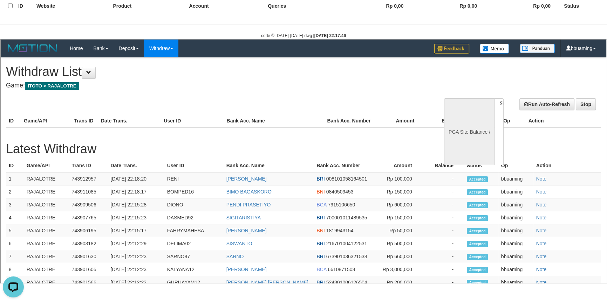
scroll to position [0, 0]
select select "**"
select select
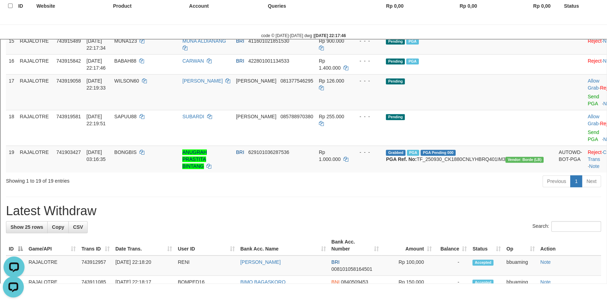
scroll to position [509, 0]
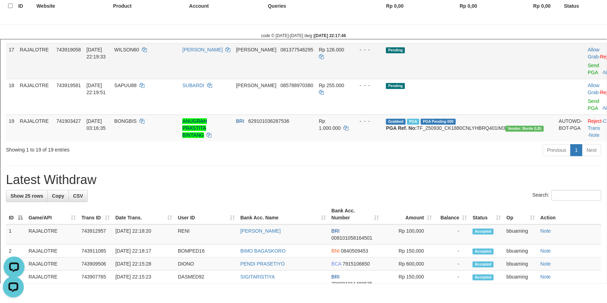
click at [312, 52] on span "081377546295" at bounding box center [296, 49] width 33 height 6
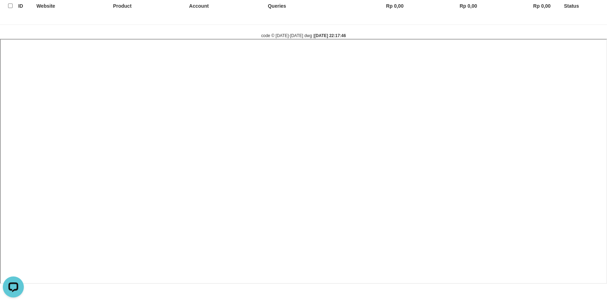
select select
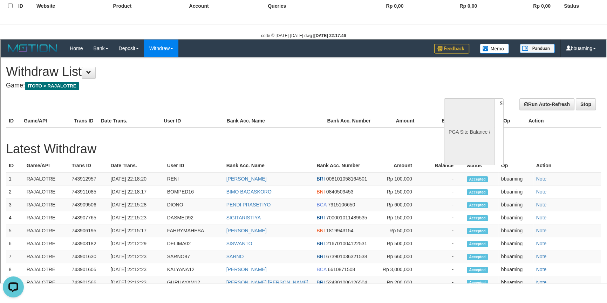
scroll to position [0, 0]
select select "**"
select select
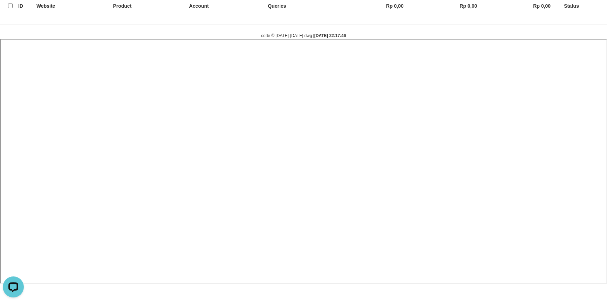
select select
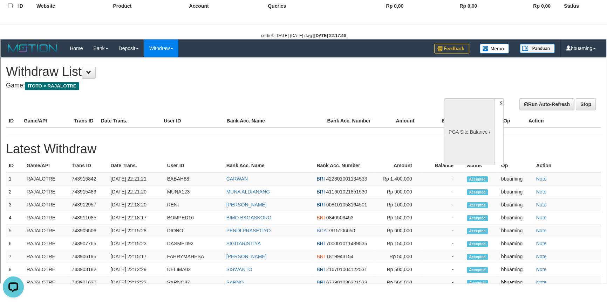
select select "**"
select select
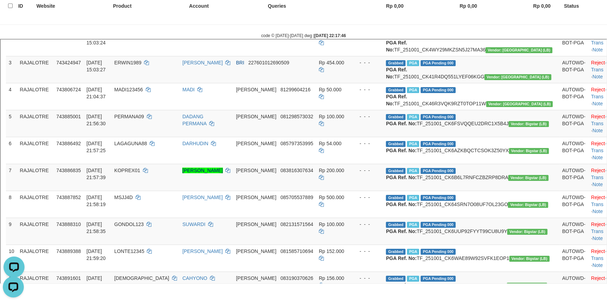
scroll to position [4, 0]
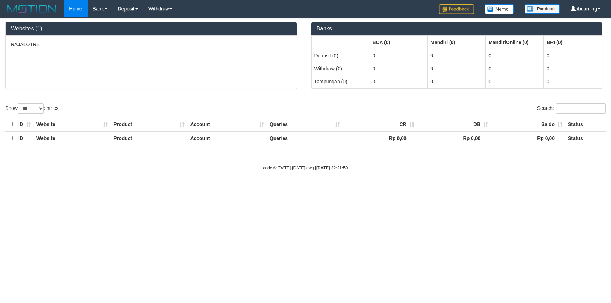
select select "***"
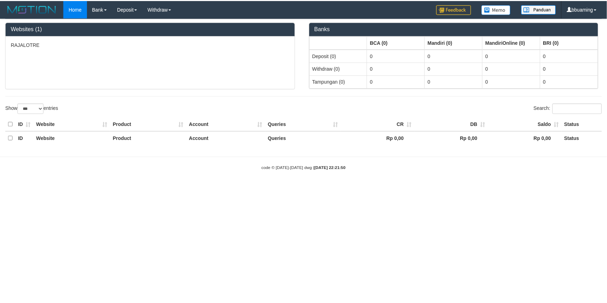
scroll to position [132, 0]
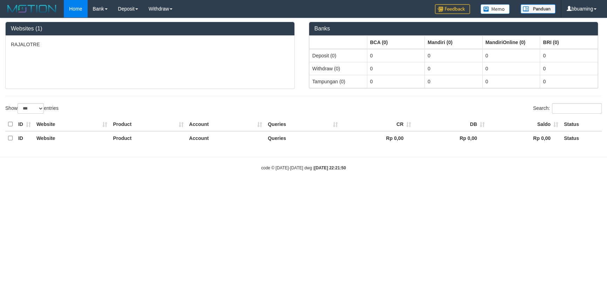
select select "**"
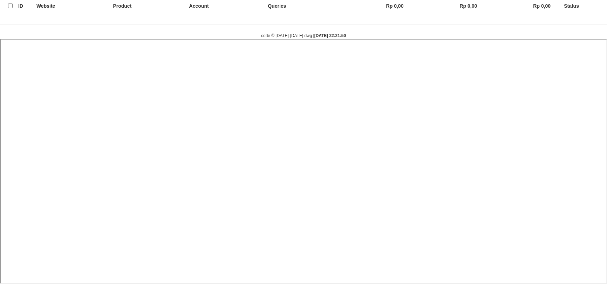
select select
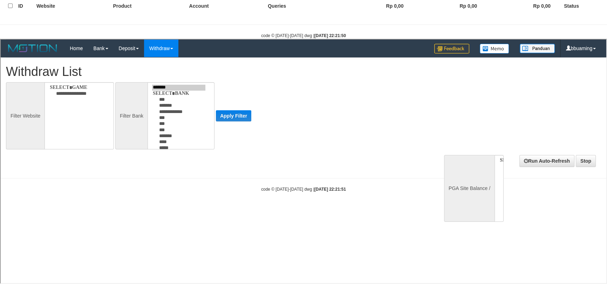
scroll to position [0, 0]
select select
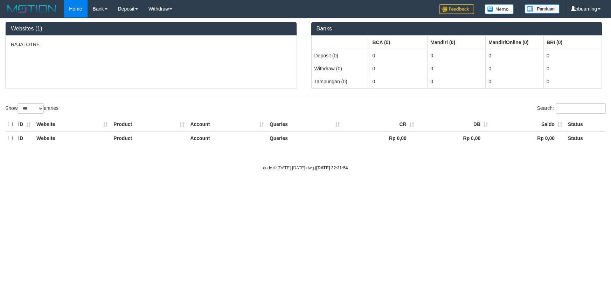
select select "***"
select select "**"
select select
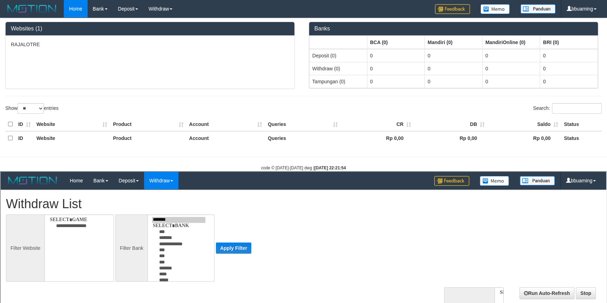
select select
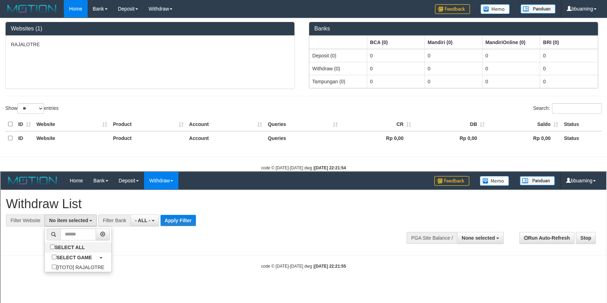
select select "***"
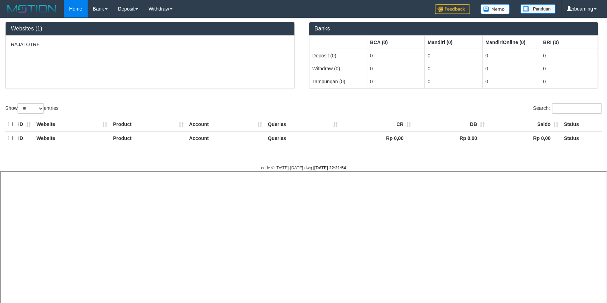
select select
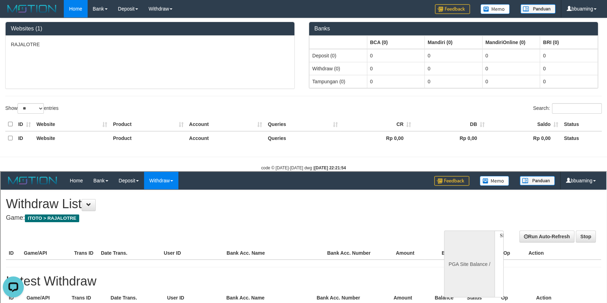
scroll to position [0, 0]
select select "**"
select select
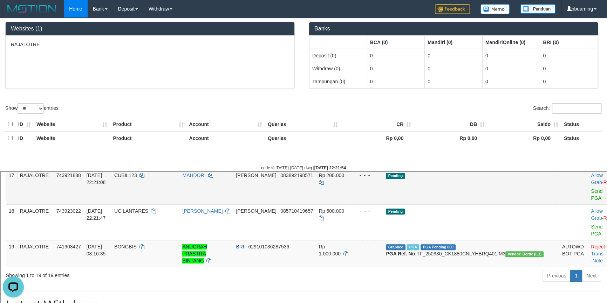
scroll to position [573, 0]
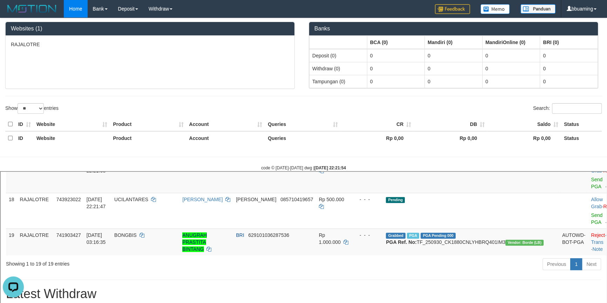
click at [590, 153] on link "Send PGA" at bounding box center [596, 146] width 12 height 13
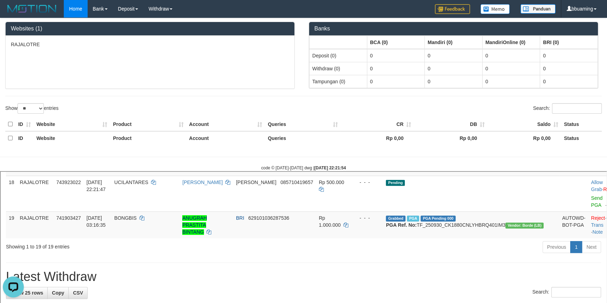
scroll to position [541, 0]
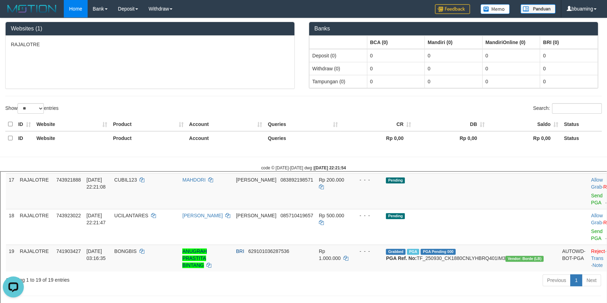
click at [305, 126] on span "083104751513" at bounding box center [296, 124] width 33 height 6
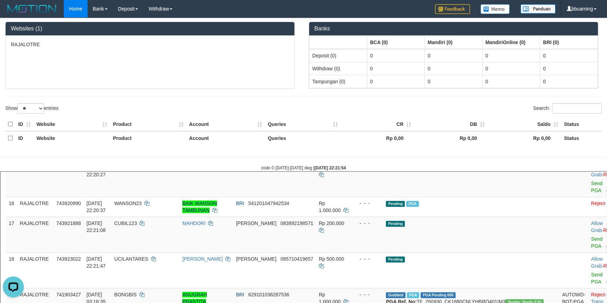
scroll to position [509, 0]
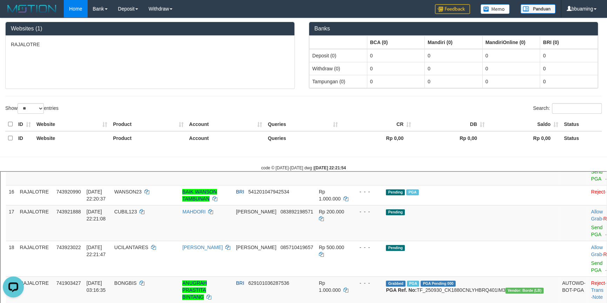
click at [590, 138] on link "Check Trans" at bounding box center [604, 131] width 29 height 13
click at [590, 111] on link "Check Trans" at bounding box center [604, 104] width 29 height 13
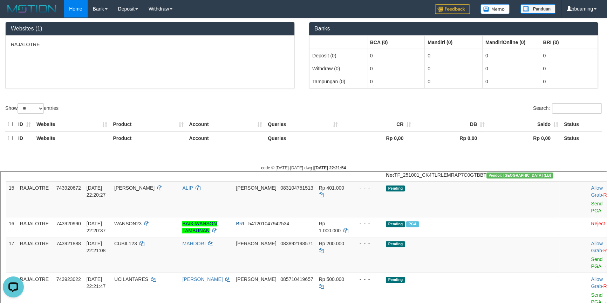
click at [590, 116] on link "Check Trans" at bounding box center [604, 109] width 29 height 13
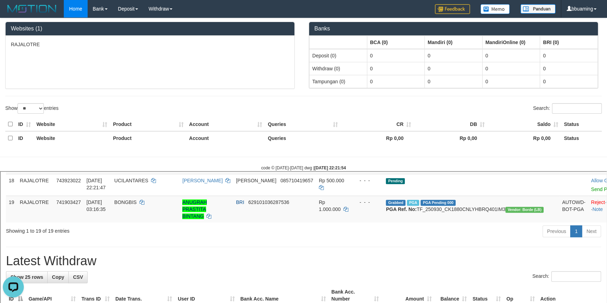
scroll to position [548, 0]
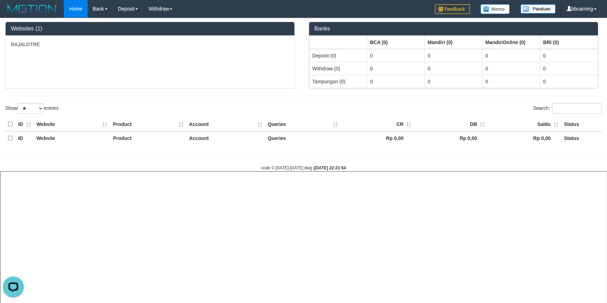
select select
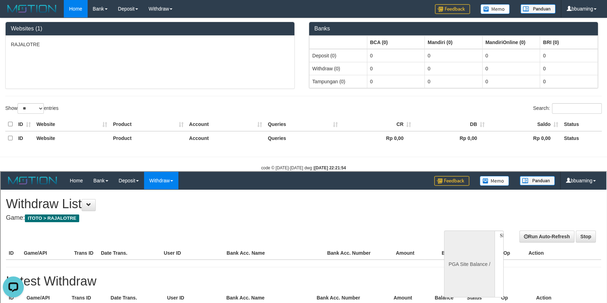
scroll to position [0, 0]
select select "**"
select select
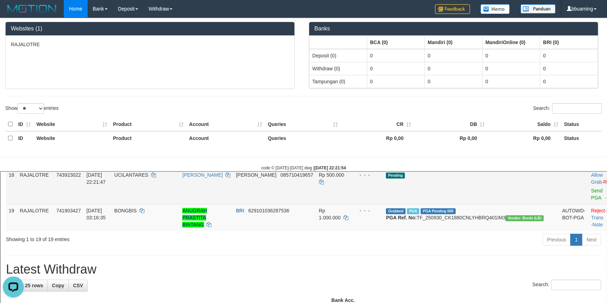
scroll to position [572, 0]
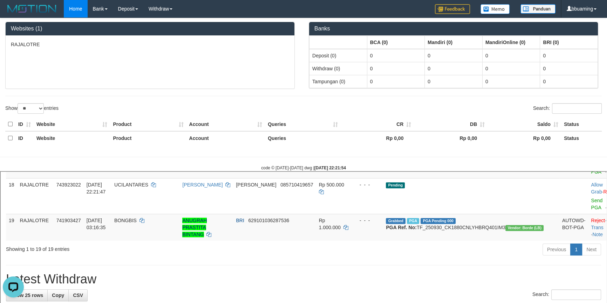
click at [504, 142] on td "Pending PGA" at bounding box center [470, 132] width 176 height 20
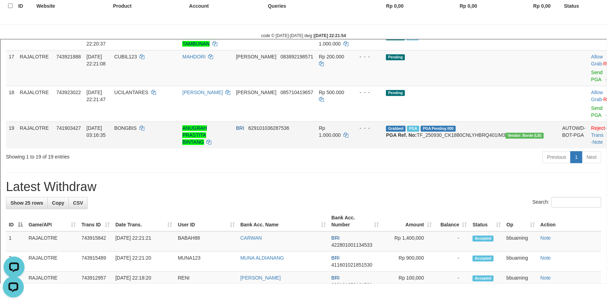
scroll to position [476, 0]
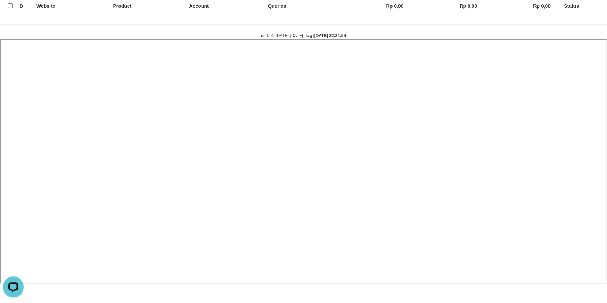
select select
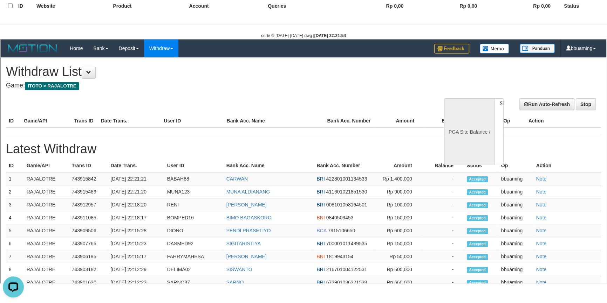
scroll to position [0, 0]
select select "**"
select select
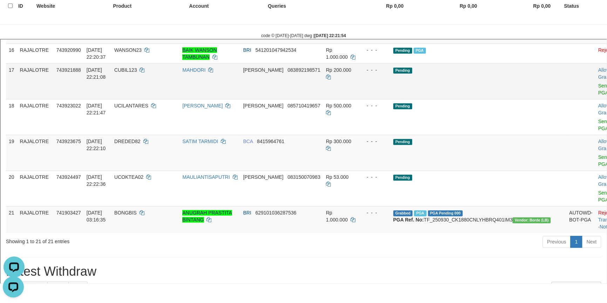
scroll to position [508, 0]
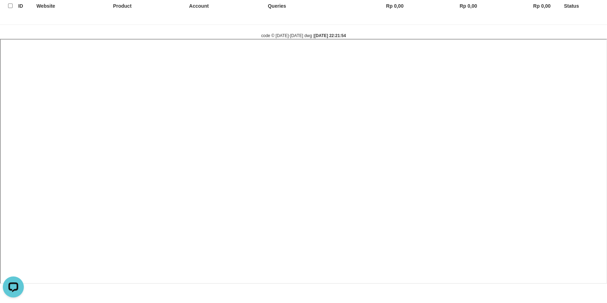
select select
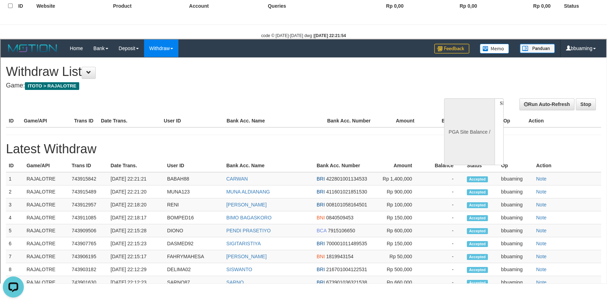
scroll to position [0, 0]
select select "**"
select select
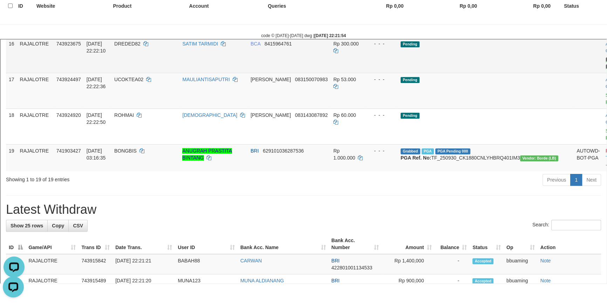
click at [605, 68] on link "Send PGA" at bounding box center [611, 62] width 12 height 13
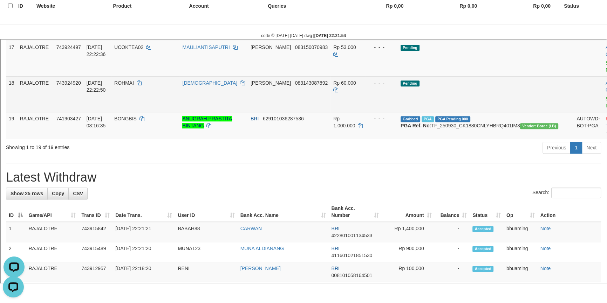
scroll to position [541, 0]
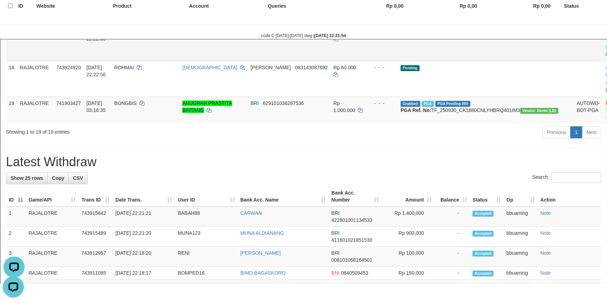
click at [309, 34] on span "083150070983" at bounding box center [310, 31] width 33 height 6
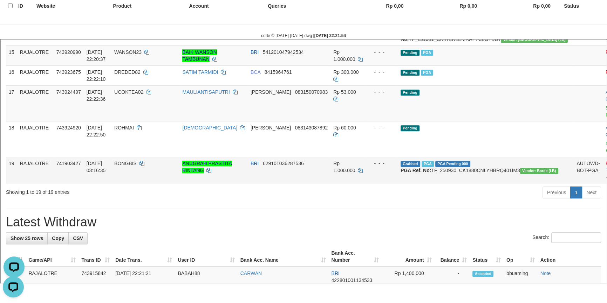
scroll to position [573, 0]
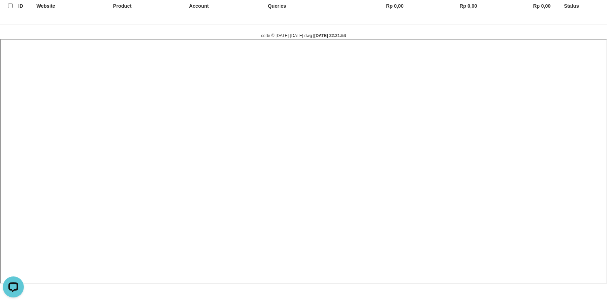
select select
select select "**"
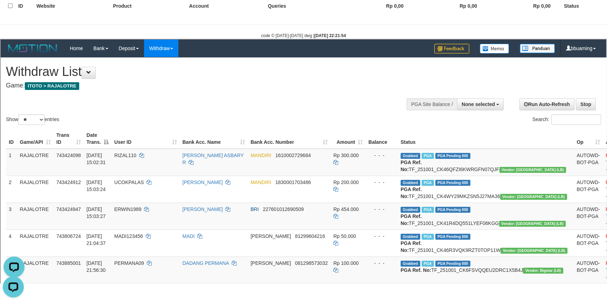
scroll to position [0, 0]
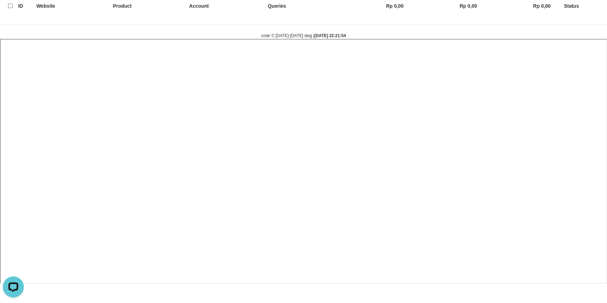
select select
select select "**"
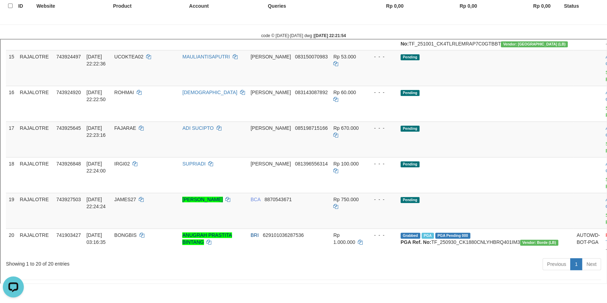
scroll to position [478, 0]
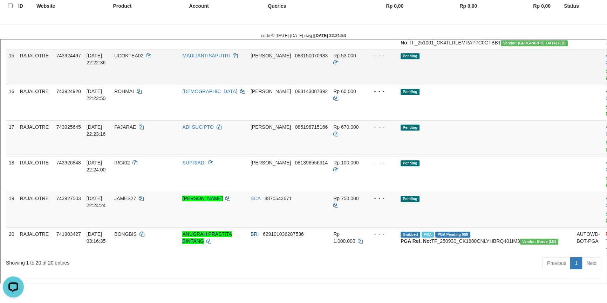
click at [310, 57] on span "083150070983" at bounding box center [310, 55] width 33 height 6
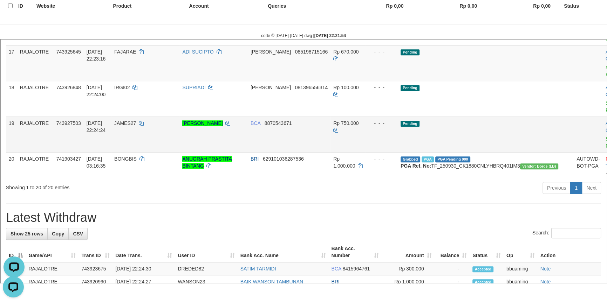
scroll to position [541, 0]
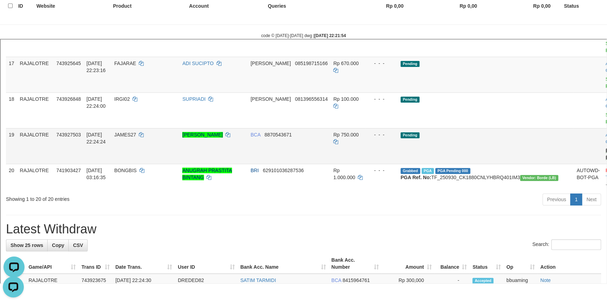
click at [605, 159] on link "Send PGA" at bounding box center [611, 153] width 12 height 13
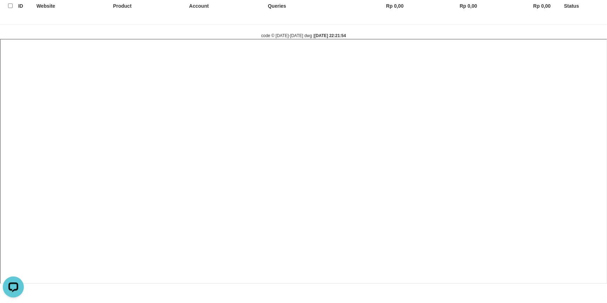
select select
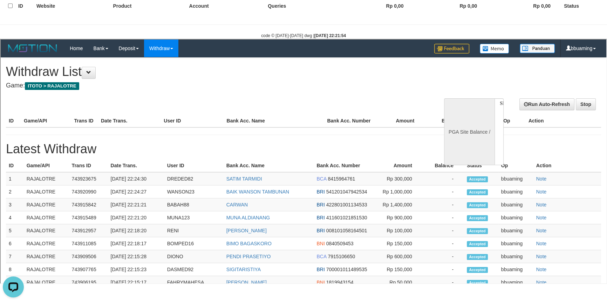
scroll to position [0, 0]
select select "**"
select select
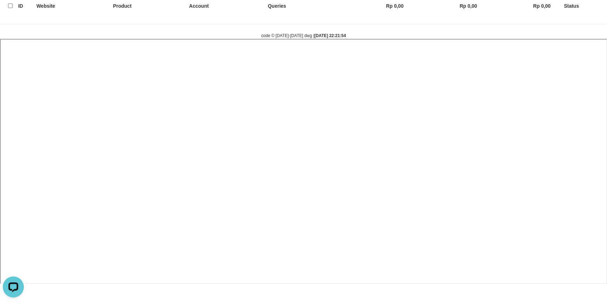
select select
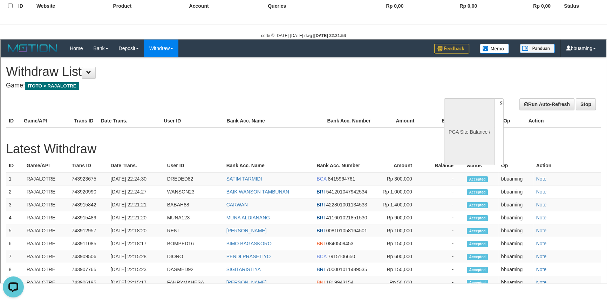
select select "**"
select select
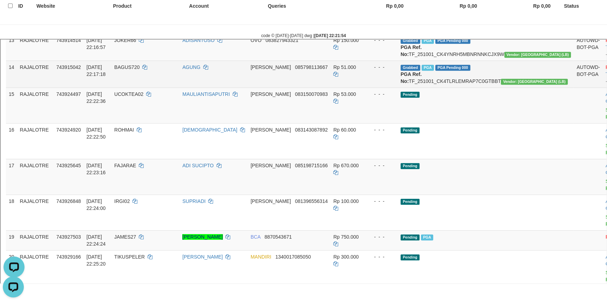
scroll to position [349, 0]
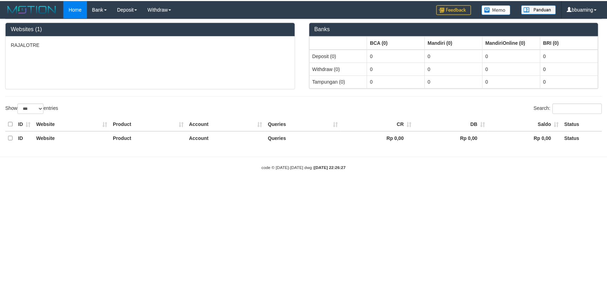
scroll to position [132, 0]
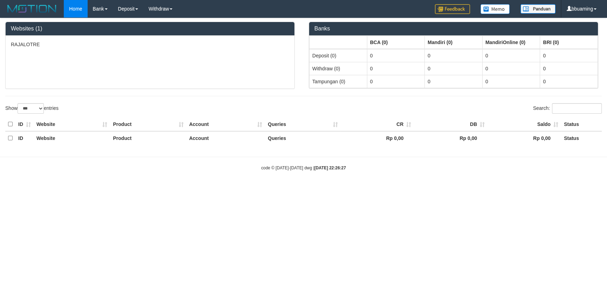
select select "**"
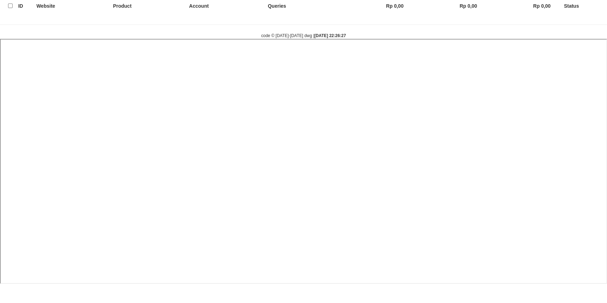
select select
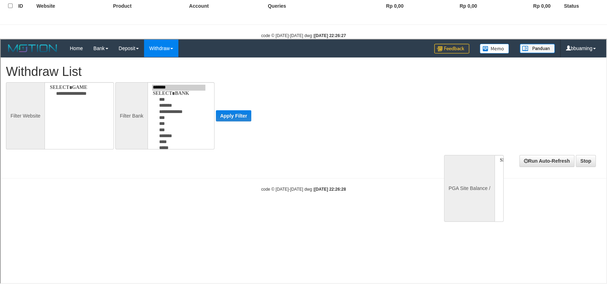
scroll to position [0, 0]
select select
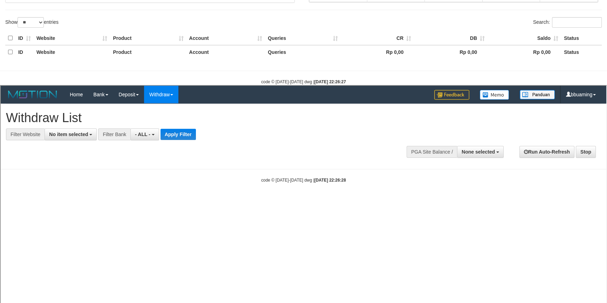
scroll to position [95, 0]
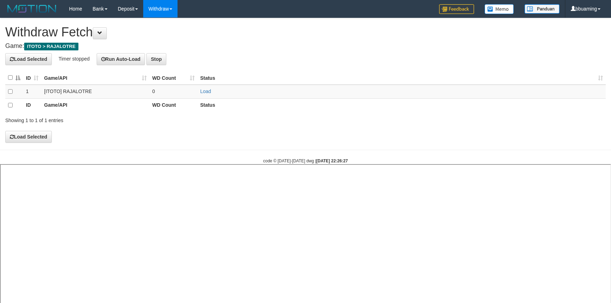
select select "**"
select select
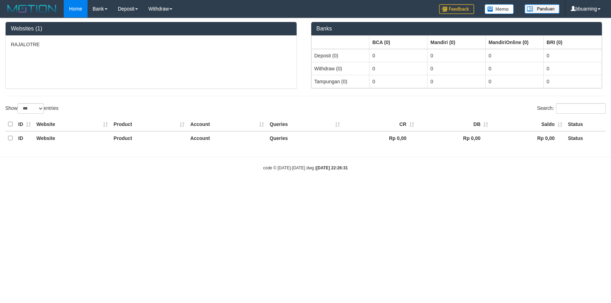
select select "***"
select select "**"
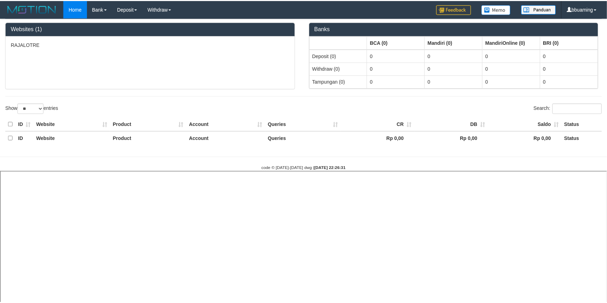
scroll to position [95, 0]
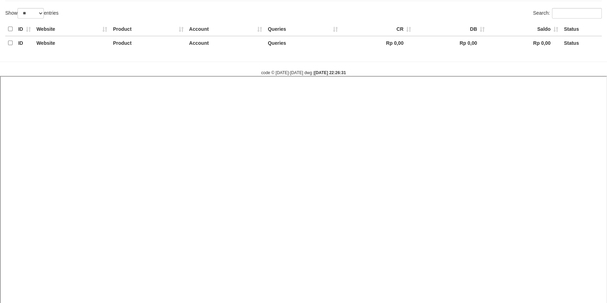
select select
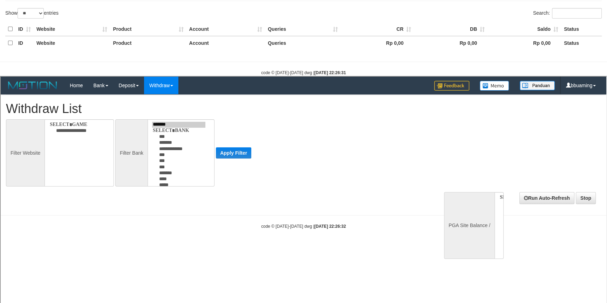
scroll to position [0, 0]
select select
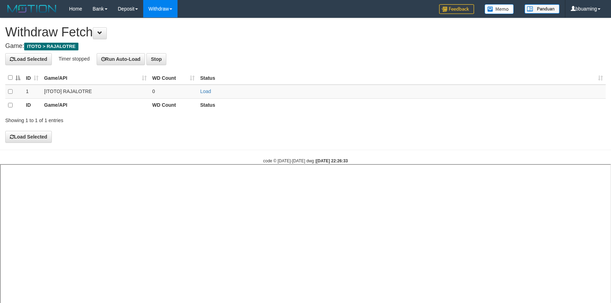
select select "**"
select select
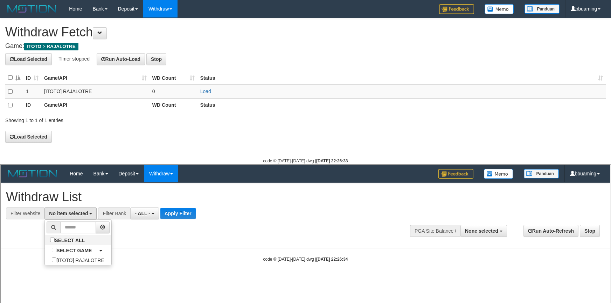
select select "***"
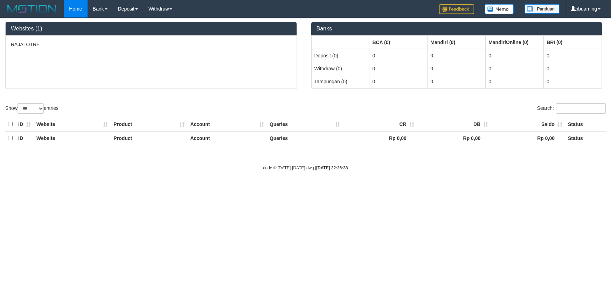
select select "***"
select select "**"
select select
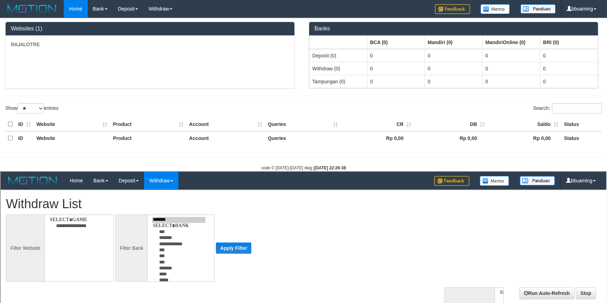
select select
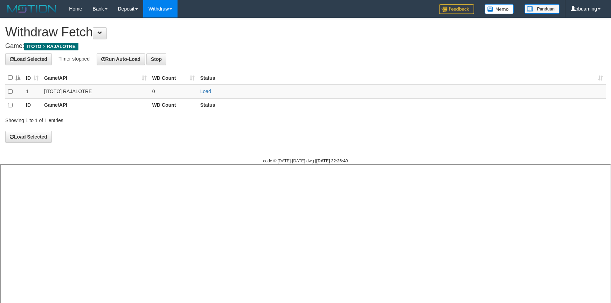
select select "**"
select select
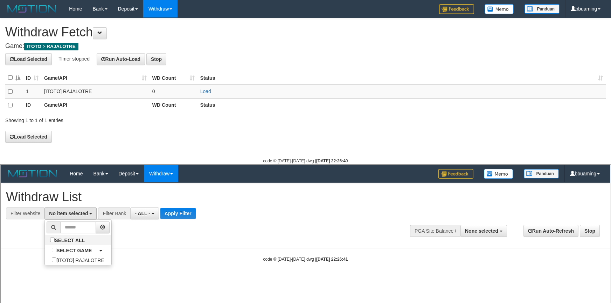
select select "***"
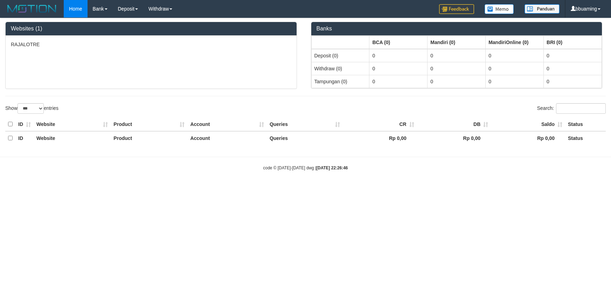
select select "***"
select select "**"
select select
select select "***"
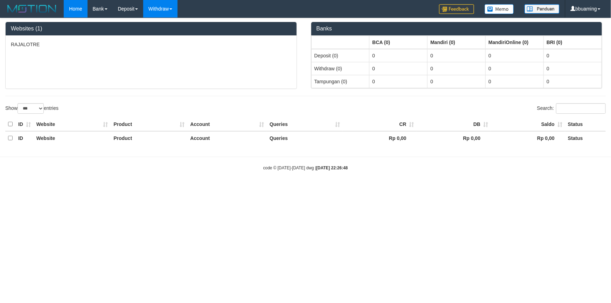
select select "**"
select select
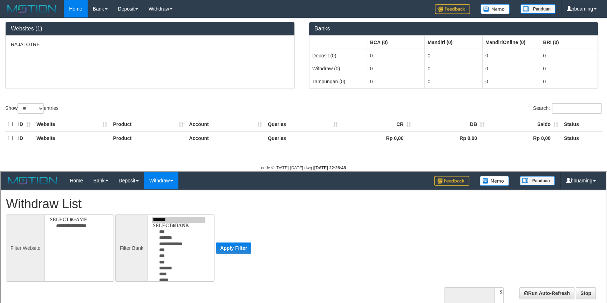
select select
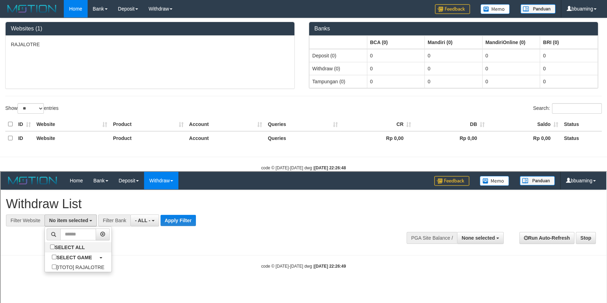
select select "***"
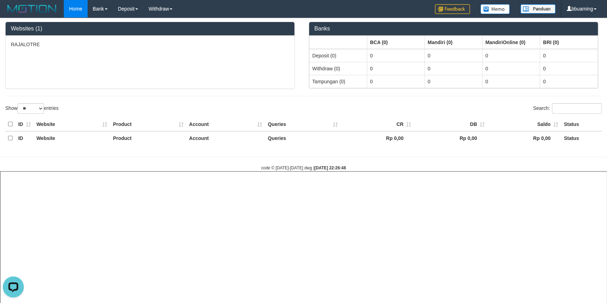
select select
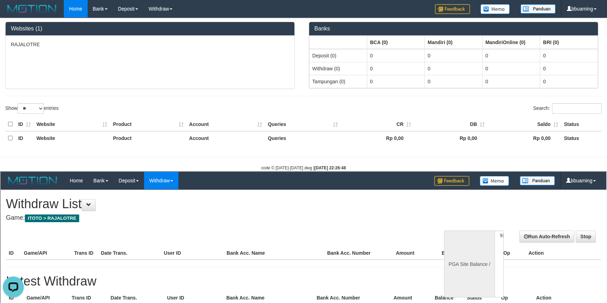
select select "**"
select select
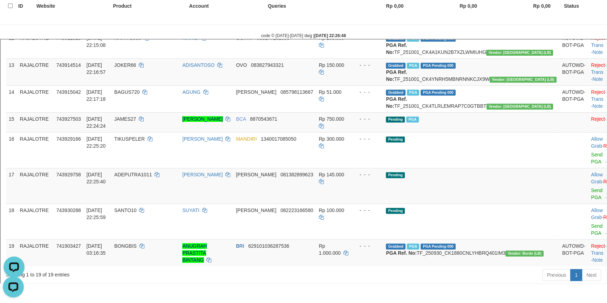
scroll to position [509, 0]
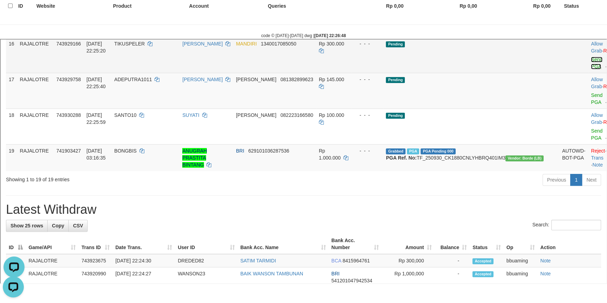
click at [590, 68] on link "Send PGA" at bounding box center [596, 62] width 12 height 13
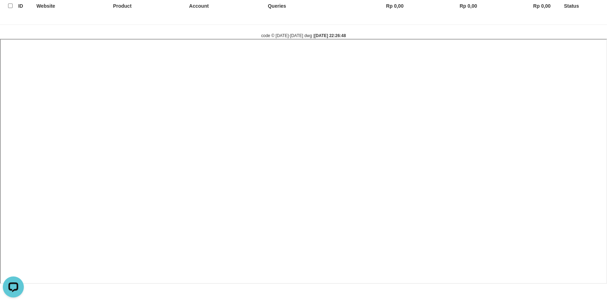
select select
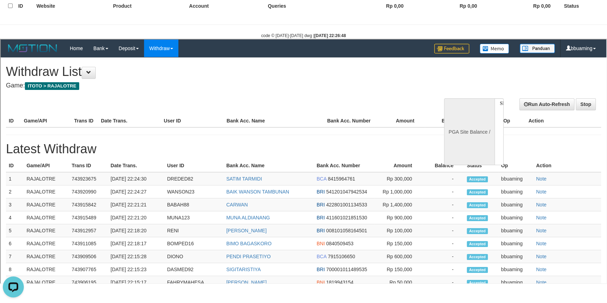
scroll to position [0, 0]
select select "**"
select select
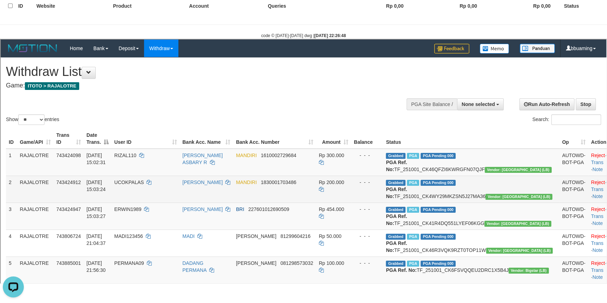
scroll to position [106, 0]
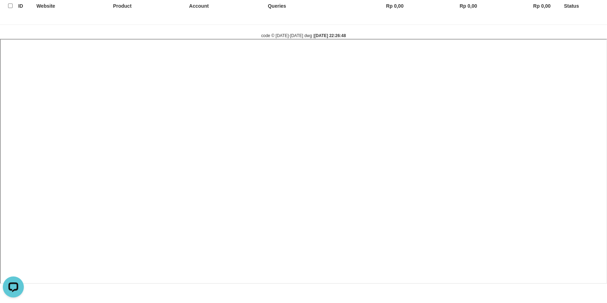
select select
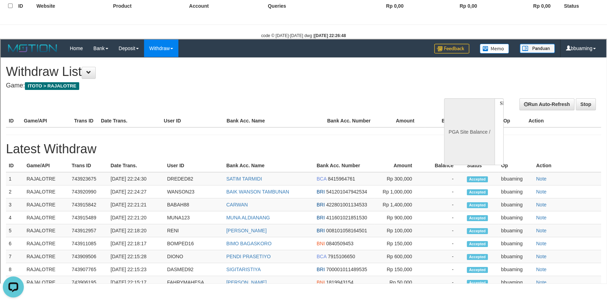
scroll to position [0, 0]
select select "**"
select select
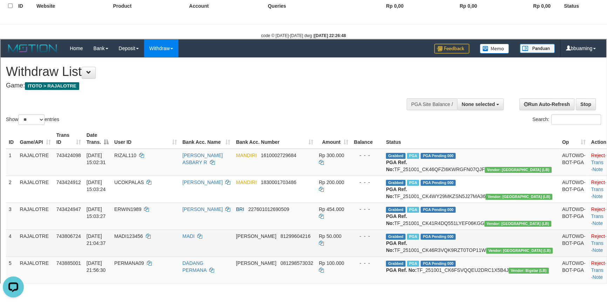
scroll to position [70, 0]
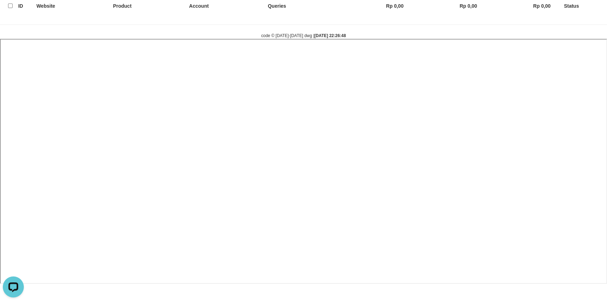
select select
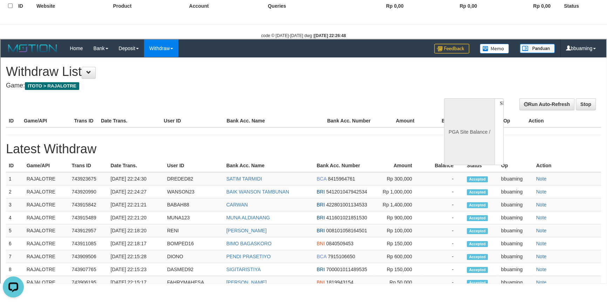
select select "**"
select select
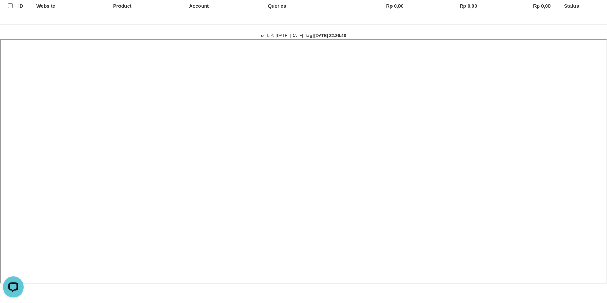
select select
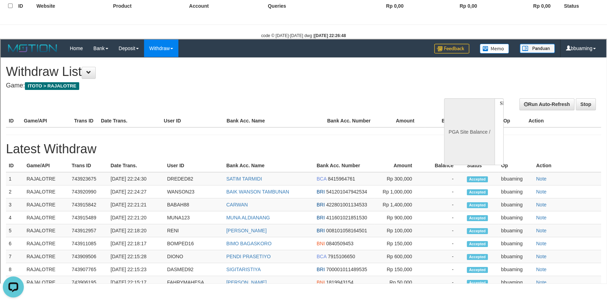
scroll to position [0, 0]
select select "**"
select select
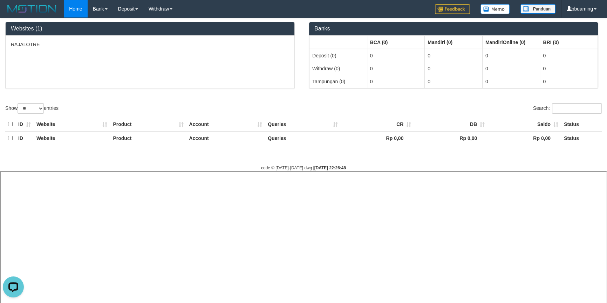
select select
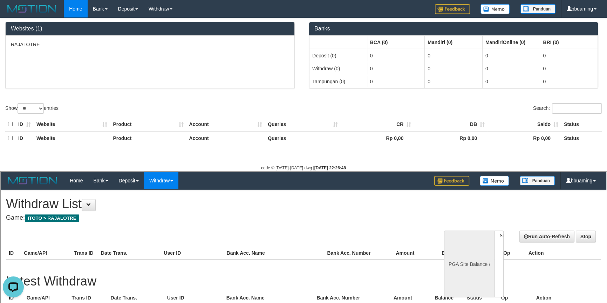
select select "**"
select select
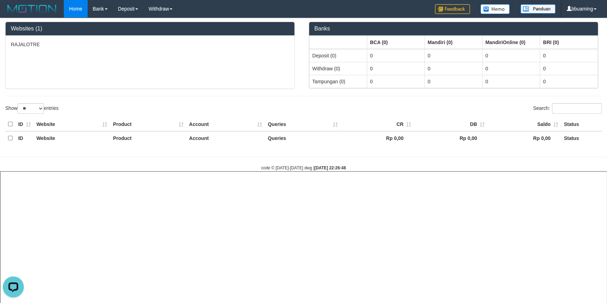
select select
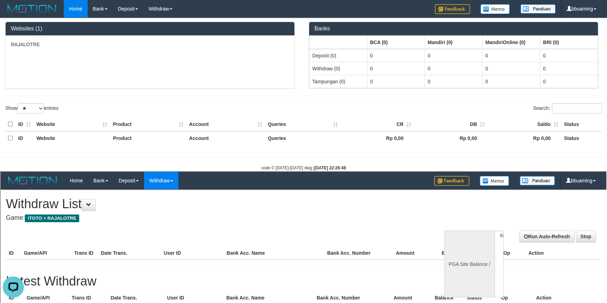
select select "**"
select select
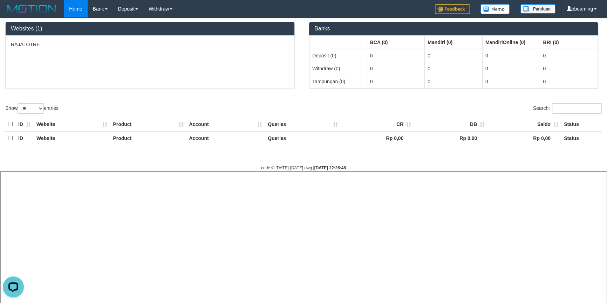
select select
select select "**"
select select
select select "**"
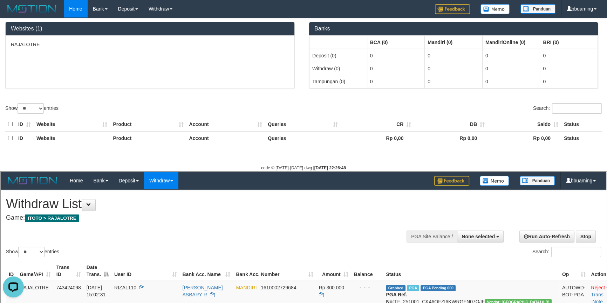
scroll to position [443, 0]
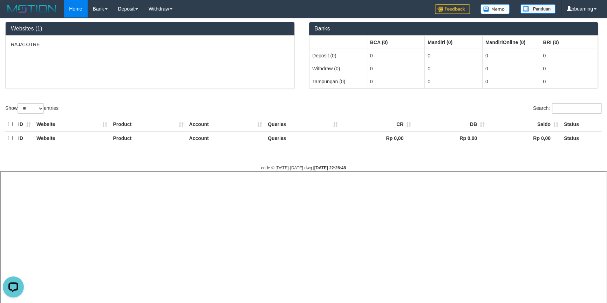
select select
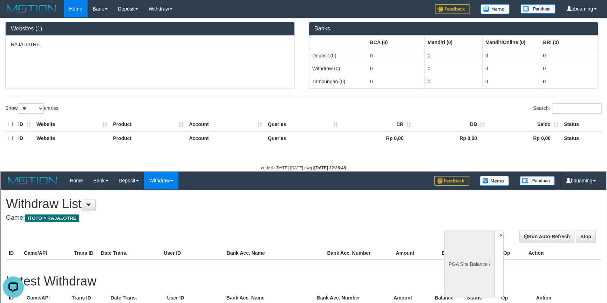
scroll to position [0, 0]
select select "**"
select select
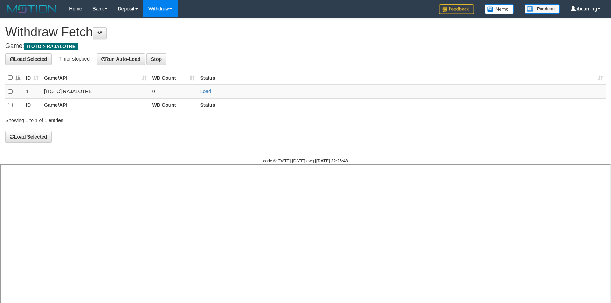
select select "**"
select select
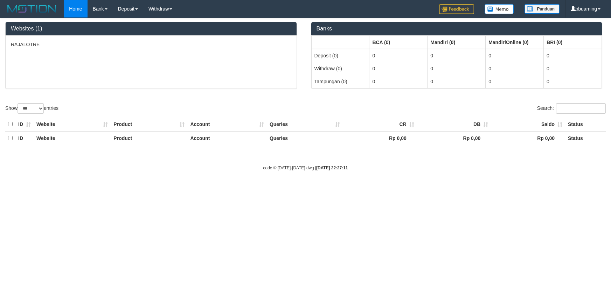
select select "***"
select select "**"
select select
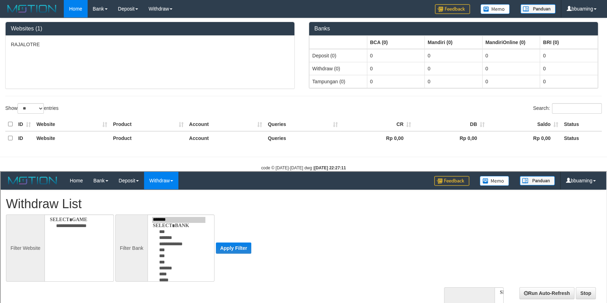
select select
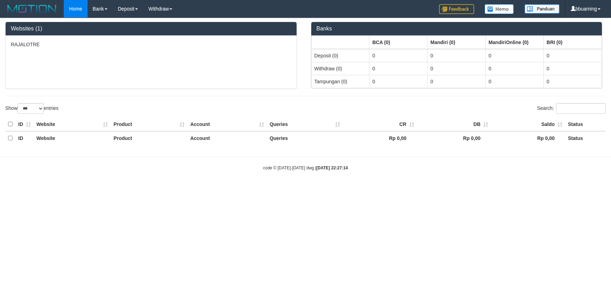
select select "***"
select select "**"
select select
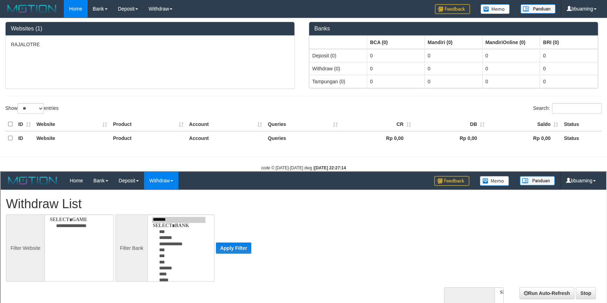
select select
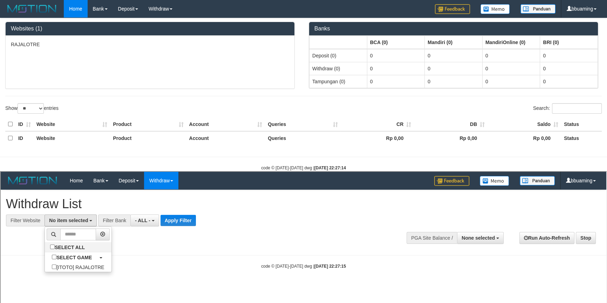
select select "***"
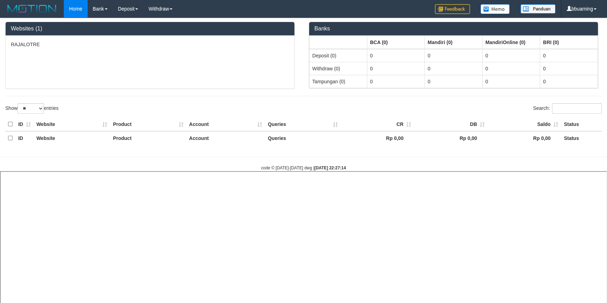
select select
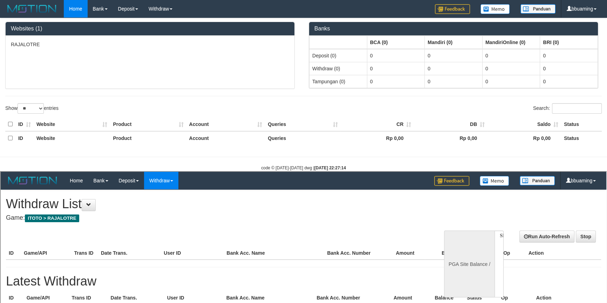
scroll to position [0, 0]
select select "**"
select select
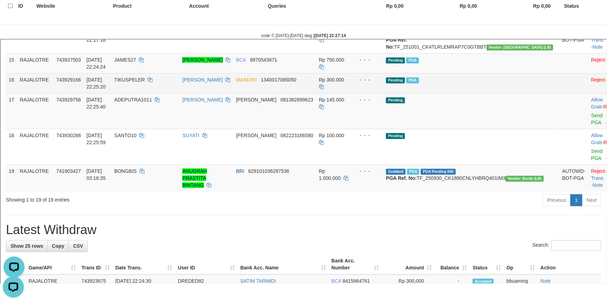
scroll to position [478, 0]
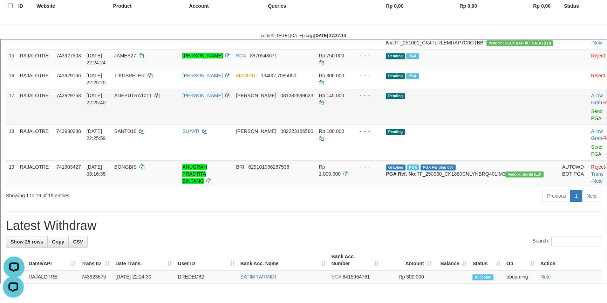
click at [310, 97] on span "081382899623" at bounding box center [296, 95] width 33 height 6
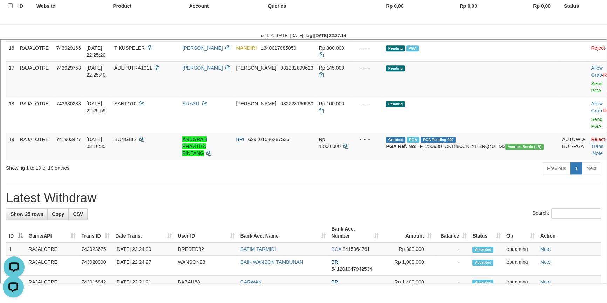
scroll to position [541, 0]
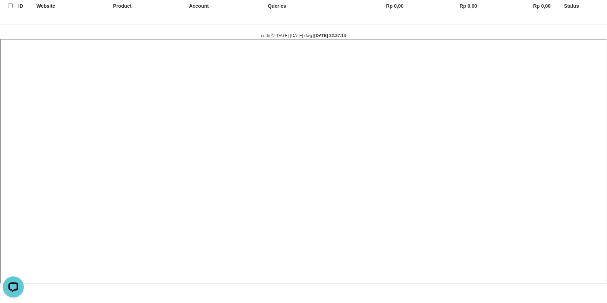
select select
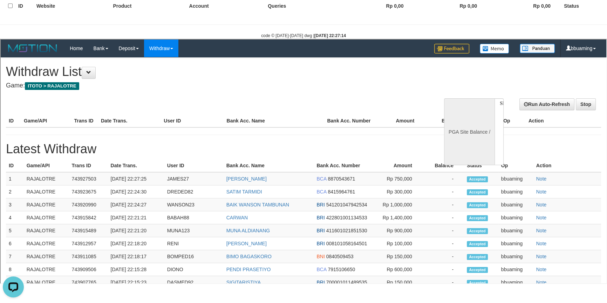
select select "**"
select select
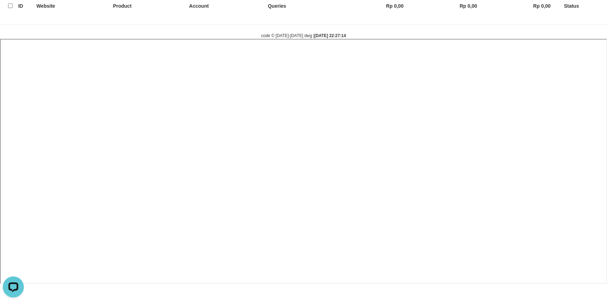
select select
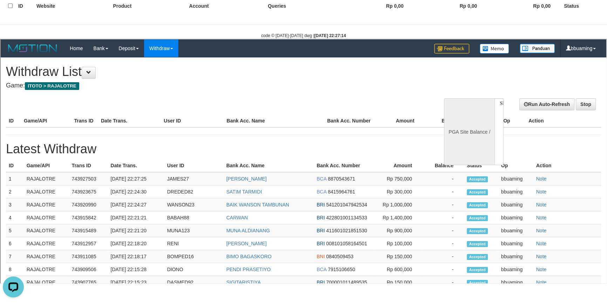
select select "**"
select select
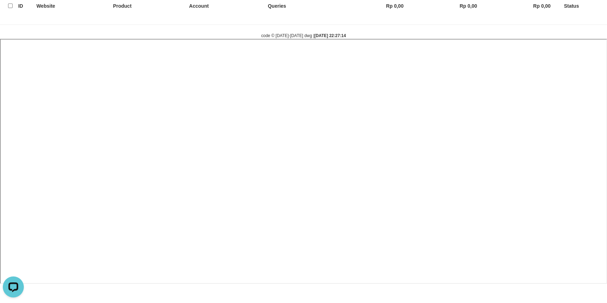
select select
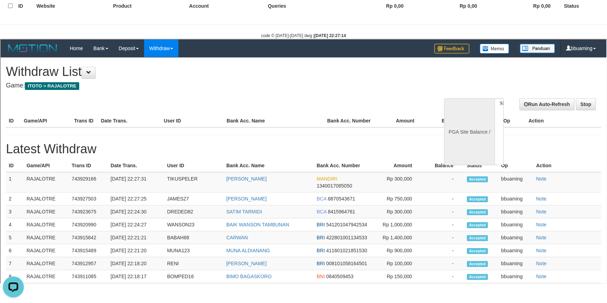
scroll to position [0, 0]
select select "**"
select select
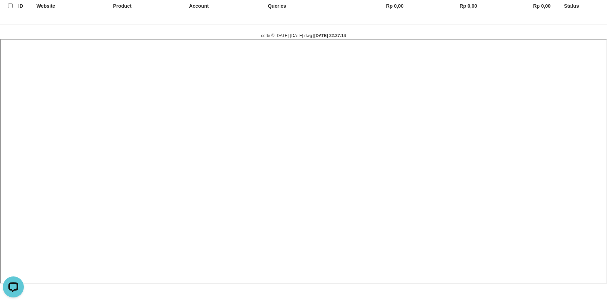
select select
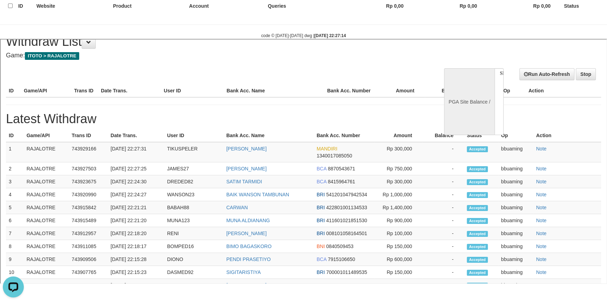
select select "**"
select select
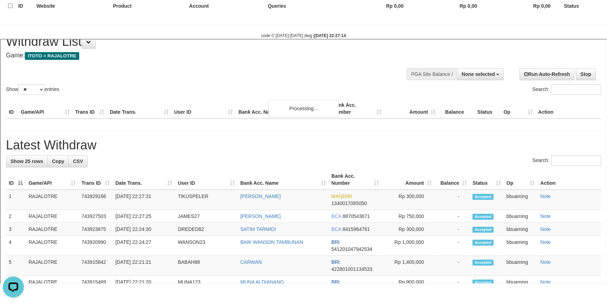
scroll to position [32, 0]
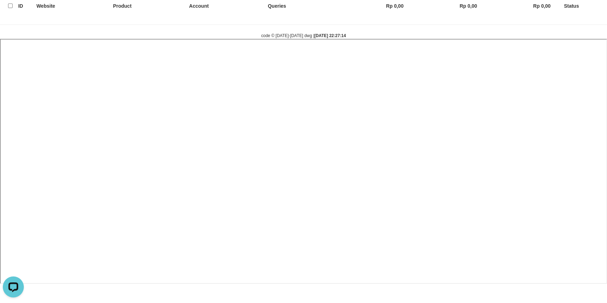
select select
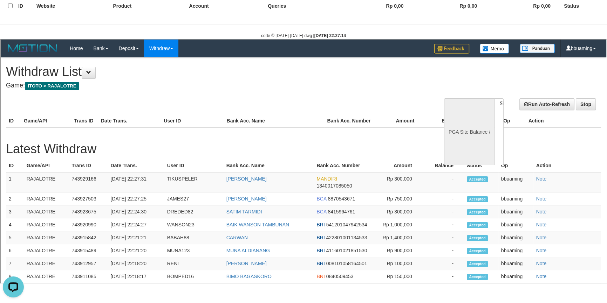
scroll to position [0, 0]
select select "**"
select select
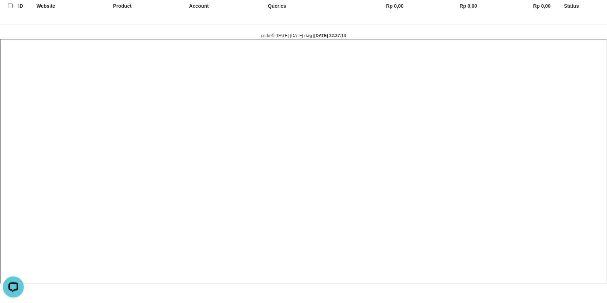
scroll to position [1, 0]
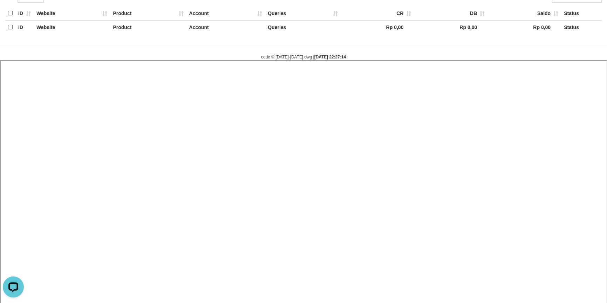
select select
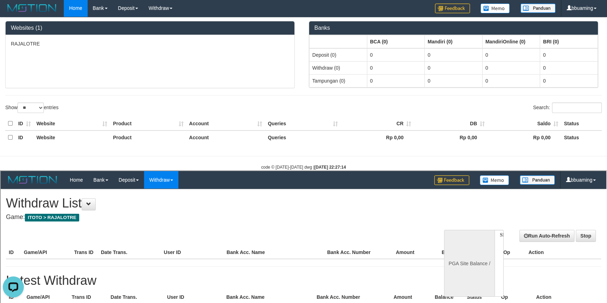
scroll to position [0, 0]
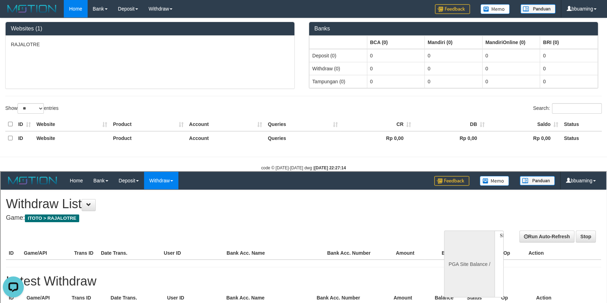
select select "**"
select select
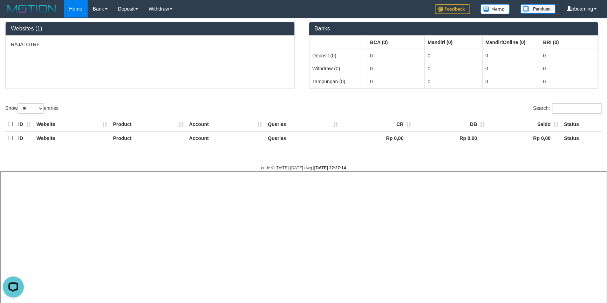
select select
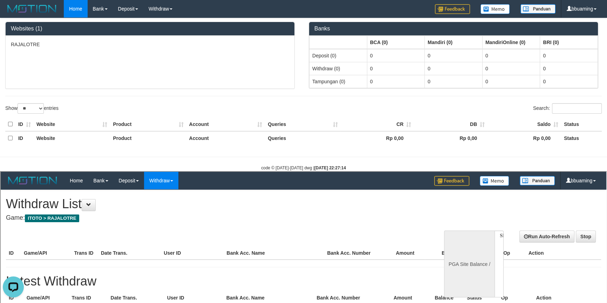
select select "**"
select select
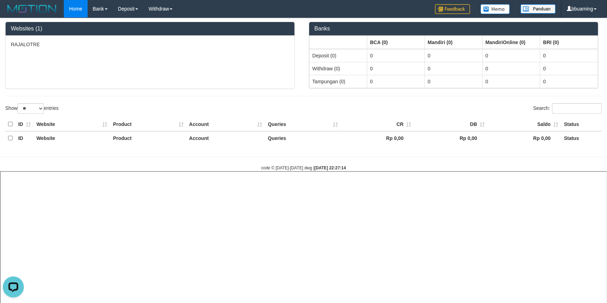
select select
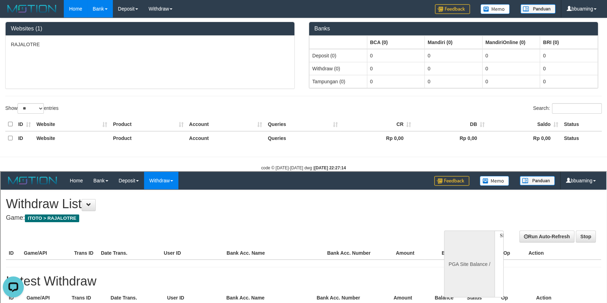
select select "**"
select select
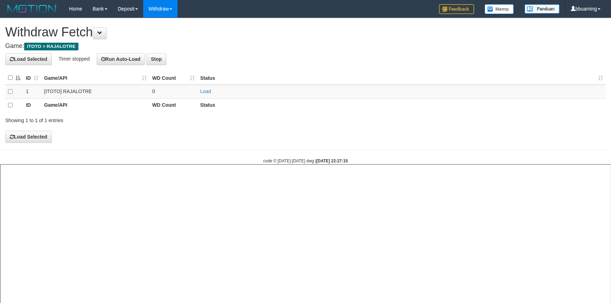
select select "**"
select select
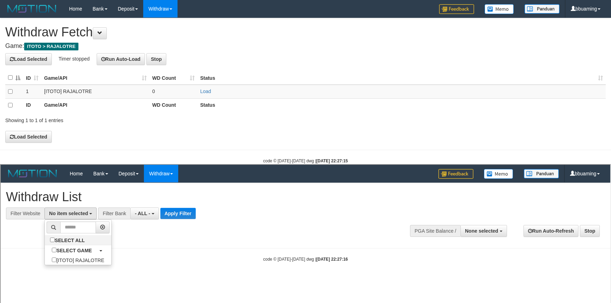
select select "***"
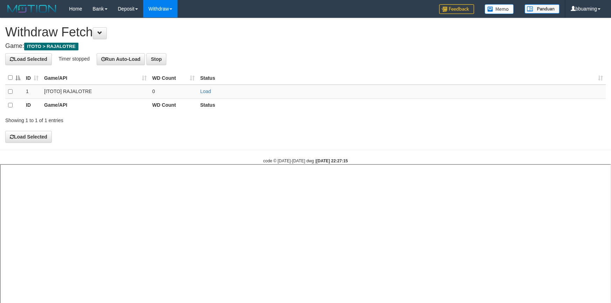
select select
select select "**"
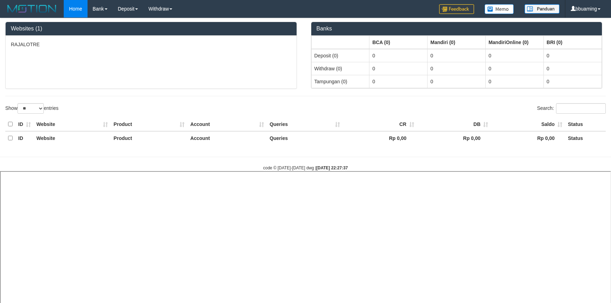
select select "**"
select select
select select "***"
select select "**"
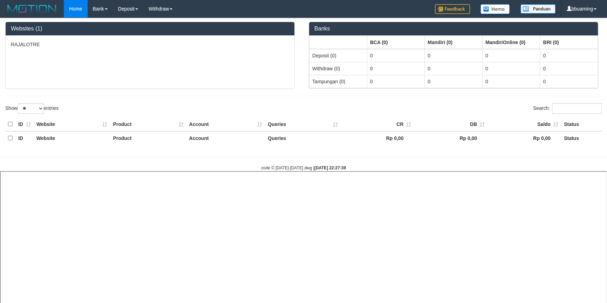
select select
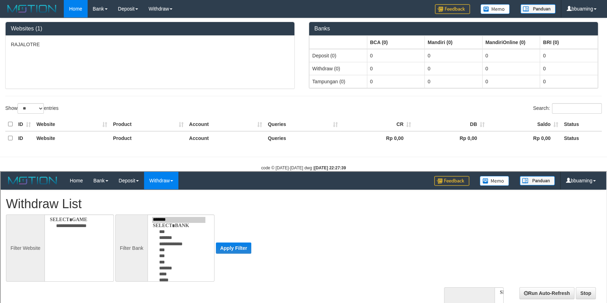
select select
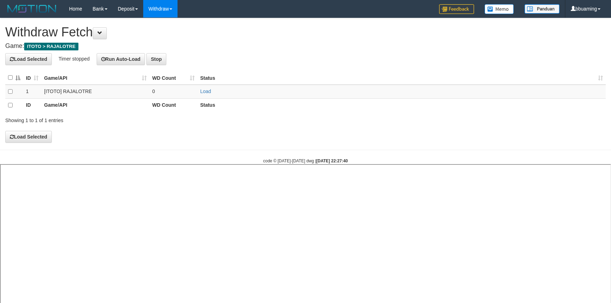
select select "**"
select select
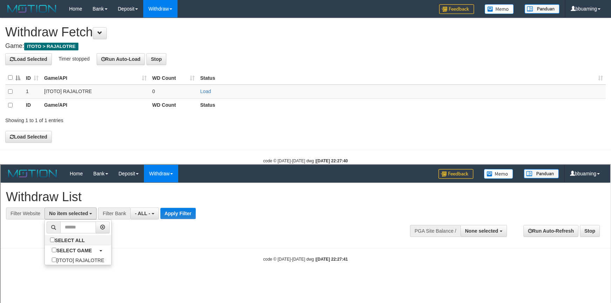
select select "***"
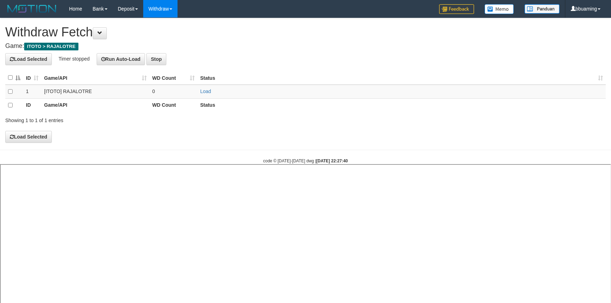
select select
select select "**"
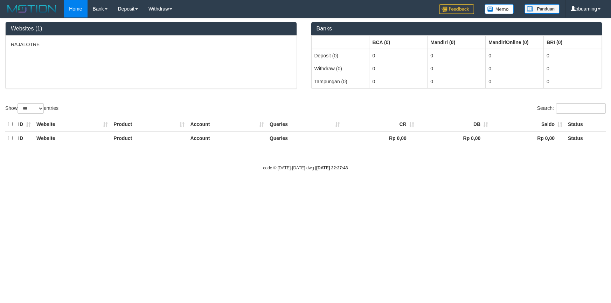
select select "***"
select select
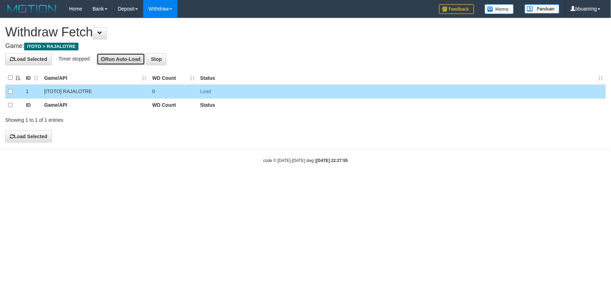
click at [117, 54] on button "Run Auto-Load" at bounding box center [121, 59] width 49 height 12
click at [200, 91] on link "Load" at bounding box center [205, 92] width 11 height 6
click at [122, 62] on button "Run Auto-Load" at bounding box center [122, 59] width 49 height 12
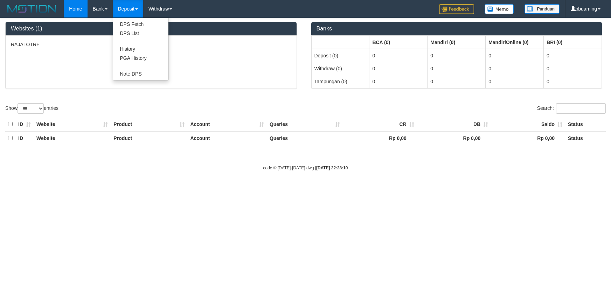
select select "***"
select select "**"
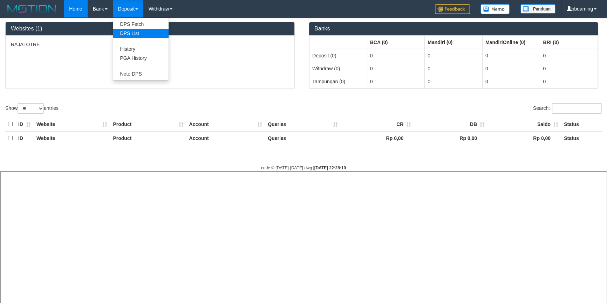
select select
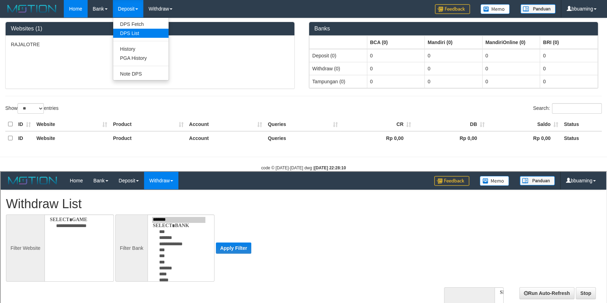
select select
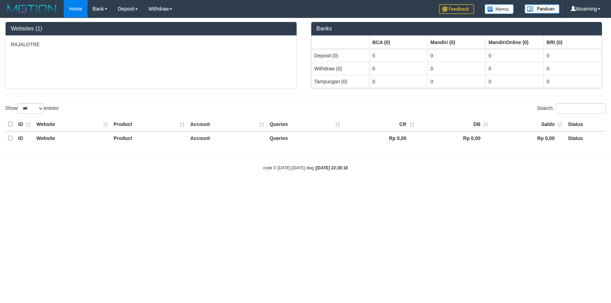
select select "***"
select select "**"
select select
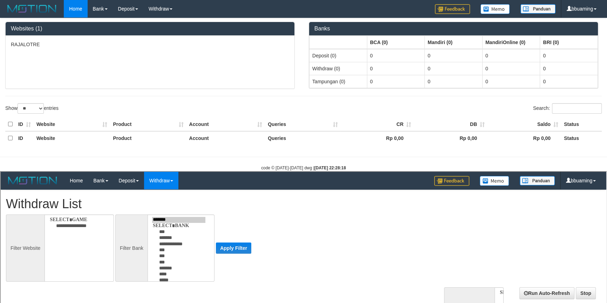
select select
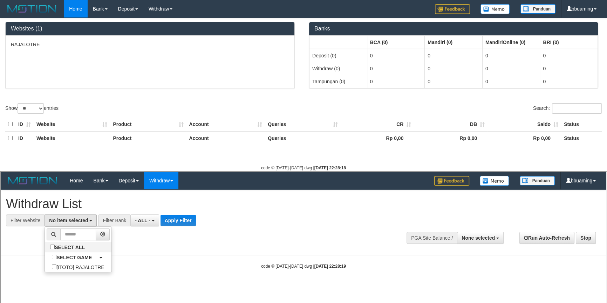
select select "***"
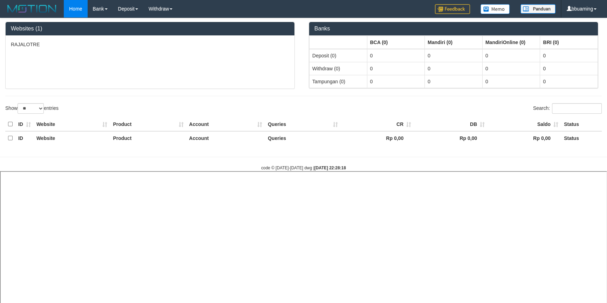
select select
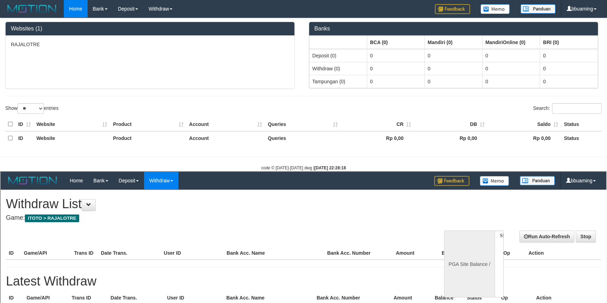
scroll to position [0, 0]
select select "**"
select select
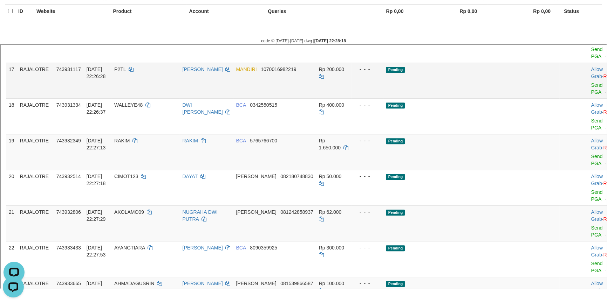
scroll to position [541, 0]
click at [590, 93] on link "Send PGA" at bounding box center [596, 87] width 12 height 13
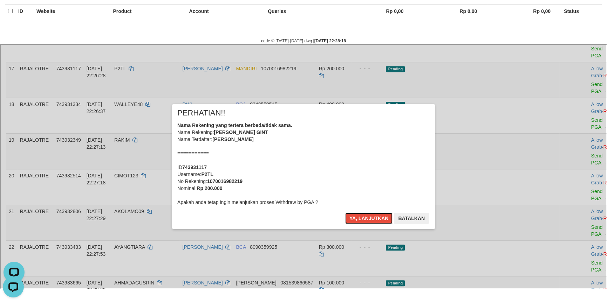
click at [344, 212] on button "Ya, lanjutkan" at bounding box center [368, 217] width 48 height 11
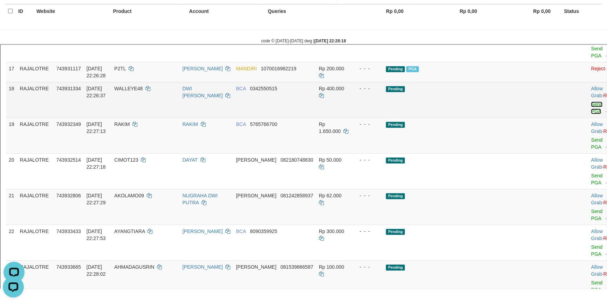
click at [590, 113] on link "Send PGA" at bounding box center [596, 107] width 12 height 13
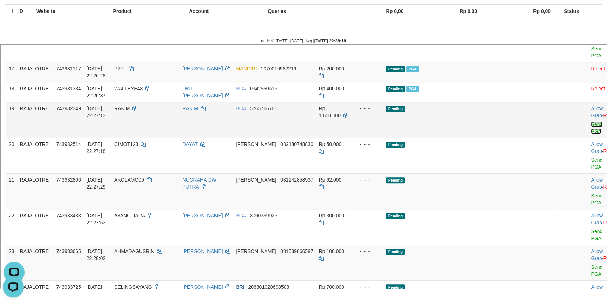
click at [590, 133] on link "Send PGA" at bounding box center [596, 127] width 12 height 13
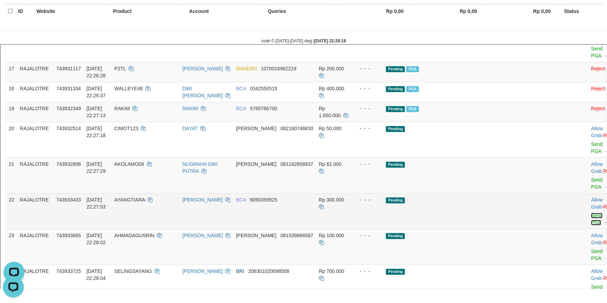
click at [590, 225] on link "Send PGA" at bounding box center [596, 218] width 12 height 13
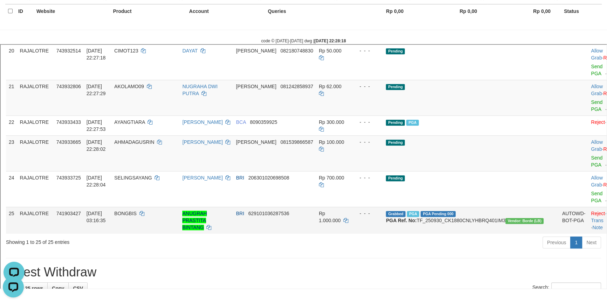
scroll to position [637, 0]
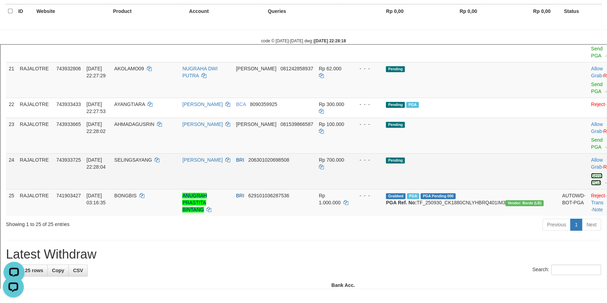
click at [590, 185] on link "Send PGA" at bounding box center [596, 178] width 12 height 13
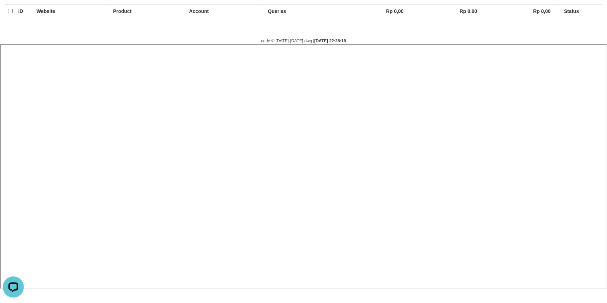
select select
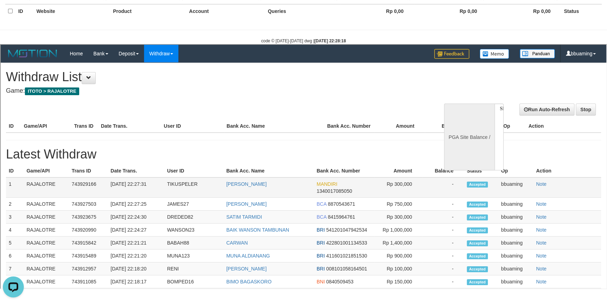
select select "**"
select select
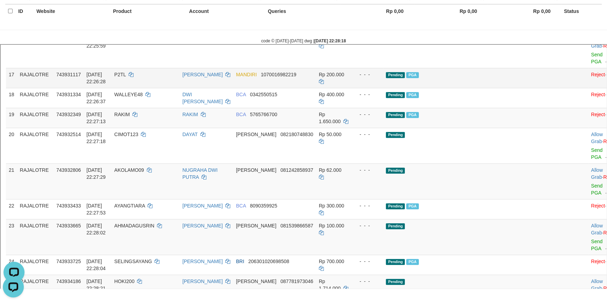
scroll to position [509, 0]
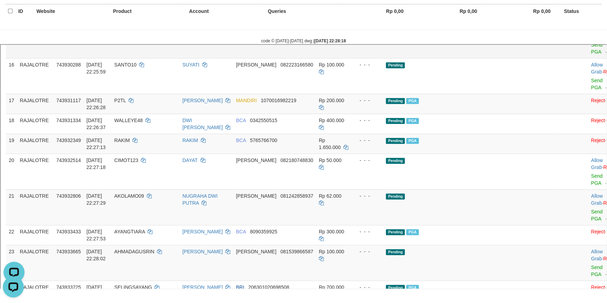
click at [312, 31] on span "081382899623" at bounding box center [296, 28] width 33 height 6
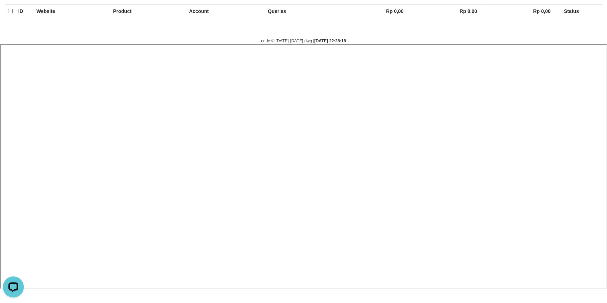
select select
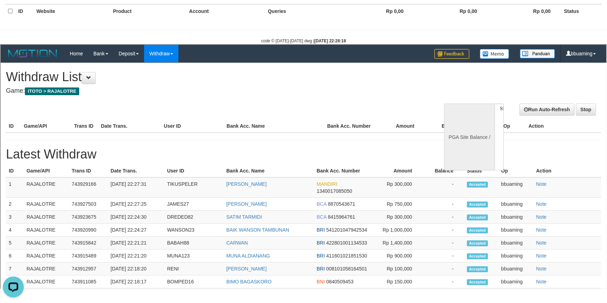
scroll to position [0, 0]
select select "**"
select select
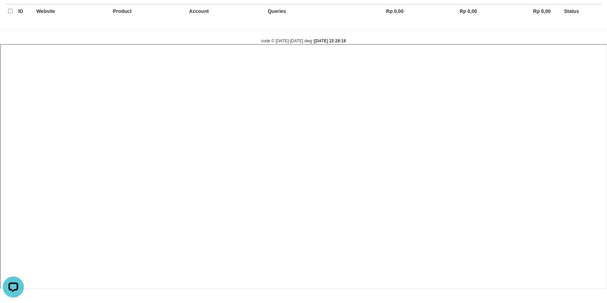
select select
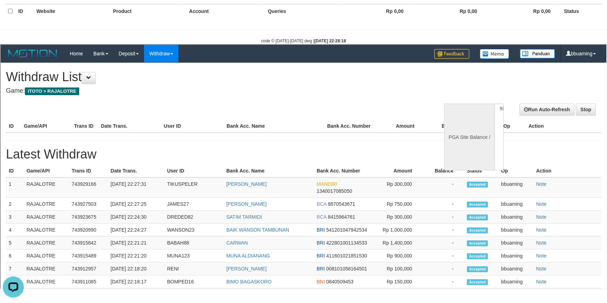
select select "**"
select select
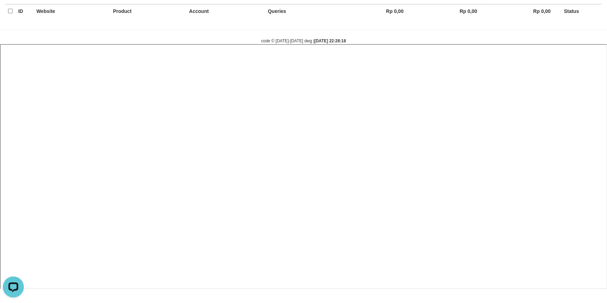
select select
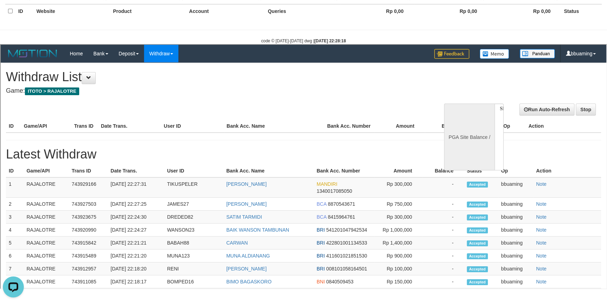
select select "**"
select select
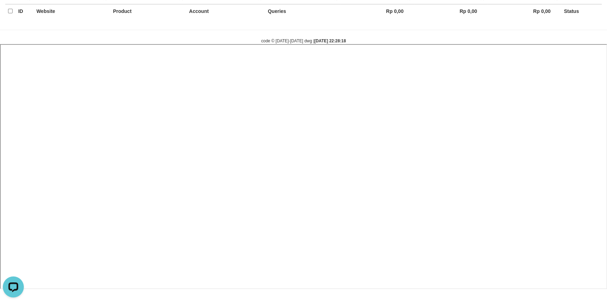
select select
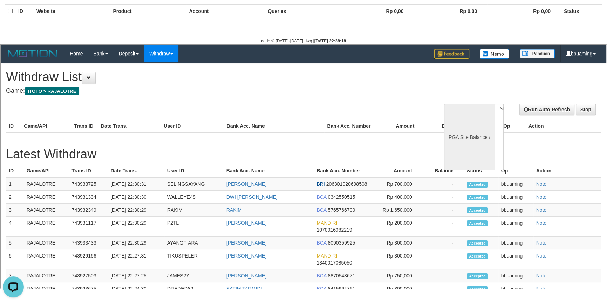
select select "**"
select select
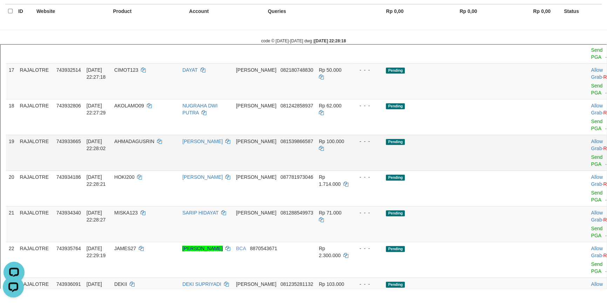
scroll to position [540, 0]
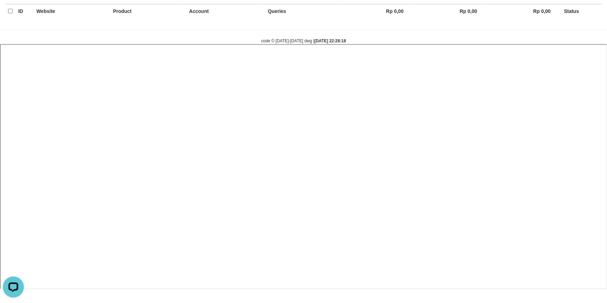
select select
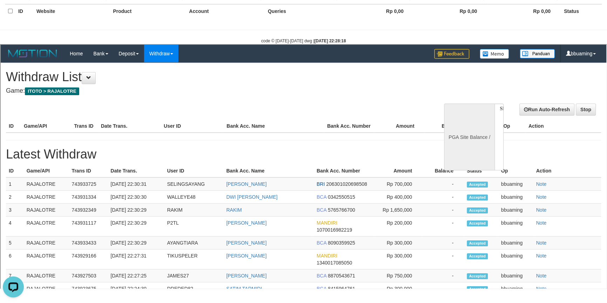
scroll to position [0, 0]
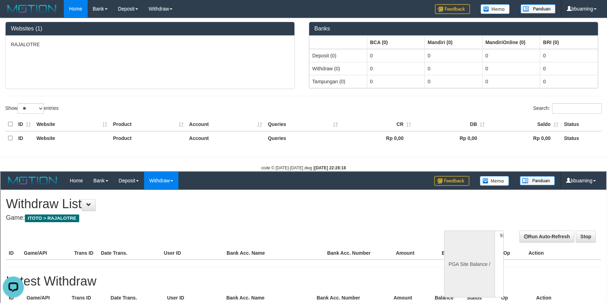
select select "**"
select select
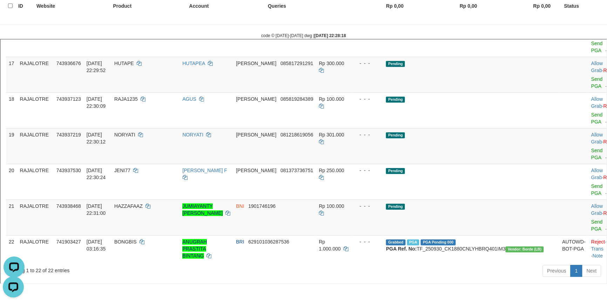
copy td "JAMES27"
click at [590, 16] on link "Send PGA" at bounding box center [596, 10] width 12 height 13
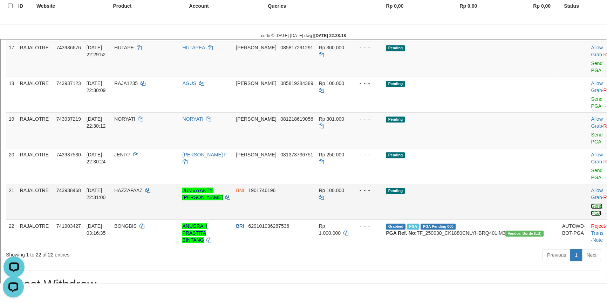
click at [590, 215] on link "Send PGA" at bounding box center [596, 208] width 12 height 13
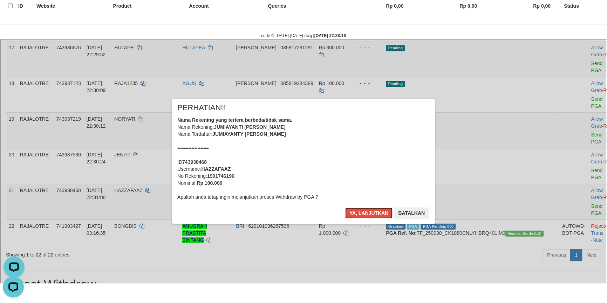
click at [344, 207] on button "Ya, lanjutkan" at bounding box center [368, 212] width 48 height 11
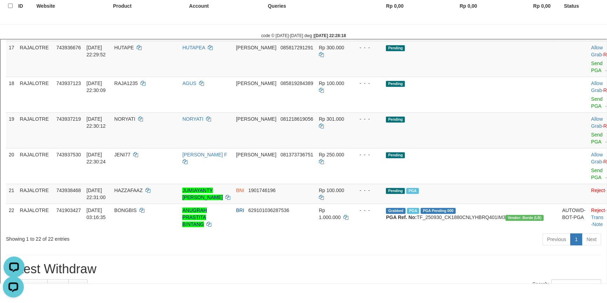
click at [306, 14] on span "081235281132" at bounding box center [296, 11] width 33 height 6
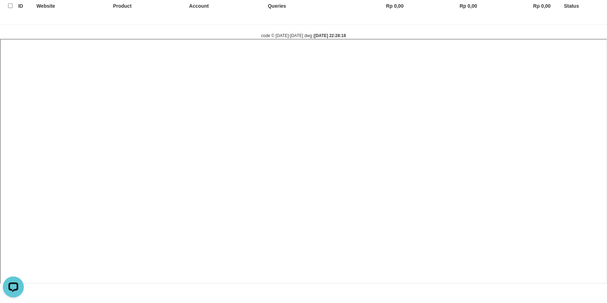
select select
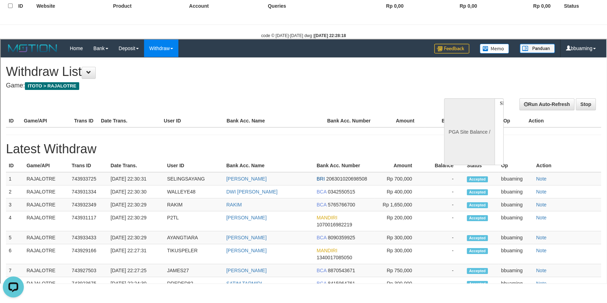
select select "**"
select select
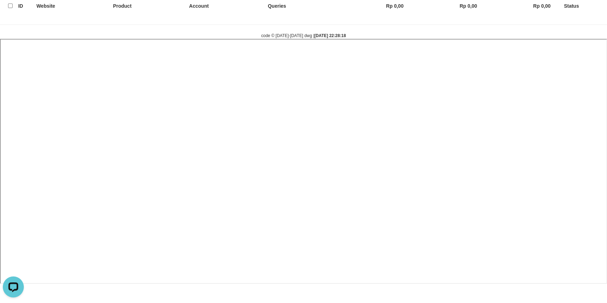
select select
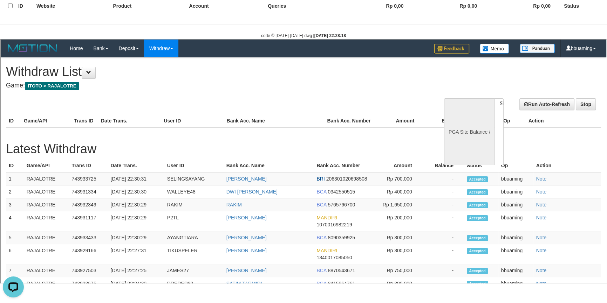
select select "**"
select select
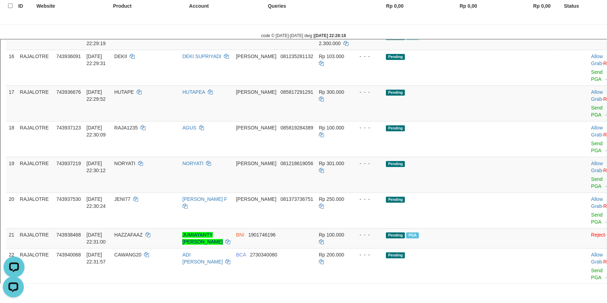
click at [380, 29] on td "- - -" at bounding box center [366, 15] width 32 height 27
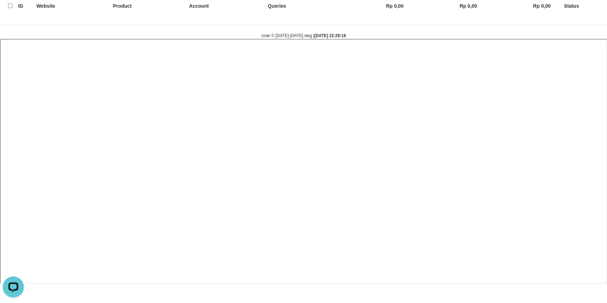
select select
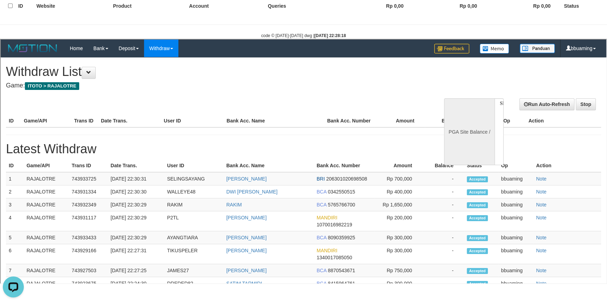
select select "**"
select select
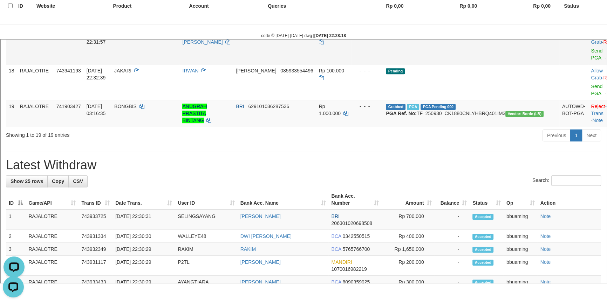
click at [587, 63] on td "Allow Grab · Reject Send PGA · Note" at bounding box center [604, 45] width 35 height 36
click at [590, 60] on link "Send PGA" at bounding box center [596, 53] width 12 height 13
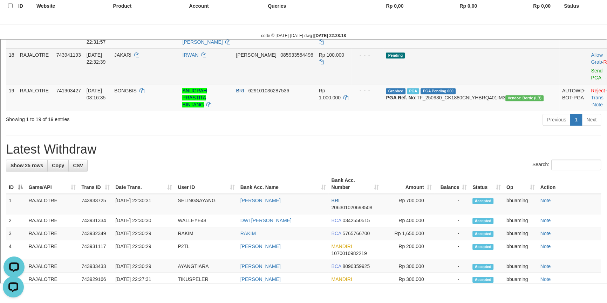
scroll to position [536, 0]
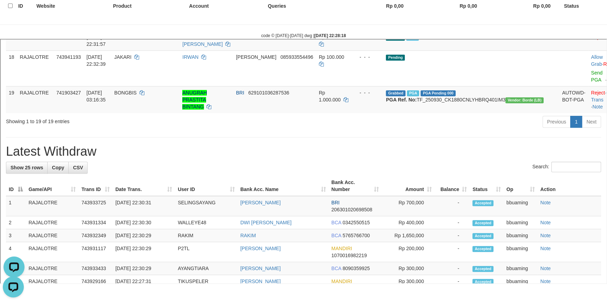
click at [453, 228] on div "**********" at bounding box center [302, 89] width 605 height 1137
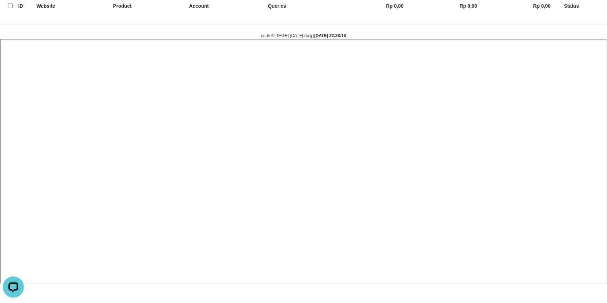
select select
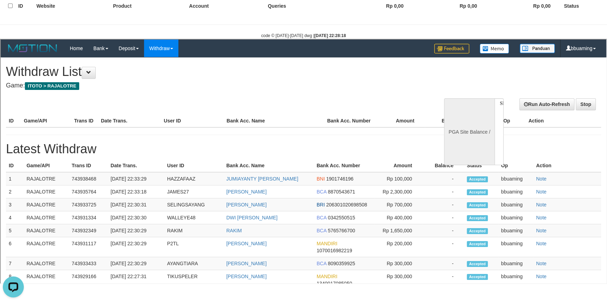
scroll to position [0, 0]
select select "**"
select select
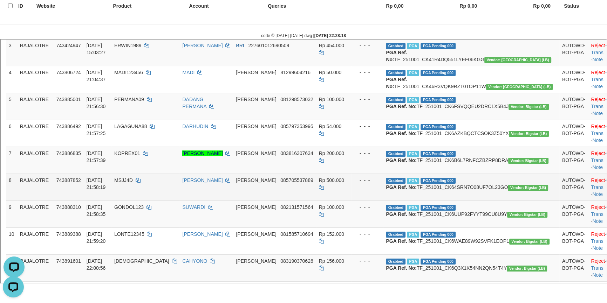
scroll to position [83, 0]
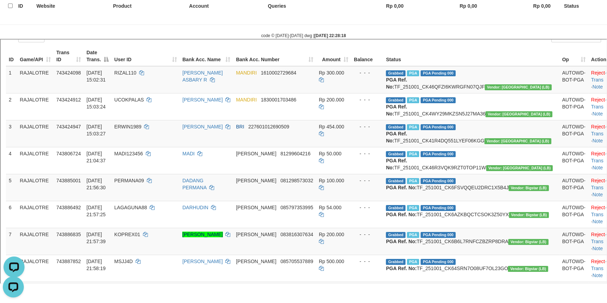
click at [404, 43] on div "Search:" at bounding box center [454, 37] width 292 height 12
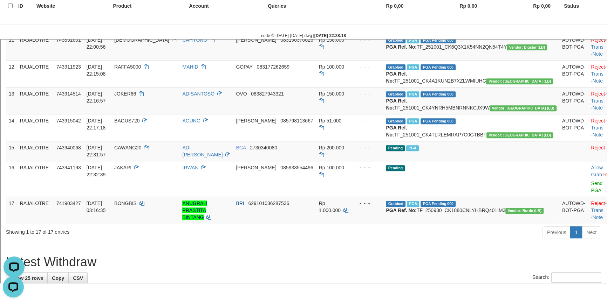
scroll to position [401, 0]
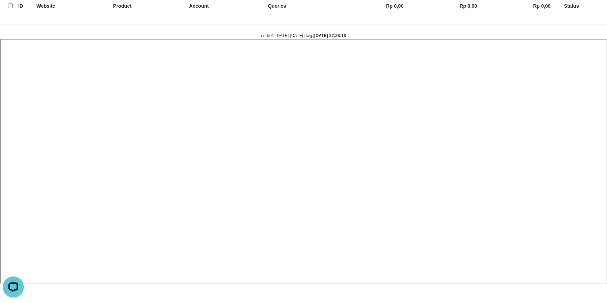
select select
select select "**"
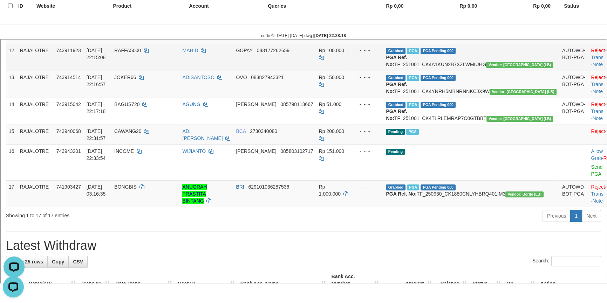
scroll to position [405, 0]
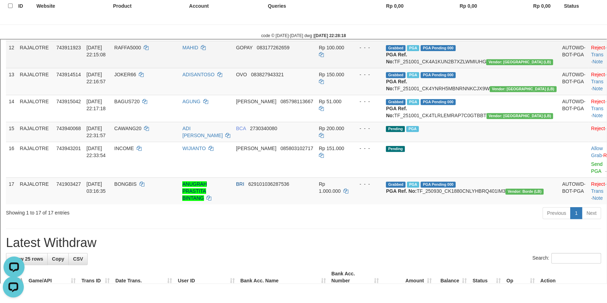
click at [140, 49] on span "RAFFA5000" at bounding box center [127, 47] width 27 height 6
copy td "RAFFA5000"
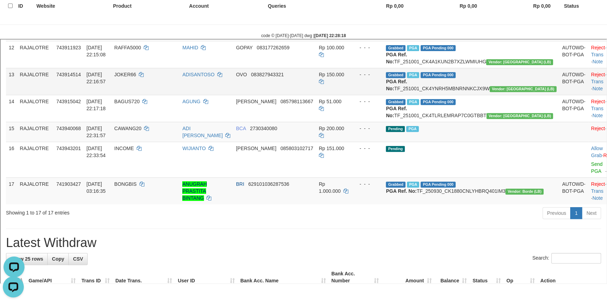
click at [147, 94] on td "JOKER66" at bounding box center [145, 80] width 68 height 27
copy td "JOKER66"
click at [147, 94] on td "JOKER66" at bounding box center [145, 80] width 68 height 27
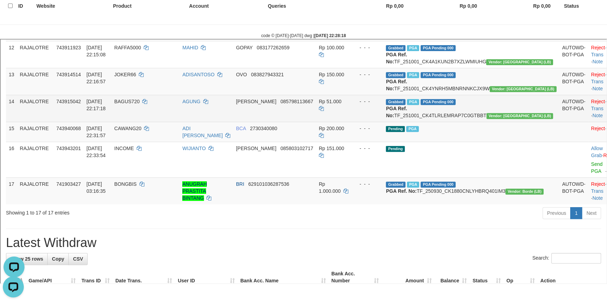
click at [139, 103] on span "BAGUS720" at bounding box center [126, 101] width 25 height 6
copy td "BAGUS720"
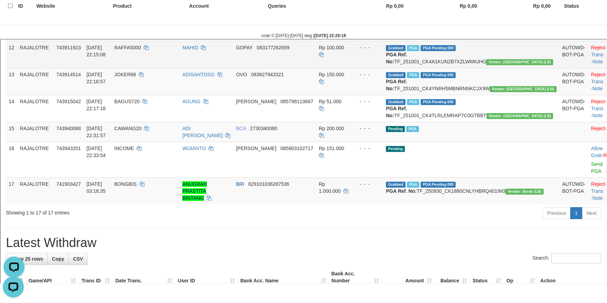
click at [429, 67] on td "Grabbed PGA PGA Pending 000 PGA Ref. No: TF_251001_CK4A1KUN2B7XZLWMIUHG Vendor:…" at bounding box center [470, 53] width 176 height 27
copy td "TF_251001_CK4A1KUN2B7XZLWMIUHG"
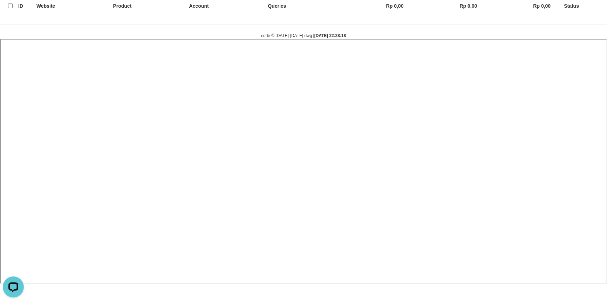
select select
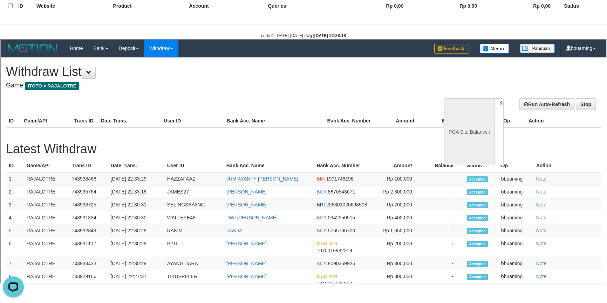
scroll to position [0, 0]
select select "**"
select select
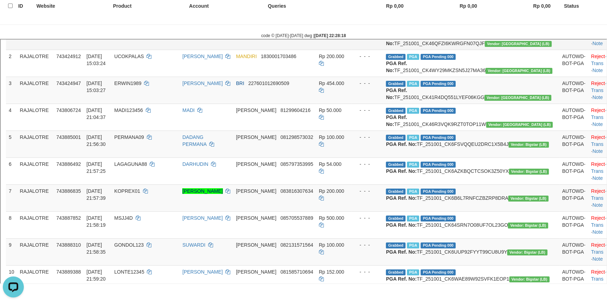
scroll to position [375, 0]
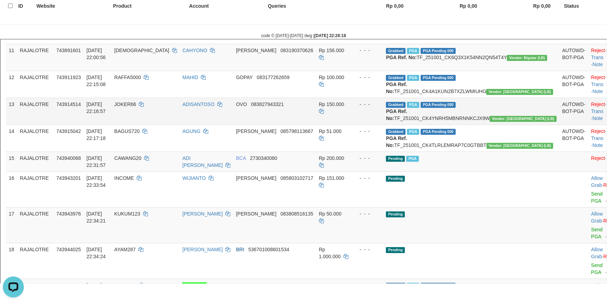
click at [430, 124] on td "Grabbed PGA PGA Pending 000 PGA Ref. No: TF_251001_CK4YNRH5MBNRNNKCJX9W Vendor:…" at bounding box center [470, 110] width 176 height 27
copy td "TF_251001_CK4YNRH5MBNRNNKCJX9W"
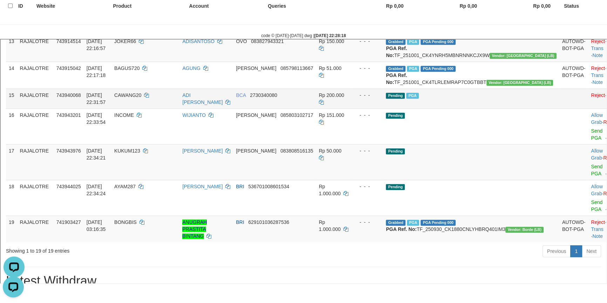
scroll to position [438, 0]
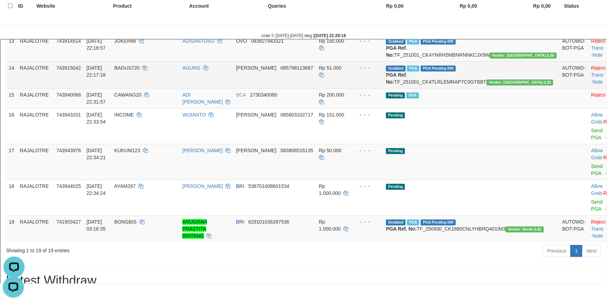
click at [443, 87] on td "Grabbed PGA PGA Pending 000 PGA Ref. No: TF_251001_CK4TLRLEMRAP7C0GTBBT Vendor:…" at bounding box center [470, 73] width 176 height 27
copy td "TF_251001_CK4TLRLEMRAP7C0GTBBT"
click at [443, 87] on td "Grabbed PGA PGA Pending 000 PGA Ref. No: TF_251001_CK4TLRLEMRAP7C0GTBBT Vendor:…" at bounding box center [470, 73] width 176 height 27
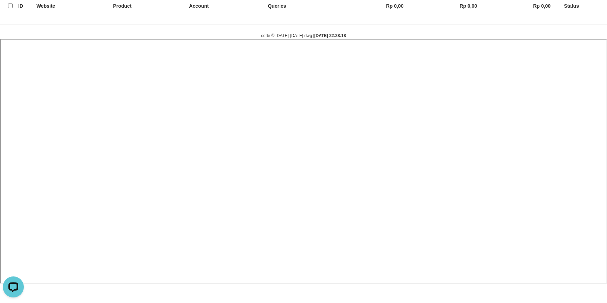
select select
select select "**"
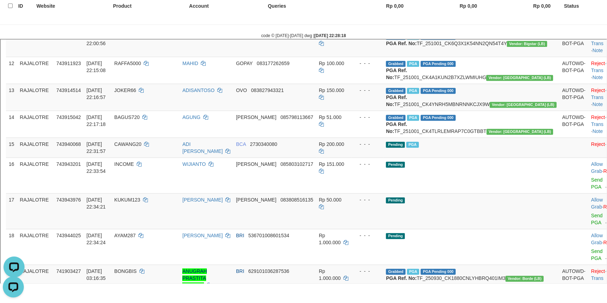
scroll to position [0, 0]
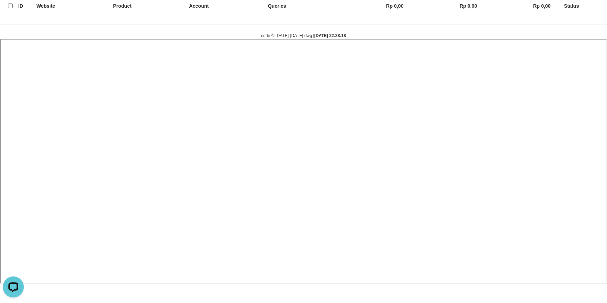
select select
select select "**"
select select
select select "**"
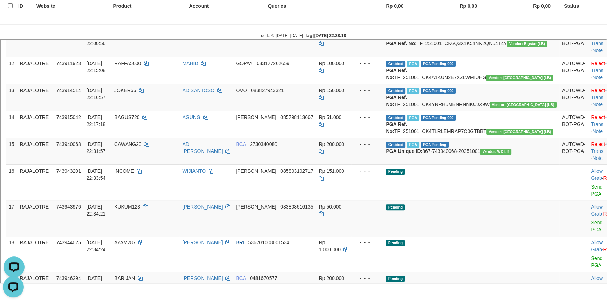
scroll to position [389, 0]
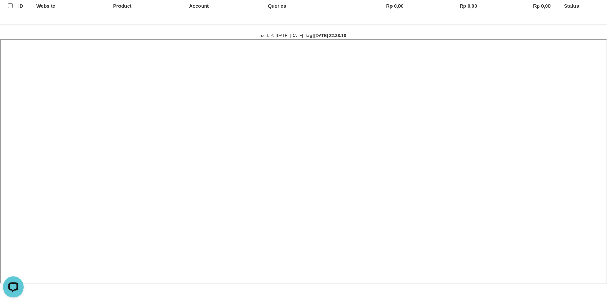
select select
select select "**"
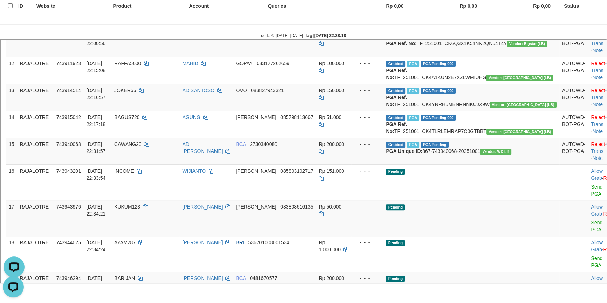
scroll to position [0, 0]
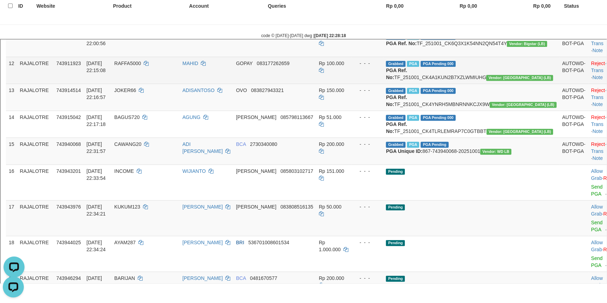
click at [75, 65] on span "743911923" at bounding box center [68, 63] width 25 height 6
copy span "743911923"
click at [75, 65] on span "743911923" at bounding box center [68, 63] width 25 height 6
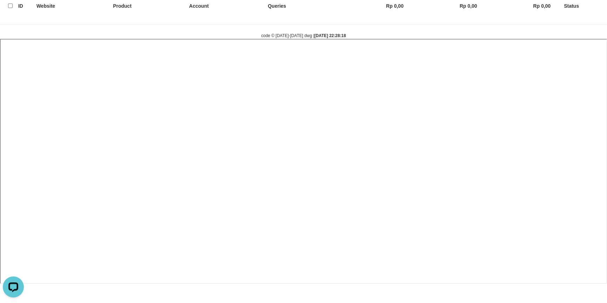
select select
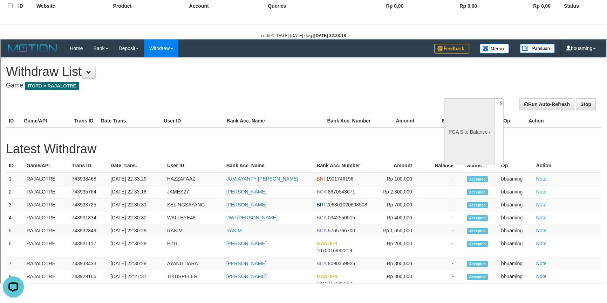
select select "**"
select select
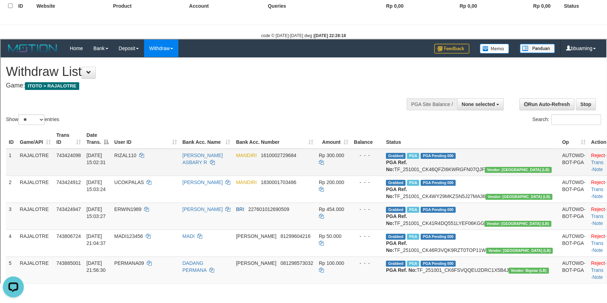
scroll to position [375, 0]
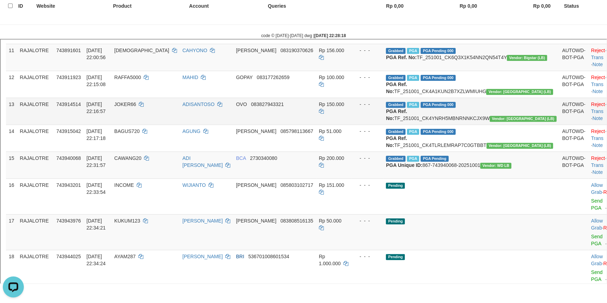
click at [75, 124] on td "743914514" at bounding box center [68, 110] width 30 height 27
copy span "743914514"
click at [75, 124] on td "743914514" at bounding box center [68, 110] width 30 height 27
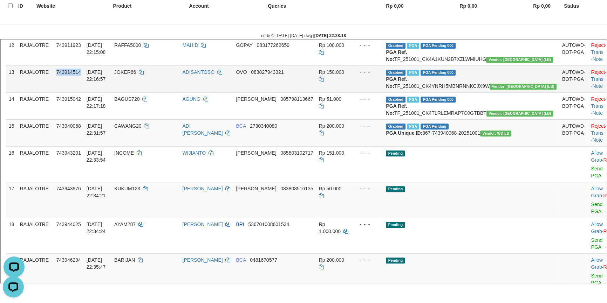
scroll to position [438, 0]
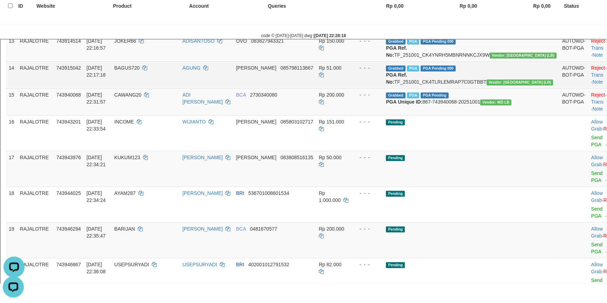
click at [77, 70] on span "743915042" at bounding box center [68, 67] width 25 height 6
copy span "743915042"
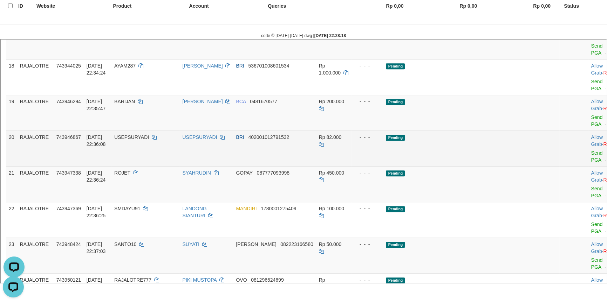
scroll to position [534, 0]
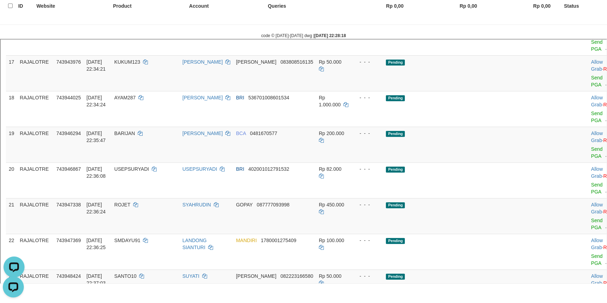
click at [587, 19] on td "Reject · Check Trans · Note" at bounding box center [604, 5] width 35 height 27
click at [590, 8] on link "Check Trans" at bounding box center [604, 1] width 29 height 13
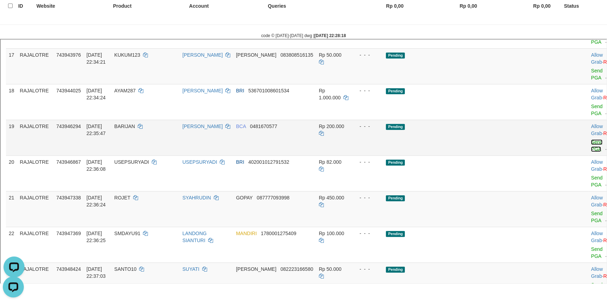
click at [590, 151] on link "Send PGA" at bounding box center [596, 144] width 12 height 13
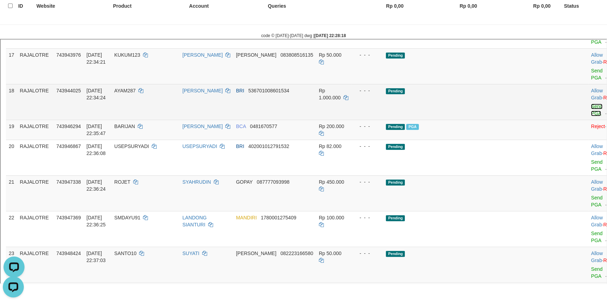
click at [590, 115] on link "Send PGA" at bounding box center [596, 109] width 12 height 13
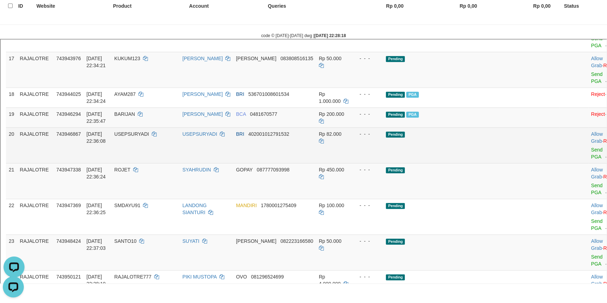
scroll to position [566, 0]
click at [590, 158] on link "Send PGA" at bounding box center [596, 152] width 12 height 13
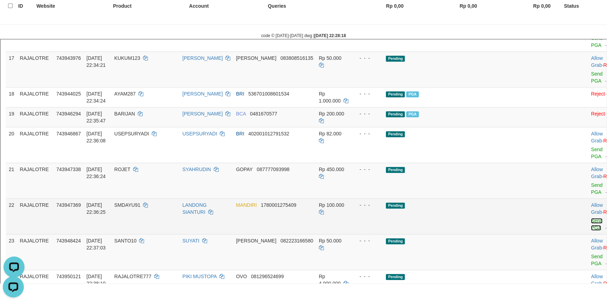
click at [590, 230] on link "Send PGA" at bounding box center [596, 223] width 12 height 13
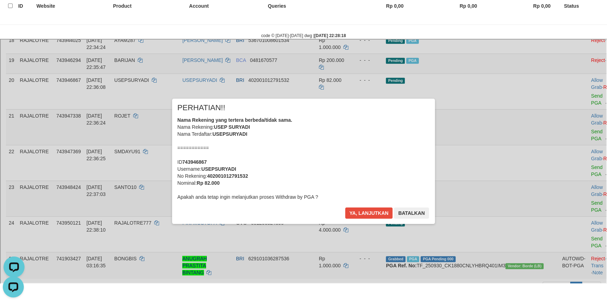
scroll to position [630, 0]
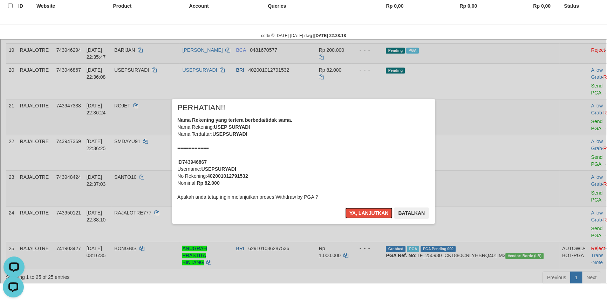
click at [344, 207] on button "Ya, lanjutkan" at bounding box center [368, 212] width 48 height 11
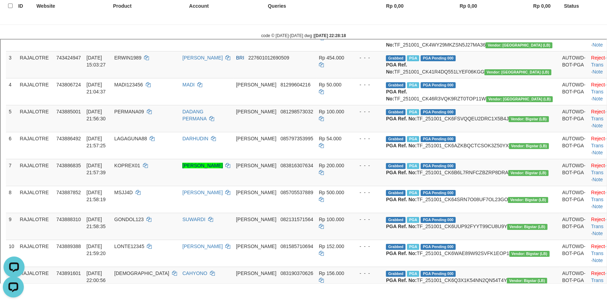
scroll to position [70, 0]
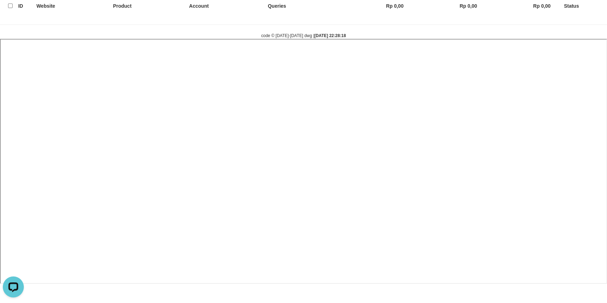
select select
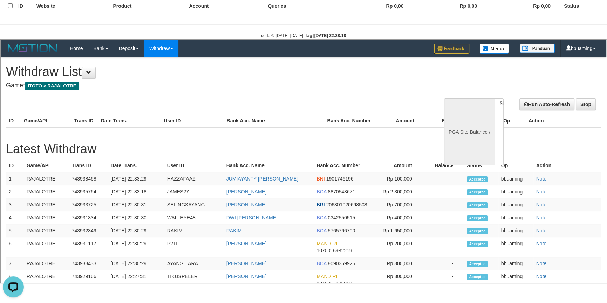
scroll to position [0, 0]
select select "**"
select select
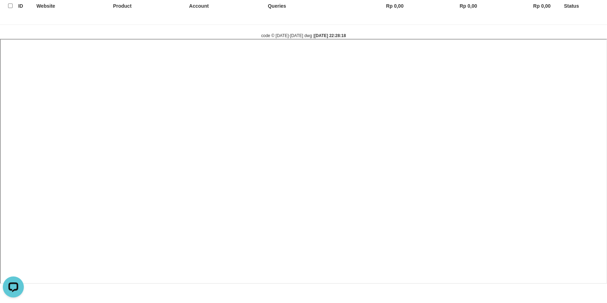
select select
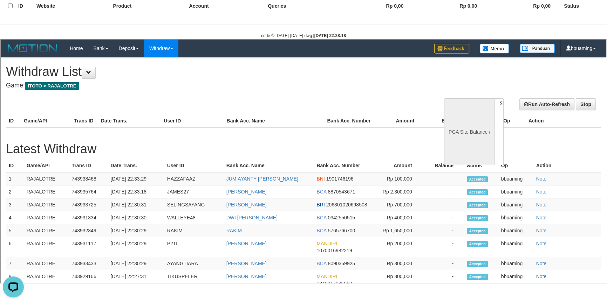
select select "**"
select select
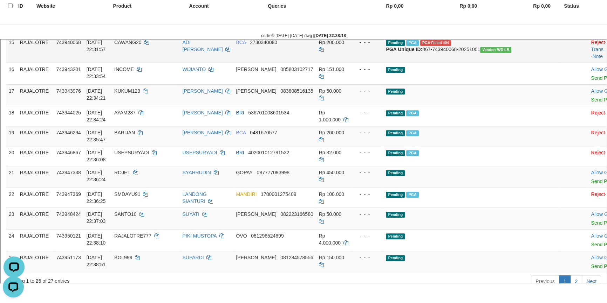
scroll to position [441, 0]
